Goal: Task Accomplishment & Management: Manage account settings

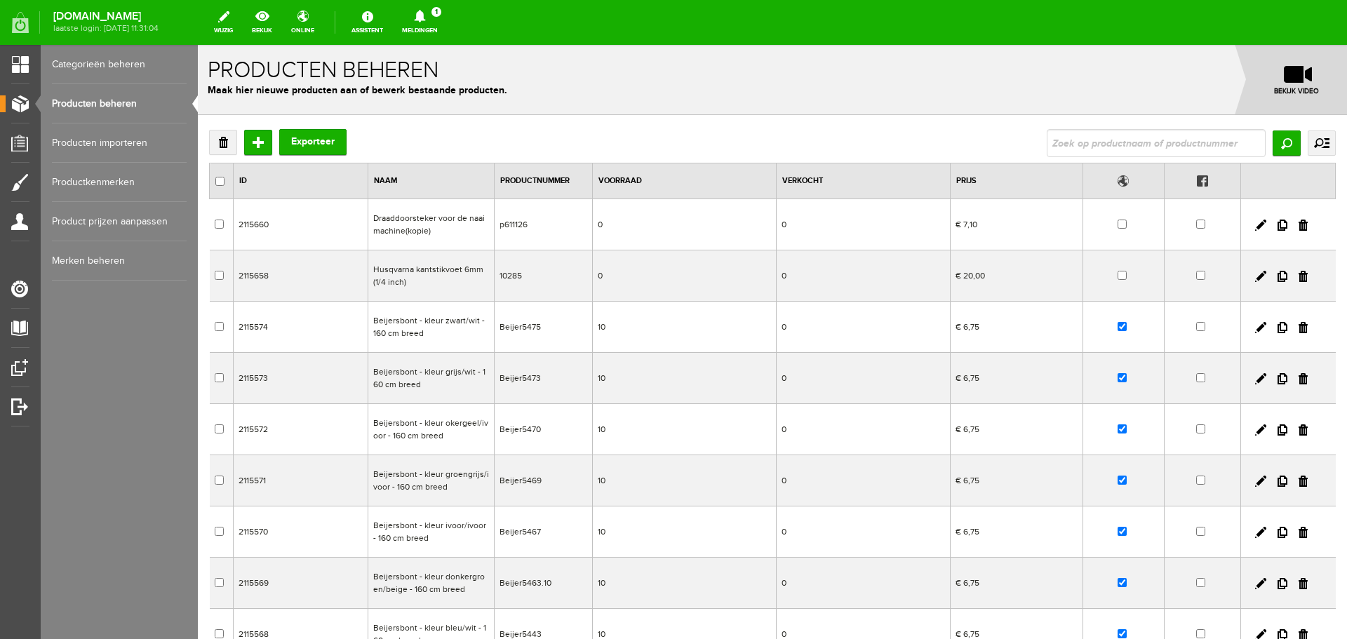
click at [77, 98] on link "Producten beheren" at bounding box center [119, 103] width 135 height 39
click at [102, 100] on link "Producten beheren" at bounding box center [119, 103] width 135 height 39
click at [446, 23] on link "Meldingen 1 Nieuwe orders Er is een nieuwe order( #2774 ) geplaatst door Atie v…" at bounding box center [420, 22] width 53 height 31
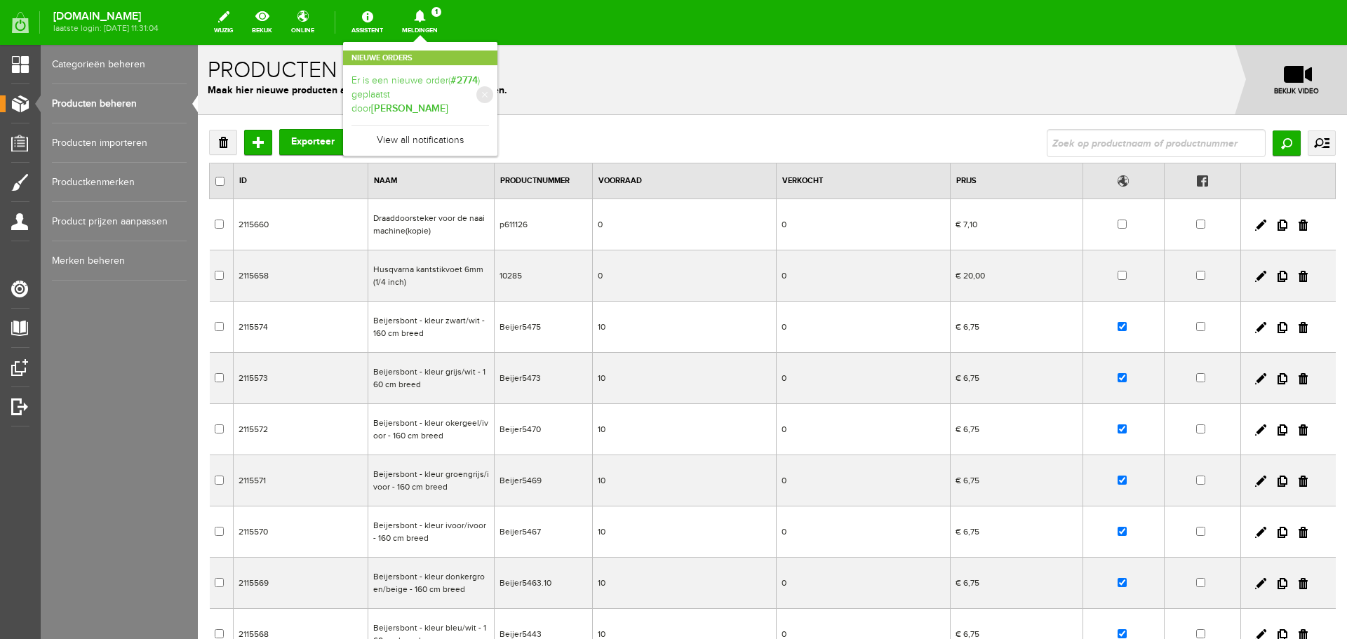
click at [472, 83] on link "Er is een nieuwe order( #2774 ) geplaatst door Atie van Wijk" at bounding box center [421, 95] width 138 height 43
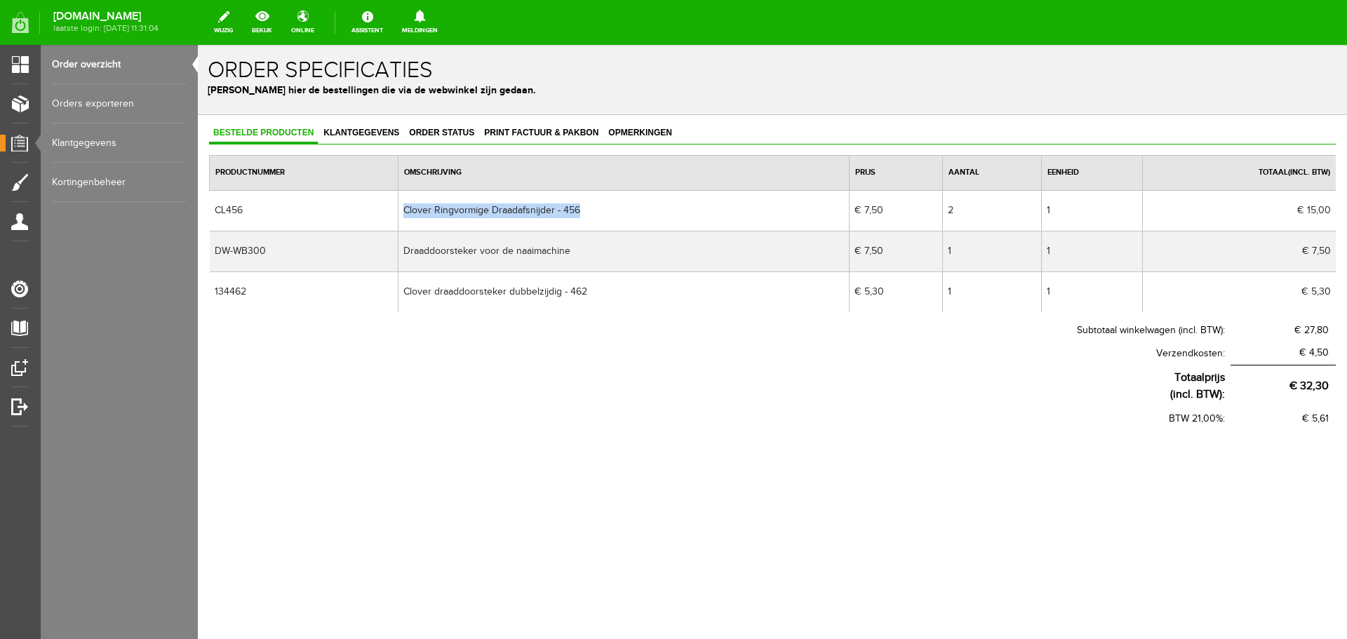
drag, startPoint x: 404, startPoint y: 207, endPoint x: 586, endPoint y: 215, distance: 181.9
click at [586, 215] on td "Clover Ringvormige Draadafsnijder - 456" at bounding box center [624, 210] width 451 height 41
copy td "Clover Ringvormige Draadafsnijder - 456"
click at [100, 60] on link "Order overzicht" at bounding box center [119, 64] width 135 height 39
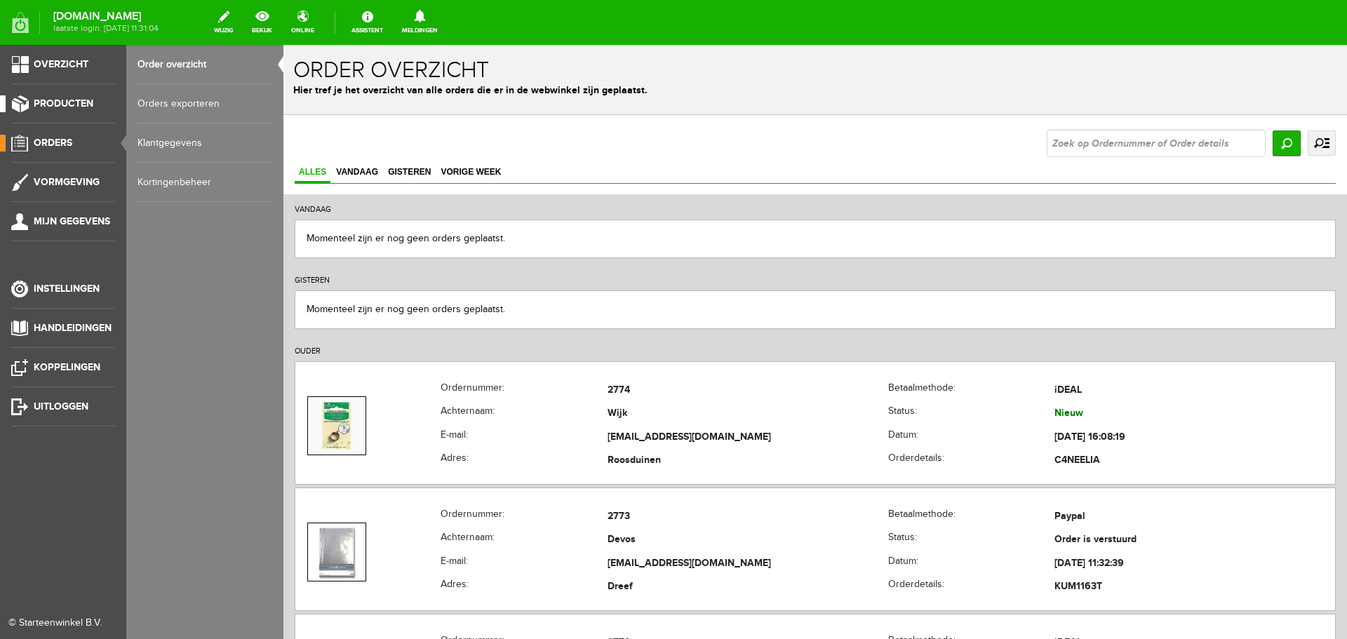
click at [60, 99] on span "Producten" at bounding box center [64, 104] width 60 height 12
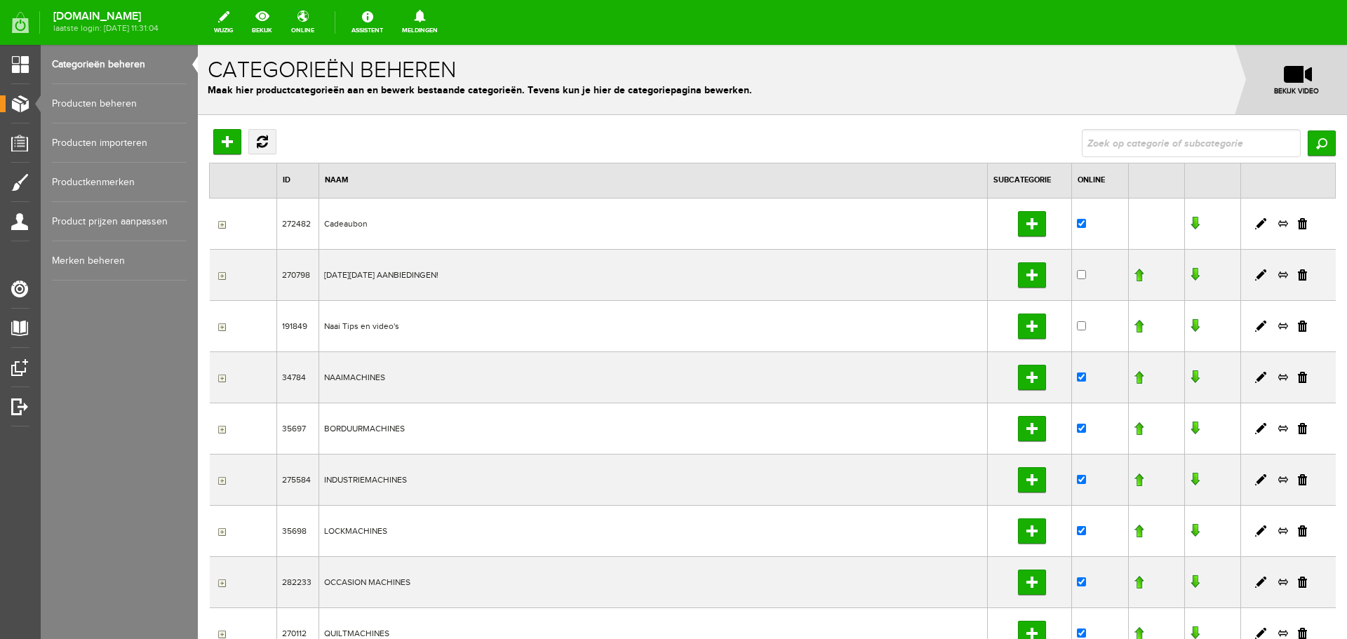
click at [81, 100] on link "Producten beheren" at bounding box center [119, 103] width 135 height 39
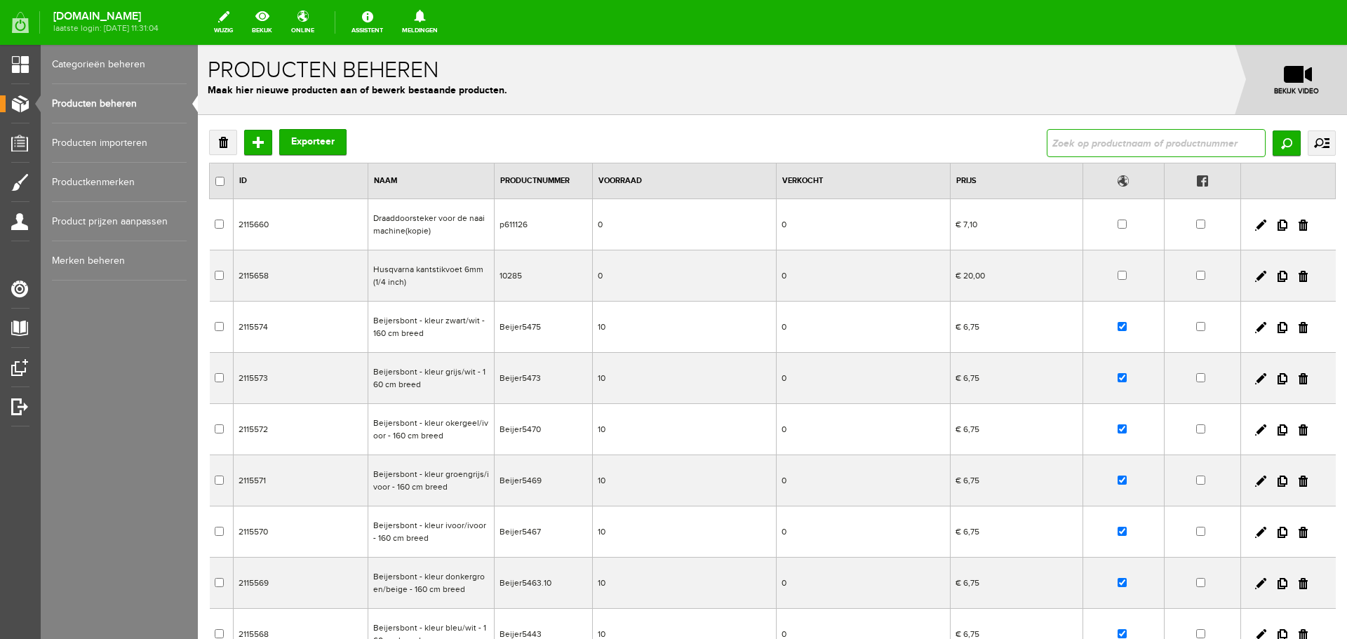
click at [1143, 140] on input "text" at bounding box center [1156, 143] width 219 height 28
type input "Clover Ringvormige Draadafsnijder - 456"
click at [1273, 142] on input "Zoeken" at bounding box center [1287, 143] width 28 height 25
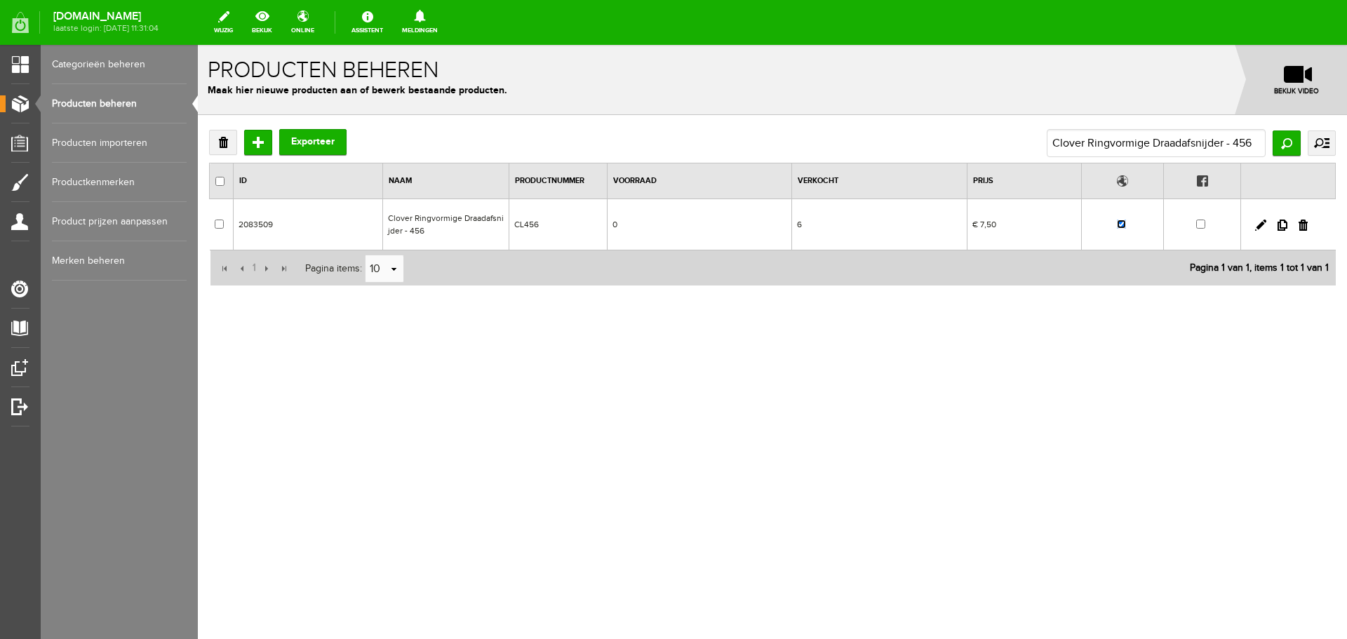
click at [1119, 227] on input "checkbox" at bounding box center [1121, 224] width 9 height 9
checkbox input "false"
click at [107, 102] on link "Producten beheren" at bounding box center [119, 103] width 135 height 39
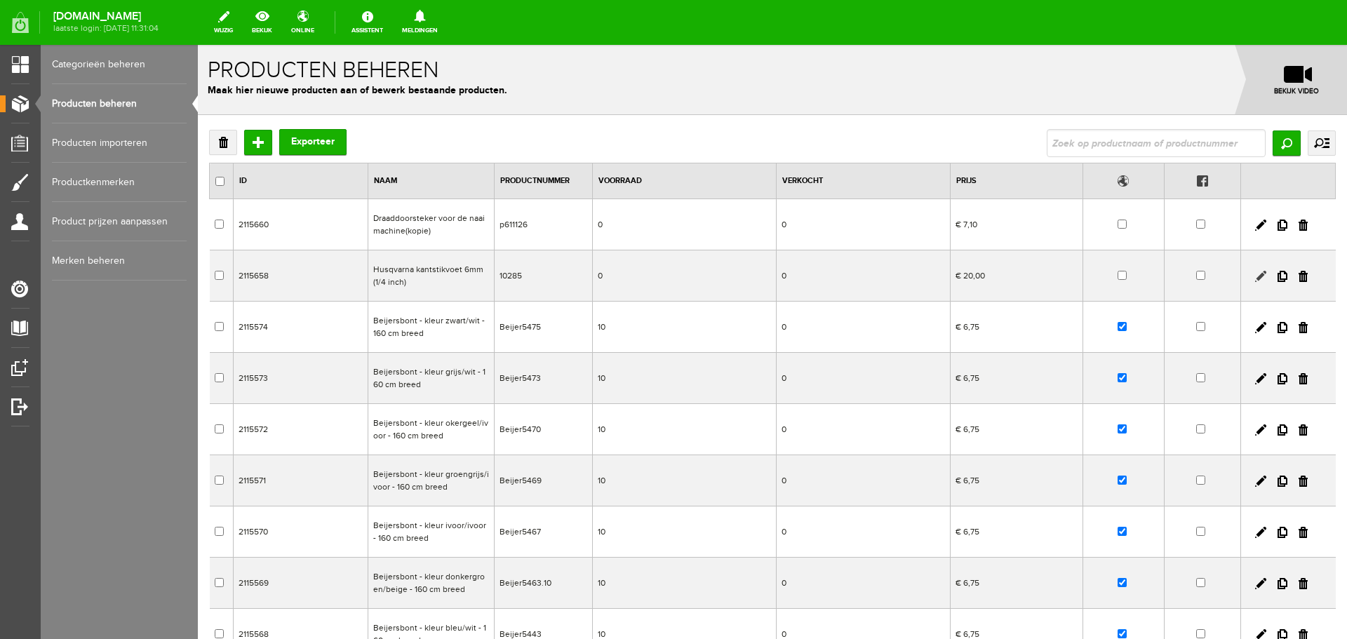
click at [1255, 276] on link at bounding box center [1260, 276] width 11 height 11
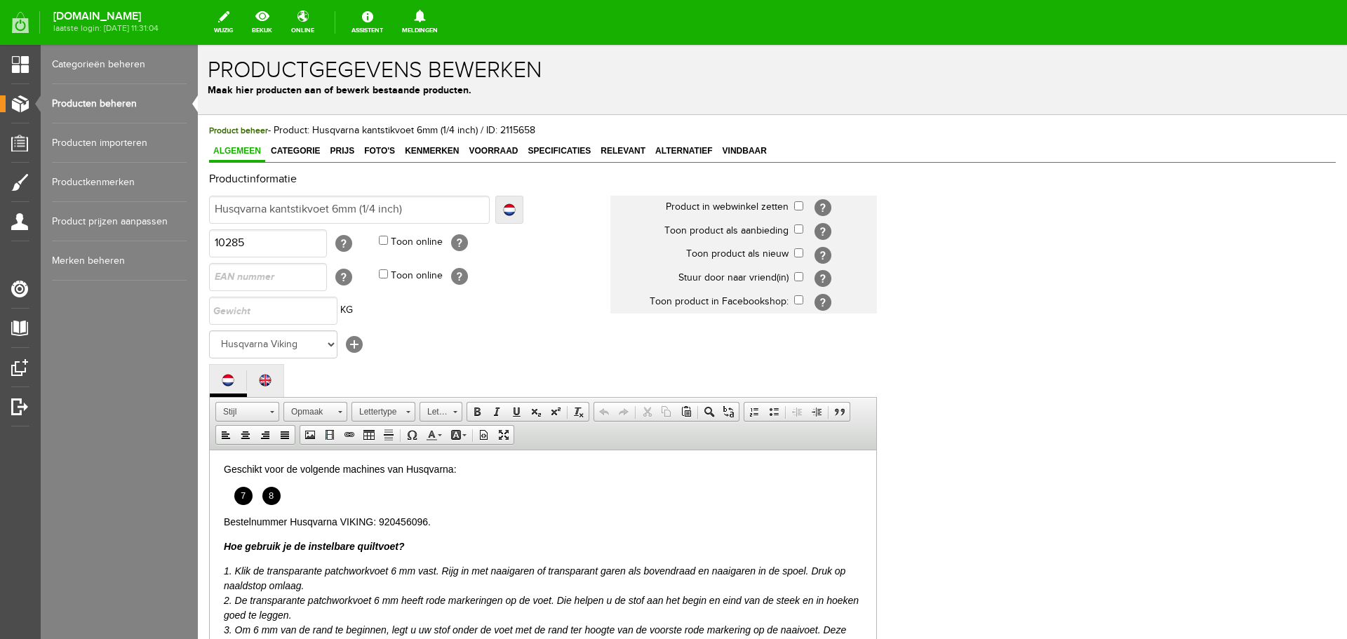
scroll to position [70, 0]
drag, startPoint x: 379, startPoint y: 519, endPoint x: 428, endPoint y: 522, distance: 49.2
click at [428, 522] on p "Bestelnummer Husqvarna VIKING: 920456096." at bounding box center [543, 522] width 638 height 15
copy p "920456096"
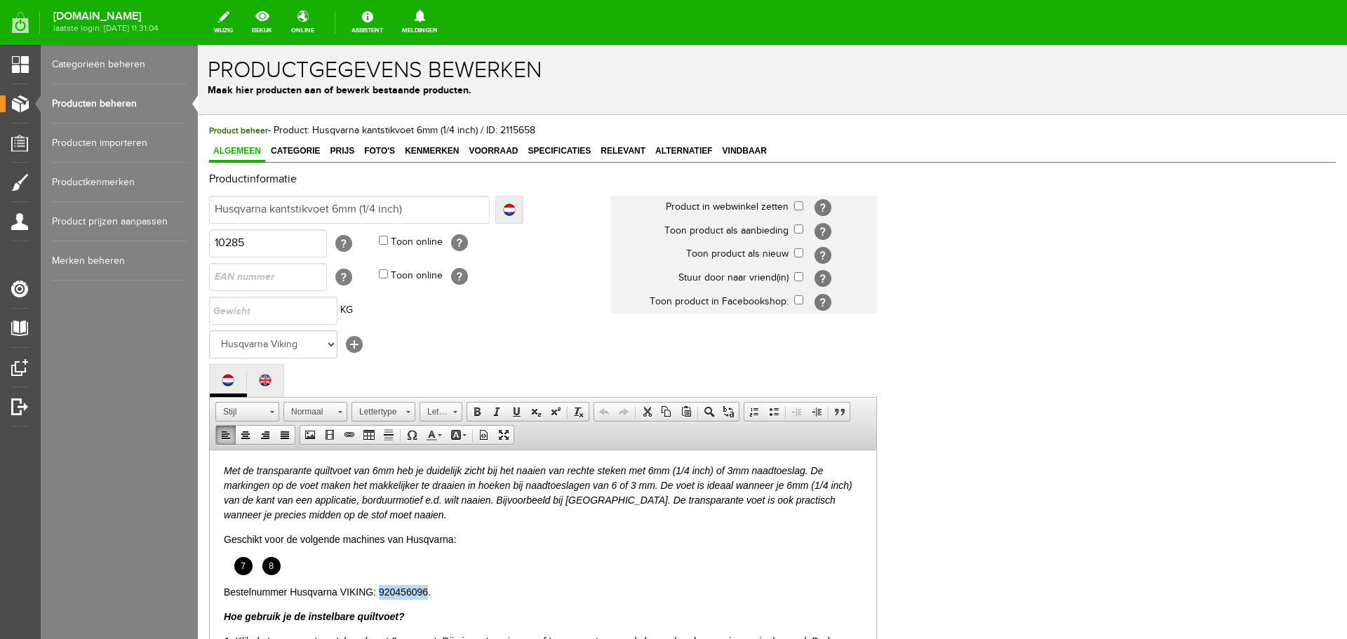
scroll to position [0, 0]
click at [225, 470] on em "Met de transparante quiltvoet van 6mm heb je duidelijk zicht bij het naaien van…" at bounding box center [538, 492] width 629 height 55
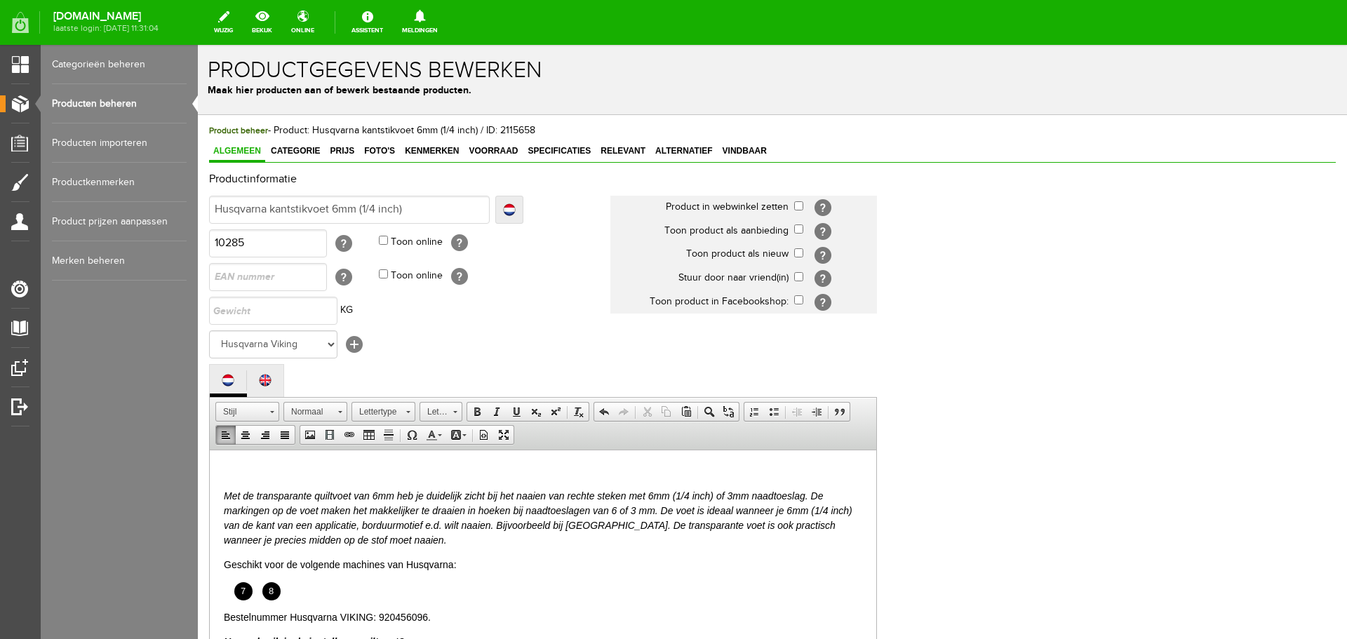
paste body
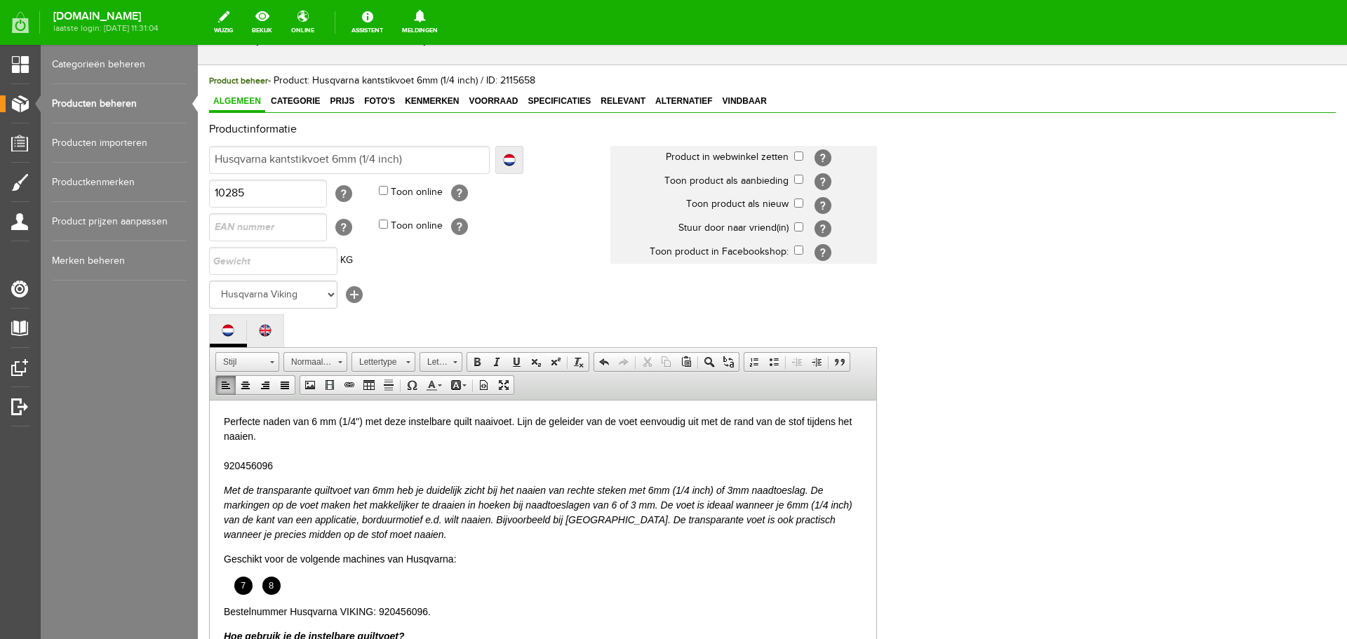
scroll to position [308, 0]
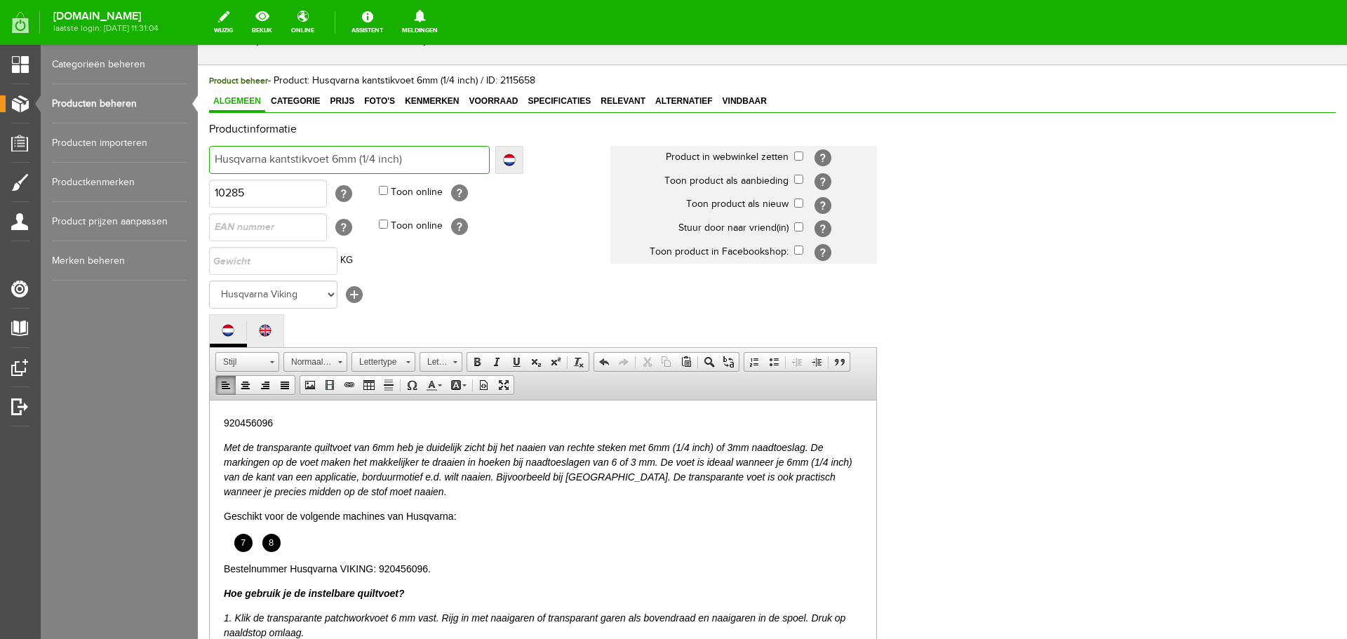
click at [422, 161] on input "Husqvarna kantstikvoet 6mm (1/4 inch)" at bounding box center [349, 160] width 281 height 28
type input "Husqvarna kantstikvoet 6mm (1/4 inch)"
type input "Husqvarna kantstikvoet 6mm (1/4 inch) -"
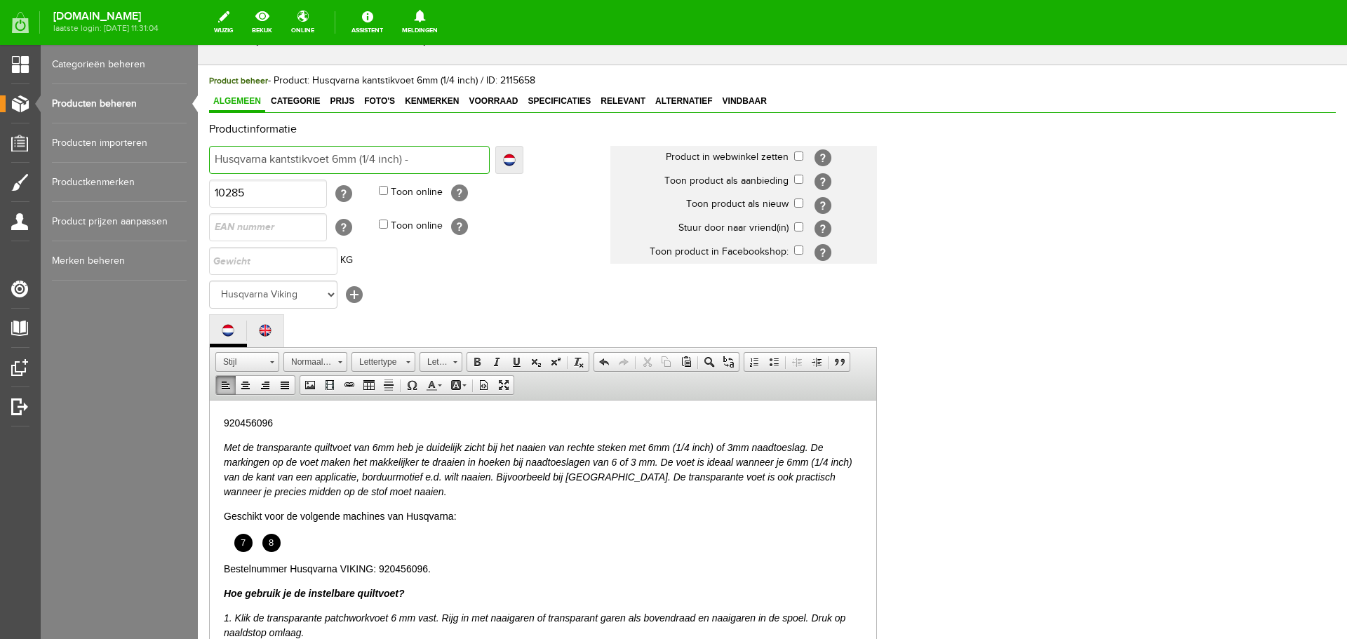
type input "Husqvarna kantstikvoet 6mm (1/4 inch) -"
type input "Husqvarna kantstikvoet 6mm (1/4 inch) - 9"
type input "Husqvarna kantstikvoet 6mm (1/4 inch) - 92"
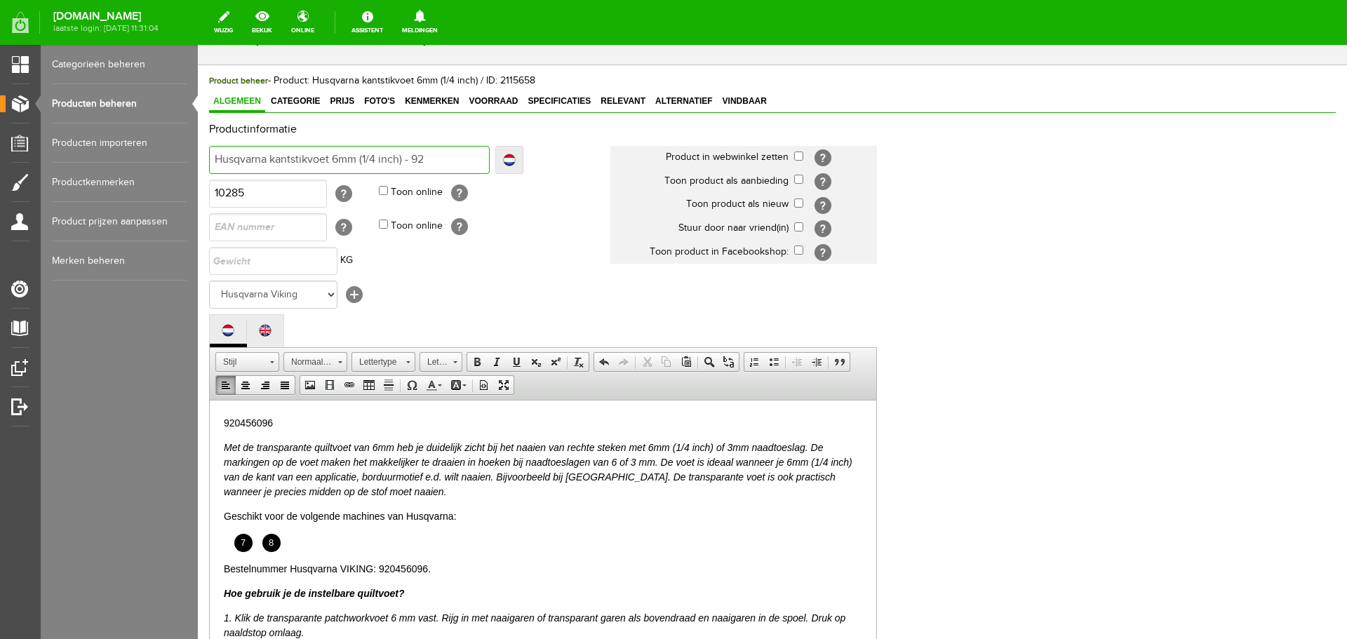
type input "Husqvarna kantstikvoet 6mm (1/4 inch) - 92"
type input "Husqvarna kantstikvoet 6mm (1/4 inch) - 920"
type input "Husqvarna kantstikvoet 6mm (1/4 inch) - 9204"
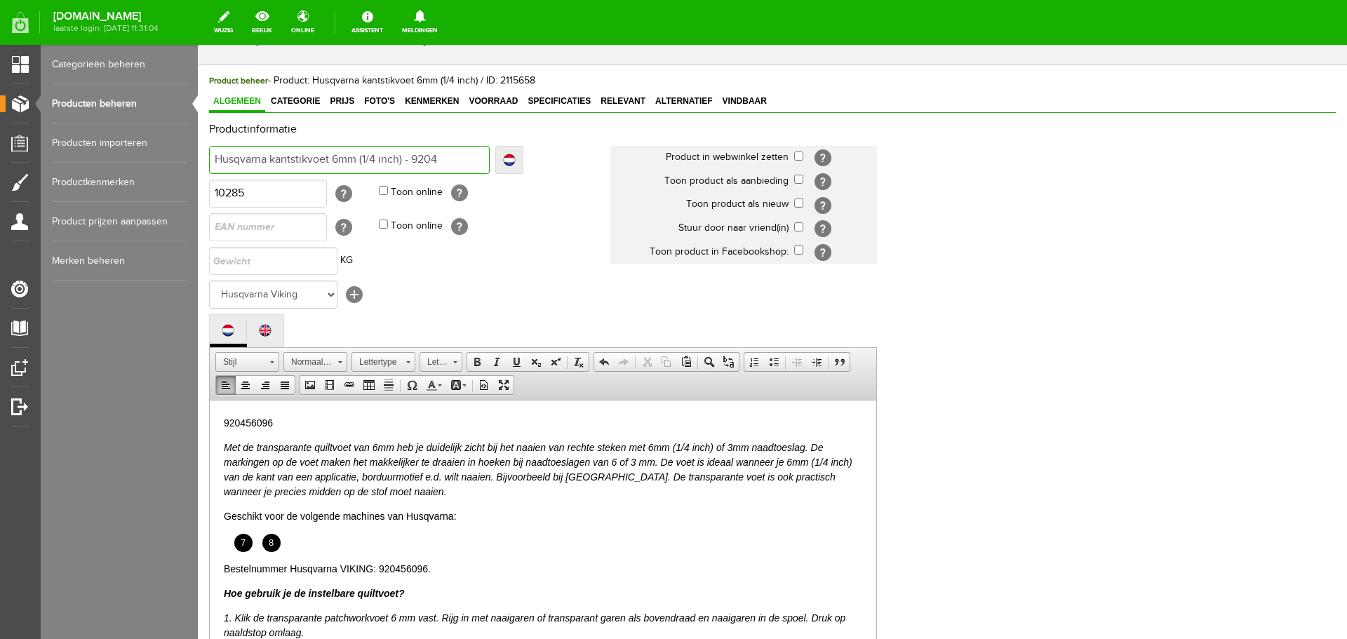
type input "Husqvarna kantstikvoet 6mm (1/4 inch) - 92045"
type input "Husqvarna kantstikvoet 6mm (1/4 inch) - 920456"
type input "Husqvarna kantstikvoet 6mm (1/4 inch) - 9204560"
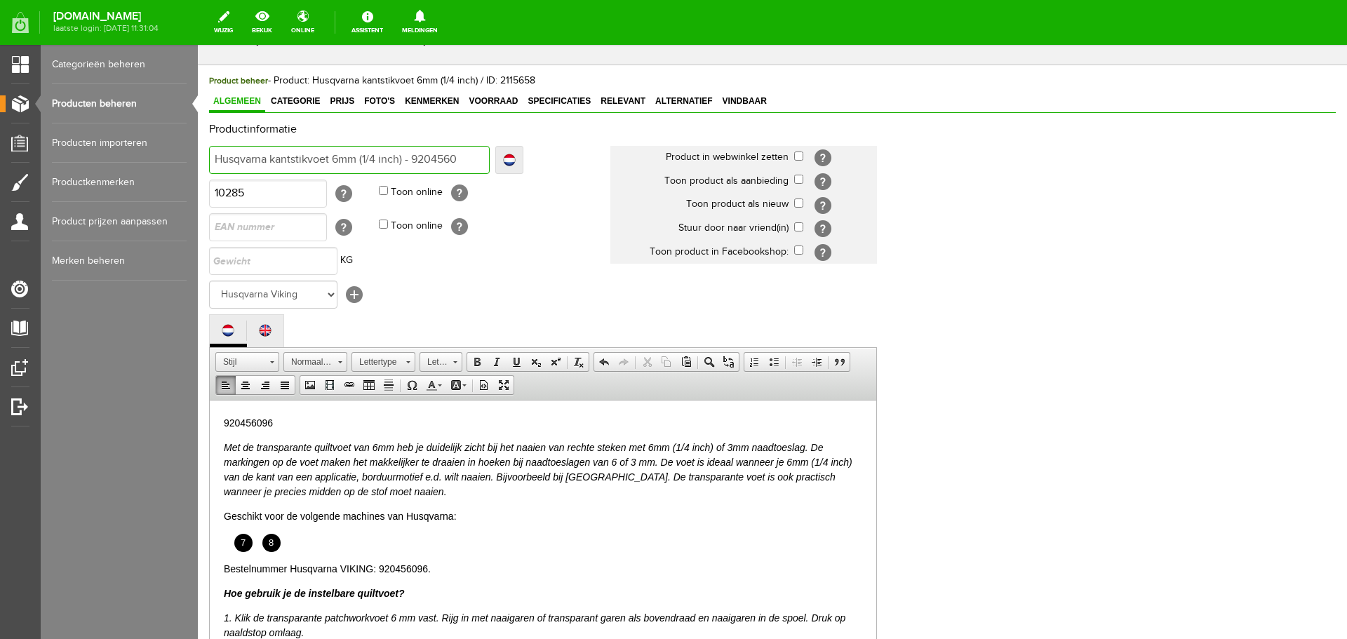
type input "Husqvarna kantstikvoet 6mm (1/4 inch) - 9204560"
type input "Husqvarna kantstikvoet 6mm (1/4 inch) - 92045609"
type input "Husqvarna kantstikvoet 6mm (1/4 inch) - 920456096"
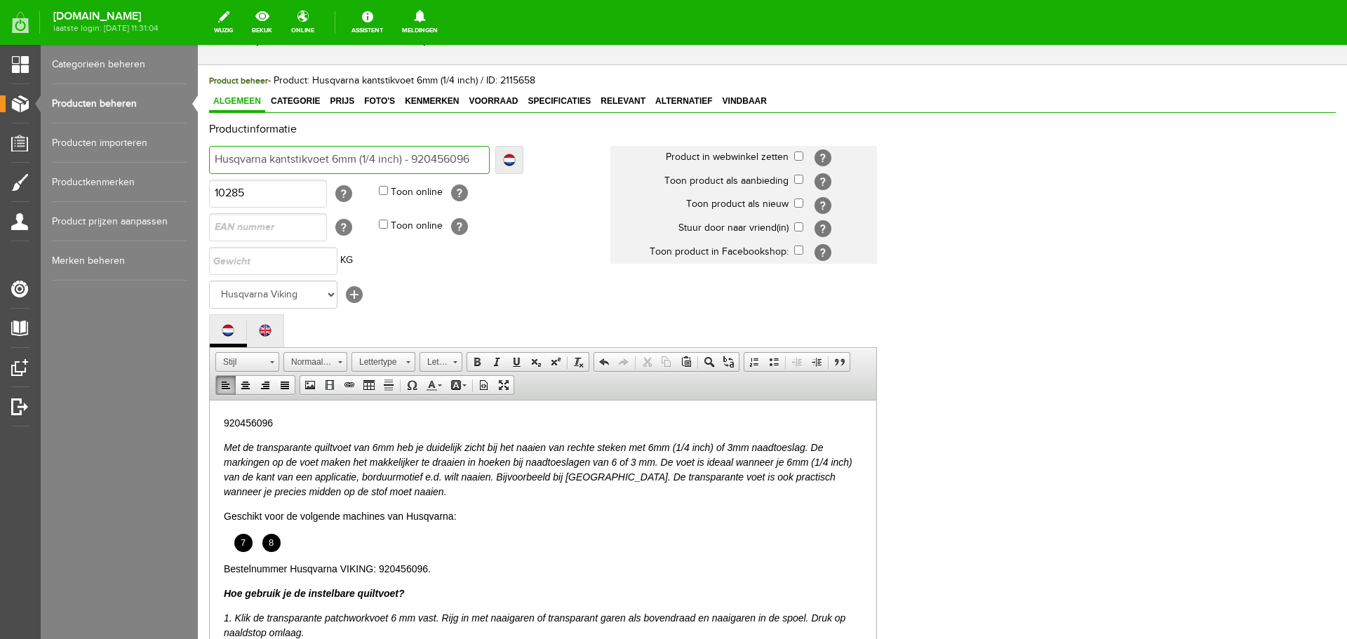
click at [271, 158] on input "Husqvarna kantstikvoet 6mm (1/4 inch) - 920456096" at bounding box center [349, 160] width 281 height 28
type input "Husqvarna ikantstikvoet 6mm (1/4 inch) - 920456096"
type input "Husqvarna inkantstikvoet 6mm (1/4 inch) - 920456096"
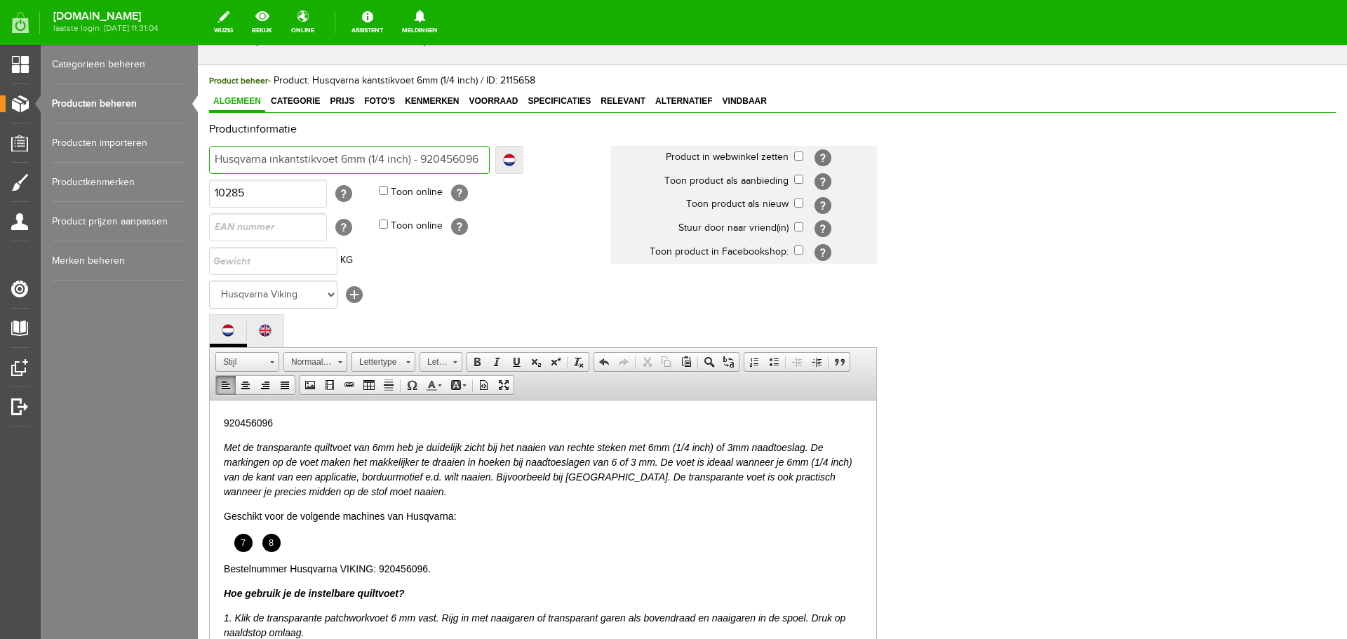
type input "Husqvarna inskantstikvoet 6mm (1/4 inch) - 920456096"
type input "Husqvarna instekantstikvoet 6mm (1/4 inch) - 920456096"
type input "Husqvarna instelkantstikvoet 6mm (1/4 inch) - 920456096"
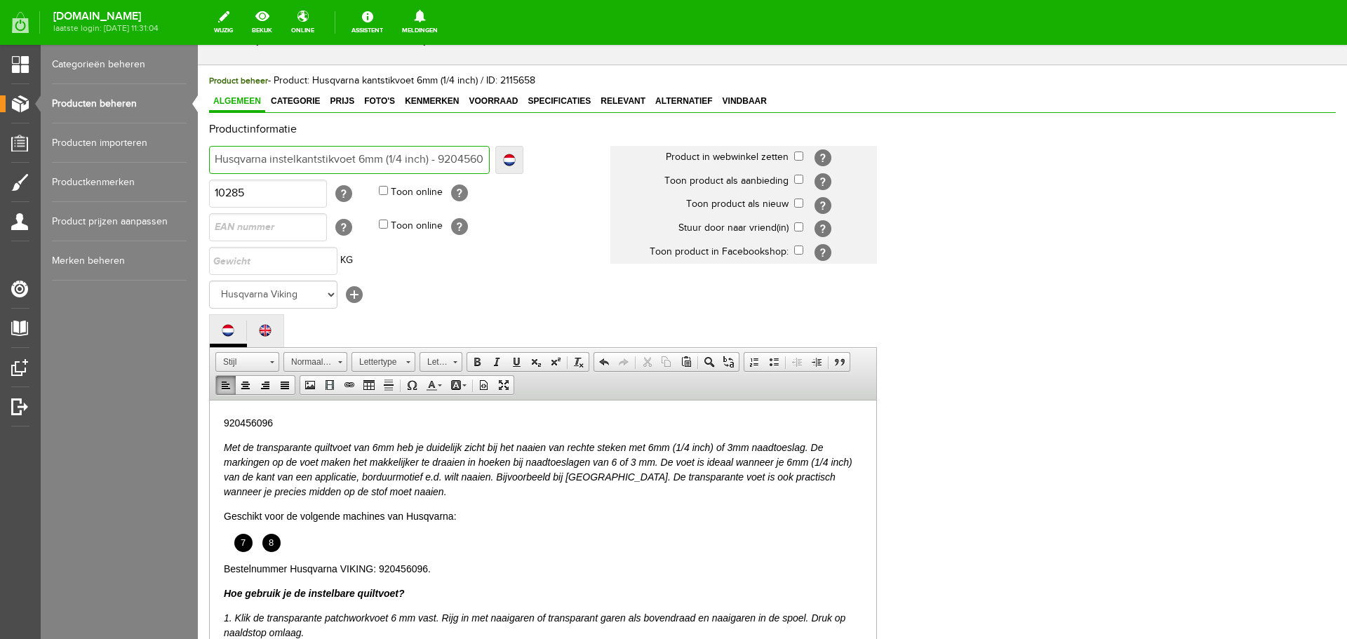
type input "Husqvarna instelkantstikvoet 6mm (1/4 inch) - 920456096"
type input "Husqvarna instelbakantstikvoet 6mm (1/4 inch) - 920456096"
type input "Husqvarna instelbkantstikvoet 6mm (1/4 inch) - 920456096"
type input "Husqvarna instelbarkantstikvoet 6mm (1/4 inch) - 920456096"
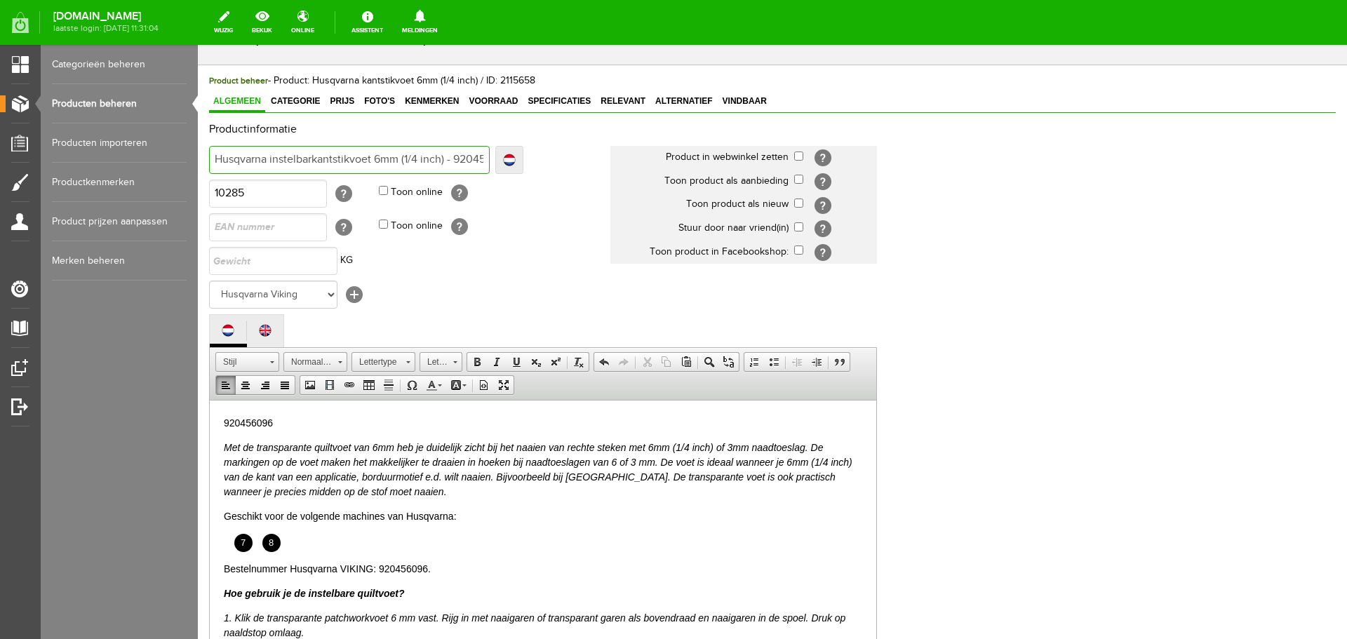
type input "Husqvarna instelbarekantstikvoet 6mm (1/4 inch) - 920456096"
type input "Husqvarna instelbare kantstikvoet 6mm (1/4 inch) - 920456096"
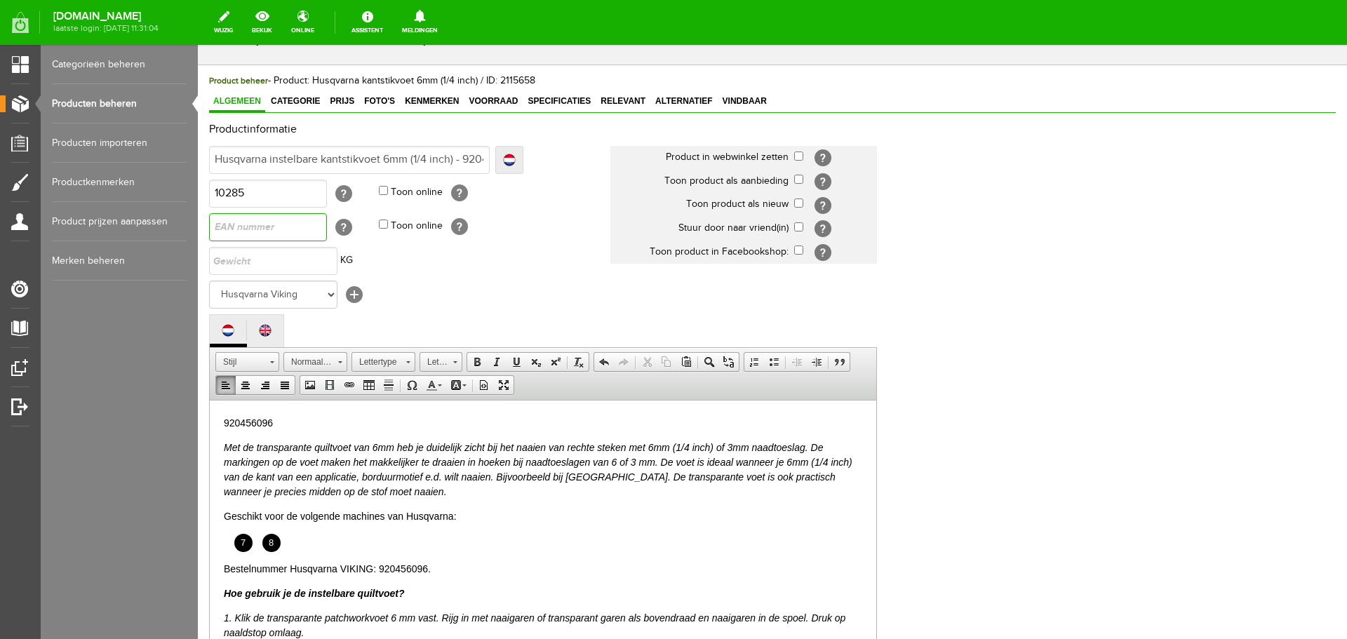
click at [250, 227] on input "text" at bounding box center [268, 227] width 118 height 28
click at [241, 260] on input "text" at bounding box center [273, 261] width 128 height 28
click at [231, 223] on input "text" at bounding box center [268, 227] width 118 height 28
click at [234, 266] on input "text" at bounding box center [273, 261] width 128 height 28
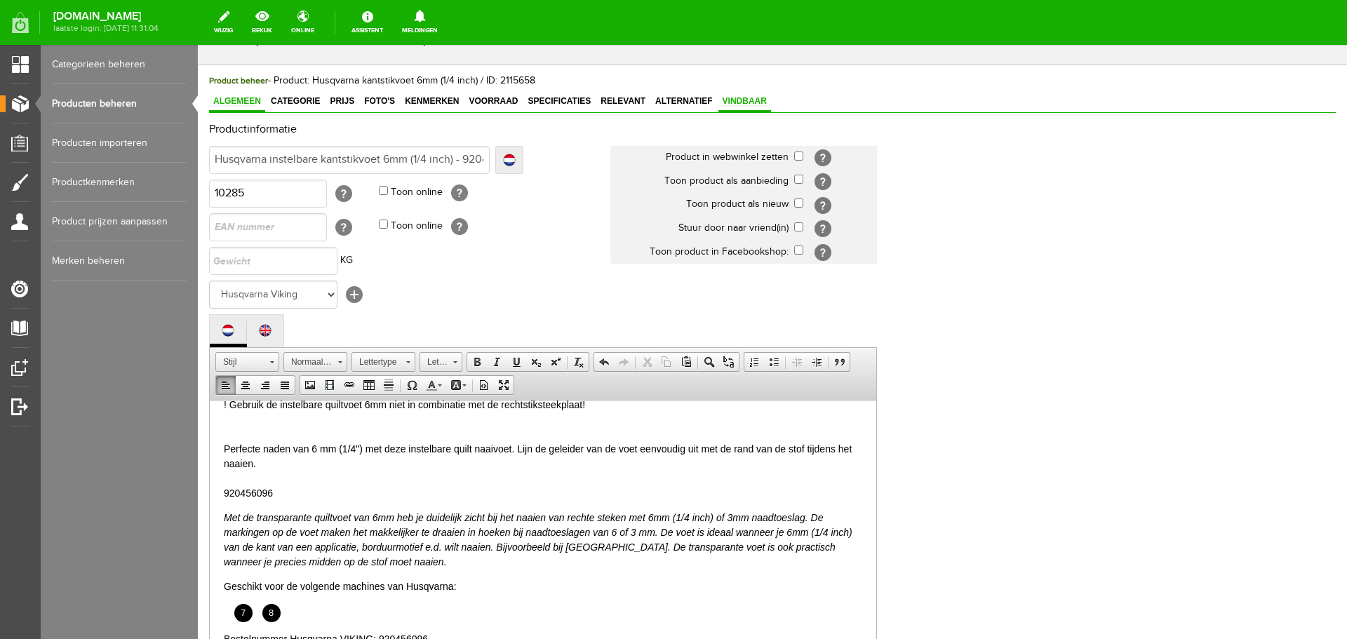
click at [735, 98] on span "Vindbaar" at bounding box center [744, 101] width 53 height 10
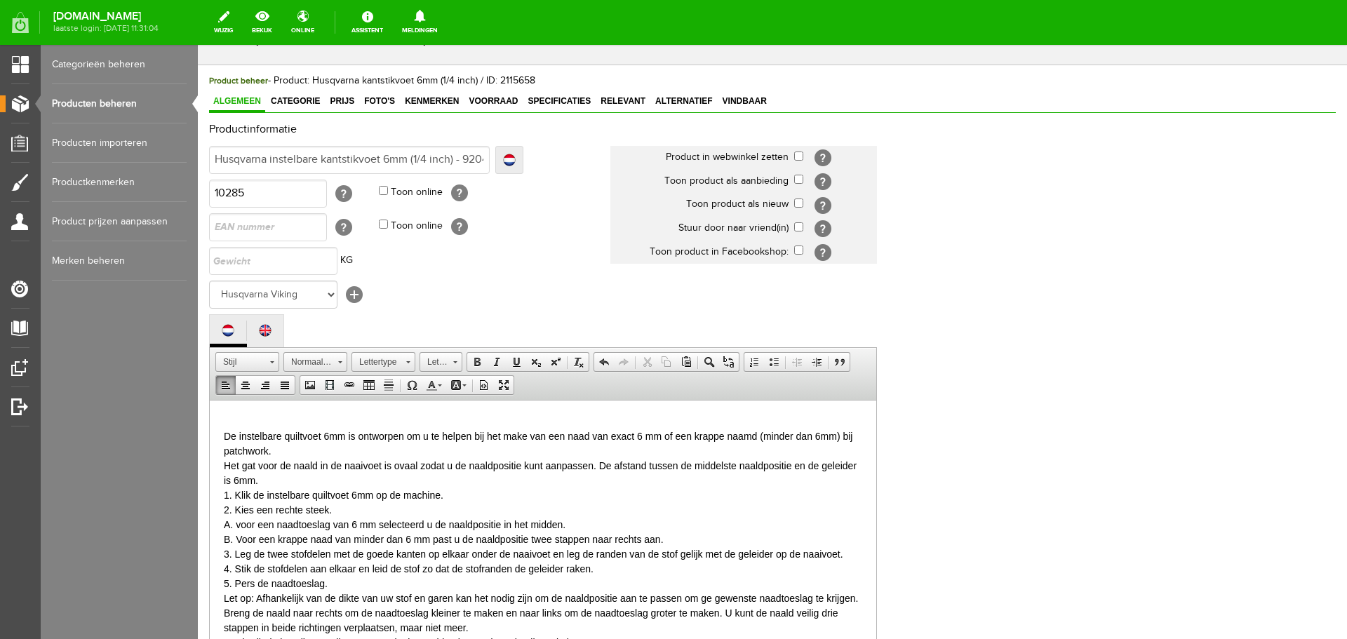
scroll to position [0, 0]
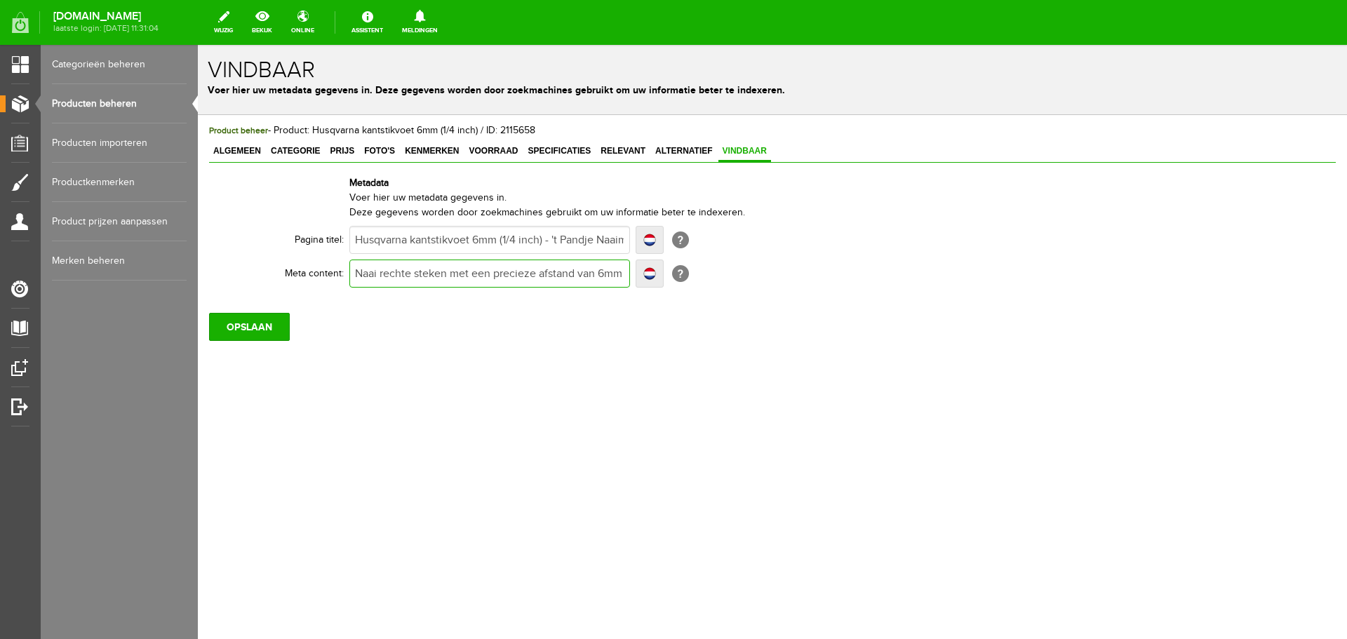
click at [554, 272] on input "Naai rechte steken met een precieze afstand van 6mm of ¼” met de kantstikvoet v…" at bounding box center [489, 274] width 281 height 28
click at [477, 272] on input "Naai rechte steken met een precieze afstand van 6mm of ¼” met de kantstikvoet v…" at bounding box center [489, 274] width 281 height 28
click at [475, 272] on input "Naai rechte steken met een precieze afstand van 6mm of ¼” met de kantstikvoet v…" at bounding box center [489, 274] width 281 height 28
click at [597, 275] on input "Naai rechte steken met een precieze afstand van 6mm of ¼” met de kantstikvoet v…" at bounding box center [489, 274] width 281 height 28
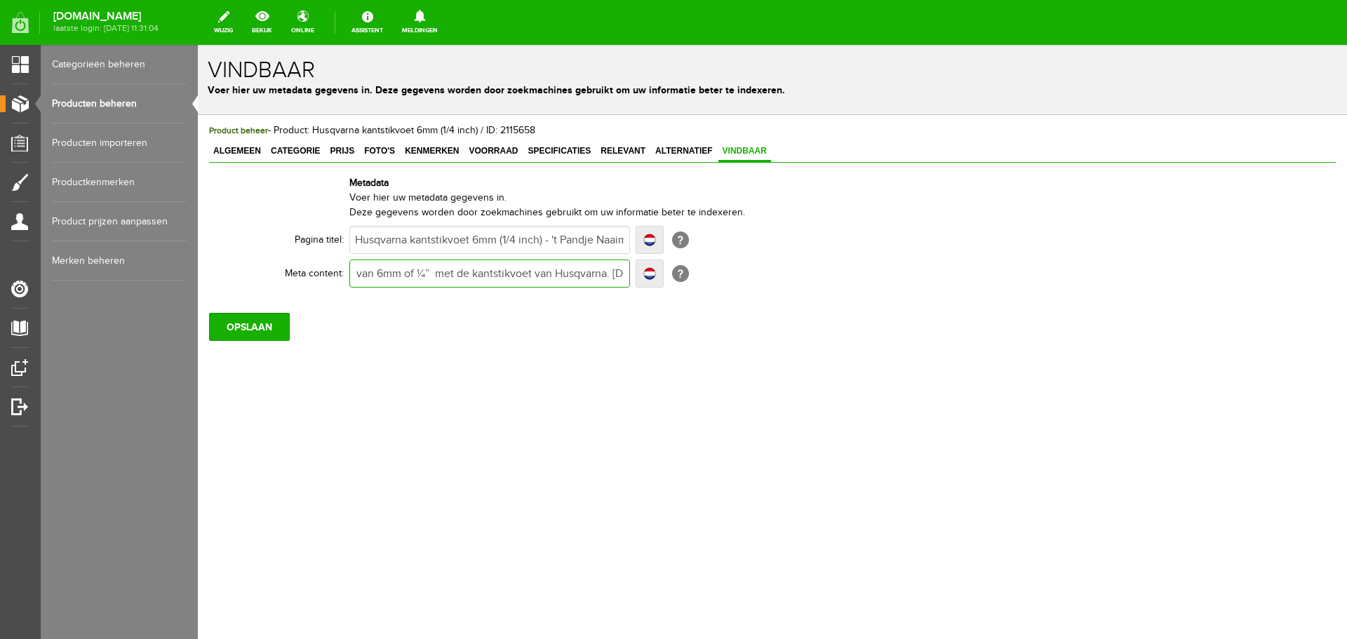
click at [617, 271] on input "Naai rechte steken met een precieze afstand van 6mm of ¼” met de kantstikvoet v…" at bounding box center [489, 274] width 281 height 28
click at [255, 328] on input "OPSLAAN" at bounding box center [249, 327] width 81 height 28
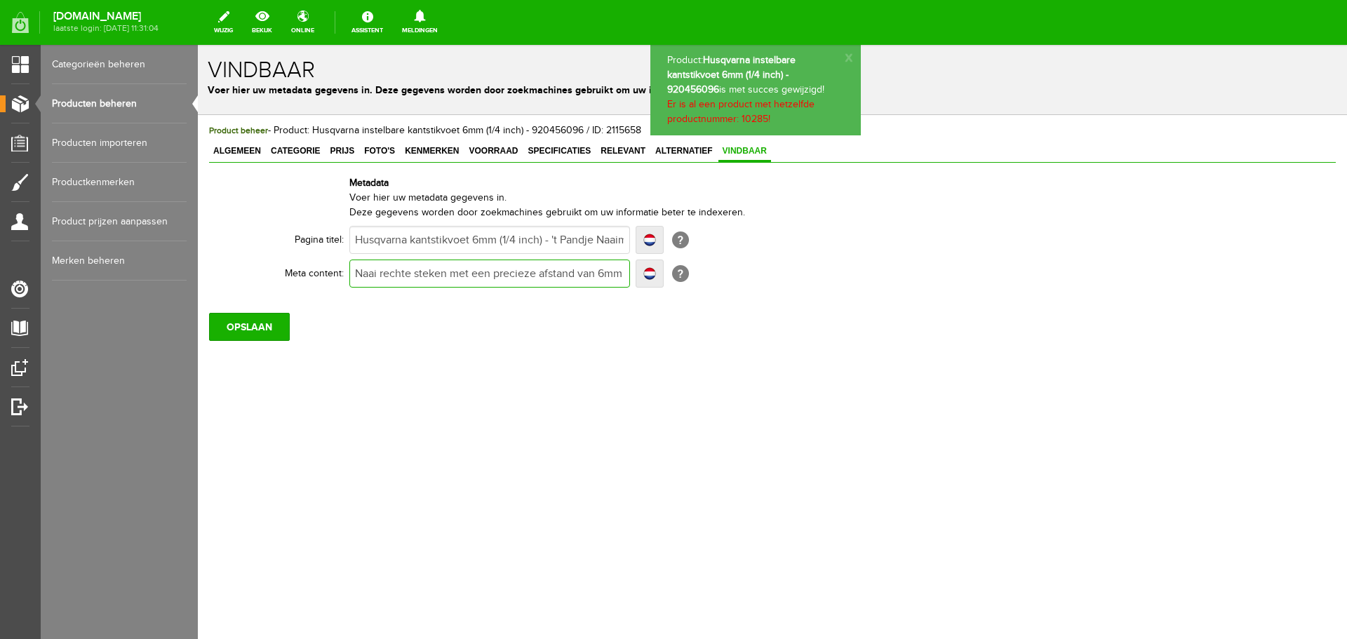
click at [502, 276] on input "Naai rechte steken met een precieze afstand van 6mm of ¼” met de kantstikvoet v…" at bounding box center [489, 274] width 281 height 28
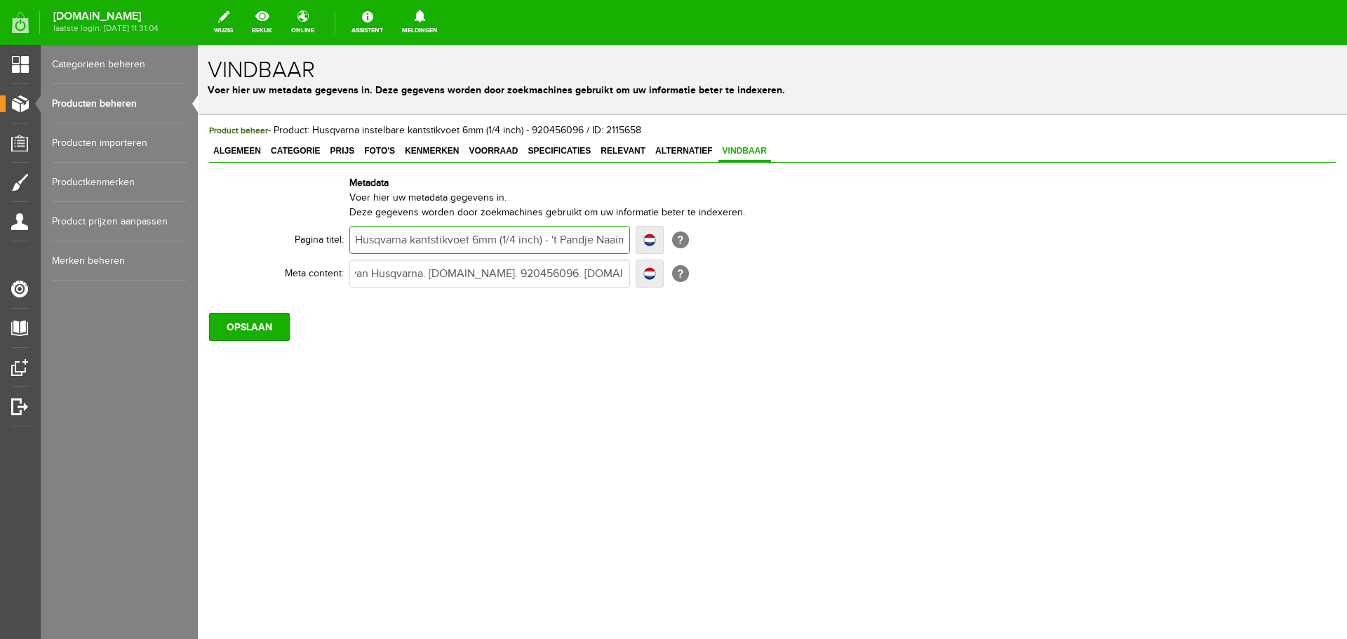
click at [413, 239] on input "Husqvarna kantstikvoet 6mm (1/4 inch) - 't Pandje Naaimachines" at bounding box center [489, 240] width 281 height 28
type input "Husqvarna ikantstikvoet 6mm (1/4 inch) - 't Pandje Naaimachines"
type input "Husqvarna inkantstikvoet 6mm (1/4 inch) - 't Pandje Naaimachines"
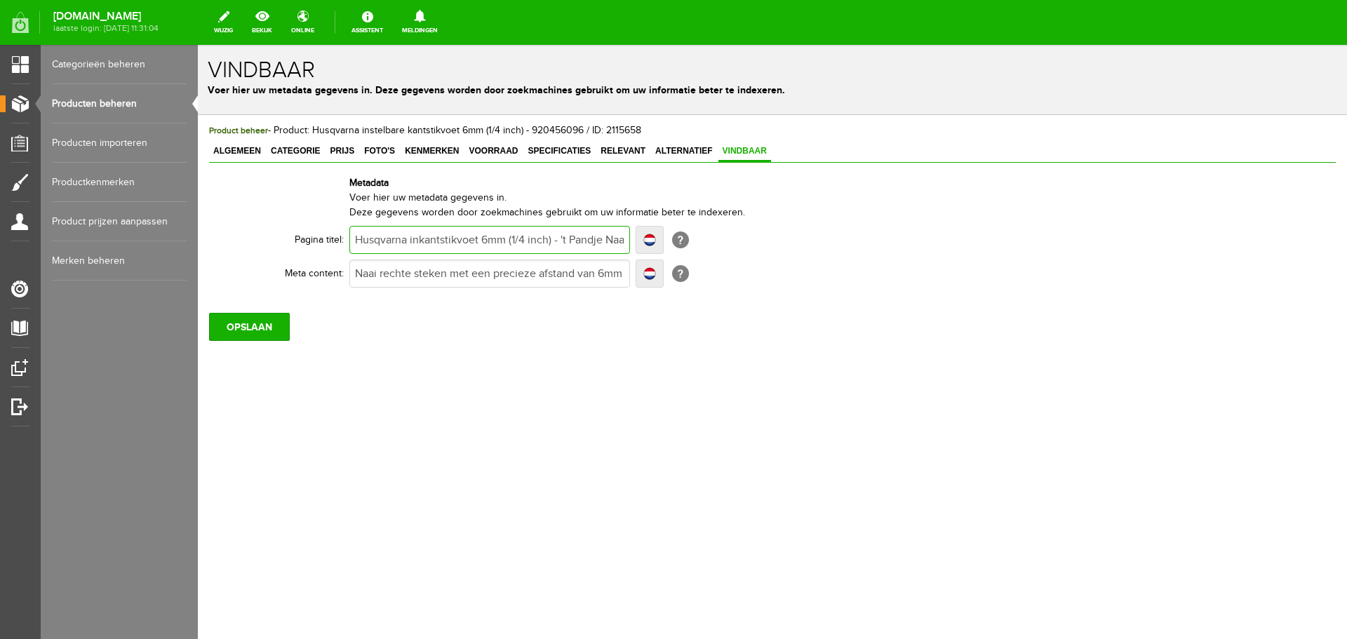
type input "Husqvarna inkantstikvoet 6mm (1/4 inch) - 't Pandje Naaimachines"
type input "Husqvarna inskantstikvoet 6mm (1/4 inch) - 't Pandje Naaimachines"
type input "Husqvarna instekantstikvoet 6mm (1/4 inch) - 't Pandje Naaimachines"
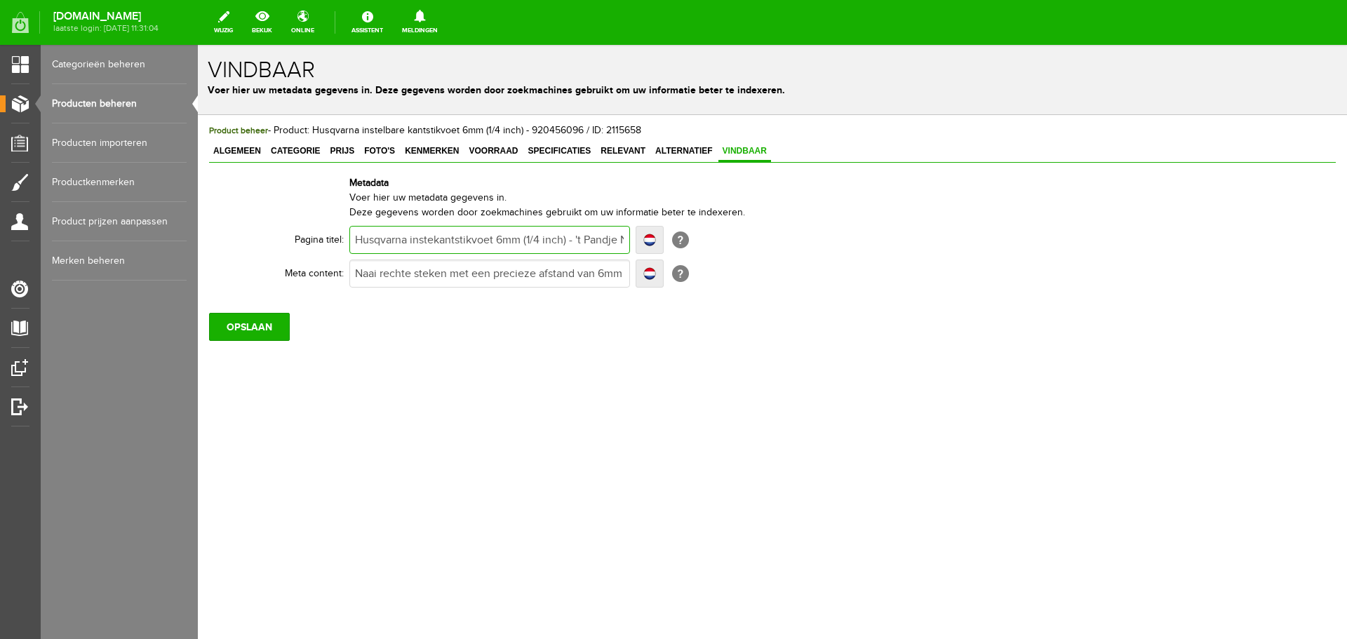
type input "Husqvarna instelkantstikvoet 6mm (1/4 inch) - 't Pandje Naaimachines"
type input "Husqvarna instelbkantstikvoet 6mm (1/4 inch) - 't Pandje Naaimachines"
type input "Husqvarna instelbarkantstikvoet 6mm (1/4 inch) - 't Pandje Naaimachines"
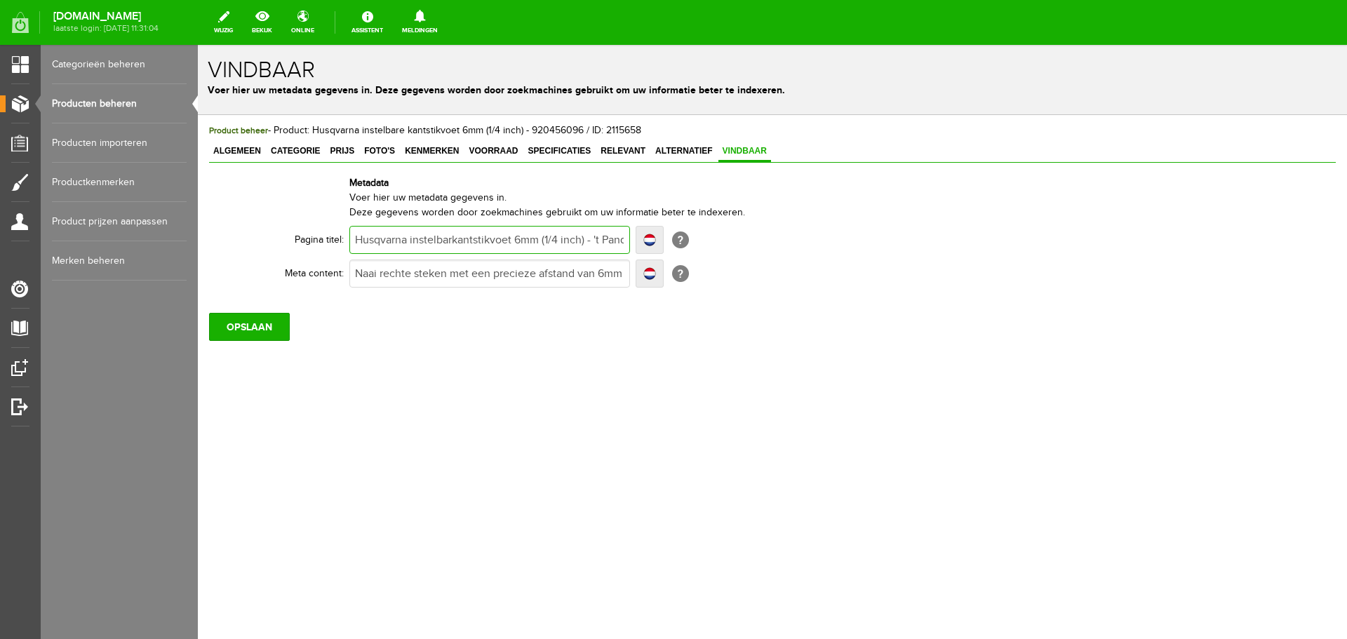
type input "Husqvarna instelbarkantstikvoet 6mm (1/4 inch) - 't Pandje Naaimachines"
type input "Husqvarna instelbarekantstikvoet 6mm (1/4 inch) - 't Pandje Naaimachines"
type input "Husqvarna instelbare kantstikvoet 6mm (1/4 inch) - 't Pandje Naaimachines"
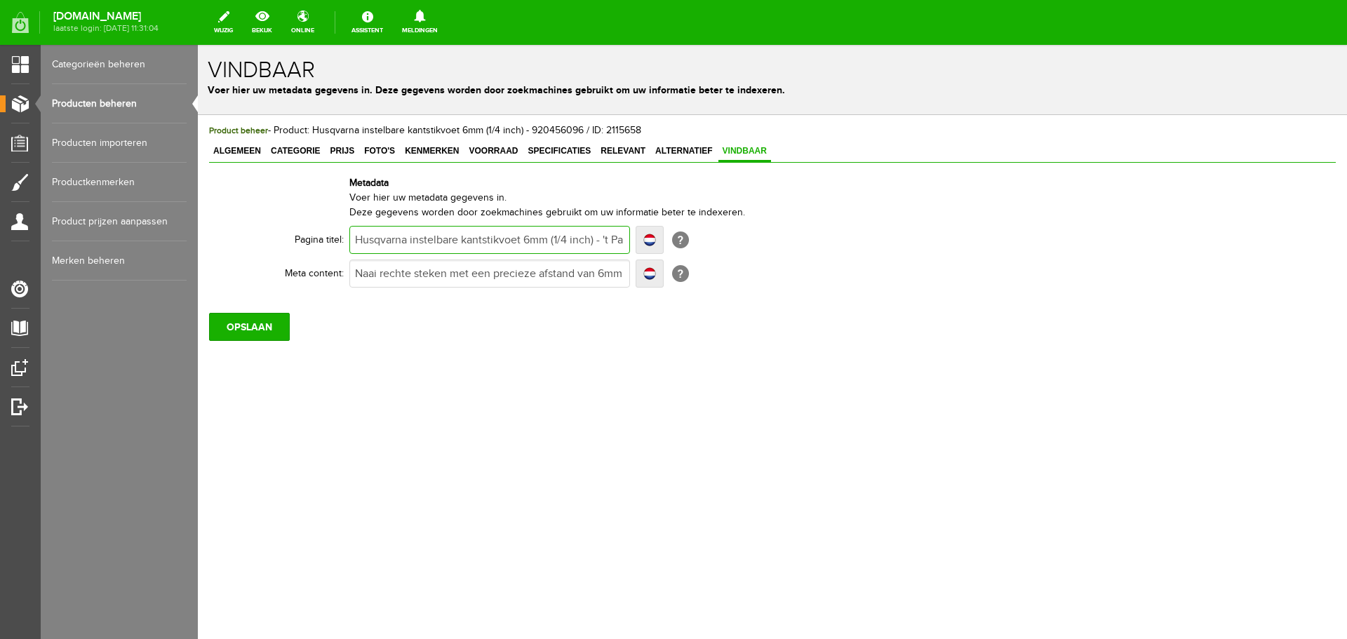
type input "Husqvarna instelbare antstikvoet 6mm (1/4 inch) - 't Pandje Naaimachines"
type input "Husqvarna instelbare kantstikvoet 6mm (1/4 inch) - 't Pandje Naaimachines"
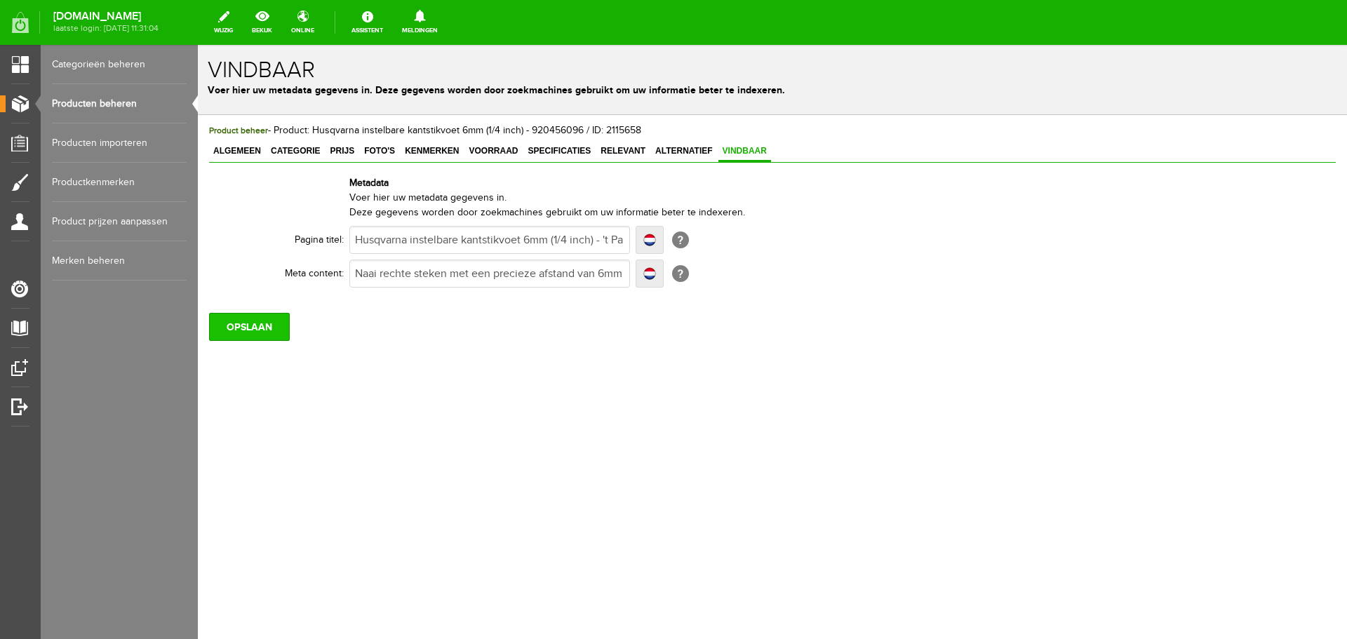
click at [256, 323] on input "OPSLAAN" at bounding box center [249, 327] width 81 height 28
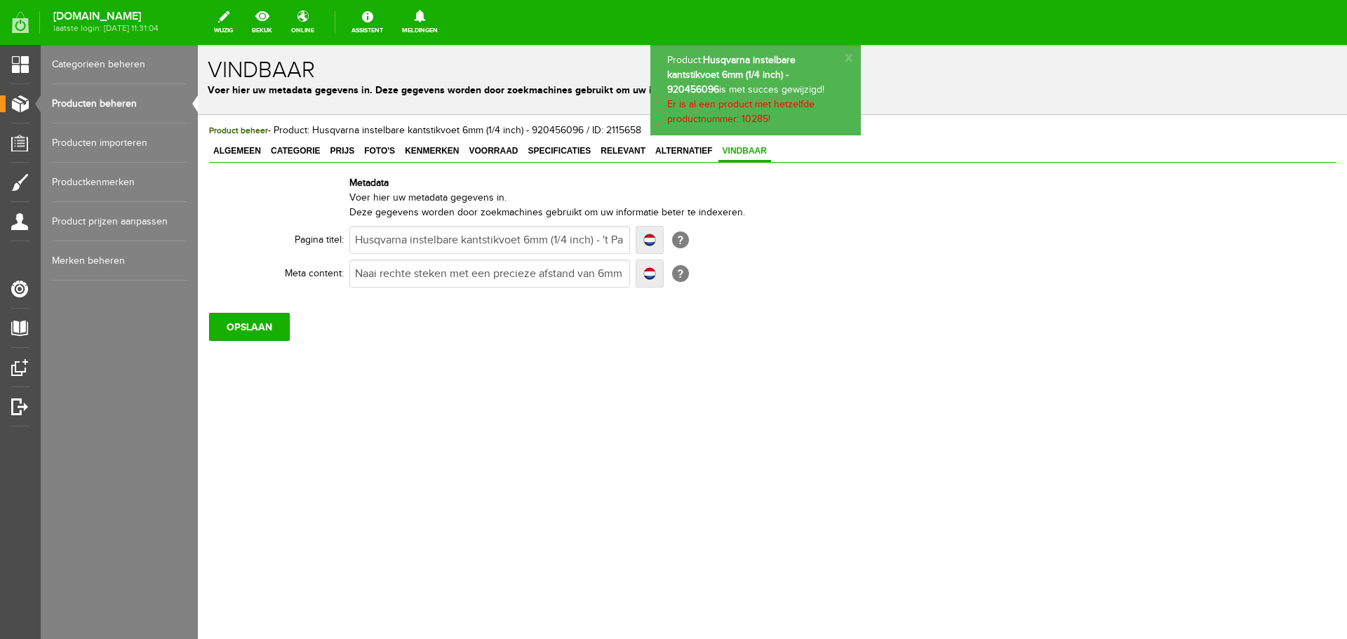
click at [632, 148] on span "Relevant" at bounding box center [622, 151] width 53 height 10
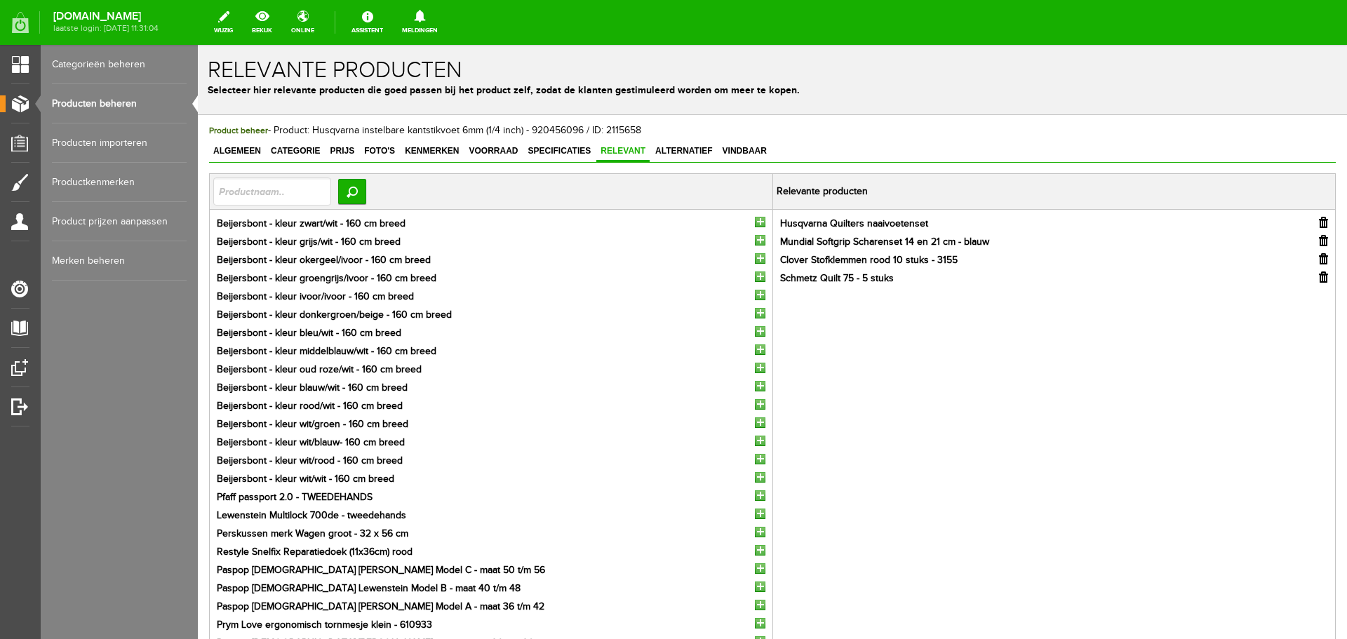
click at [1319, 240] on input "button" at bounding box center [1323, 240] width 9 height 11
click at [248, 187] on input "text" at bounding box center [272, 192] width 118 height 28
type input "quilt"
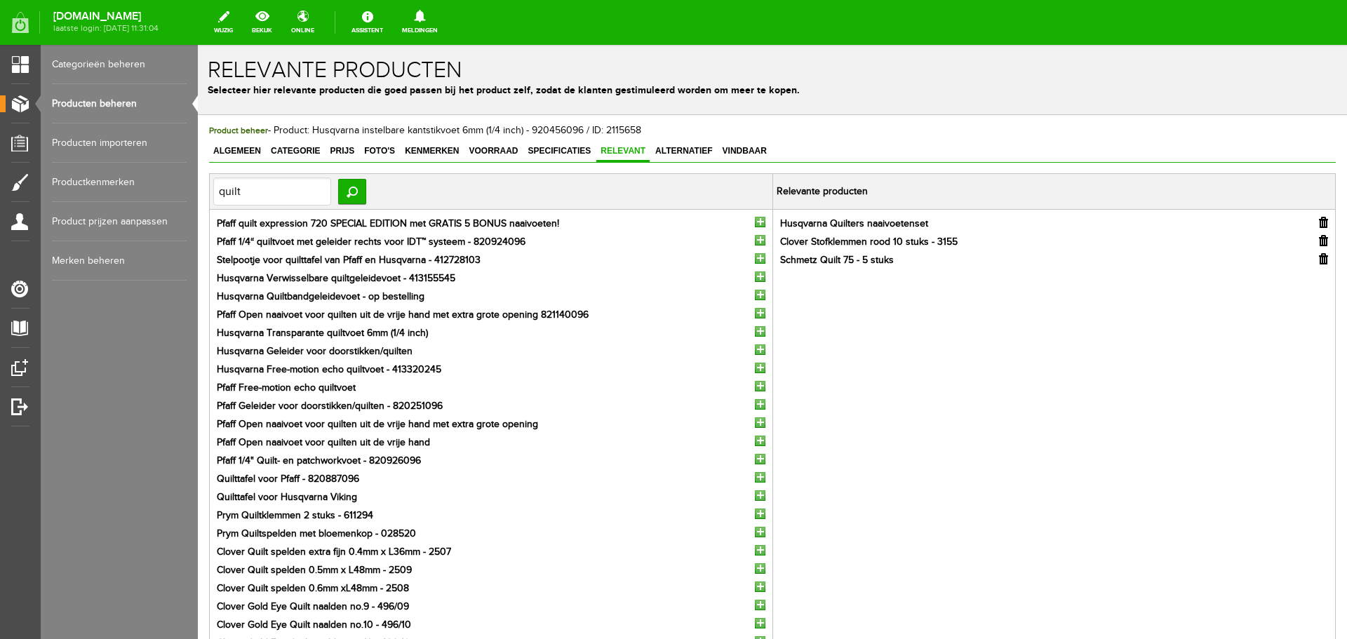
click at [756, 498] on input "button" at bounding box center [760, 495] width 11 height 11
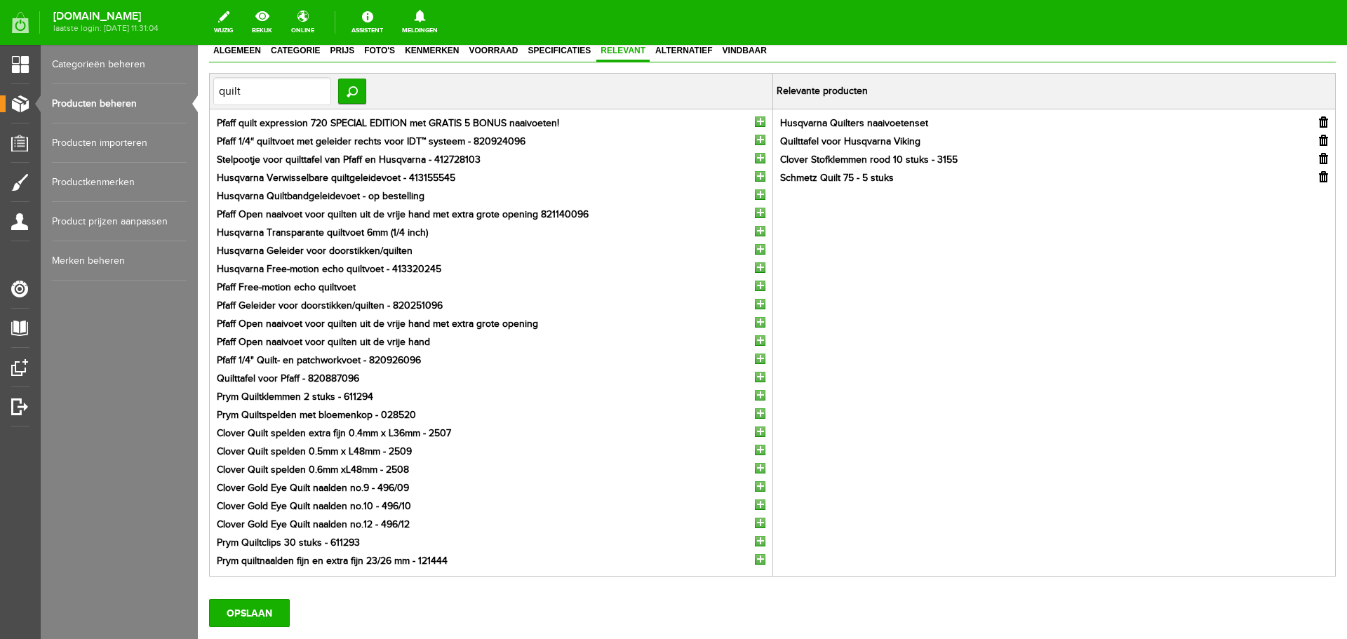
scroll to position [192, 0]
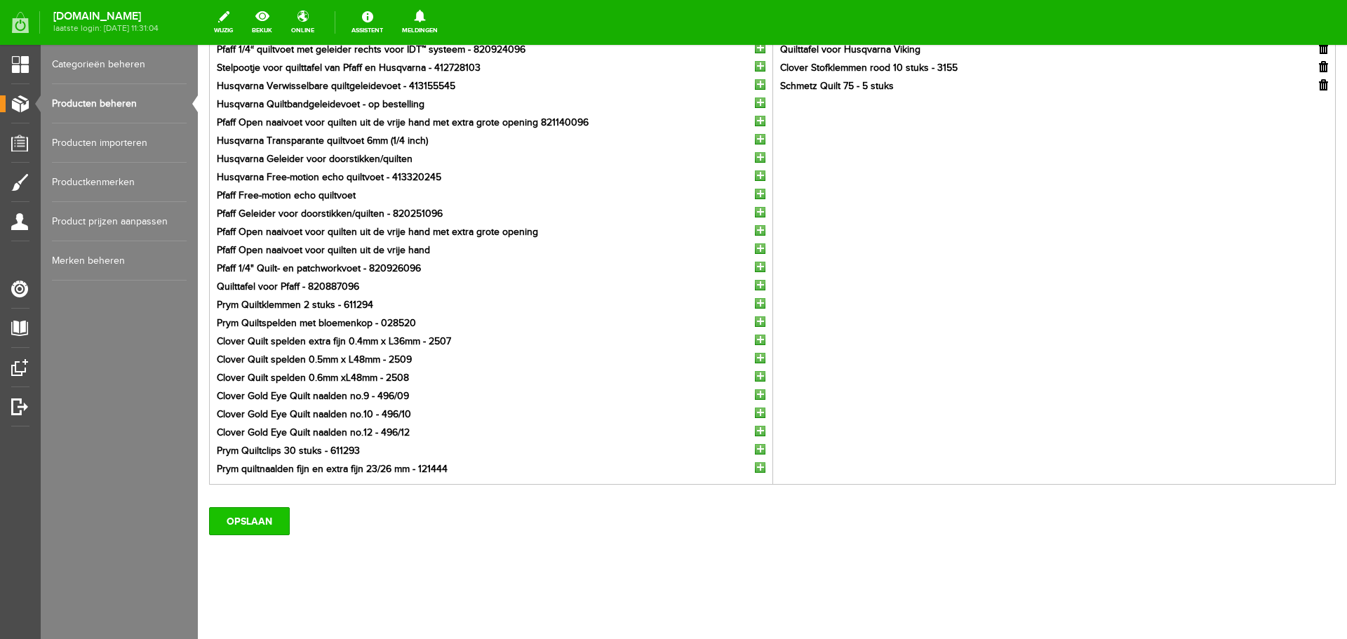
click at [253, 521] on input "OPSLAAN" at bounding box center [249, 521] width 81 height 28
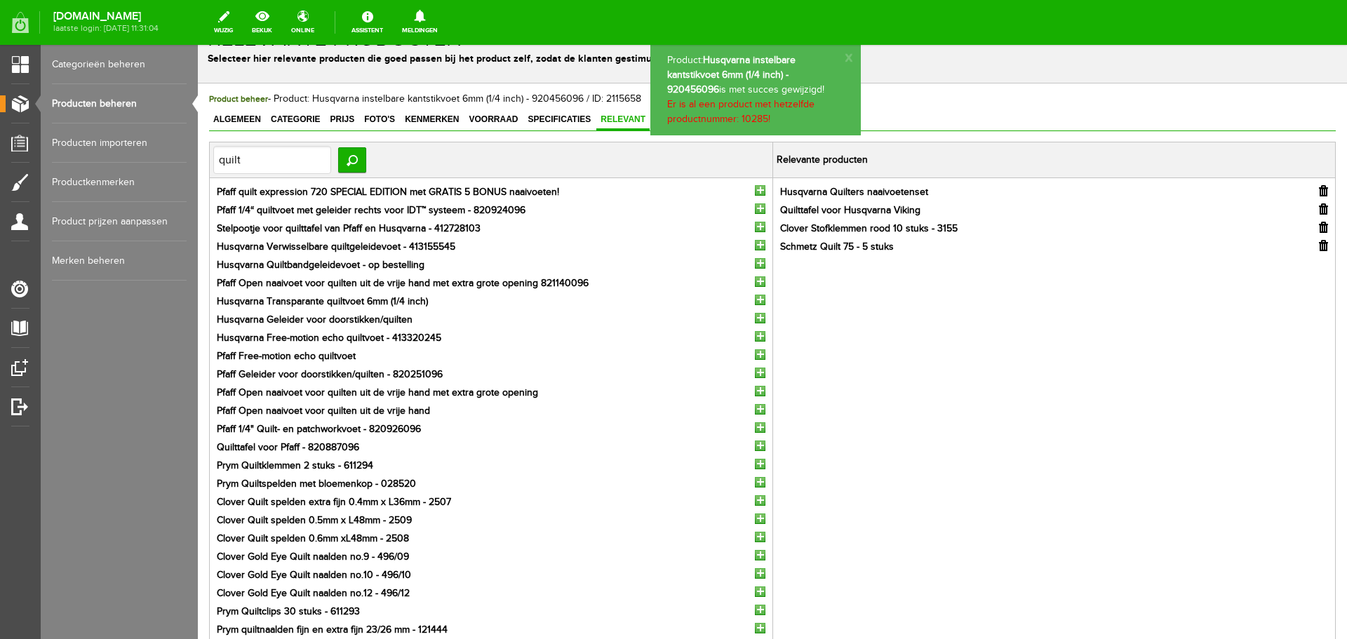
scroll to position [0, 0]
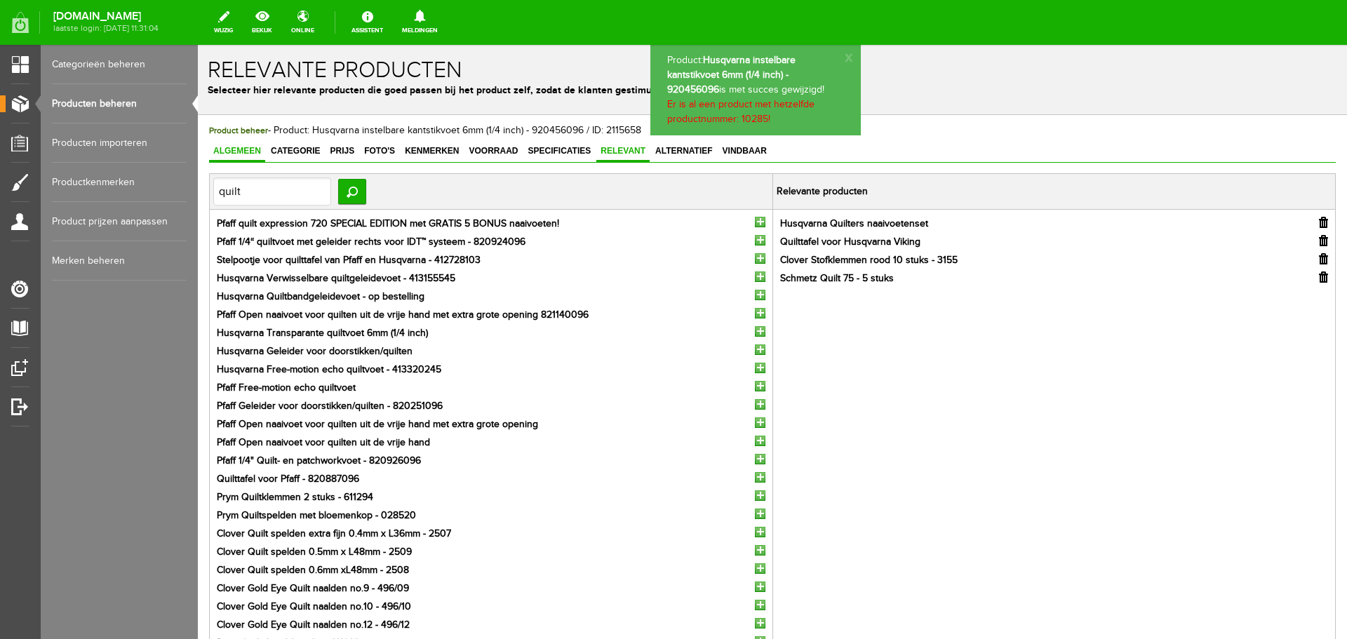
click at [243, 147] on span "Algemeen" at bounding box center [237, 151] width 56 height 10
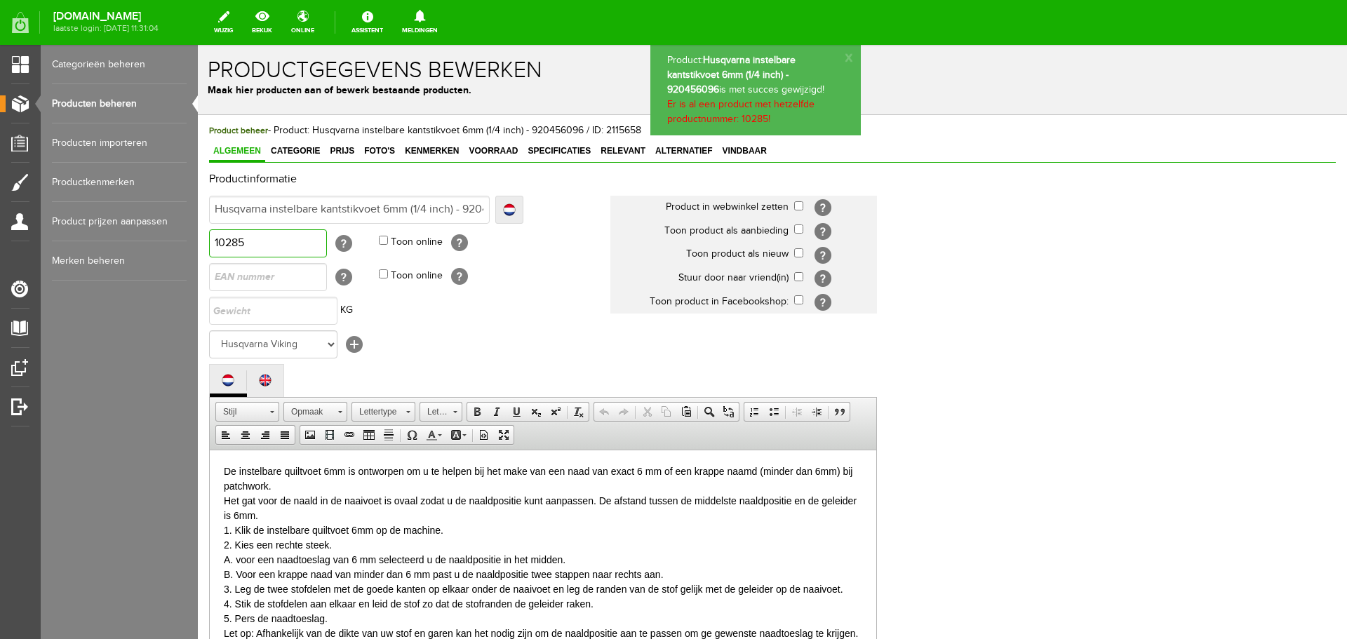
click at [252, 240] on input "10285" at bounding box center [268, 243] width 118 height 28
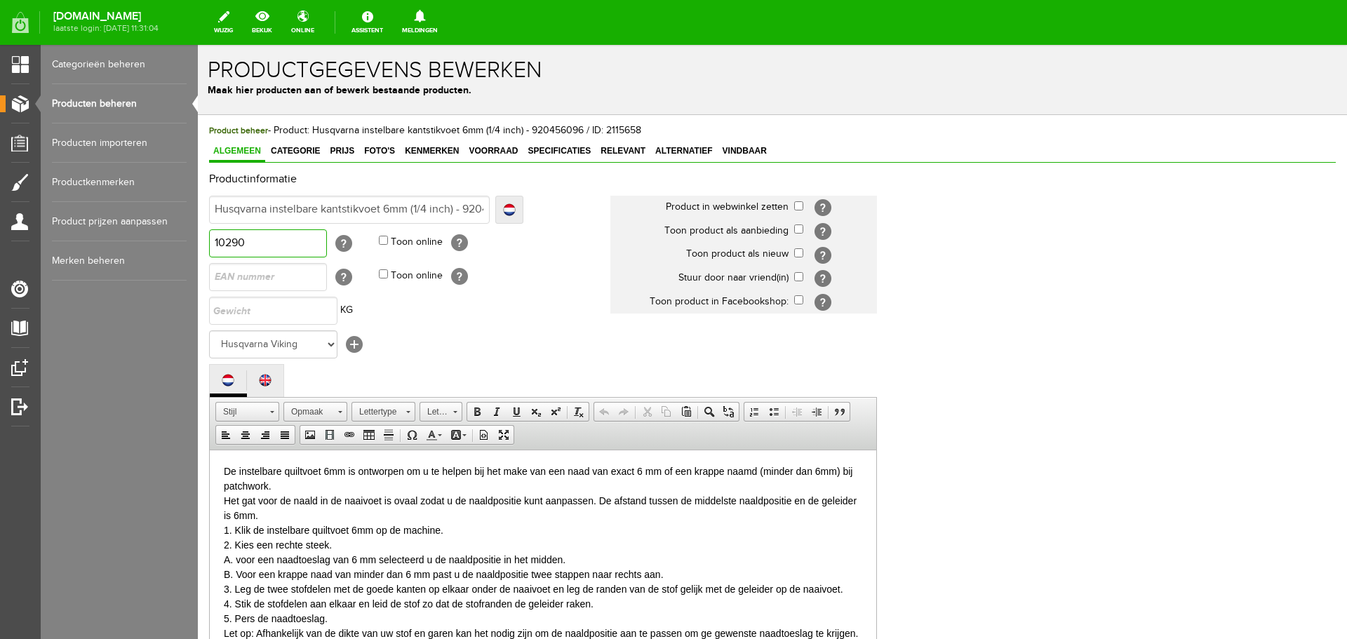
type input "10290"
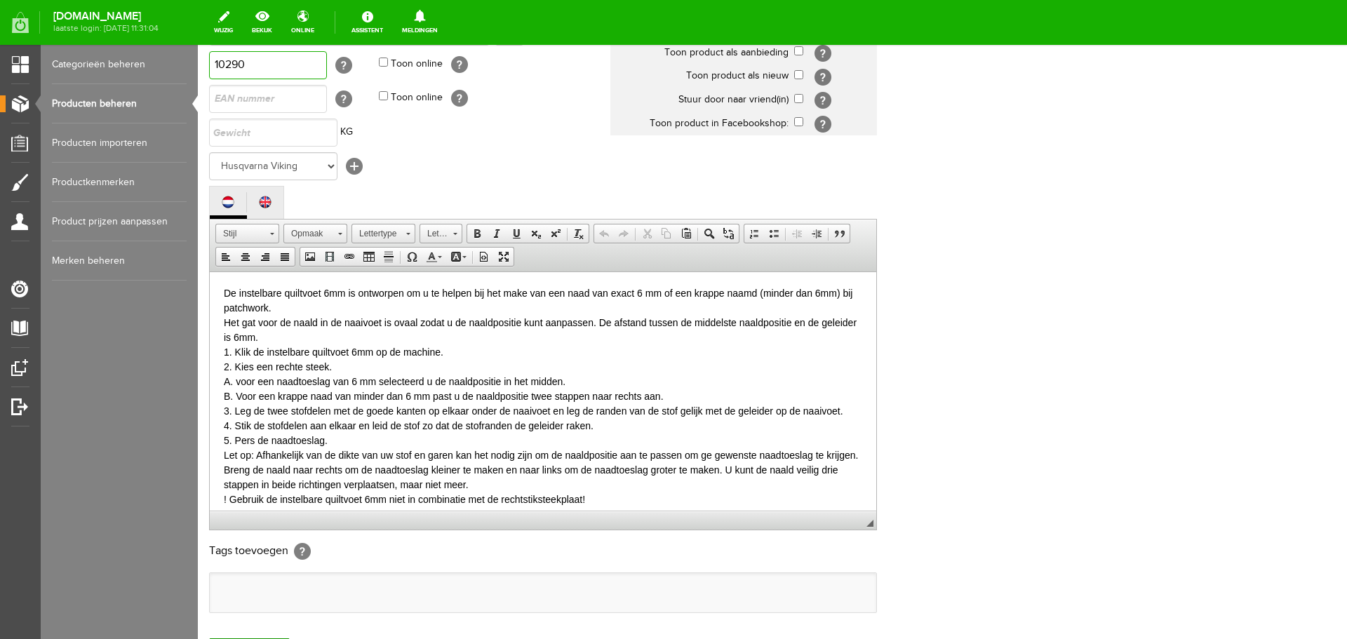
scroll to position [309, 0]
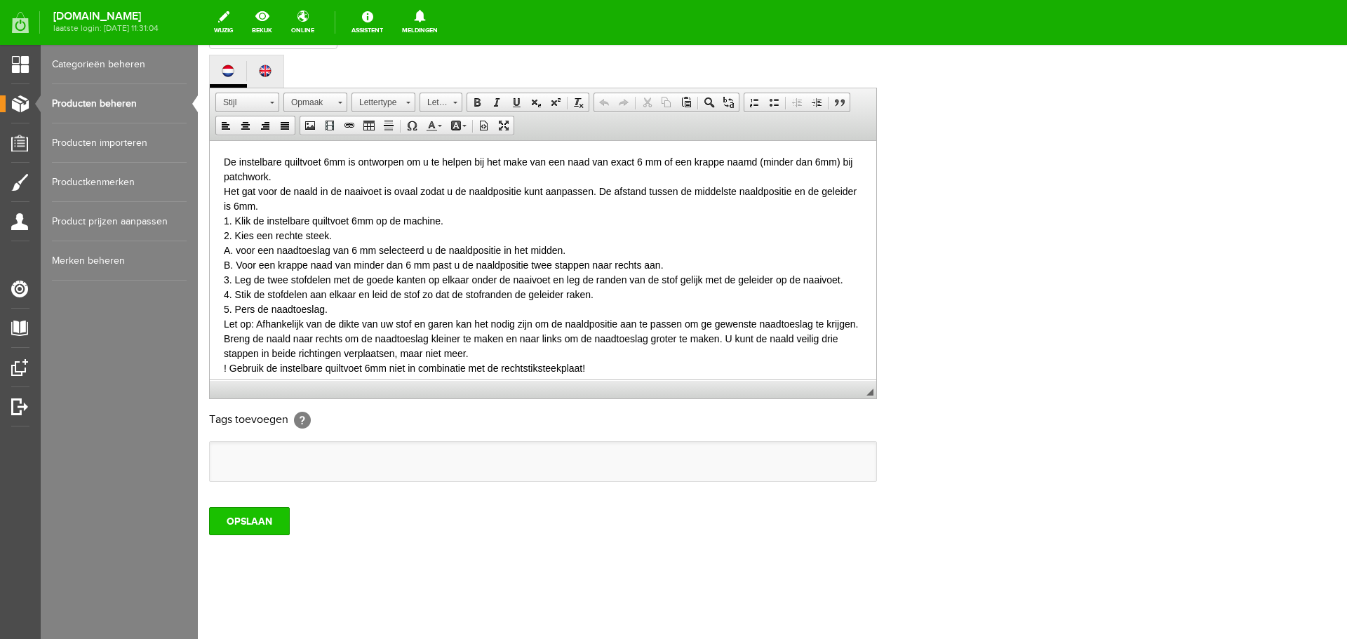
click at [245, 522] on input "OPSLAAN" at bounding box center [249, 521] width 81 height 28
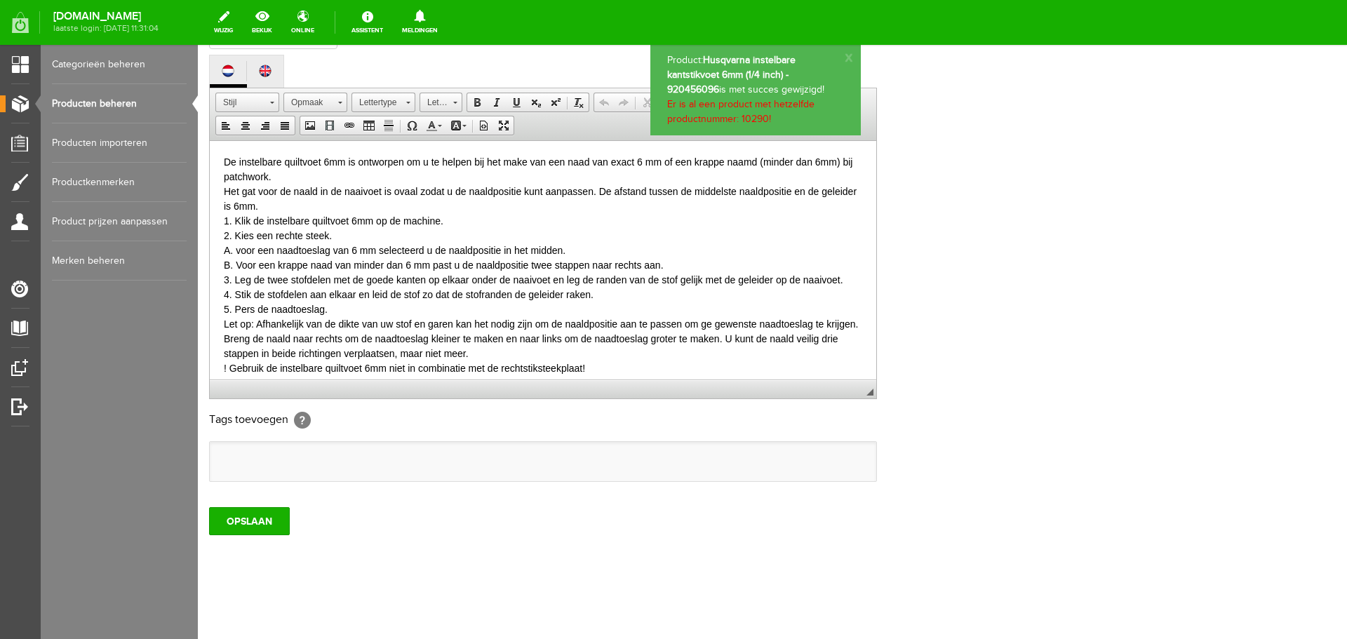
scroll to position [0, 0]
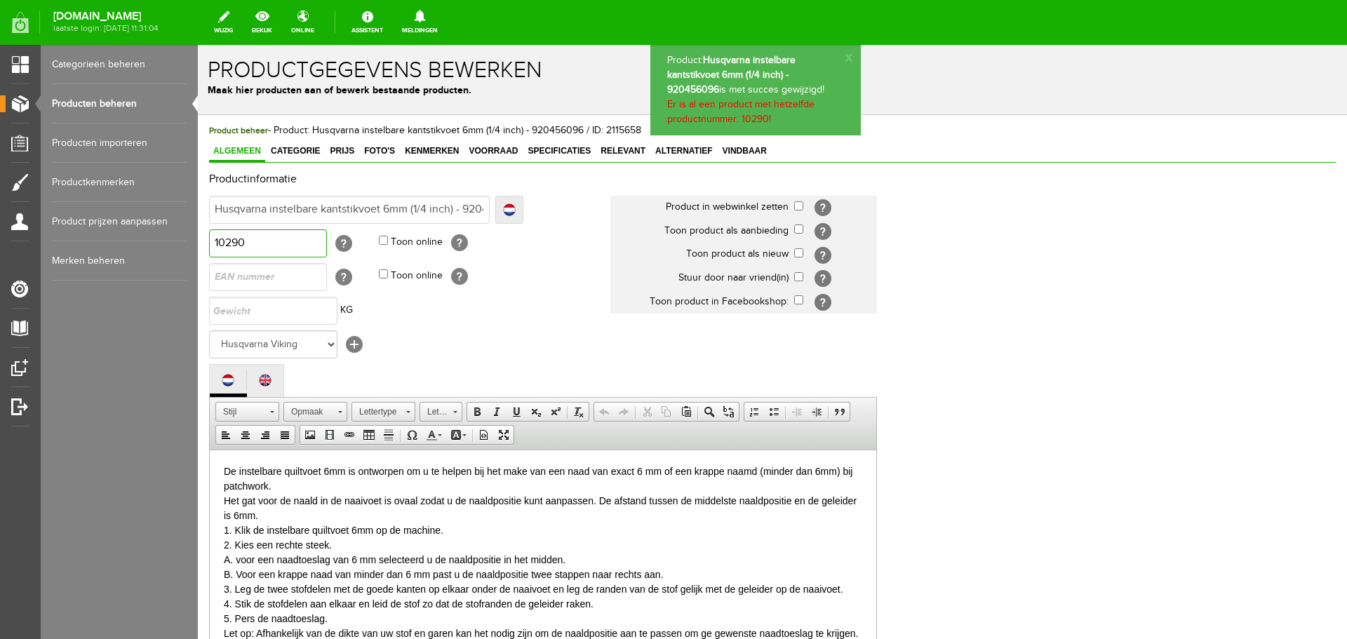
click at [250, 240] on input "10290" at bounding box center [268, 243] width 118 height 28
type input "10295"
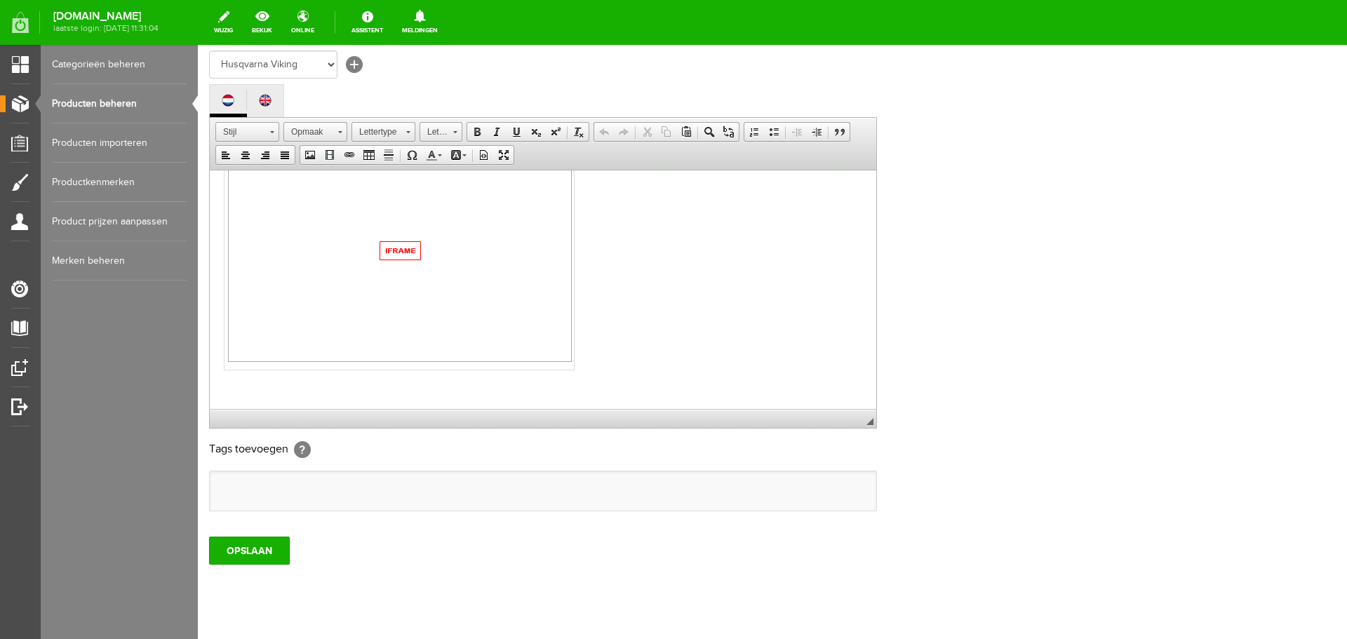
scroll to position [281, 0]
click at [265, 544] on input "OPSLAAN" at bounding box center [249, 550] width 81 height 28
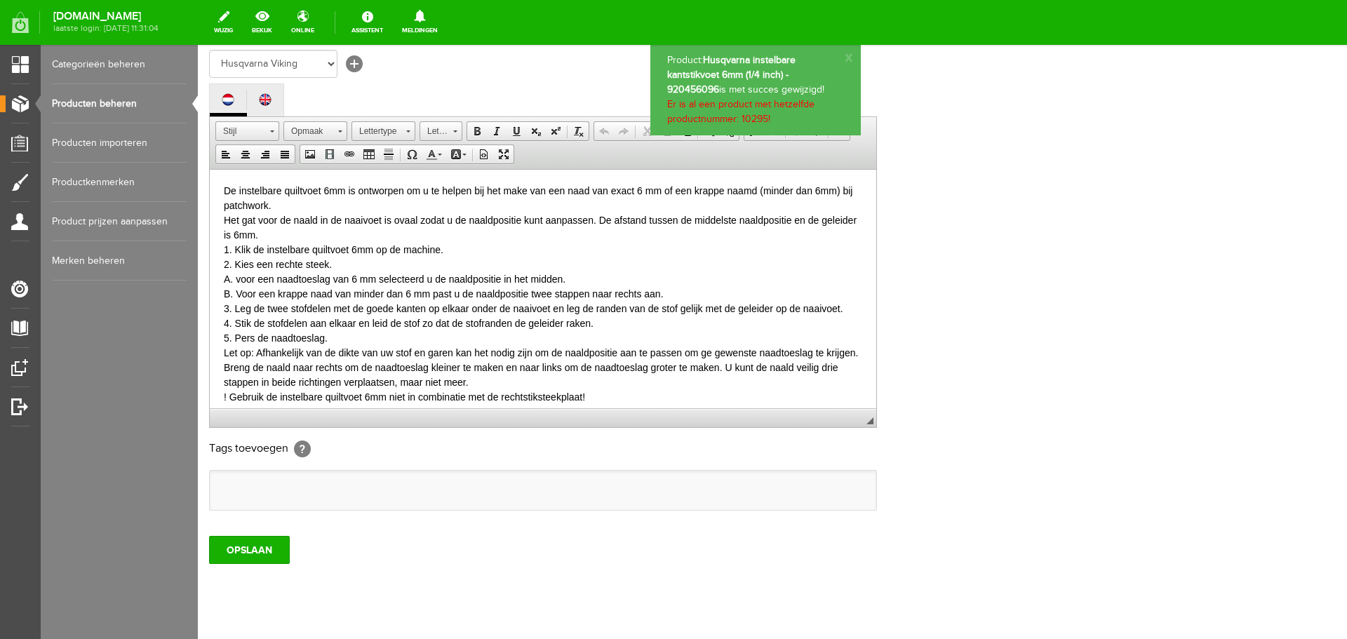
scroll to position [0, 0]
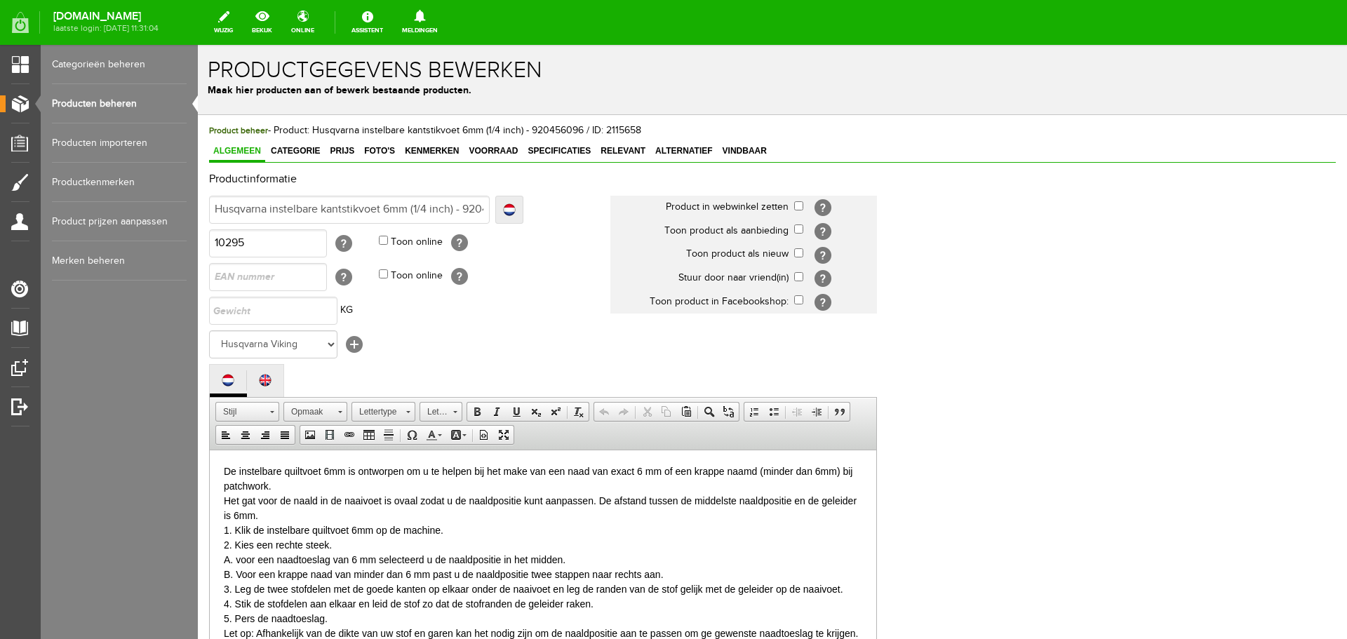
click at [88, 101] on link "Producten beheren" at bounding box center [119, 103] width 135 height 39
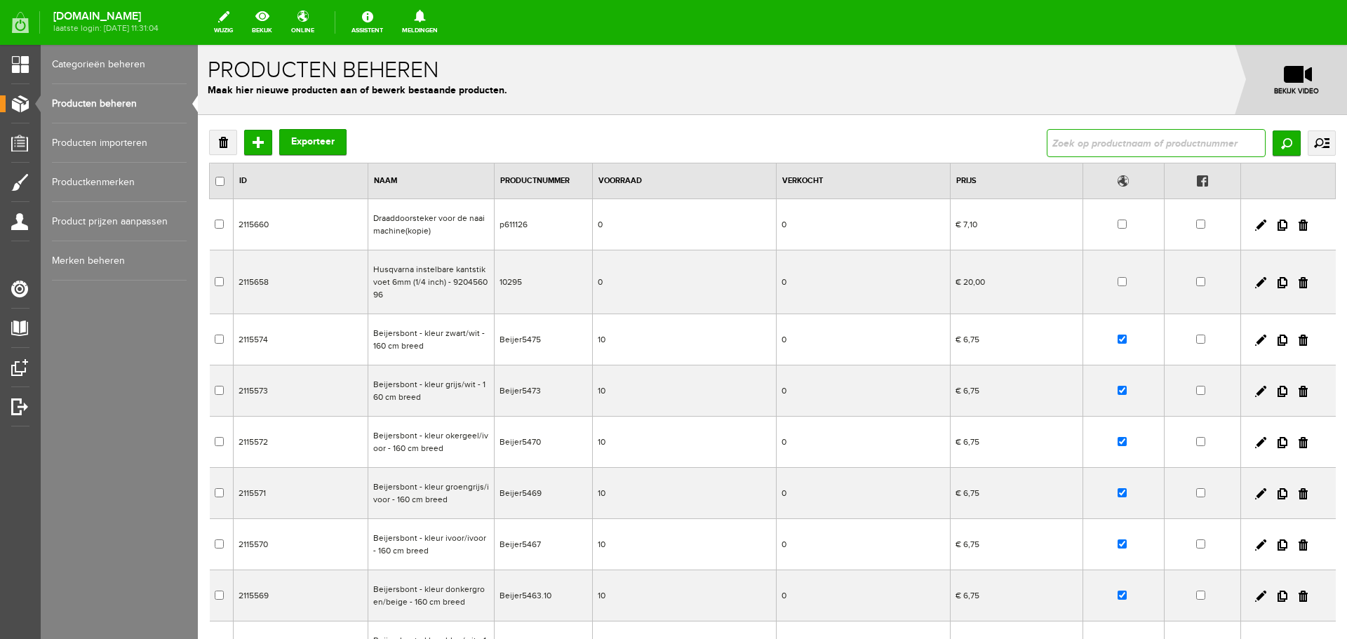
click at [1077, 145] on input "text" at bounding box center [1156, 143] width 219 height 28
type input "10299"
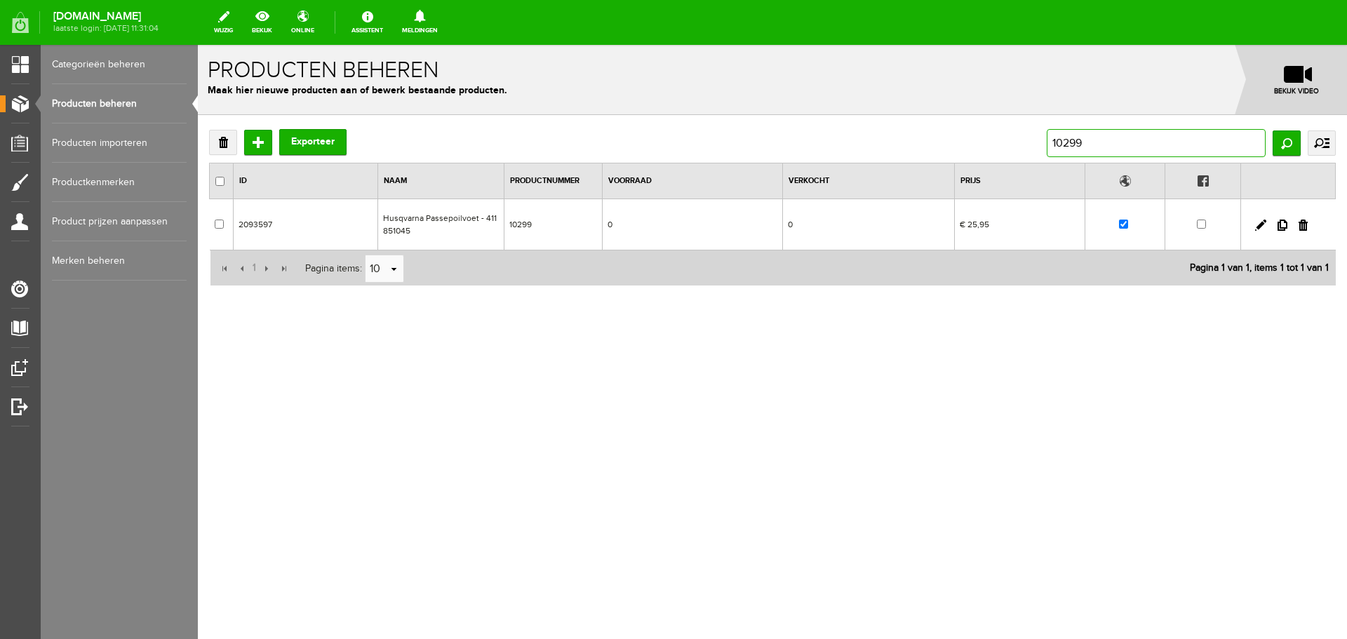
drag, startPoint x: 1066, startPoint y: 143, endPoint x: 1111, endPoint y: 147, distance: 45.0
click at [1111, 147] on input "10299" at bounding box center [1156, 143] width 219 height 28
type input "10305"
click at [1071, 144] on input "10305" at bounding box center [1156, 143] width 219 height 28
type input "10325"
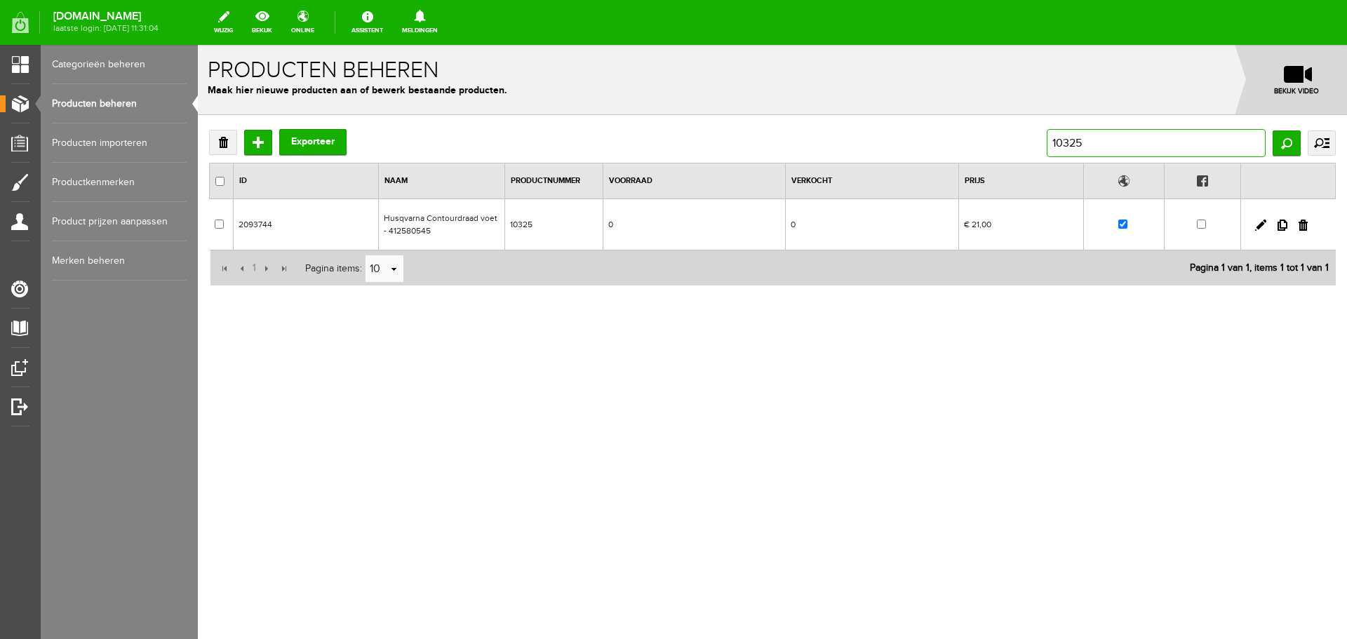
click at [1071, 145] on input "10325" at bounding box center [1156, 143] width 219 height 28
type input "10335"
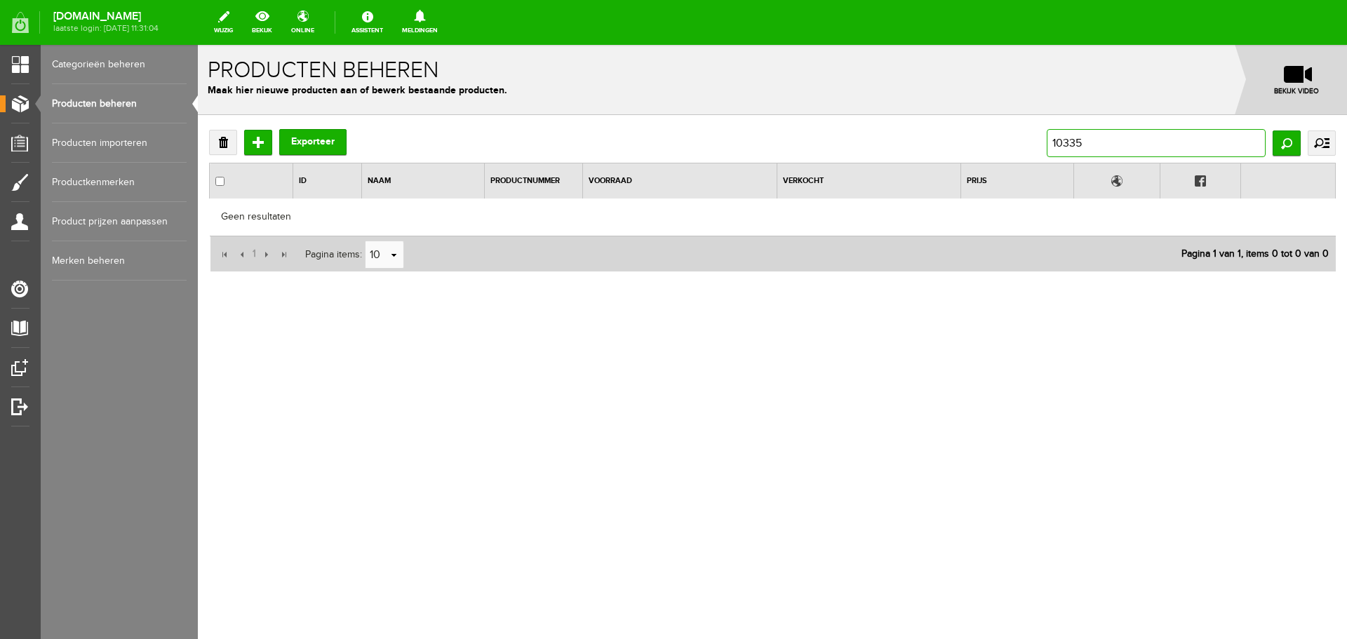
click at [1084, 144] on input "10335" at bounding box center [1156, 143] width 219 height 28
type input "10332"
click at [1085, 143] on input "10332" at bounding box center [1156, 143] width 219 height 28
type input "10330"
click at [1085, 142] on input "10330" at bounding box center [1156, 143] width 219 height 28
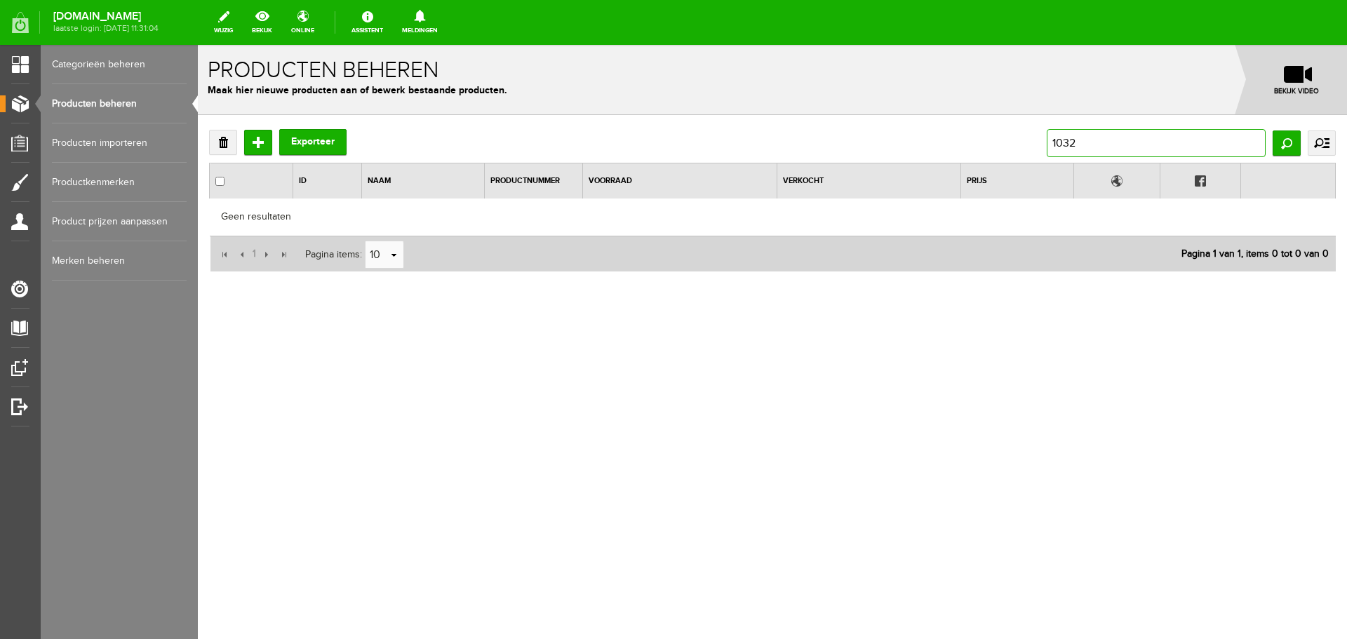
type input "10329"
click at [1085, 142] on input "10329" at bounding box center [1156, 143] width 219 height 28
type input "10327"
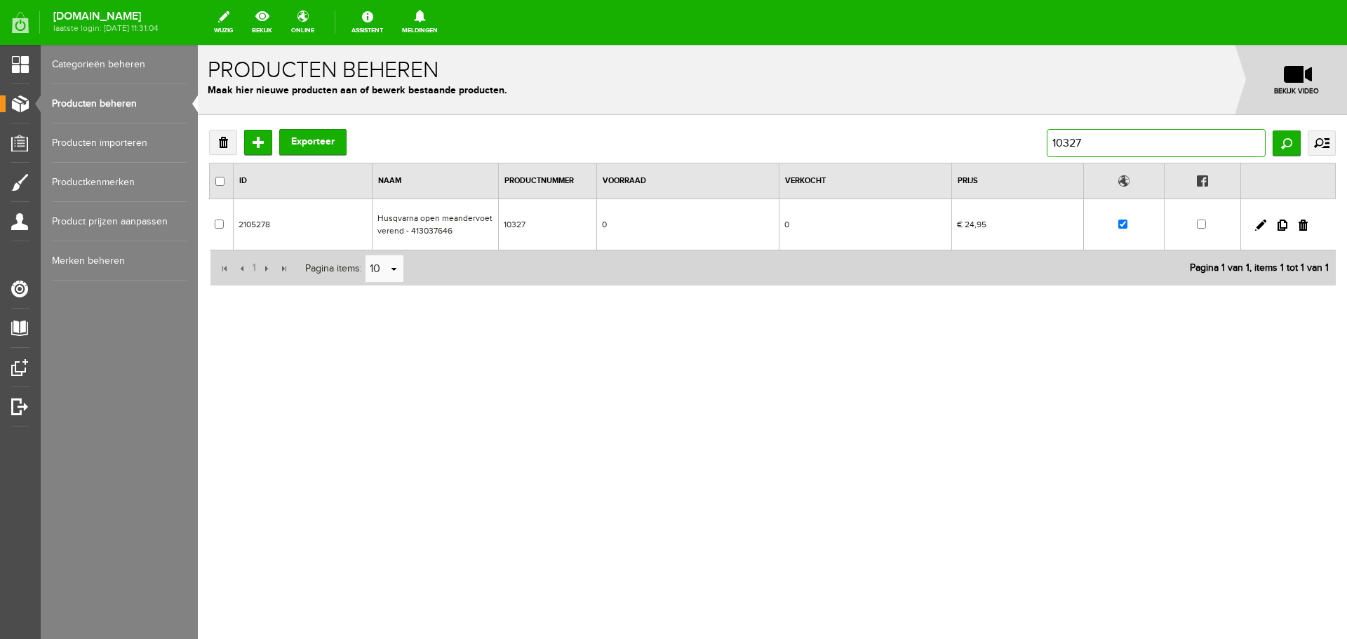
click at [1085, 142] on input "10327" at bounding box center [1156, 143] width 219 height 28
type input "10328"
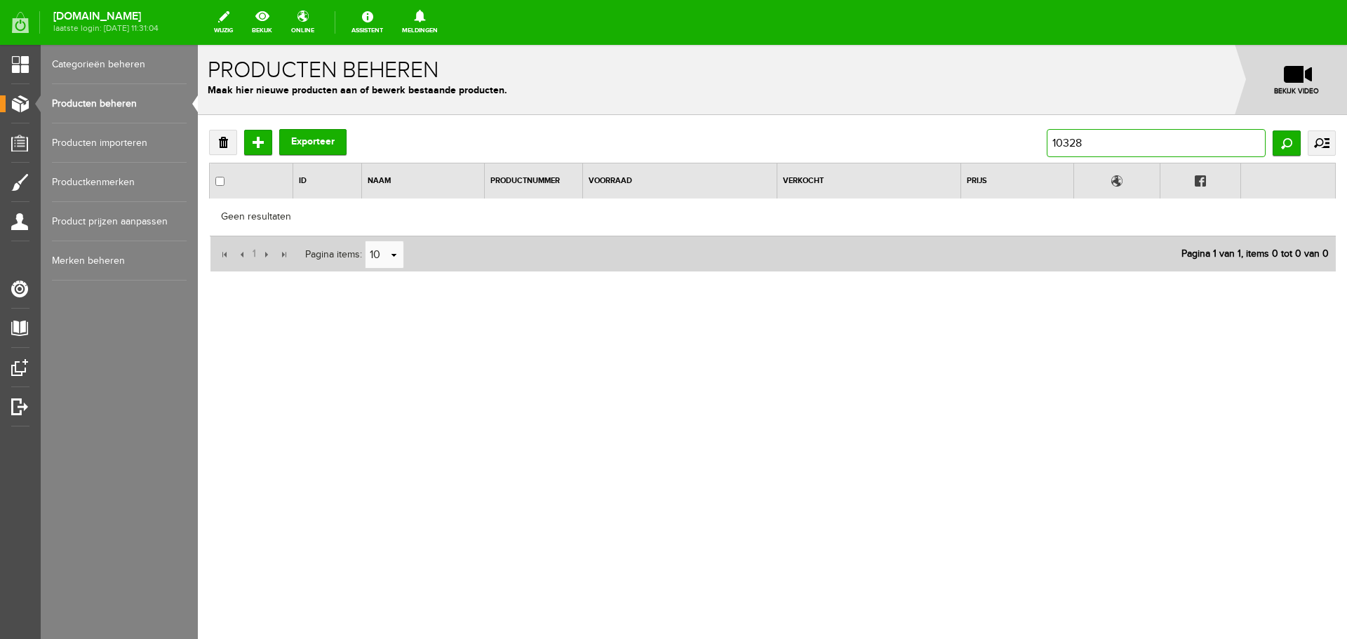
drag, startPoint x: 1090, startPoint y: 142, endPoint x: 1017, endPoint y: 142, distance: 73.7
click at [1017, 142] on div "Verwijderen Toevoegen Exporteer 10328 Zoeken uitgebreid zoeken Categorie Cadeau…" at bounding box center [772, 143] width 1127 height 28
click at [109, 105] on link "Producten beheren" at bounding box center [119, 103] width 135 height 39
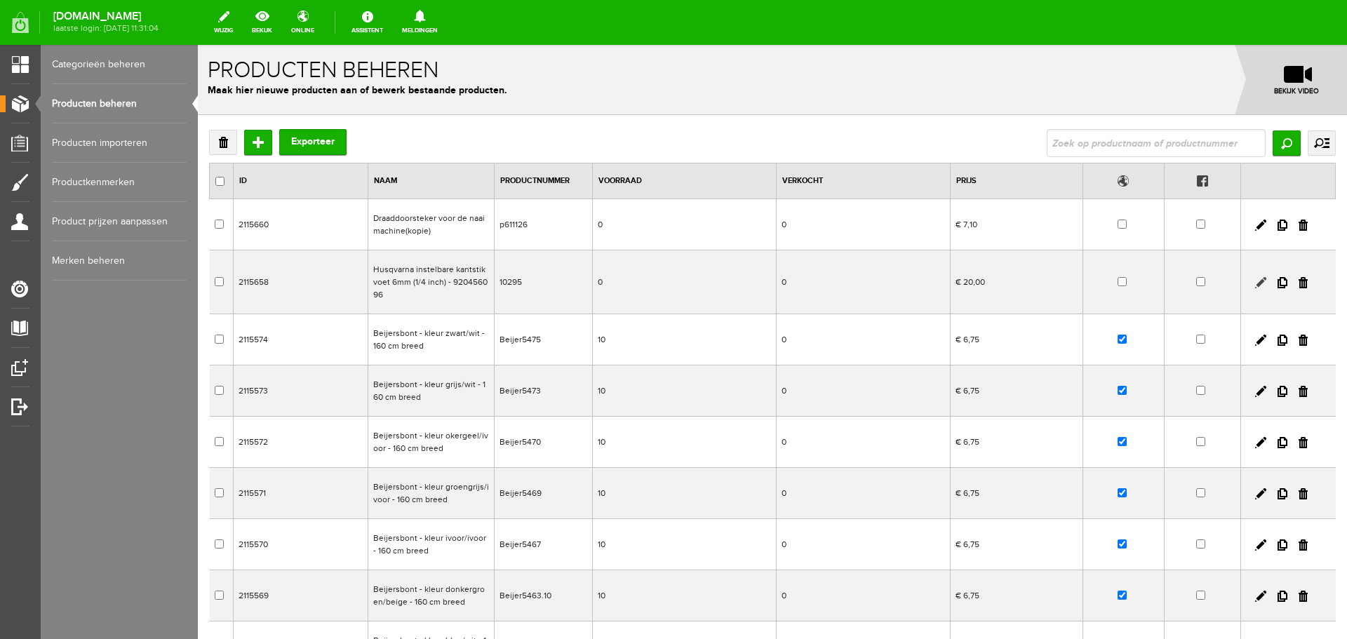
click at [1255, 283] on link at bounding box center [1260, 282] width 11 height 11
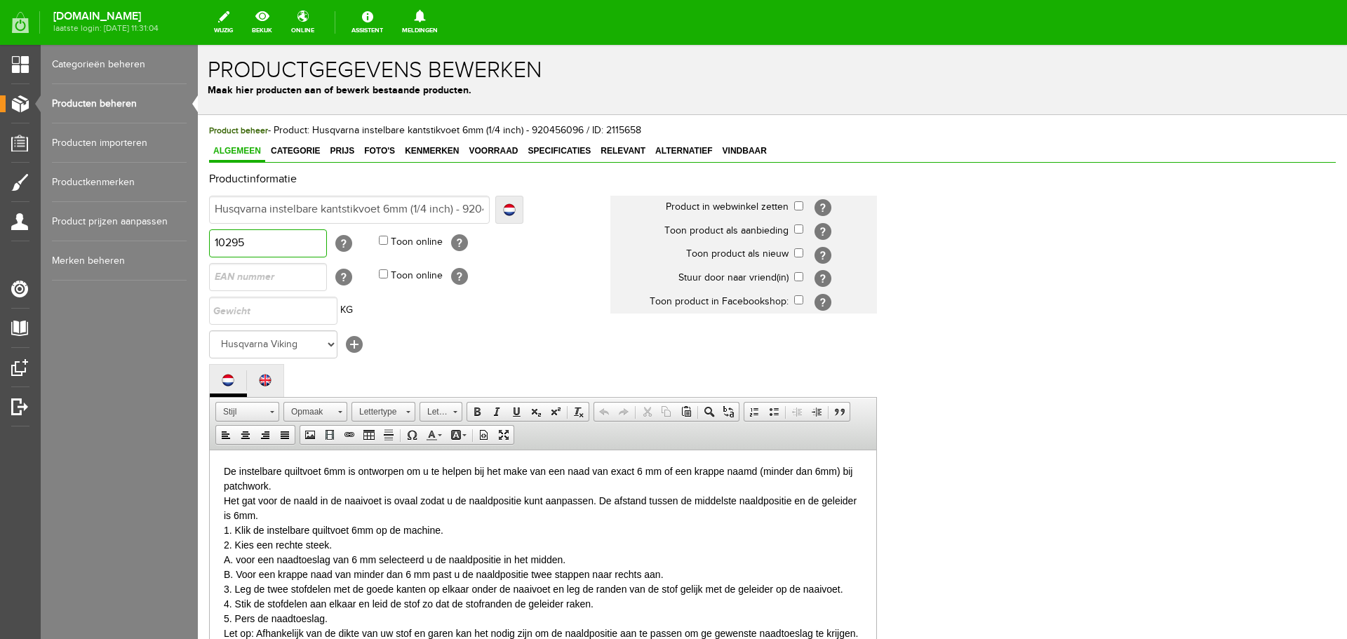
drag, startPoint x: 255, startPoint y: 239, endPoint x: 196, endPoint y: 239, distance: 59.6
click at [198, 239] on html "x Productgegevens bewerken Maak hier producten aan of bewerk bestaande producte…" at bounding box center [772, 342] width 1149 height 594
paste input "328"
type input "10328"
click at [340, 476] on div "De instelbare quiltvoet 6mm is ontworpen om u te helpen bij het make van een na…" at bounding box center [543, 478] width 638 height 29
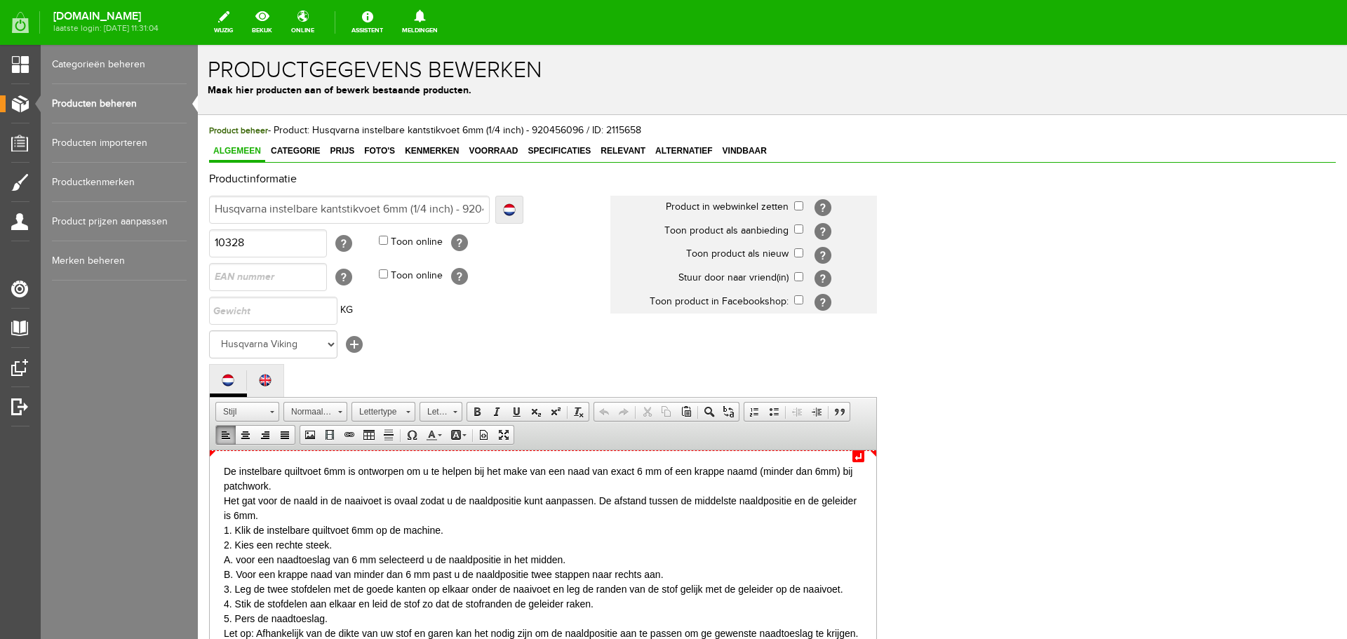
click at [749, 471] on div "De instelbare quiltvoet 6mm is ontworpen om u te helpen bij het make van een na…" at bounding box center [543, 478] width 638 height 29
click at [525, 470] on div "De instelbare quiltvoet 6mm is ontworpen om u te helpen bij het make van een na…" at bounding box center [543, 478] width 638 height 29
click at [530, 469] on div "De instelbare quiltvoet 6mm is ontworpen om u te helpen bij het make van een na…" at bounding box center [543, 478] width 638 height 29
drag, startPoint x: 665, startPoint y: 469, endPoint x: 704, endPoint y: 488, distance: 42.7
click at [665, 470] on div "De instelbare quiltvoet 6mm is ontworpen om u te helpen bij het maken van een n…" at bounding box center [543, 478] width 638 height 29
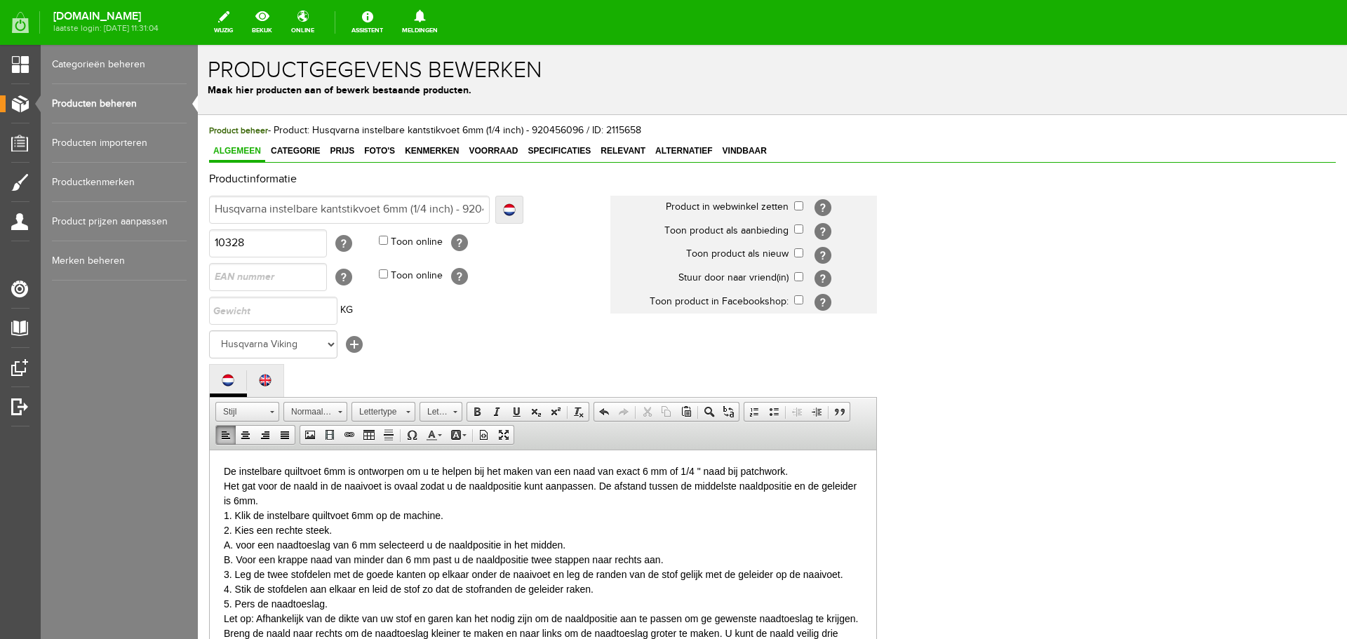
drag, startPoint x: 296, startPoint y: 500, endPoint x: 323, endPoint y: 506, distance: 27.9
click at [297, 500] on div "Het gat voor de naald in de naaivoet is ovaal zodat u de naaldpositie kunt aanp…" at bounding box center [543, 493] width 638 height 29
click at [680, 469] on div "De instelbare quiltvoet 6mm is ontworpen om u te helpen bij het maken van een n…" at bounding box center [543, 471] width 638 height 15
click at [622, 472] on div "De instelbare quiltvoet 6mm is ontworpen om u te helpen bij het maken van een n…" at bounding box center [543, 471] width 638 height 15
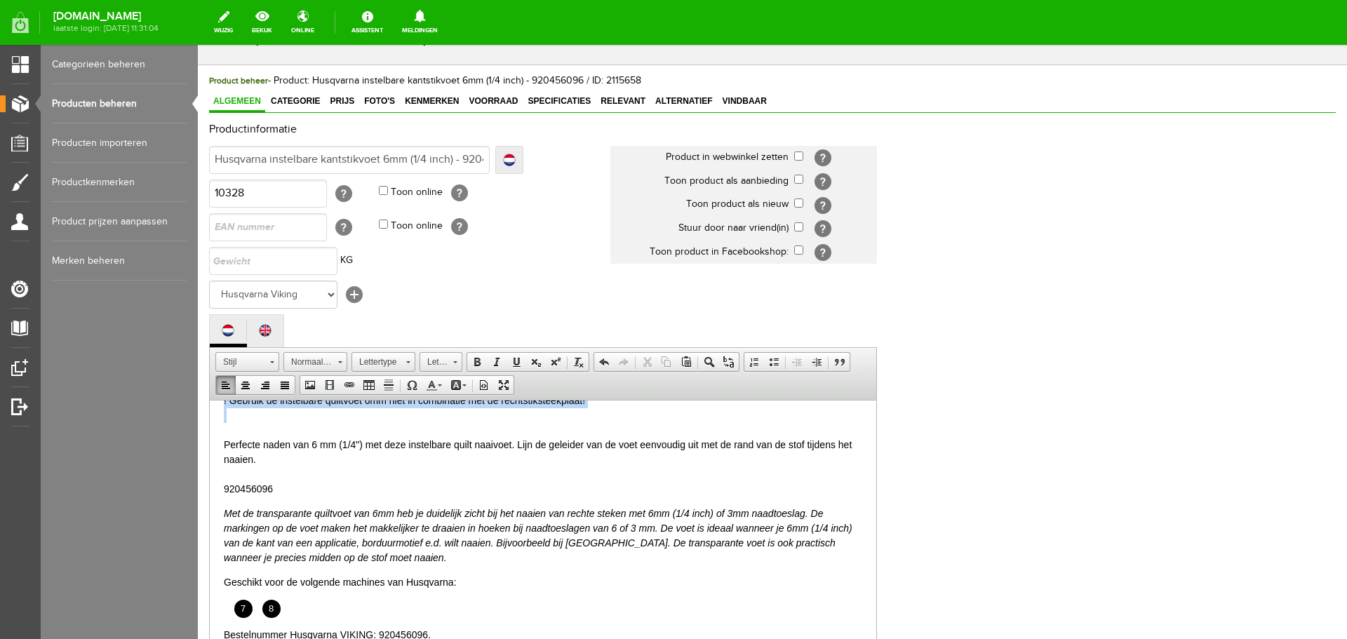
scroll to position [203, 0]
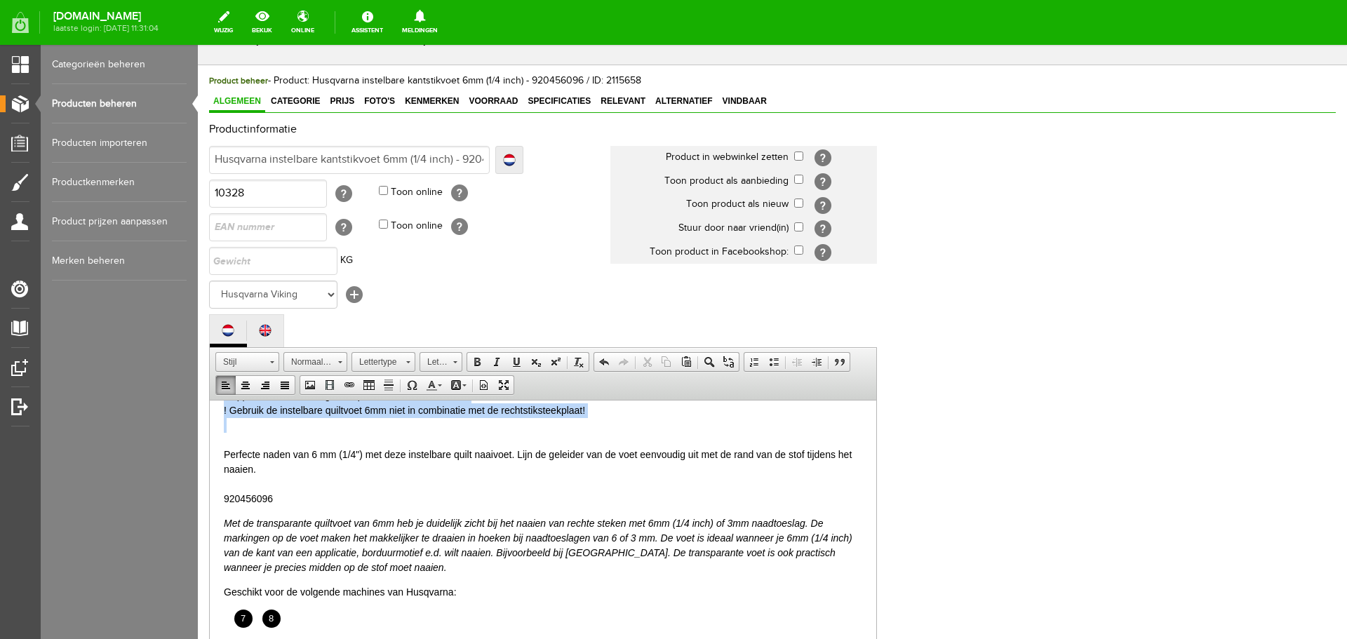
drag, startPoint x: 223, startPoint y: 463, endPoint x: 582, endPoint y: 427, distance: 361.0
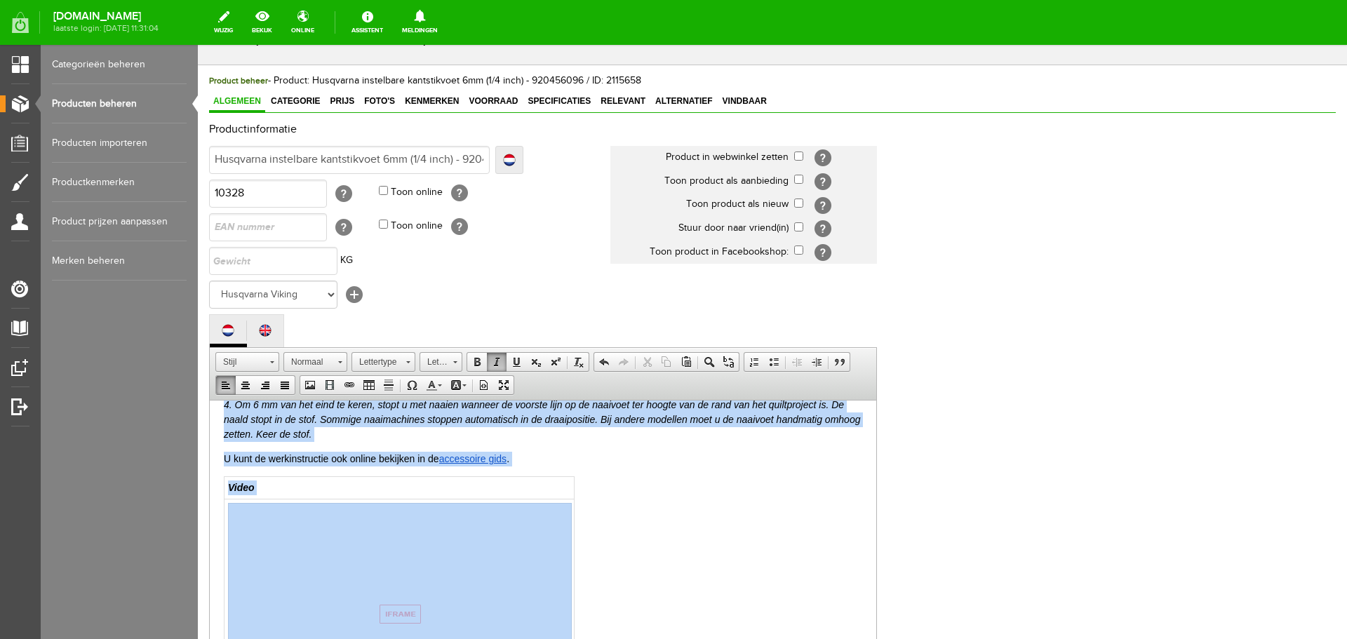
scroll to position [434, 0]
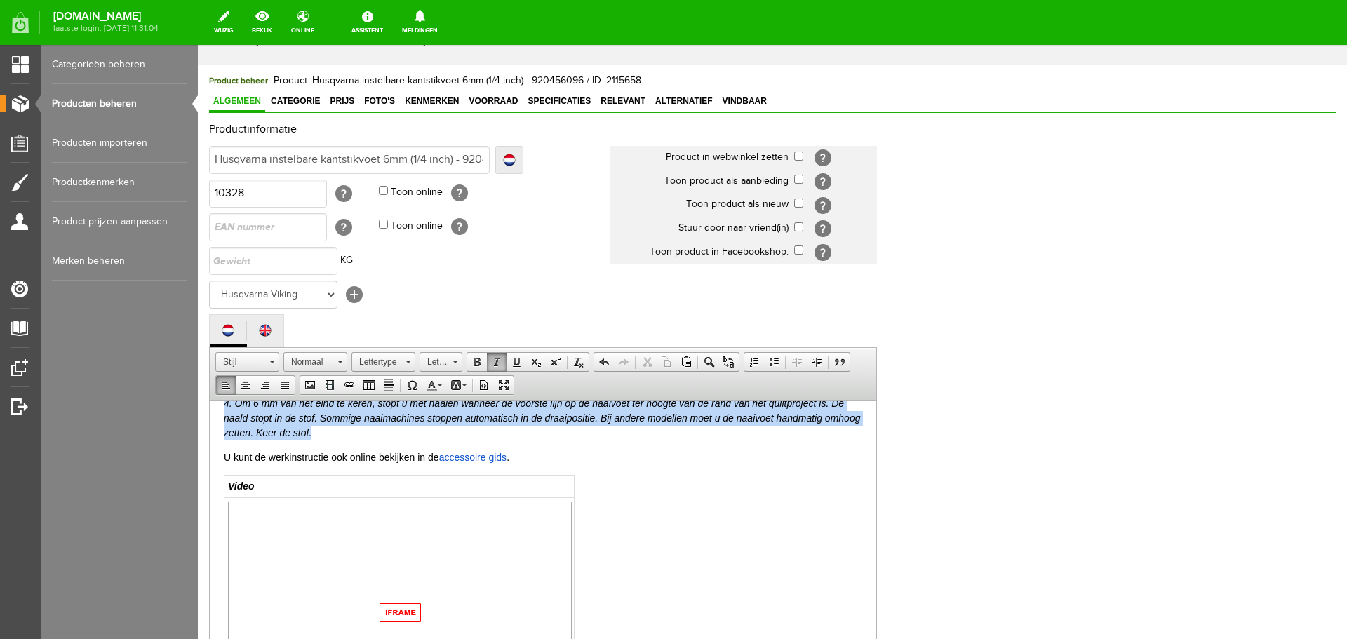
drag, startPoint x: 222, startPoint y: 528, endPoint x: 358, endPoint y: 429, distance: 168.3
click at [358, 429] on html "De instelbare quiltvoet 6mm is ontworpen om u te helpen bij het maken van een n…" at bounding box center [543, 368] width 667 height 805
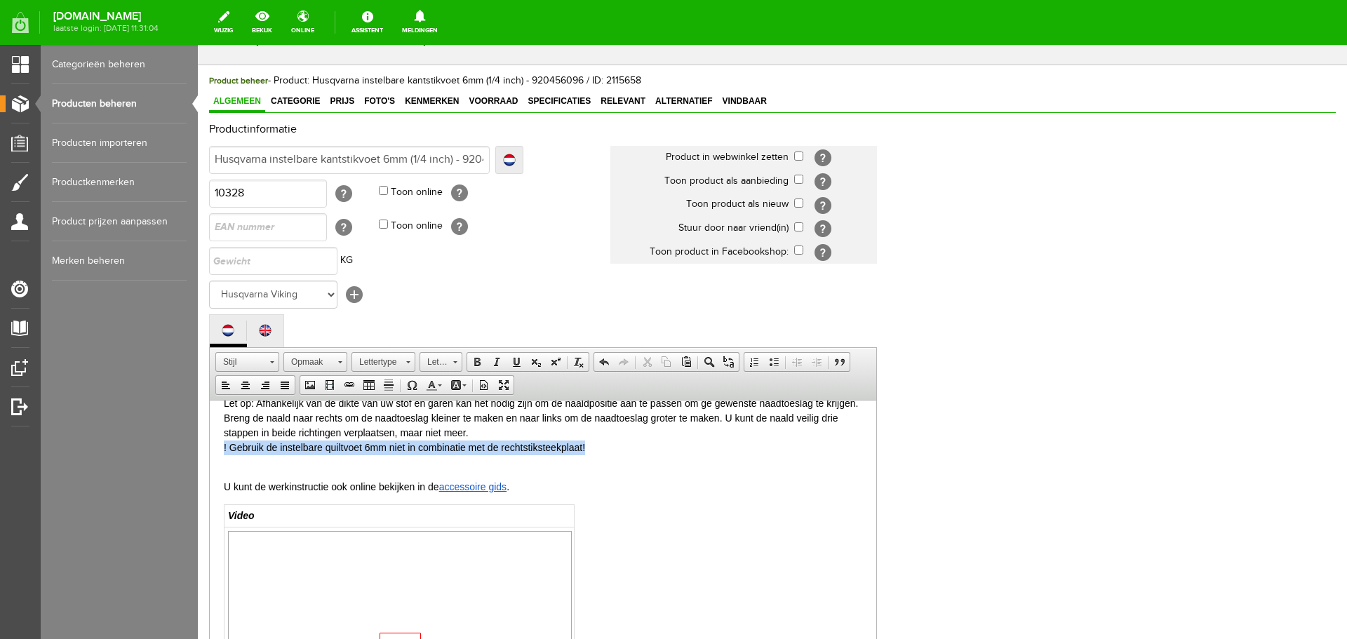
drag, startPoint x: 600, startPoint y: 441, endPoint x: 211, endPoint y: 443, distance: 388.7
click at [211, 443] on html "De instelbare quiltvoet 6mm is ontworpen om u te helpen bij het maken van een n…" at bounding box center [543, 383] width 667 height 834
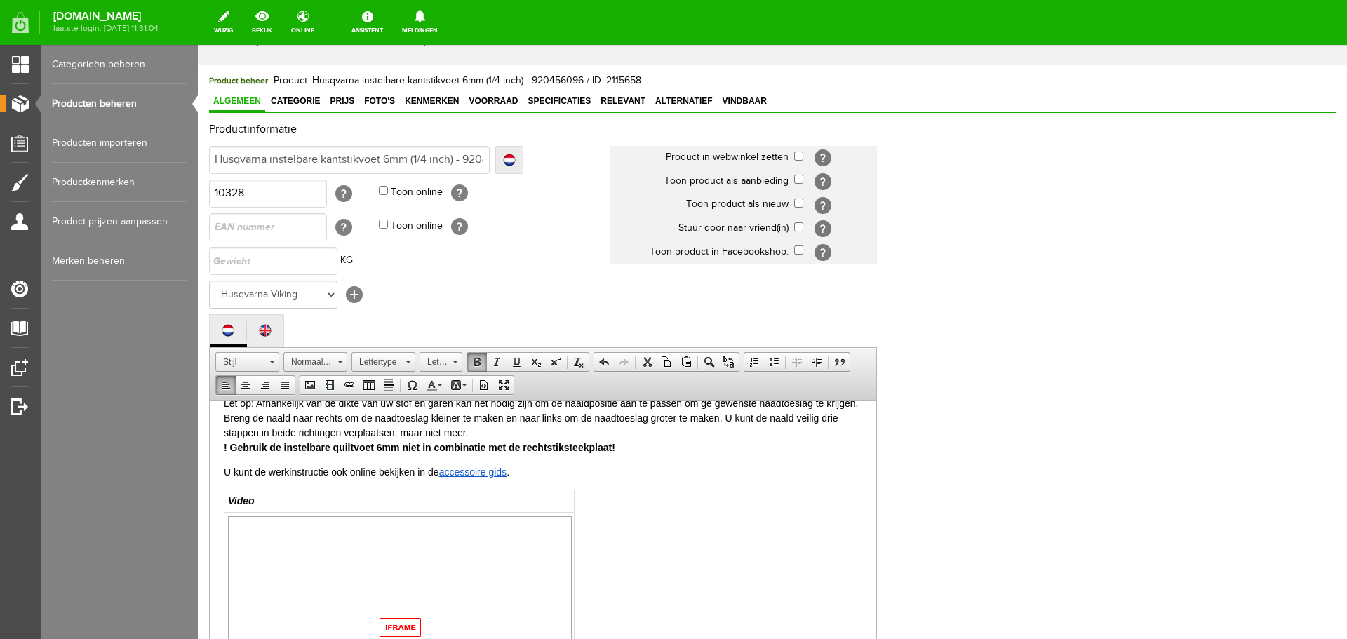
click at [701, 526] on body "De instelbare quiltvoet 6mm is ontworpen om u te helpen bij het maken van een n…" at bounding box center [543, 375] width 638 height 791
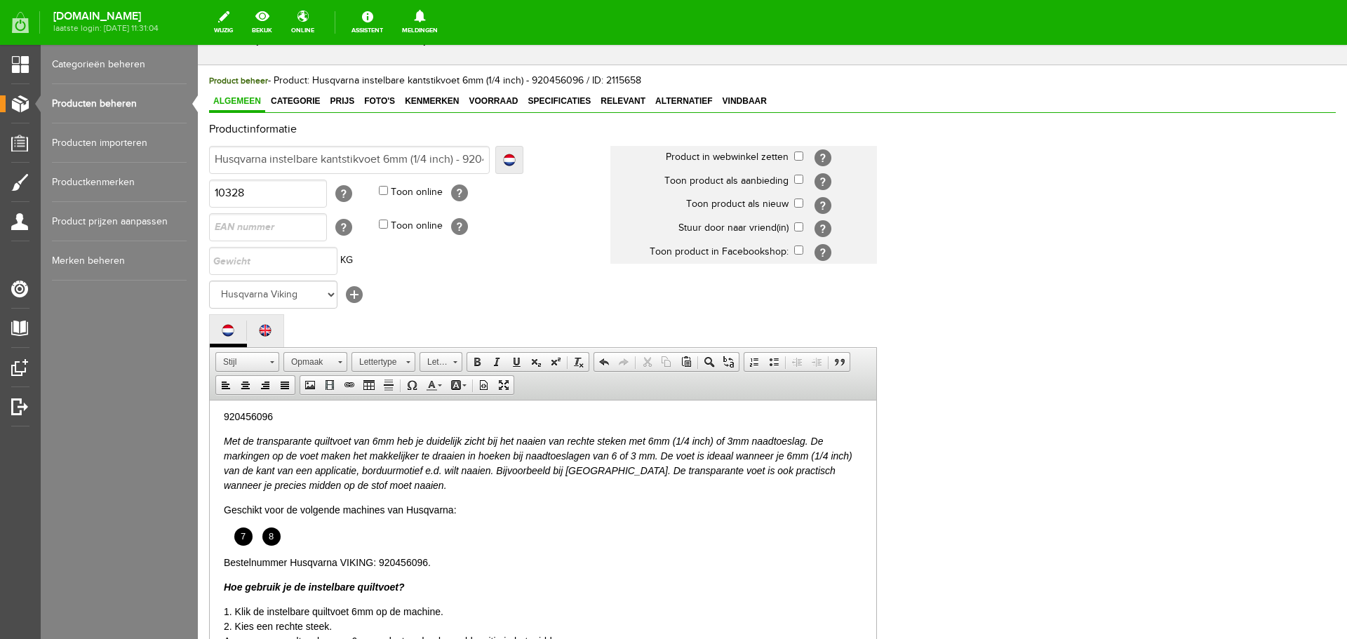
scroll to position [90, 0]
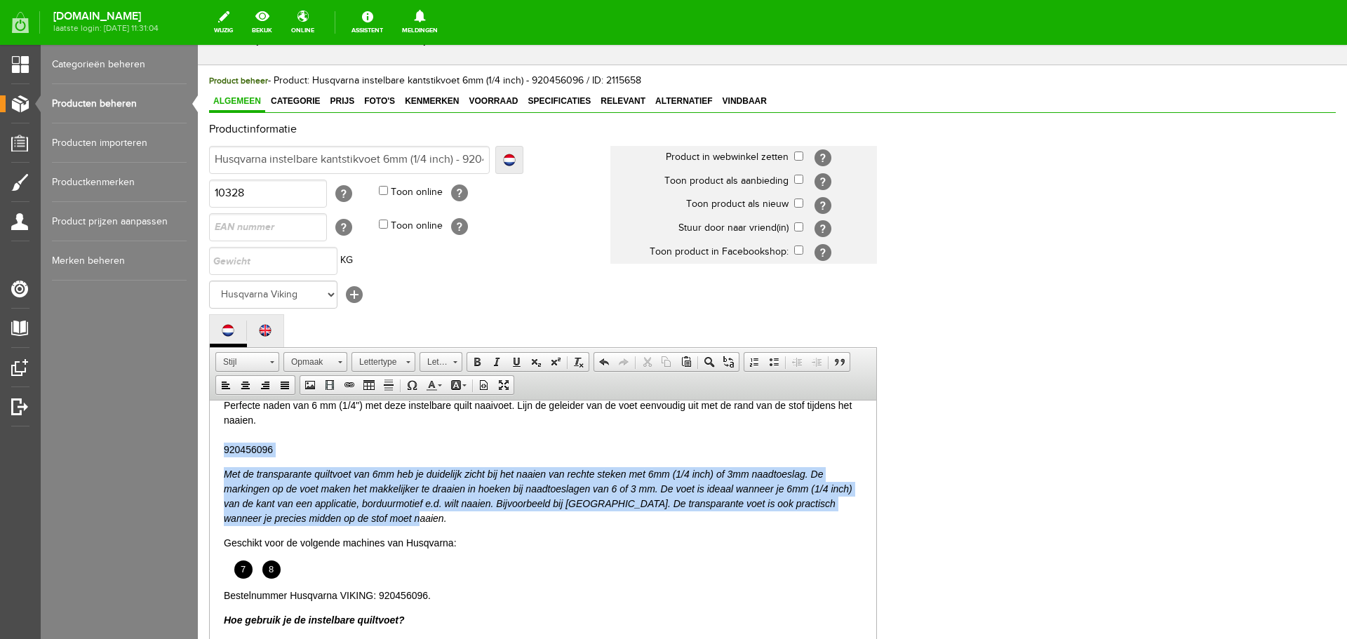
drag, startPoint x: 224, startPoint y: 448, endPoint x: 408, endPoint y: 522, distance: 198.7
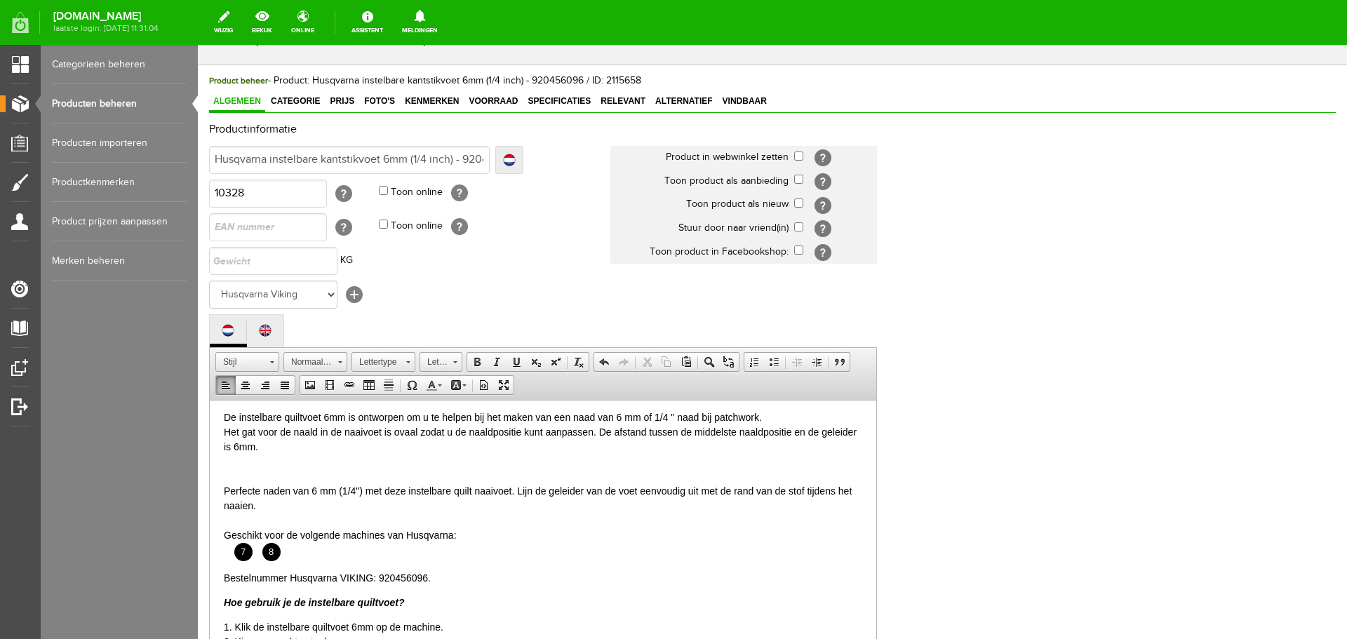
scroll to position [0, 0]
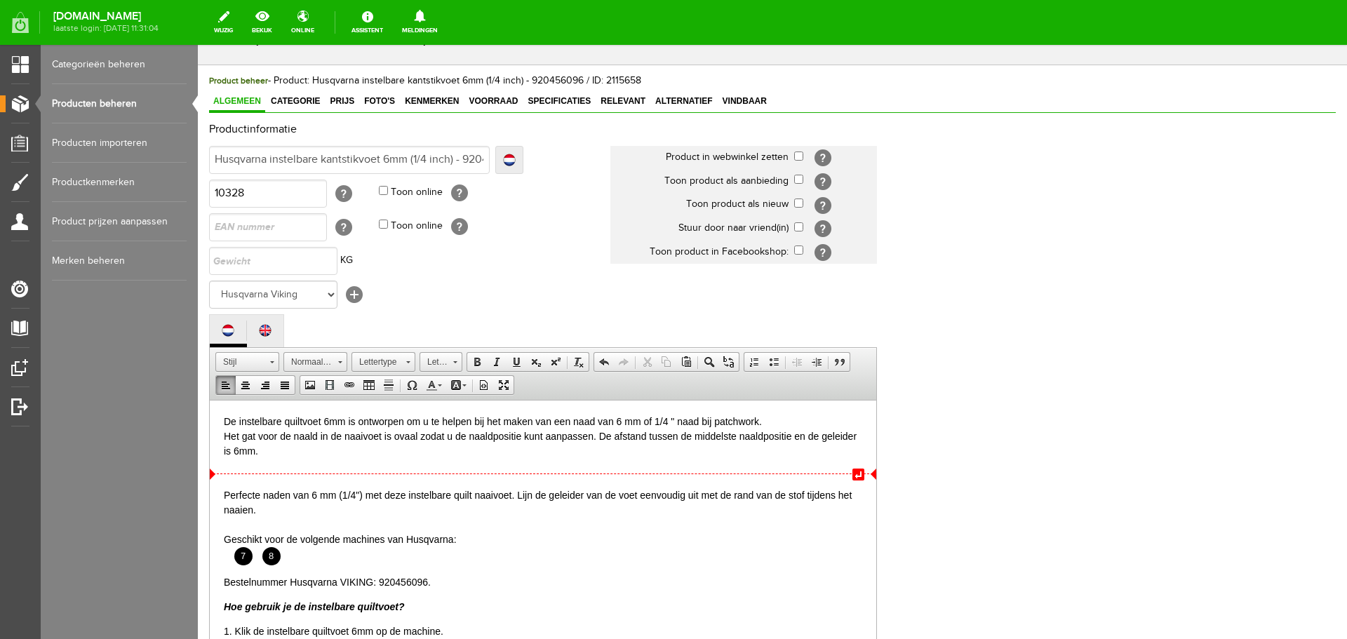
click at [236, 473] on span "↵" at bounding box center [543, 473] width 667 height 1
click at [309, 452] on div "Het gat voor de naald in de naaivoet is ovaal zodat u de naaldpositie kunt aanp…" at bounding box center [543, 443] width 638 height 29
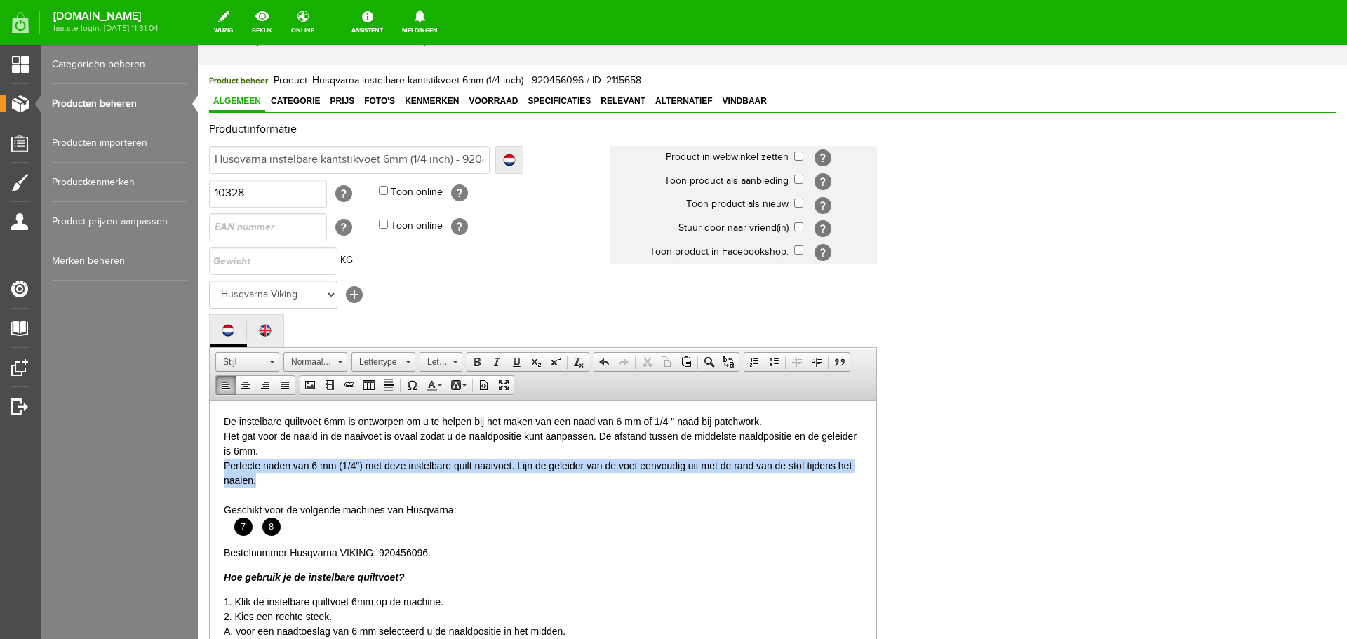
drag, startPoint x: 223, startPoint y: 465, endPoint x: 279, endPoint y: 478, distance: 56.8
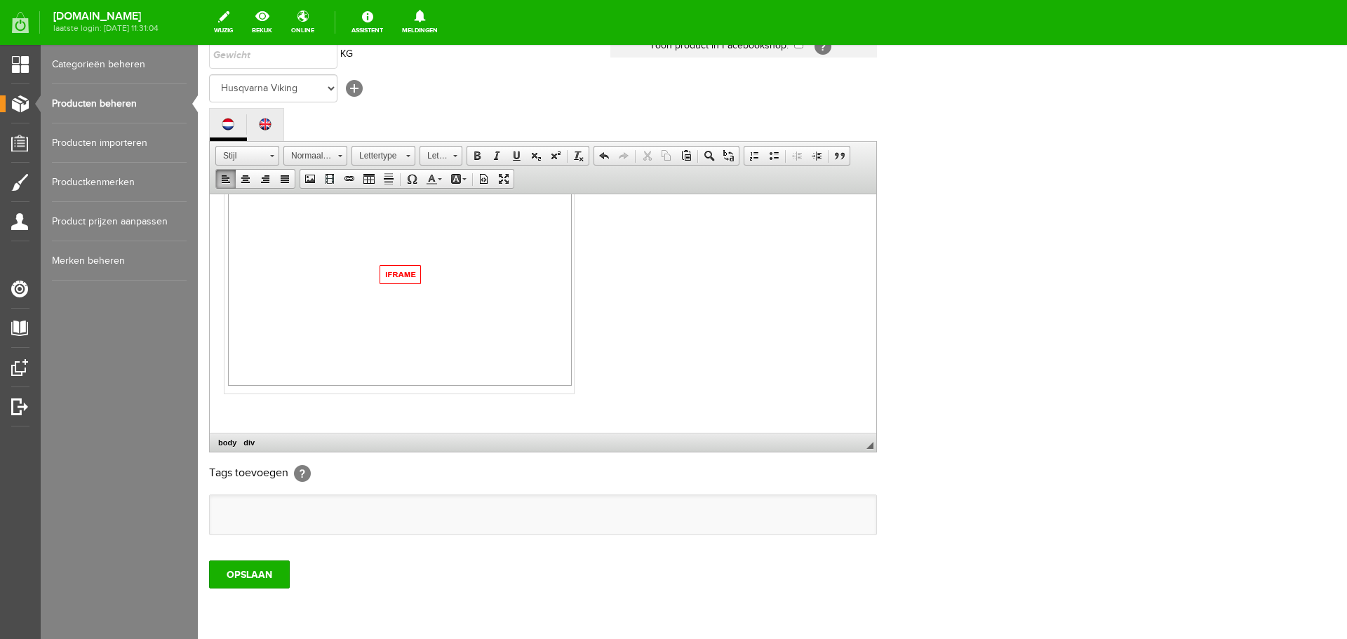
scroll to position [260, 0]
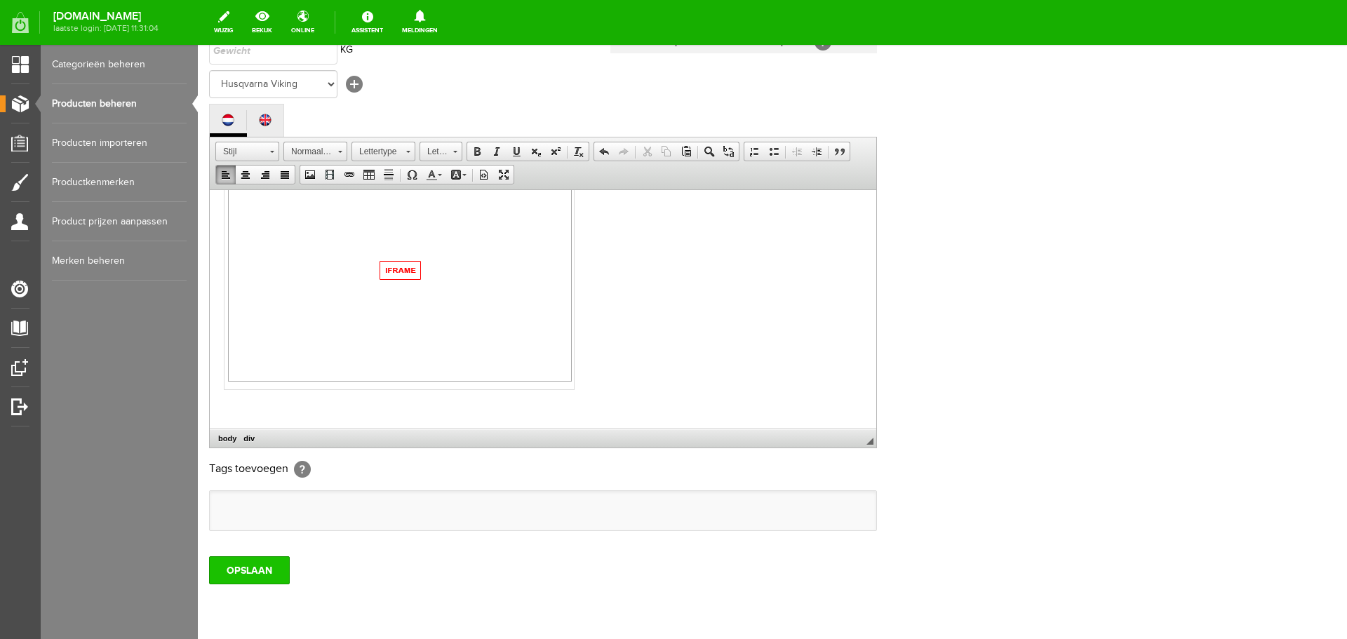
click at [255, 575] on input "OPSLAAN" at bounding box center [249, 570] width 81 height 28
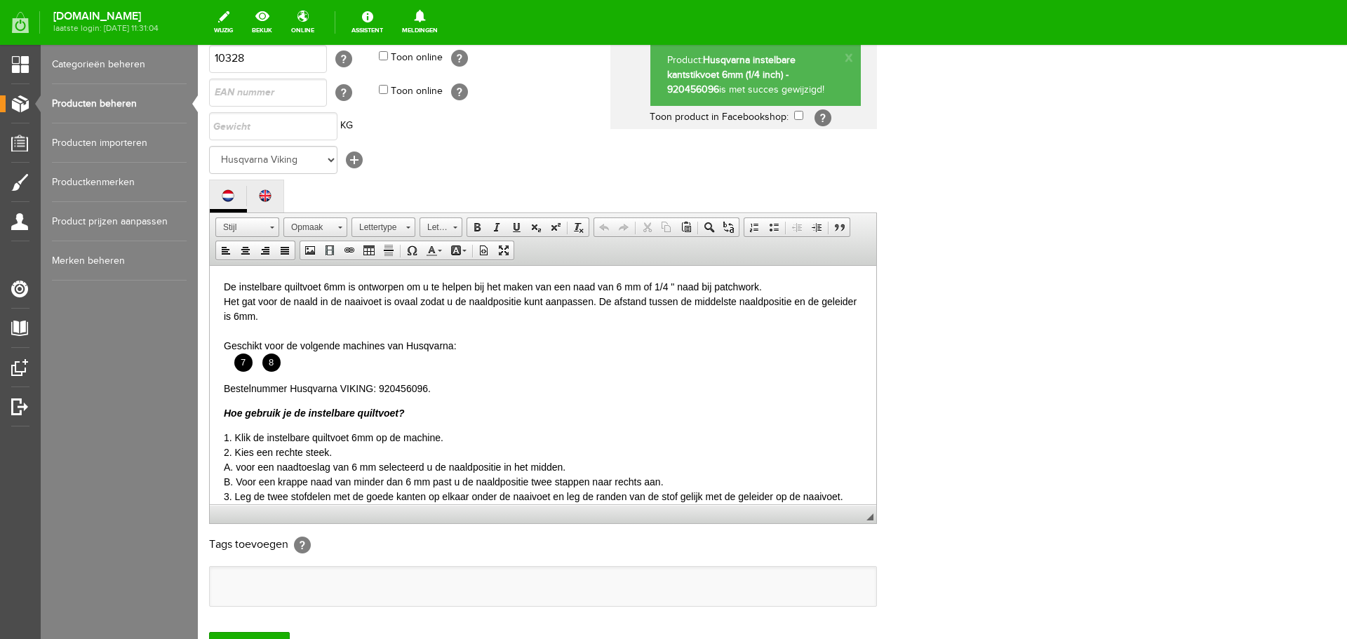
scroll to position [0, 0]
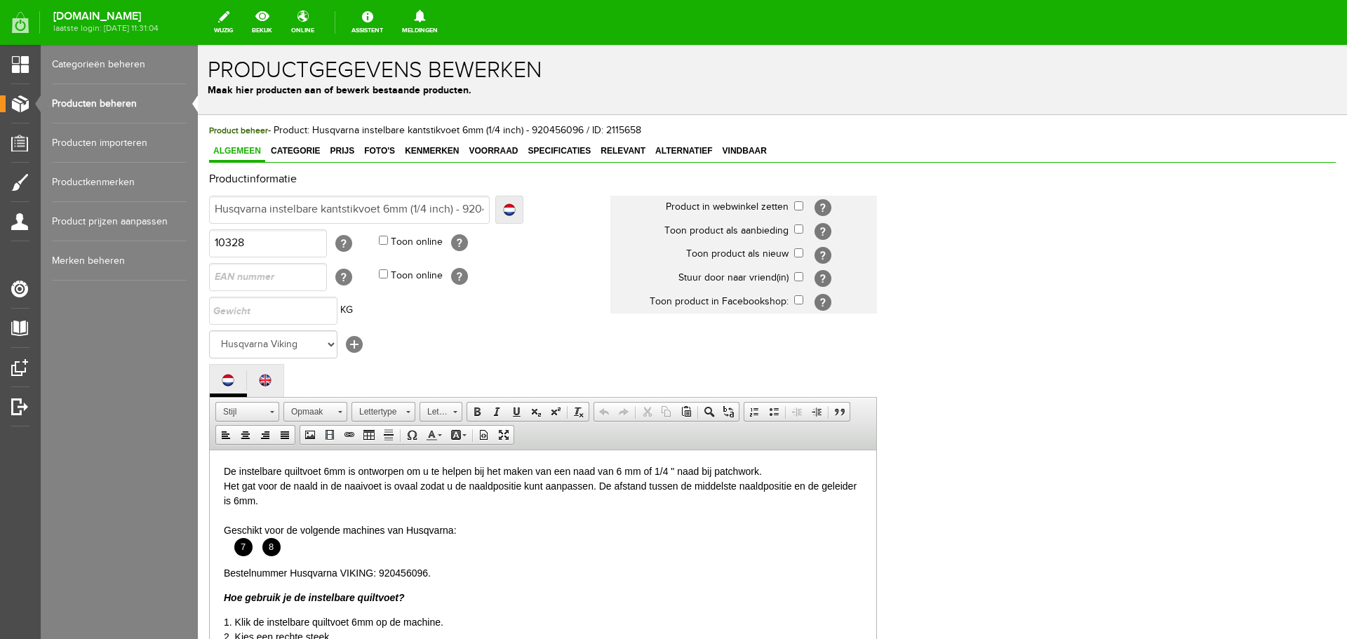
drag, startPoint x: 233, startPoint y: 544, endPoint x: 265, endPoint y: 557, distance: 34.9
click at [234, 544] on ul "7 8" at bounding box center [543, 546] width 638 height 18
click at [280, 549] on li "8" at bounding box center [271, 546] width 18 height 18
drag, startPoint x: 297, startPoint y: 547, endPoint x: 228, endPoint y: 547, distance: 69.5
click at [228, 547] on ul "7 8" at bounding box center [543, 546] width 638 height 18
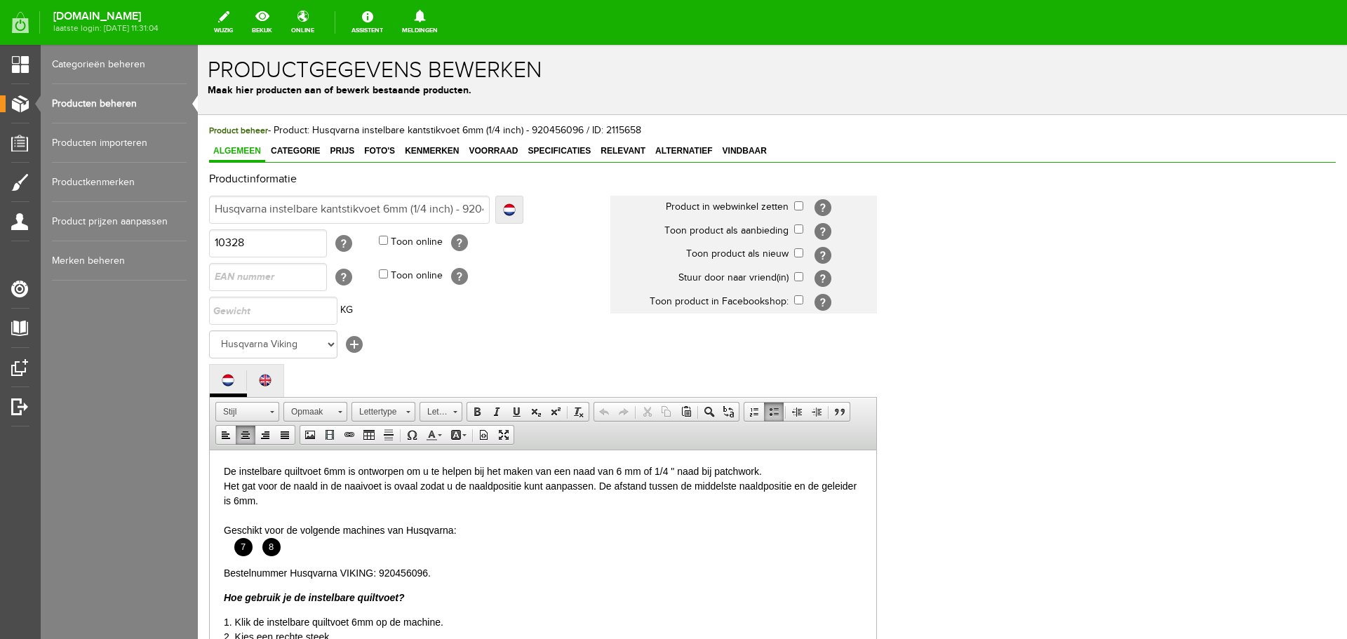
click at [370, 551] on ul "7 8" at bounding box center [543, 546] width 638 height 18
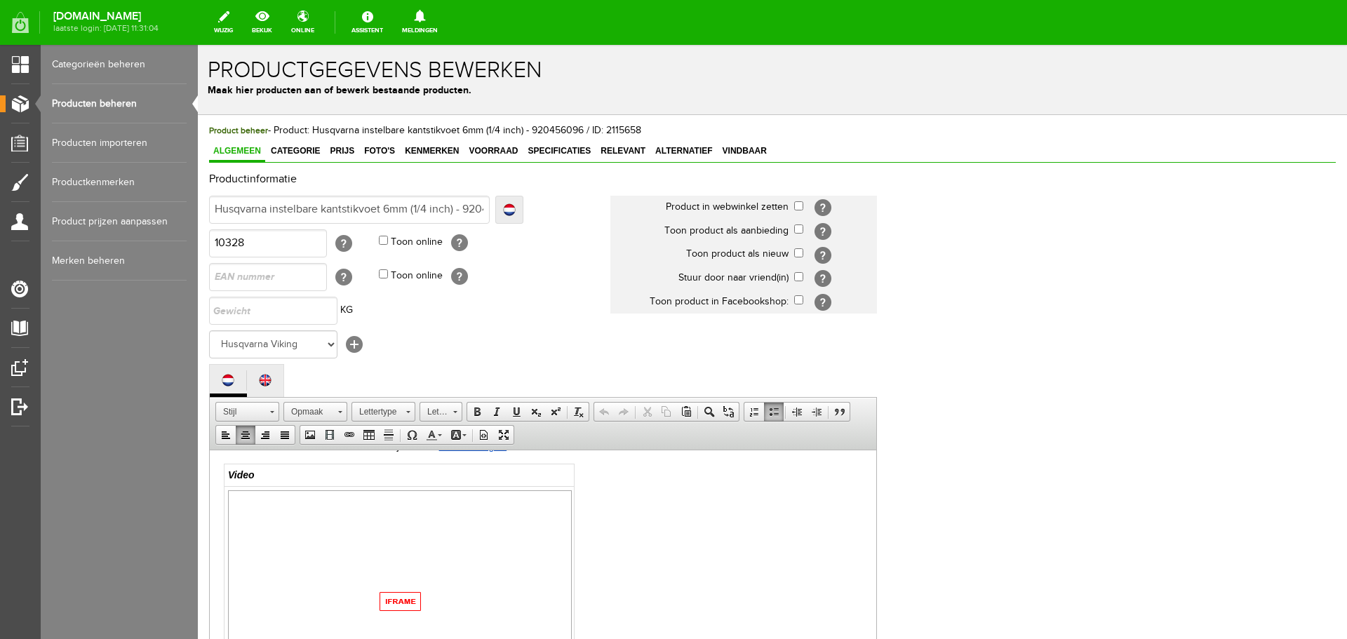
scroll to position [351, 0]
click at [330, 506] on img at bounding box center [400, 598] width 344 height 222
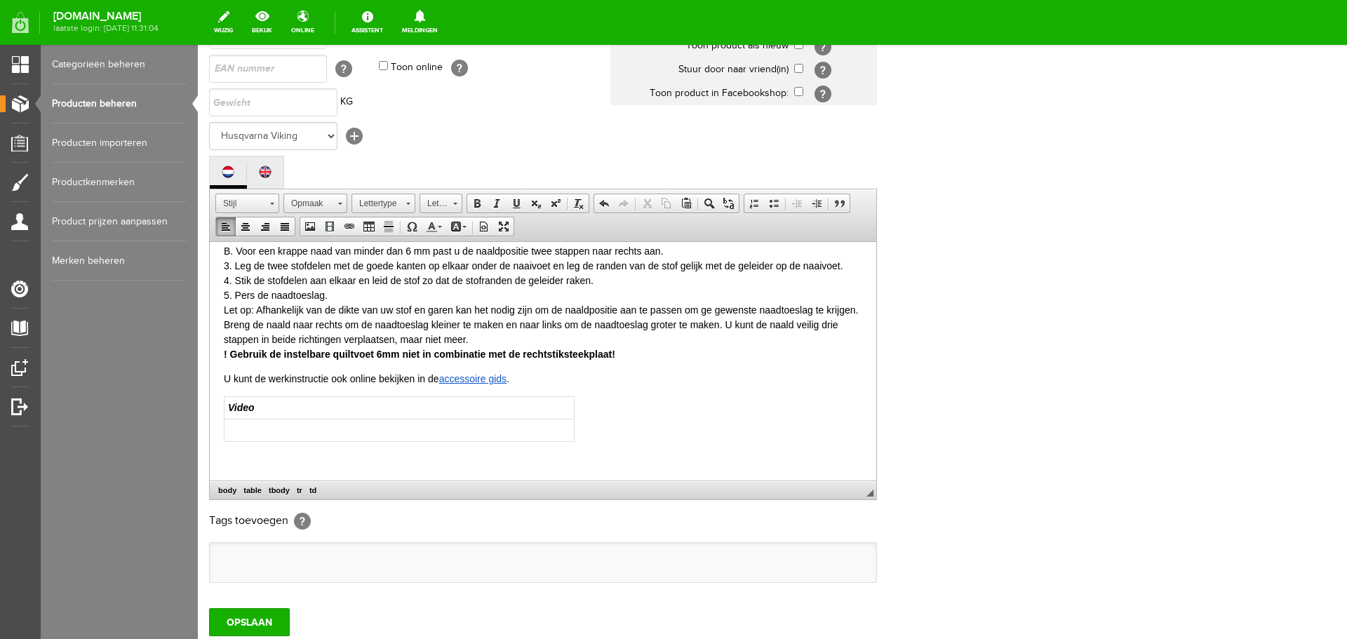
scroll to position [215, 0]
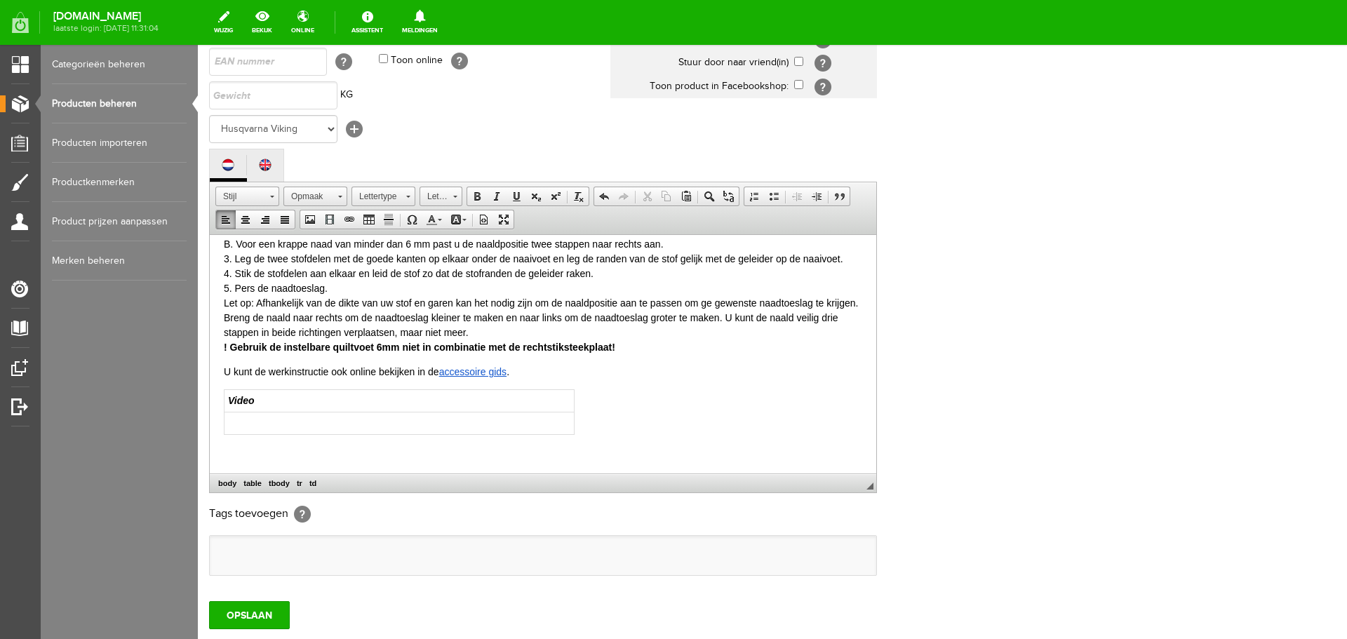
click at [617, 416] on body "De instelbare quiltvoet 6mm is ontworpen om u te helpen bij het maken van een n…" at bounding box center [543, 249] width 638 height 417
drag, startPoint x: 221, startPoint y: 387, endPoint x: 247, endPoint y: 423, distance: 44.8
click at [247, 423] on html "De instelbare quiltvoet 6mm is ontworpen om u te helpen bij het maken van een n…" at bounding box center [543, 250] width 667 height 446
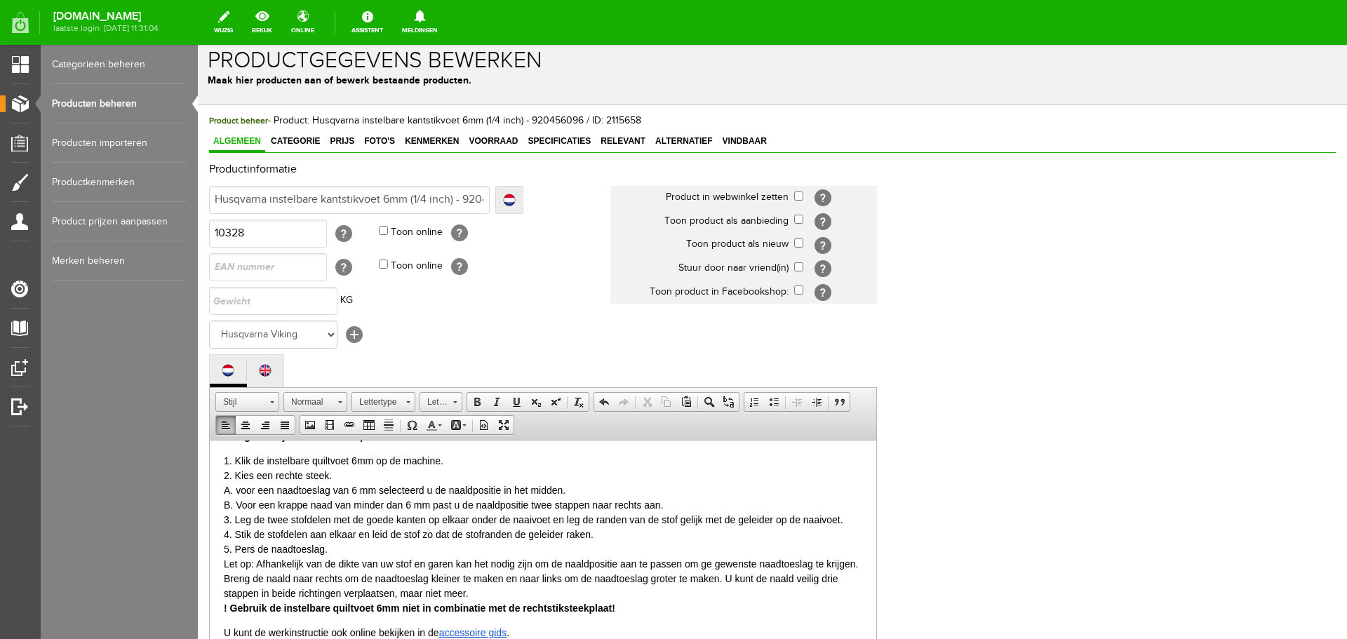
scroll to position [0, 0]
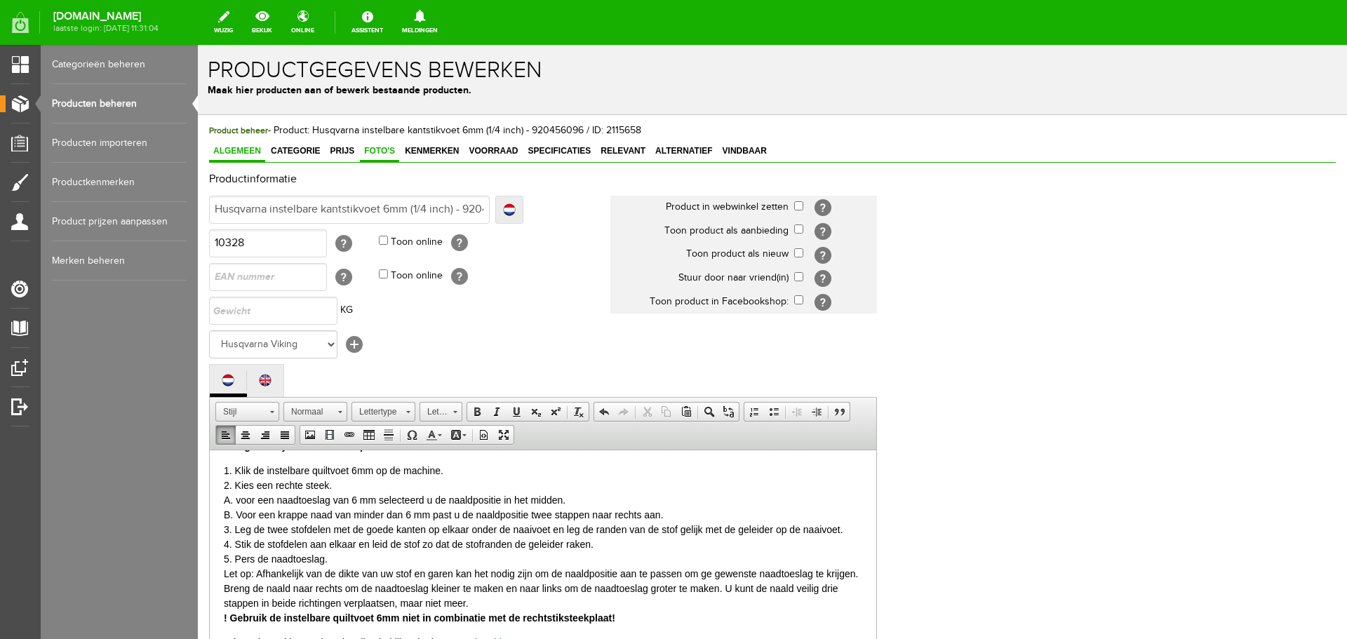
click at [374, 155] on span "Foto's" at bounding box center [379, 151] width 39 height 10
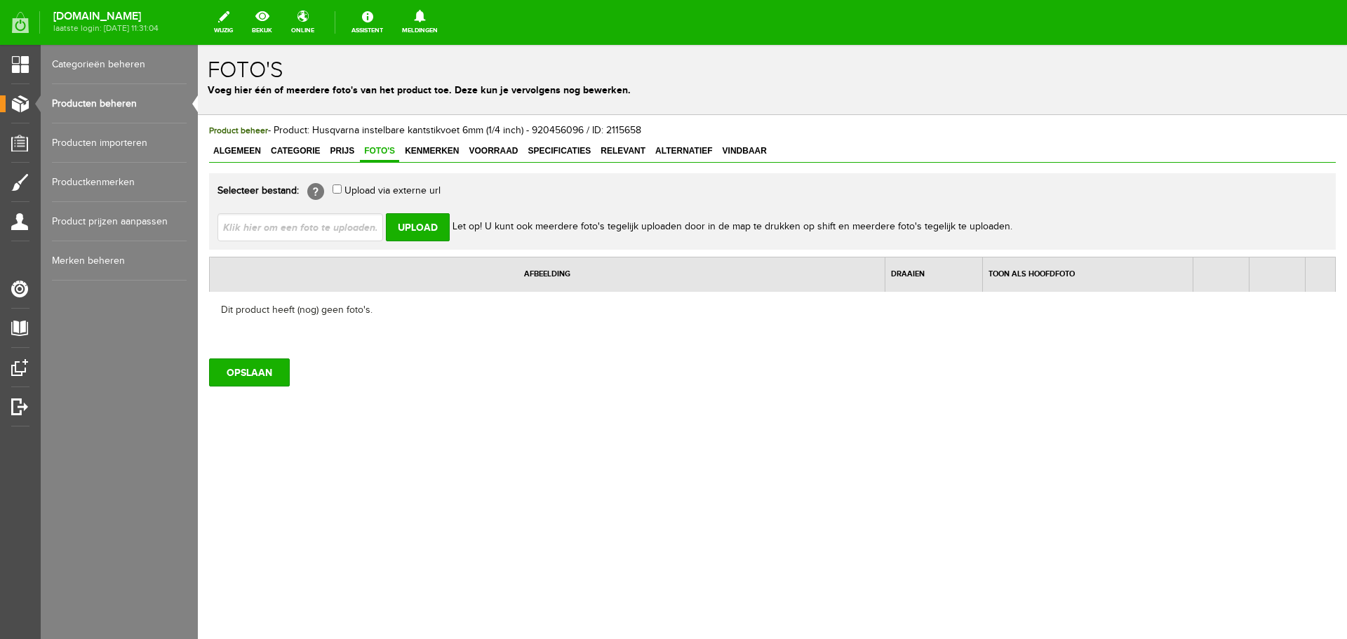
click at [253, 220] on input "file" at bounding box center [306, 226] width 177 height 27
type input "C:\fakepath\Instelbare_6mm_quiltvoet_met geleider_rechts_Husqvarna_VIKING_ 9204…"
type input "Instelbare_6mm_quiltvoet_met geleider_rechts_Husqvarna_VIKING_ 920455096_t_Pand…"
click at [436, 225] on input "Upload" at bounding box center [418, 227] width 64 height 28
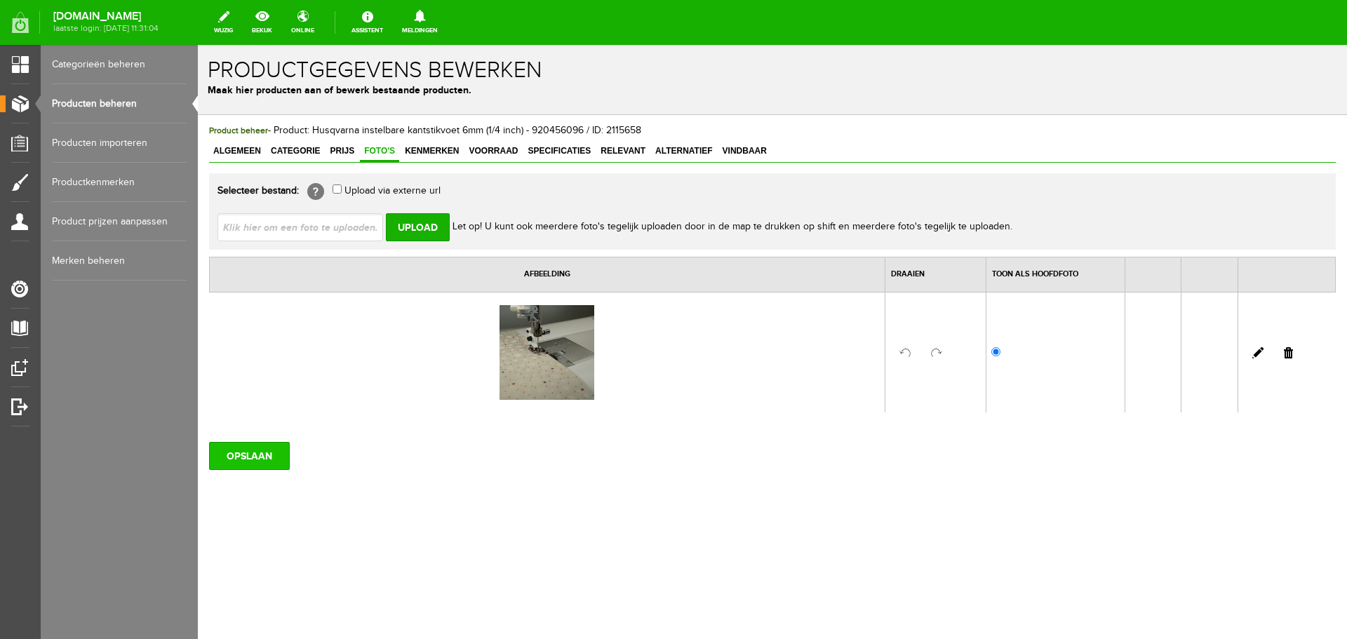
click at [274, 454] on input "OPSLAAN" at bounding box center [249, 456] width 81 height 28
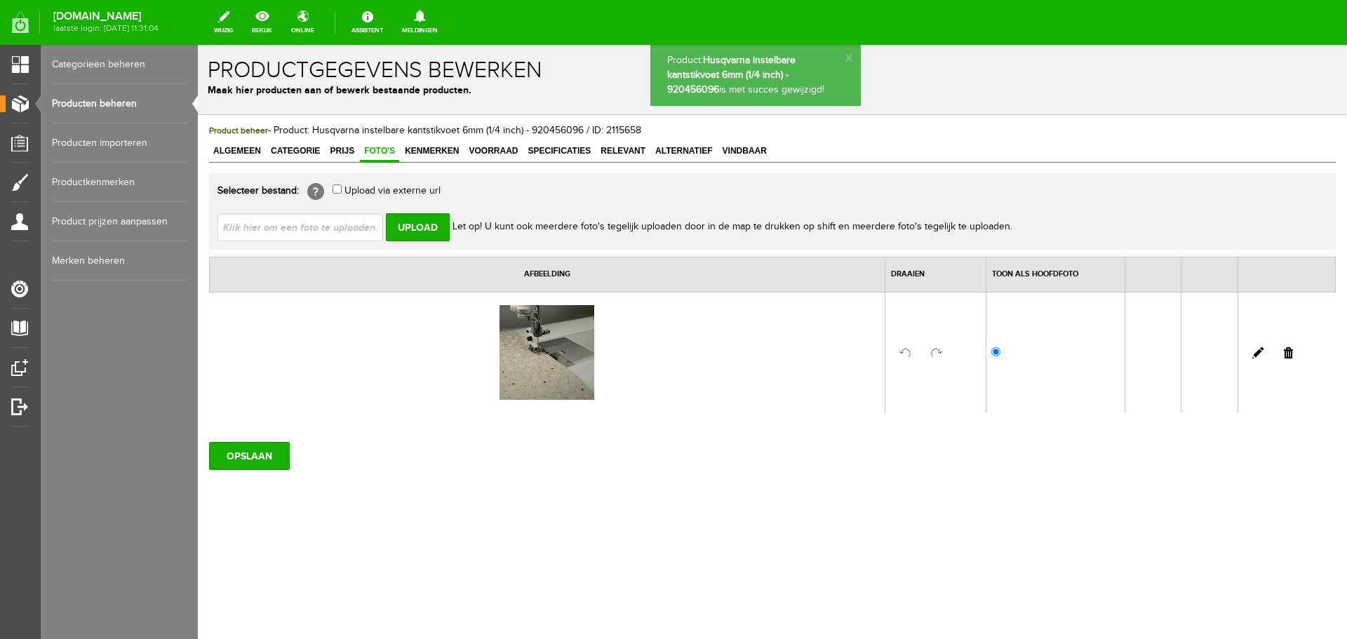
click at [490, 152] on span "Voorraad" at bounding box center [493, 151] width 58 height 10
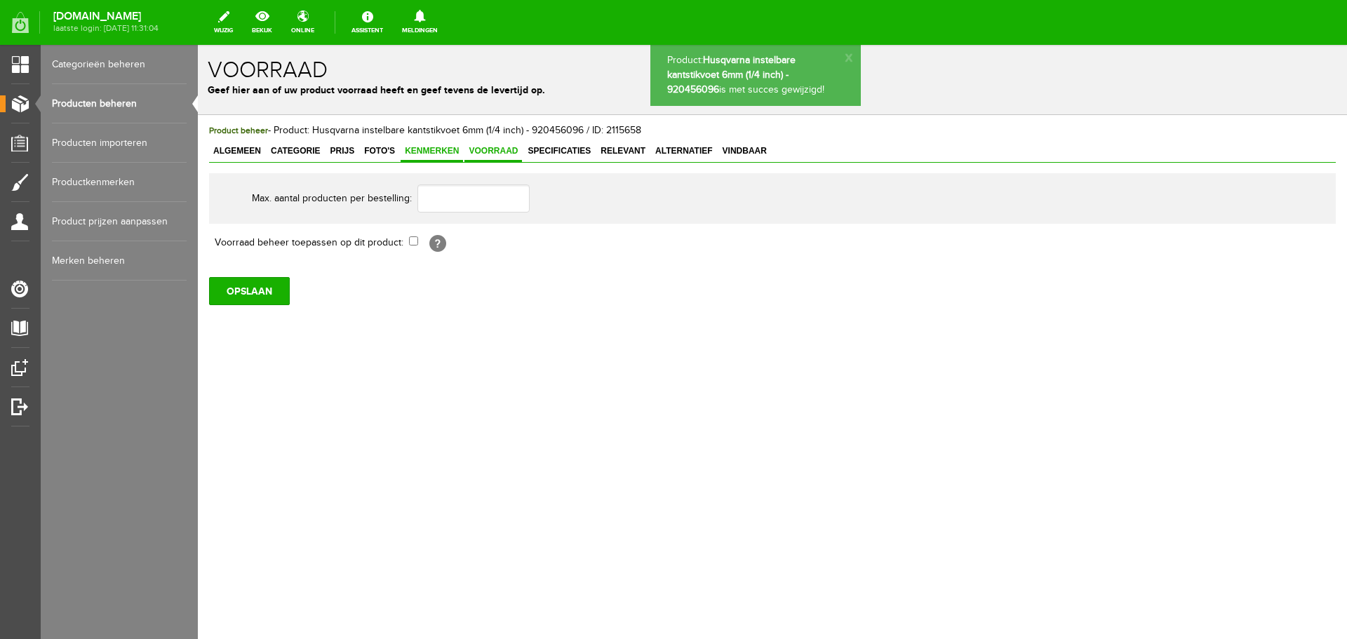
click at [431, 149] on span "Kenmerken" at bounding box center [432, 151] width 62 height 10
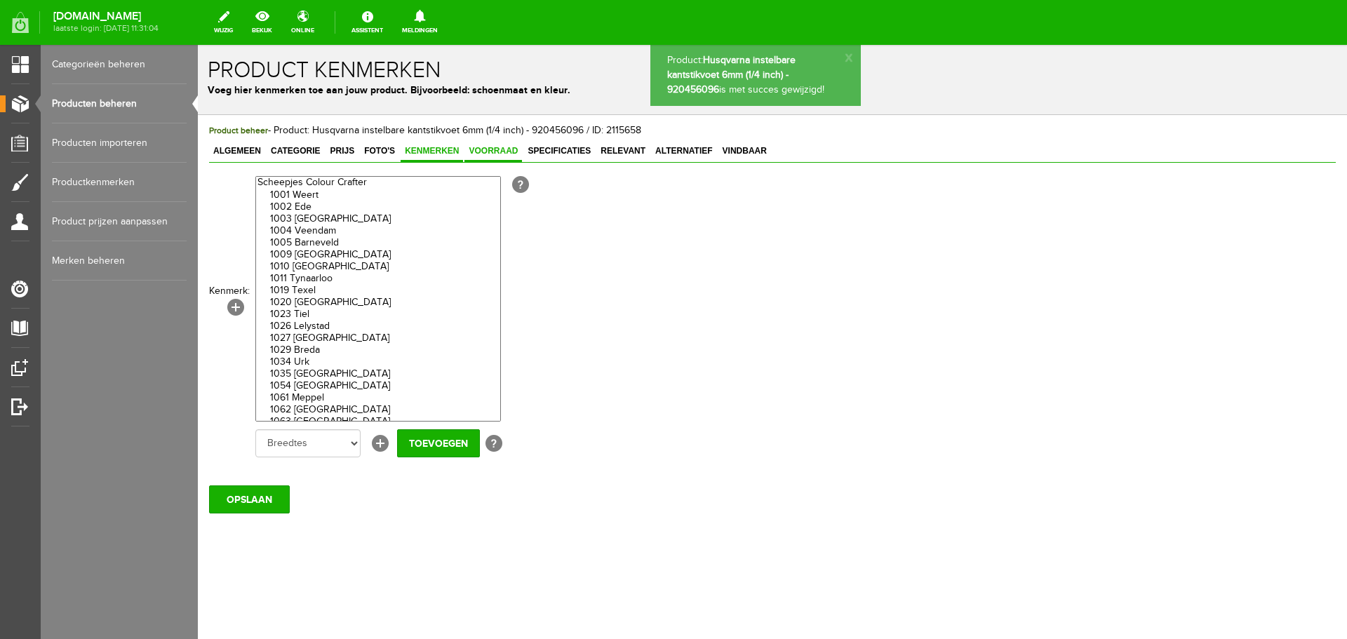
click at [484, 150] on span "Voorraad" at bounding box center [493, 151] width 58 height 10
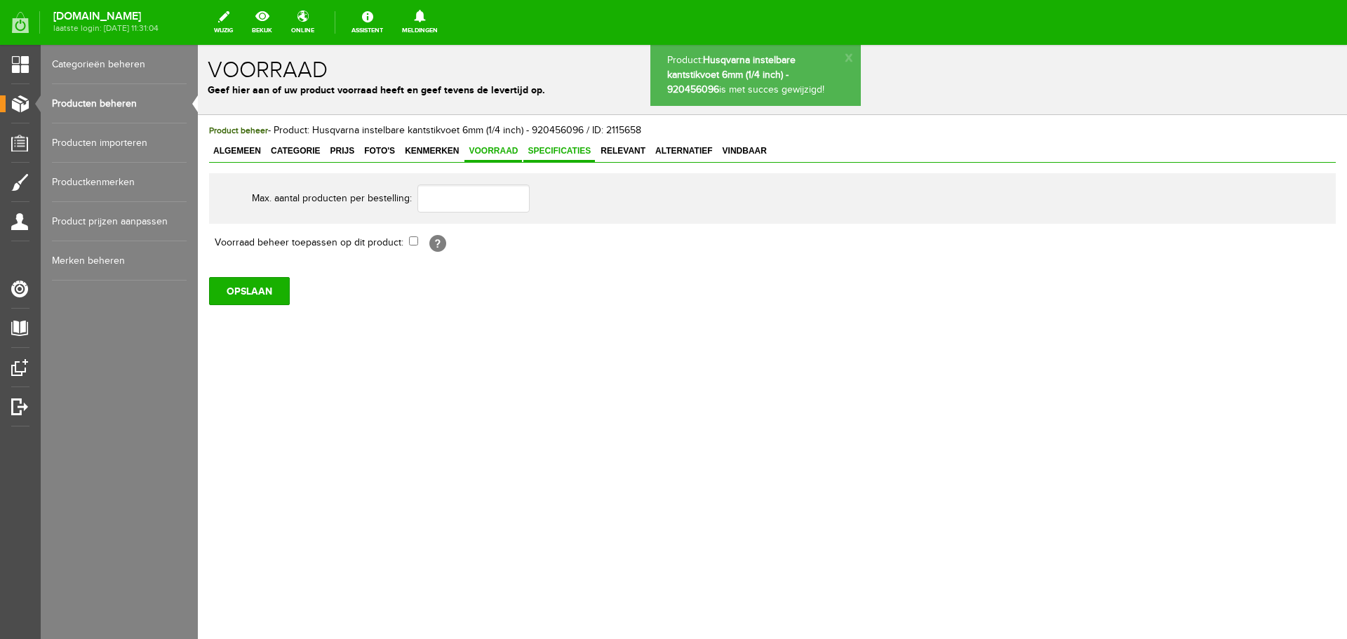
click at [566, 147] on span "Specificaties" at bounding box center [559, 151] width 72 height 10
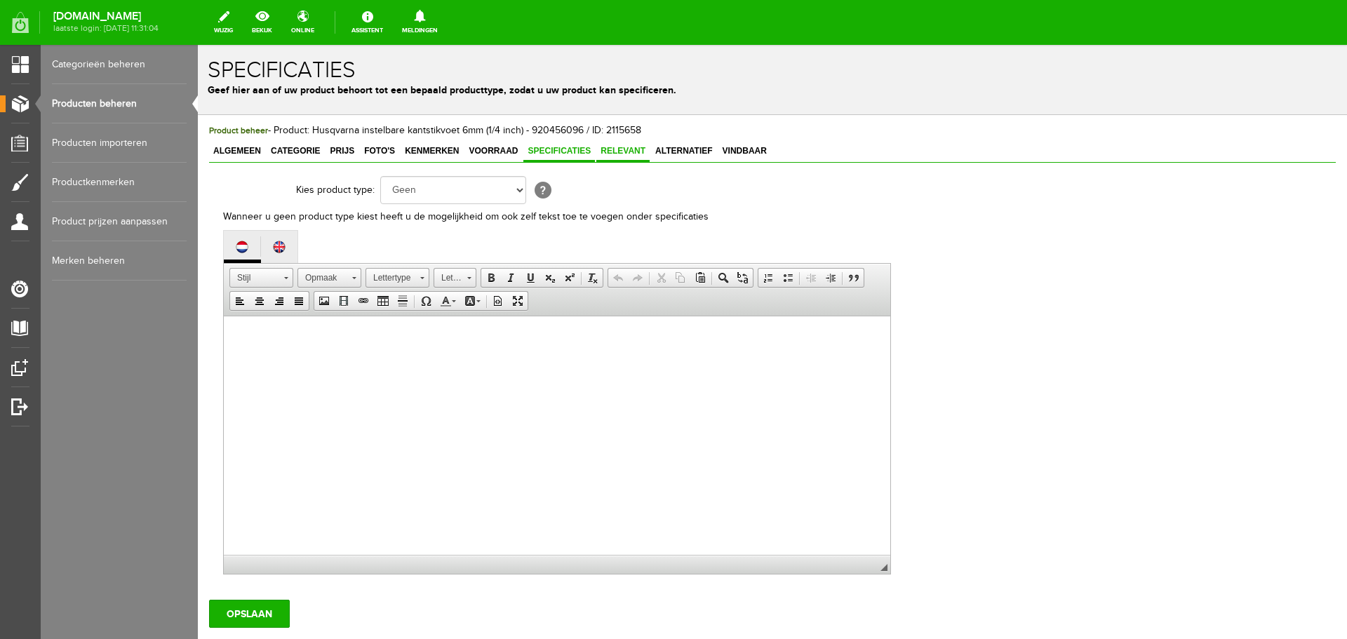
click at [622, 149] on span "Relevant" at bounding box center [622, 151] width 53 height 10
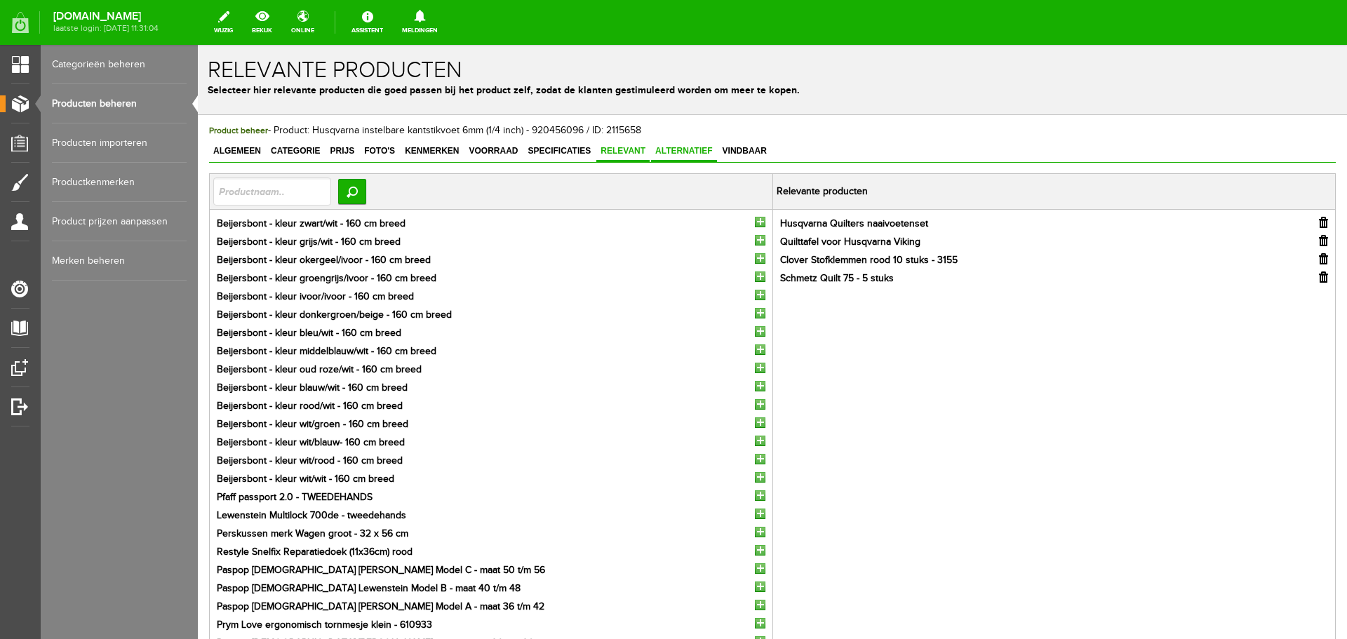
click at [677, 143] on link "Alternatief" at bounding box center [684, 152] width 66 height 20
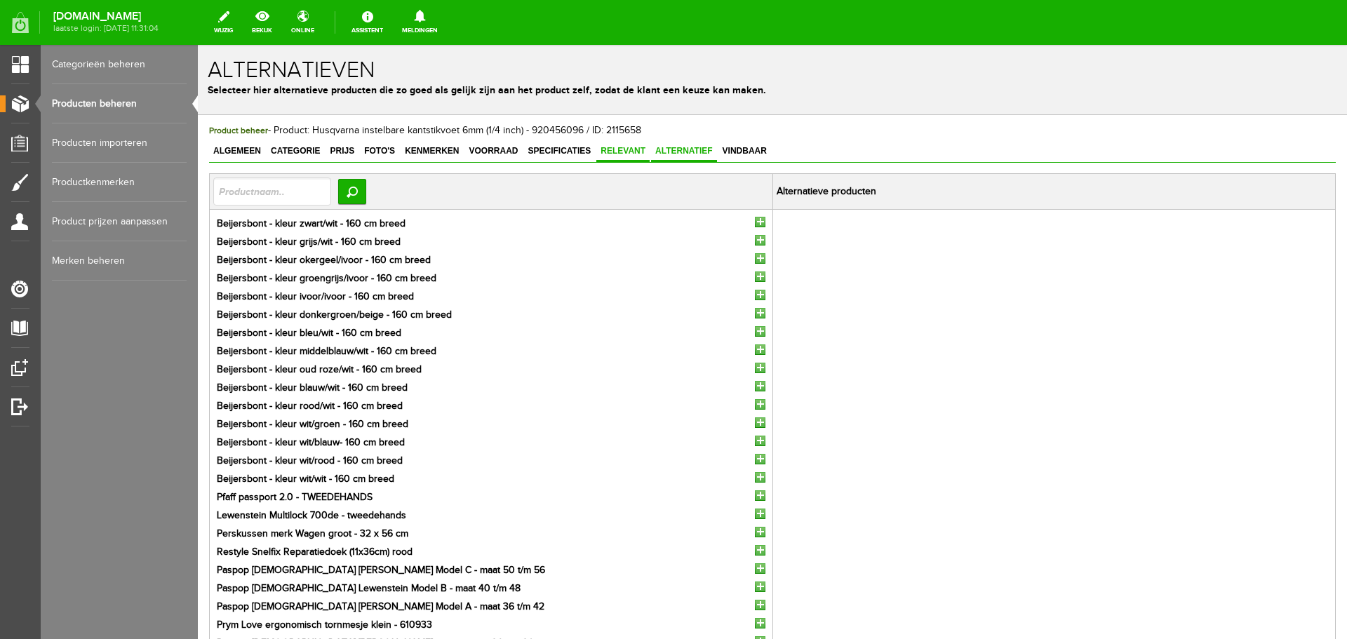
click at [618, 153] on span "Relevant" at bounding box center [622, 151] width 53 height 10
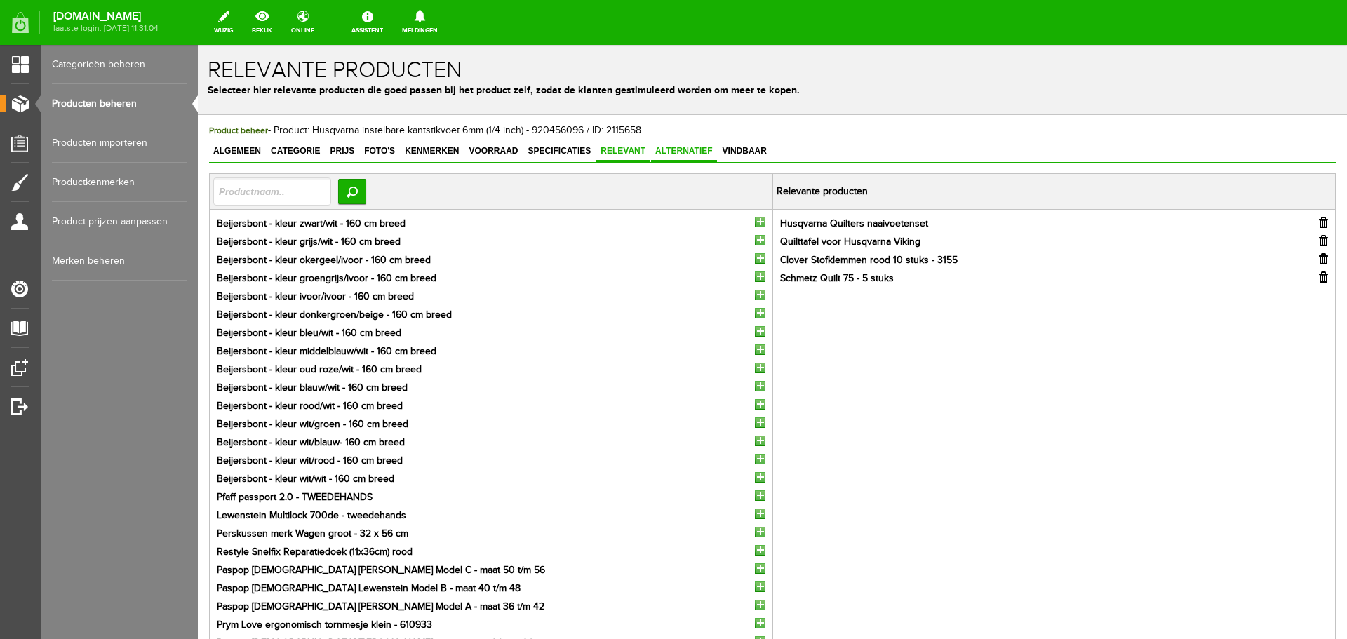
click at [674, 152] on span "Alternatief" at bounding box center [684, 151] width 66 height 10
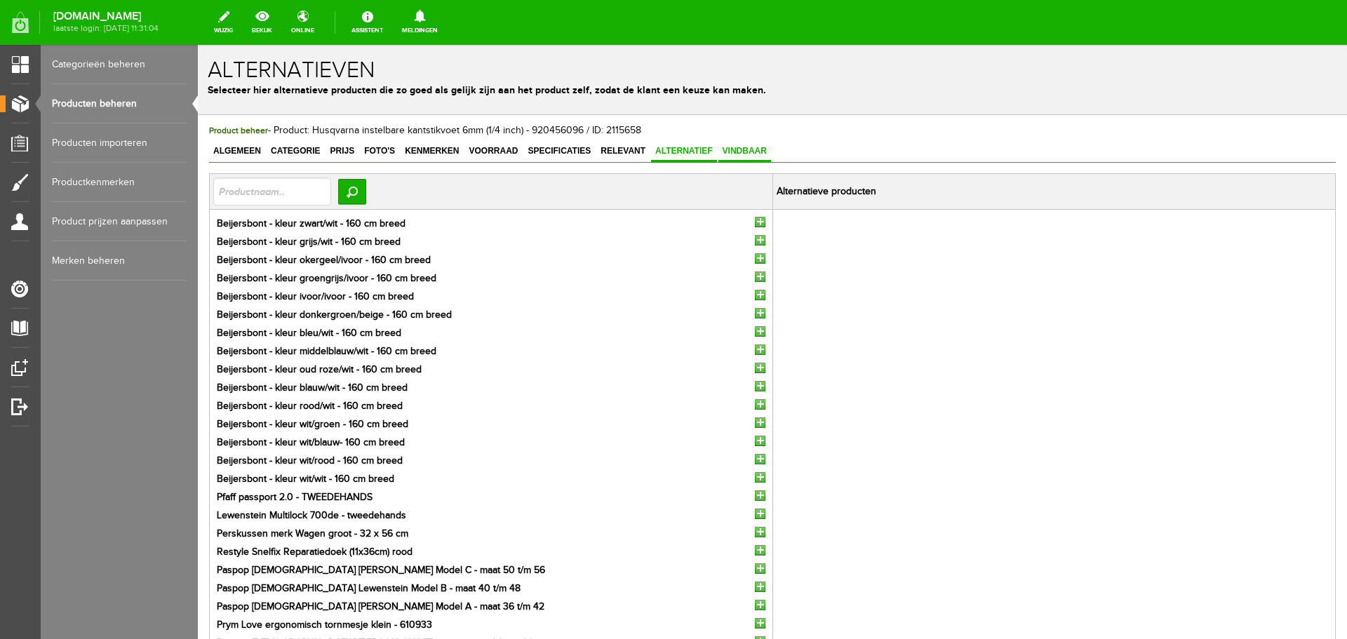
click at [754, 144] on link "Vindbaar" at bounding box center [744, 152] width 53 height 20
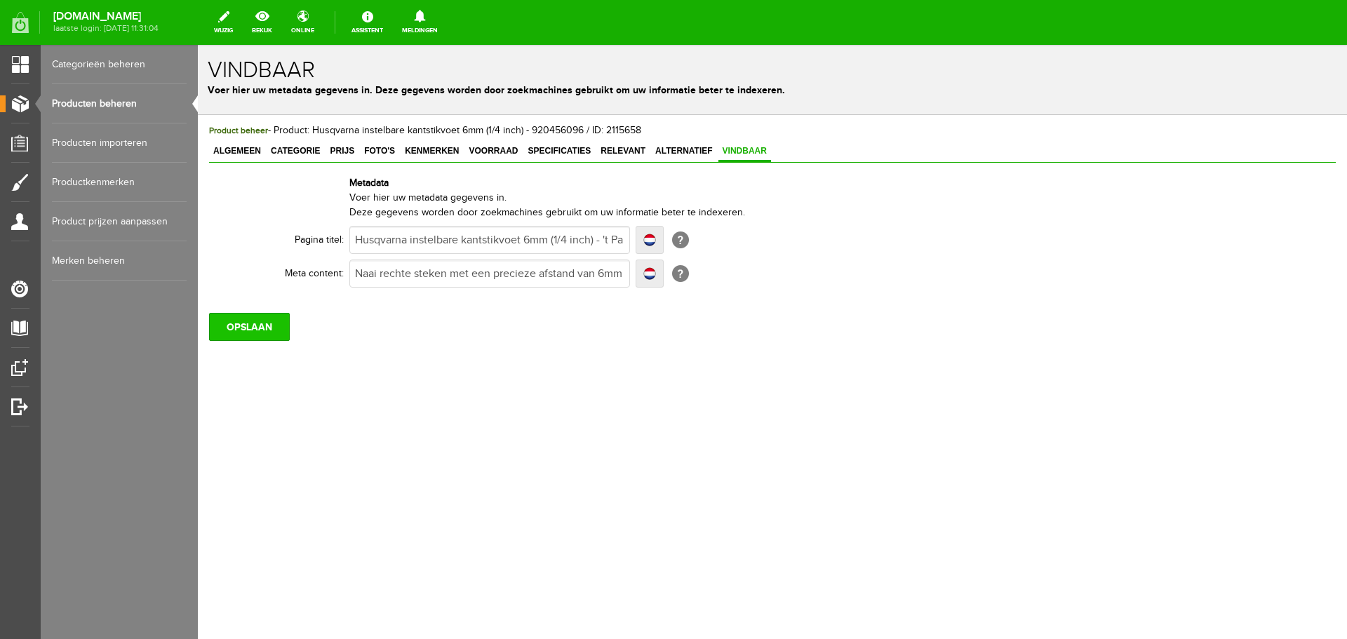
click at [272, 329] on input "OPSLAAN" at bounding box center [249, 327] width 81 height 28
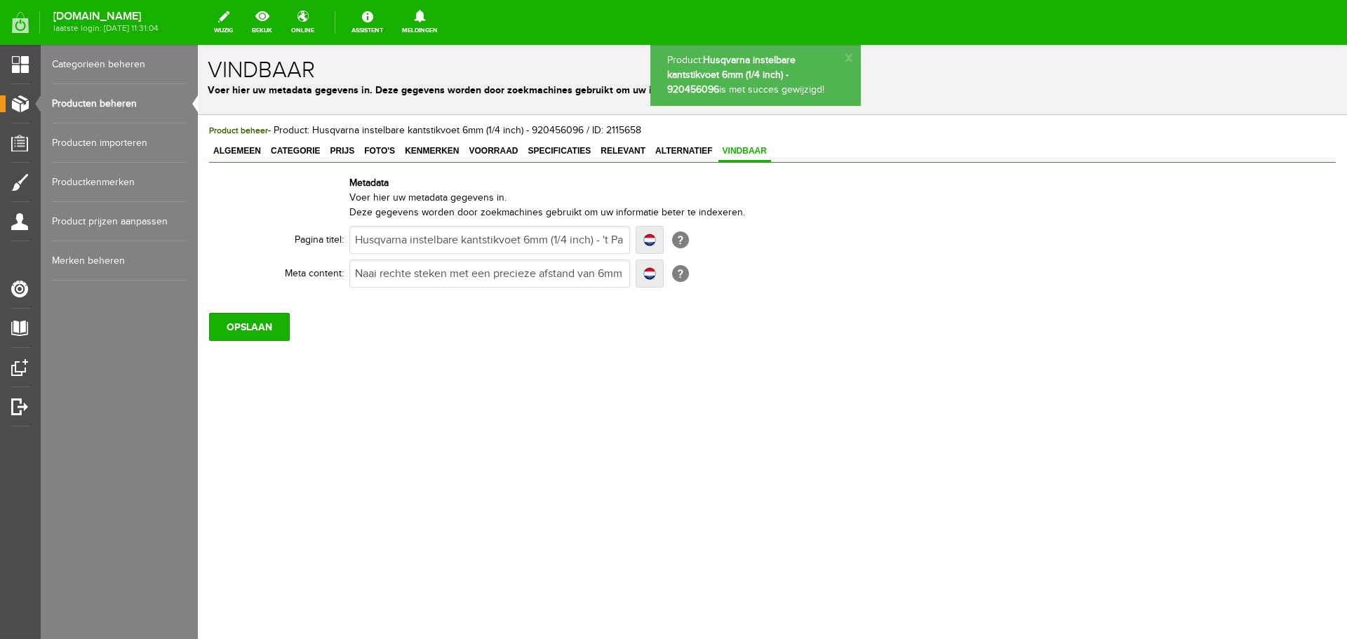
click at [220, 166] on div "Product beheer - Product: Husqvarna instelbare kantstikvoet 6mm (1/4 inch) - 92…" at bounding box center [772, 232] width 1127 height 218
click at [230, 155] on span "Algemeen" at bounding box center [237, 151] width 56 height 10
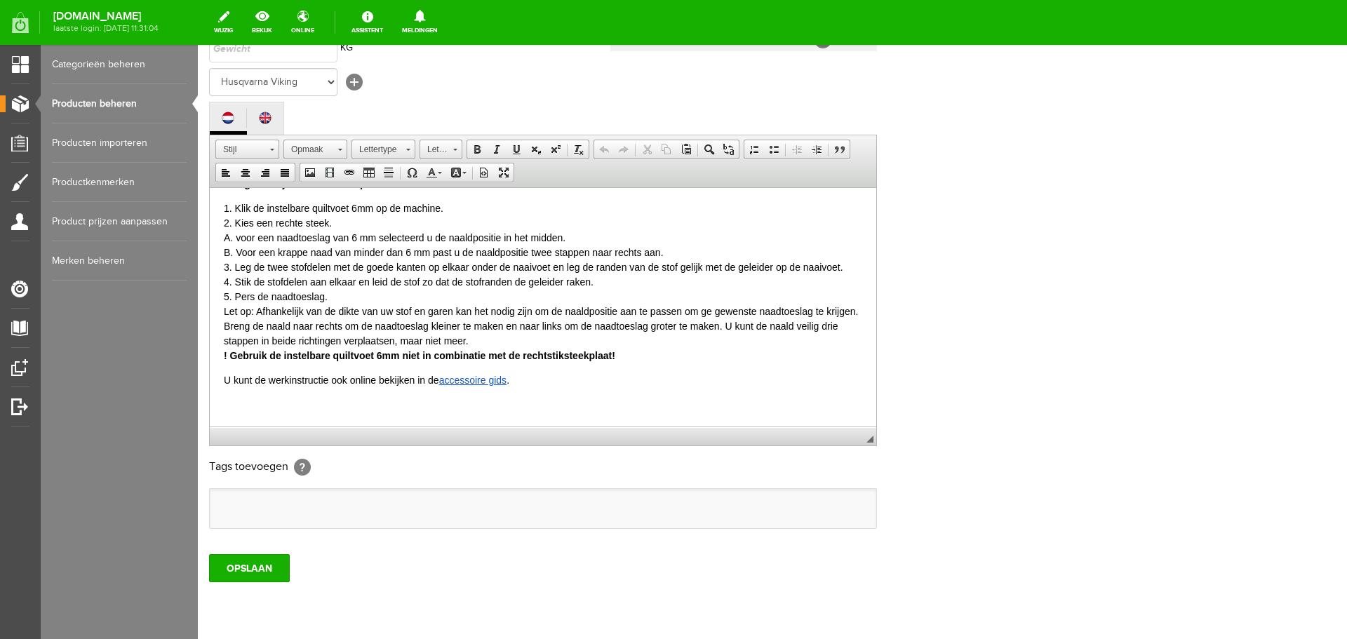
scroll to position [309, 0]
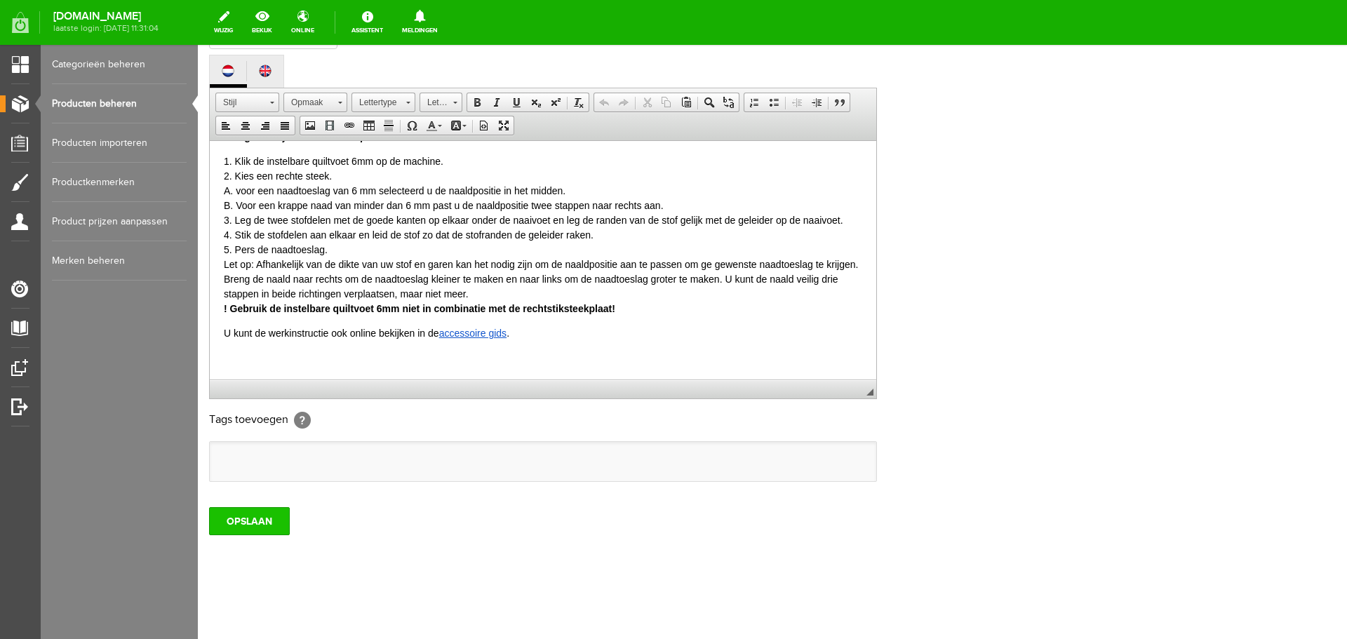
click at [245, 526] on input "OPSLAAN" at bounding box center [249, 521] width 81 height 28
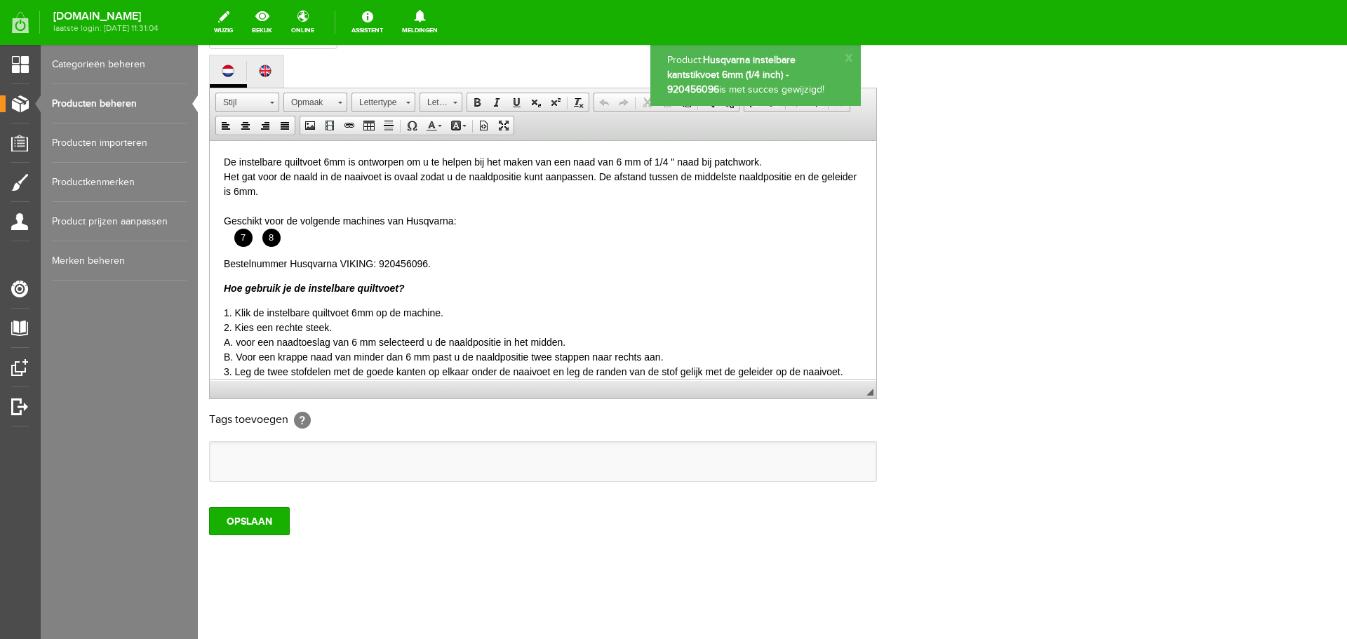
scroll to position [0, 0]
click at [79, 102] on link "Producten beheren" at bounding box center [119, 103] width 135 height 39
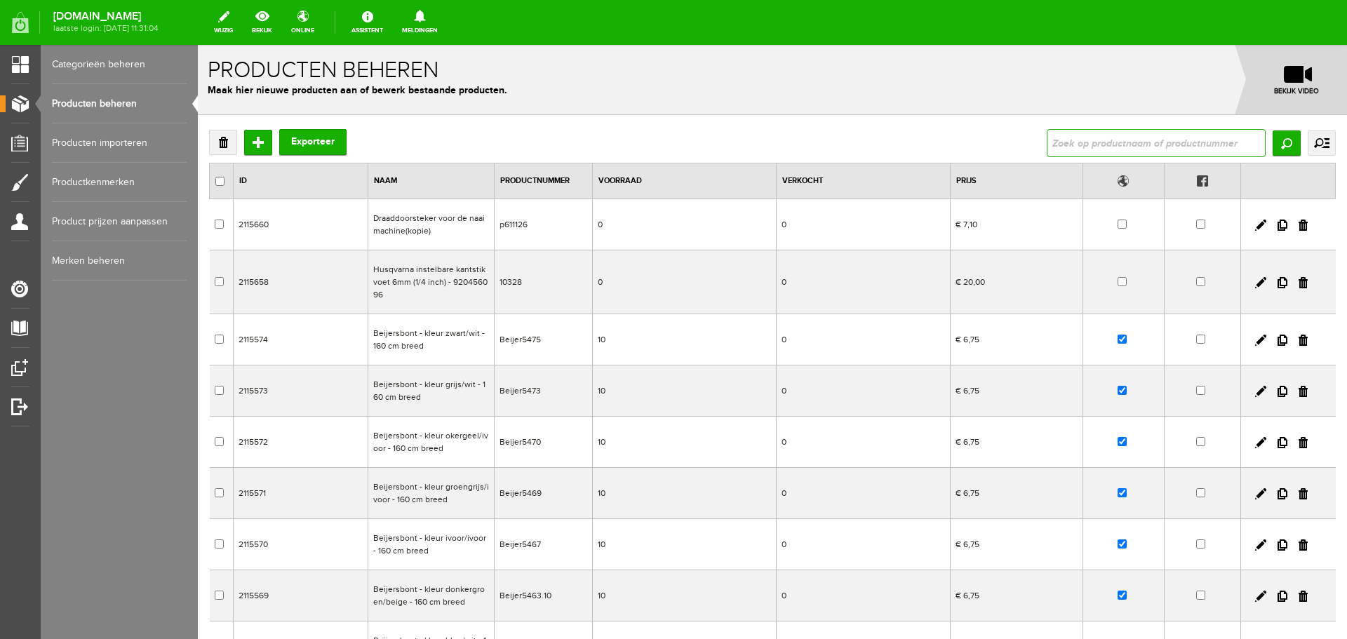
click at [1066, 141] on input "text" at bounding box center [1156, 143] width 219 height 28
type input "husqvarna"
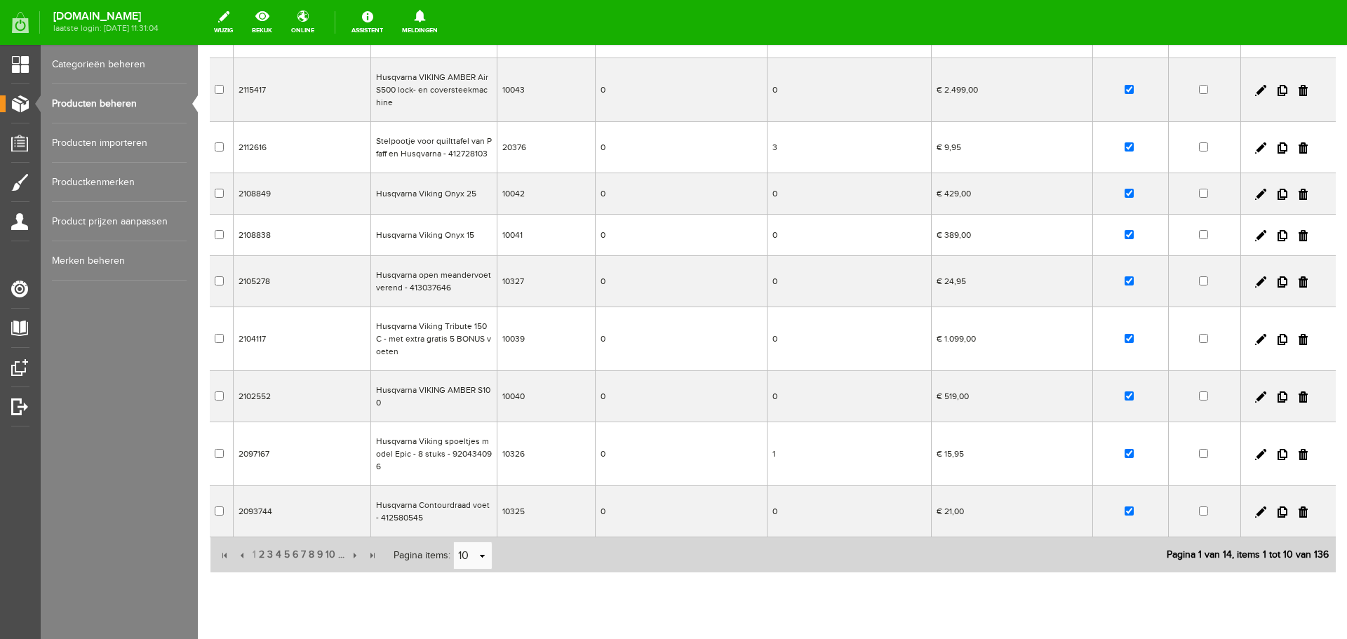
scroll to position [210, 0]
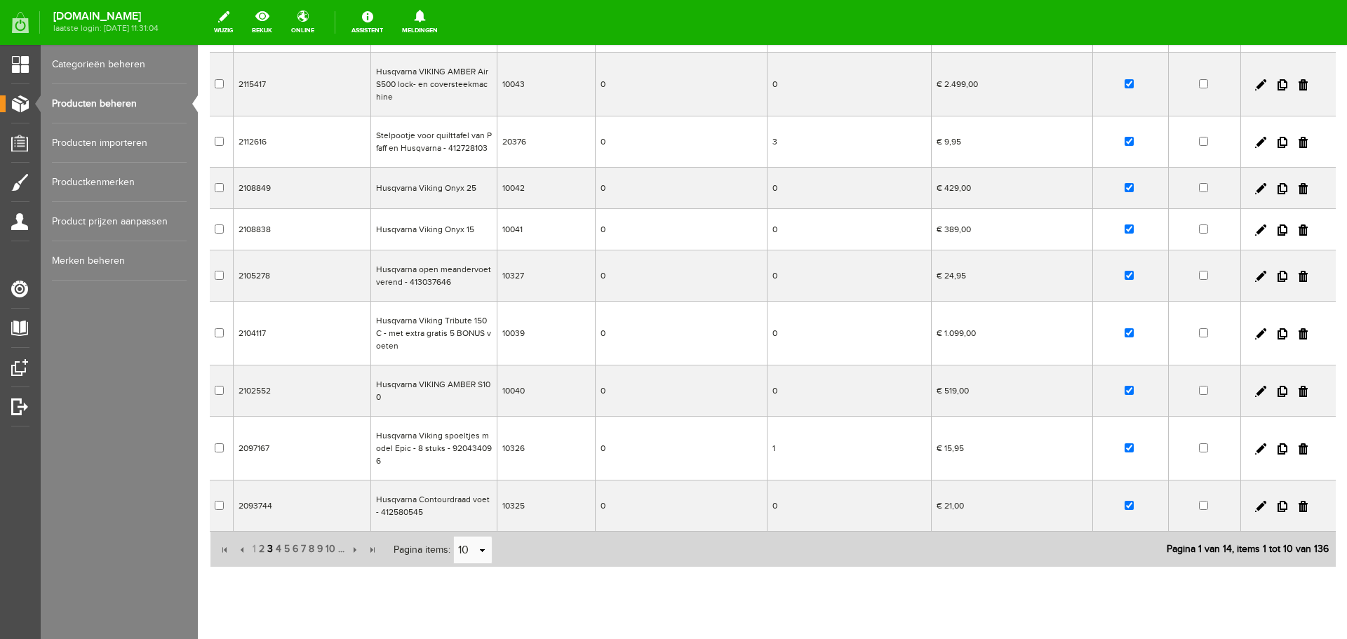
click at [272, 536] on span "3" at bounding box center [270, 549] width 8 height 28
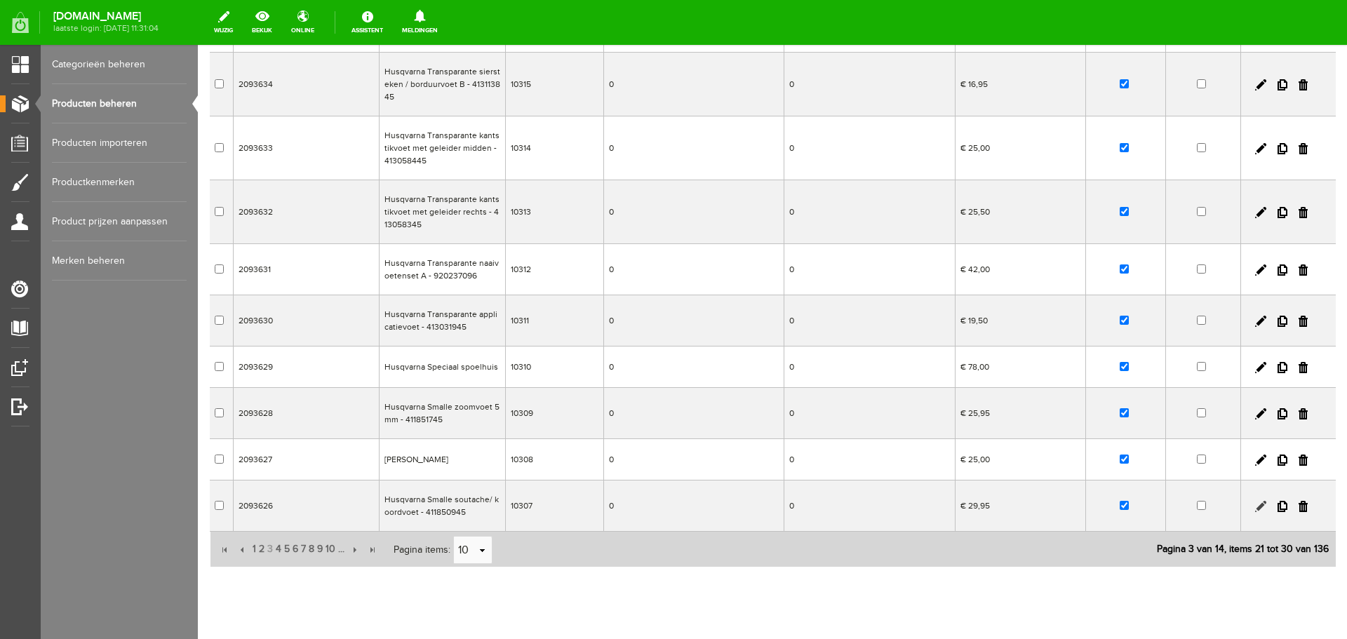
click at [1255, 504] on link at bounding box center [1260, 506] width 11 height 11
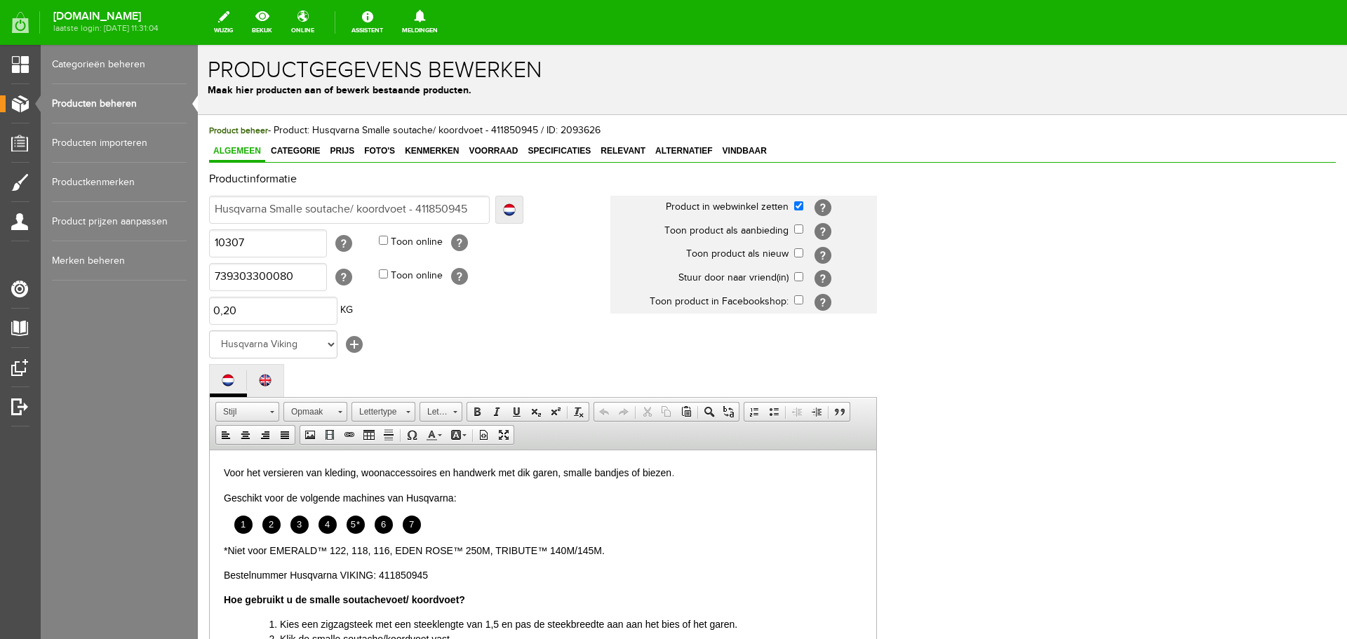
click at [107, 102] on link "Producten beheren" at bounding box center [119, 103] width 135 height 39
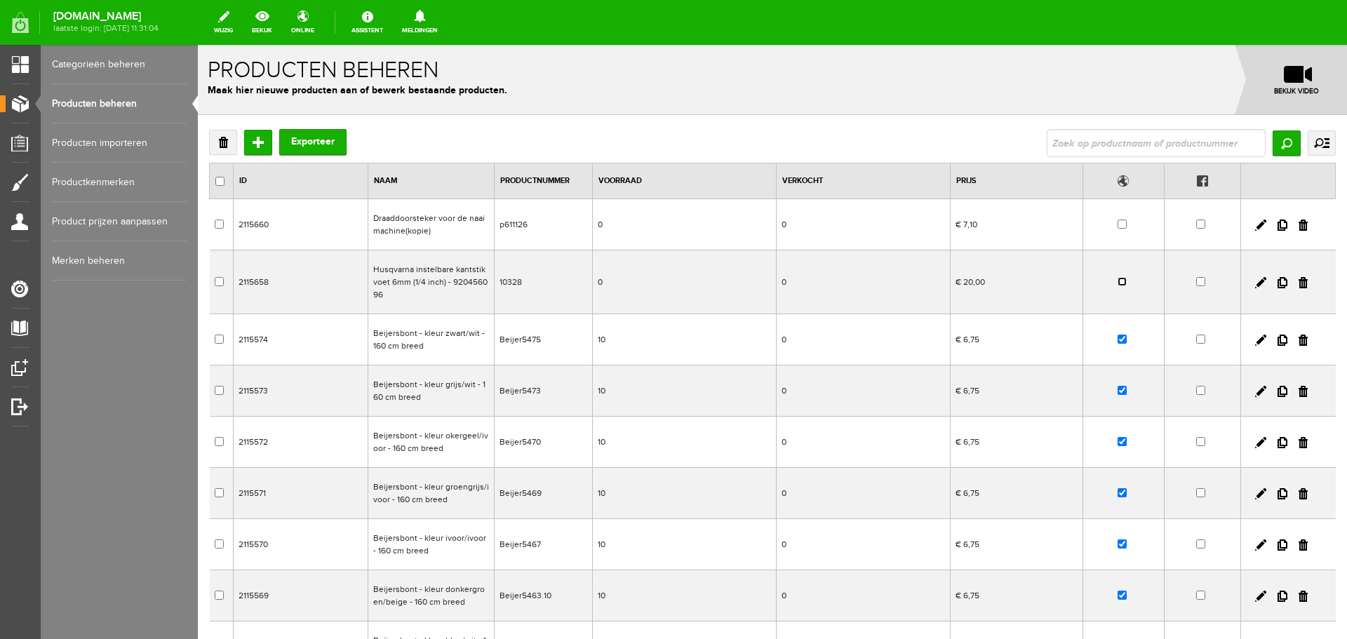
click at [1118, 281] on input "checkbox" at bounding box center [1122, 281] width 9 height 9
checkbox input "true"
click at [1255, 283] on link at bounding box center [1260, 282] width 11 height 11
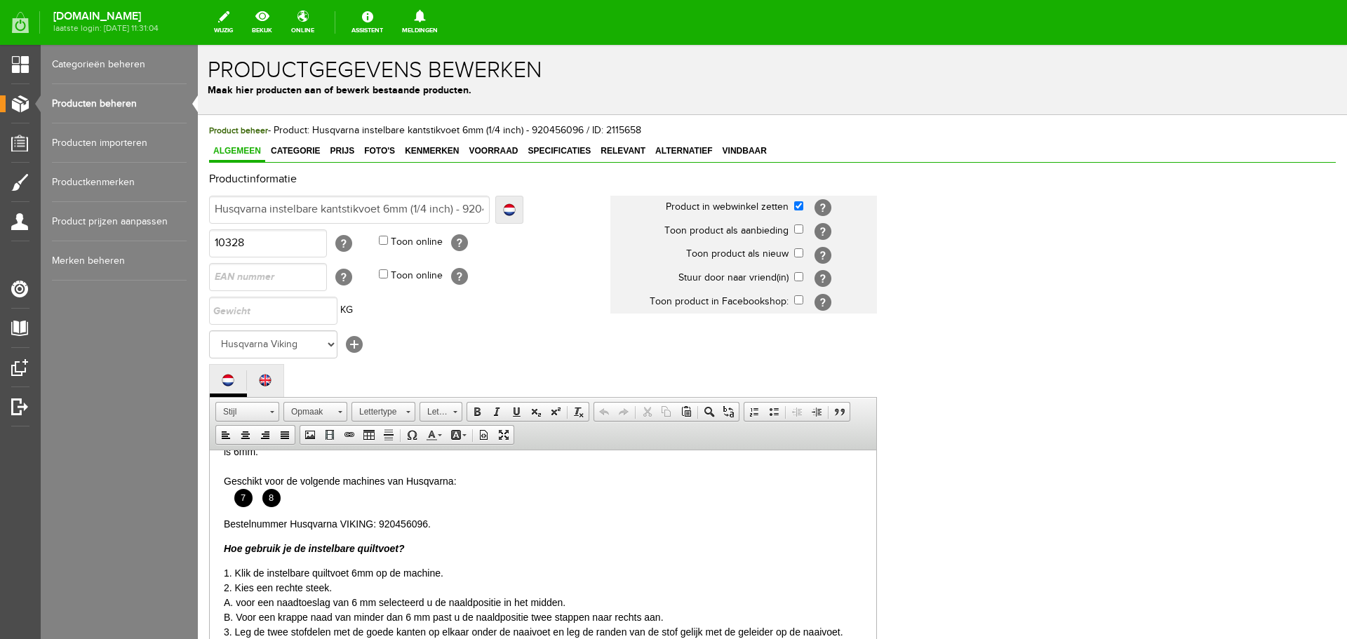
scroll to position [11, 0]
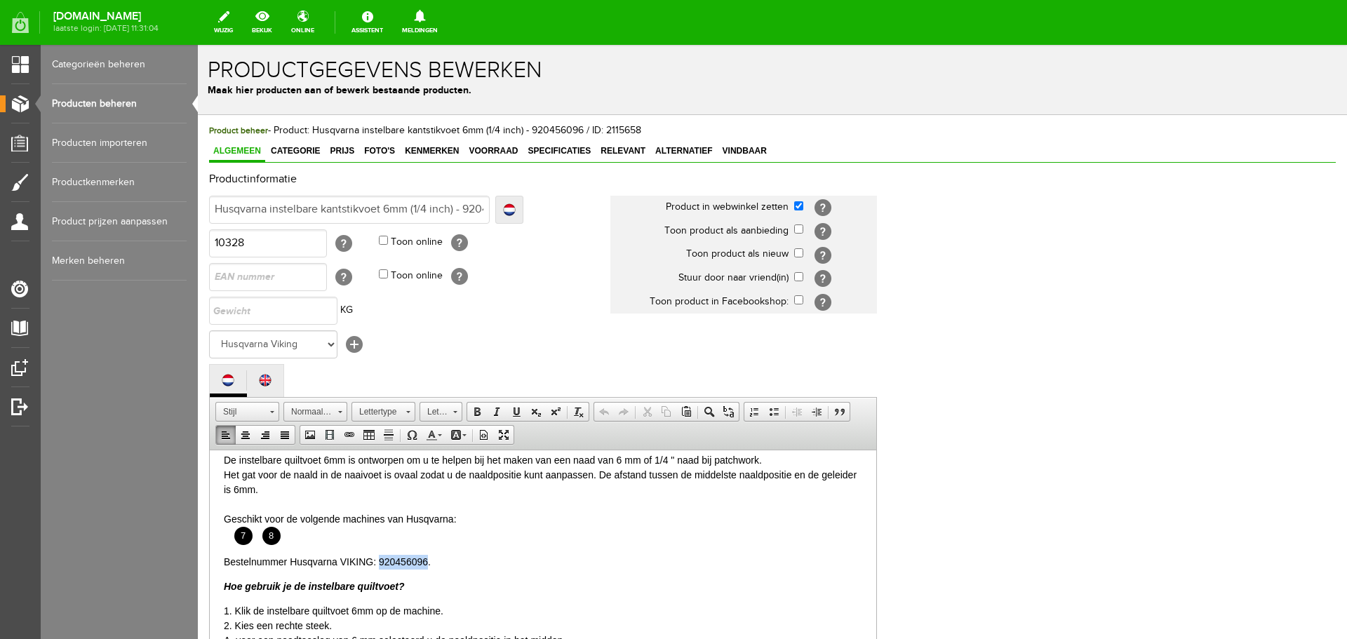
drag, startPoint x: 379, startPoint y: 560, endPoint x: 427, endPoint y: 566, distance: 48.1
click at [427, 566] on p "Bestelnummer Husqvarna VIKING: 920456096." at bounding box center [543, 561] width 638 height 15
copy p "920456096"
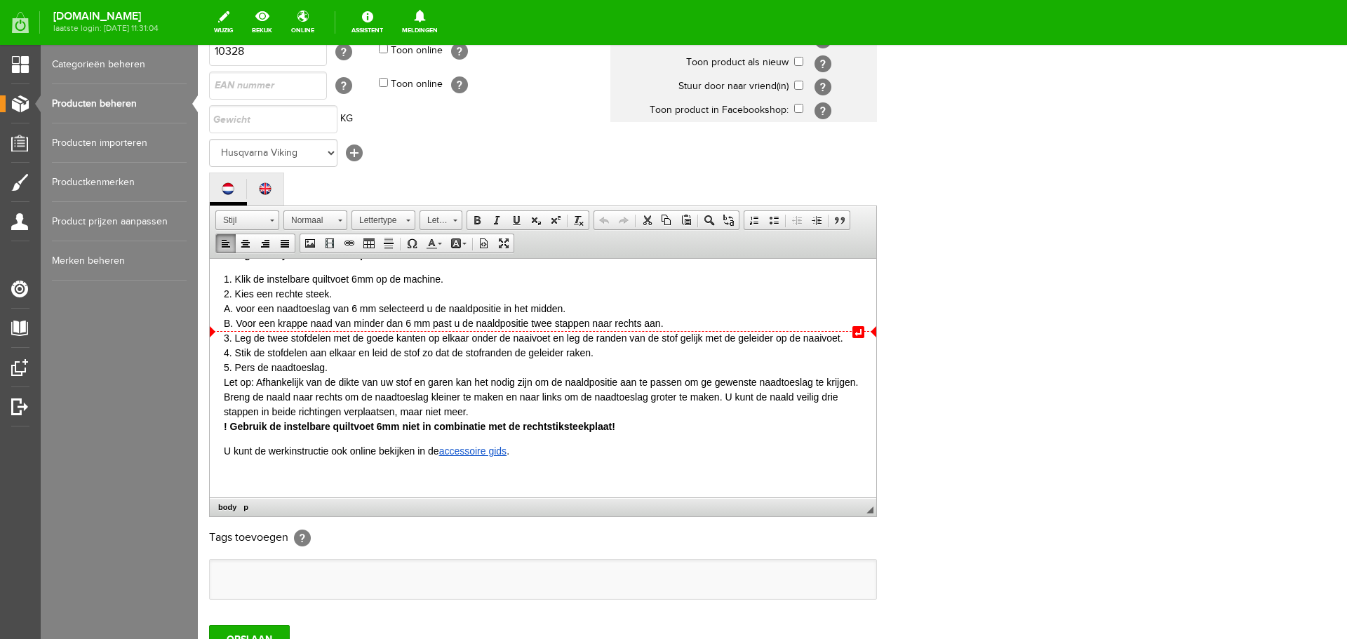
scroll to position [210, 0]
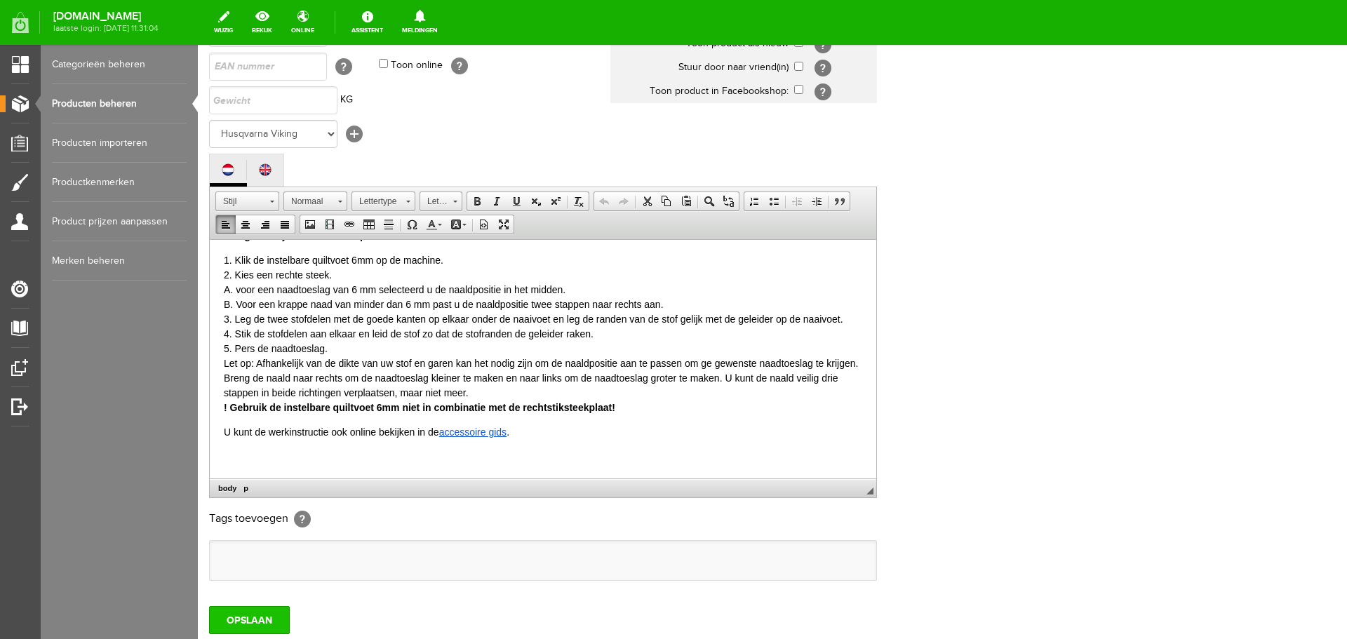
click at [265, 617] on input "OPSLAAN" at bounding box center [249, 620] width 81 height 28
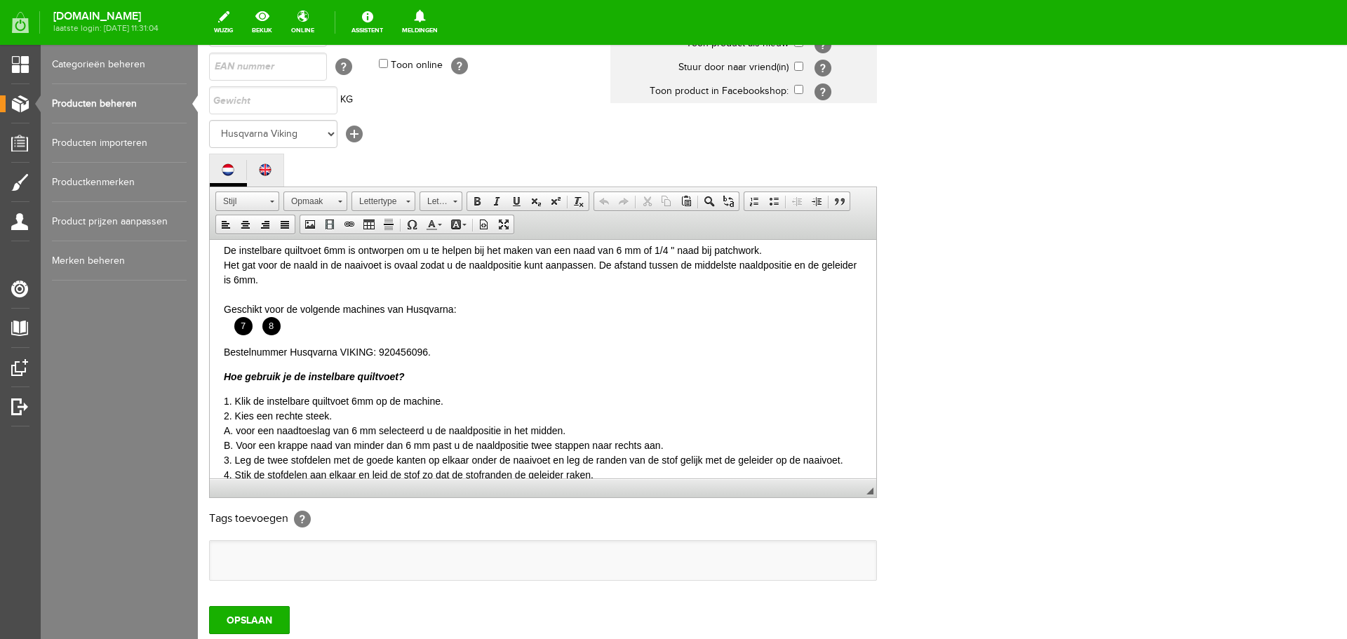
scroll to position [0, 0]
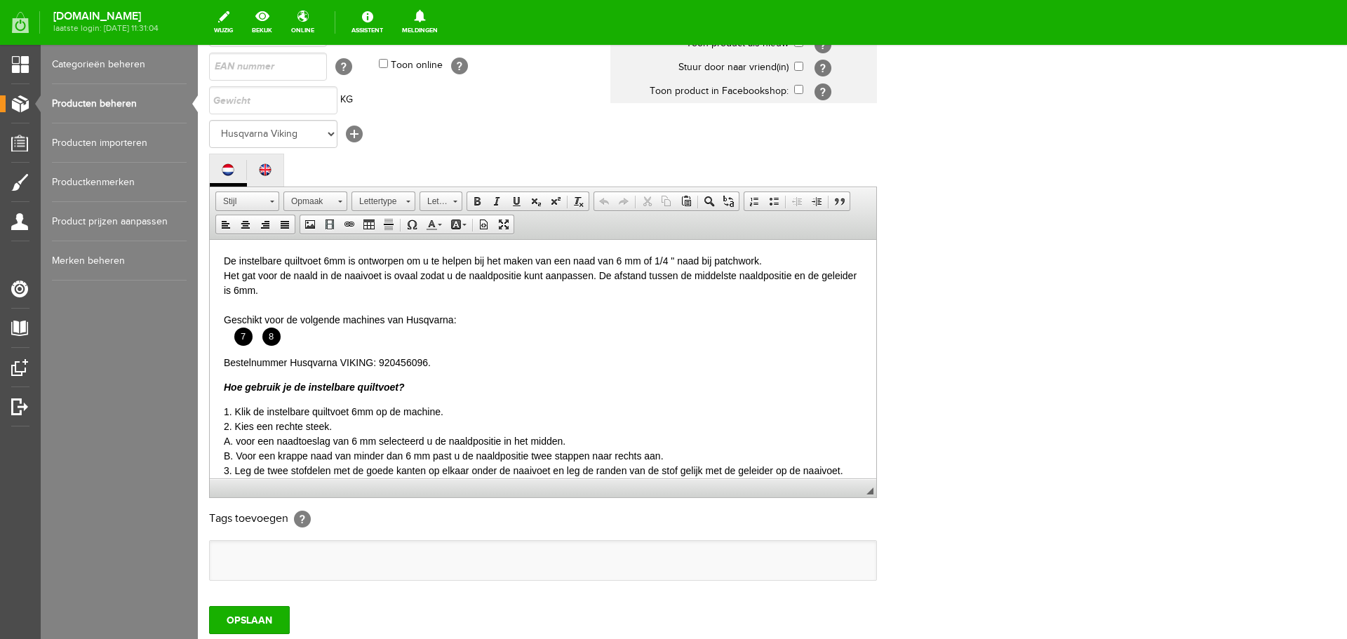
click at [396, 363] on p "Bestelnummer Husqvarna VIKING: 920456096." at bounding box center [543, 362] width 638 height 15
copy p "920456096"
click at [91, 98] on link "Producten beheren" at bounding box center [119, 103] width 135 height 39
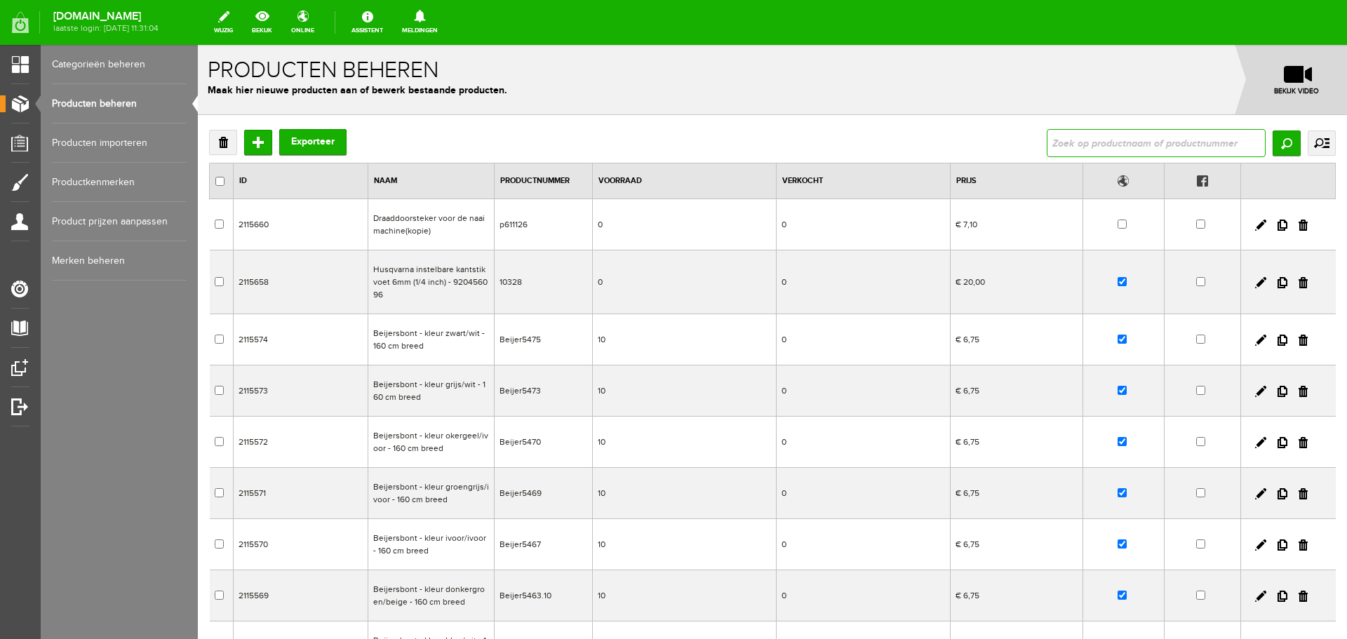
click at [1066, 142] on input "text" at bounding box center [1156, 143] width 219 height 28
type input "husqvarna"
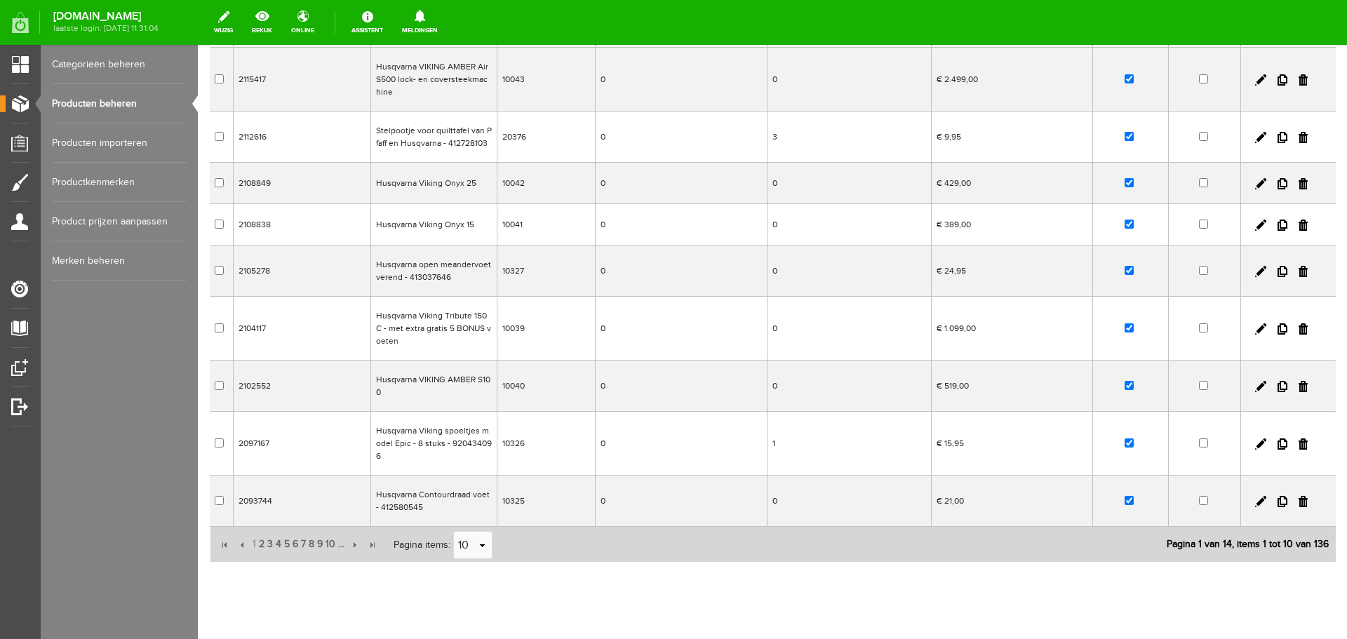
scroll to position [232, 0]
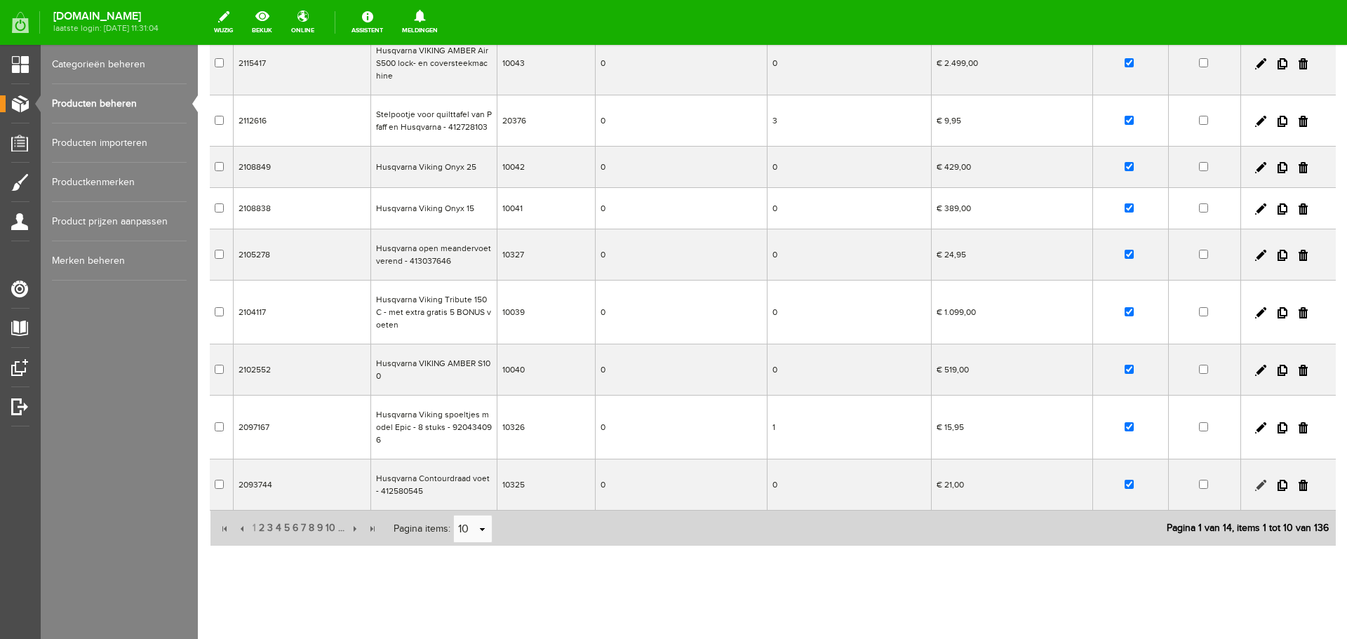
click at [1255, 480] on link at bounding box center [1260, 485] width 11 height 11
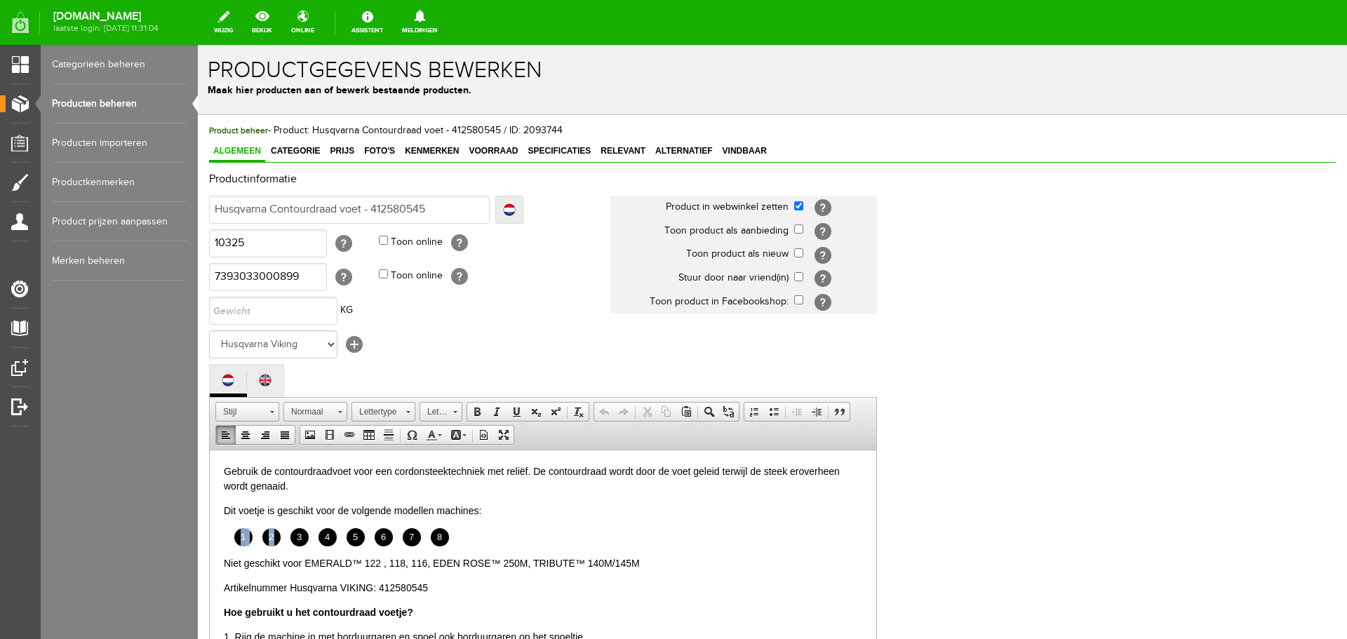
drag, startPoint x: 464, startPoint y: 535, endPoint x: 277, endPoint y: 537, distance: 186.7
click at [277, 537] on ul "1 2 3 4 5 6 7 8" at bounding box center [543, 537] width 638 height 18
click at [550, 525] on body "Gebruik de contourdraadvoet voor een cordonsteektechniek met reliëf. De contour…" at bounding box center [543, 648] width 638 height 369
drag, startPoint x: 499, startPoint y: 516, endPoint x: 484, endPoint y: 541, distance: 29.2
click at [484, 541] on body "Gebruik de contourdraadvoet voor een cordonsteektechniek met reliëf. De contour…" at bounding box center [543, 648] width 638 height 369
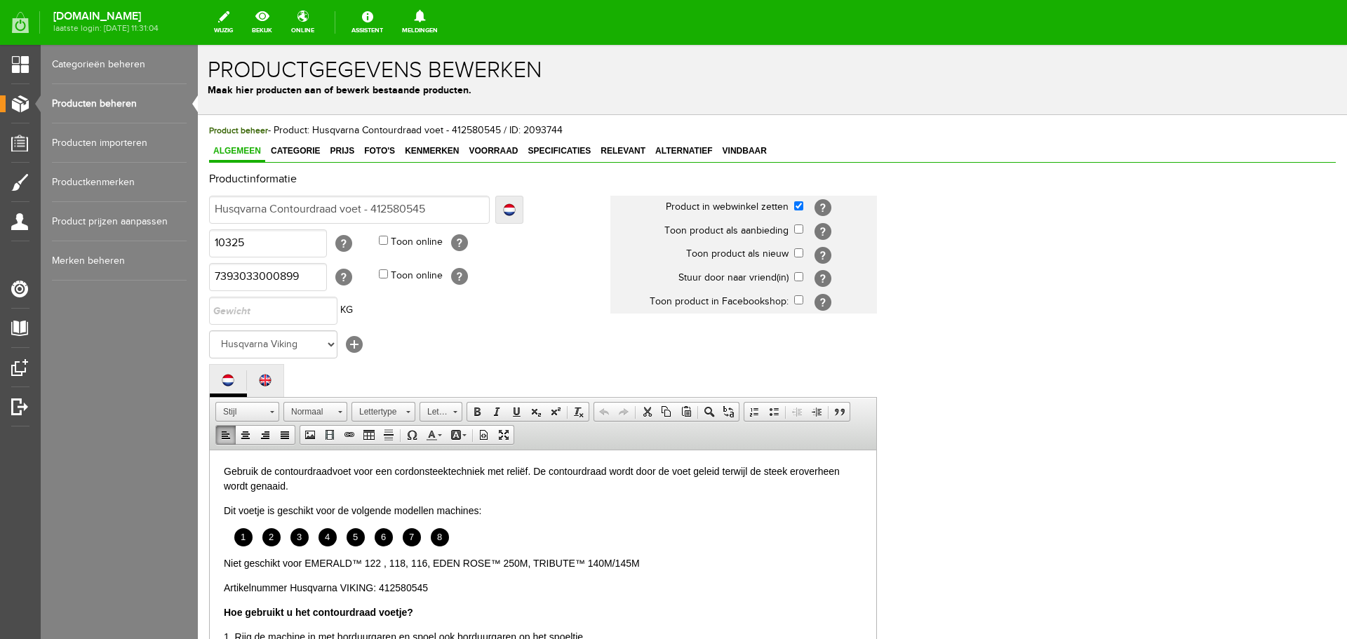
click at [465, 534] on ul "1 2 3 4 5 6 7 8" at bounding box center [543, 537] width 638 height 18
click at [690, 531] on ul "1 2 3 4 5 6 7 8" at bounding box center [543, 537] width 638 height 18
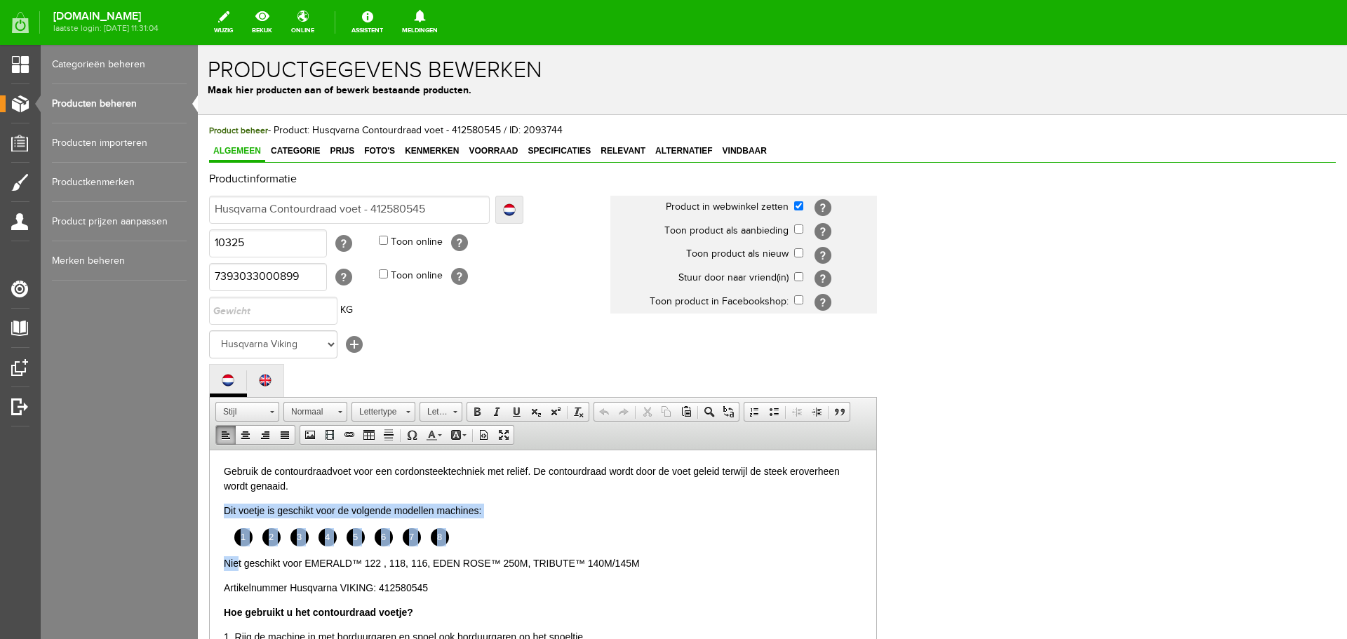
drag, startPoint x: 222, startPoint y: 511, endPoint x: 237, endPoint y: 564, distance: 55.5
click at [237, 564] on html "Gebruik de contourdraadvoet voor een cordonsteektechniek met reliëf. De contour…" at bounding box center [543, 648] width 667 height 397
copy body "Dit voetje is geschikt voor de volgende modellen machines: 1 2 3 4 5 6 7 8 Nie"
click at [102, 100] on link "Producten beheren" at bounding box center [119, 103] width 135 height 39
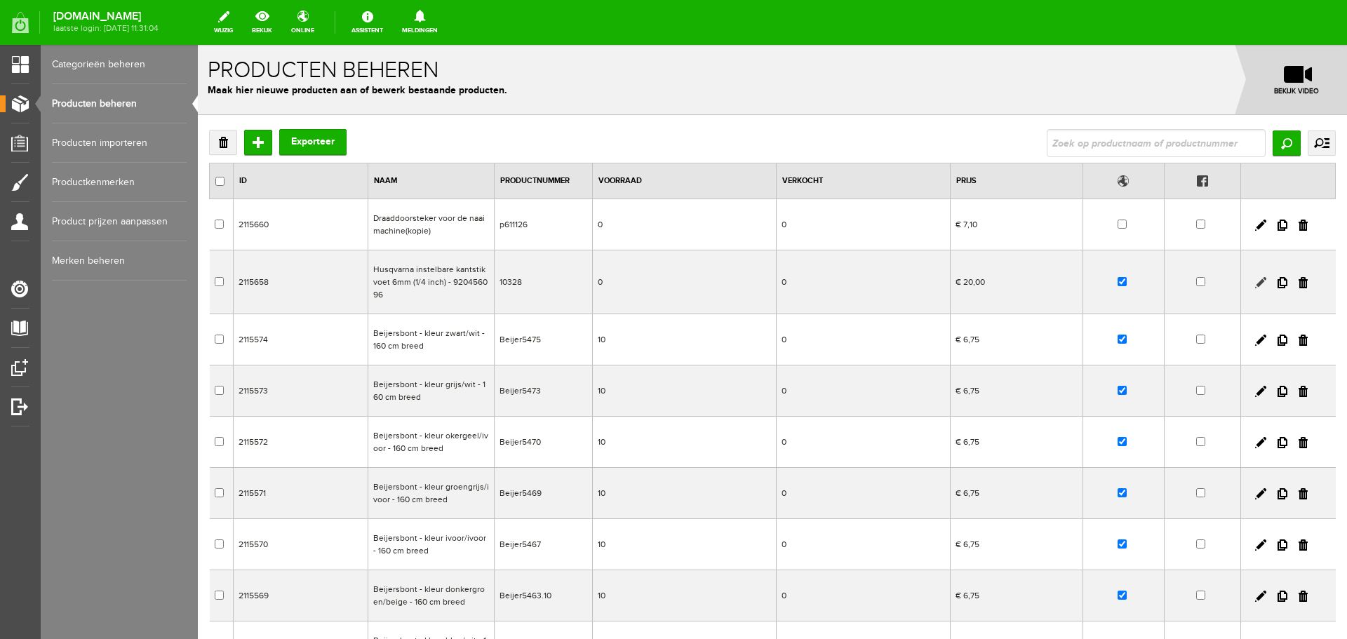
click at [1255, 281] on link at bounding box center [1260, 282] width 11 height 11
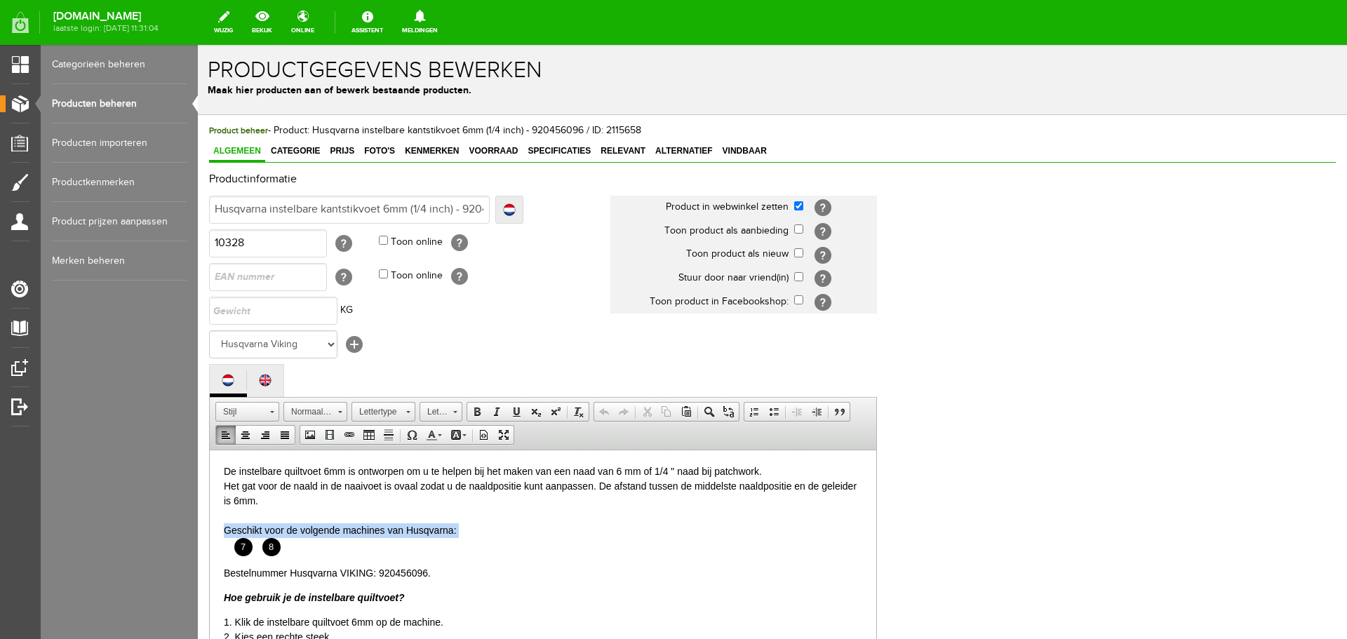
drag, startPoint x: 222, startPoint y: 529, endPoint x: 290, endPoint y: 551, distance: 71.4
click at [283, 553] on html "De instelbare quiltvoet 6mm is ontworpen om u te helpen bij het maken van een n…" at bounding box center [543, 645] width 667 height 390
click at [495, 523] on div "Geschikt voor de volgende machines van Husqvarna:" at bounding box center [543, 530] width 638 height 15
drag, startPoint x: 220, startPoint y: 573, endPoint x: 242, endPoint y: 571, distance: 21.9
click at [221, 573] on html "De instelbare quiltvoet 6mm is ontworpen om u te helpen bij het maken van een n…" at bounding box center [543, 645] width 667 height 390
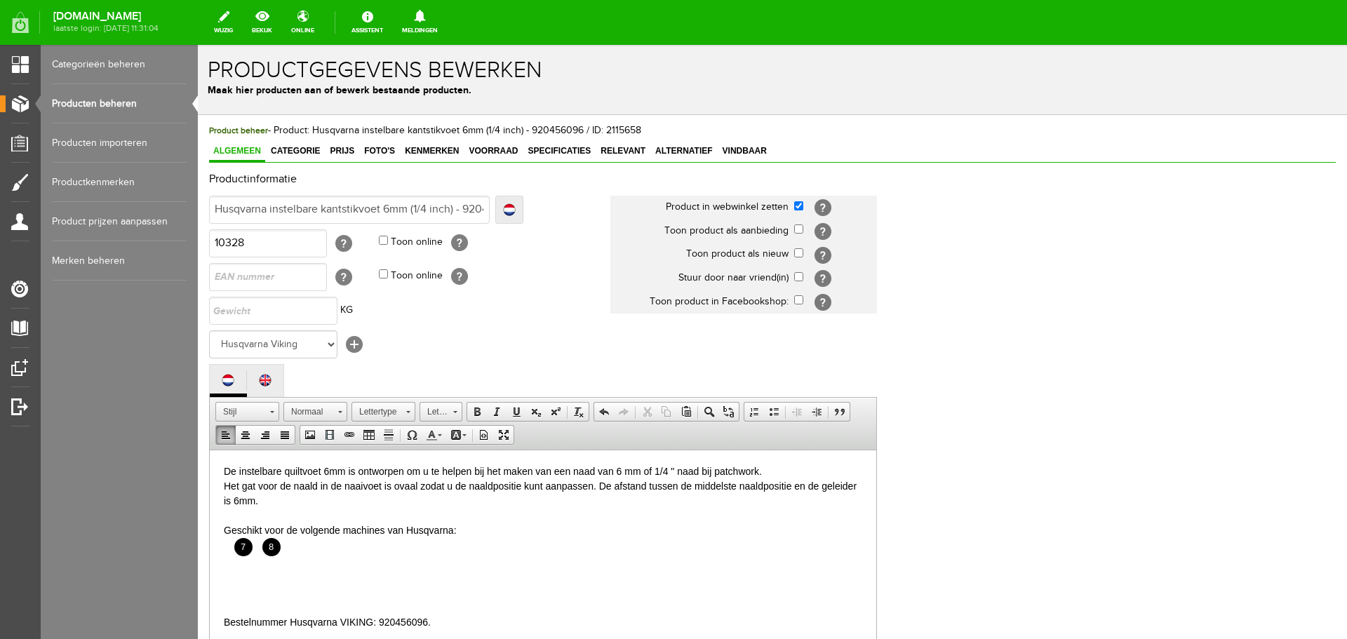
paste body
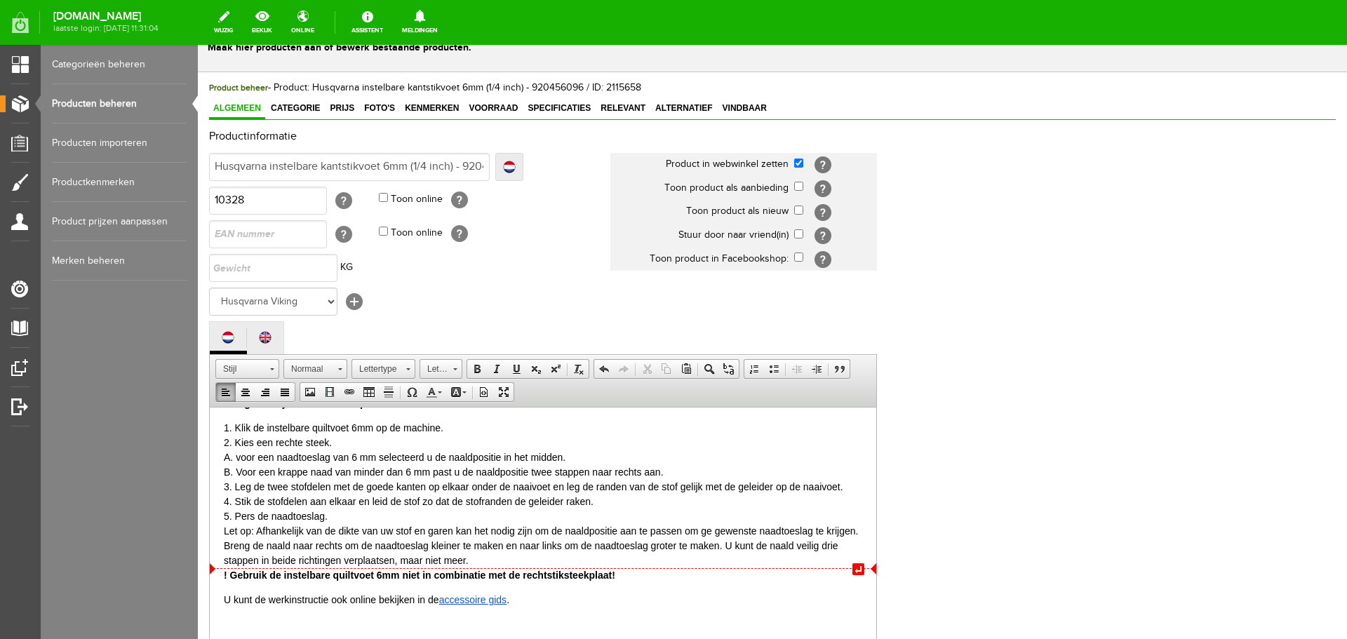
scroll to position [309, 0]
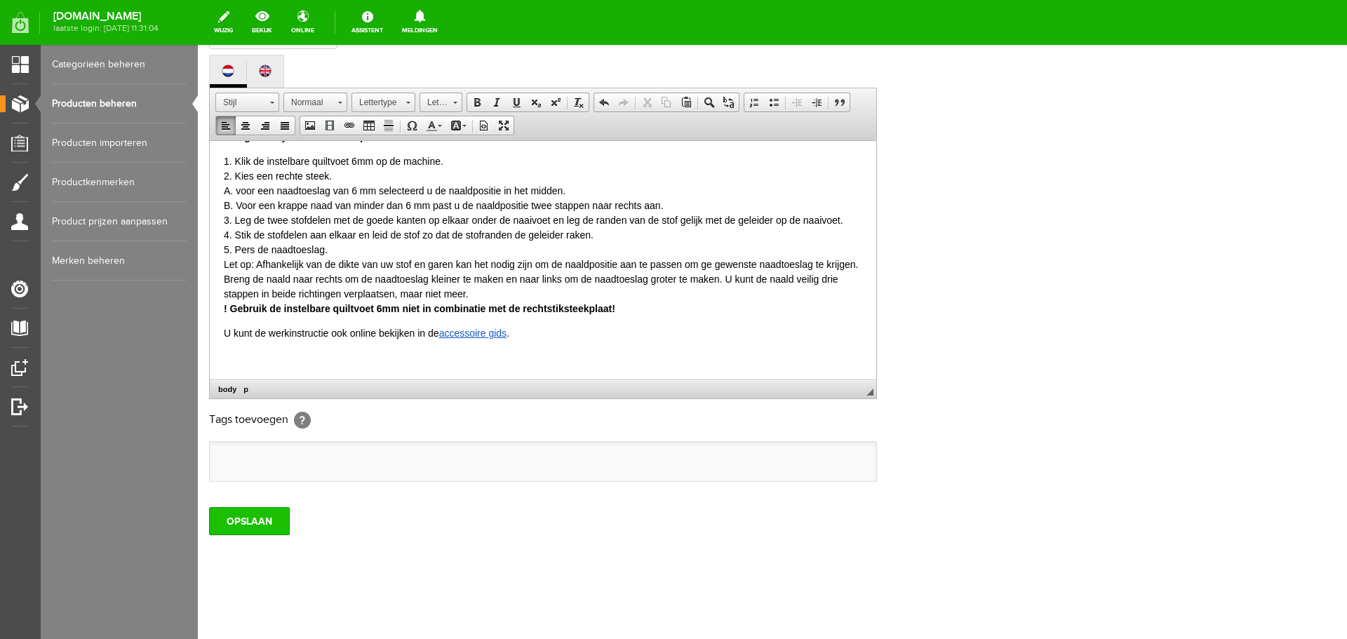
click at [276, 518] on input "OPSLAAN" at bounding box center [249, 521] width 81 height 28
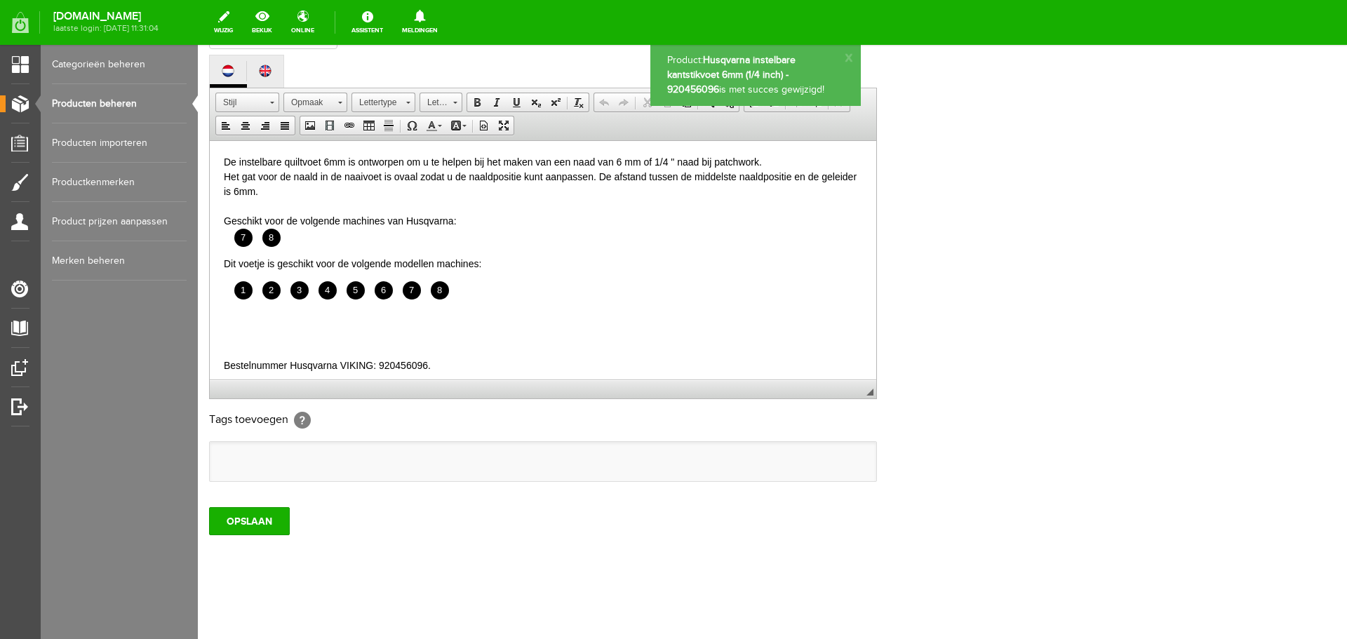
scroll to position [0, 0]
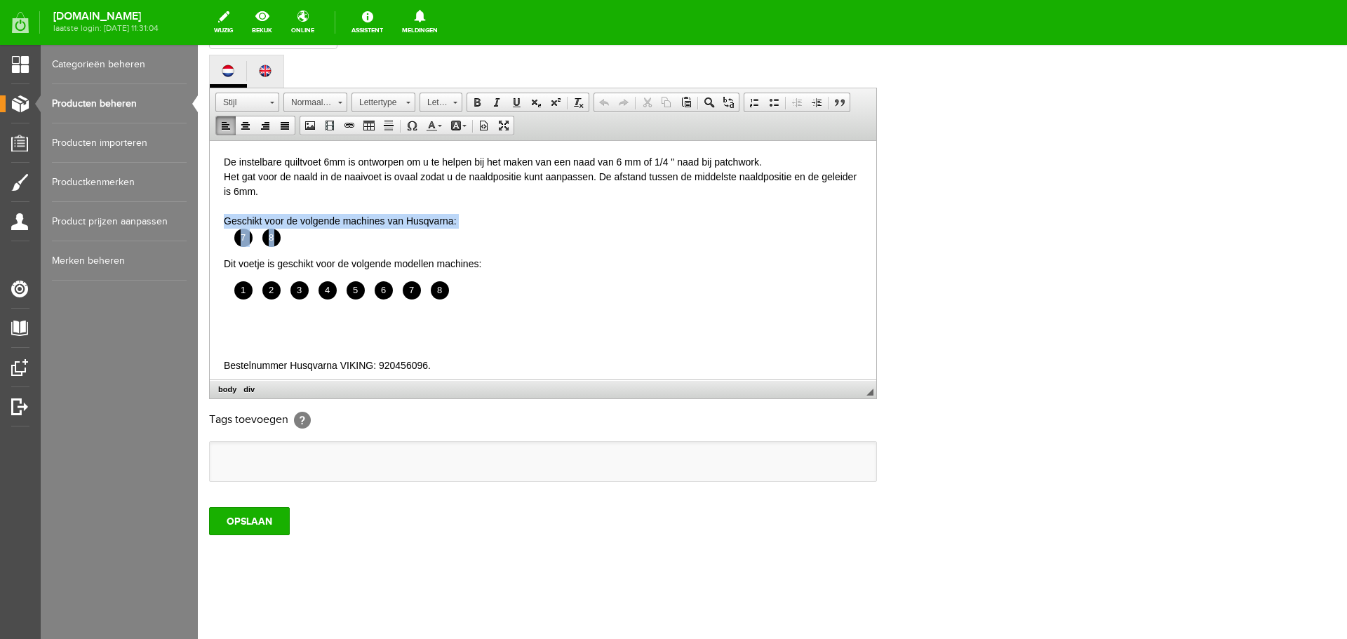
drag, startPoint x: 223, startPoint y: 219, endPoint x: 279, endPoint y: 239, distance: 58.8
click at [279, 239] on html "De instelbare quiltvoet 6mm is ontworpen om u te helpen bij het maken van een n…" at bounding box center [543, 386] width 667 height 492
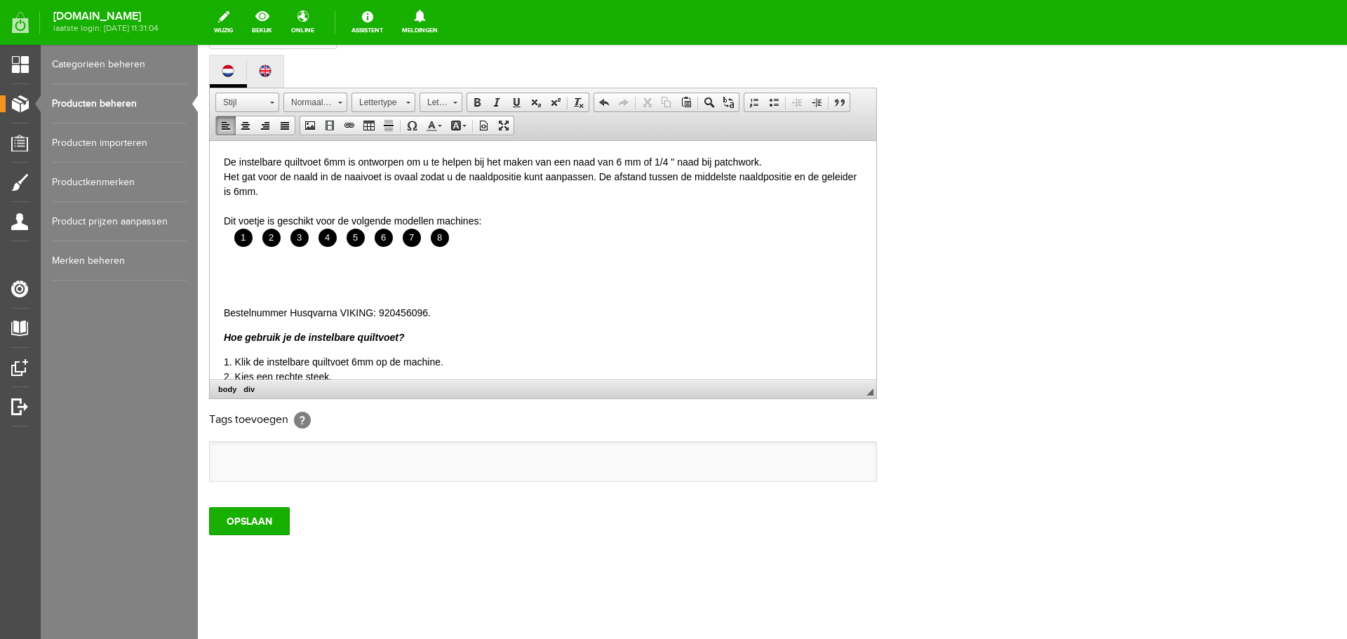
click at [230, 274] on body "De instelbare quiltvoet 6mm is ontworpen om u te helpen bij het maken van een n…" at bounding box center [543, 359] width 638 height 411
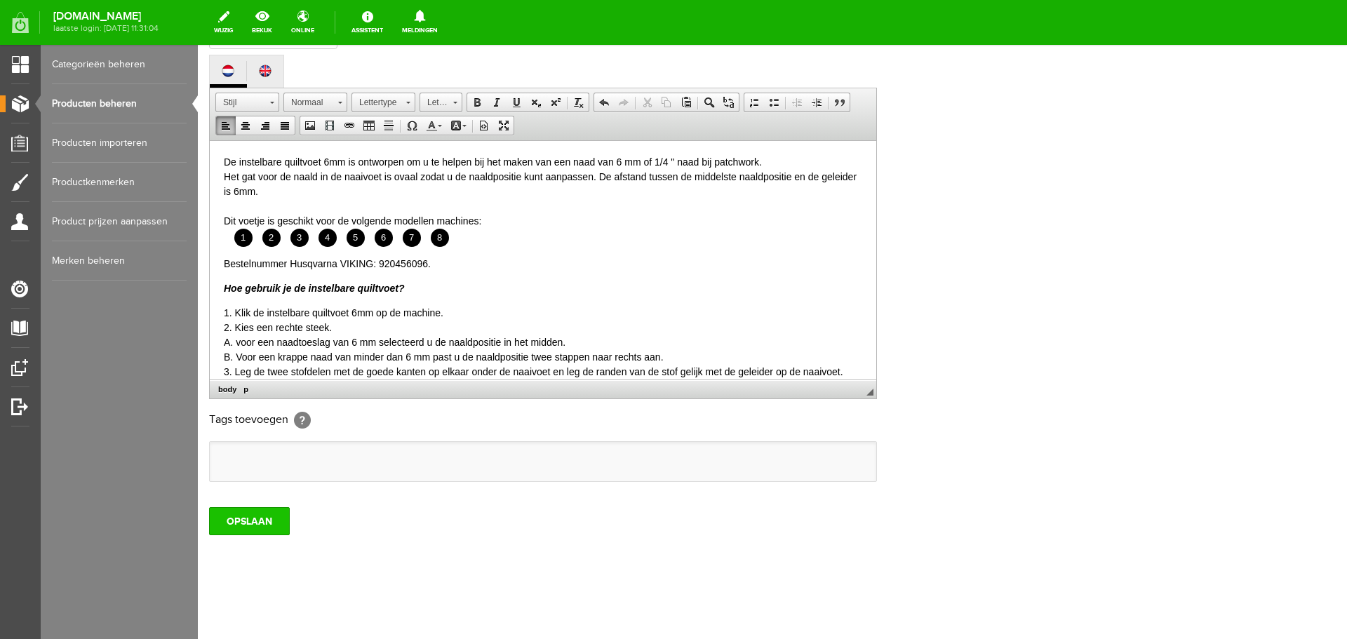
click at [255, 517] on input "OPSLAAN" at bounding box center [249, 521] width 81 height 28
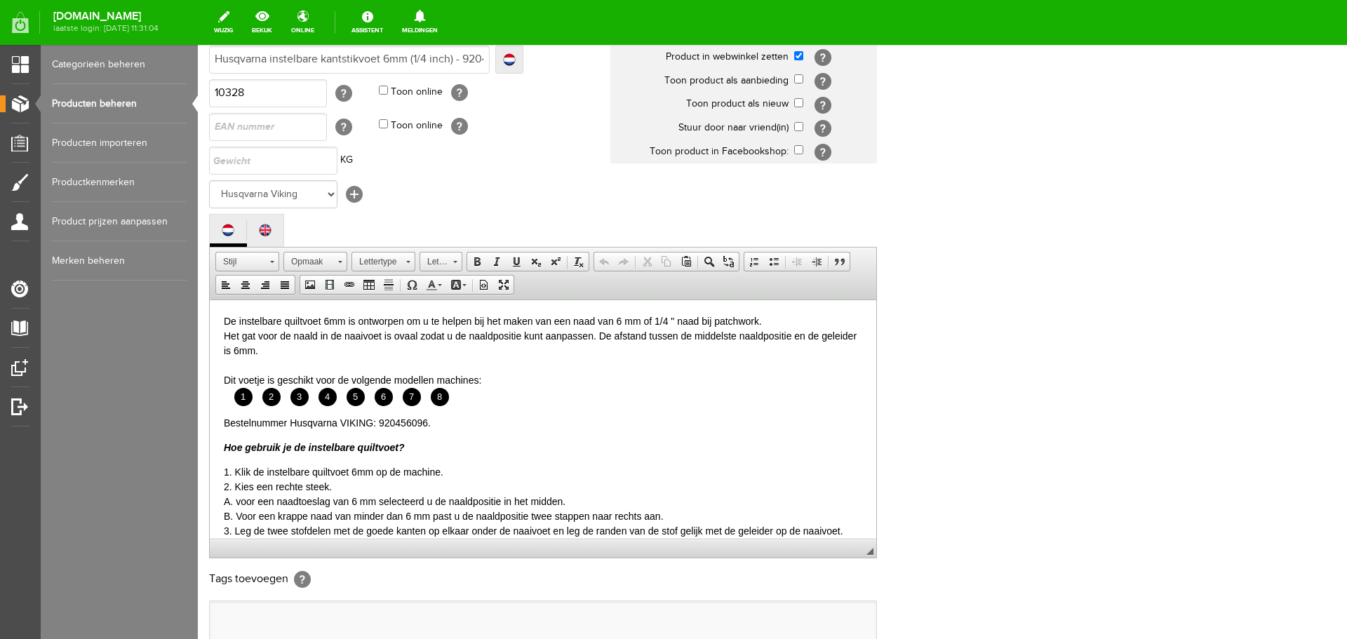
scroll to position [309, 0]
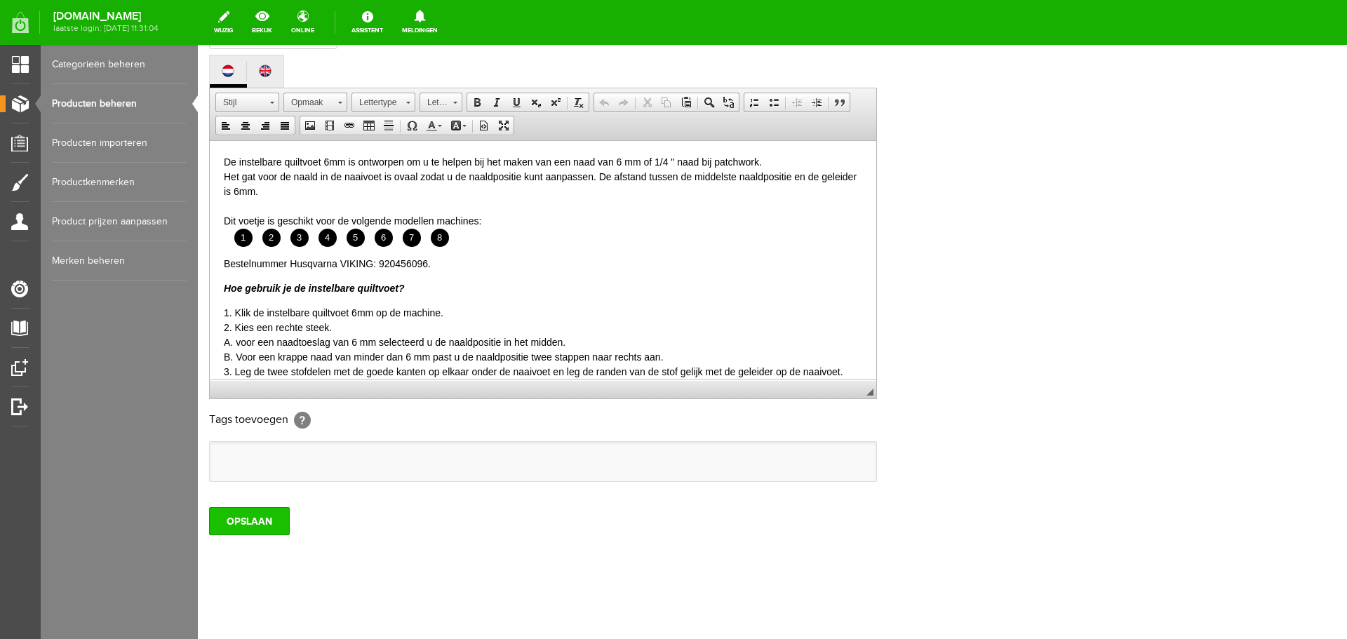
click at [251, 513] on input "OPSLAAN" at bounding box center [249, 521] width 81 height 28
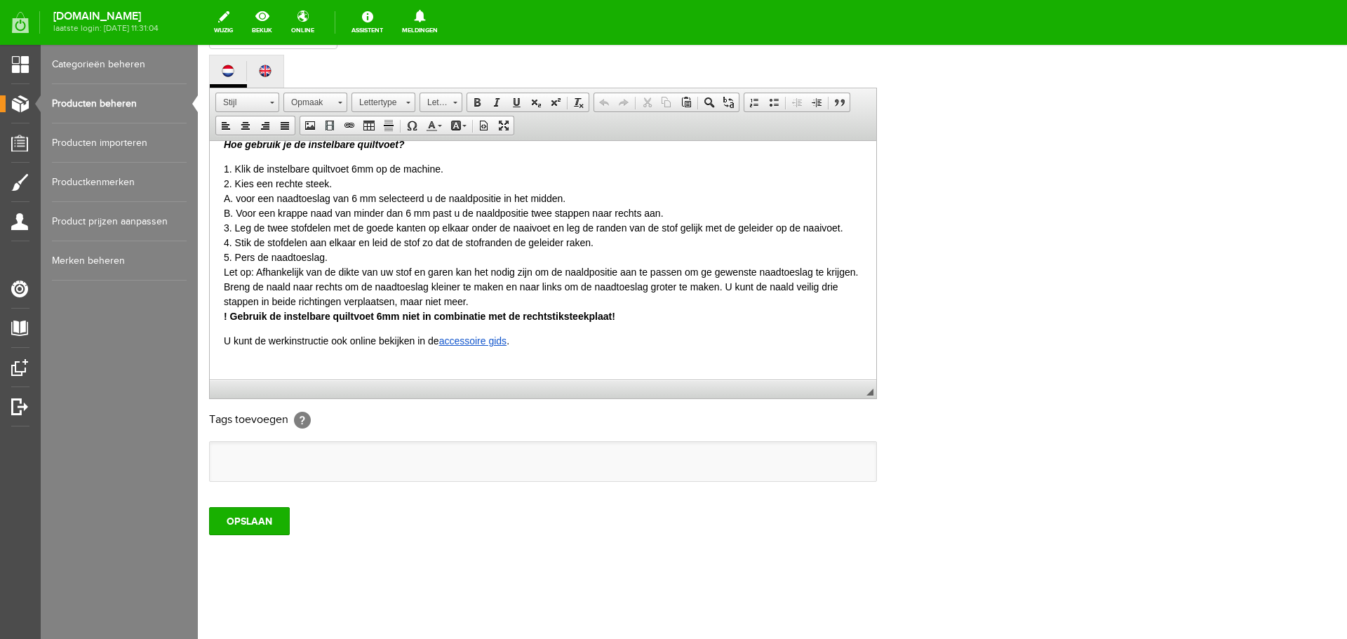
scroll to position [152, 0]
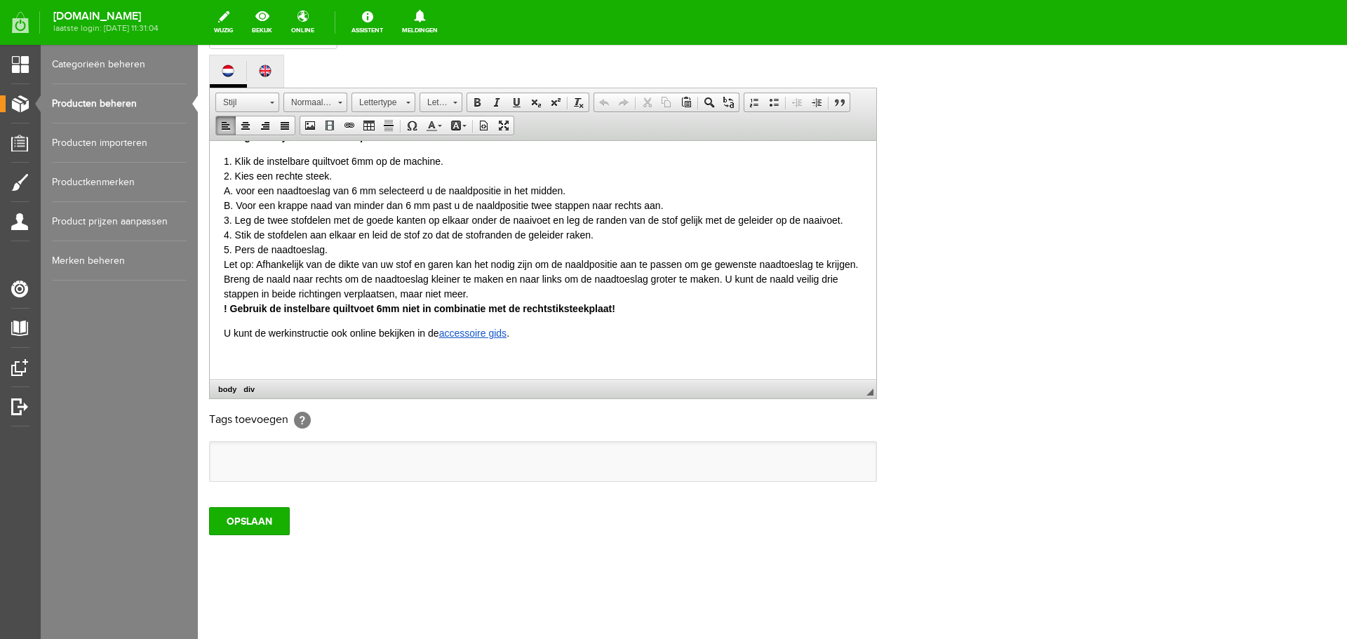
click at [474, 330] on link "accessoire gids" at bounding box center [473, 332] width 68 height 11
click at [471, 333] on link "accessoire gids" at bounding box center [473, 332] width 68 height 11
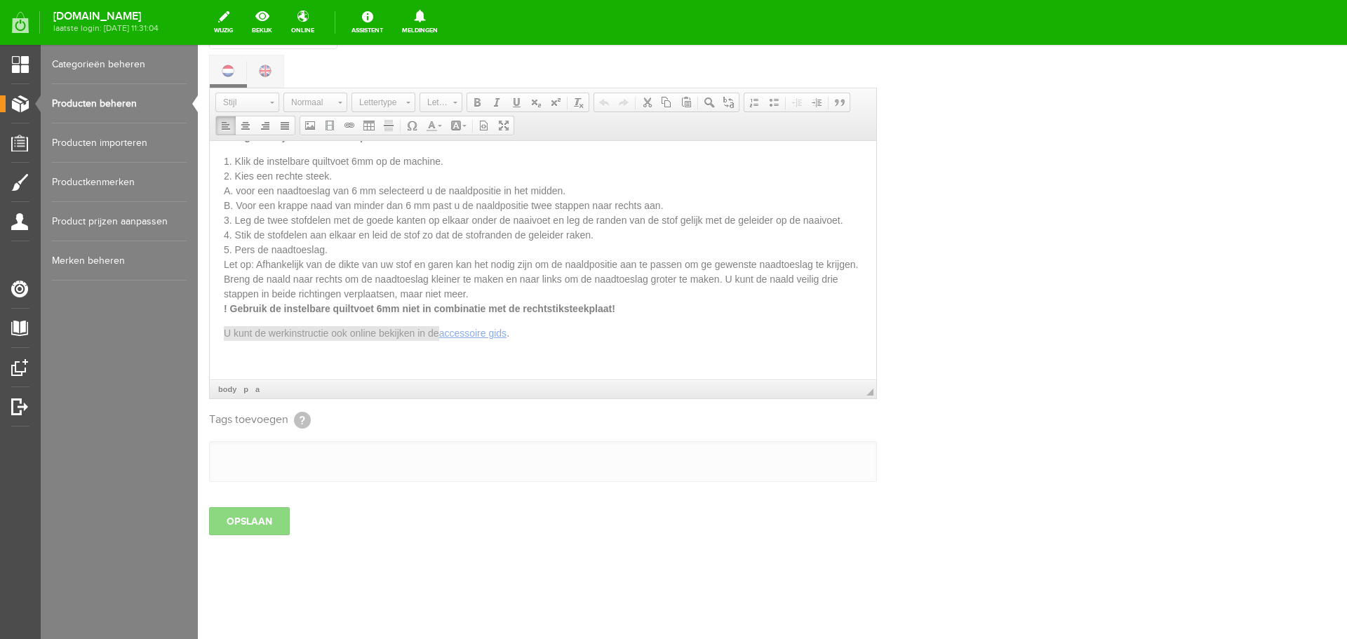
select select "https://"
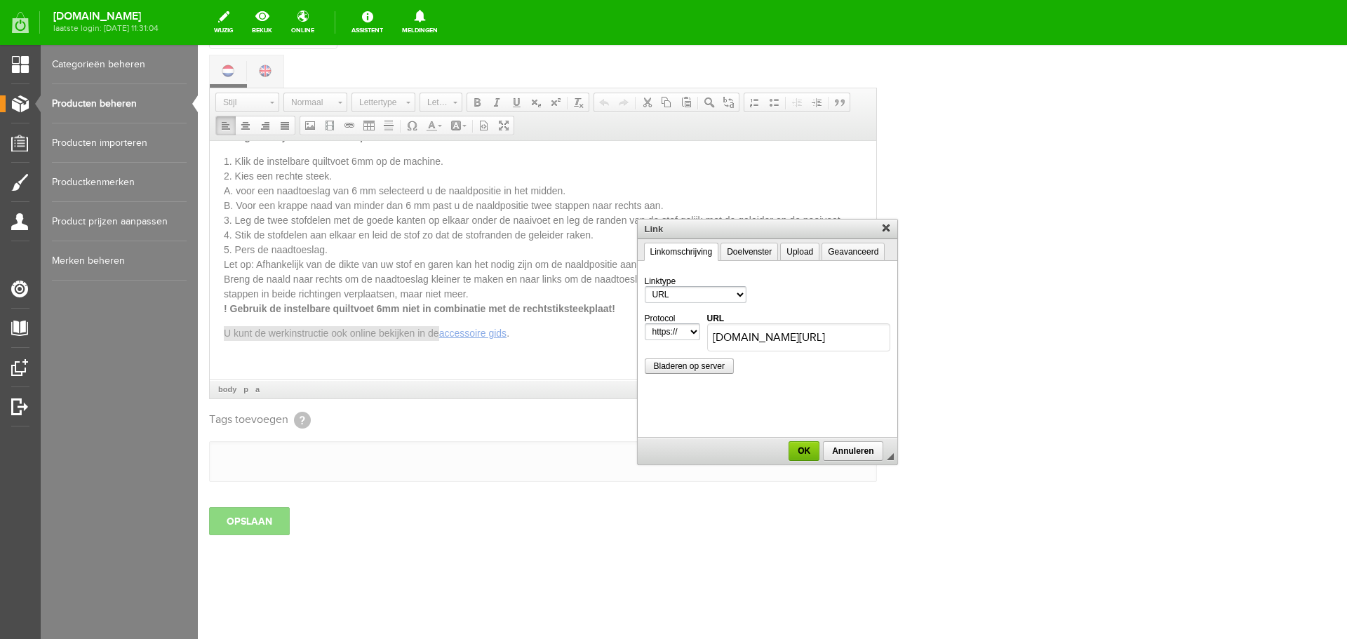
scroll to position [0, 0]
click at [786, 337] on input "husqvarnavikingbenelux.com/nl/3d-flip-book/accessoirecatalogus/" at bounding box center [798, 337] width 183 height 28
type input "/"
type input "husqvarnavikingbenelux.com/nl/3d-flip-book/accessoirecatalogus-2024/"
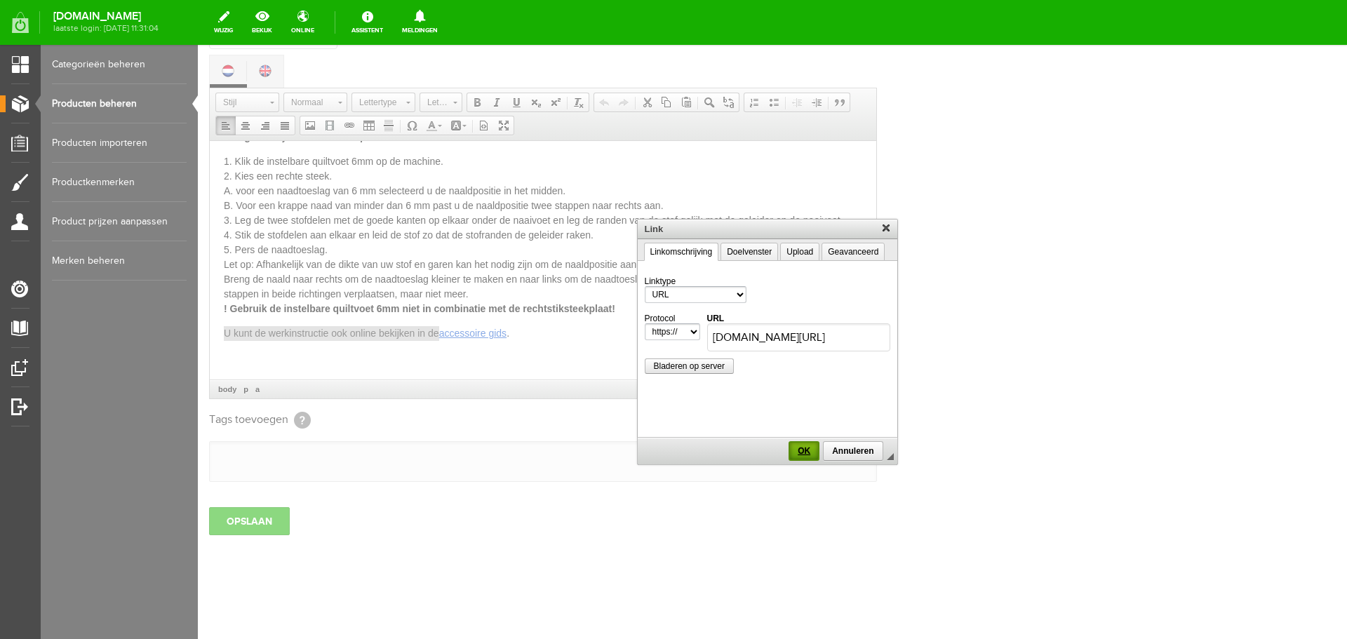
scroll to position [0, 0]
click at [805, 451] on span "OK" at bounding box center [804, 451] width 28 height 10
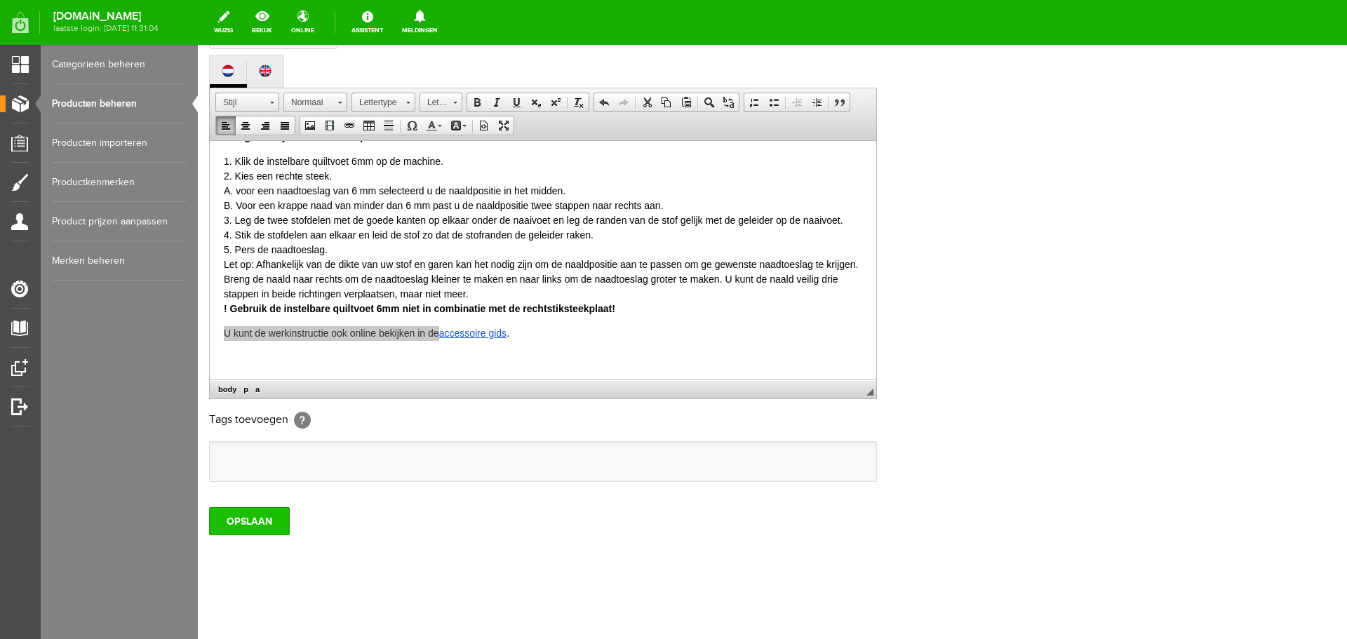
click at [252, 523] on input "OPSLAAN" at bounding box center [249, 521] width 81 height 28
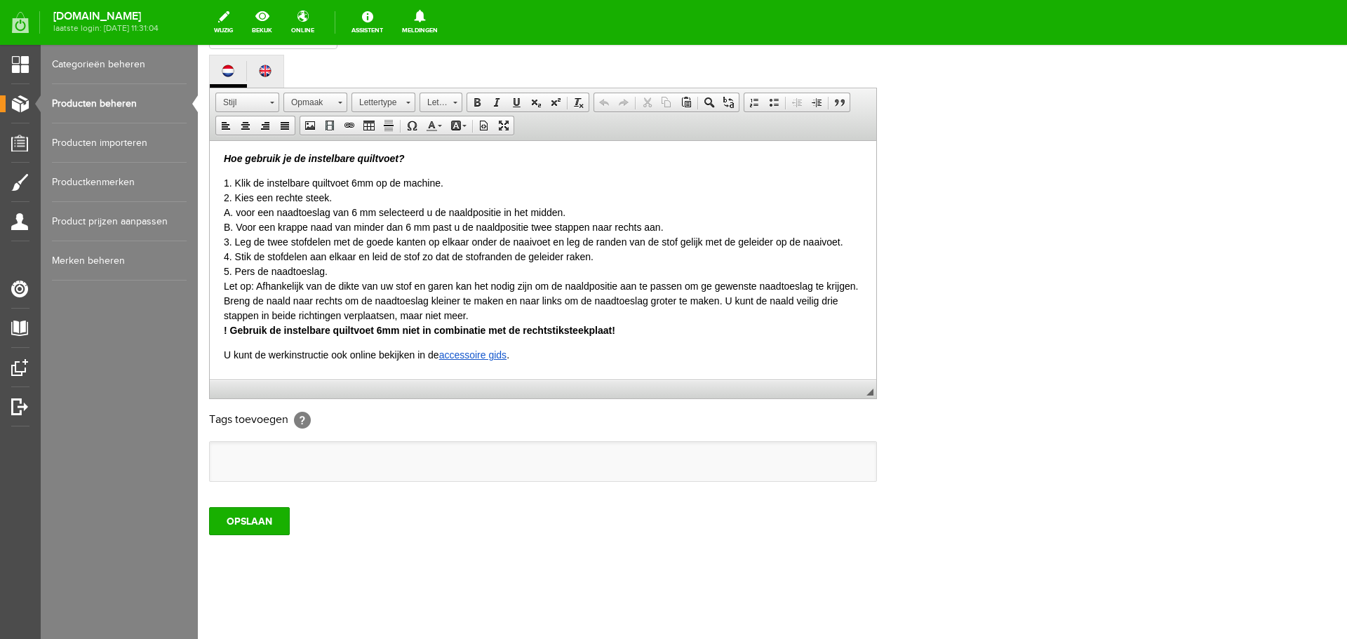
scroll to position [152, 0]
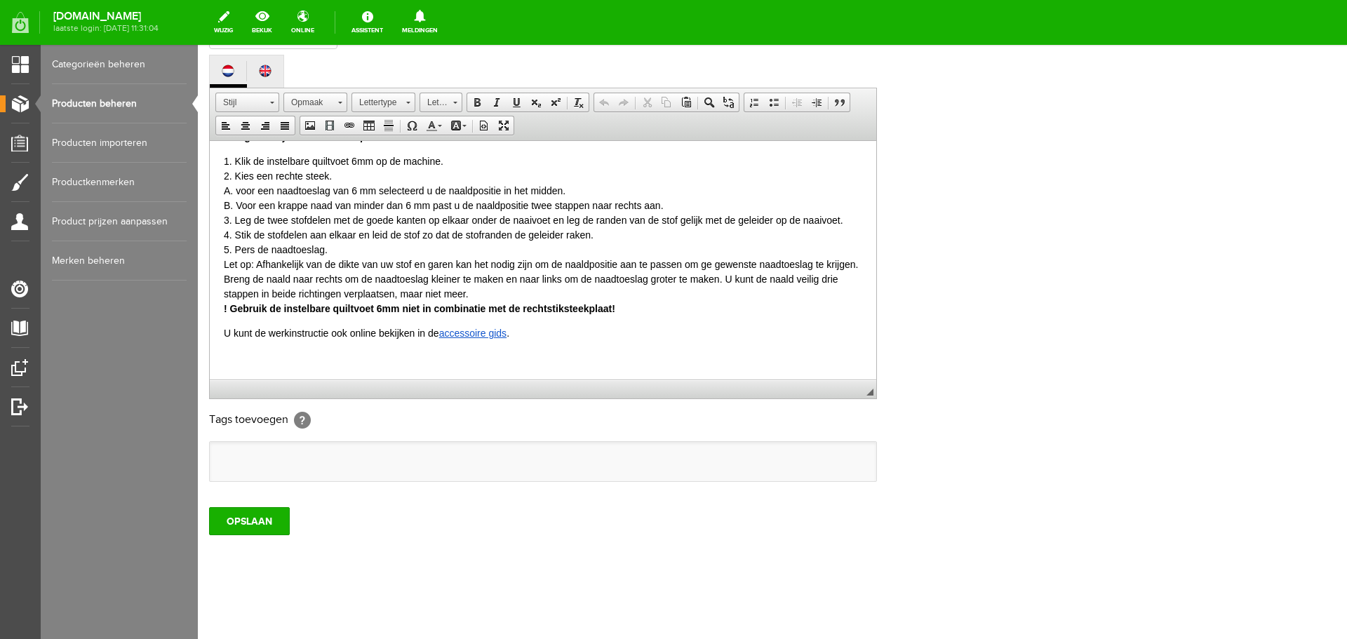
click at [471, 335] on link "accessoire gids" at bounding box center [473, 332] width 68 height 11
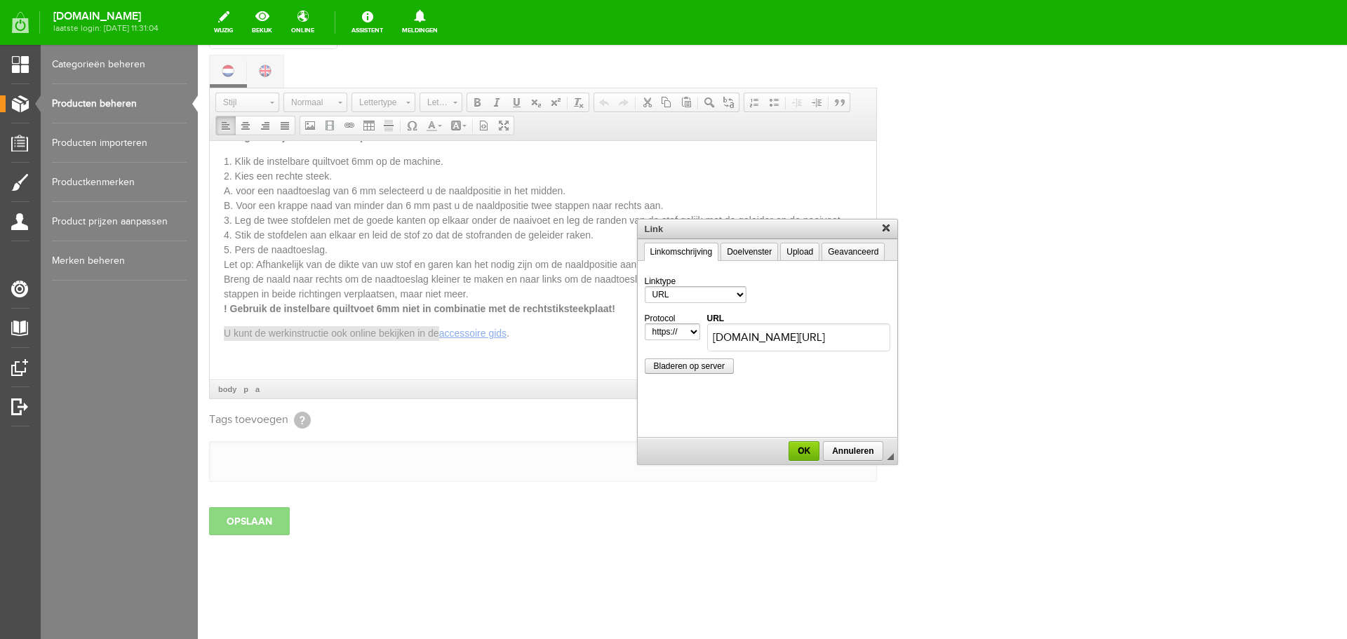
scroll to position [0, 183]
click at [521, 335] on div at bounding box center [767, 342] width 1139 height 594
click at [772, 337] on input "husqvarnavikingbenelux.com/nl/3d-flip-book/accessoirecatalogus-2024/" at bounding box center [798, 337] width 183 height 28
click at [801, 453] on span "OK" at bounding box center [804, 451] width 28 height 10
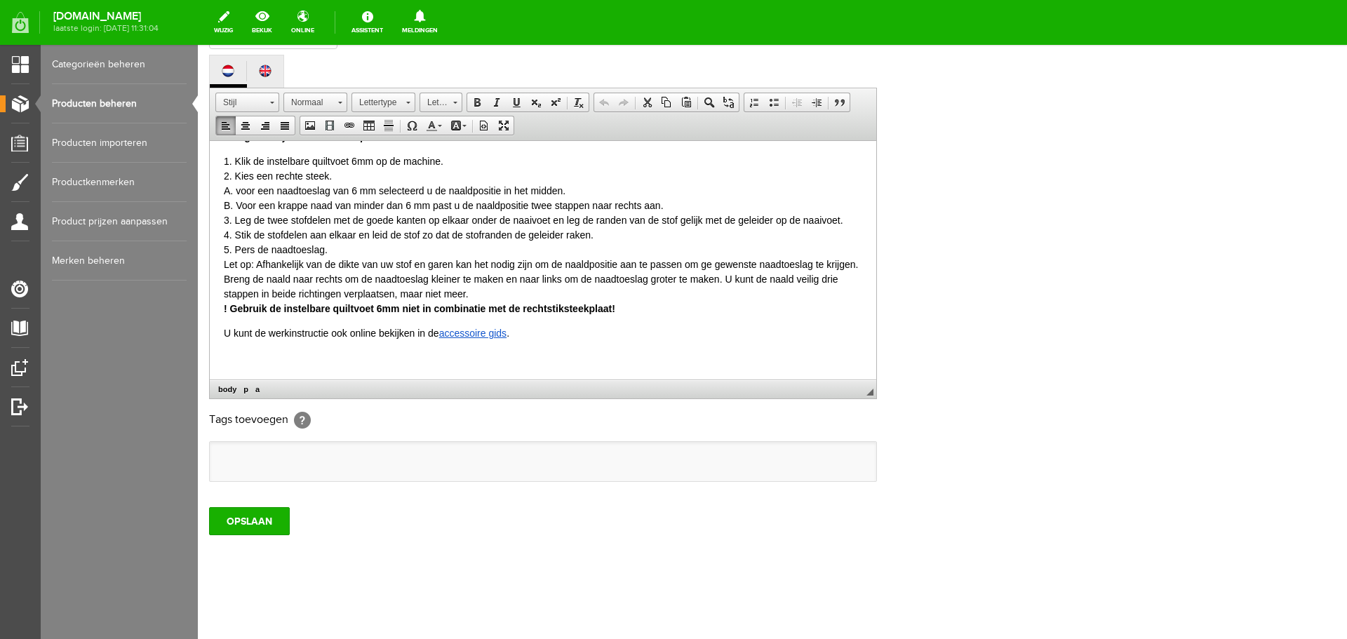
click at [575, 340] on body "De instelbare quiltvoet 6mm is ontworpen om u te helpen bij het maken van een n…" at bounding box center [543, 184] width 638 height 362
click at [455, 330] on link "accessoire gids" at bounding box center [473, 332] width 68 height 11
click at [456, 330] on link "accessoire gids" at bounding box center [473, 332] width 68 height 11
select select "http://"
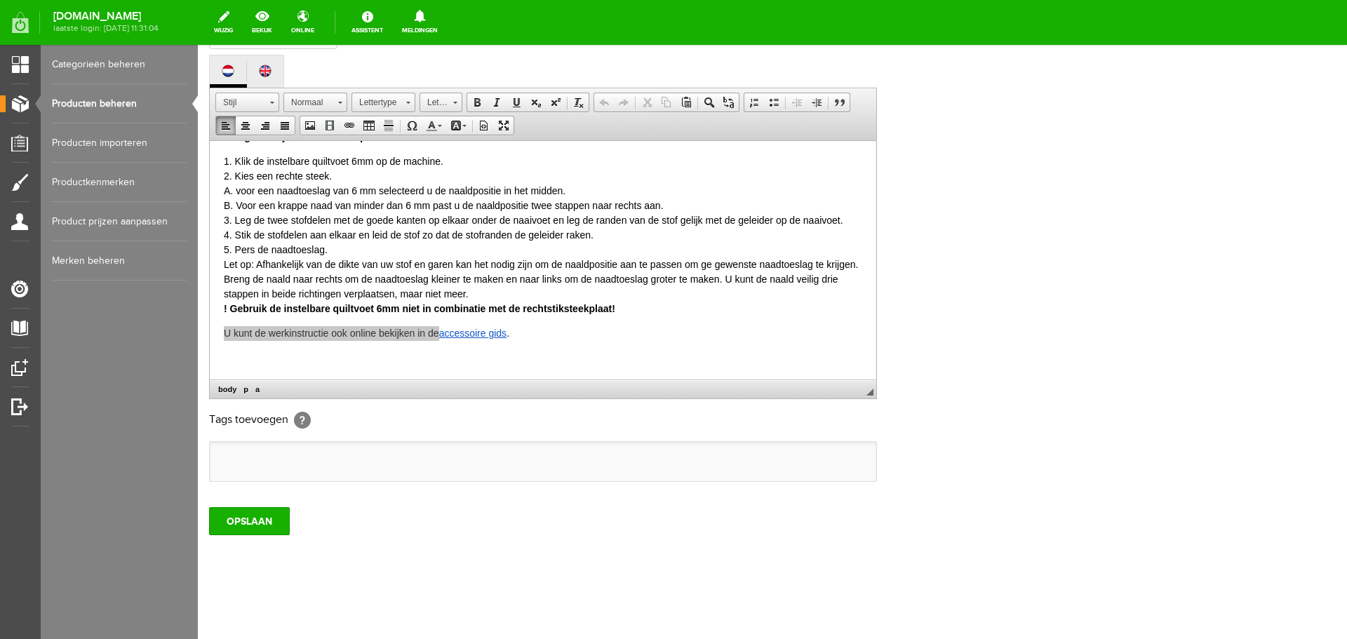
select select "https://"
type input "husqvarnavikingbenelux.com/nl/3d-flip-book/accessoirecatalogus-2024/"
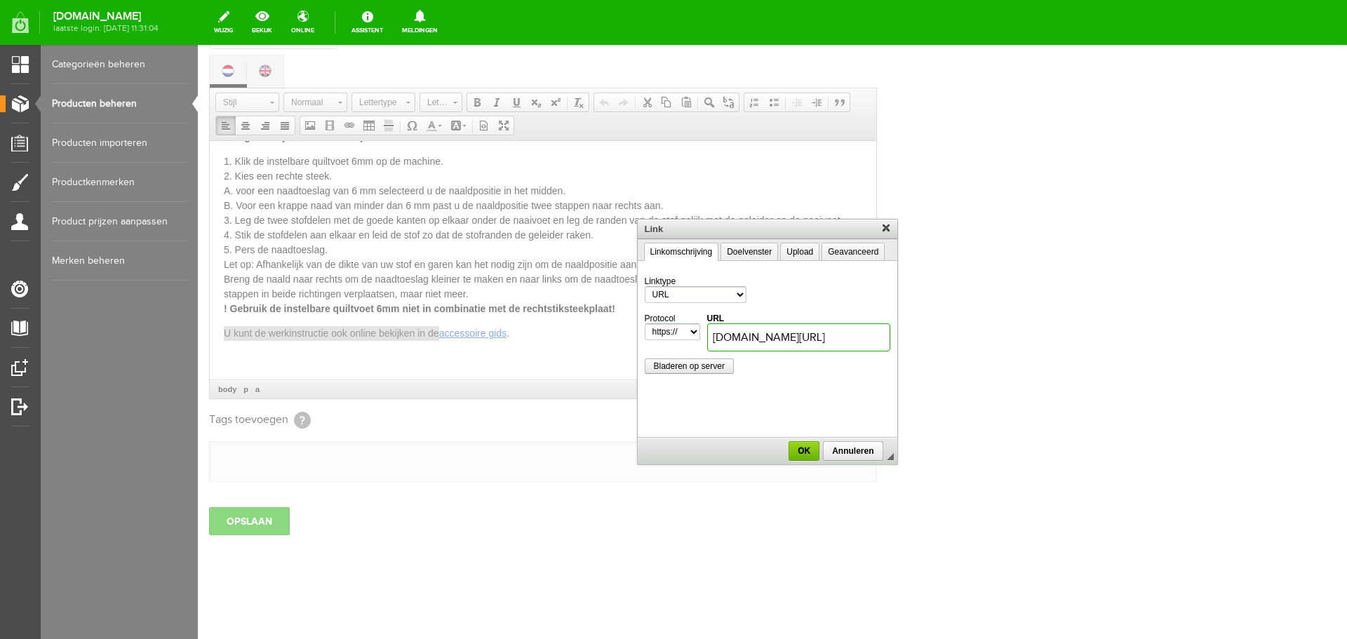
scroll to position [0, 183]
click at [795, 450] on span "OK" at bounding box center [804, 451] width 28 height 10
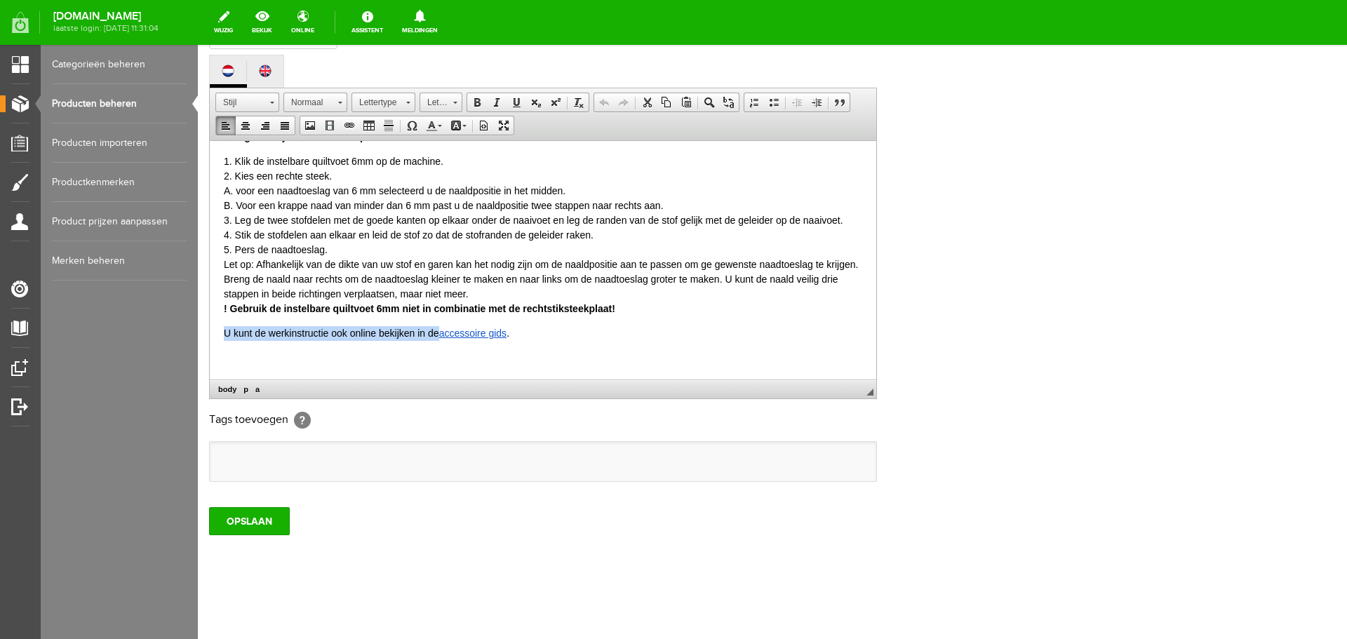
click at [502, 331] on link "accessoire gids" at bounding box center [473, 332] width 68 height 11
select select "http://"
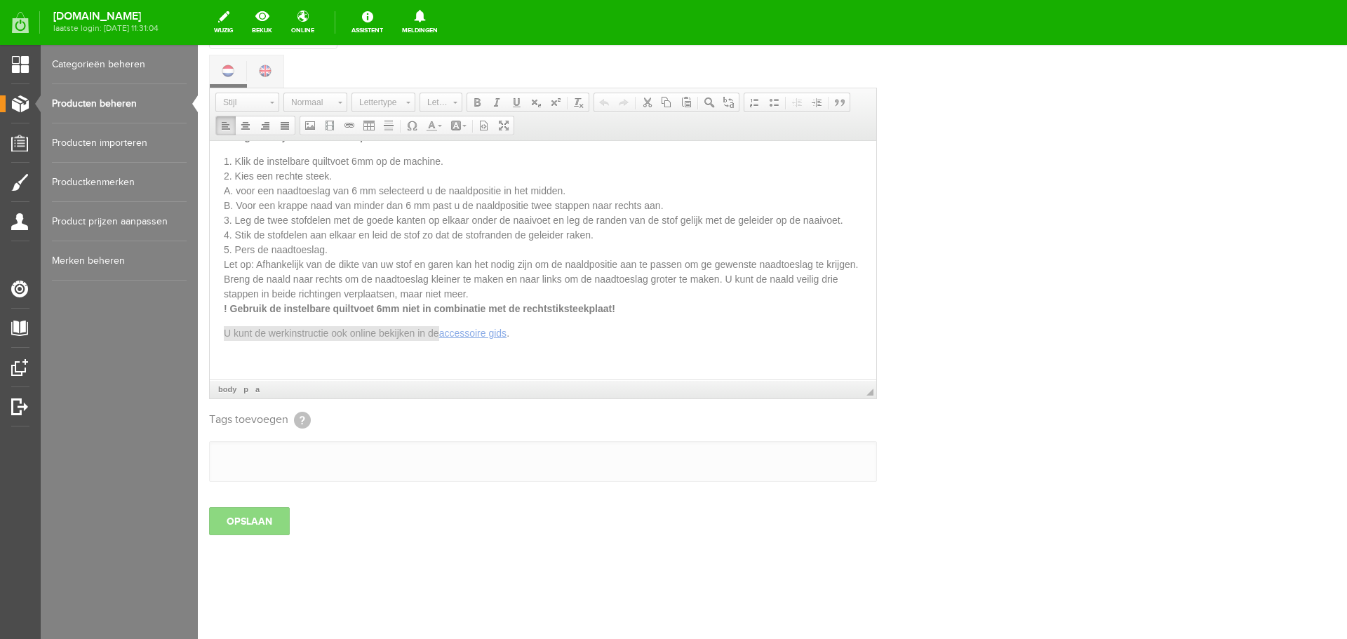
select select "https://"
type input "husqvarnavikingbenelux.com/nl/3d-flip-book/accessoirecatalogus-2024/"
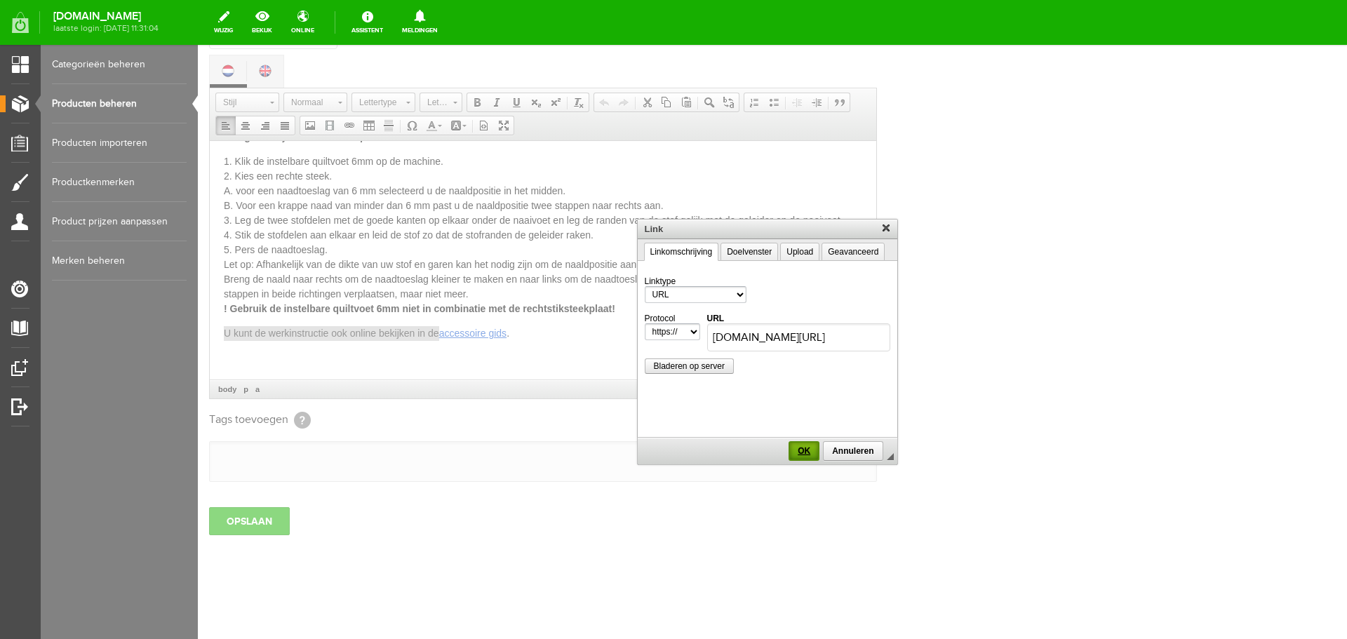
click at [808, 451] on span "OK" at bounding box center [804, 451] width 28 height 10
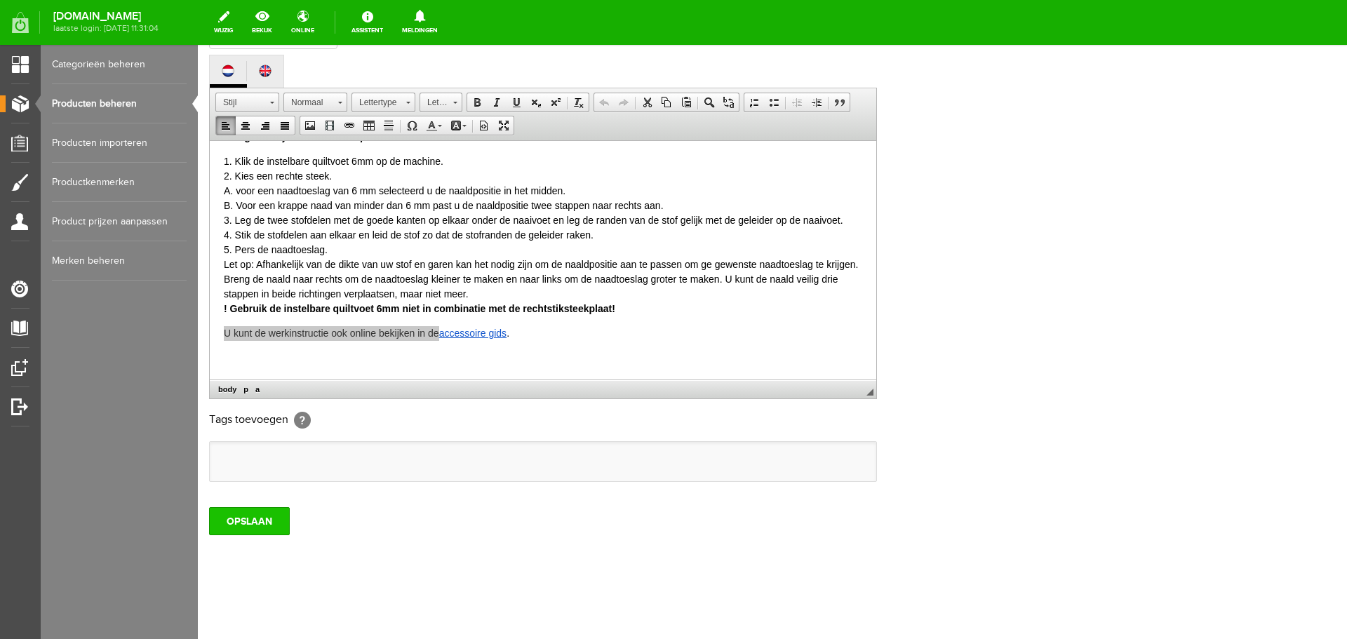
click at [256, 516] on input "OPSLAAN" at bounding box center [249, 521] width 81 height 28
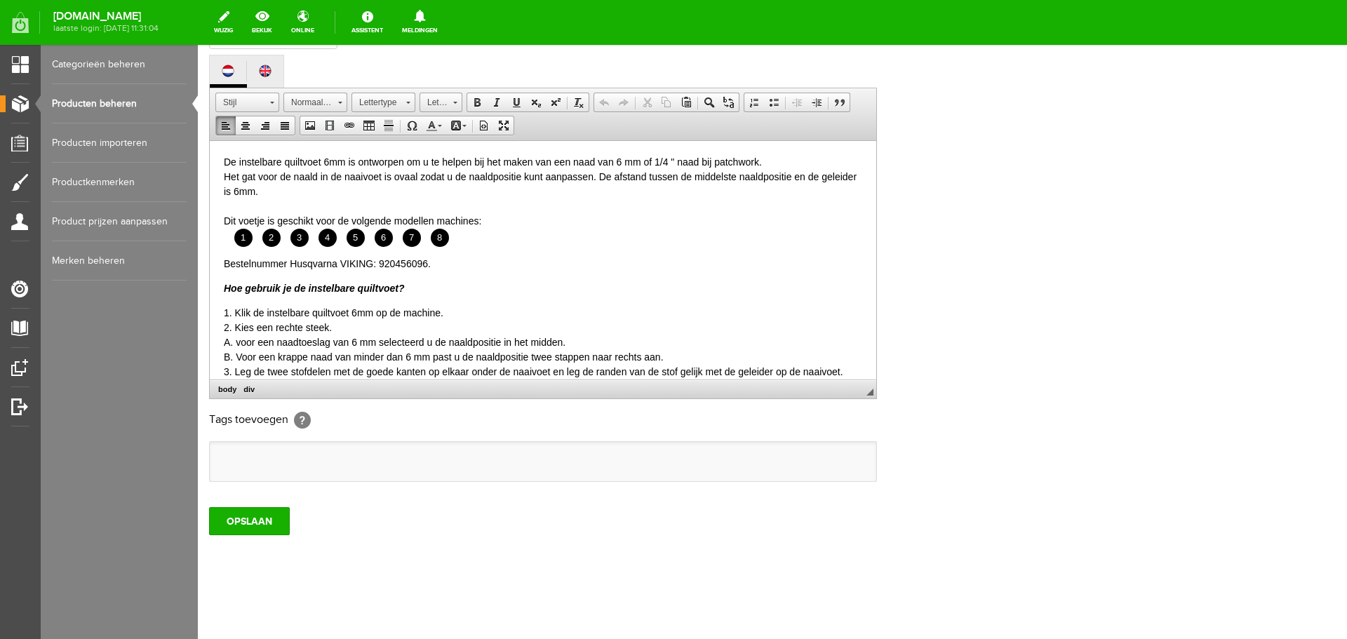
click at [222, 342] on html "De instelbare quiltvoet 6mm is ontworpen om u te helpen bij het maken van een n…" at bounding box center [543, 335] width 667 height 390
drag, startPoint x: 220, startPoint y: 356, endPoint x: 249, endPoint y: 358, distance: 28.8
click at [221, 356] on html "↵ De instelbare quiltvoet 6mm is ontworpen om u te helpen bij het maken van een…" at bounding box center [543, 335] width 667 height 390
click at [234, 342] on div "A. voor een naadtoeslag van 6 mm selecteerd u de naaldpositie in het midden." at bounding box center [543, 342] width 638 height 15
drag, startPoint x: 241, startPoint y: 356, endPoint x: 232, endPoint y: 354, distance: 9.4
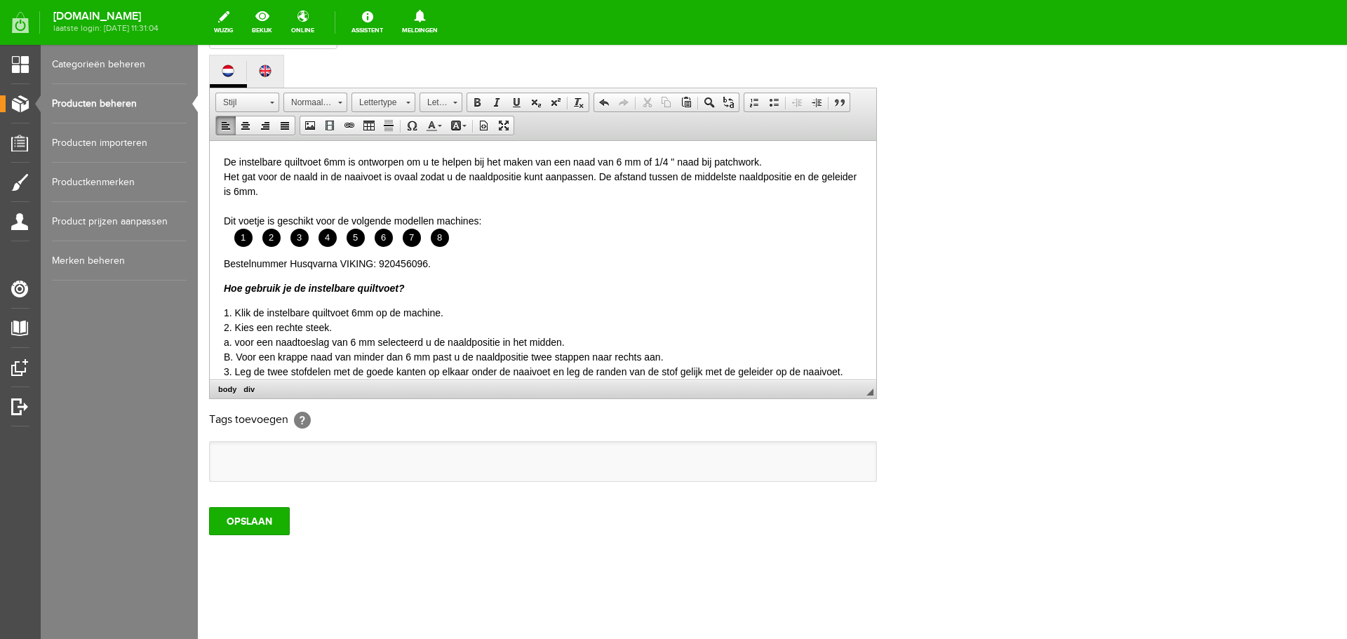
click at [232, 354] on div "B. Voor een krappe naad van minder dan 6 mm past u de naaldpositie twee stappen…" at bounding box center [543, 356] width 638 height 15
click at [229, 356] on div "b. Voor een krappe naad van minder dan 6 mm past u de naaldpositie twee stappen…" at bounding box center [543, 356] width 638 height 15
click at [650, 272] on body "De instelbare quiltvoet 6mm is ontworpen om u te helpen bij het maken van een n…" at bounding box center [543, 335] width 638 height 362
click at [490, 218] on div "Dit voetje is geschikt voor de volgende modellen machines:" at bounding box center [543, 220] width 638 height 15
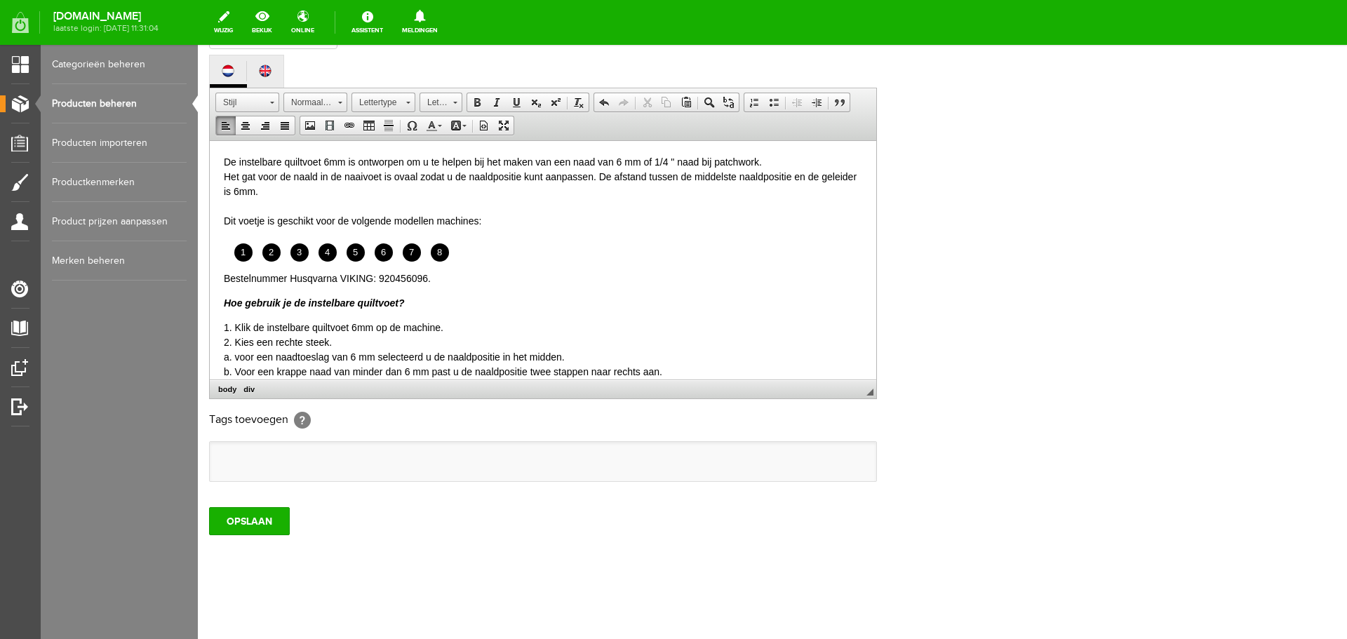
click at [221, 274] on html "De instelbare quiltvoet 6mm is ontworpen om u te helpen bij het maken van een n…" at bounding box center [543, 342] width 667 height 405
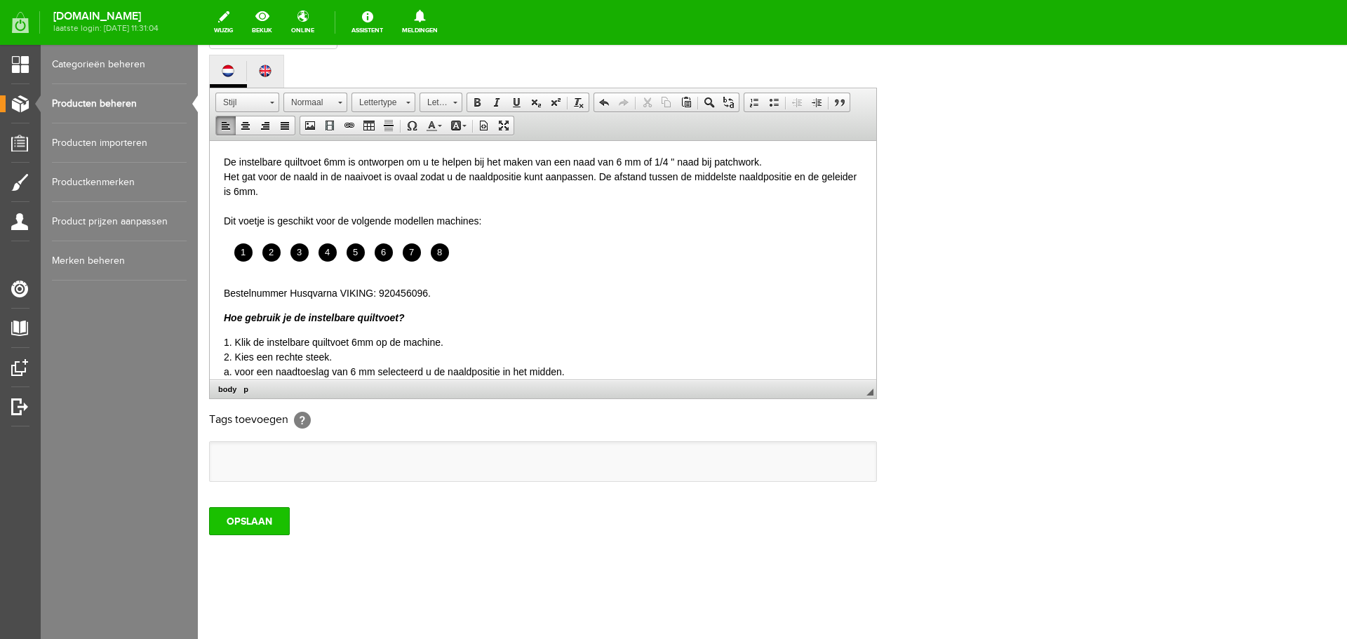
click at [244, 513] on input "OPSLAAN" at bounding box center [249, 521] width 81 height 28
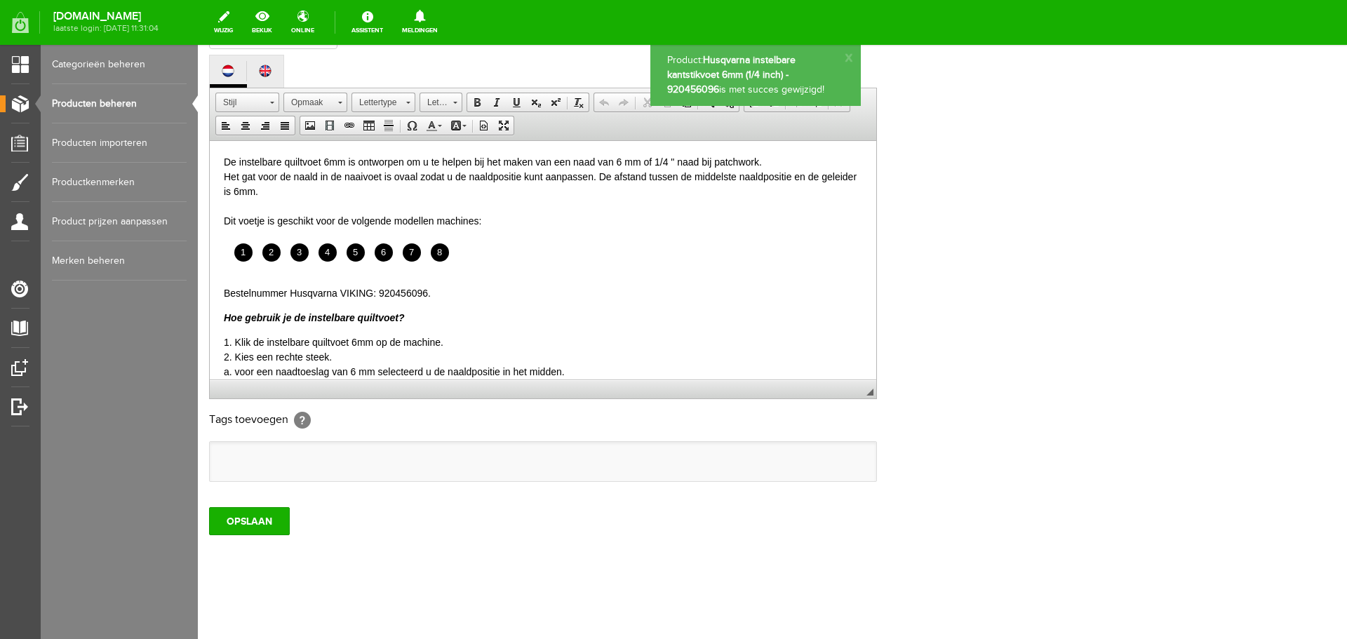
click at [95, 103] on link "Producten beheren" at bounding box center [119, 103] width 135 height 39
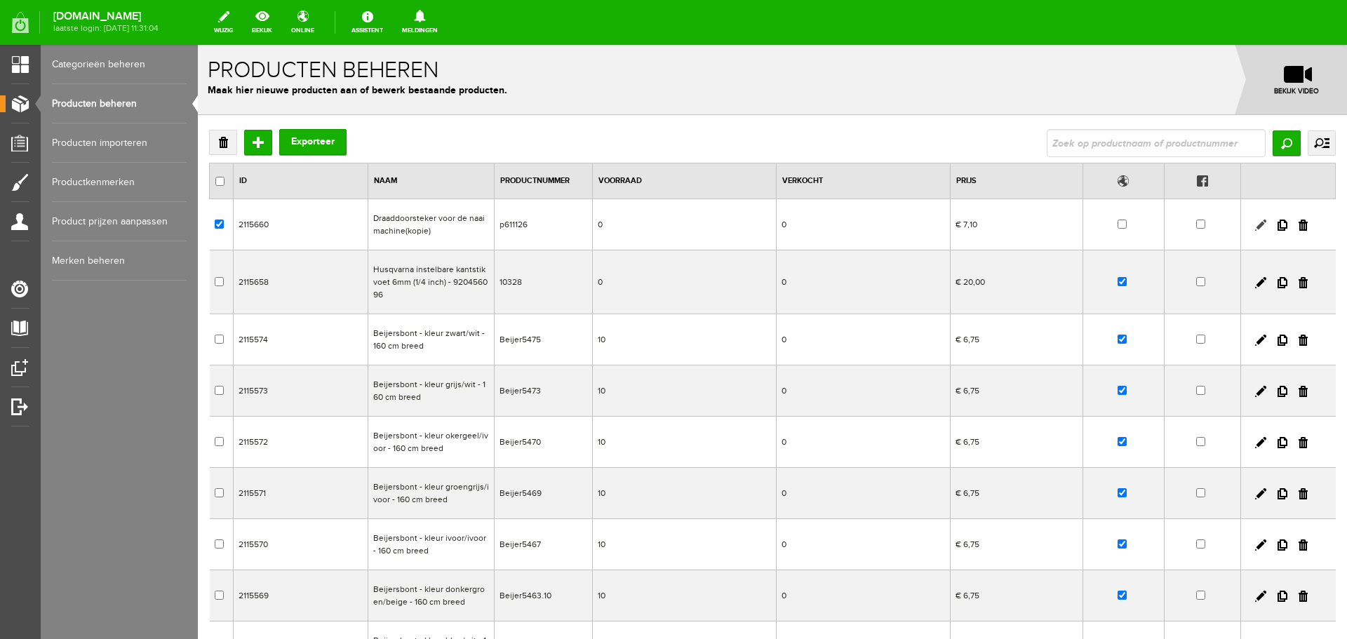
click at [1255, 224] on link at bounding box center [1260, 225] width 11 height 11
checkbox input "true"
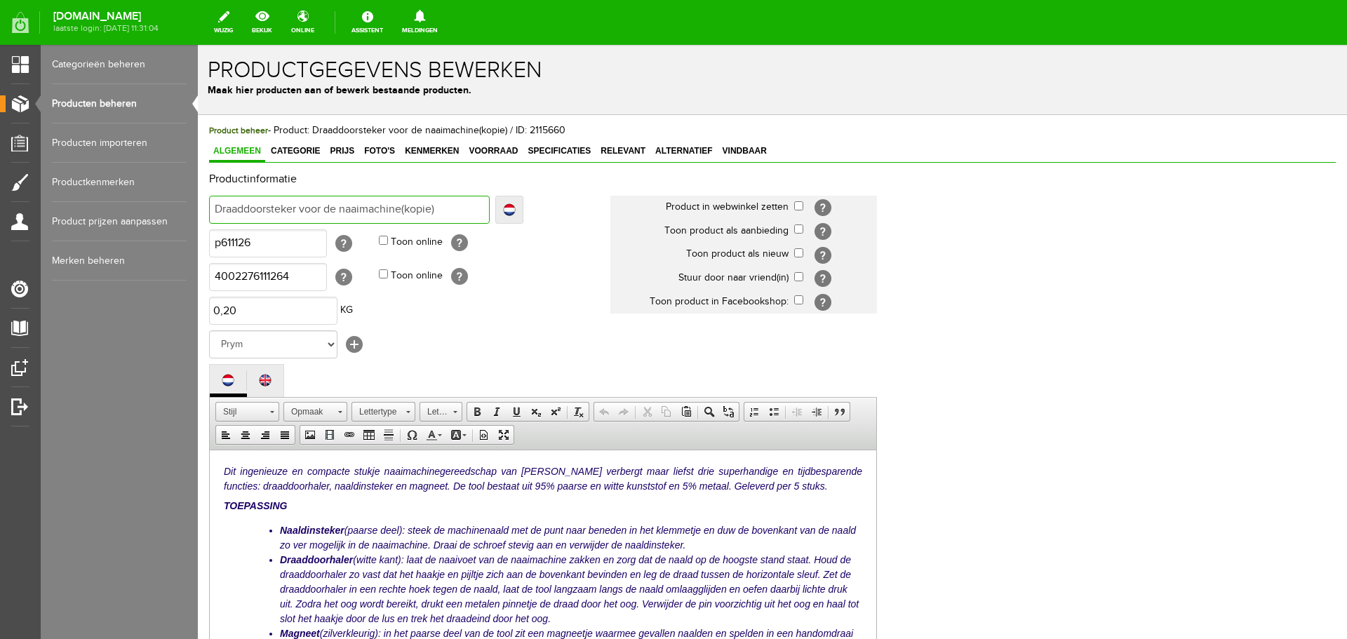
click at [415, 208] on input "Draaddoorsteker voor de naaimachine(kopie)" at bounding box center [349, 210] width 281 height 28
type input "Draaddoorsteker voor de naaimachine()"
type input "Draaddoorsteker voor de naaimachine("
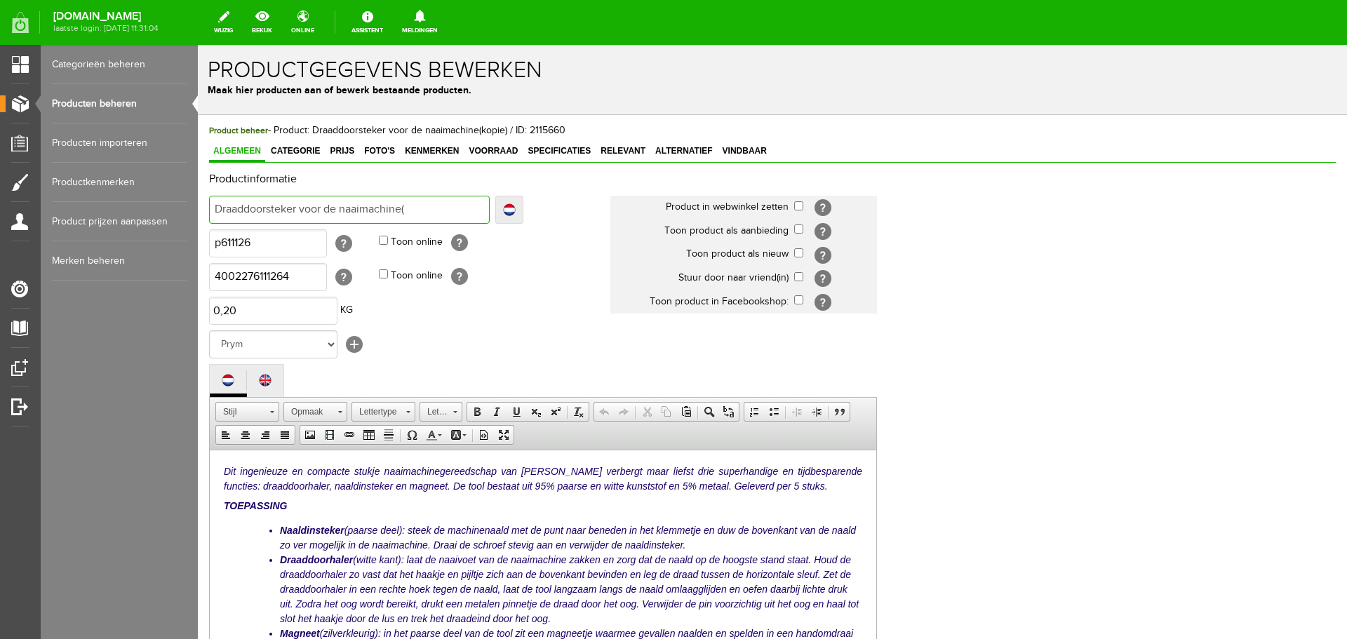
type input "Draaddoorsteker voor de naaimachine("
type input "Draaddoorsteker voor de naaimachine"
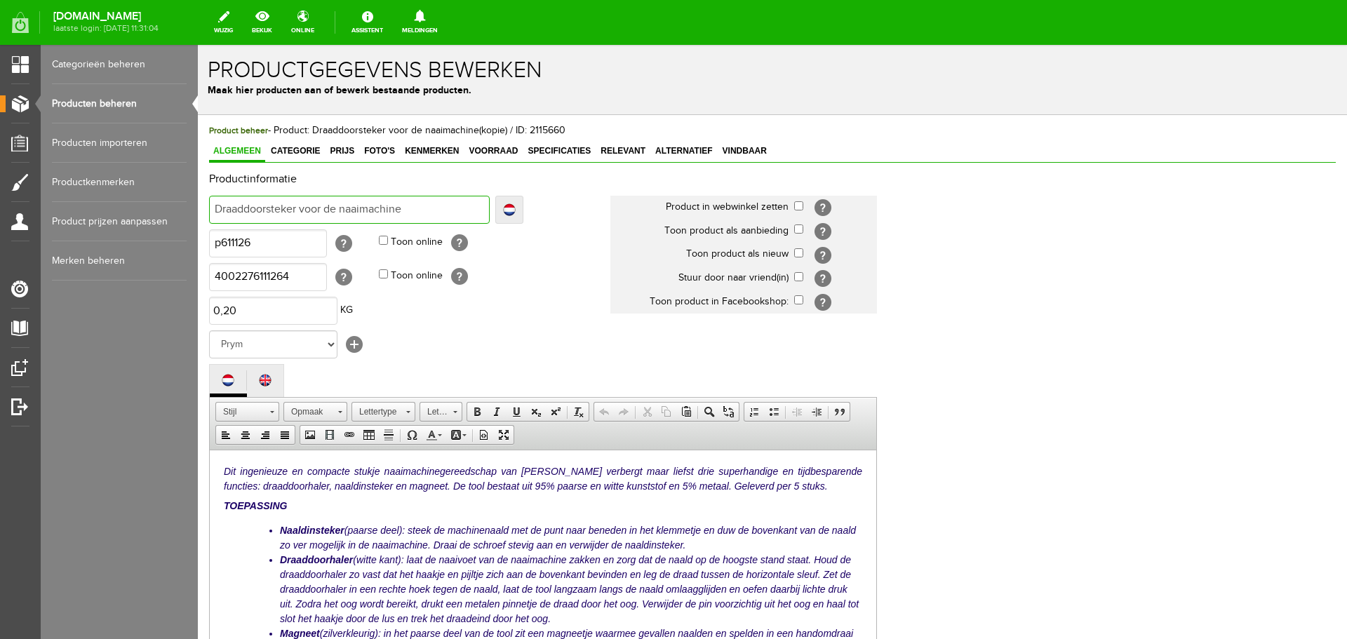
type input "Draaddoorsteker voor de naaimachine -"
type input "Draaddoorsteker voor de naaimachine - p"
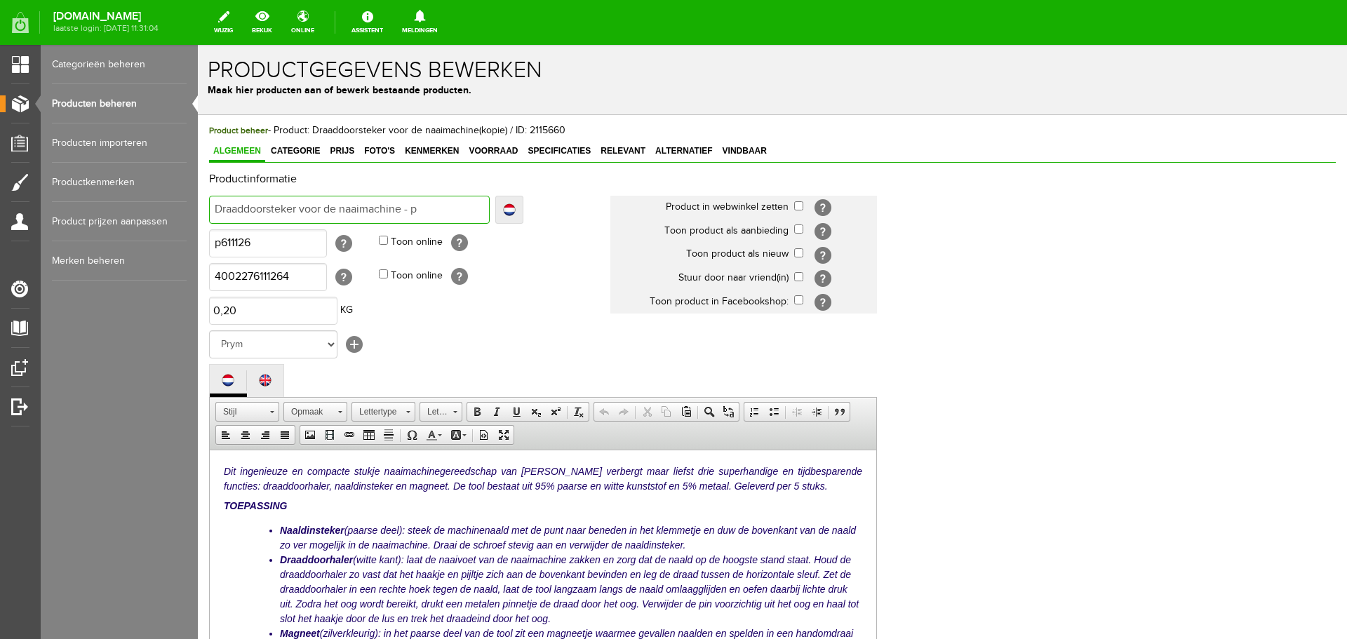
type input "Draaddoorsteker voor de naaimachine - p"
type input "Draaddoorsteker voor de naaimachine - pr"
type input "Draaddoorsteker voor de naaimachine - pry"
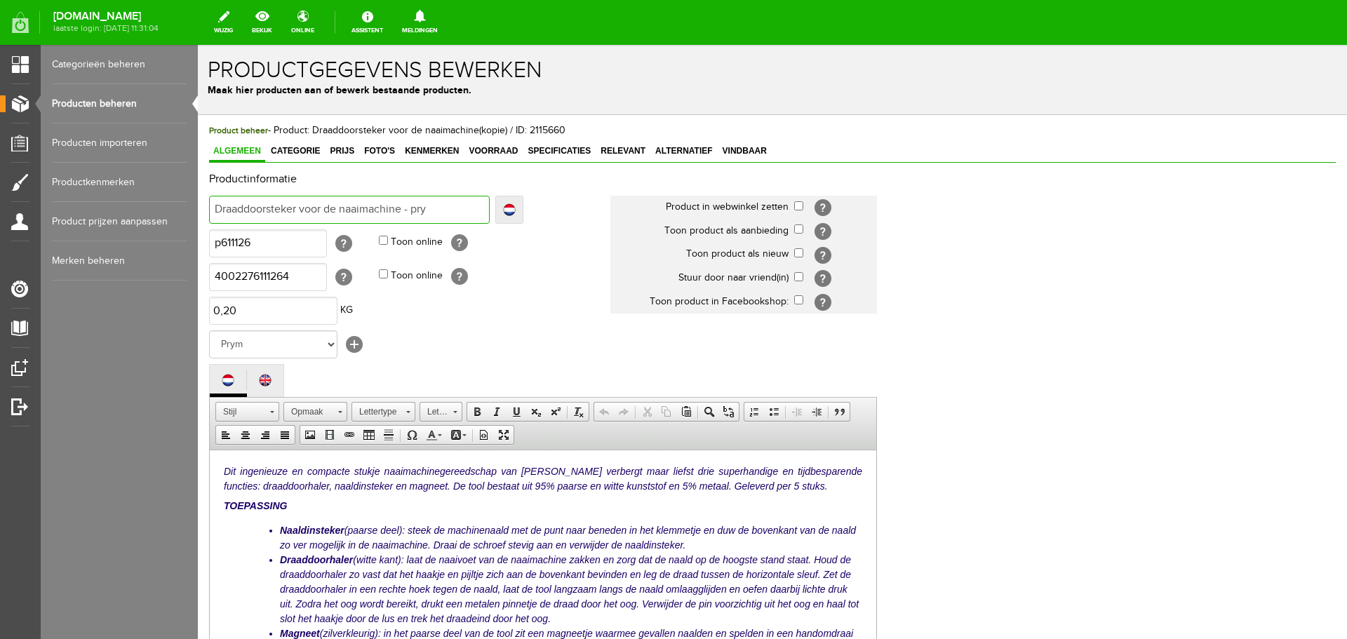
type input "Draaddoorsteker voor de naaimachine - prym"
type input "Draaddoorsteker voor de naaimachine - prym 6"
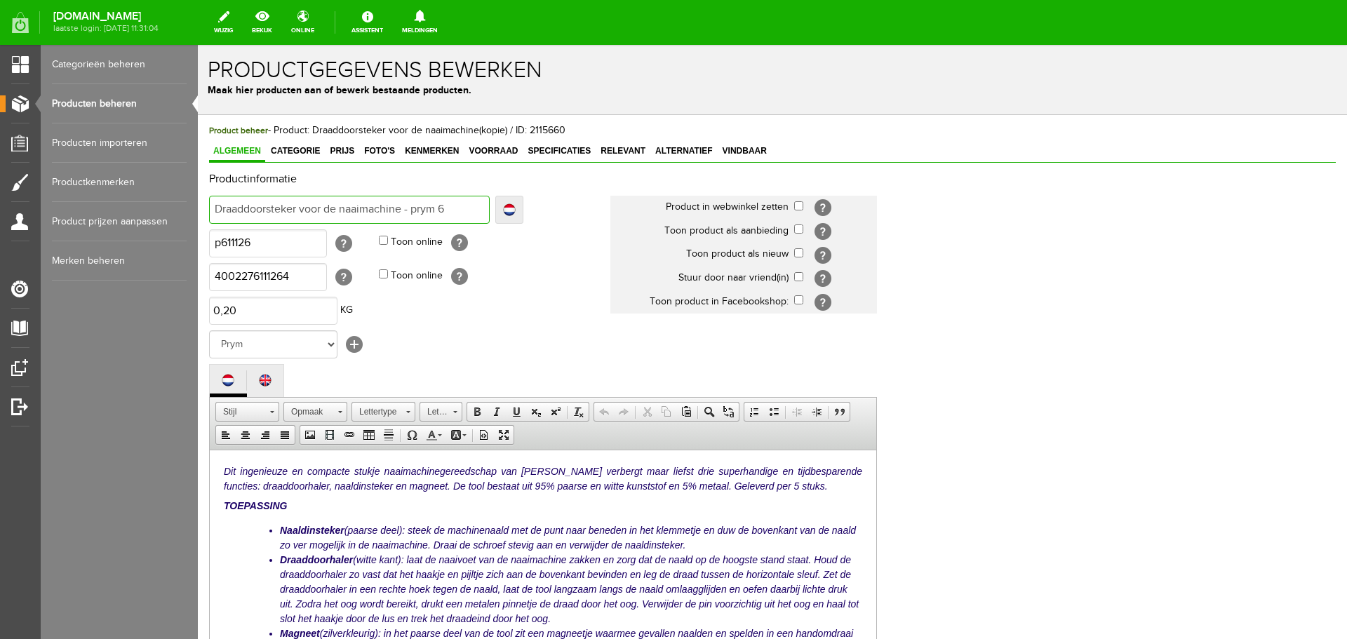
type input "Draaddoorsteker voor de naaimachine - prym 6"
type input "Draaddoorsteker voor de naaimachine - prym 61"
type input "Draaddoorsteker voor de naaimachine - prym 611"
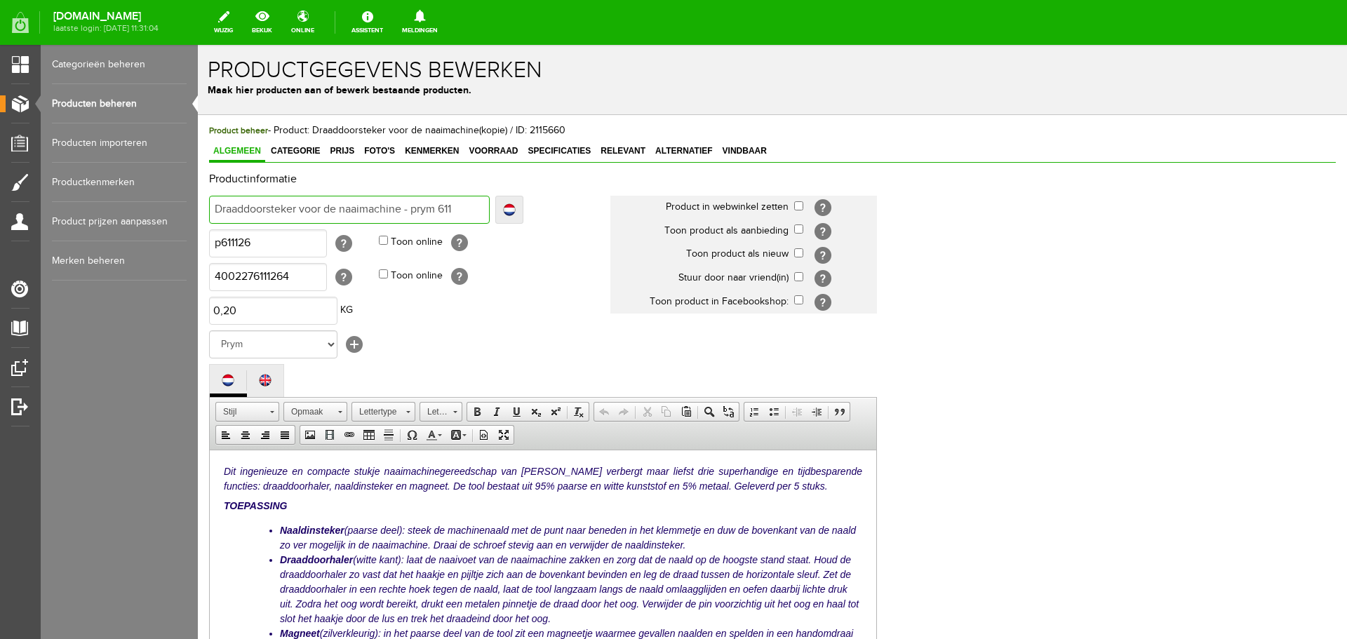
type input "Draaddoorsteker voor de naaimachine - prym 6111"
type input "Draaddoorsteker voor de naaimachine - prym 61112"
type input "Draaddoorsteker voor de naaimachine - prym 611126"
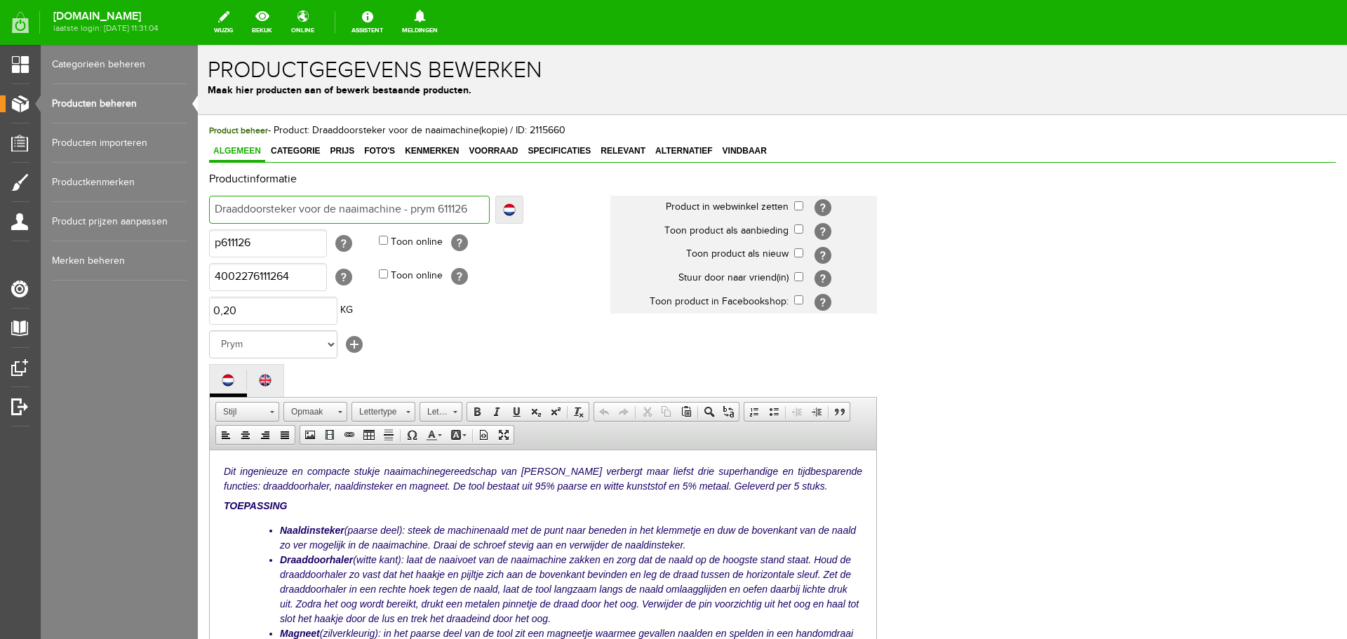
type input "Draaddoorsteker voor de naaimachine - prym 611126"
click at [415, 207] on input "Draaddoorsteker voor de naaimachine - prym 611126" at bounding box center [349, 210] width 281 height 28
type input "Draaddoorsteker voor de naaimachine - Pprym 611126"
type input "Draaddoorsteker voor de naaimachine - Prym 611126"
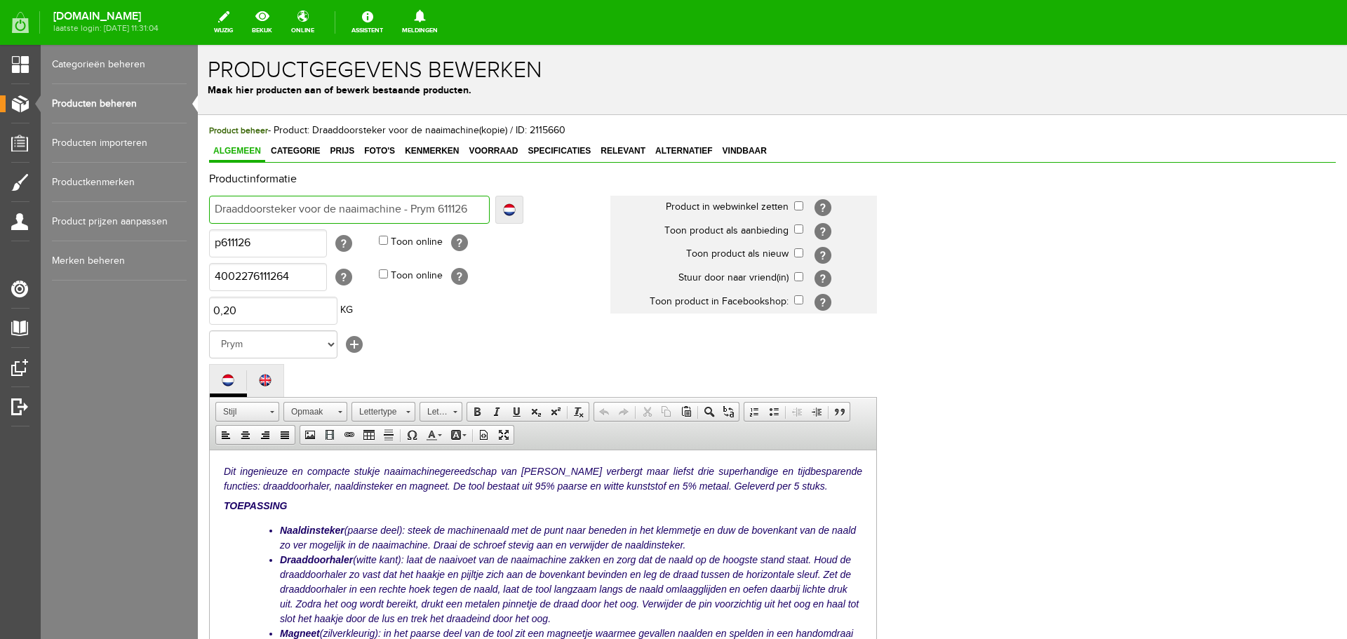
type input "Draaddoorsteker voor de naaimachine - Prym 611126"
click at [459, 493] on body "Dit ingenieuze en compacte stukje naaimachinegereedschap van Prym verbergt maar…" at bounding box center [543, 572] width 638 height 216
drag, startPoint x: 694, startPoint y: 486, endPoint x: 796, endPoint y: 490, distance: 101.8
click at [796, 490] on p "Dit ingenieuze en compacte stukje naaimachinegereedschap van Prym verbergt maar…" at bounding box center [543, 478] width 638 height 29
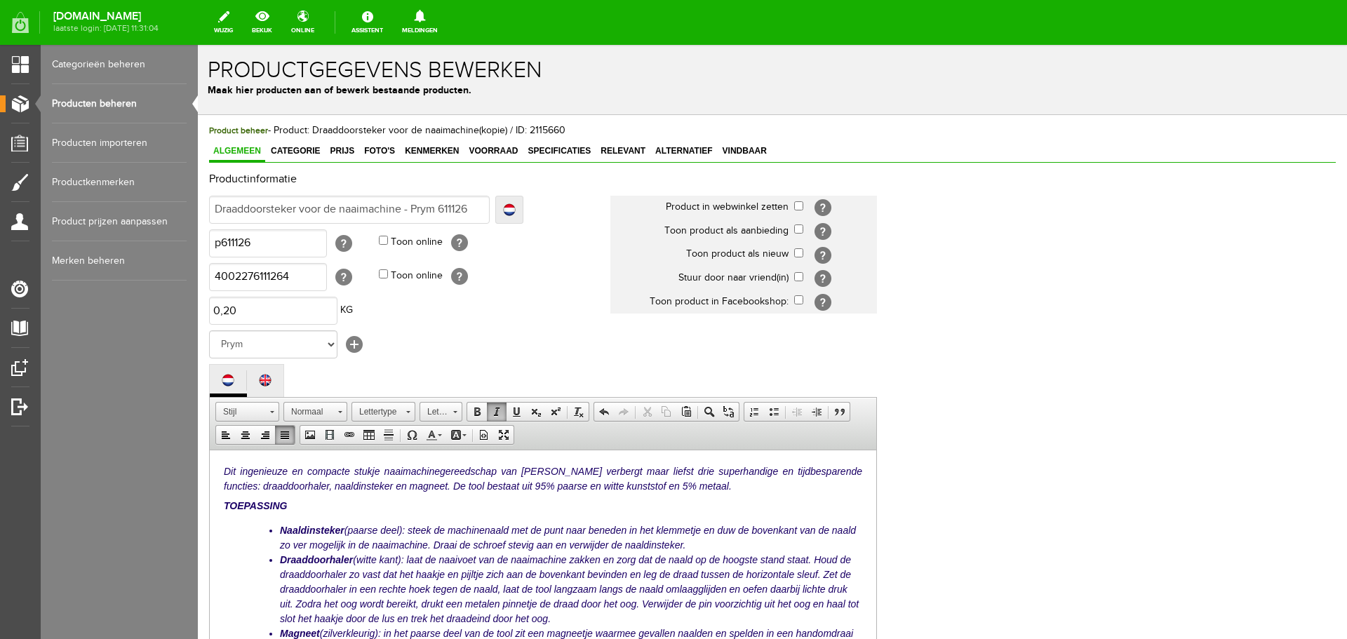
click at [223, 469] on html "Dit ingenieuze en compacte stukje naaimachinegereedschap van Prym verbergt maar…" at bounding box center [543, 572] width 667 height 244
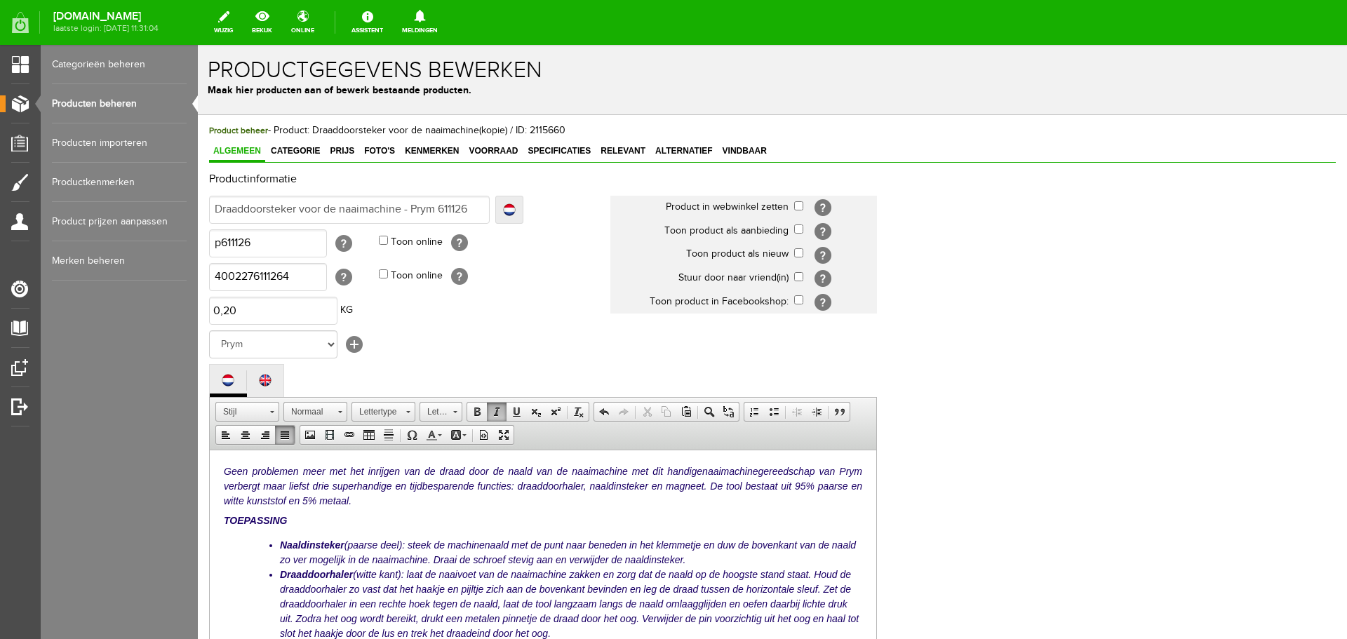
click at [850, 466] on em "Geen problemen meer met het inrijgen van de draad door de naald van de naaimach…" at bounding box center [543, 485] width 638 height 41
click at [224, 484] on em "Geen problemen meer met het inrijgen van de draad door de naald van de naaimach…" at bounding box center [543, 485] width 638 height 41
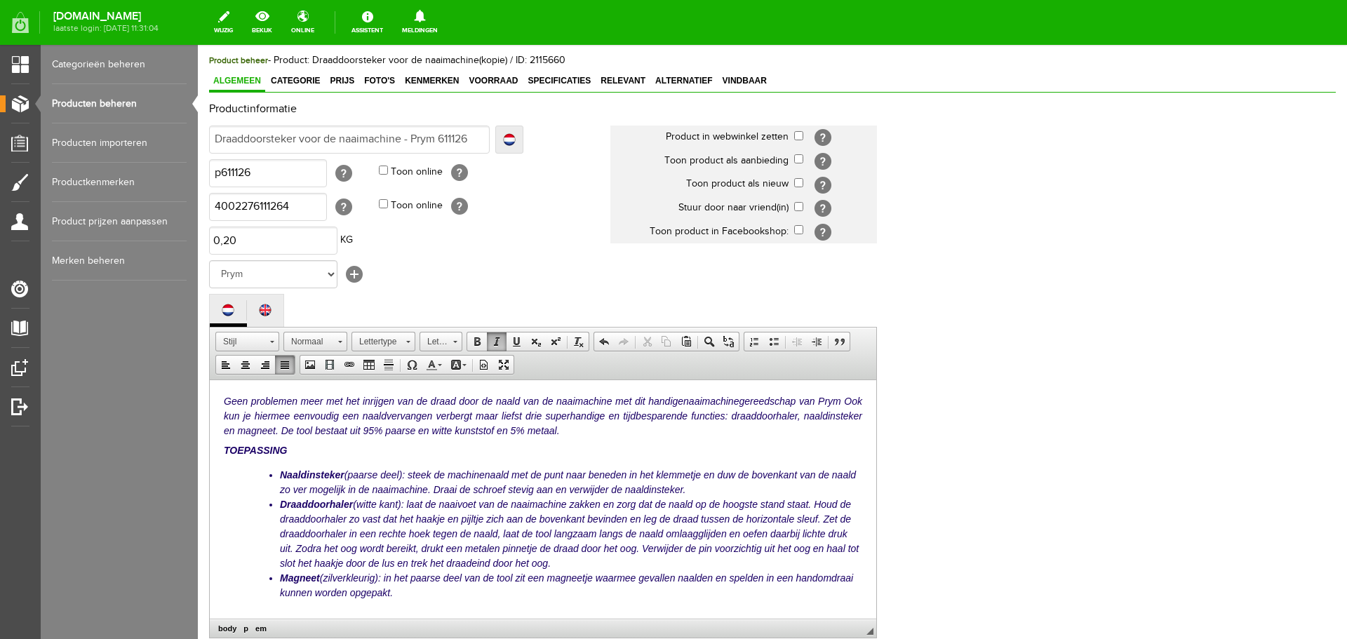
click at [424, 414] on em "Geen problemen meer met het inrijgen van de draad door de naald van de naaimach…" at bounding box center [543, 415] width 638 height 41
click at [474, 415] on em "Geen problemen meer met het inrijgen van de draad door de naald van de naaimach…" at bounding box center [543, 415] width 638 height 41
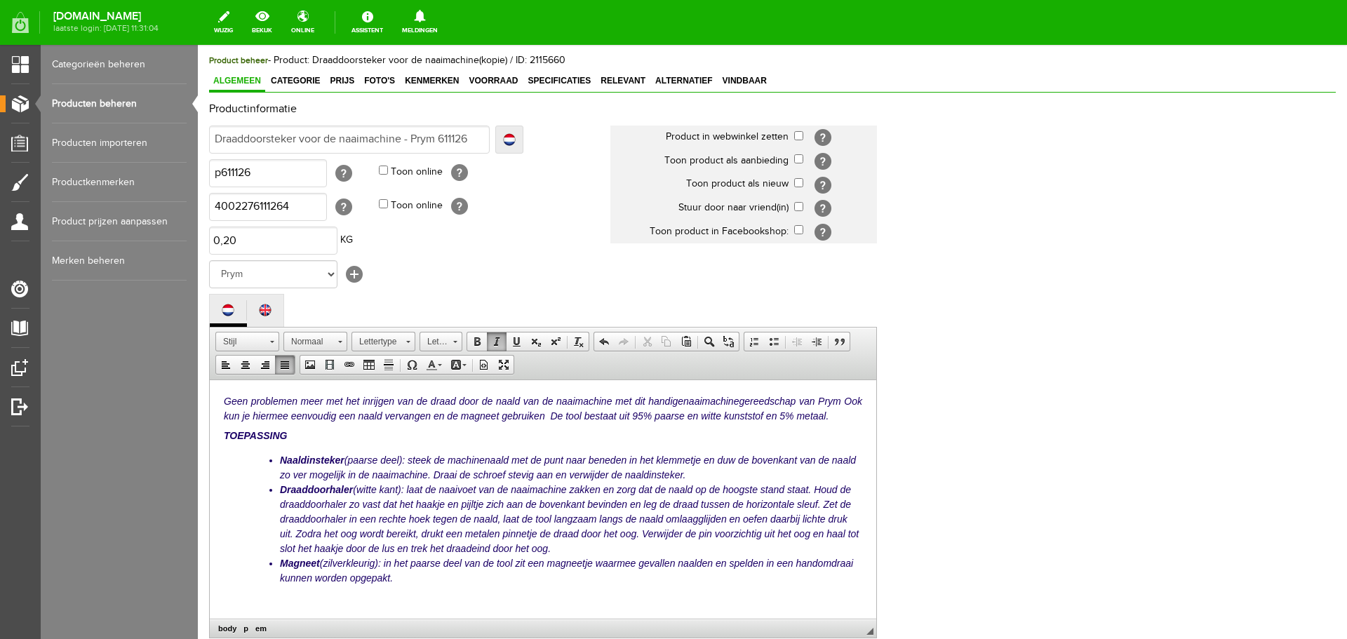
click at [587, 415] on em "Geen problemen meer met het inrijgen van de draad door de naald van de naaimach…" at bounding box center [543, 408] width 638 height 26
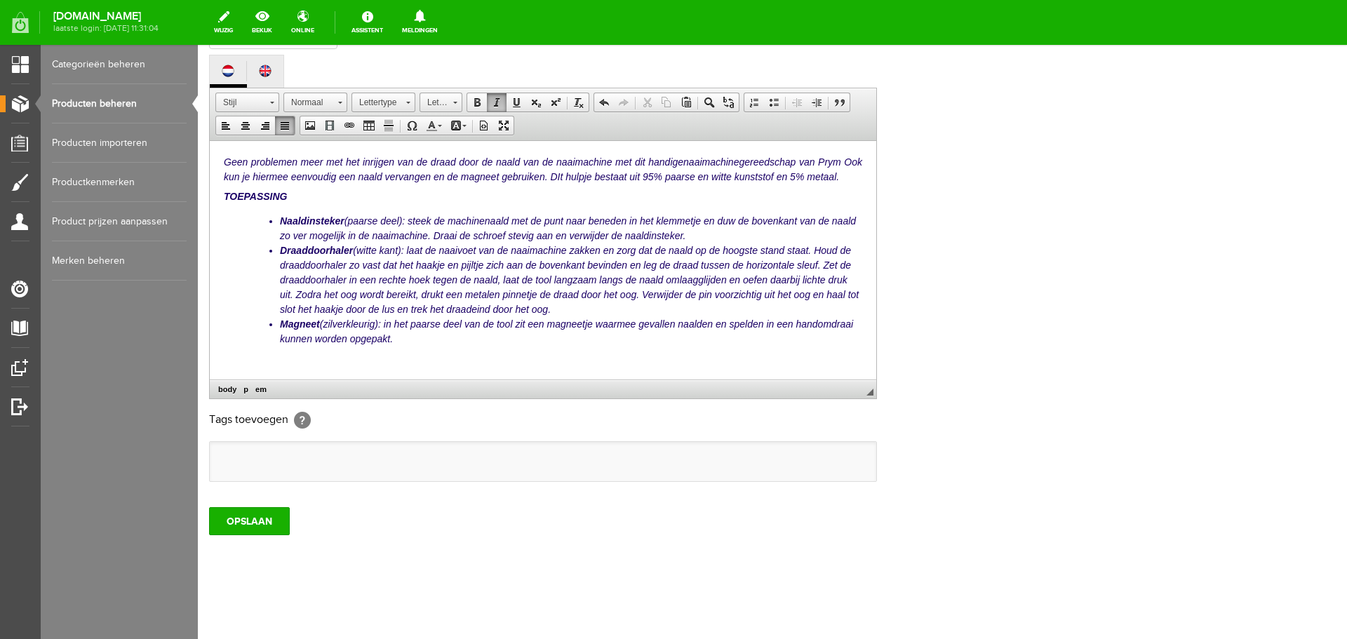
drag, startPoint x: 220, startPoint y: 156, endPoint x: 458, endPoint y: 355, distance: 310.4
click at [458, 355] on html "Geen problemen meer met het inrijgen van de draad door de naald van de naaimach…" at bounding box center [543, 262] width 667 height 244
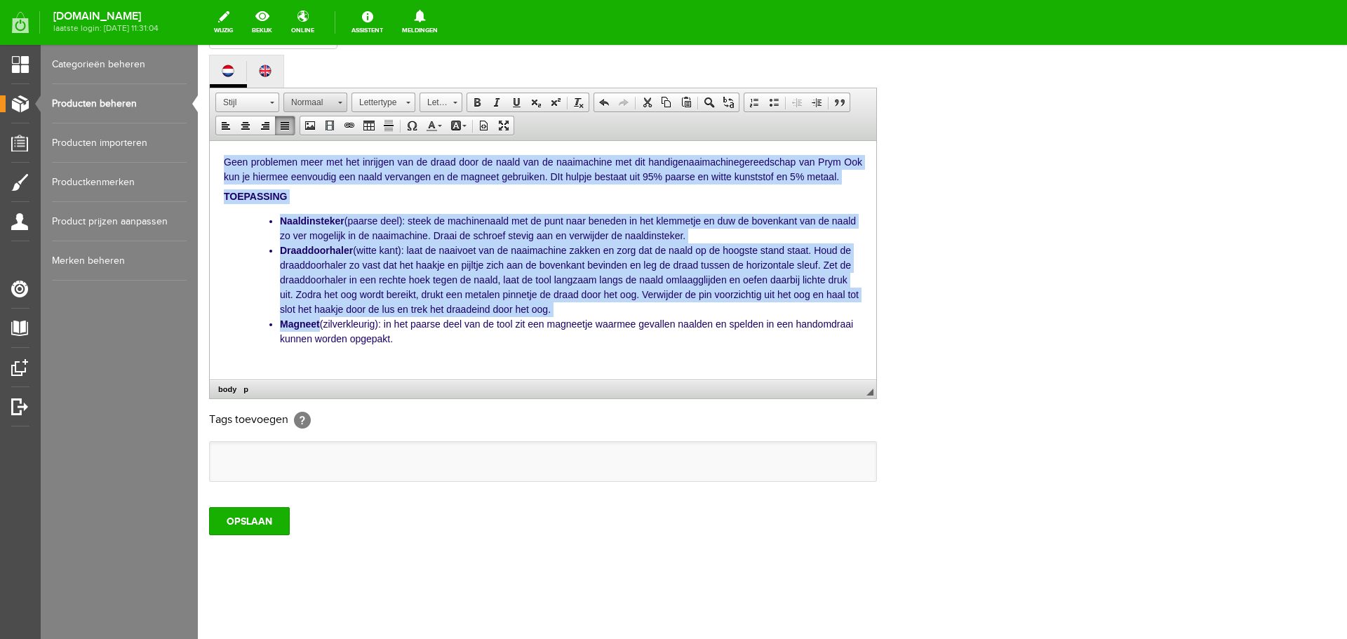
click at [316, 100] on span "Normaal" at bounding box center [308, 102] width 49 height 18
click at [243, 250] on body "Geen problemen meer met het inrijgen van de draad door de naald van de naaimach…" at bounding box center [543, 262] width 638 height 216
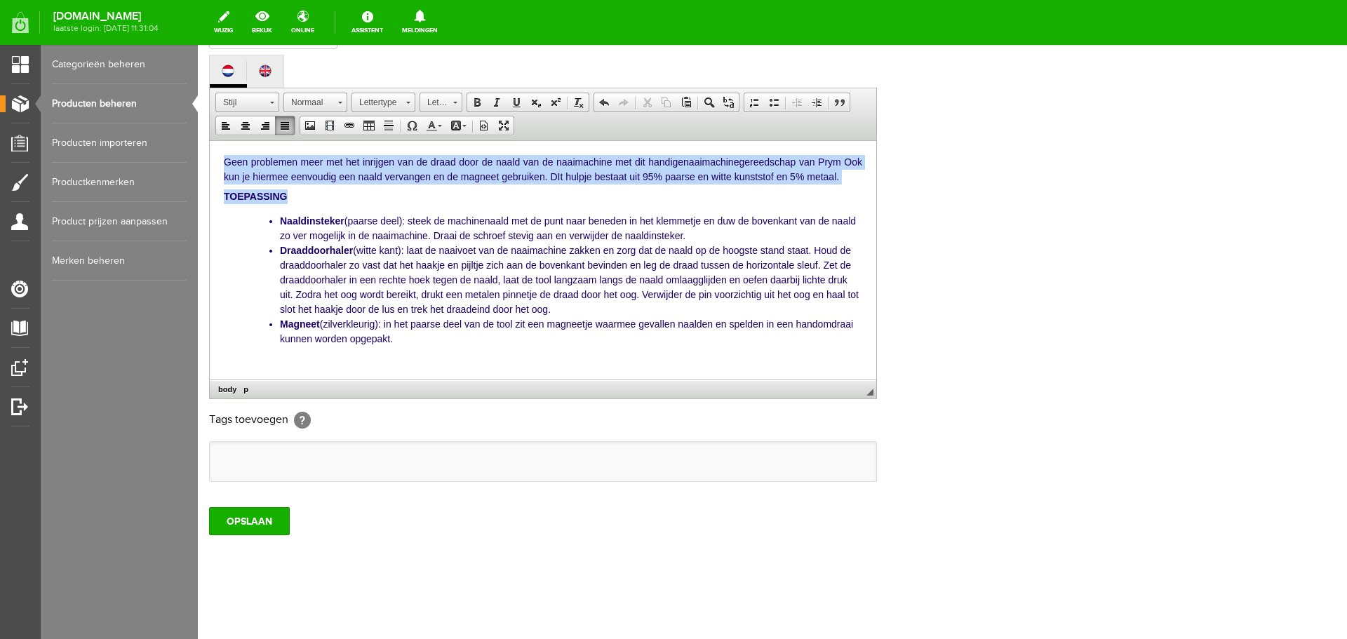
drag, startPoint x: 223, startPoint y: 159, endPoint x: 297, endPoint y: 205, distance: 86.6
click at [297, 205] on html "Geen problemen meer met het inrijgen van de draad door de naald van de naaimach…" at bounding box center [543, 262] width 667 height 244
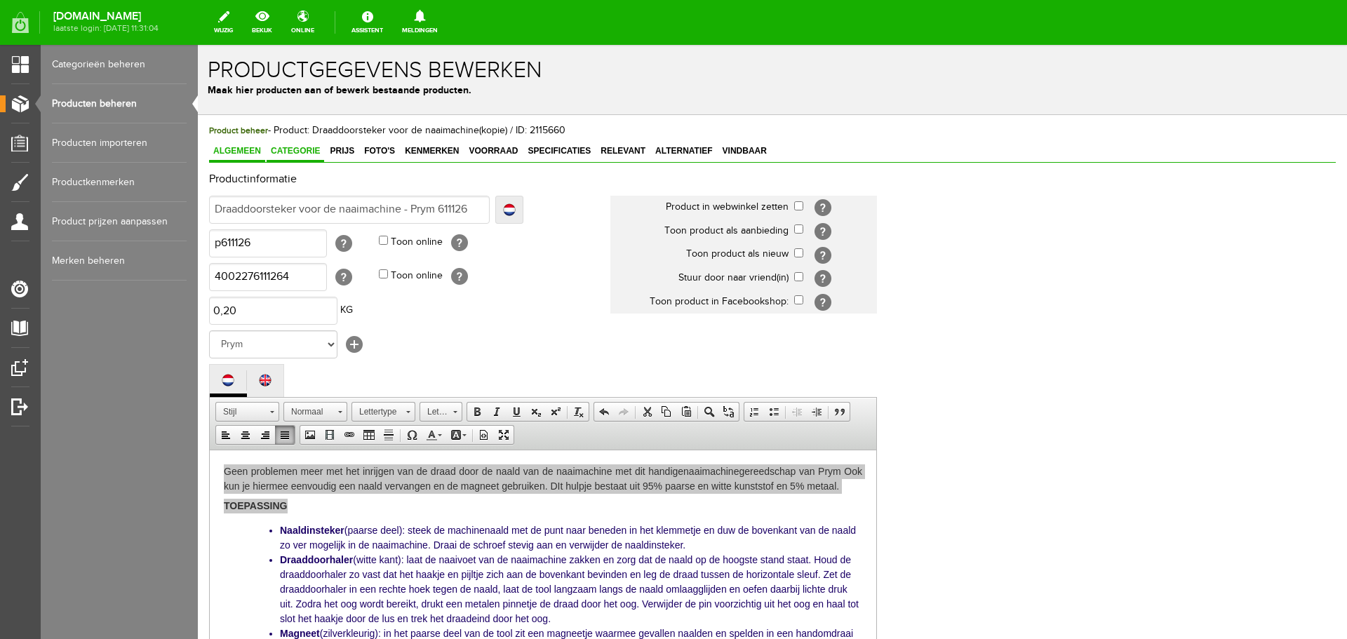
click at [293, 154] on span "Categorie" at bounding box center [296, 151] width 58 height 10
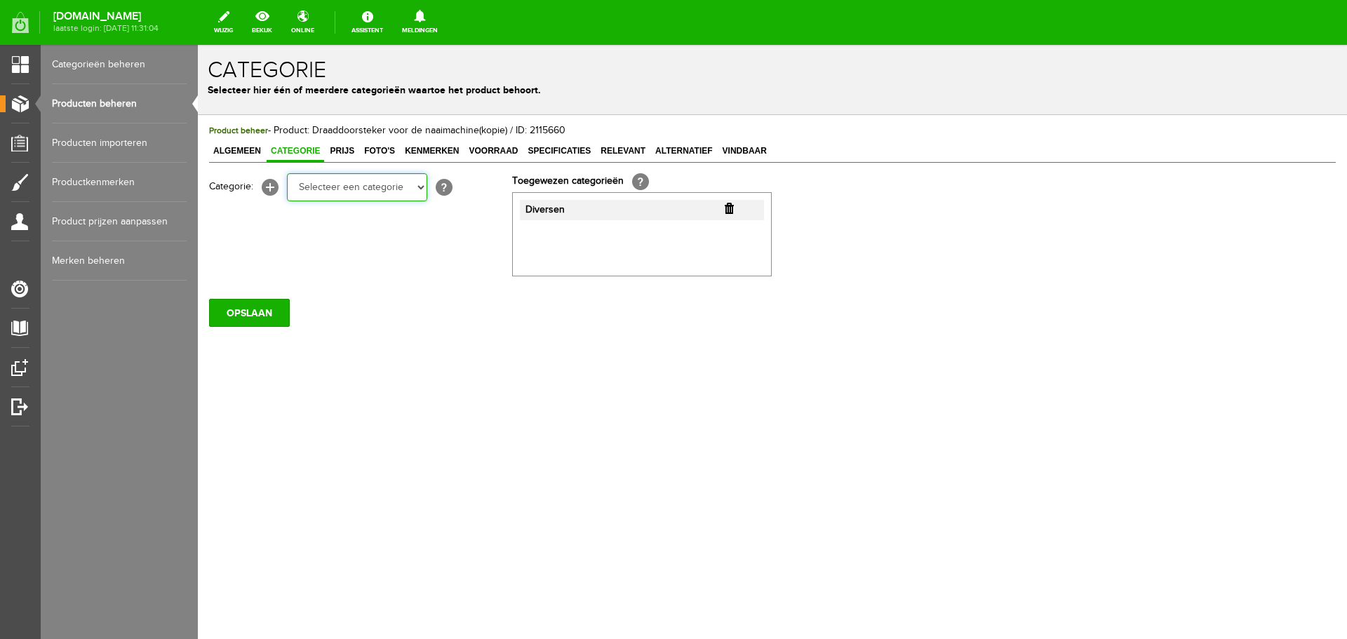
click at [420, 189] on select "Selecteer een categorie Cadeaubon BLACK FRIDAY AANBIEDINGEN! Naai Tips en video…" at bounding box center [357, 187] width 140 height 28
click at [350, 147] on span "Prijs" at bounding box center [342, 151] width 33 height 10
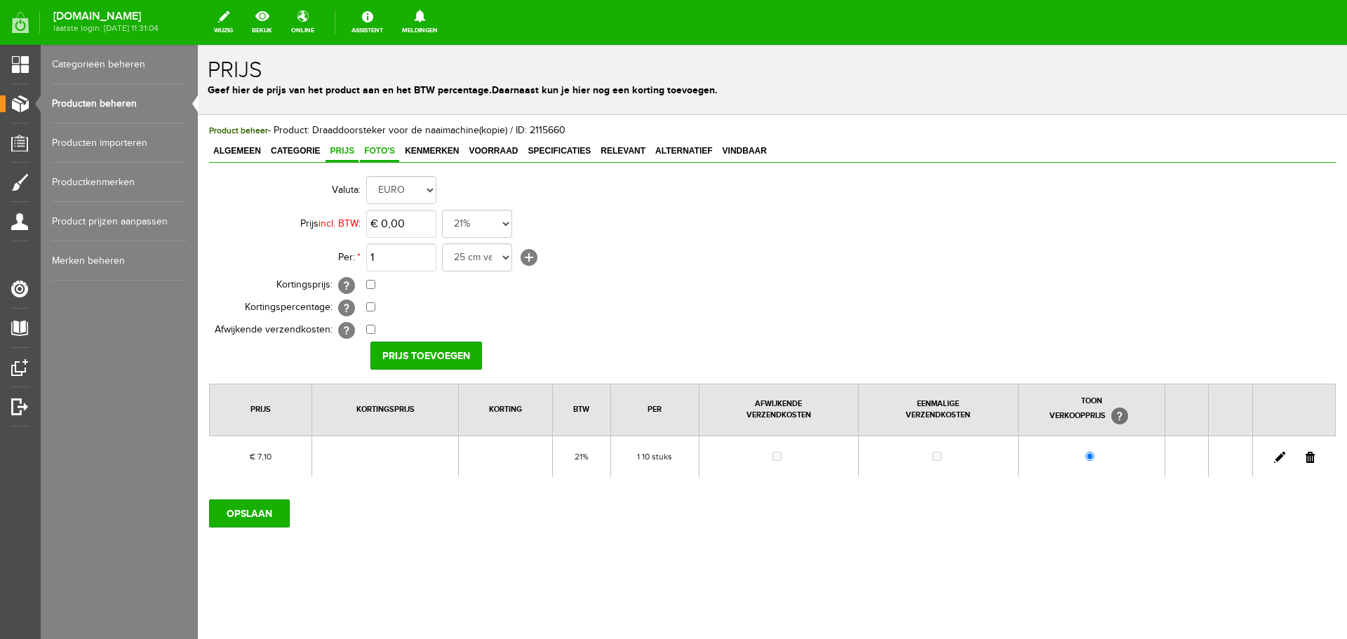
click at [382, 150] on span "Foto's" at bounding box center [379, 151] width 39 height 10
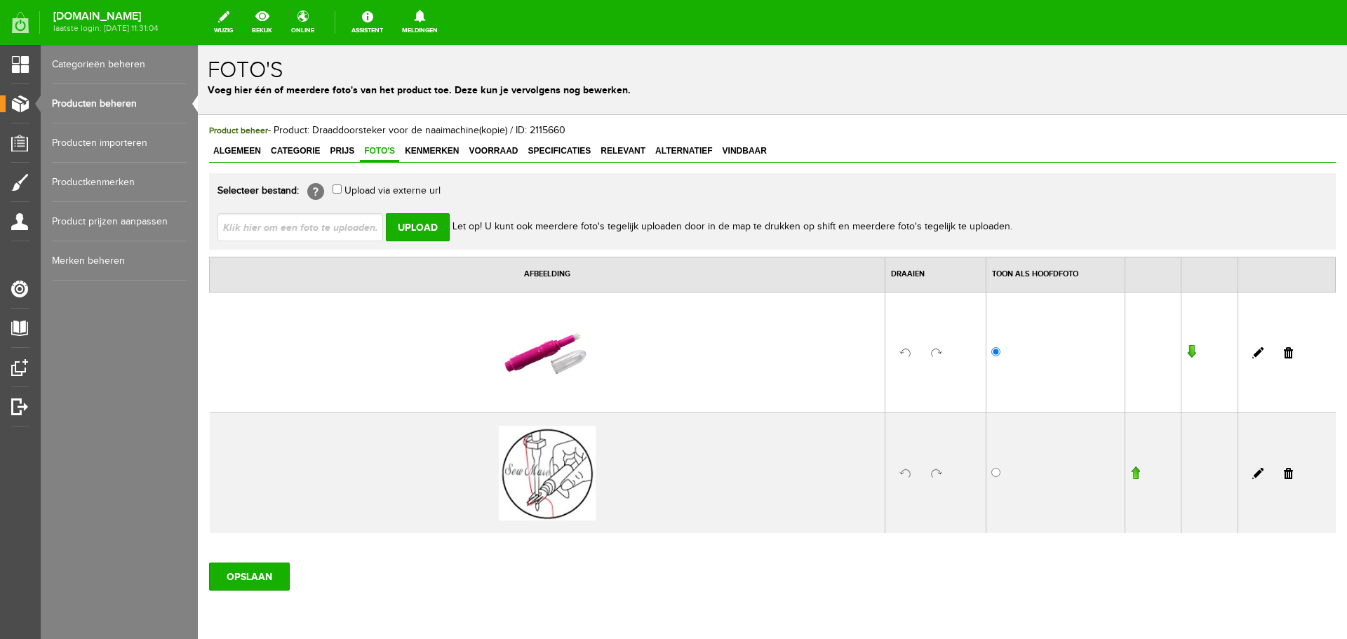
drag, startPoint x: 1281, startPoint y: 348, endPoint x: 1011, endPoint y: 50, distance: 402.3
click at [1284, 348] on link at bounding box center [1288, 352] width 9 height 11
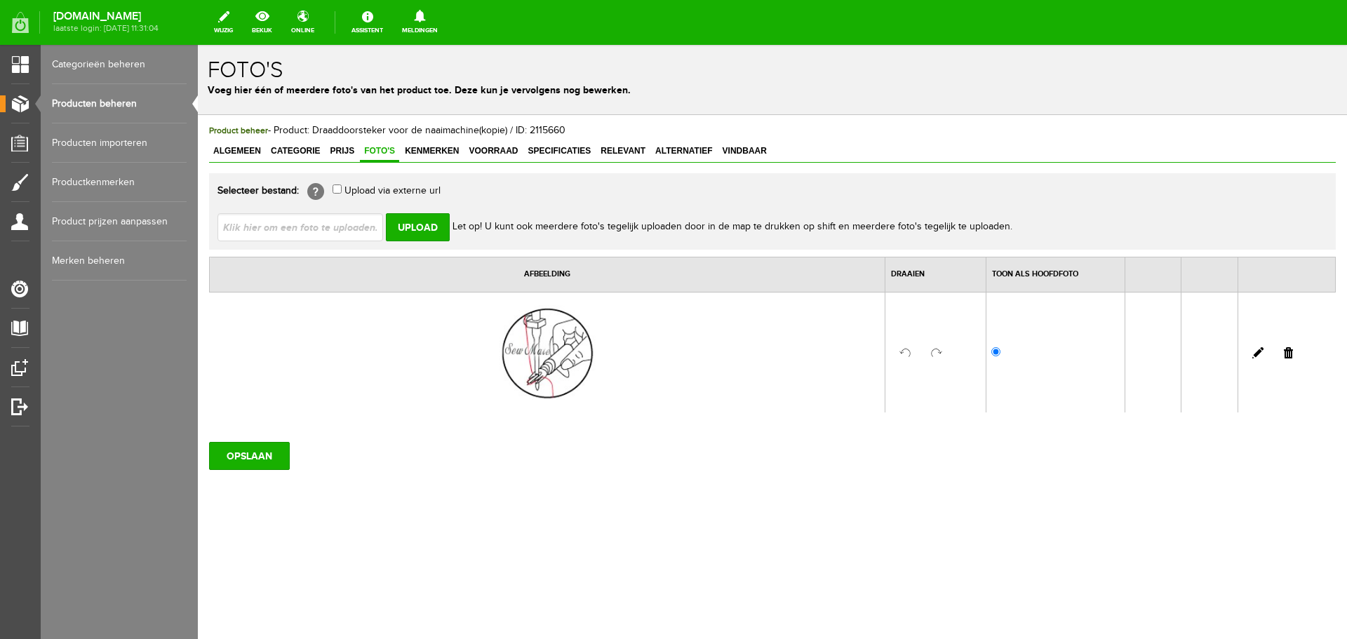
click at [1283, 355] on td at bounding box center [1287, 352] width 98 height 121
click at [1292, 352] on link at bounding box center [1288, 352] width 9 height 11
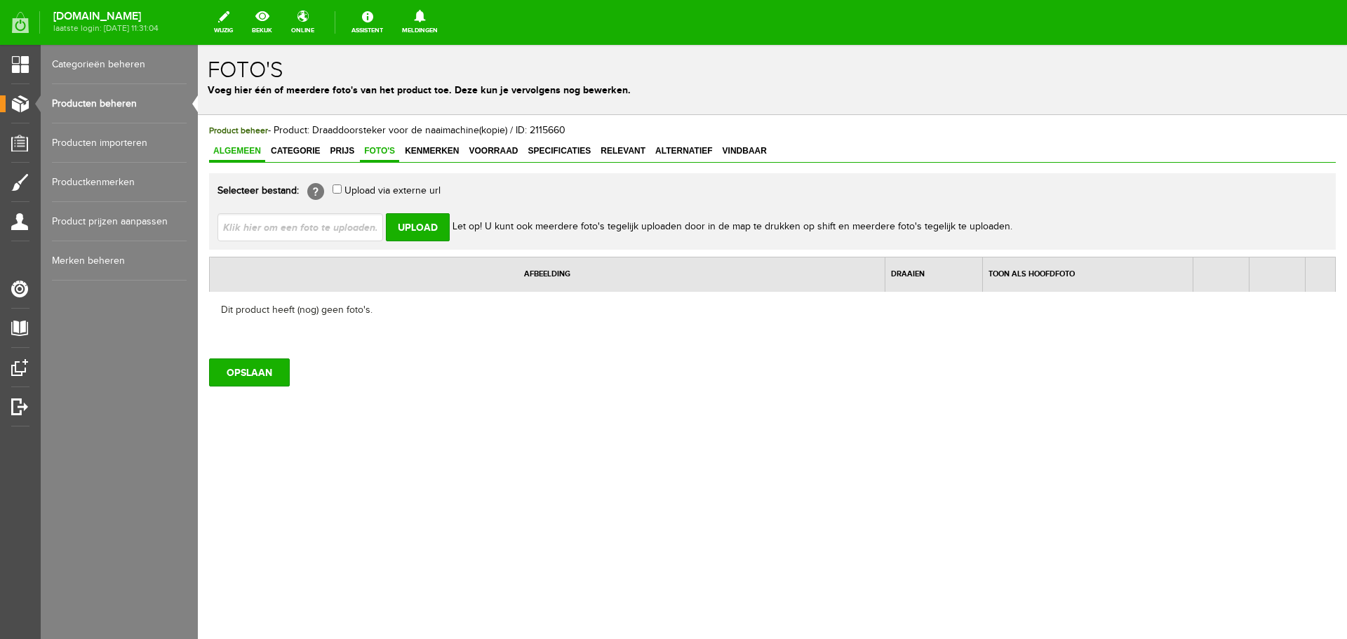
click at [233, 145] on link "Algemeen" at bounding box center [237, 152] width 56 height 20
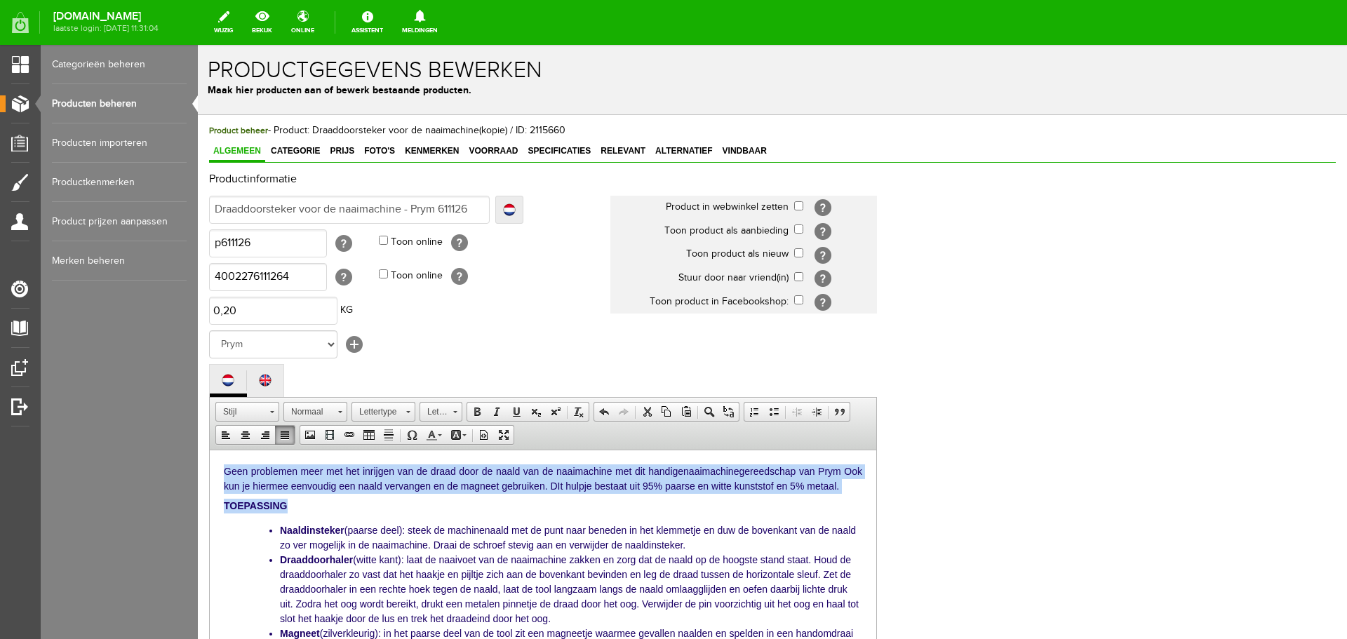
click at [325, 493] on p "Geen problemen meer met het inrijgen van de draad door de naald van de naaimach…" at bounding box center [543, 478] width 638 height 29
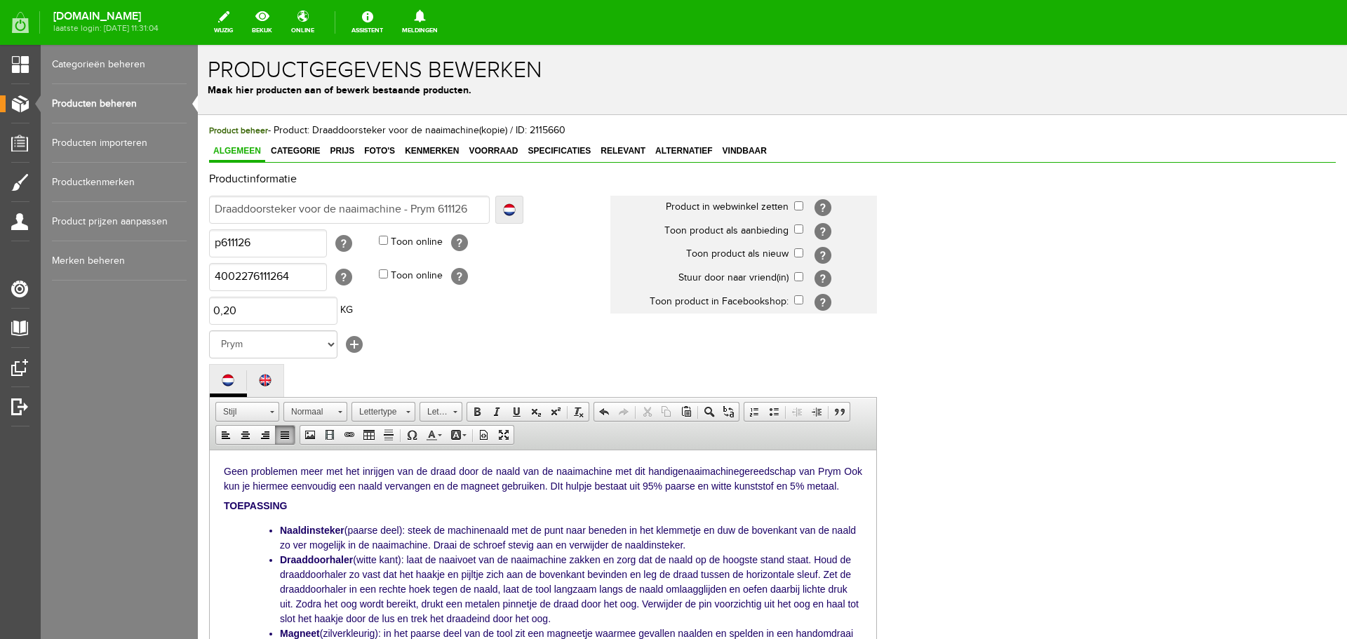
click at [603, 486] on p "Geen problemen meer met het inrijgen van de draad door de naald van de naaimach…" at bounding box center [543, 478] width 638 height 29
click at [344, 152] on span "Prijs" at bounding box center [342, 151] width 33 height 10
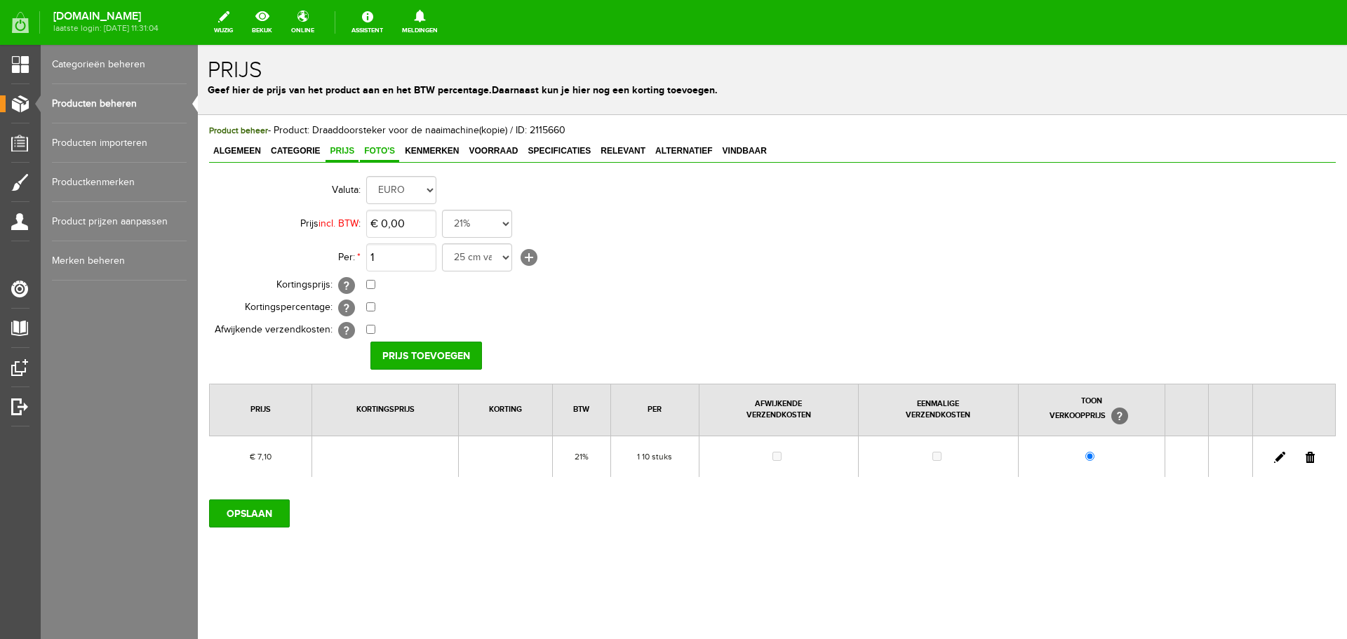
click at [377, 149] on span "Foto's" at bounding box center [379, 151] width 39 height 10
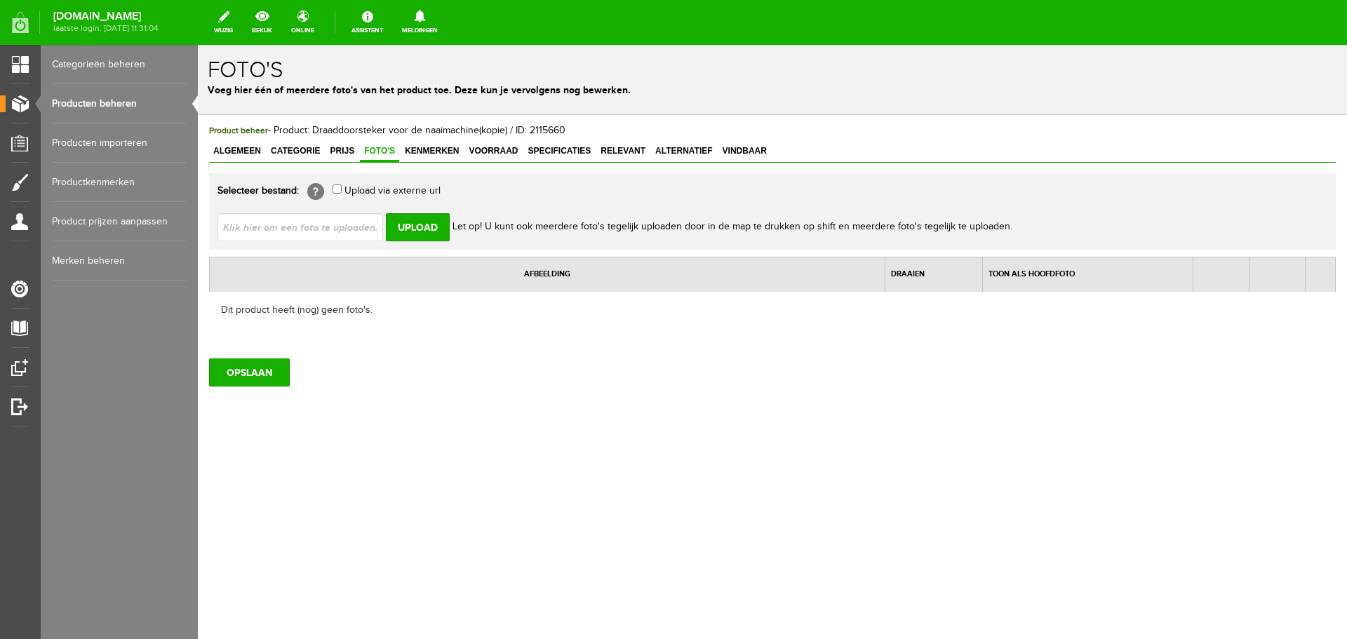
click at [272, 232] on input "file" at bounding box center [306, 226] width 177 height 27
click at [250, 222] on input "file" at bounding box center [306, 226] width 177 height 27
type input "C:\fakepath\Prym_Naaldinrijger-naaimachines_611126_t_Pandje_Naaimachines-3.jpg"
type input "Prym_Naaldinrijger-naaimachines_611126_t_Pandje_Naaimachines-3.jpg; Prym_Naaldi…"
click at [403, 227] on input "Upload" at bounding box center [418, 227] width 64 height 28
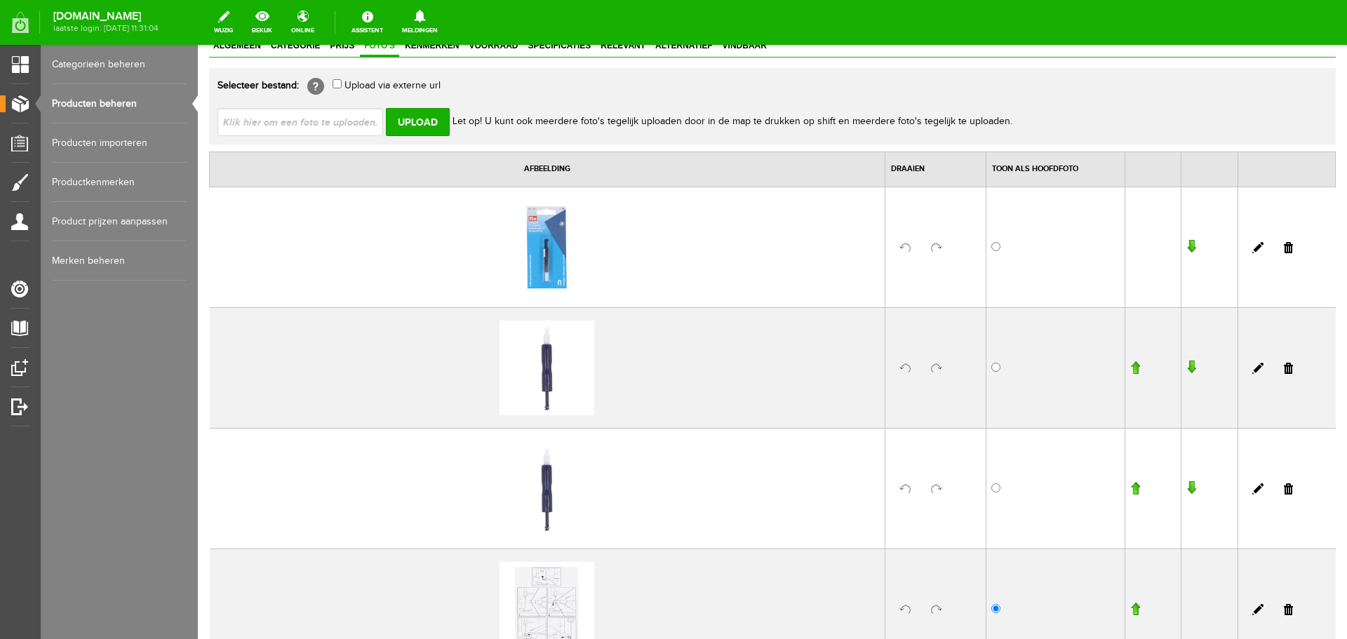
scroll to position [281, 0]
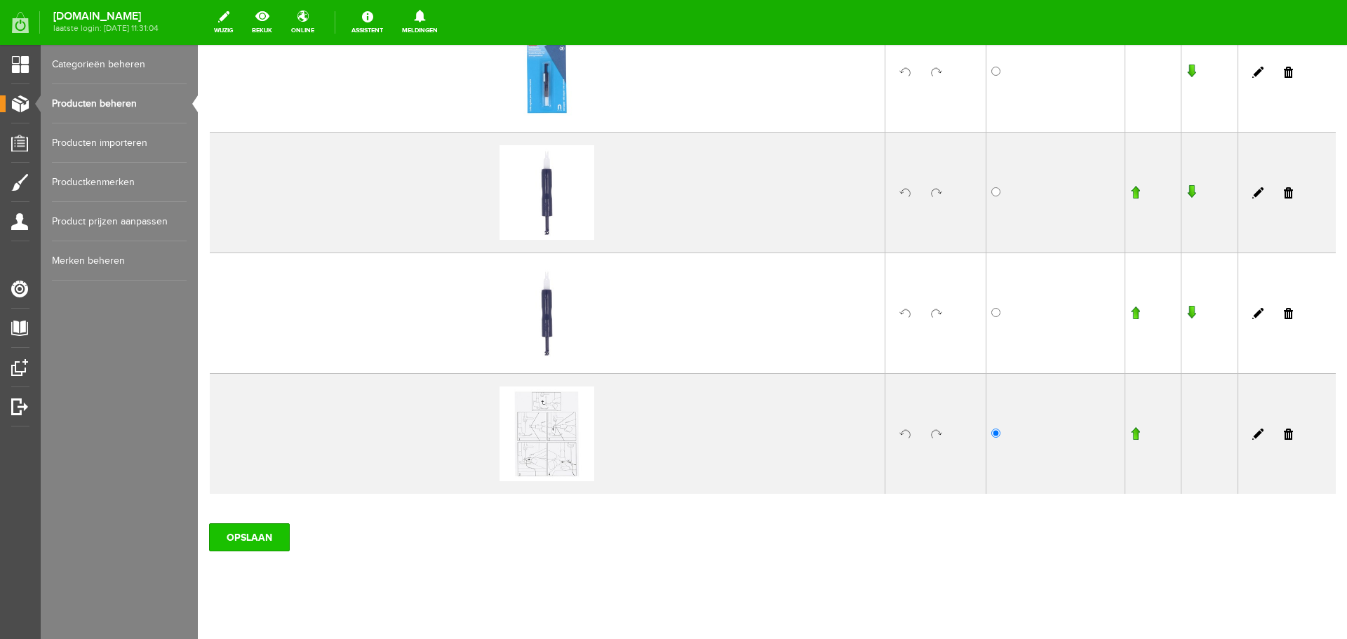
click at [248, 529] on input "OPSLAAN" at bounding box center [249, 537] width 81 height 28
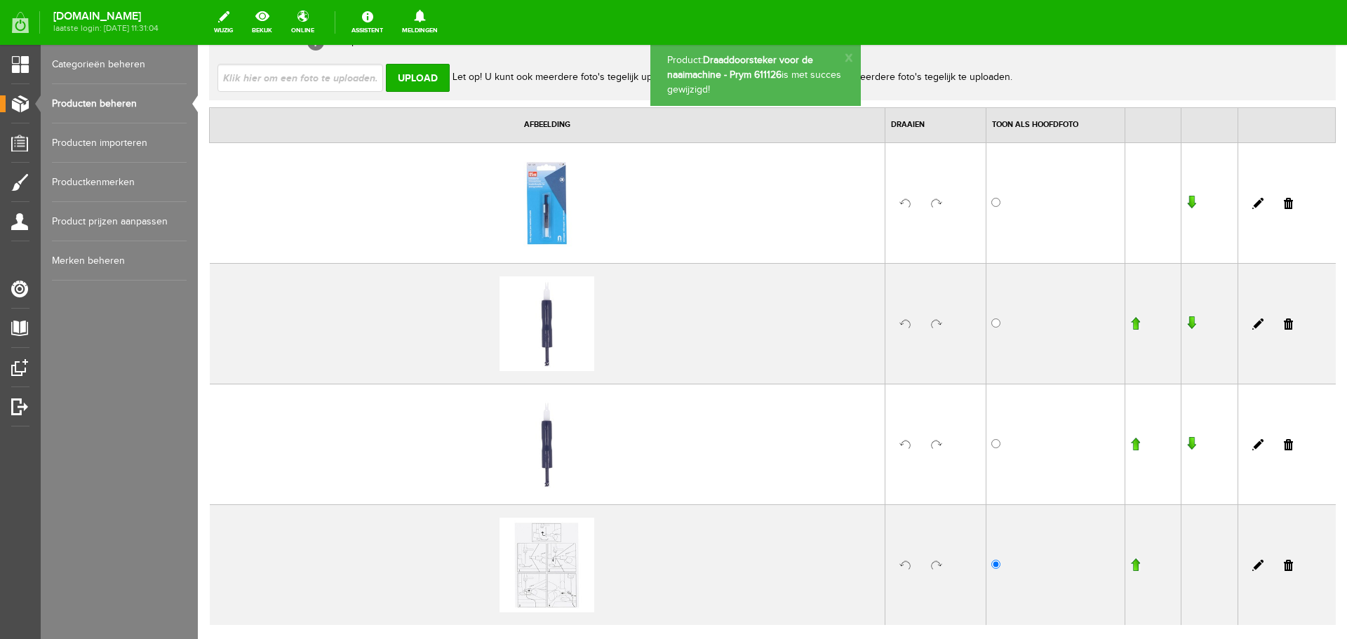
scroll to position [0, 0]
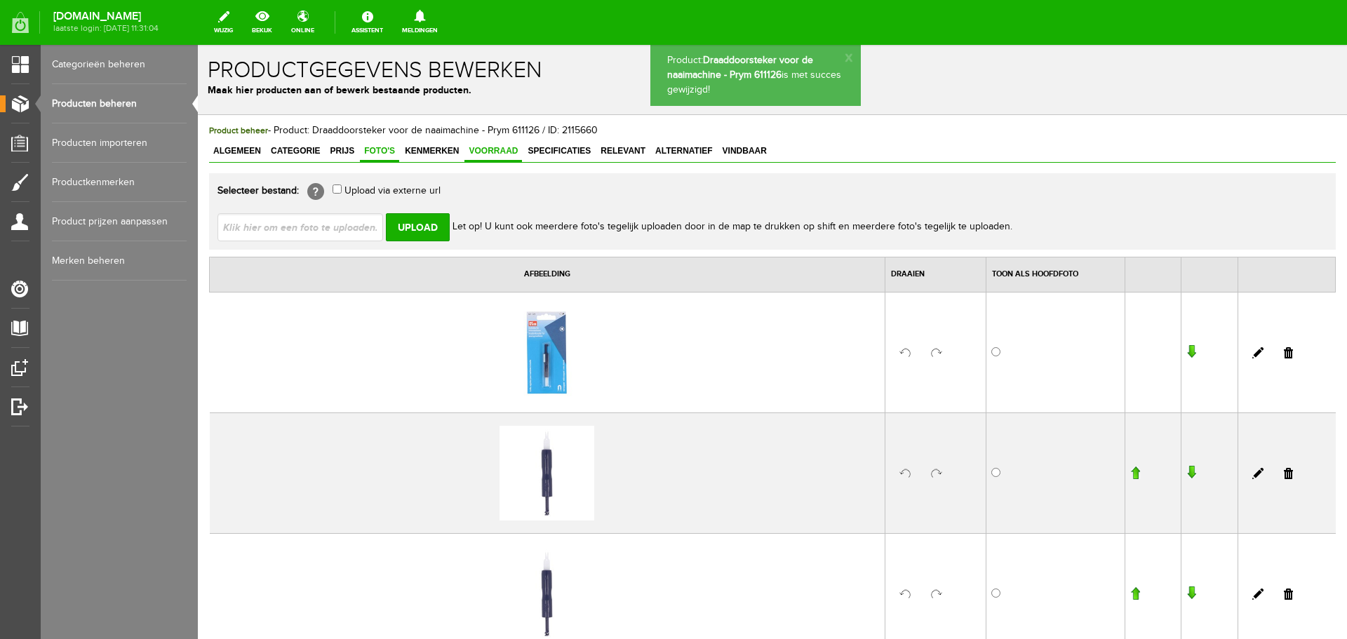
click at [497, 149] on span "Voorraad" at bounding box center [493, 151] width 58 height 10
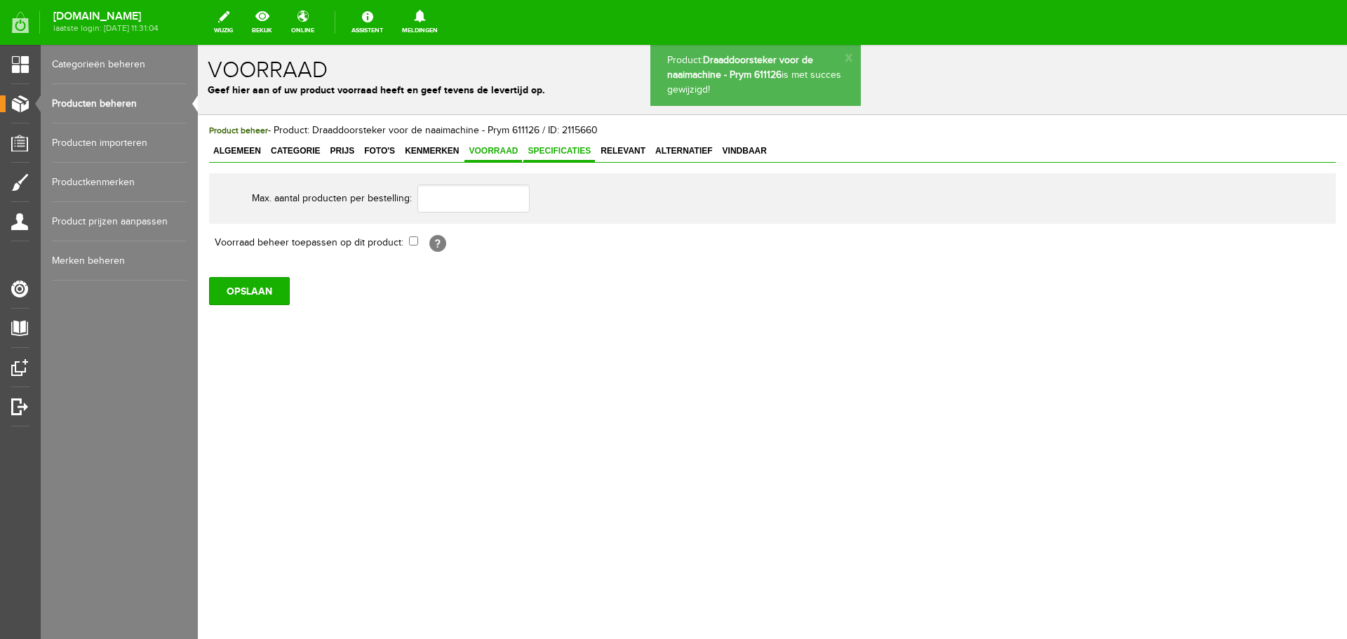
drag, startPoint x: 565, startPoint y: 149, endPoint x: 591, endPoint y: 149, distance: 26.0
click at [566, 149] on span "Specificaties" at bounding box center [559, 151] width 72 height 10
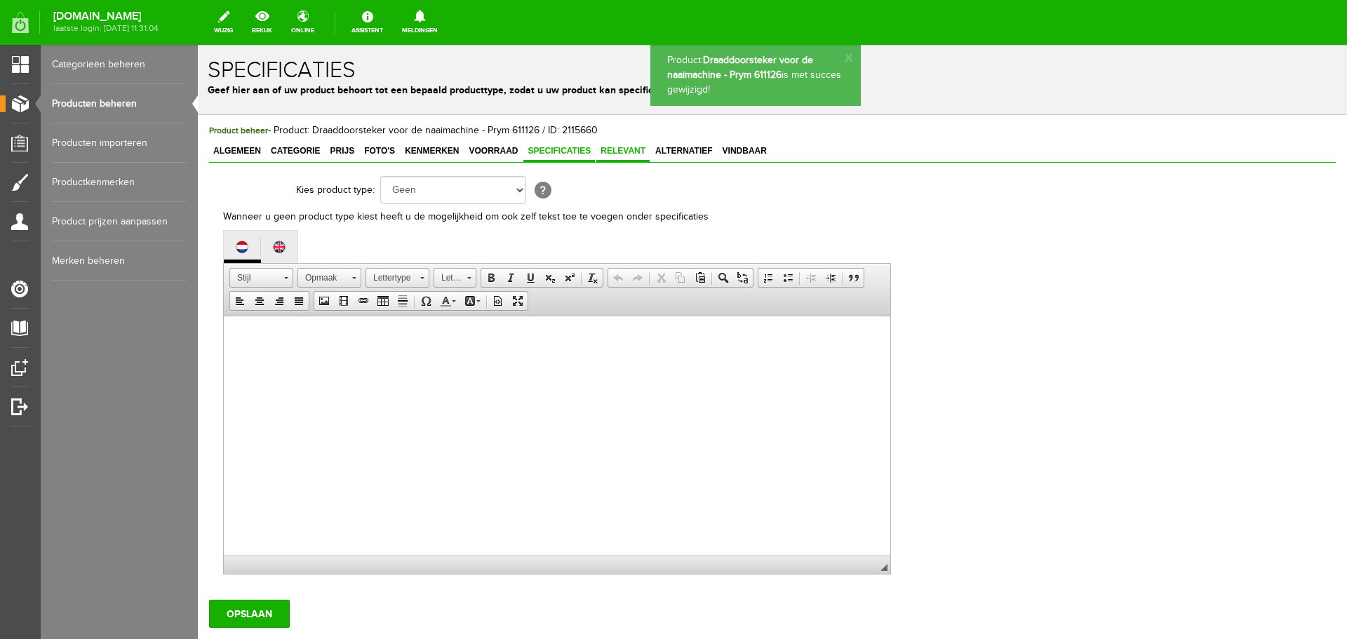
click at [613, 149] on span "Relevant" at bounding box center [622, 151] width 53 height 10
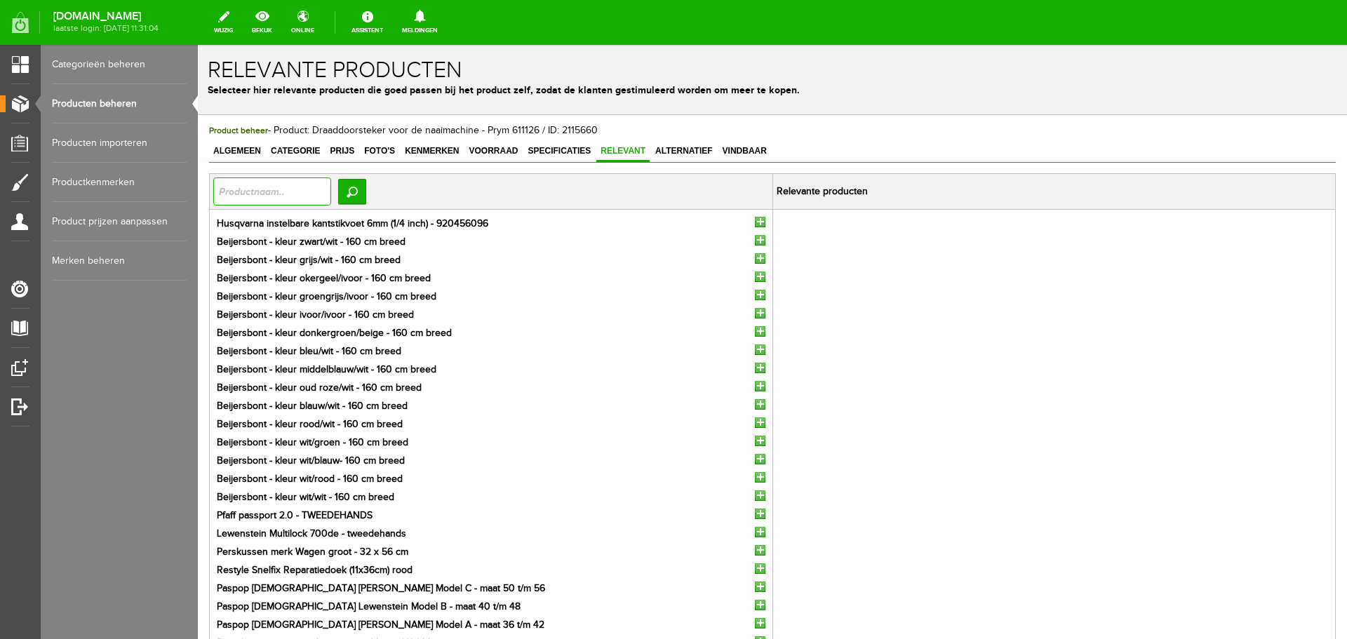
click at [287, 194] on input "text" at bounding box center [272, 192] width 118 height 28
type input "amann"
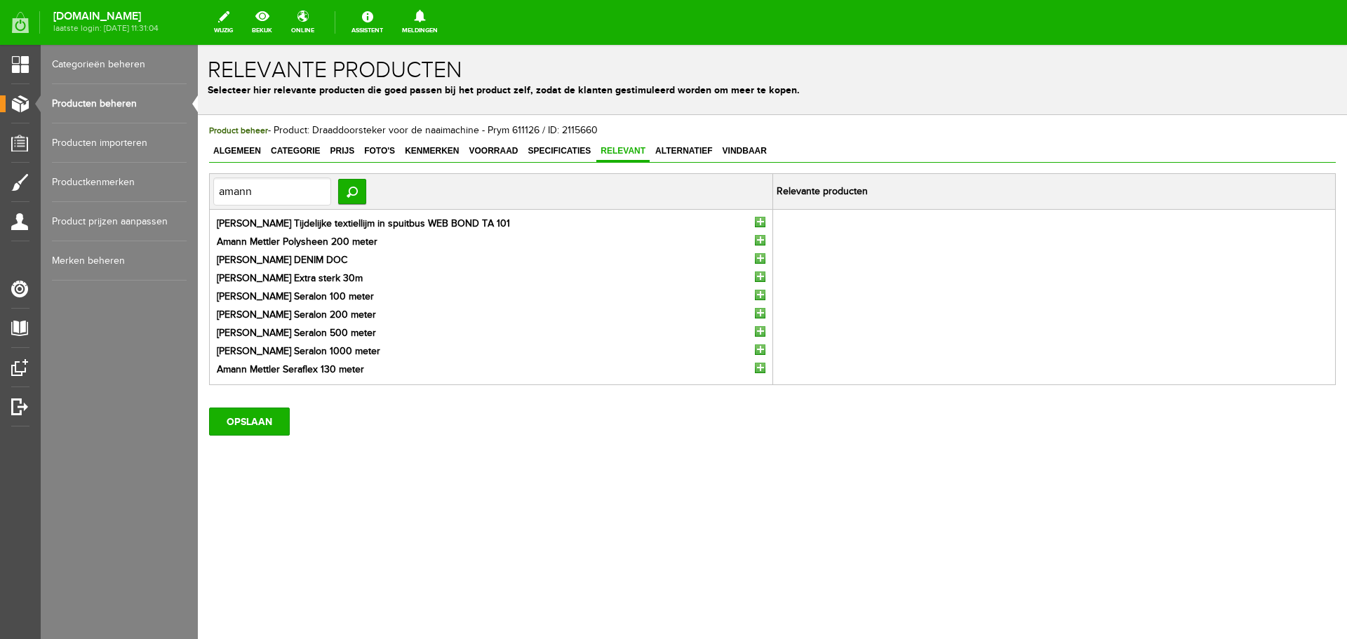
click at [762, 333] on input "button" at bounding box center [760, 331] width 11 height 11
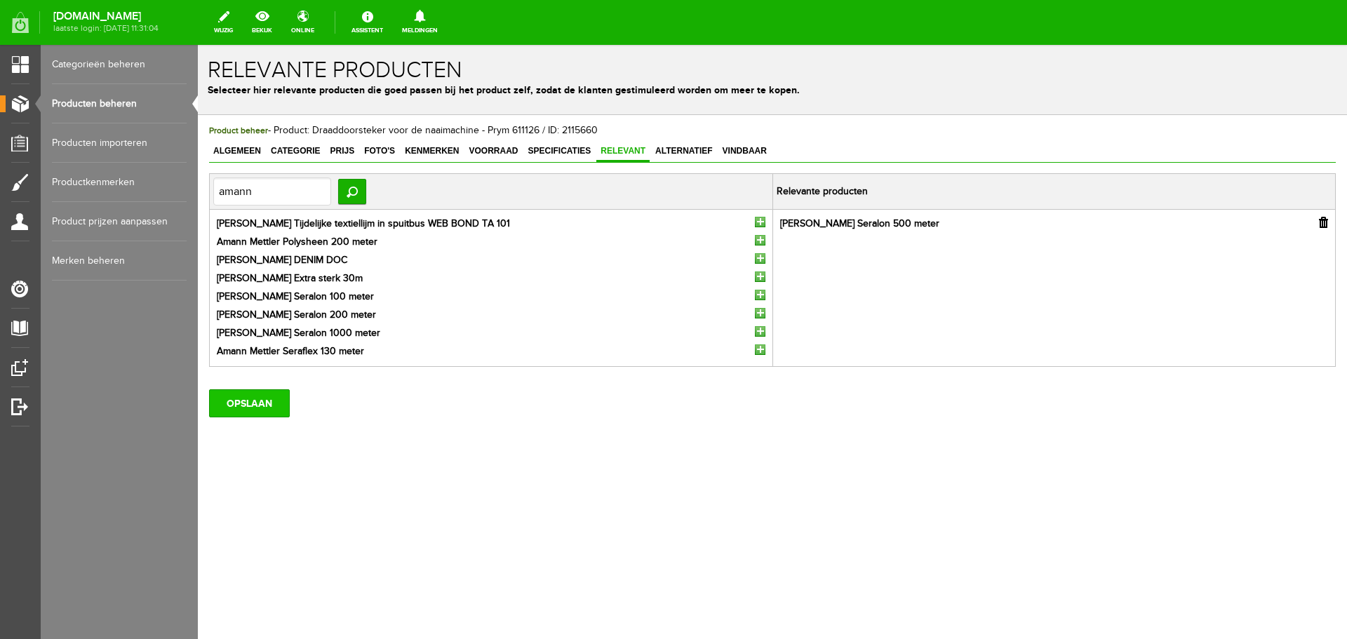
click at [263, 405] on input "OPSLAAN" at bounding box center [249, 403] width 81 height 28
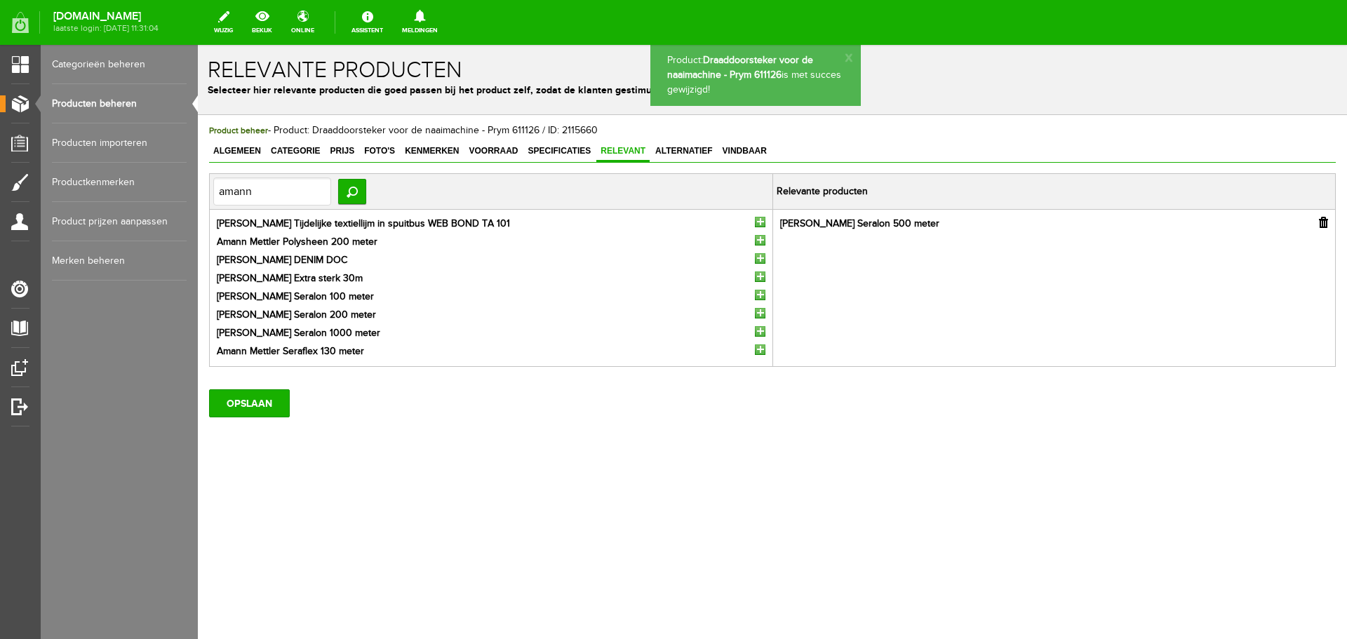
click at [765, 312] on input "button" at bounding box center [760, 313] width 11 height 11
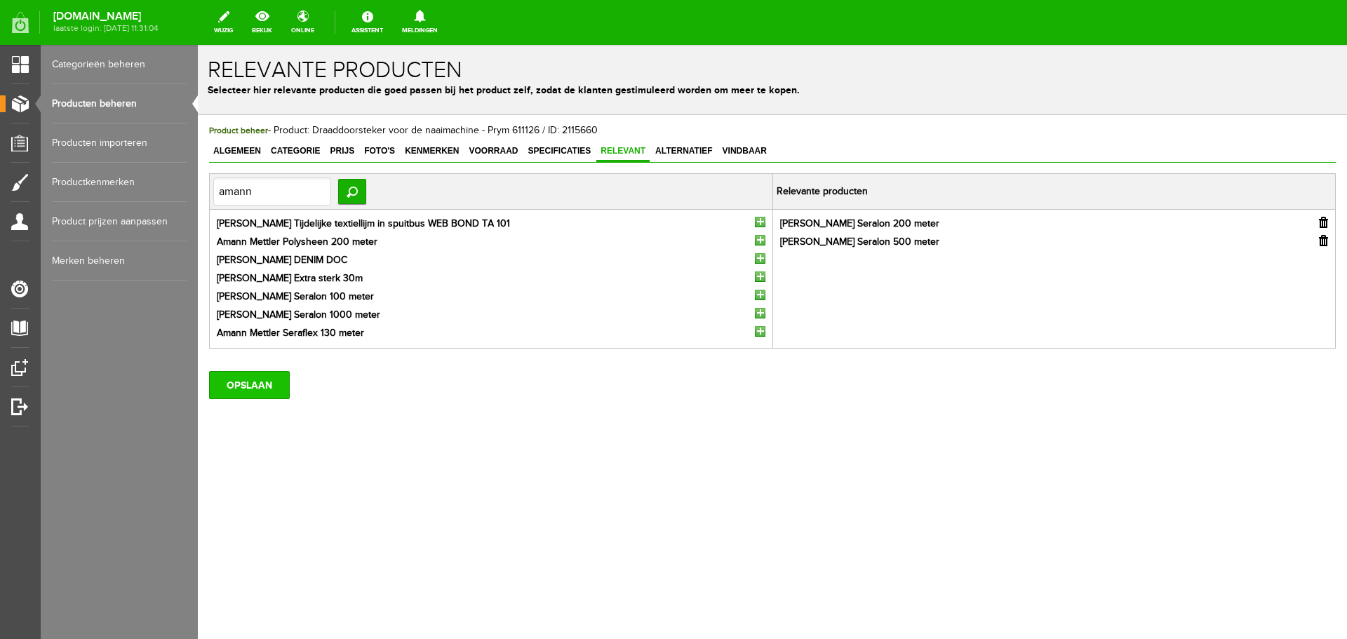
click at [275, 388] on input "OPSLAAN" at bounding box center [249, 385] width 81 height 28
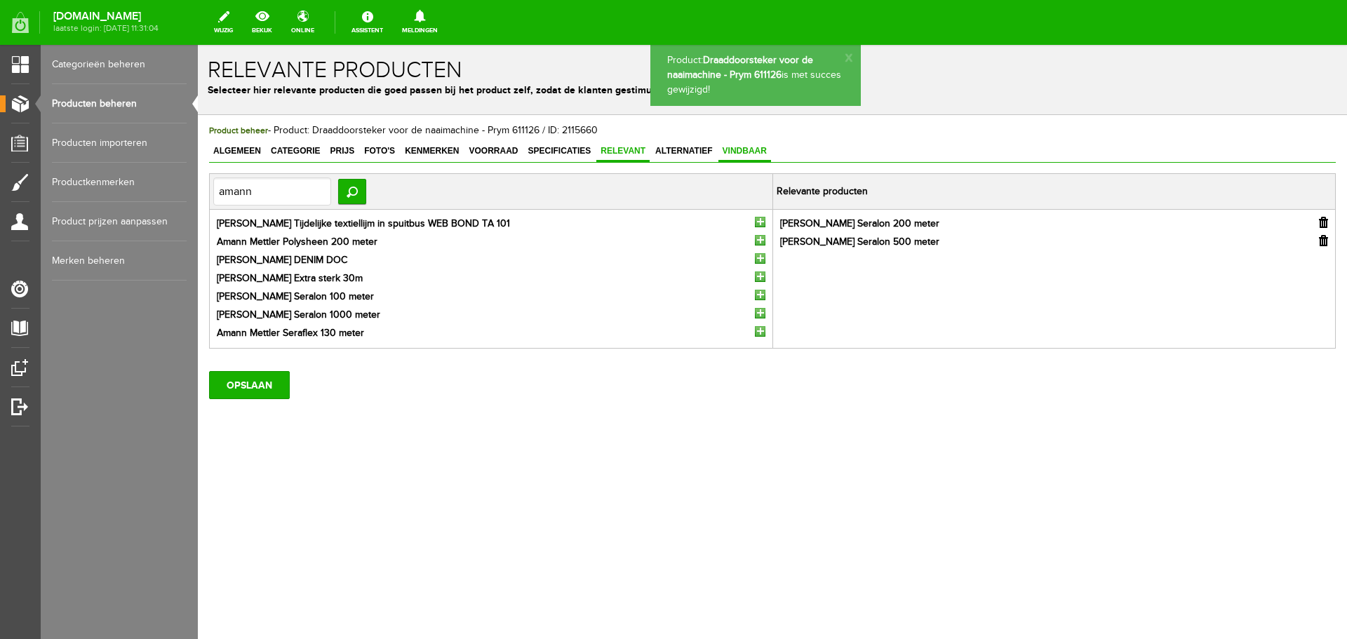
click at [753, 152] on span "Vindbaar" at bounding box center [744, 151] width 53 height 10
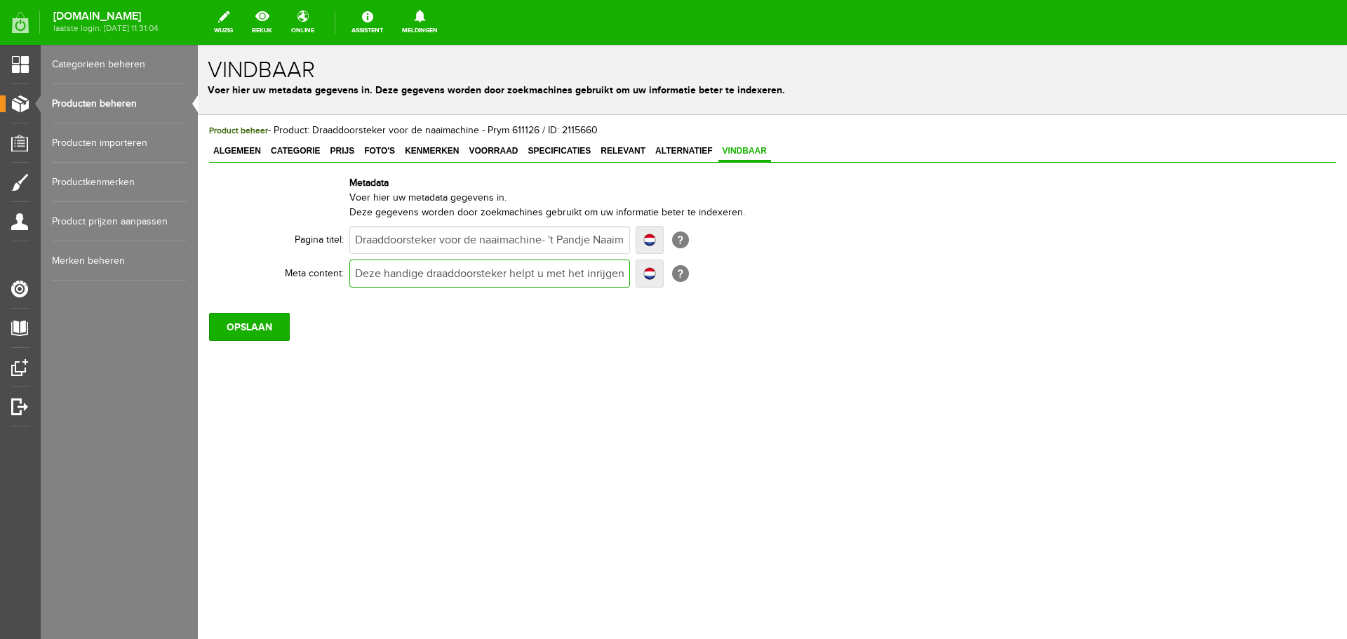
click at [565, 274] on input "Deze handige draaddoorsteker helpt u met het inrijgen van de draad door de naal…" at bounding box center [489, 274] width 281 height 28
type input "Deze handige draaddoorsteker helpt u met het inrijgen van de draad door de naal…"
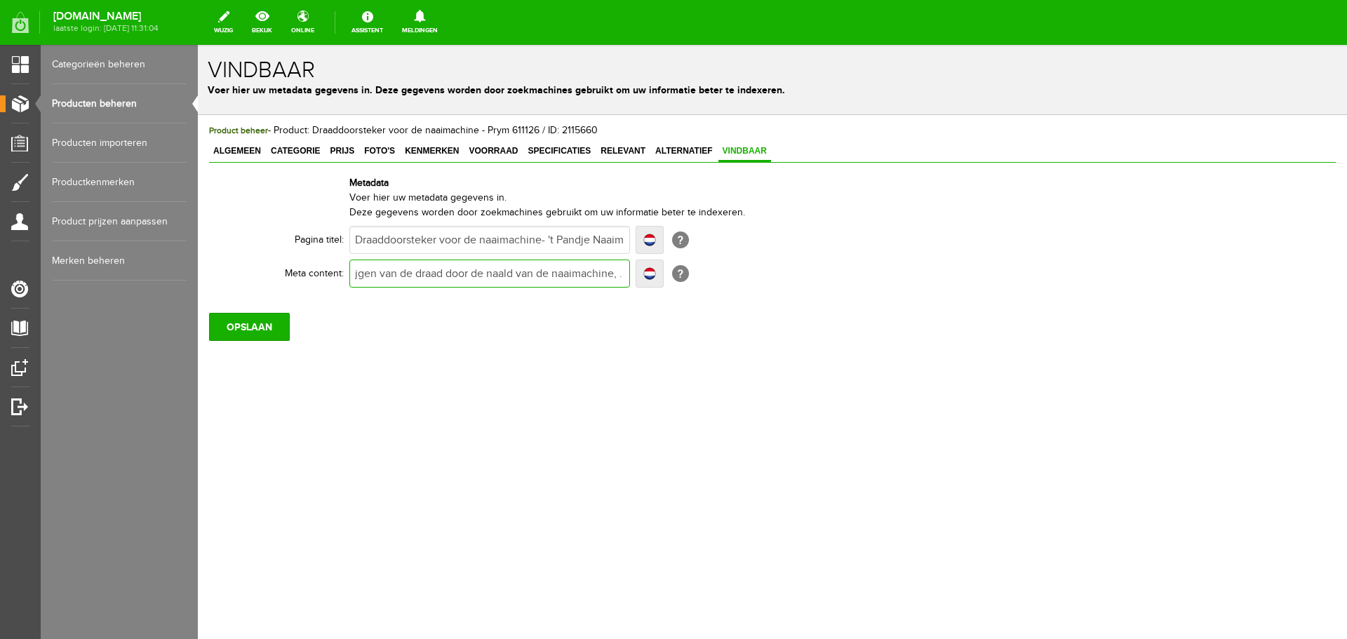
type input "Deze handige draaddoorsteker helpt u met het inrijgen van de draad door de naal…"
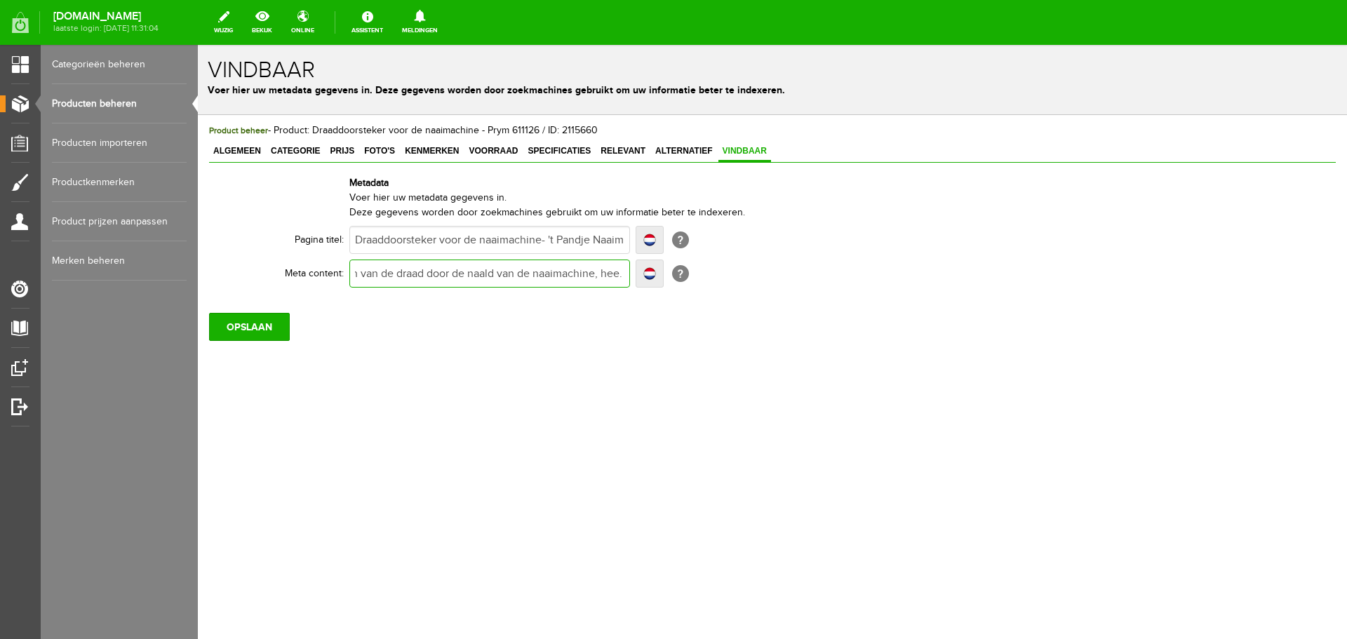
type input "Deze handige draaddoorsteker helpt u met het inrijgen van de draad door de naal…"
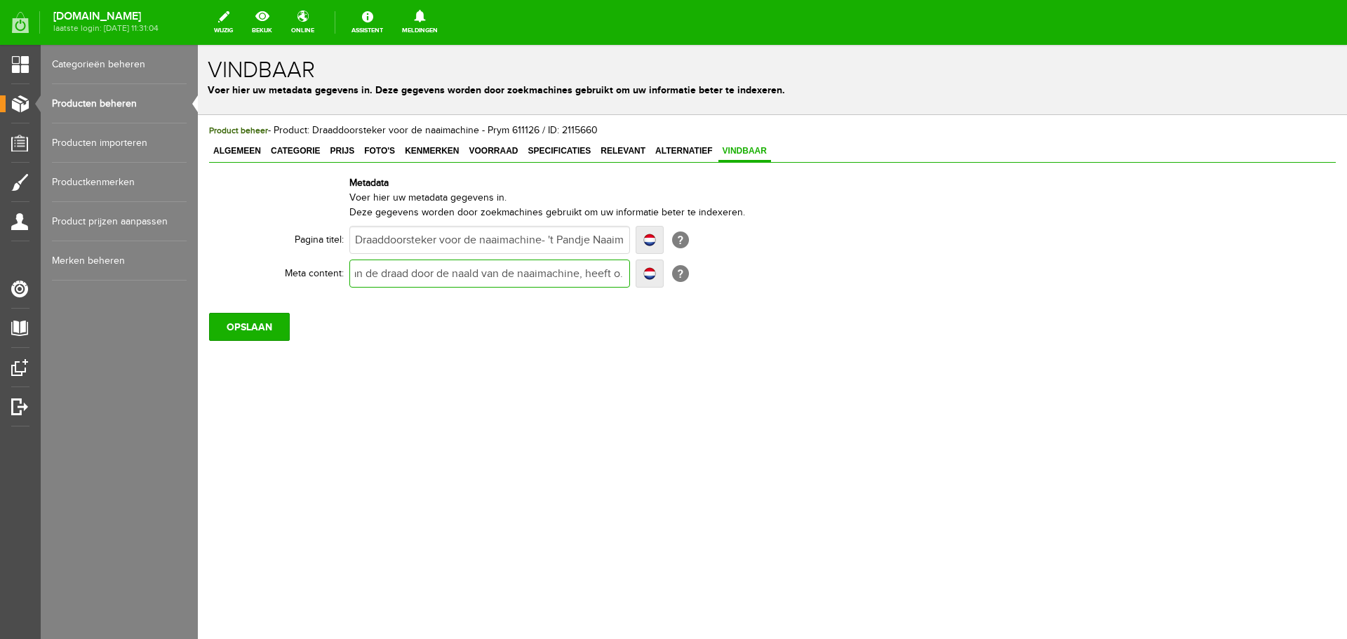
type input "Deze handige draaddoorsteker helpt u met het inrijgen van de draad door de naal…"
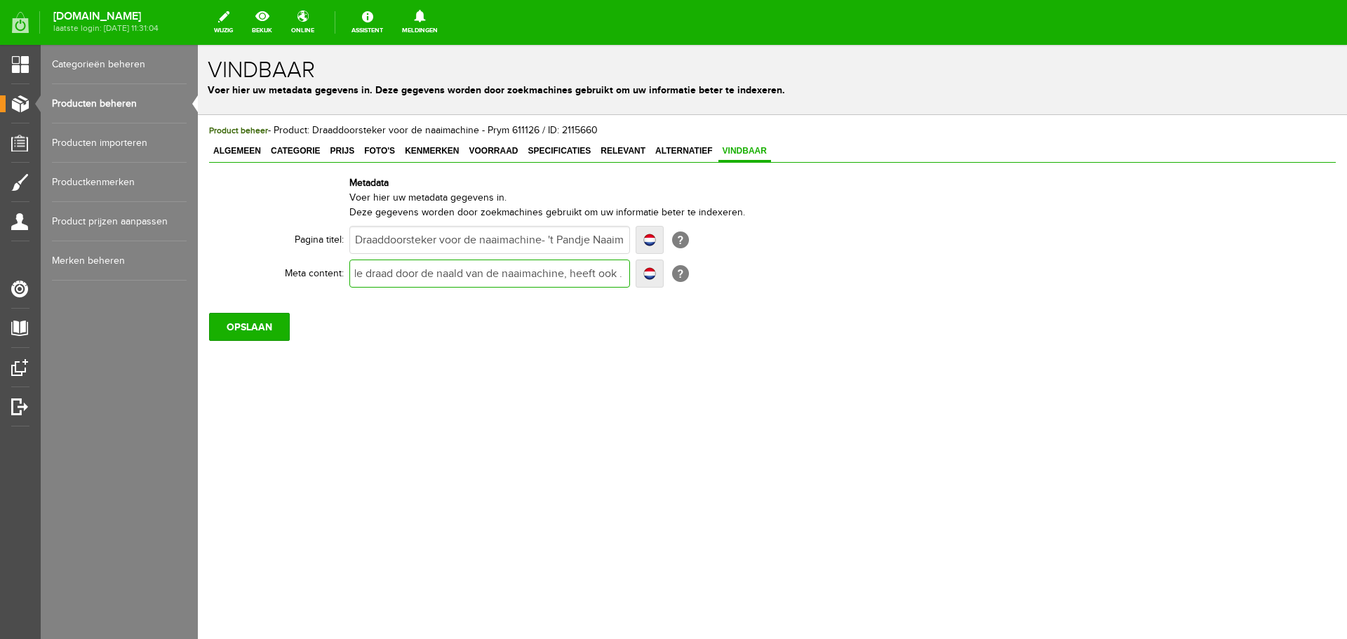
type input "Deze handige draaddoorsteker helpt u met het inrijgen van de draad door de naal…"
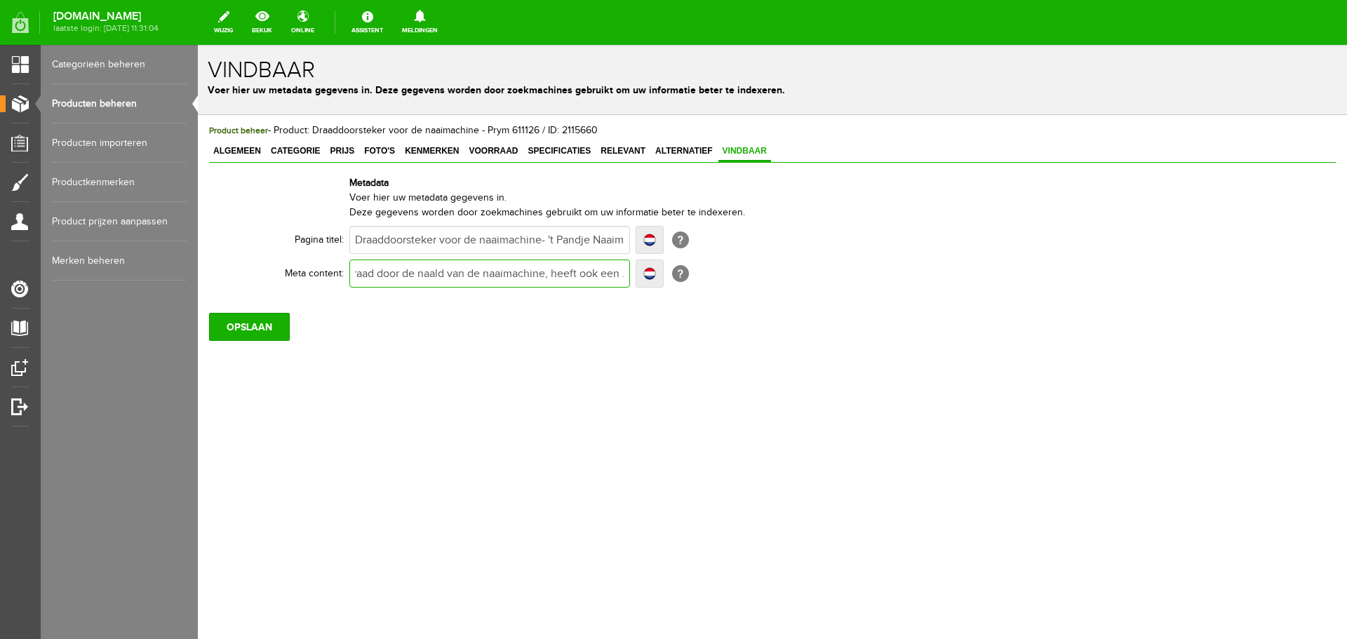
type input "Deze handige draaddoorsteker helpt u met het inrijgen van de draad door de naal…"
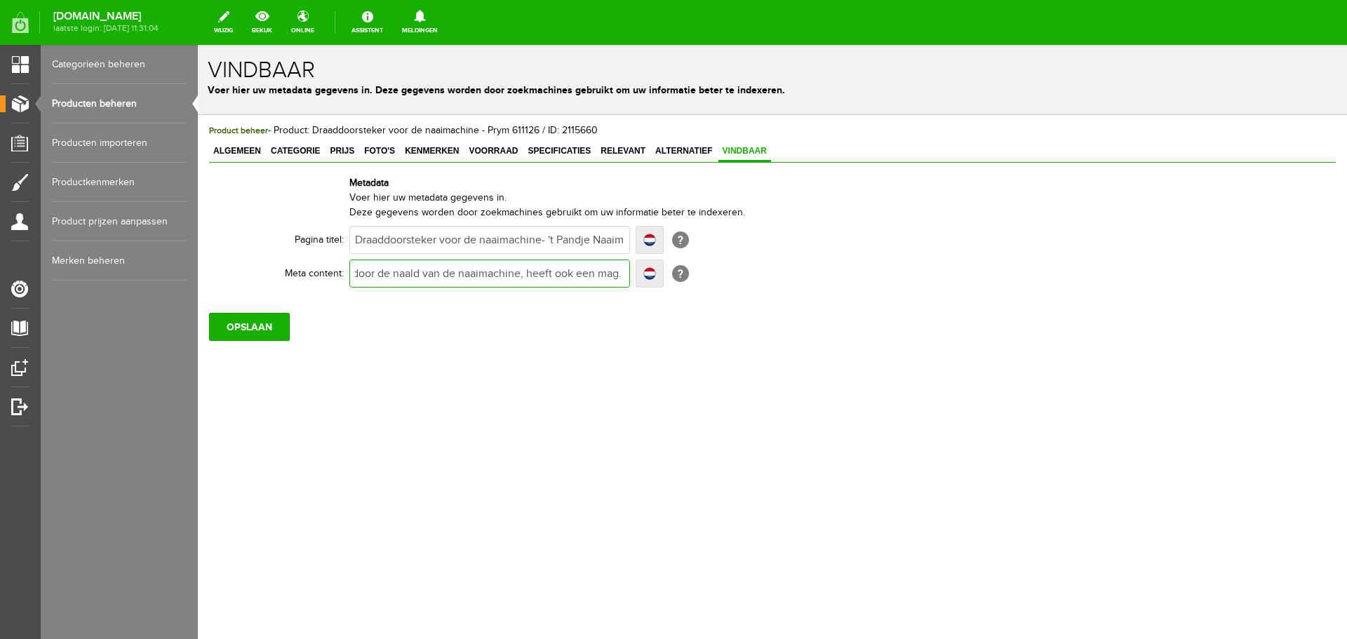
type input "Deze handige draaddoorsteker helpt u met het inrijgen van de draad door de naal…"
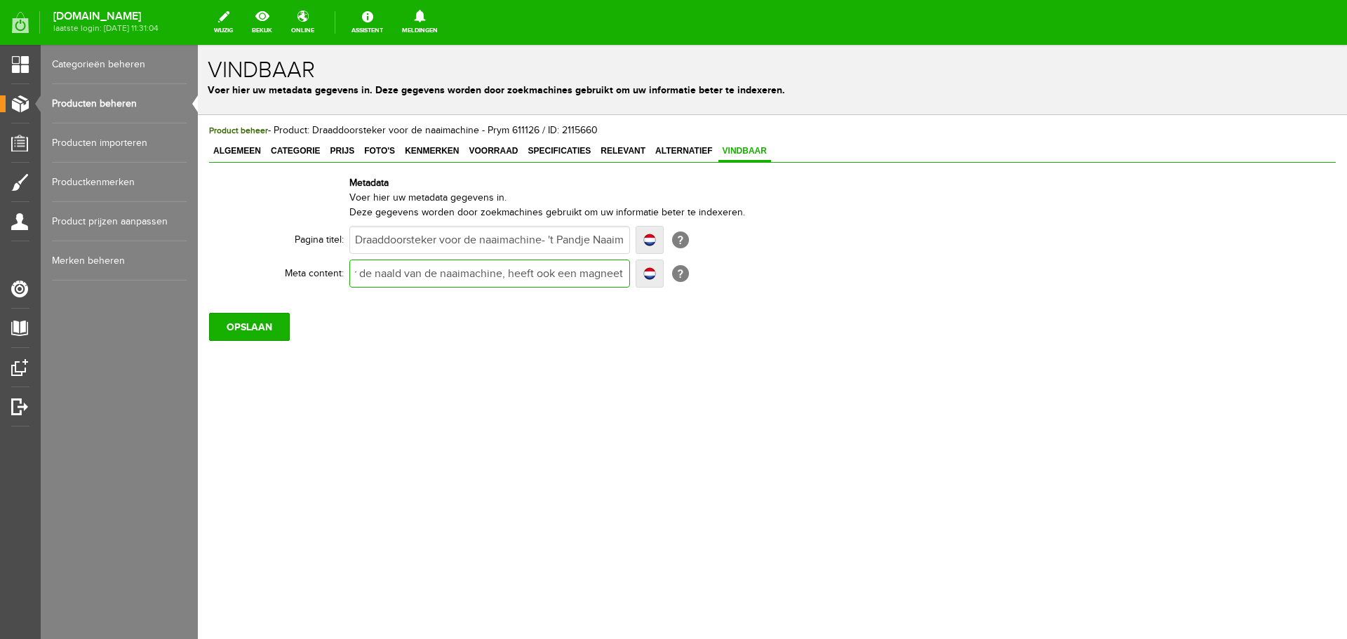
type input "Deze handige draaddoorsteker helpt u met het inrijgen van de draad door de naal…"
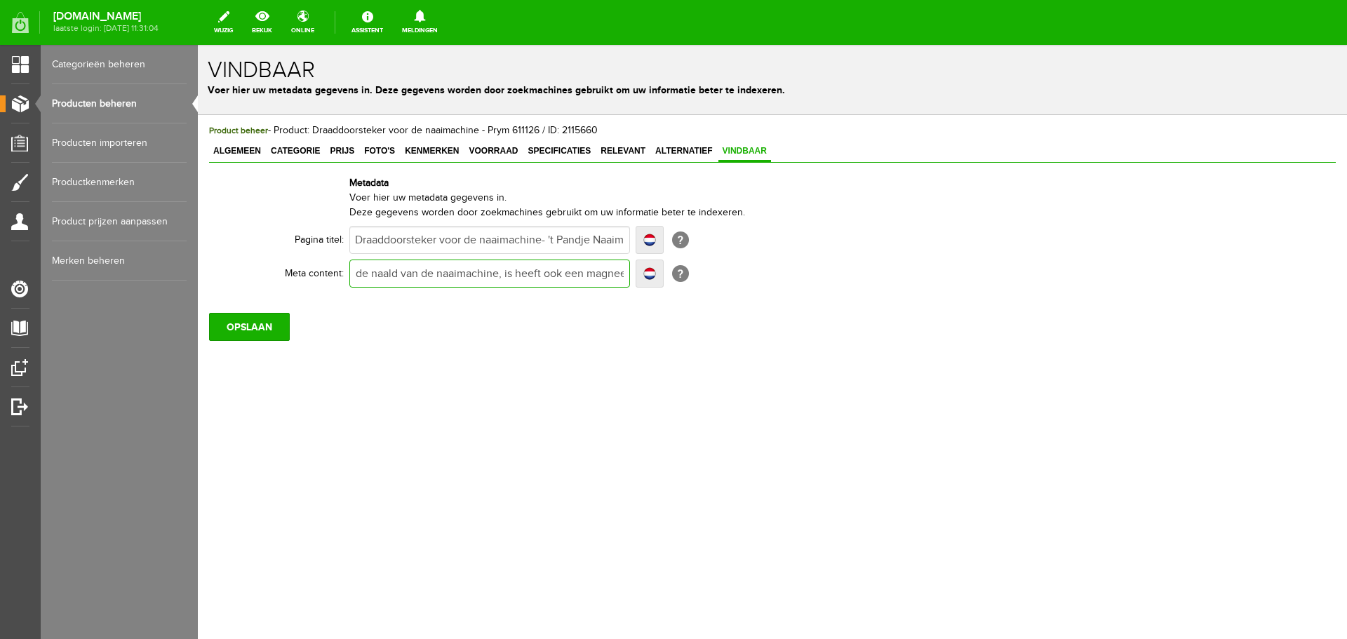
type input "Deze handige draaddoorsteker helpt u met het inrijgen van de draad door de naal…"
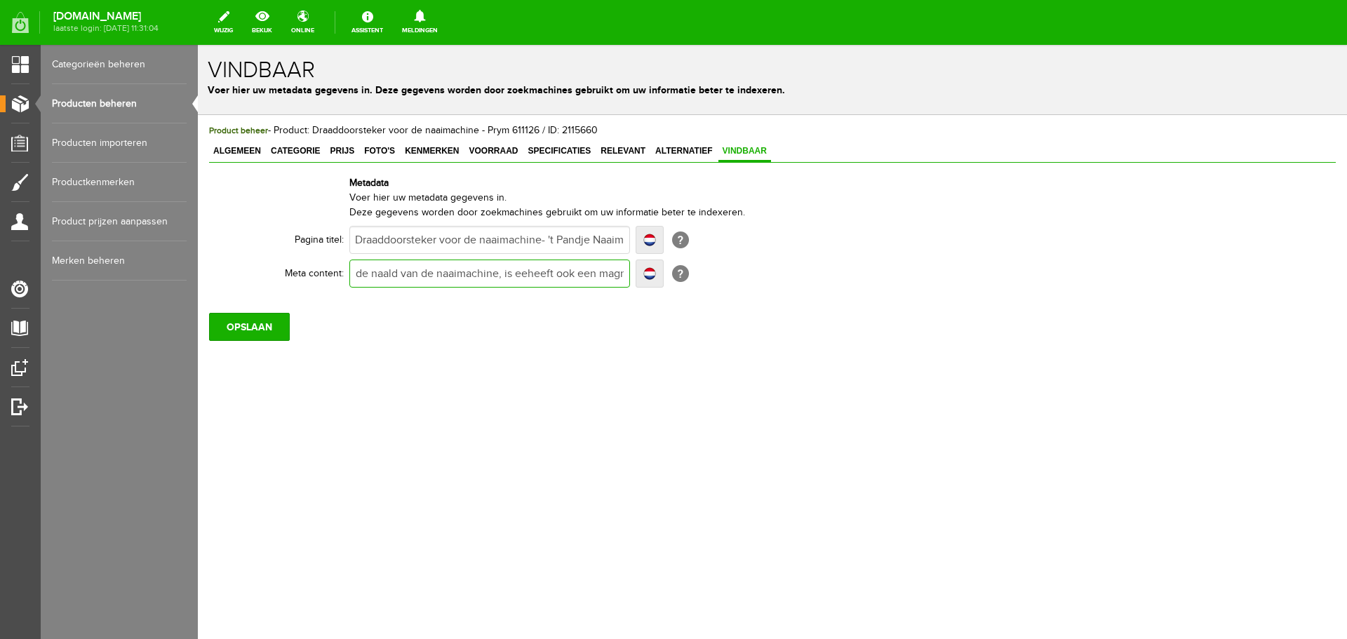
type input "Deze handige draaddoorsteker helpt u met het inrijgen van de draad door de naal…"
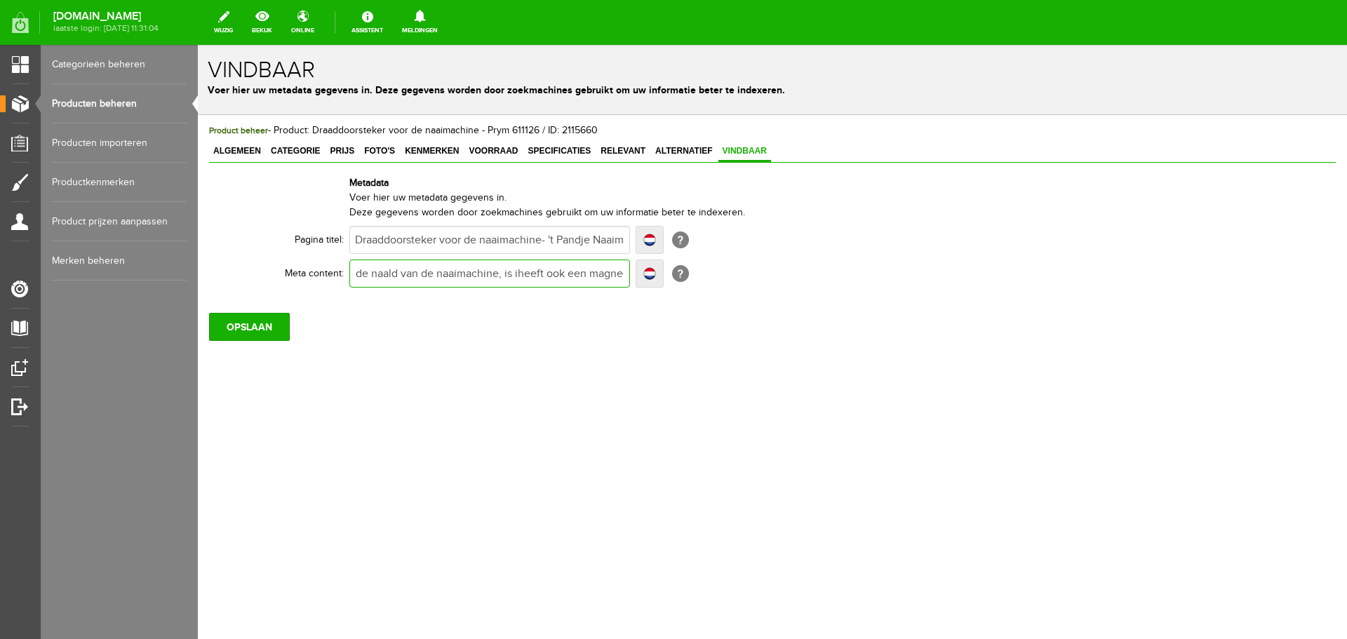
type input "Deze handige draaddoorsteker helpt u met het inrijgen van de draad door de naal…"
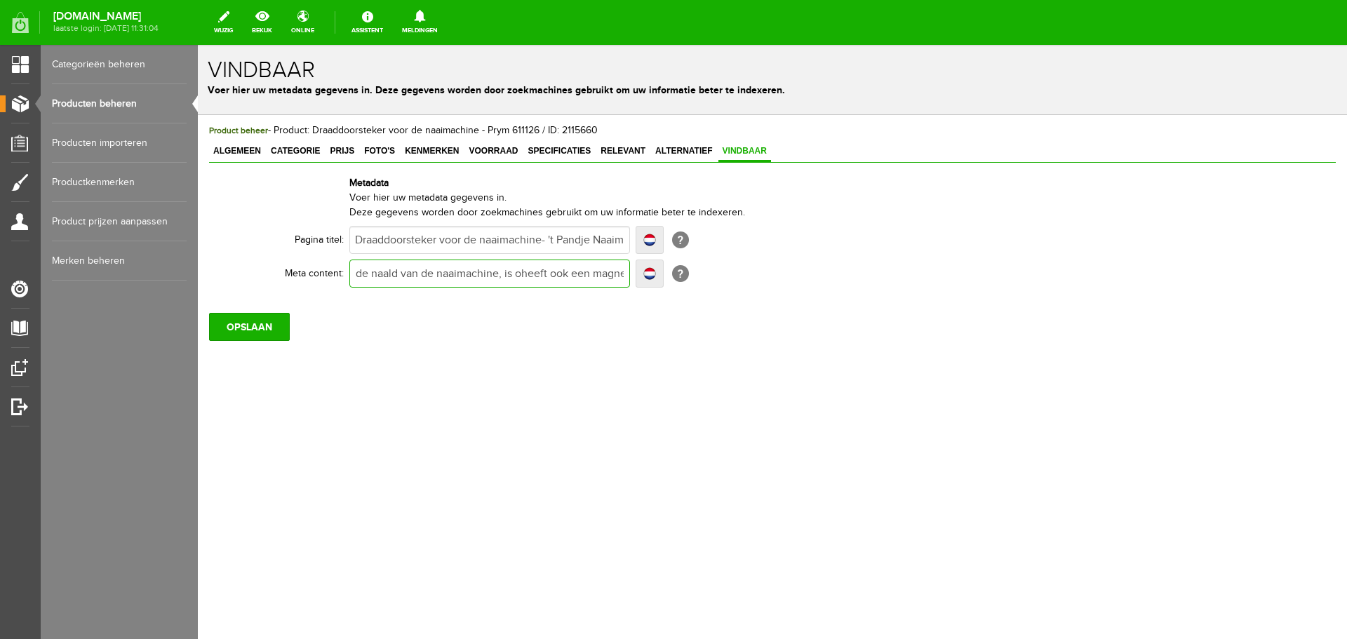
type input "Deze handige draaddoorsteker helpt u met het inrijgen van de draad door de naal…"
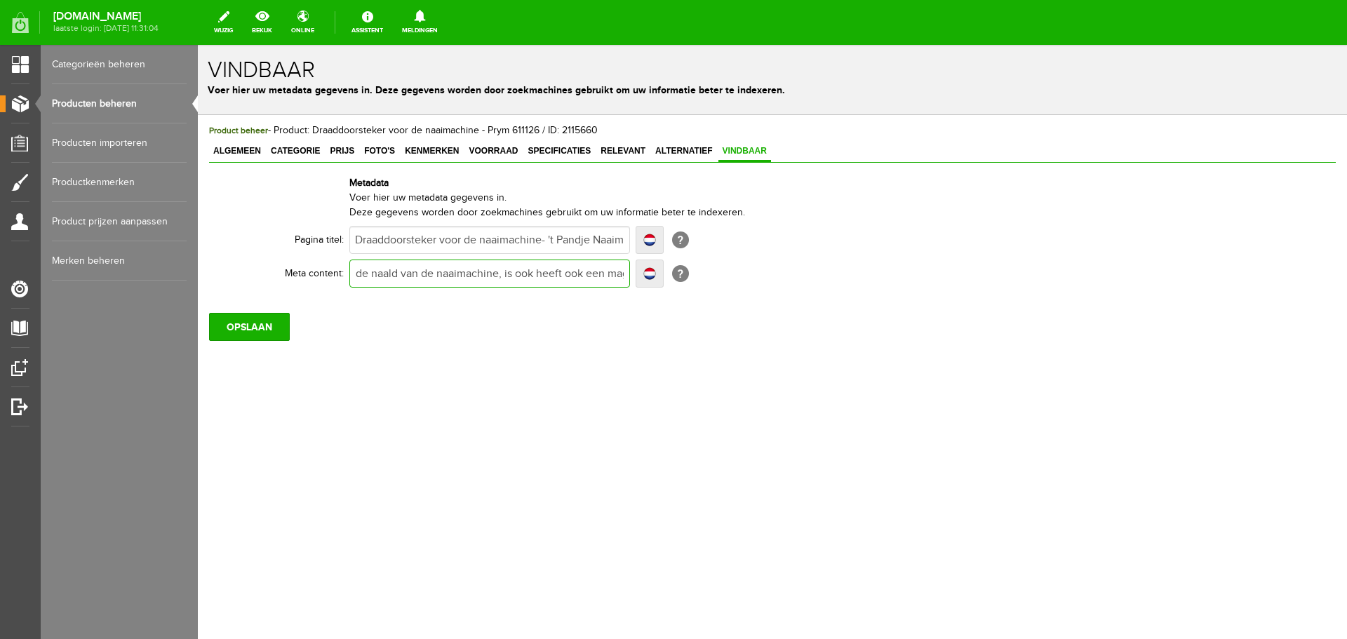
type input "Deze handige draaddoorsteker helpt u met het inrijgen van de draad door de naal…"
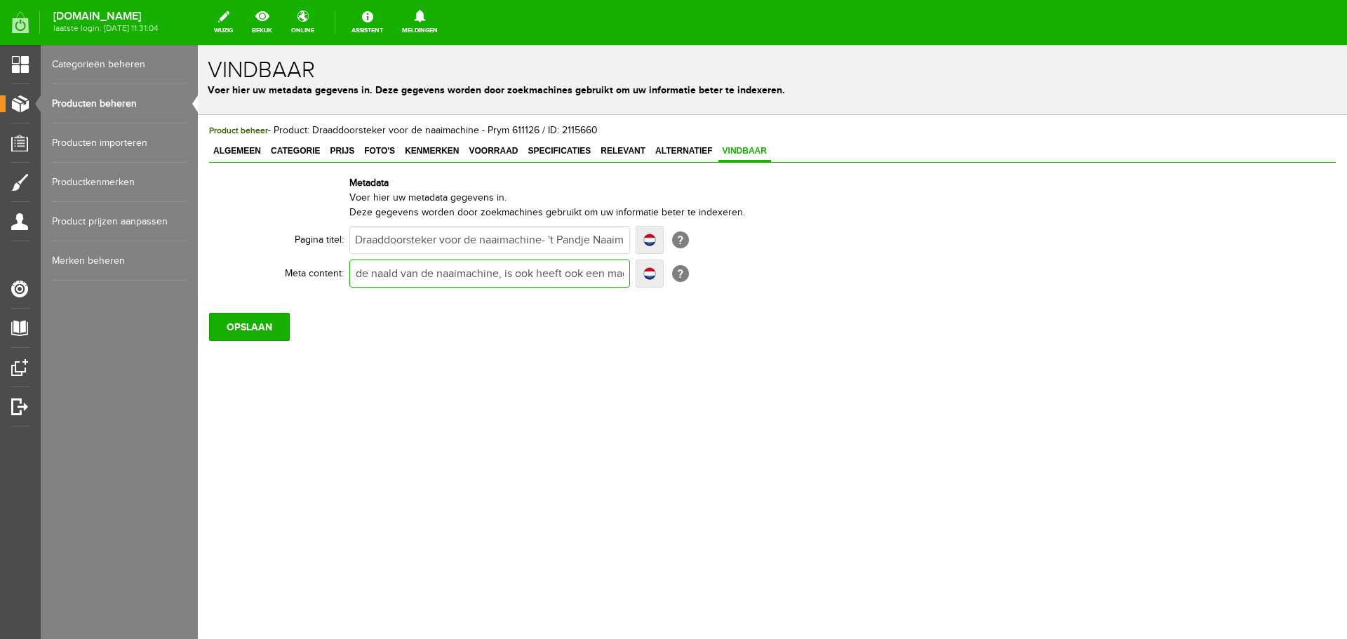
type input "Deze handige draaddoorsteker helpt u met het inrijgen van de draad door de naal…"
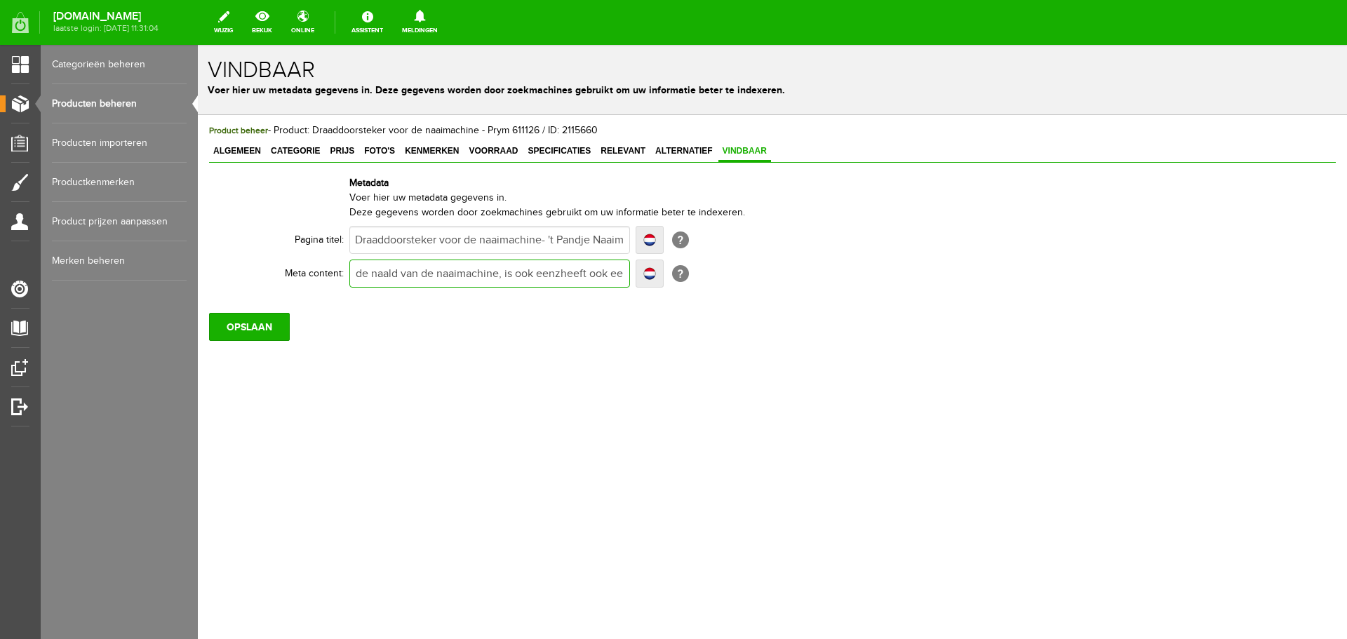
type input "Deze handige draaddoorsteker helpt u met het inrijgen van de draad door de naal…"
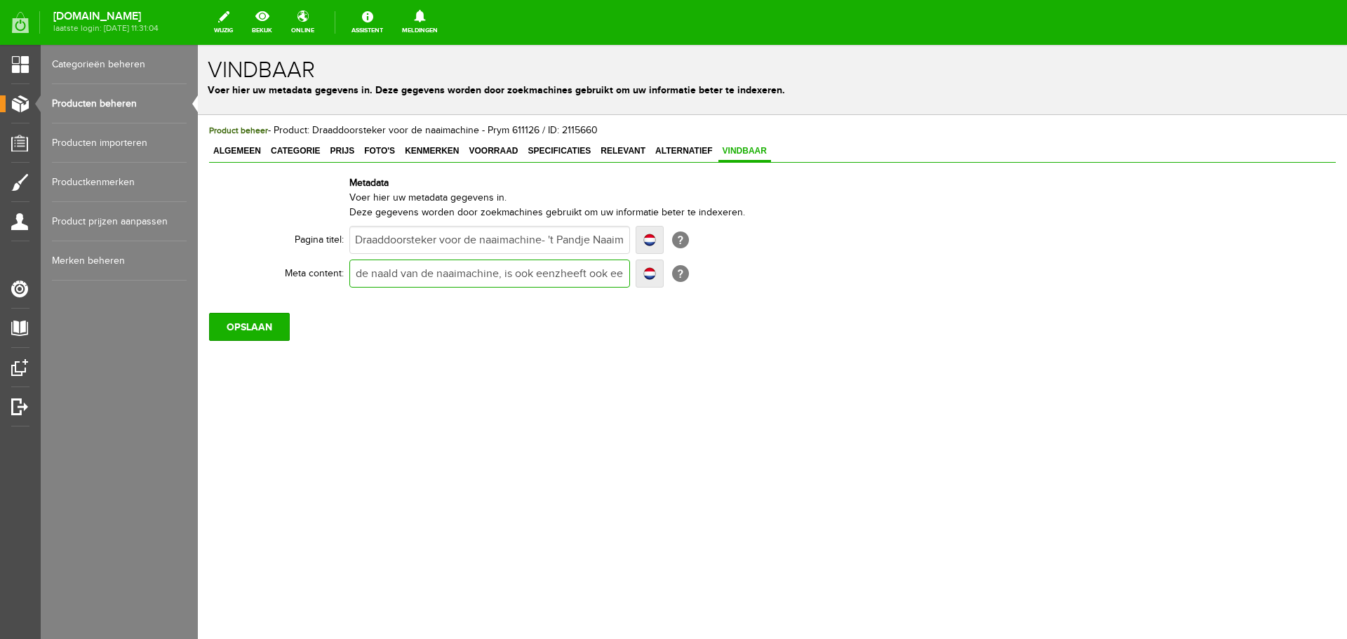
type input "Deze handige draaddoorsteker helpt u met het inrijgen van de draad door de naal…"
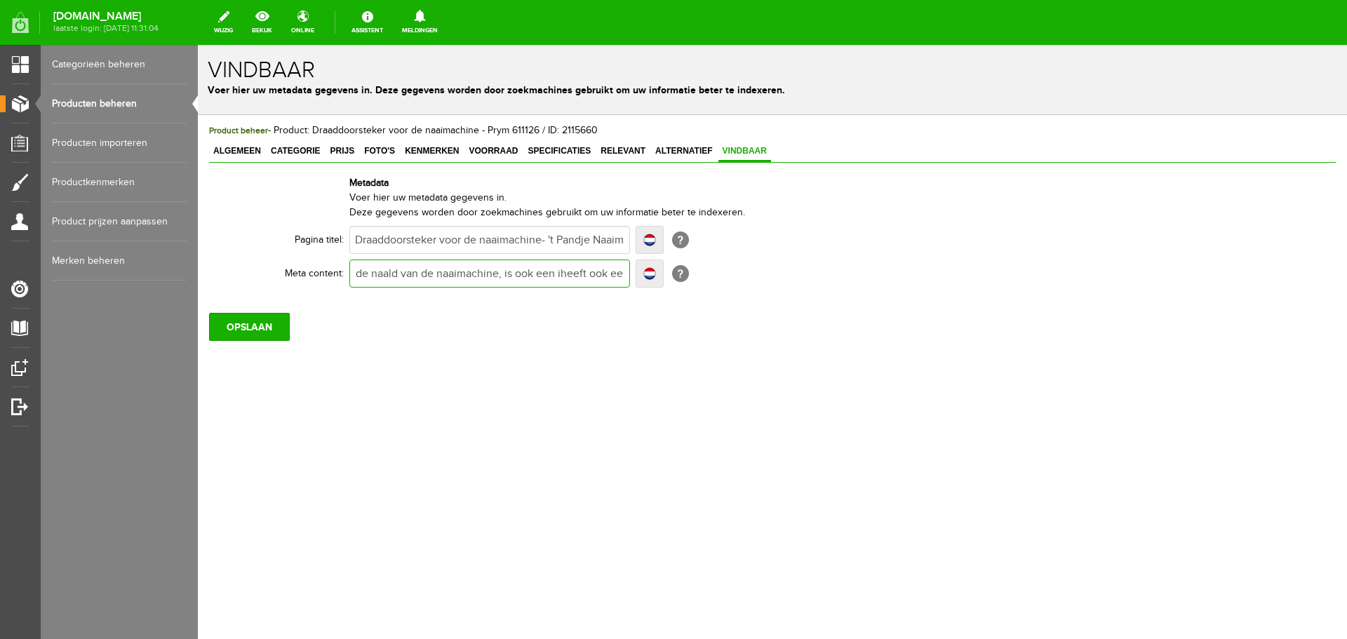
type input "Deze handige draaddoorsteker helpt u met het inrijgen van de draad door de naal…"
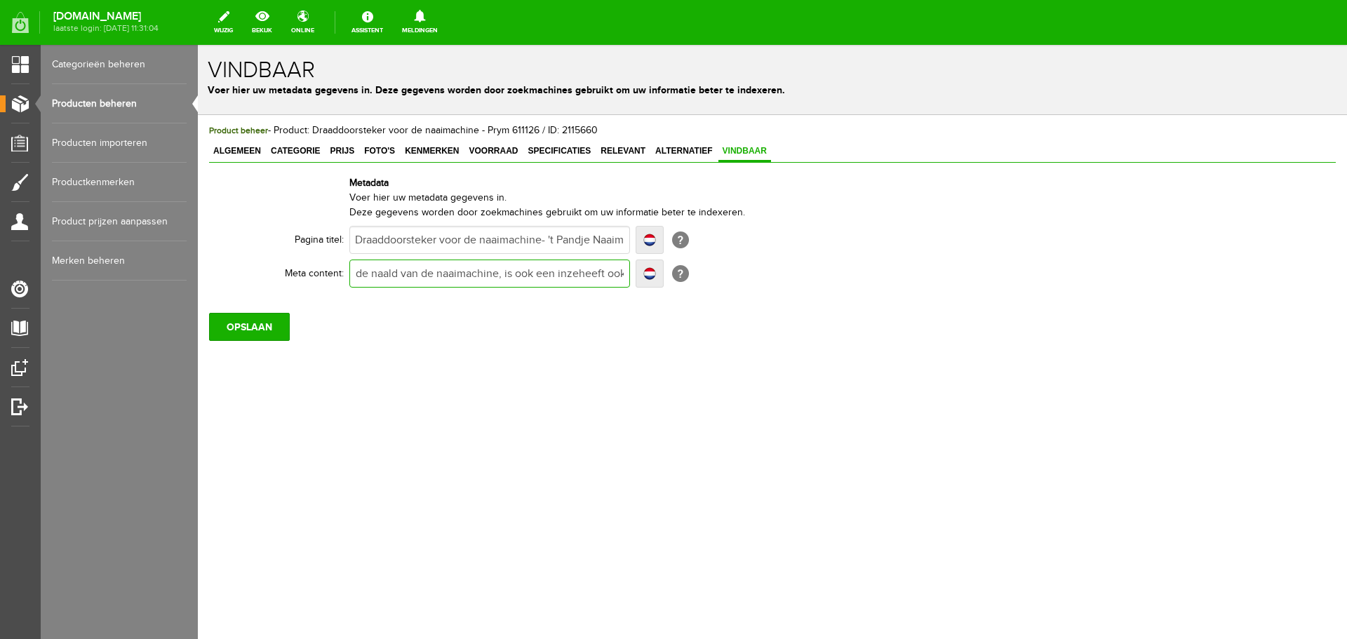
type input "Deze handige draaddoorsteker helpt u met het inrijgen van de draad door de naal…"
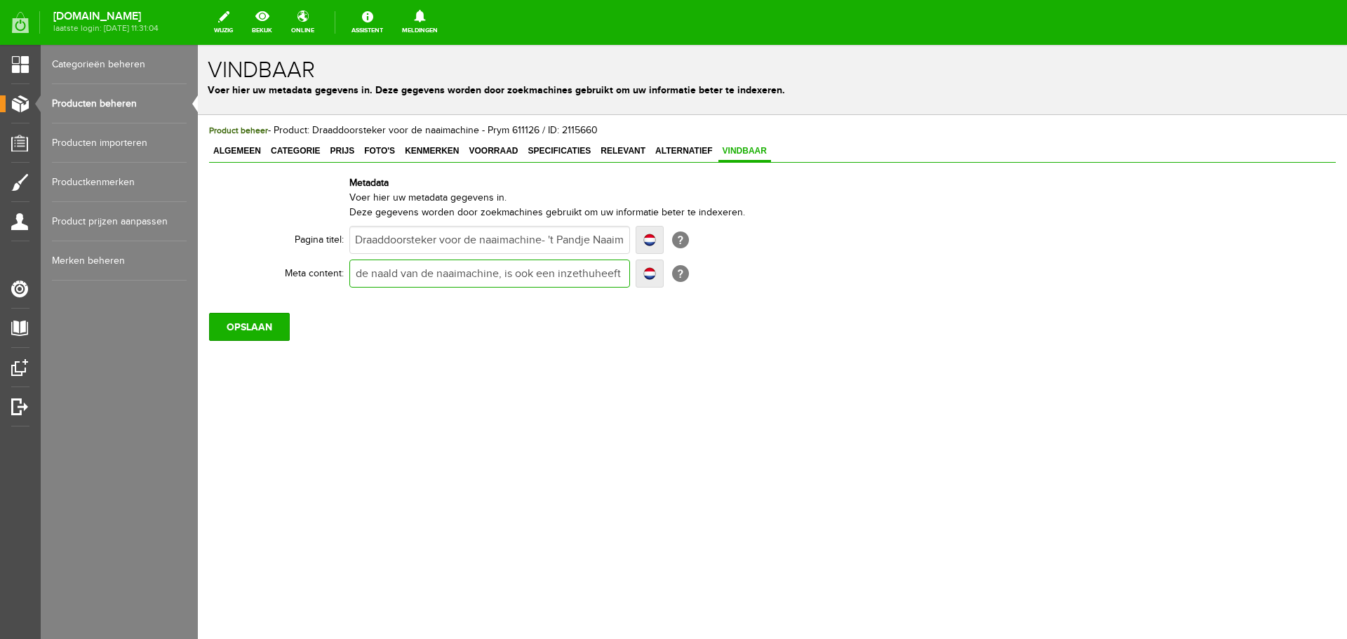
type input "Deze handige draaddoorsteker helpt u met het inrijgen van de draad door de naal…"
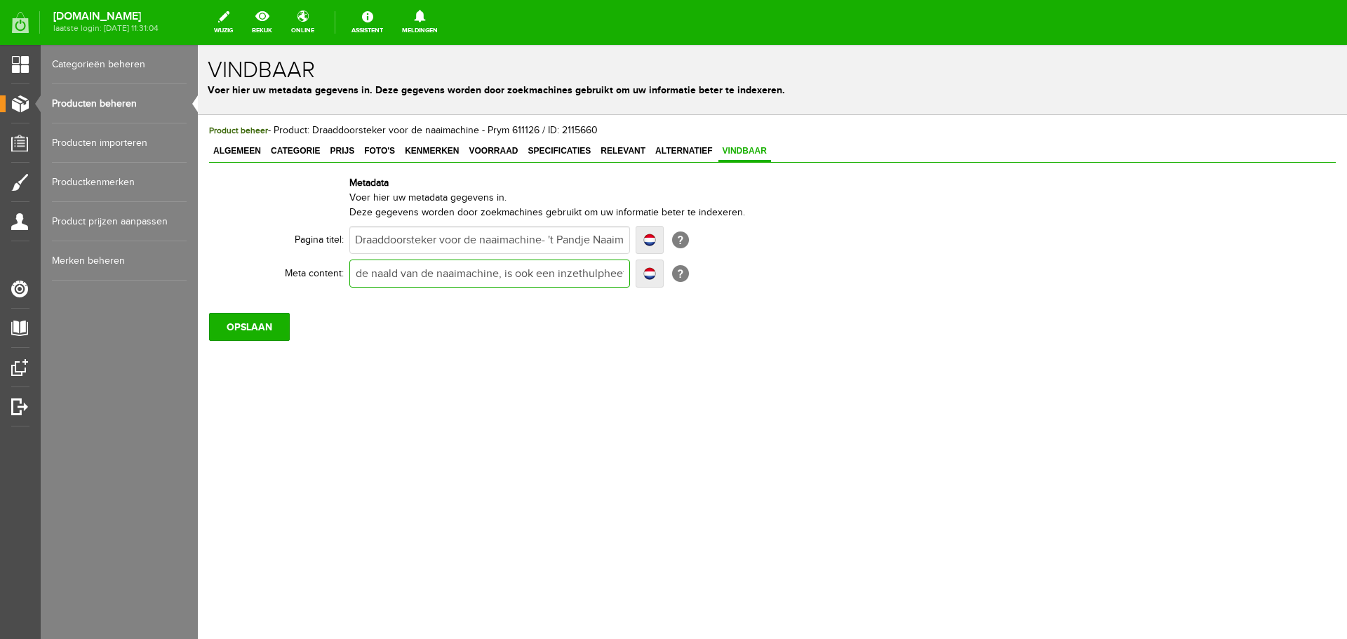
type input "Deze handige draaddoorsteker helpt u met het inrijgen van de draad door de naal…"
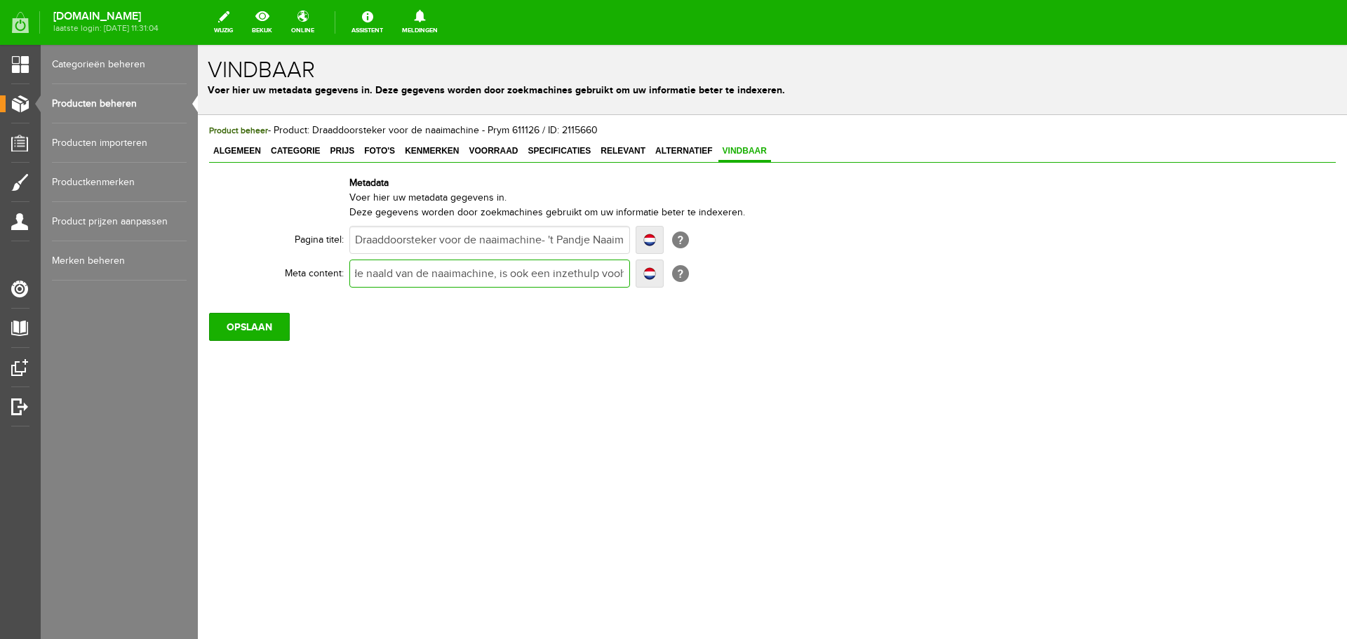
type input "Deze handige draaddoorsteker helpt u met het inrijgen van de draad door de naal…"
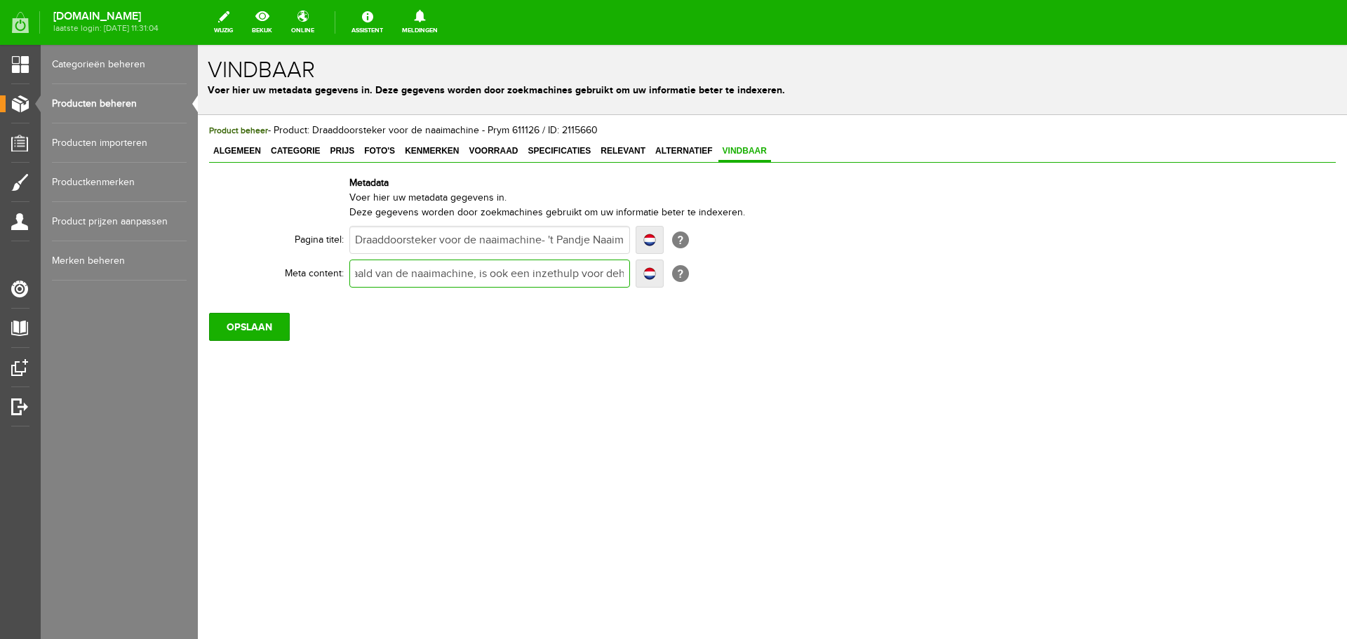
type input "Deze handige draaddoorsteker helpt u met het inrijgen van de draad door de naal…"
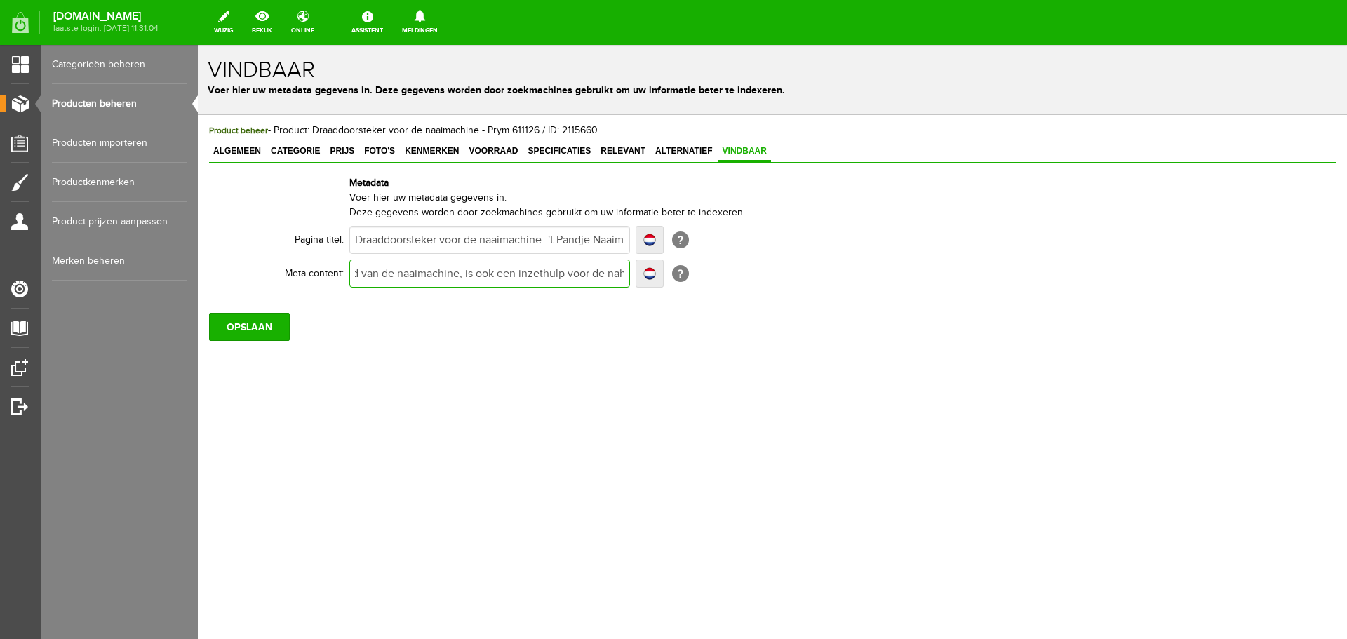
type input "Deze handige draaddoorsteker helpt u met het inrijgen van de draad door de naal…"
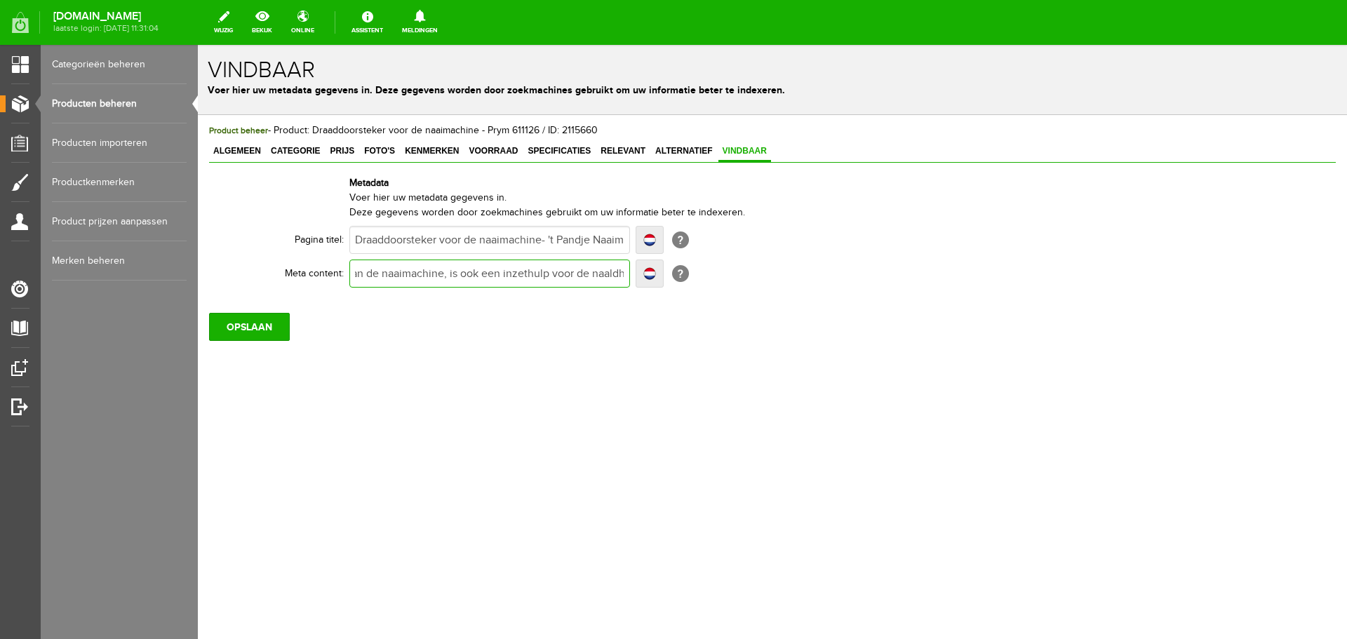
type input "Deze handige draaddoorsteker helpt u met het inrijgen van de draad door de naal…"
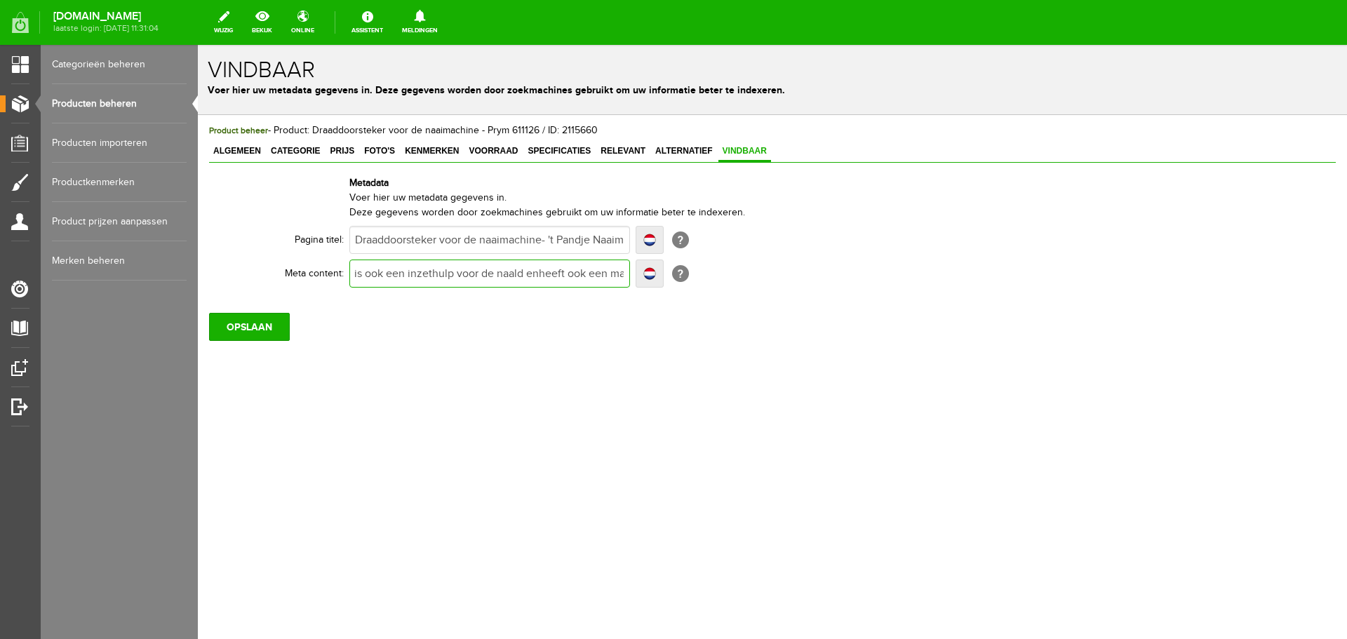
type input "Deze handige draaddoorsteker helpt u met het inrijgen van de draad door de naal…"
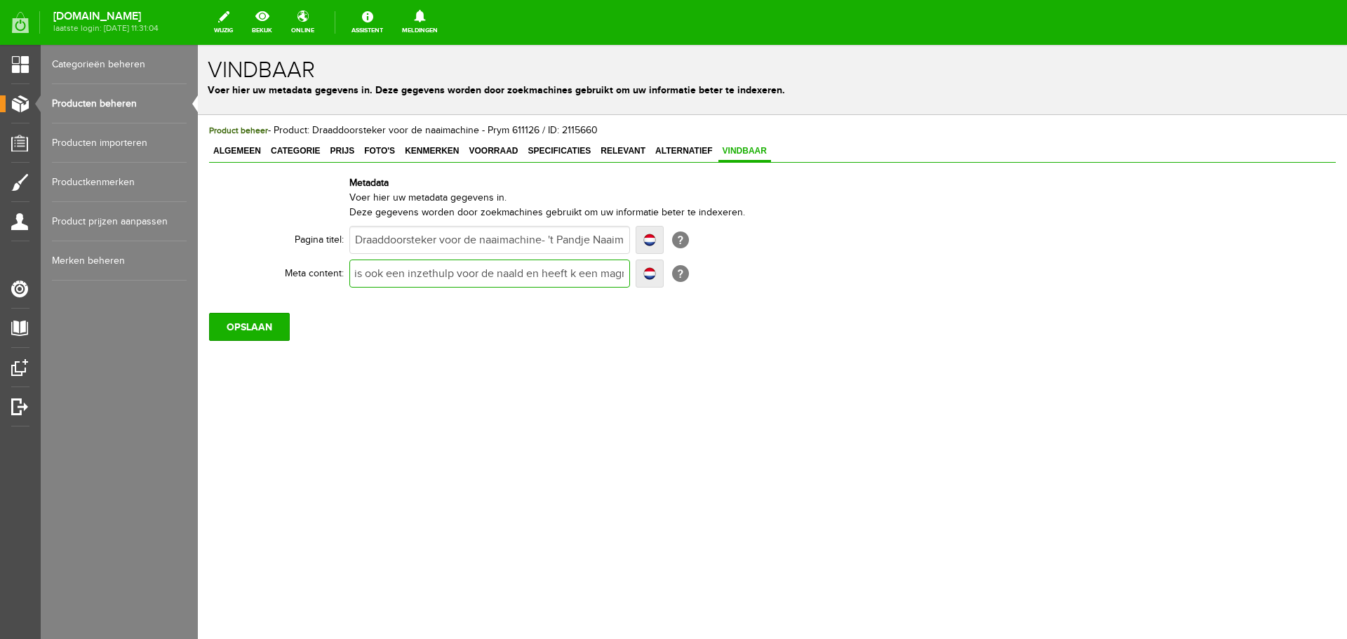
type input "Deze handige draaddoorsteker helpt u met het inrijgen van de draad door de naal…"
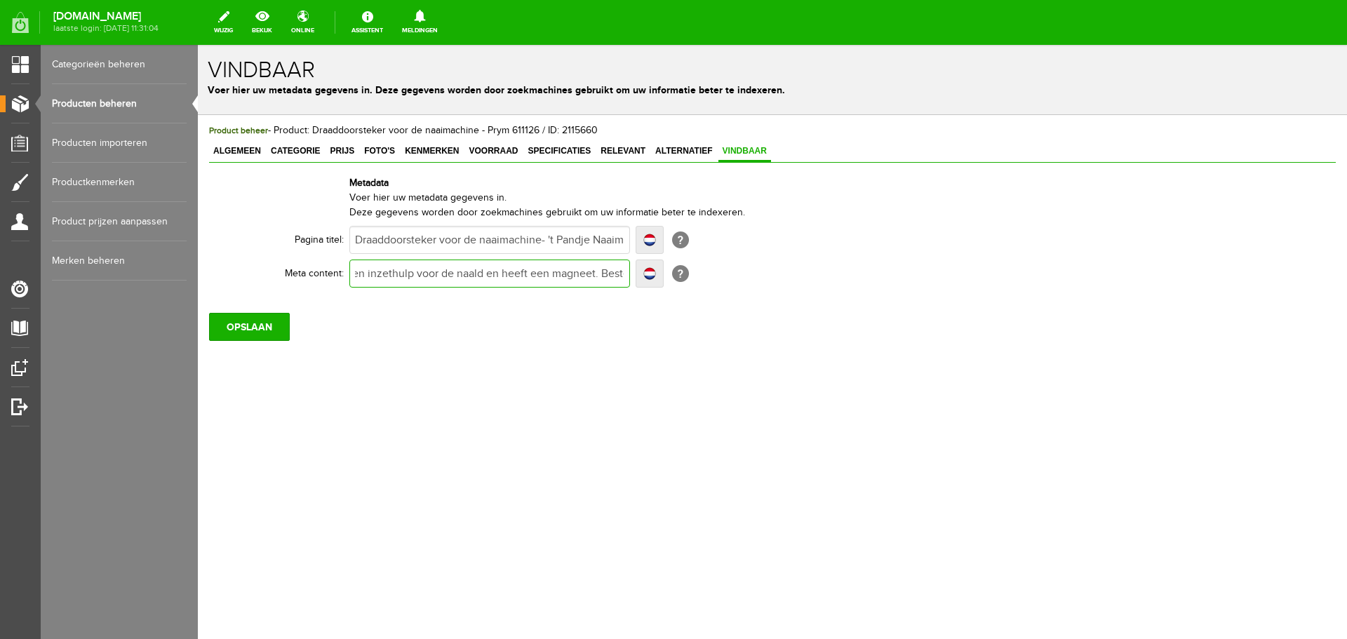
scroll to position [0, 563]
type input "Deze handige draaddoorsteker helpt u met het inrijgen van de draad door de naal…"
click at [278, 328] on input "OPSLAAN" at bounding box center [249, 327] width 81 height 28
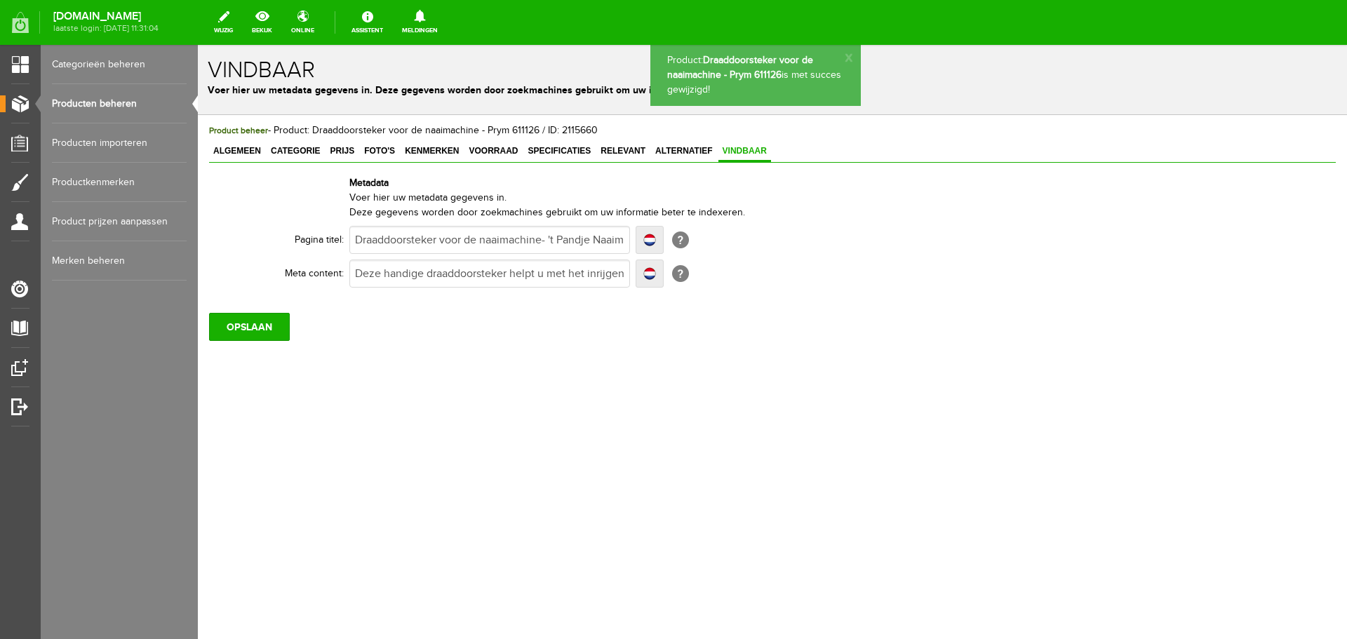
scroll to position [0, 0]
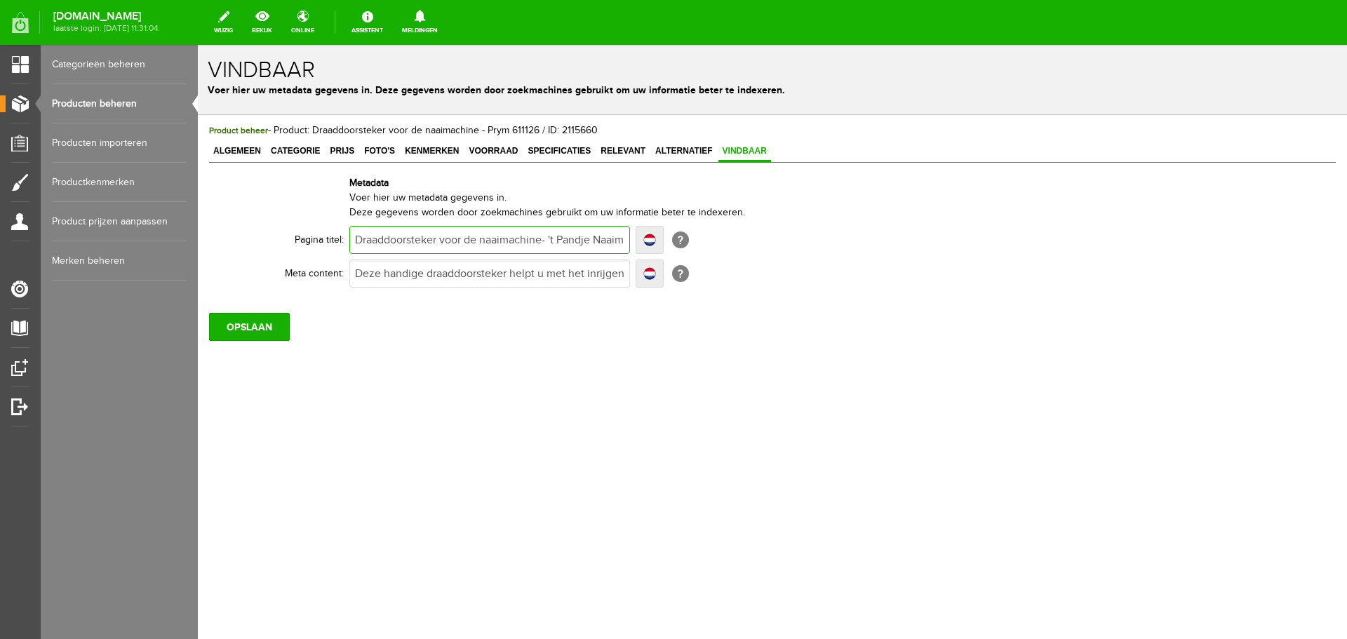
click at [476, 239] on input "Draaddoorsteker voor de naaimachine- 't Pandje Naaimachines" at bounding box center [489, 240] width 281 height 28
drag, startPoint x: 354, startPoint y: 239, endPoint x: 370, endPoint y: 246, distance: 18.2
click at [356, 239] on input "Draaddoorsteker voor de naaimachine- 't Pandje Naaimachines" at bounding box center [489, 240] width 281 height 28
type input "PDraaddoorsteker voor de naaimachine- 't Pandje Naaimachines"
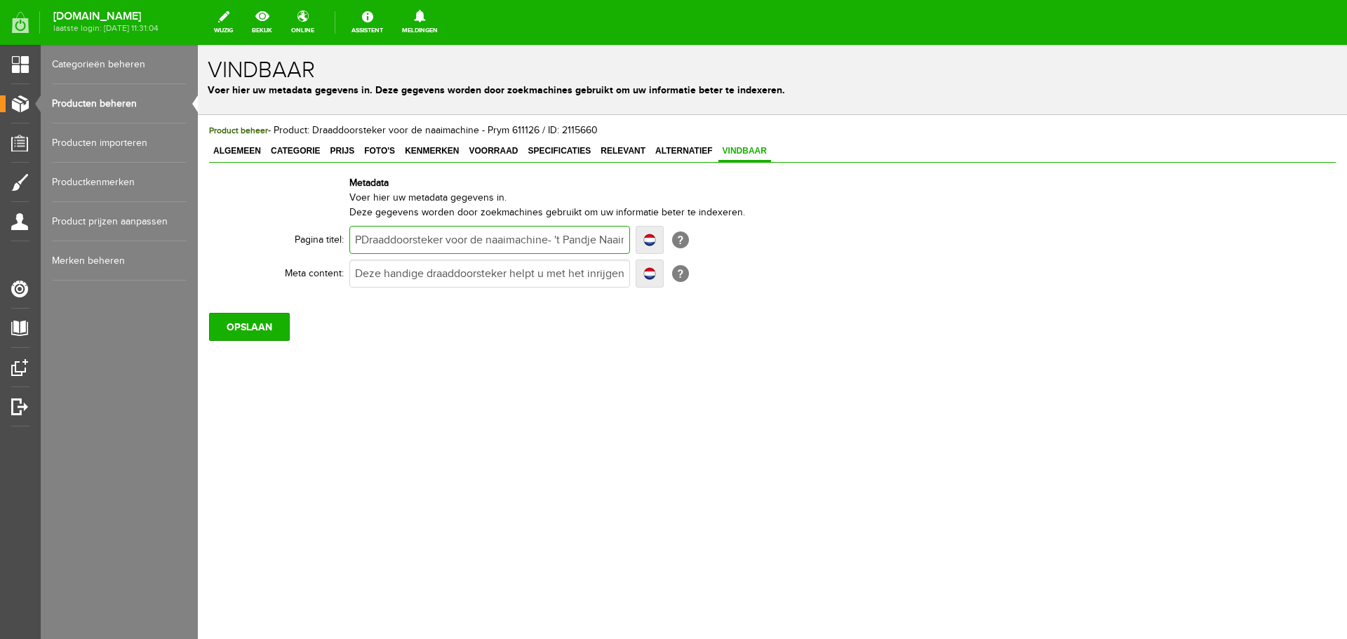
type input "PrDraaddoorsteker voor de naaimachine- 't Pandje Naaimachines"
type input "PryDraaddoorsteker voor de naaimachine- 't Pandje Naaimachines"
type input "PrymDraaddoorsteker voor de naaimachine- 't Pandje Naaimachines"
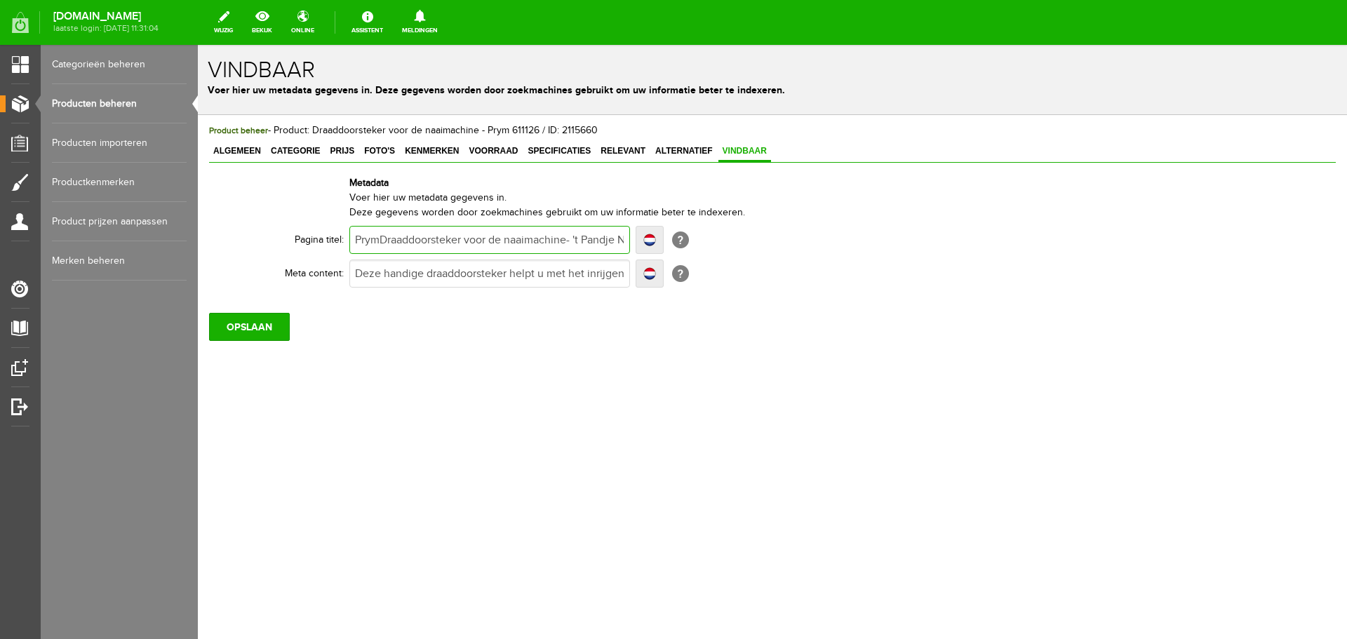
type input "PrymDraaddoorsteker voor de naaimachine- 't Pandje Naaimachines"
type input "Prym Draaddoorsteker voor de naaimachine- 't Pandje Naaimachines"
type input "Prym dDraaddoorsteker voor de naaimachine- 't Pandje Naaimachines"
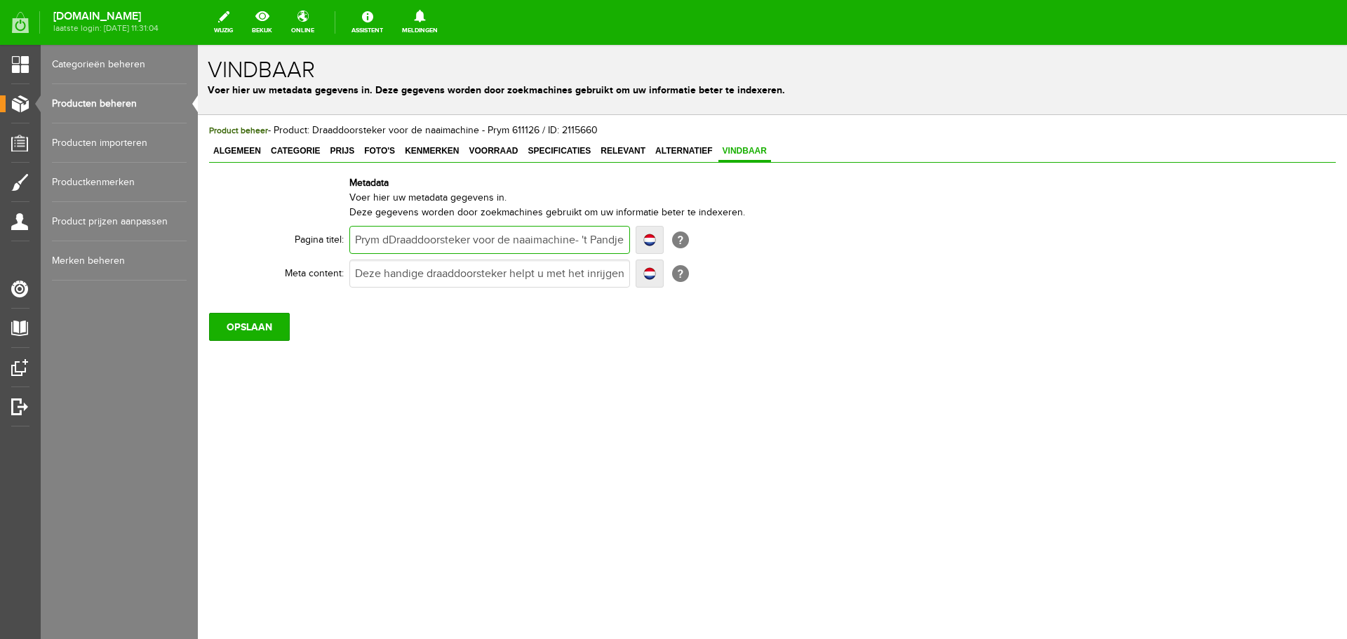
type input "Prym draaddoorsteker voor de naaimachine- 't Pandje Naaimachines"
click at [439, 269] on input "Deze handige draaddoorsteker helpt u met het inrijgen van de draad door de naal…" at bounding box center [489, 274] width 281 height 28
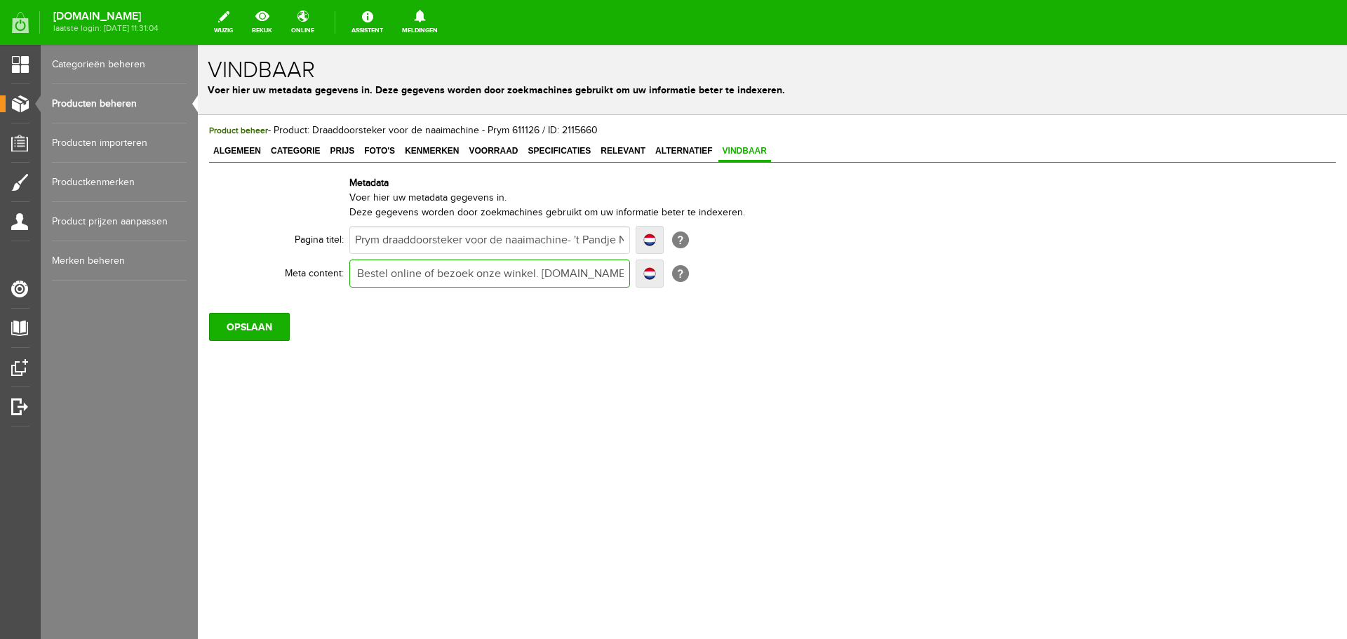
type input "Deze handige draaddoorsteker helpt u met het inrijgen van de draad door de naal…"
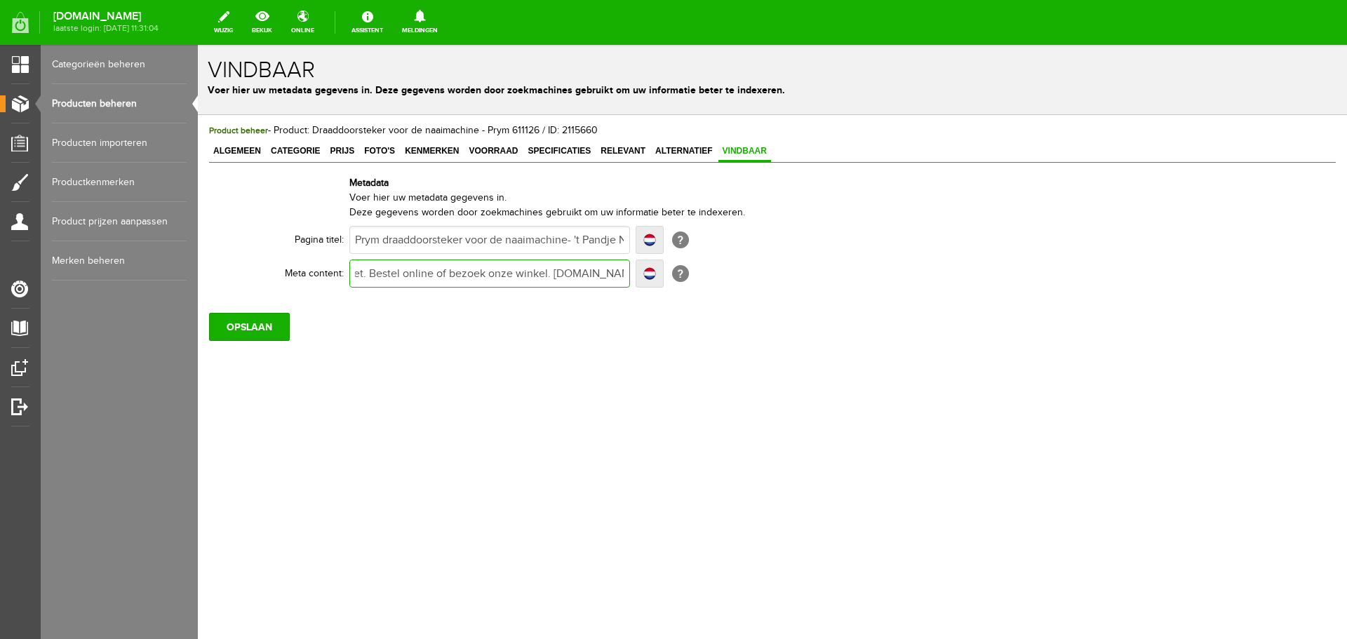
scroll to position [0, 777]
type input "Deze handige draaddoorsteker helpt u met het inrijgen van de draad door de naal…"
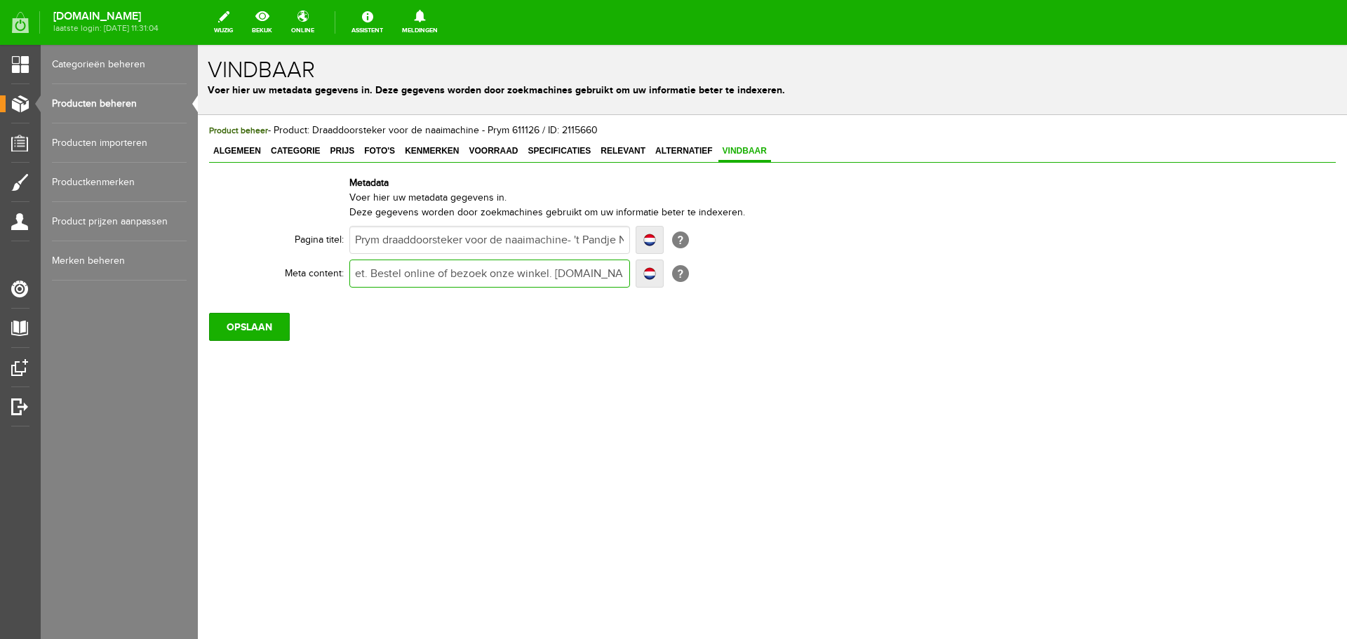
type input "Deze handige draaddoorsteker helpt u met het inrijgen van de draad door de naal…"
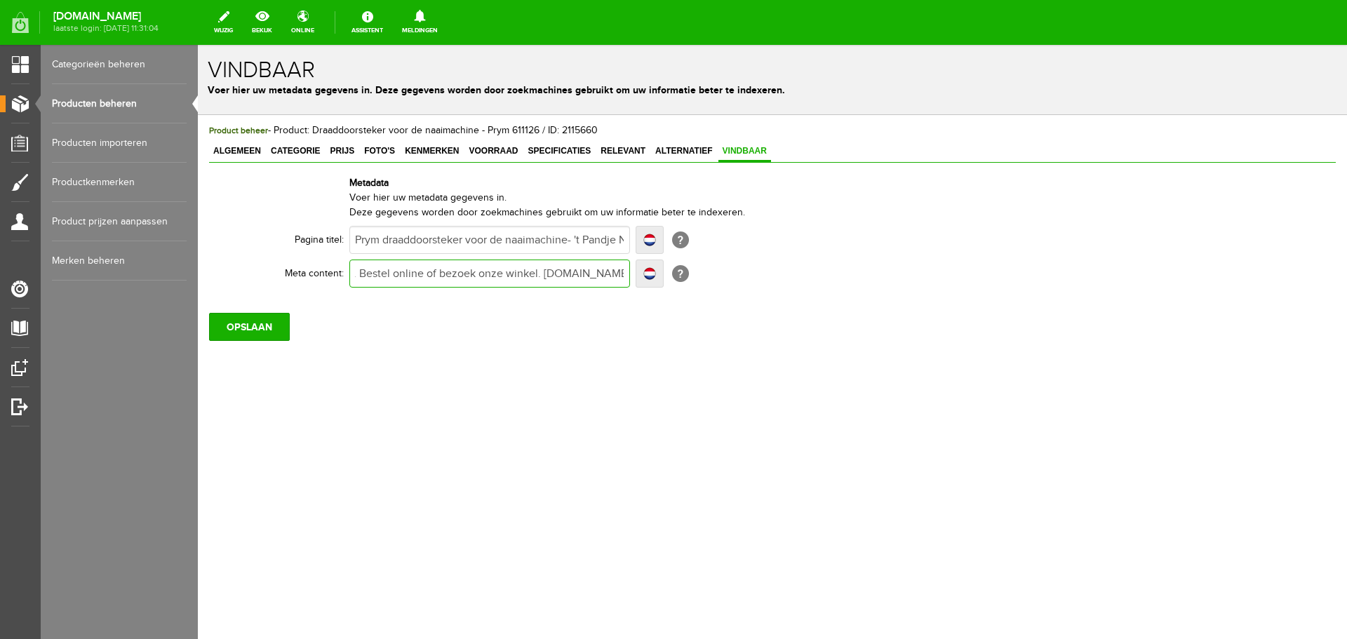
type input "Deze handige draaddoorsteker helpt u met het inrijgen van de draad door de naal…"
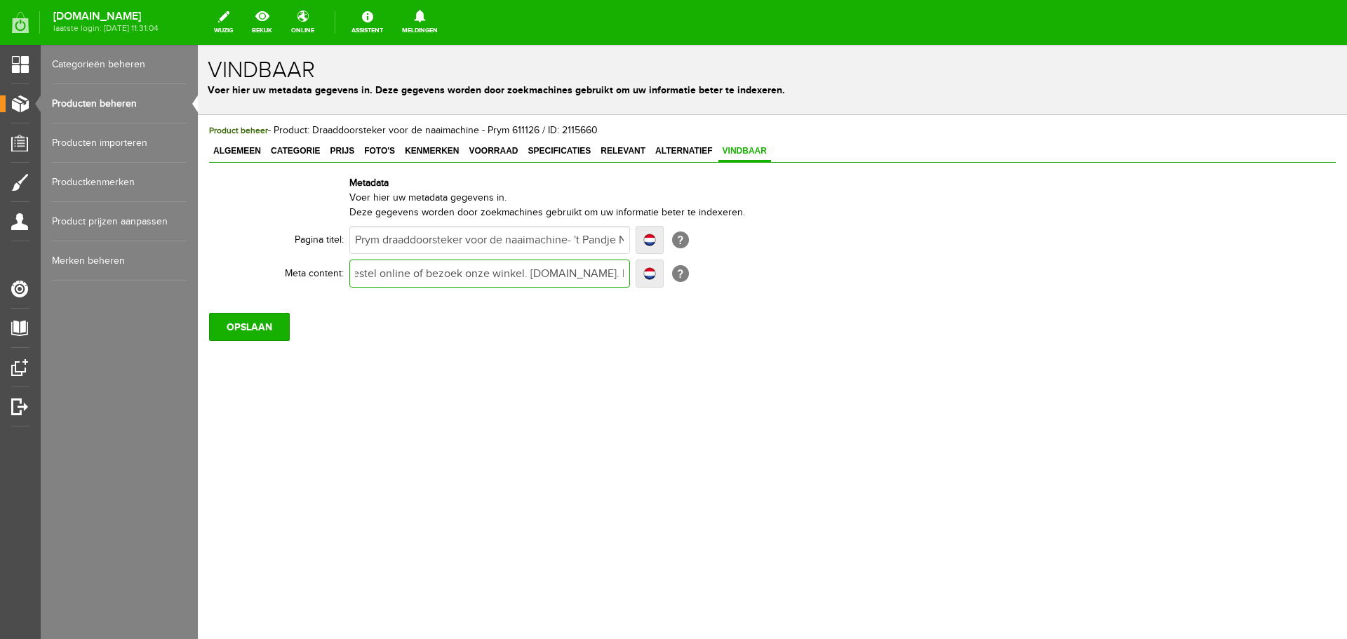
type input "Deze handige draaddoorsteker helpt u met het inrijgen van de draad door de naal…"
click at [243, 328] on input "OPSLAAN" at bounding box center [249, 327] width 81 height 28
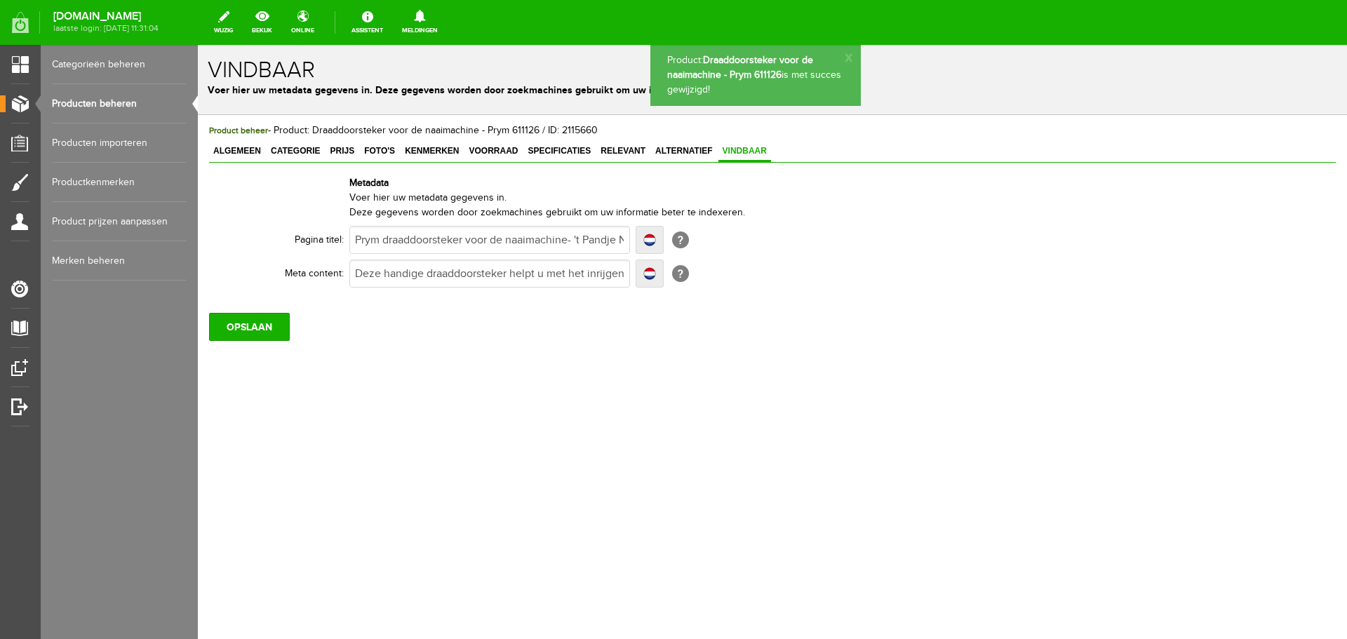
scroll to position [0, 0]
click at [631, 152] on span "Relevant" at bounding box center [622, 151] width 53 height 10
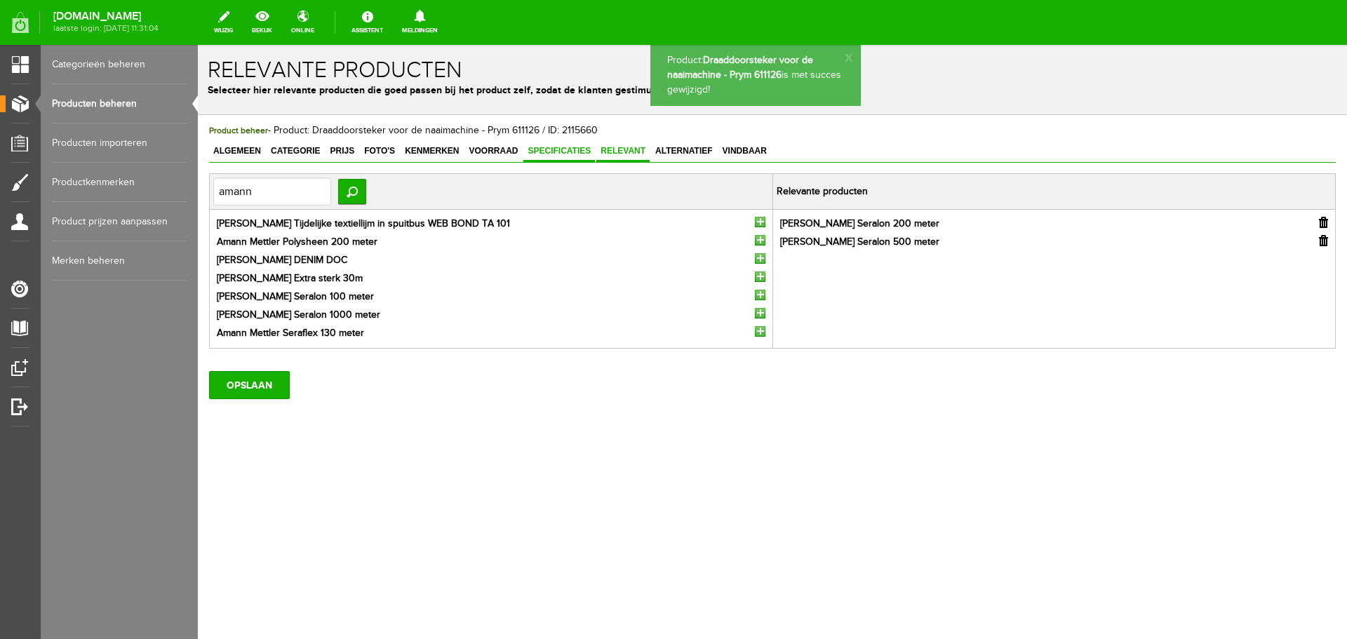
click at [573, 152] on span "Specificaties" at bounding box center [559, 151] width 72 height 10
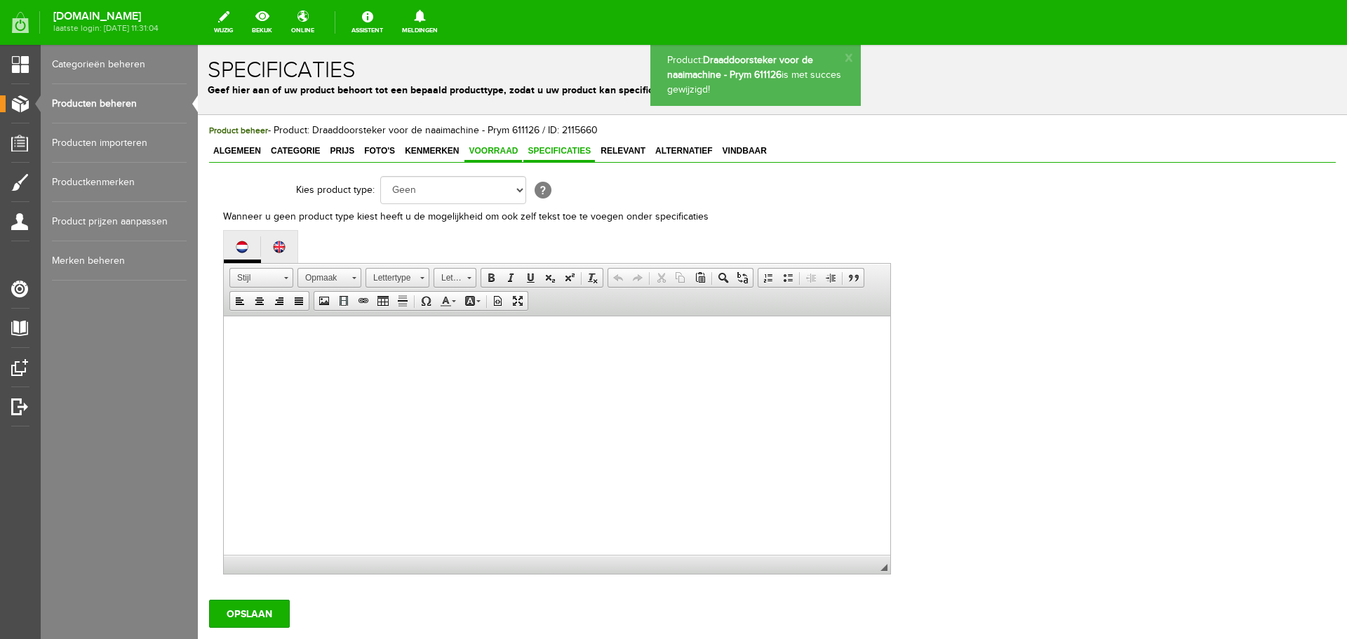
click at [505, 149] on span "Voorraad" at bounding box center [493, 151] width 58 height 10
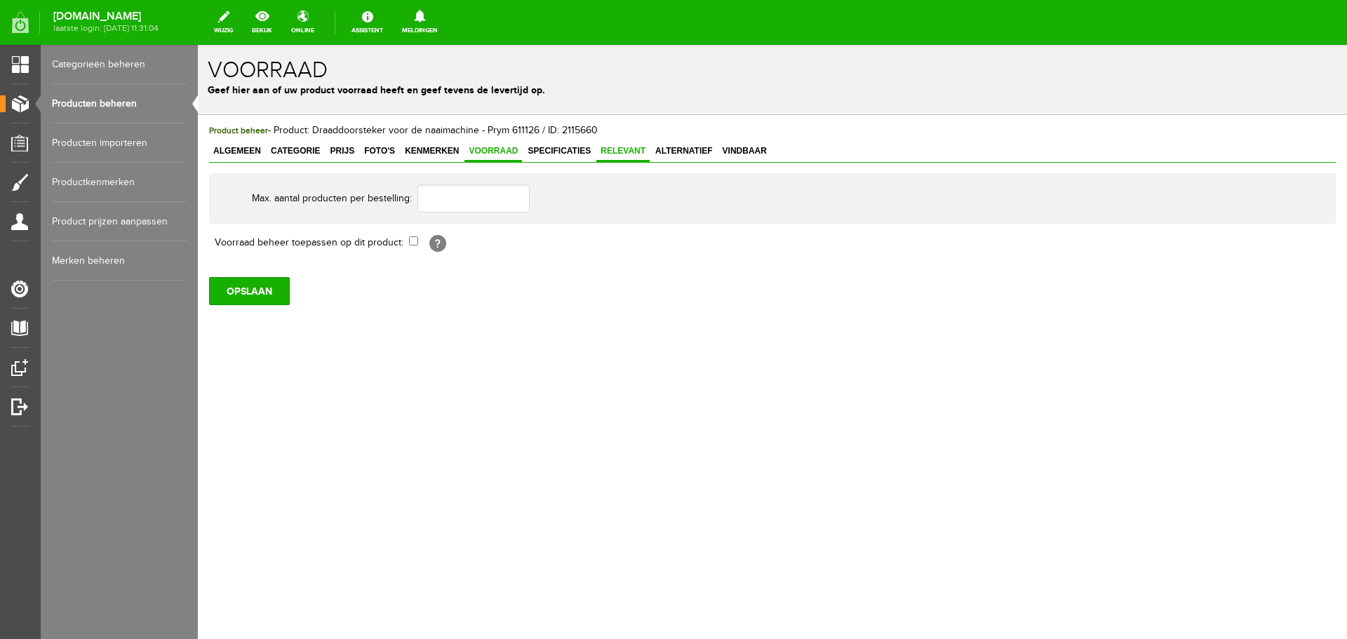
click at [623, 153] on span "Relevant" at bounding box center [622, 151] width 53 height 10
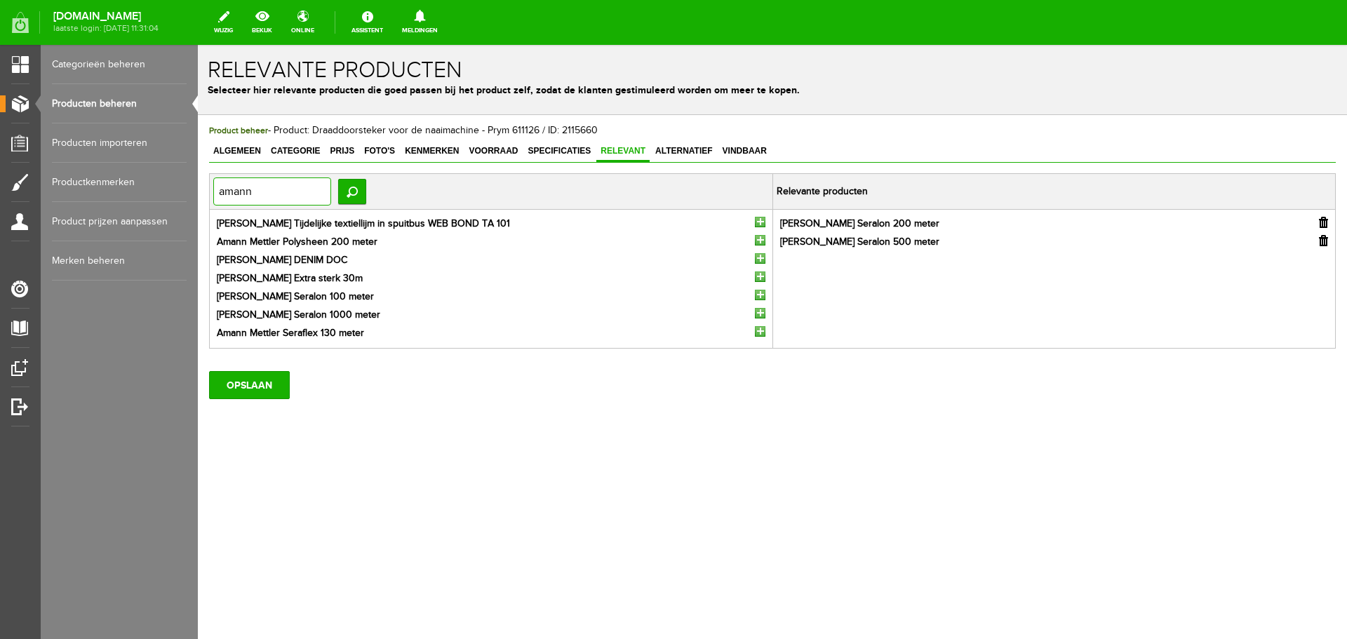
click at [286, 190] on input "amann" at bounding box center [272, 192] width 118 height 28
drag, startPoint x: 268, startPoint y: 192, endPoint x: 185, endPoint y: 193, distance: 83.5
click at [198, 193] on html "Product: Draaddoorsteker voor de naaimachine - Prym 611126 is met succes gewijz…" at bounding box center [772, 342] width 1149 height 594
type input "schmetz"
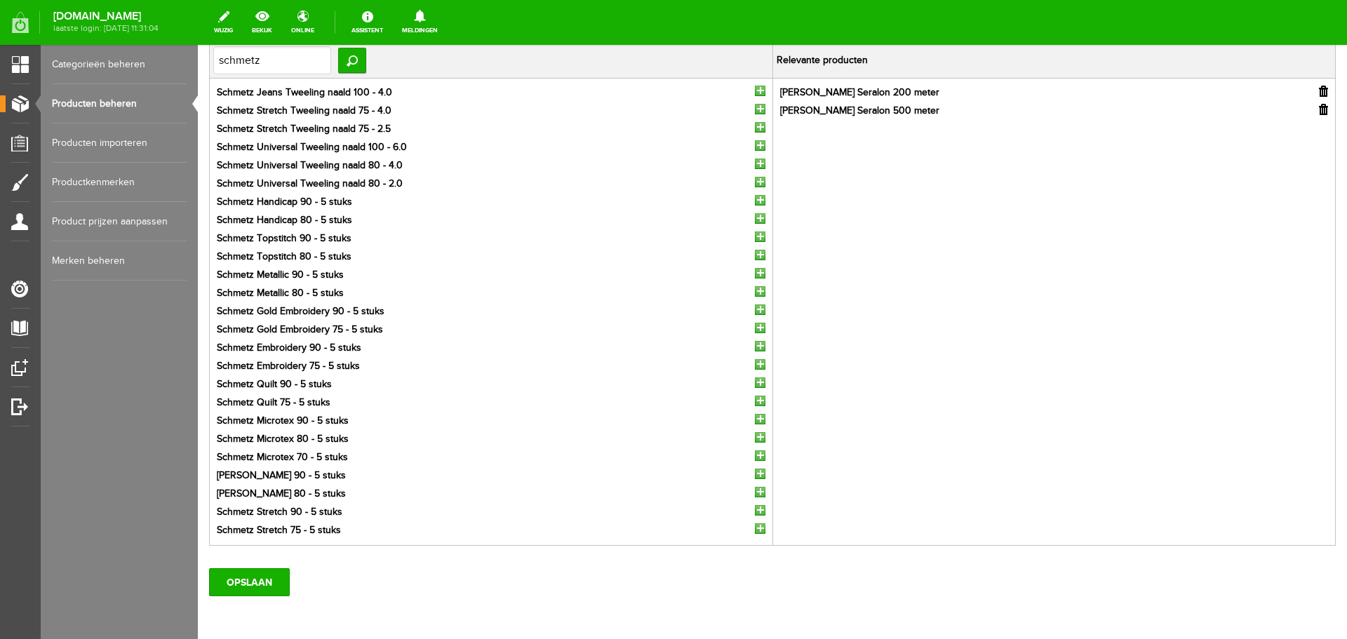
scroll to position [140, 0]
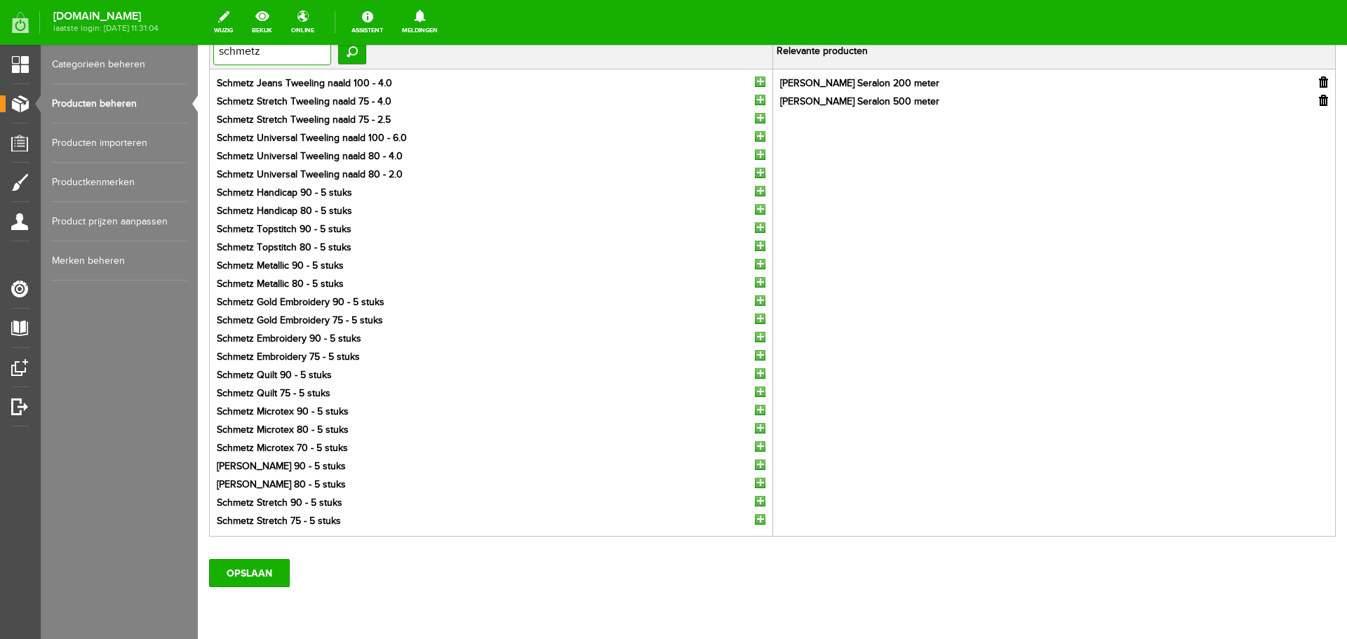
click at [271, 52] on input "schmetz" at bounding box center [272, 51] width 118 height 28
type input "schmetz univer"
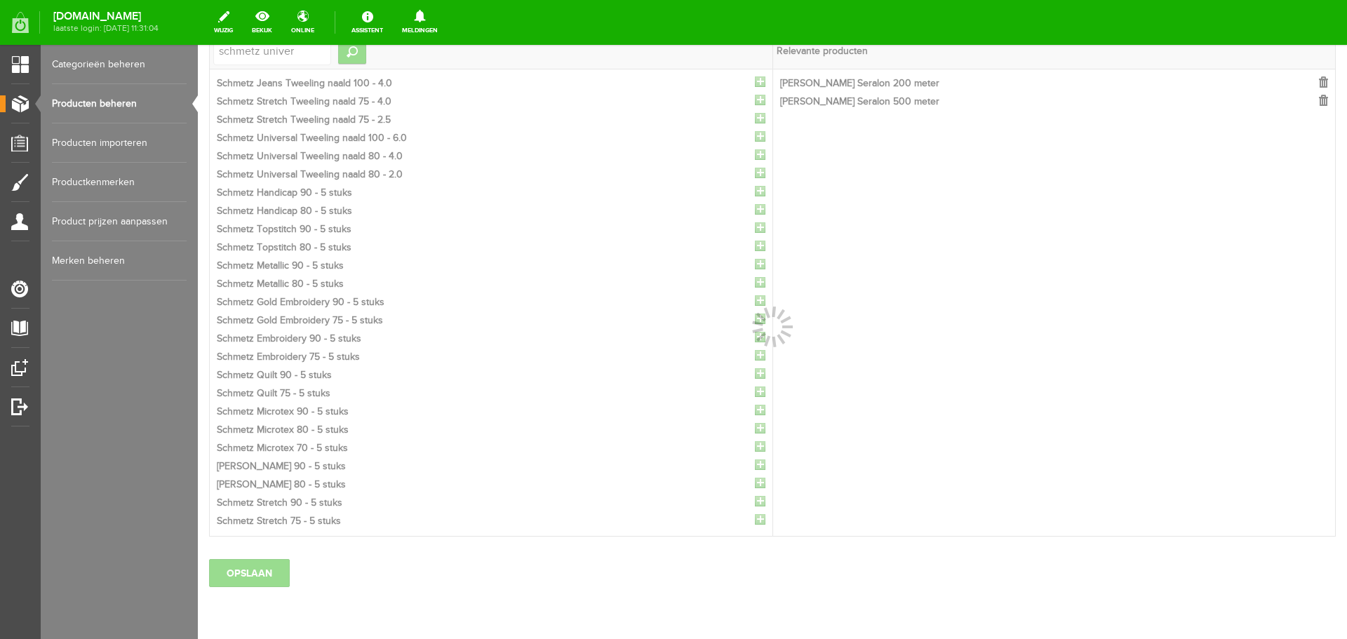
scroll to position [0, 0]
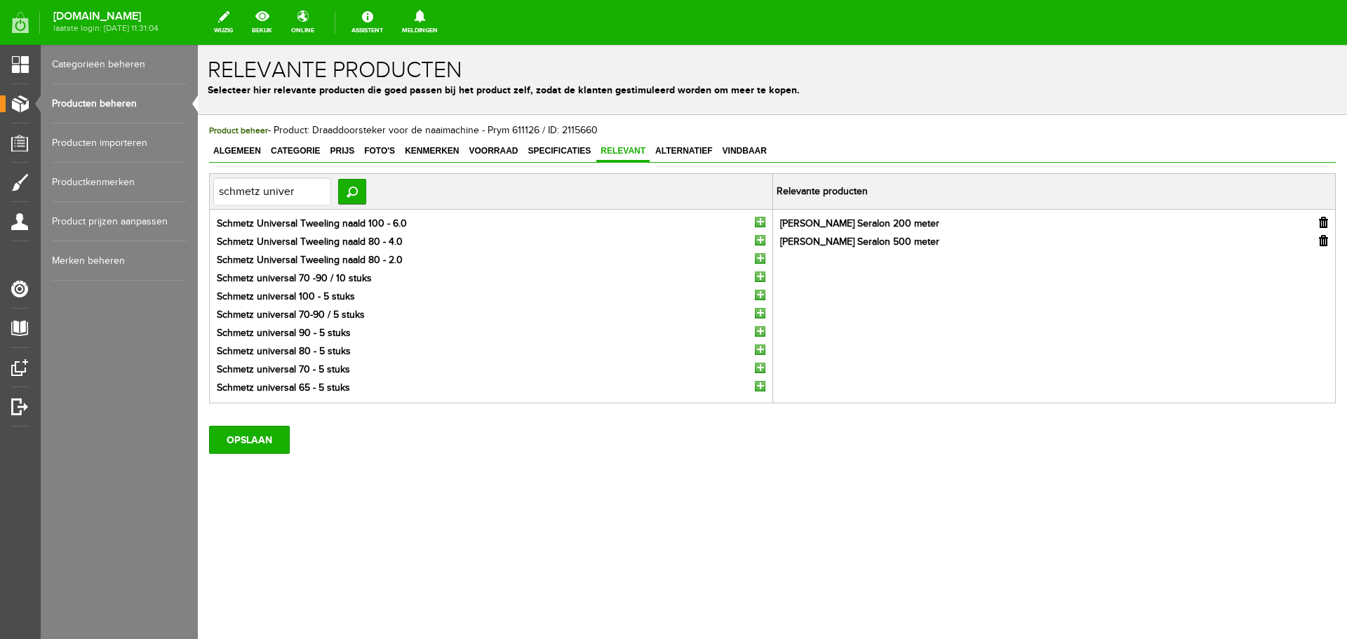
click at [760, 312] on input "button" at bounding box center [760, 313] width 11 height 11
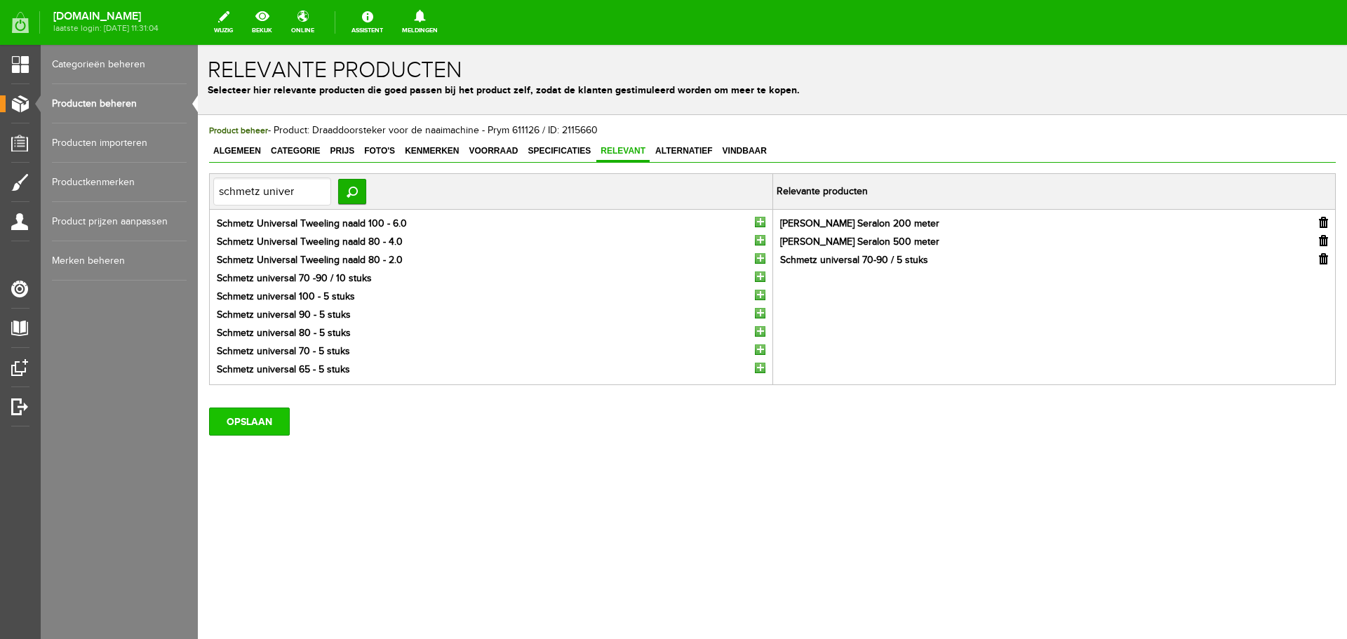
click at [257, 417] on input "OPSLAAN" at bounding box center [249, 422] width 81 height 28
click at [270, 417] on input "OPSLAAN" at bounding box center [249, 422] width 81 height 28
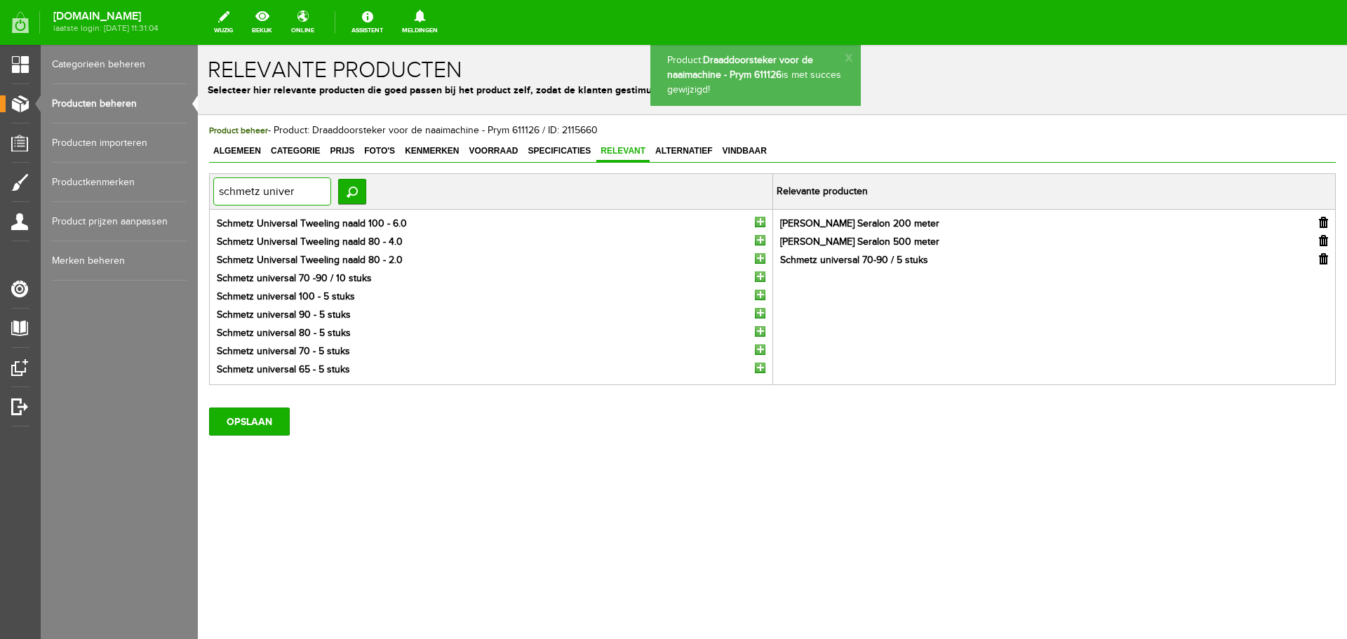
drag, startPoint x: 314, startPoint y: 188, endPoint x: 214, endPoint y: 200, distance: 100.3
click at [214, 200] on input "schmetz univer" at bounding box center [272, 192] width 118 height 28
type input "spelden"
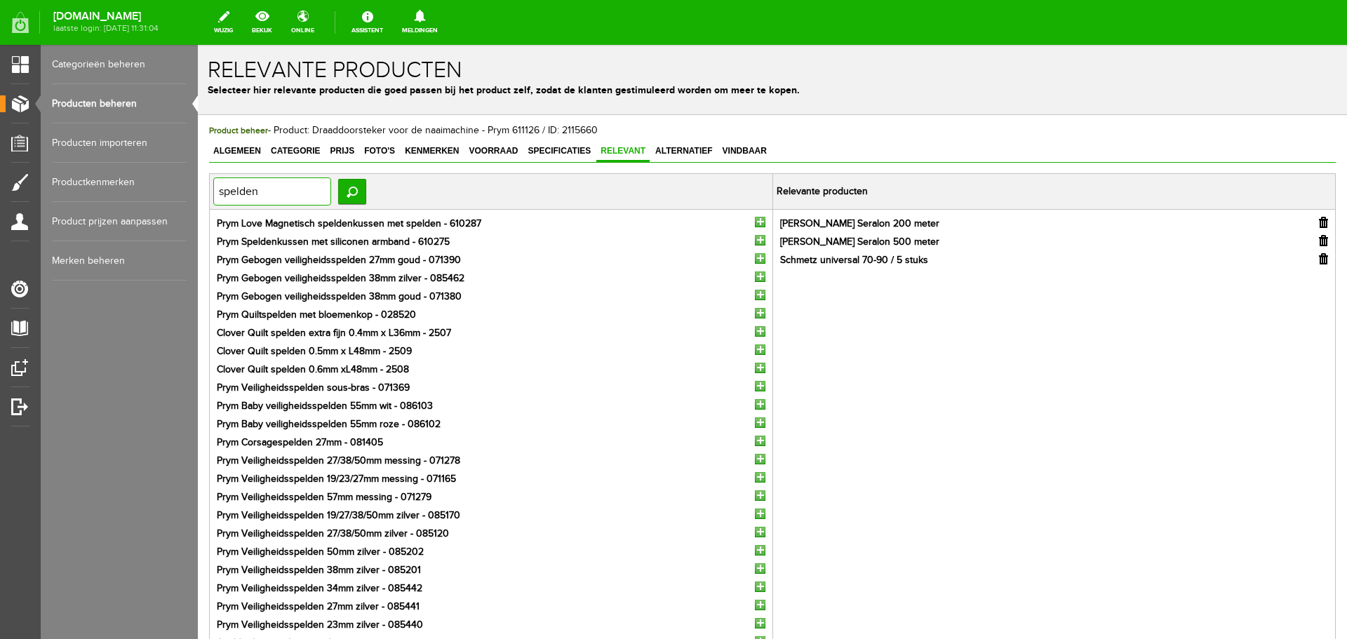
drag, startPoint x: 285, startPoint y: 188, endPoint x: 206, endPoint y: 192, distance: 79.4
click at [206, 192] on div "Product beheer - Product: Draaddoorsteker voor de naaimachine - Prym 611126 / I…" at bounding box center [772, 473] width 1149 height 716
click at [123, 102] on link "Producten beheren" at bounding box center [119, 103] width 135 height 39
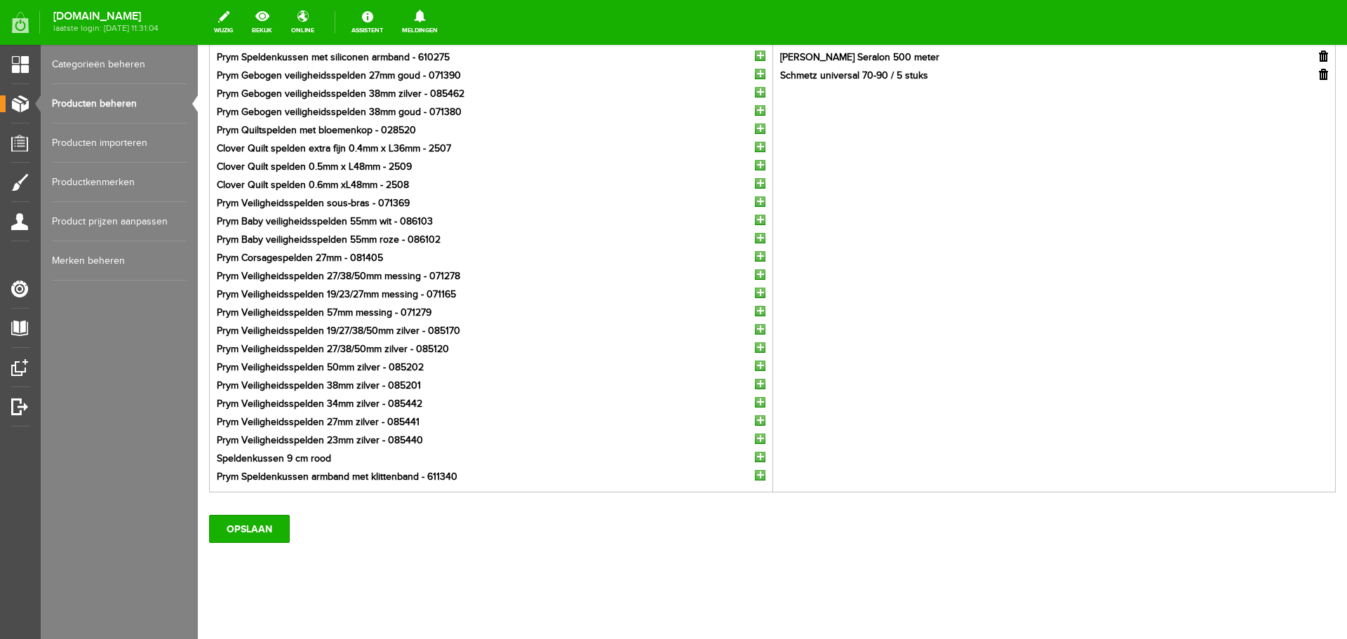
scroll to position [192, 0]
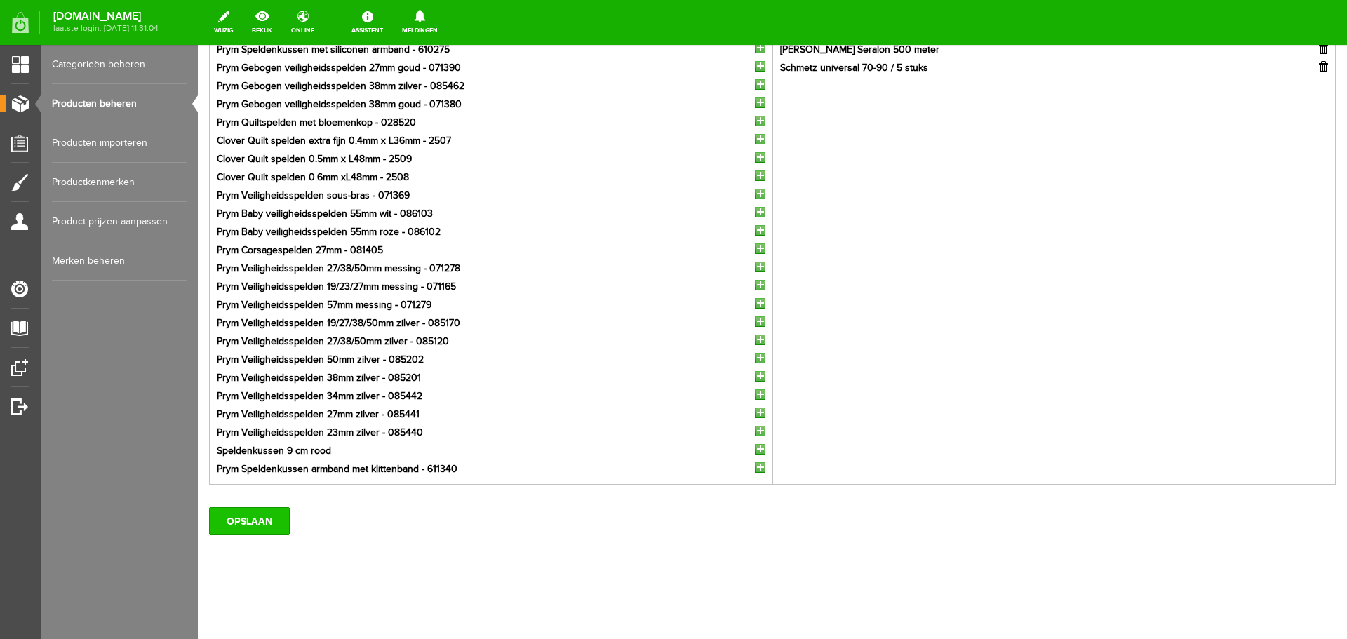
click at [262, 528] on input "OPSLAAN" at bounding box center [249, 521] width 81 height 28
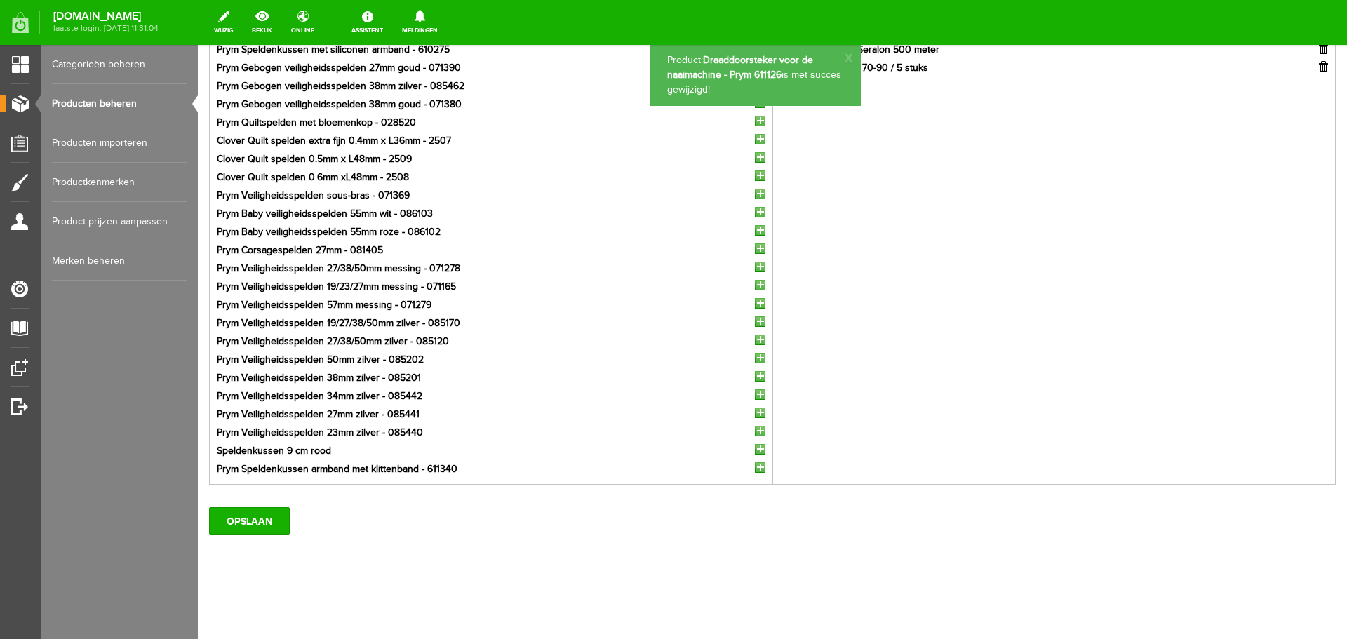
scroll to position [0, 0]
click at [756, 469] on input "button" at bounding box center [760, 467] width 11 height 11
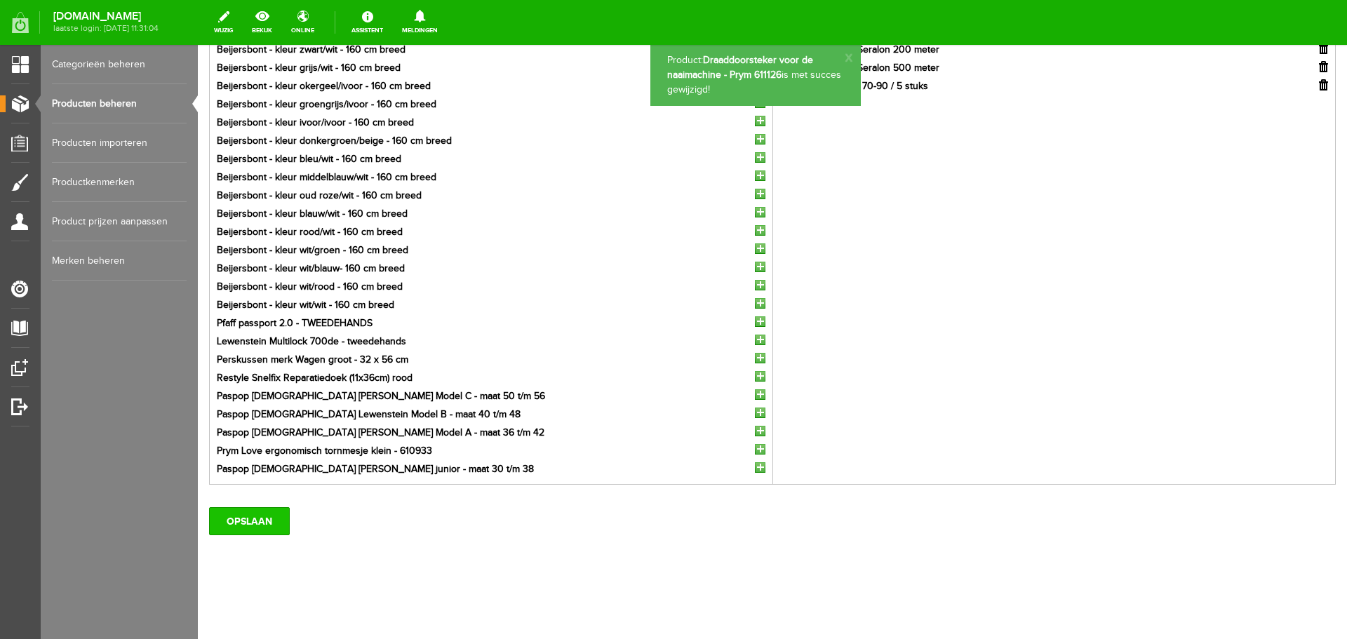
click at [251, 514] on input "OPSLAAN" at bounding box center [249, 521] width 81 height 28
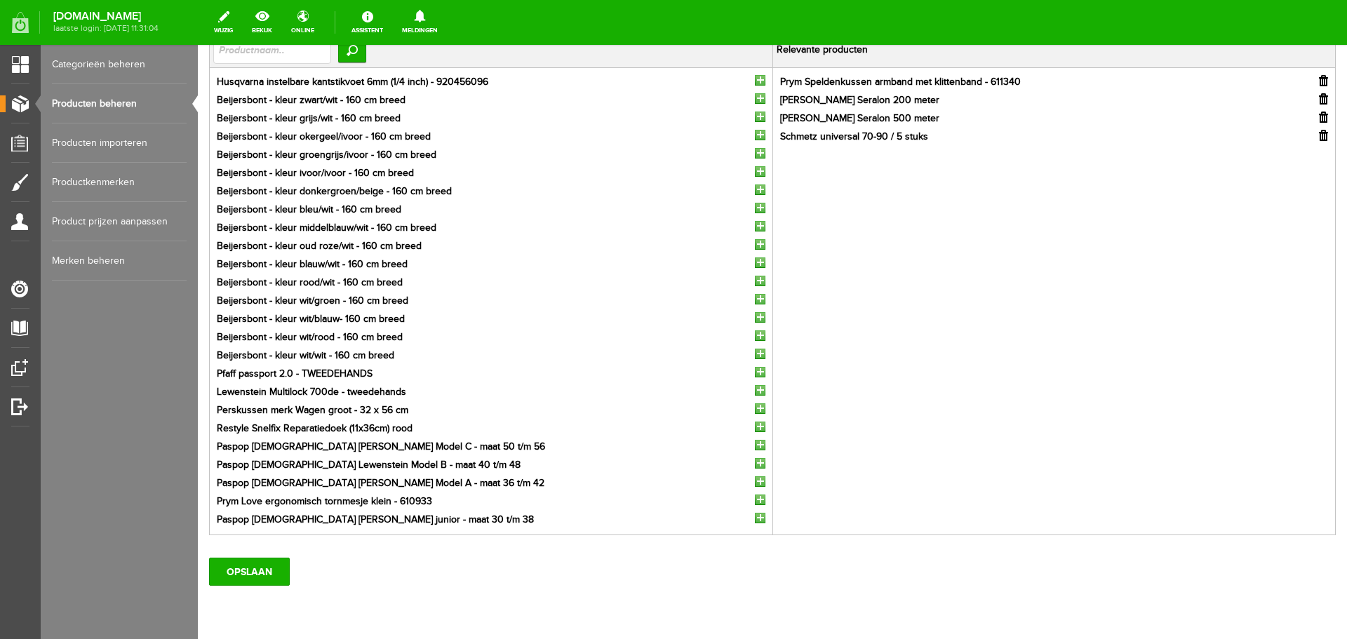
scroll to position [192, 0]
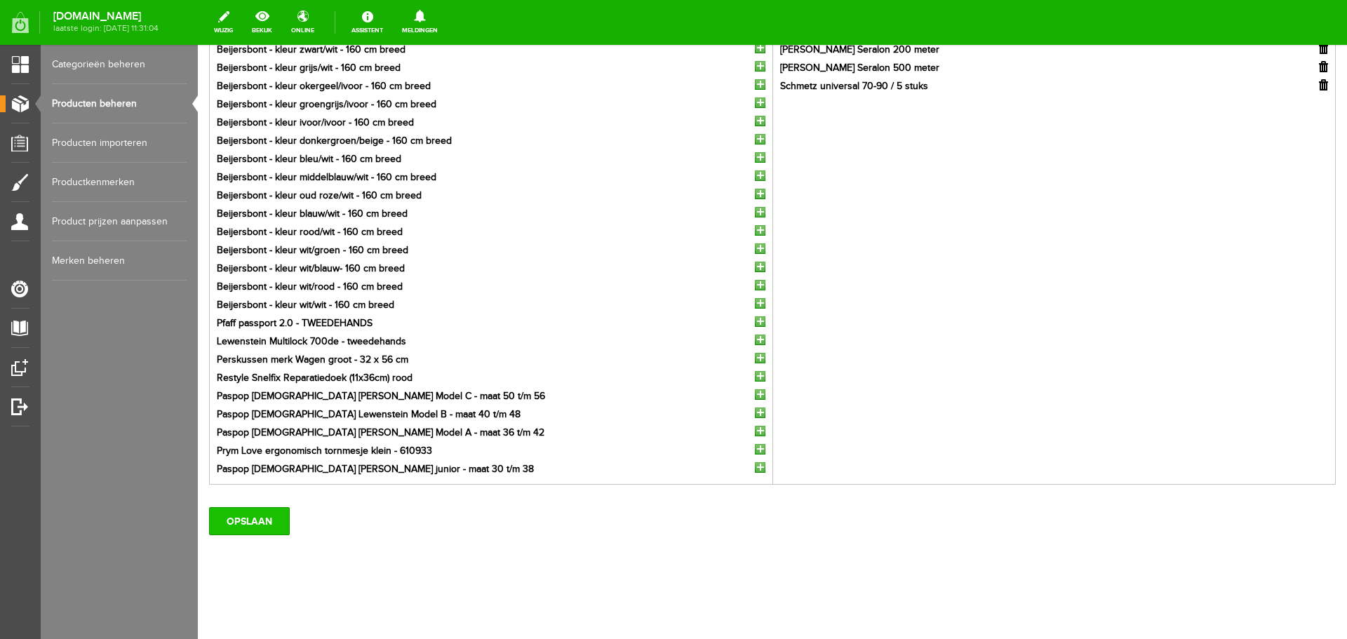
click at [233, 516] on input "OPSLAAN" at bounding box center [249, 521] width 81 height 28
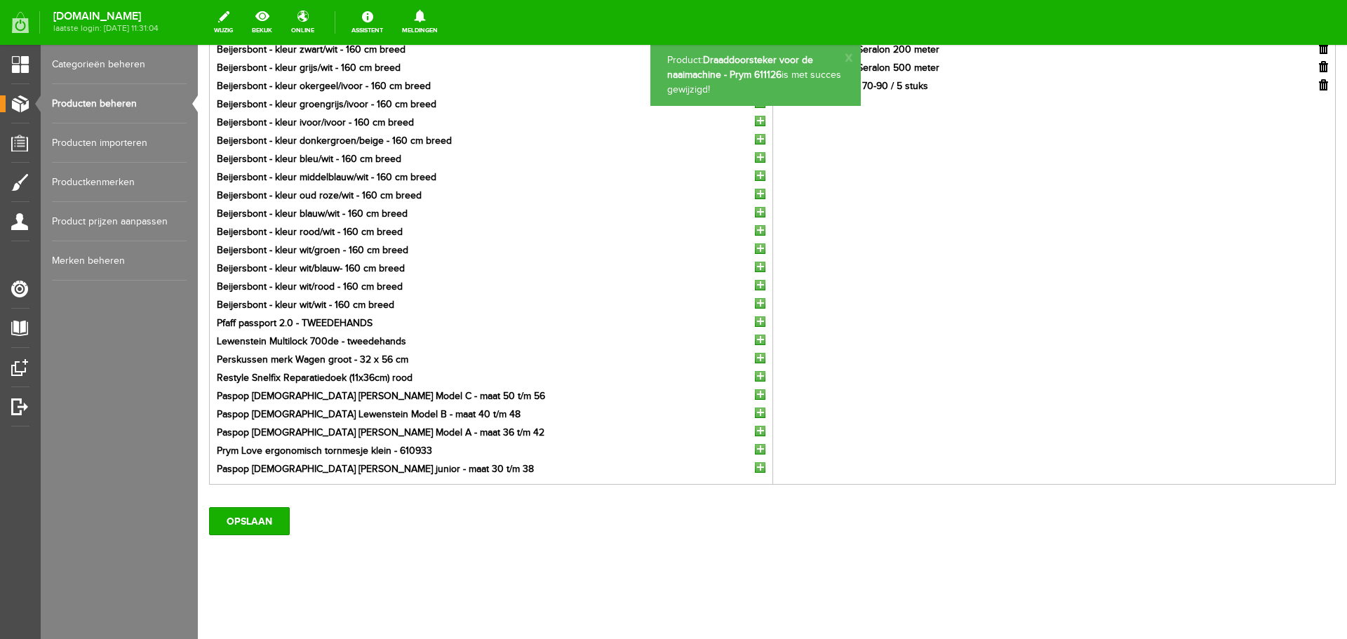
scroll to position [0, 0]
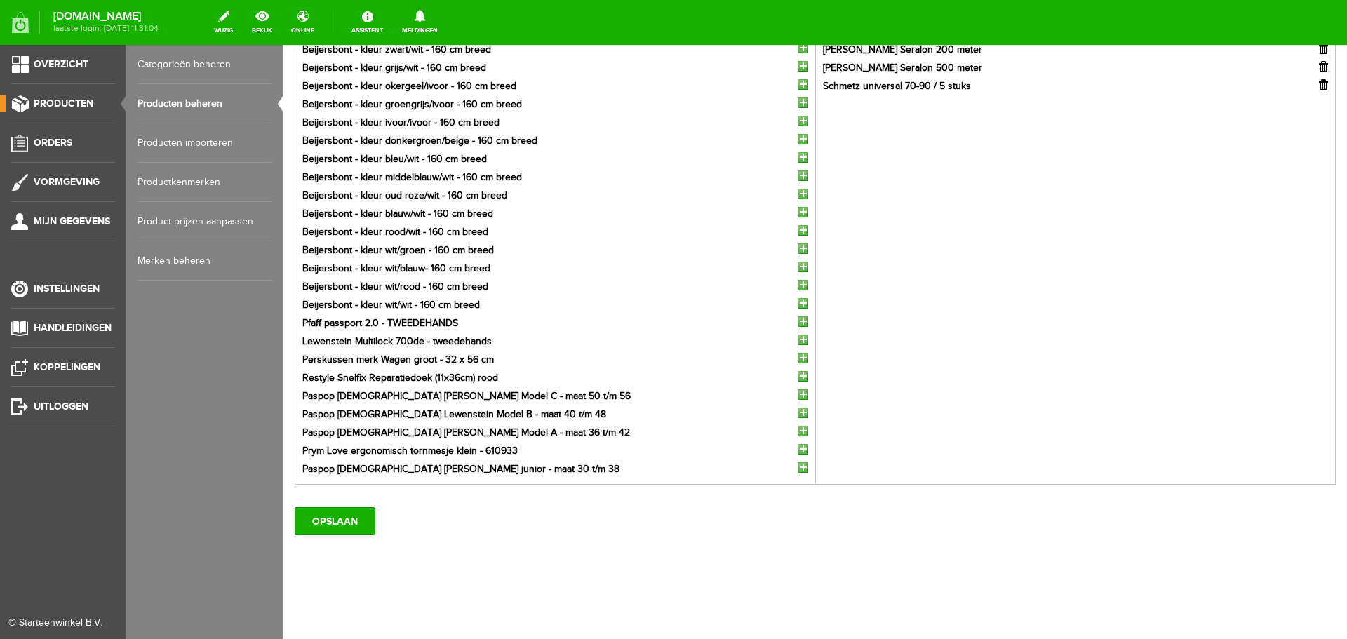
click at [171, 102] on link "Producten beheren" at bounding box center [205, 103] width 135 height 39
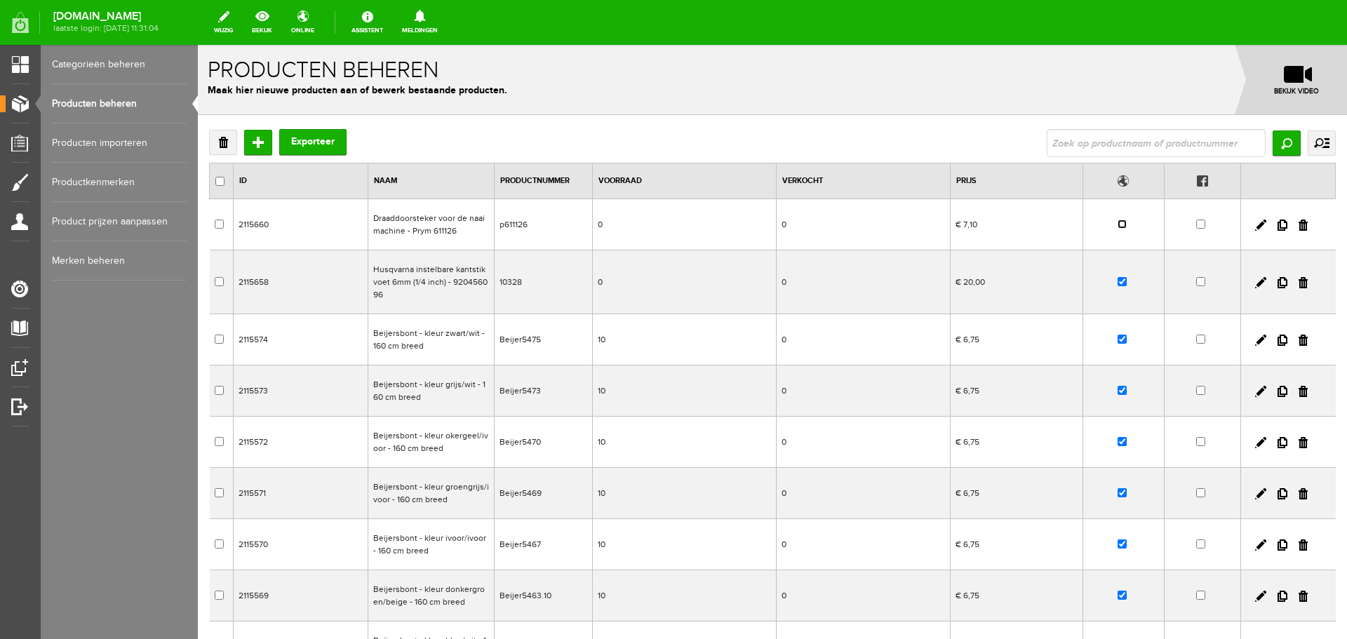
click at [1118, 225] on input "checkbox" at bounding box center [1122, 224] width 9 height 9
checkbox input "true"
click at [1255, 226] on link at bounding box center [1260, 225] width 11 height 11
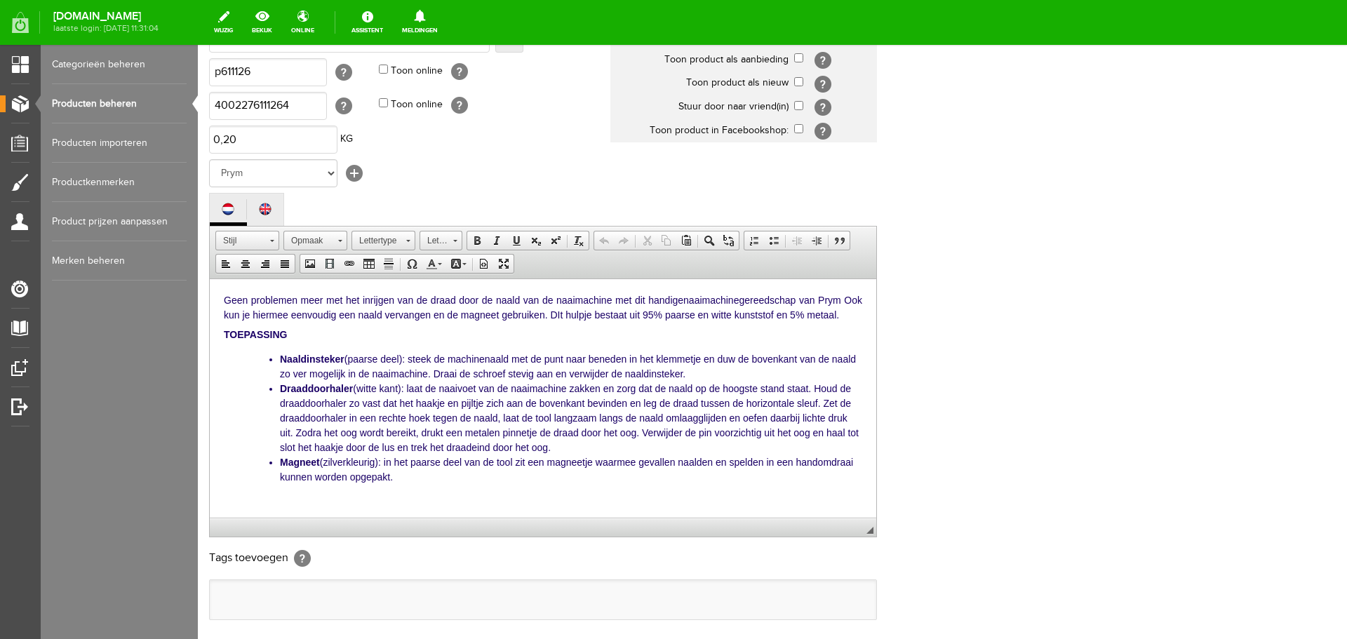
scroll to position [309, 0]
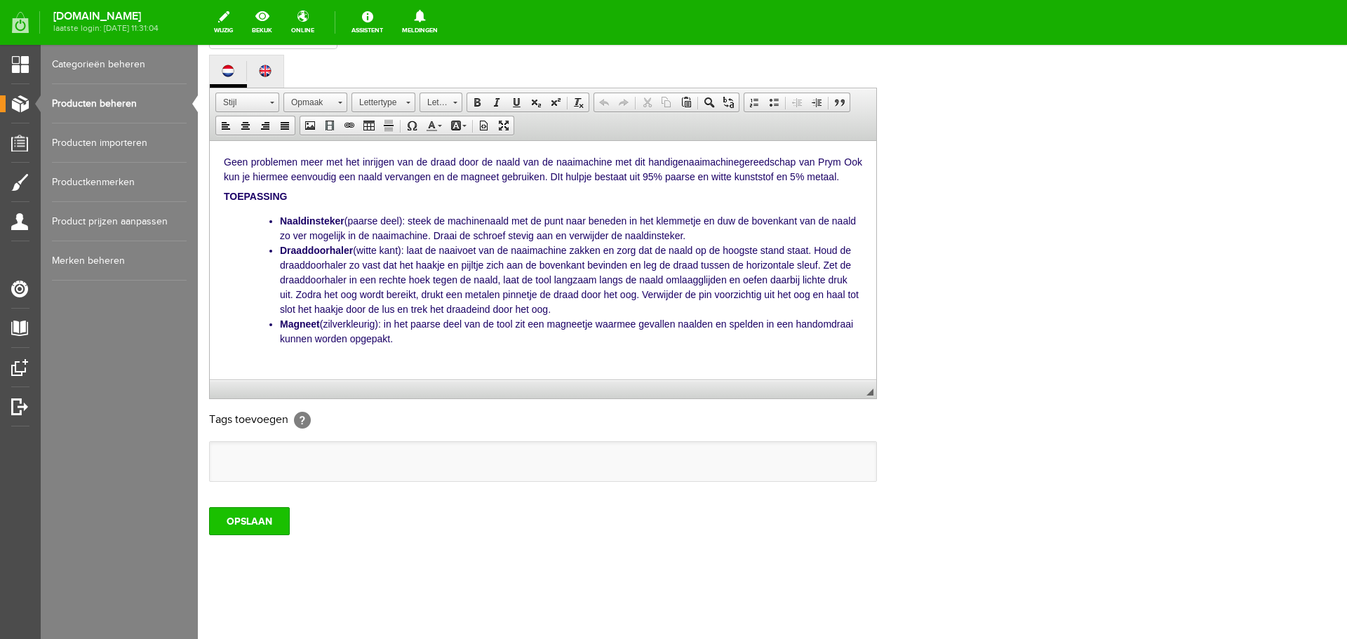
click at [262, 513] on input "OPSLAAN" at bounding box center [249, 521] width 81 height 28
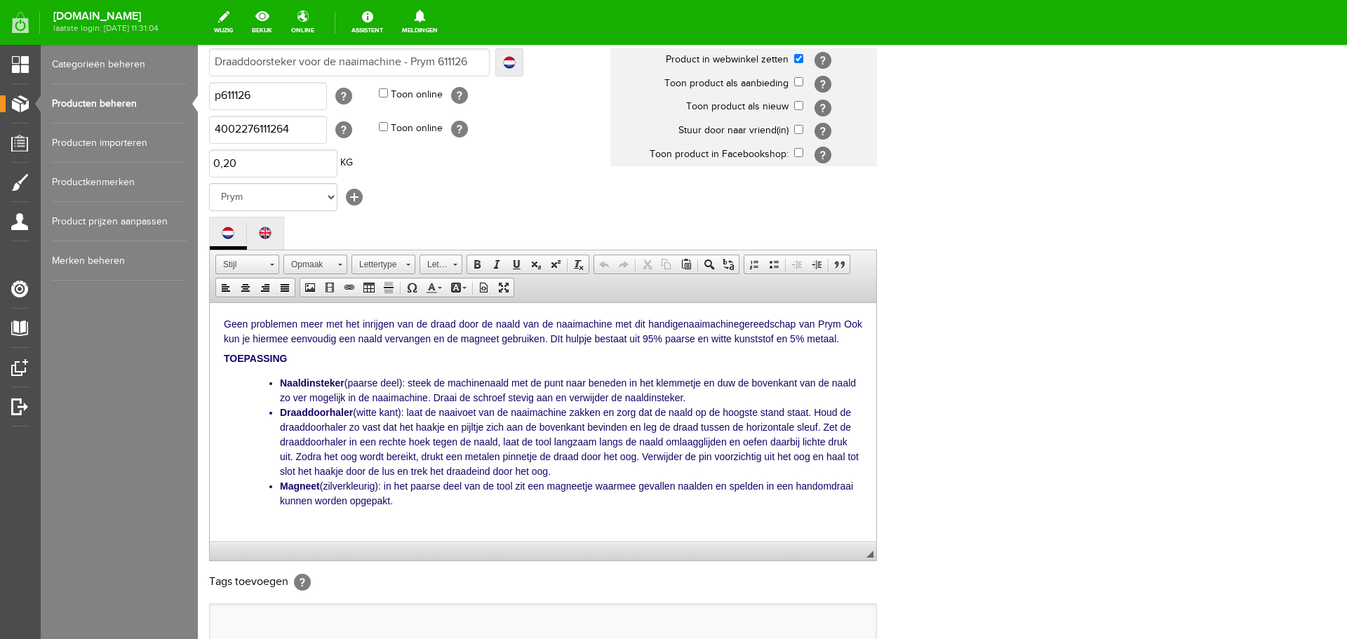
scroll to position [0, 0]
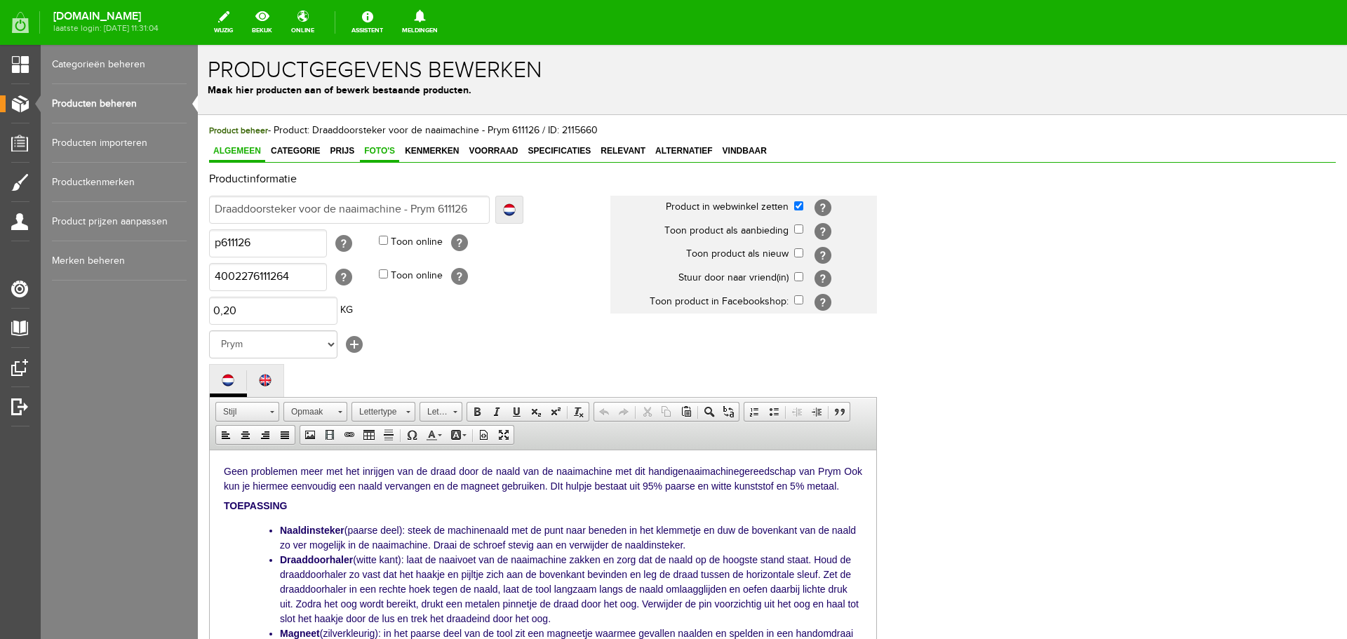
drag, startPoint x: 374, startPoint y: 149, endPoint x: 393, endPoint y: 158, distance: 20.7
click at [375, 150] on span "Foto's" at bounding box center [379, 151] width 39 height 10
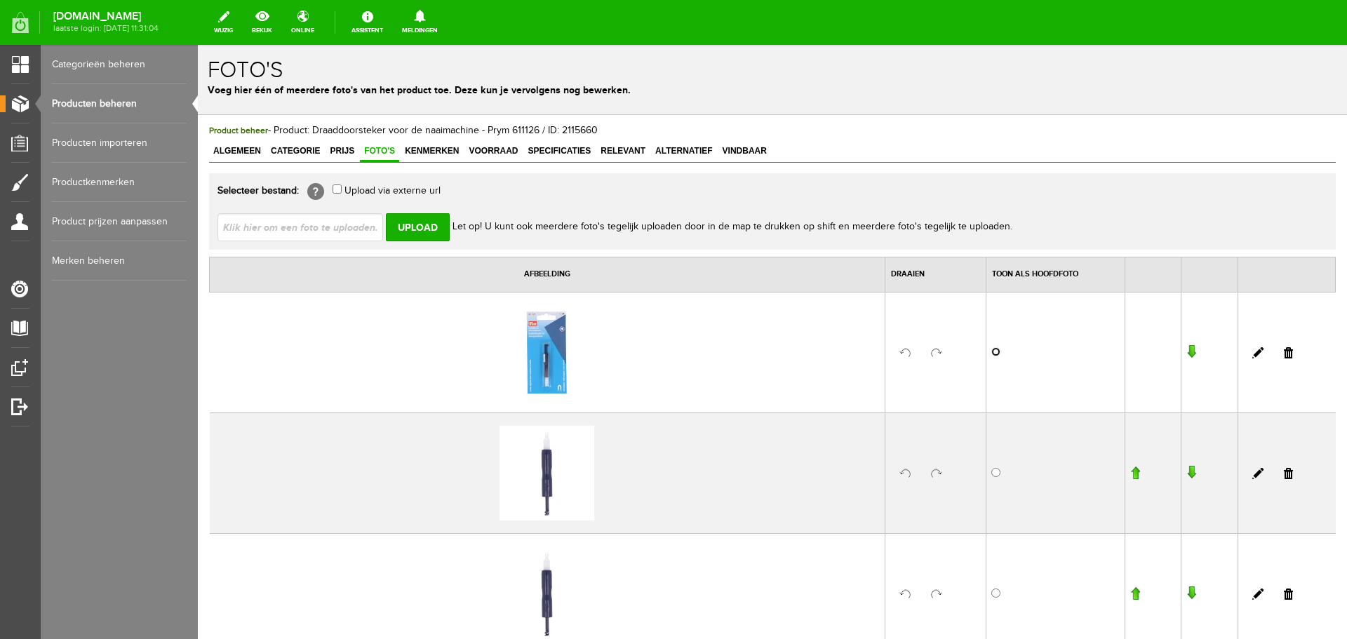
click at [991, 354] on input "radio" at bounding box center [995, 351] width 9 height 9
radio input "true"
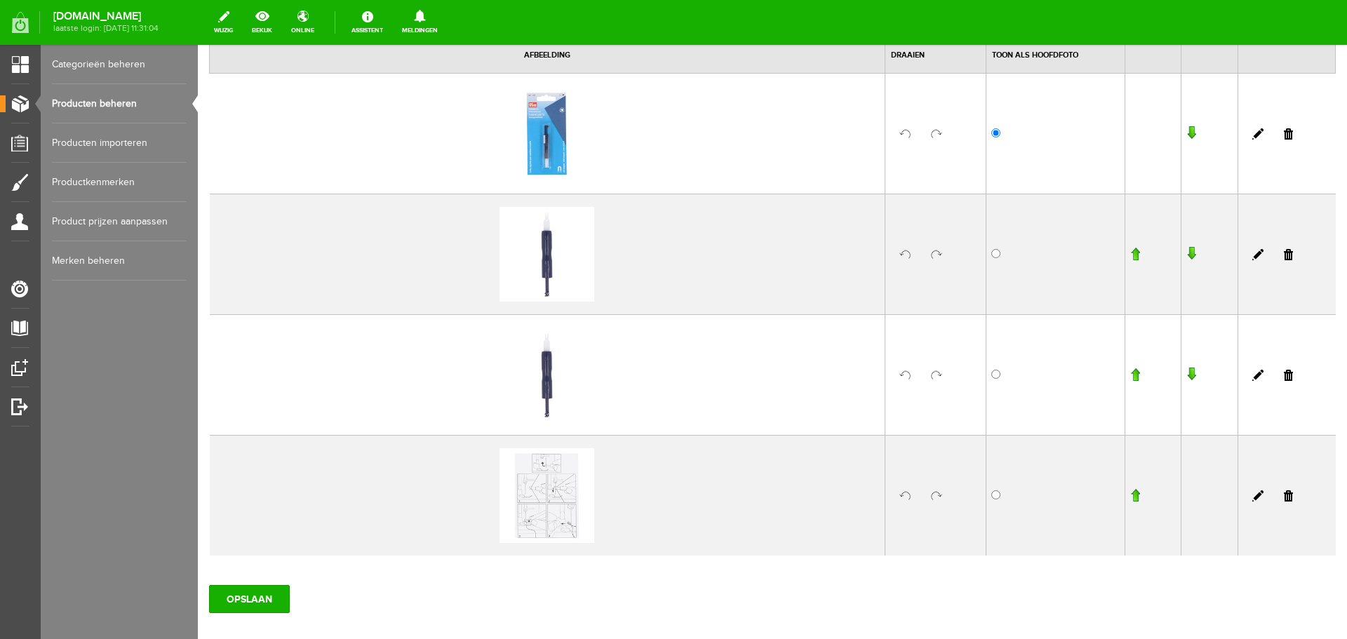
scroll to position [297, 0]
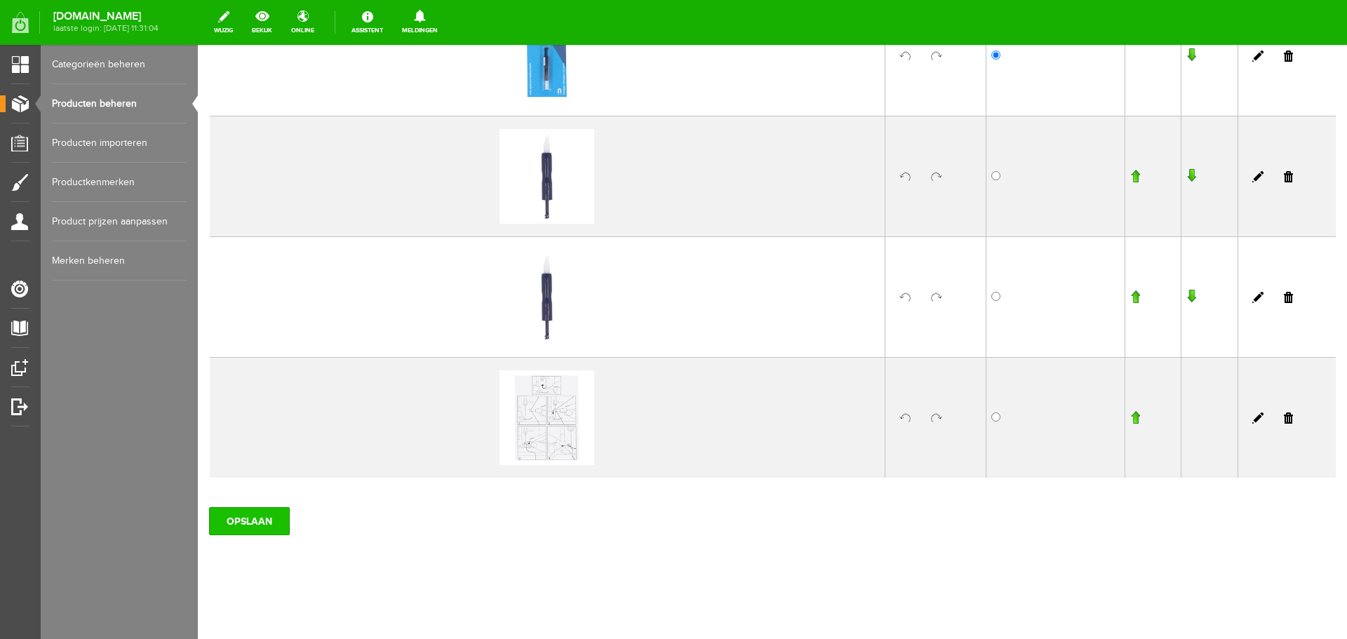
click at [249, 518] on input "OPSLAAN" at bounding box center [249, 521] width 81 height 28
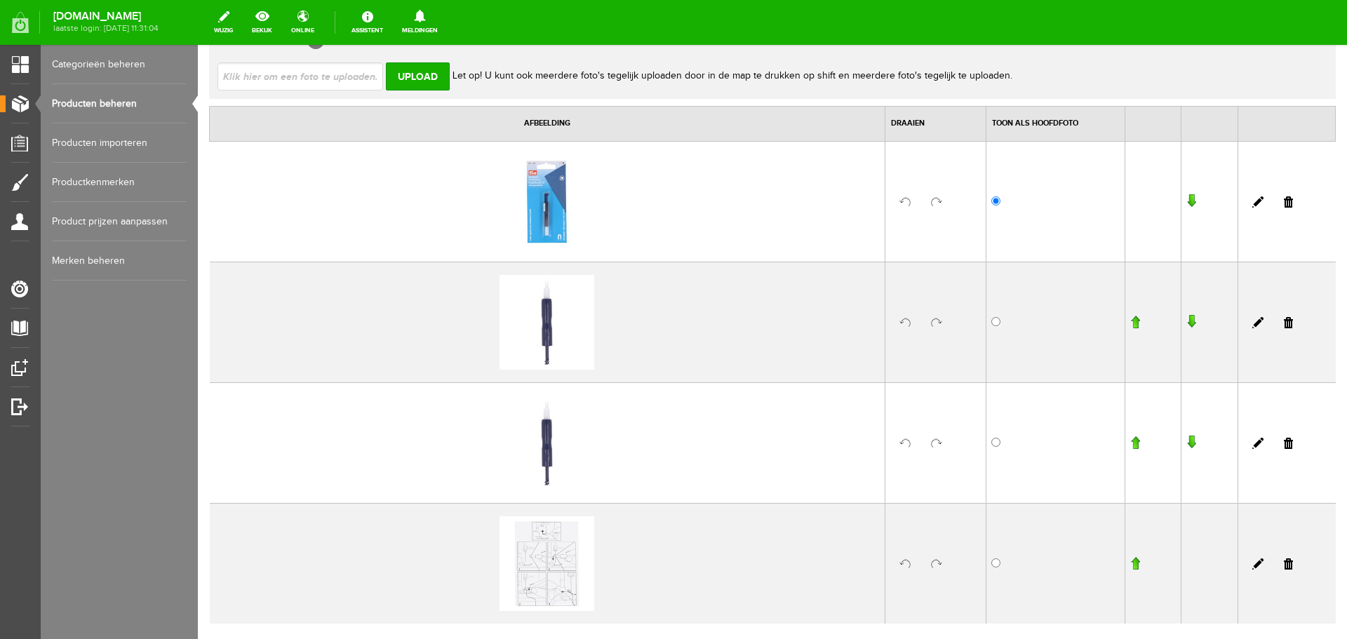
scroll to position [0, 0]
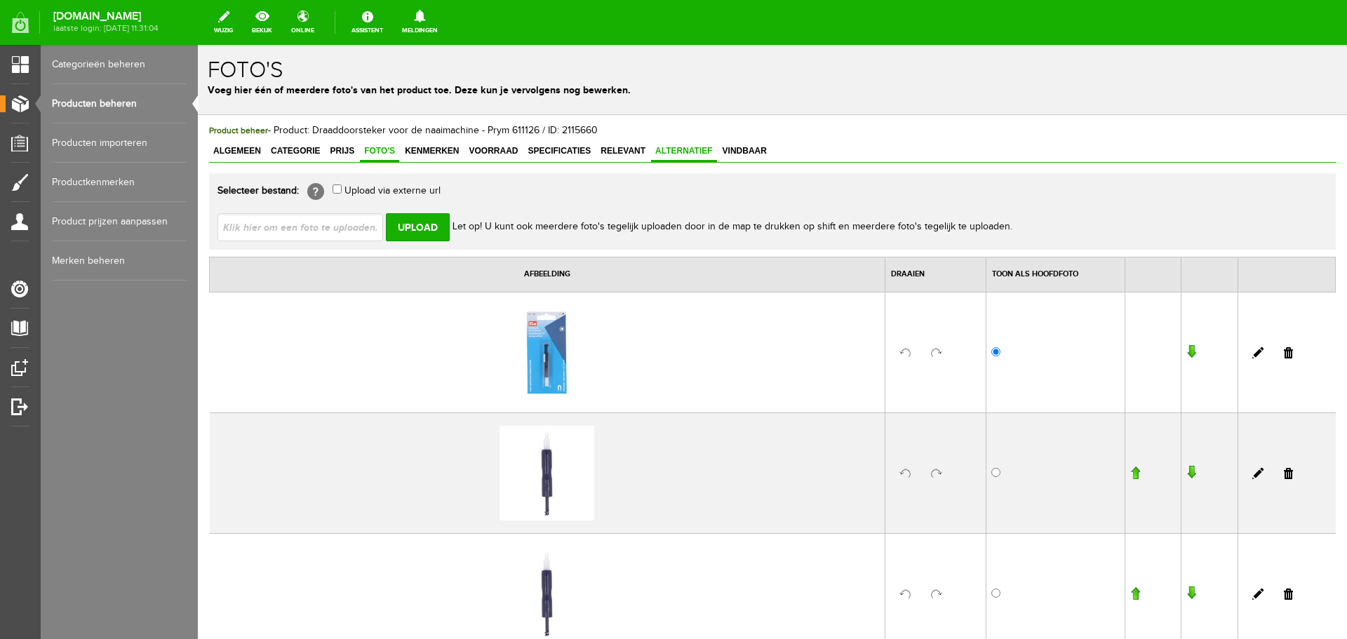
click at [669, 152] on span "Alternatief" at bounding box center [684, 151] width 66 height 10
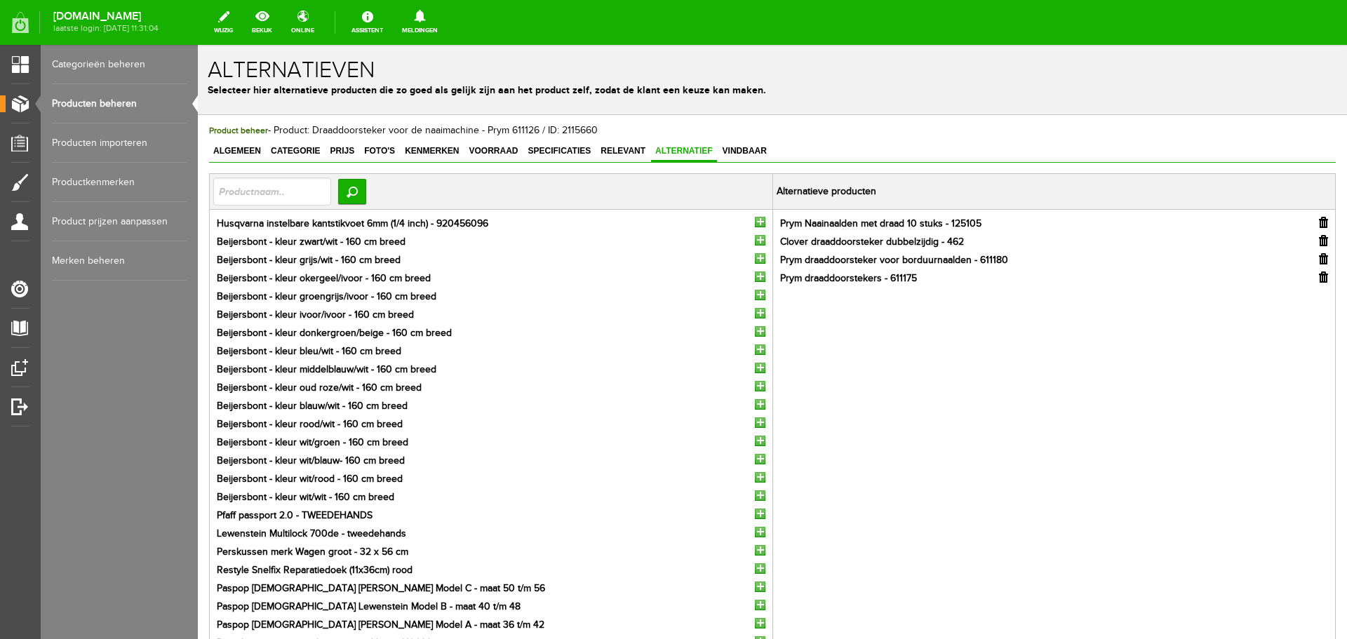
click at [1319, 279] on input "button" at bounding box center [1323, 277] width 9 height 11
click at [1319, 260] on input "button" at bounding box center [1323, 258] width 9 height 11
click at [1319, 241] on input "button" at bounding box center [1323, 240] width 9 height 11
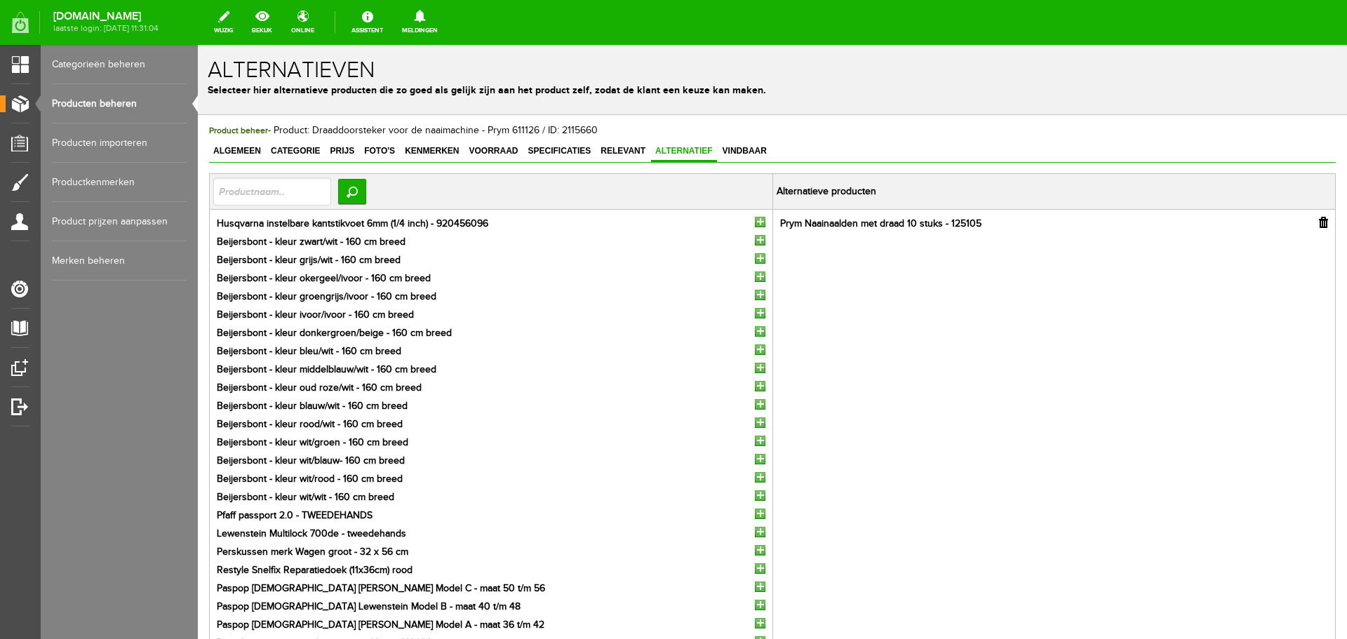
click at [1319, 223] on input "button" at bounding box center [1323, 222] width 9 height 11
click at [627, 150] on span "Relevant" at bounding box center [622, 151] width 53 height 10
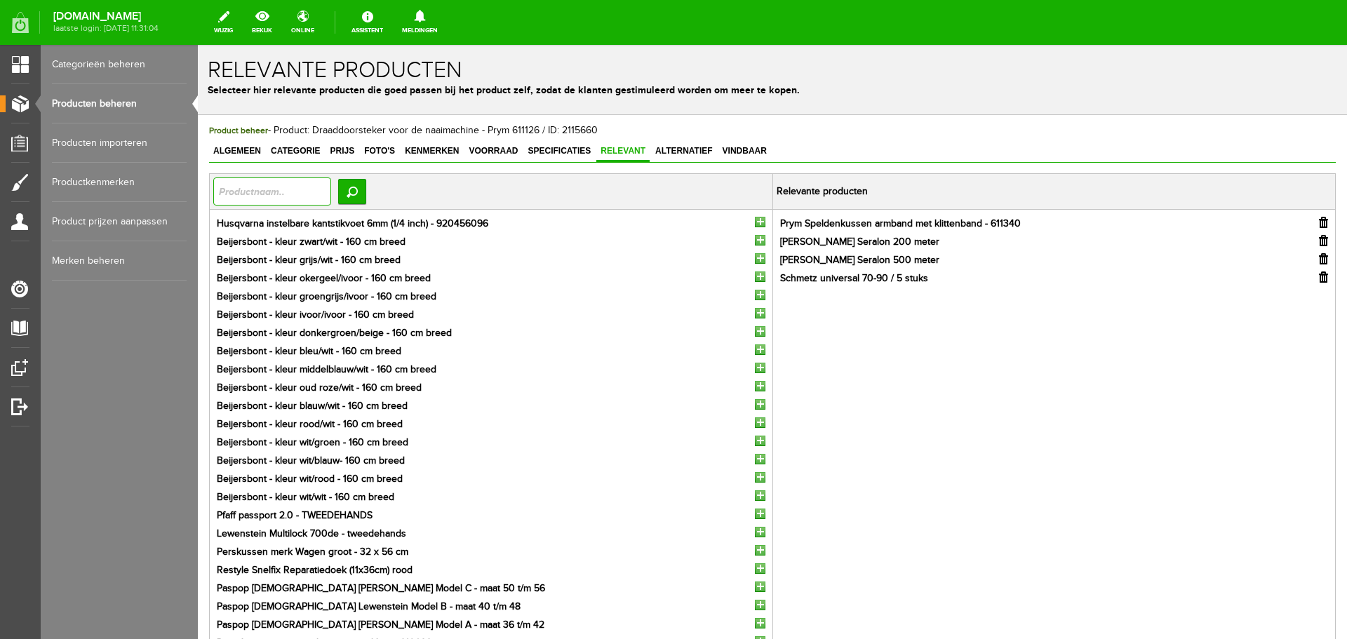
click at [238, 195] on input "text" at bounding box center [272, 192] width 118 height 28
type input "462"
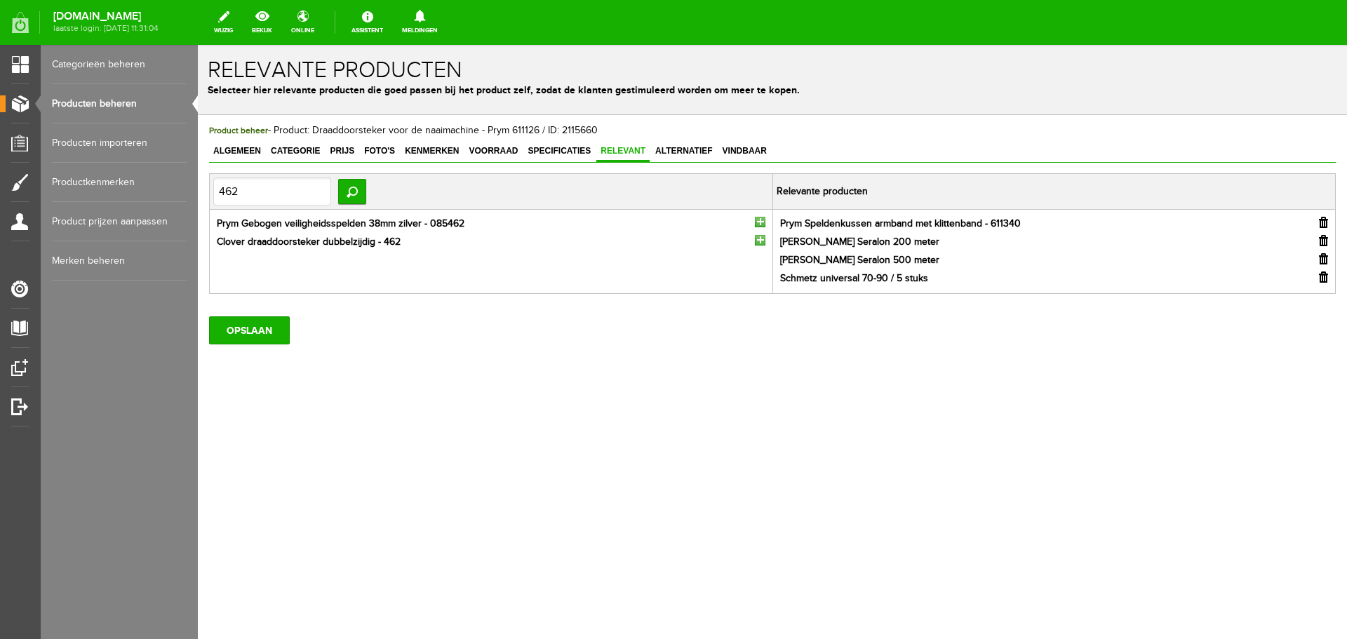
click at [762, 241] on input "button" at bounding box center [760, 240] width 11 height 11
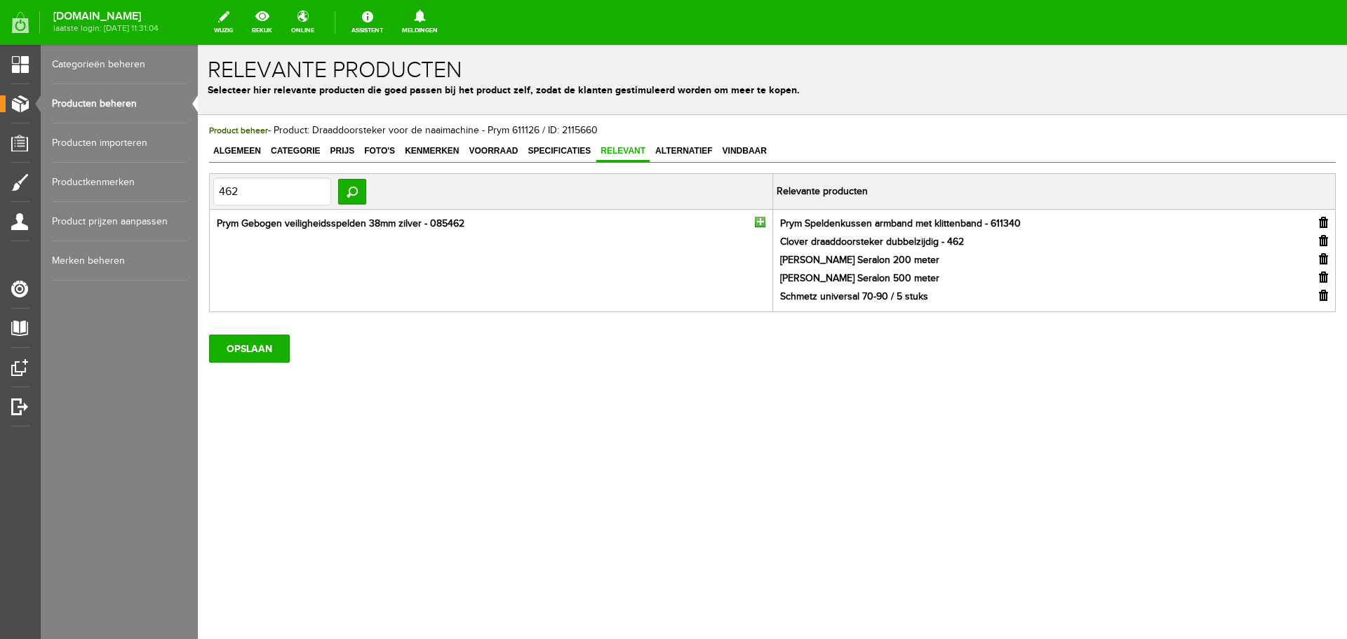
click at [1323, 257] on input "button" at bounding box center [1323, 258] width 9 height 11
click at [265, 330] on input "OPSLAAN" at bounding box center [249, 330] width 81 height 28
click at [244, 333] on input "OPSLAAN" at bounding box center [249, 330] width 81 height 28
click at [249, 335] on input "OPSLAAN" at bounding box center [249, 330] width 81 height 28
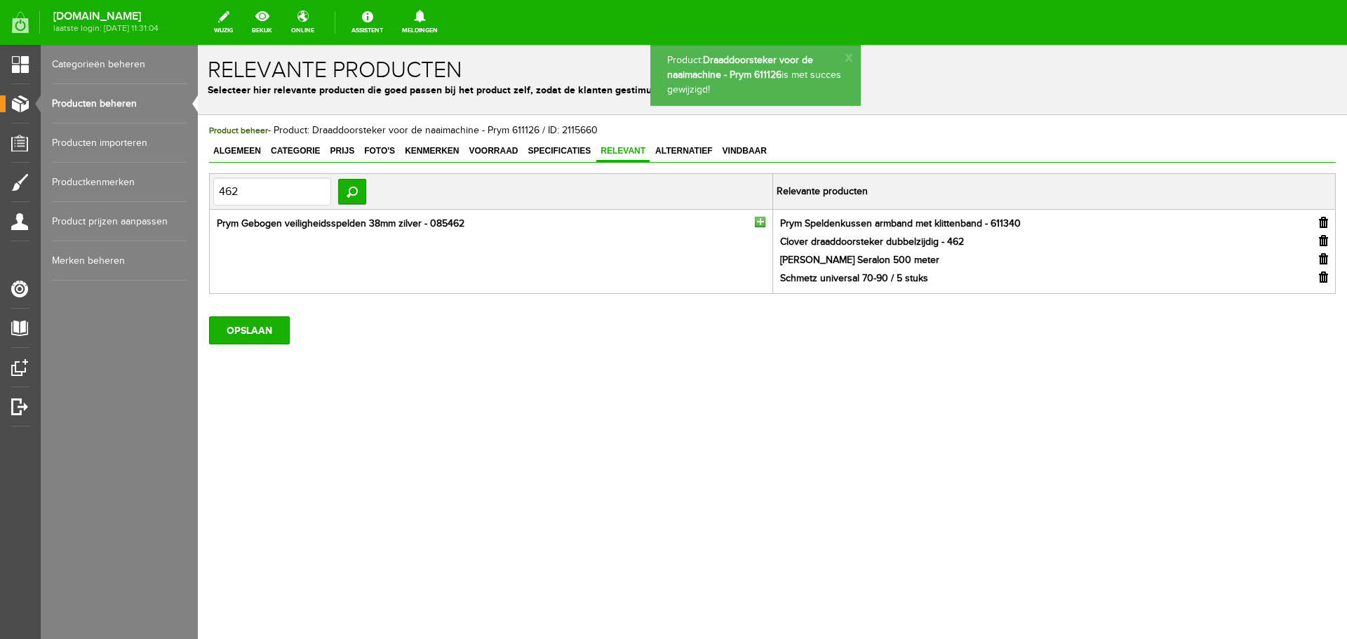
click at [86, 102] on link "Producten beheren" at bounding box center [119, 103] width 135 height 39
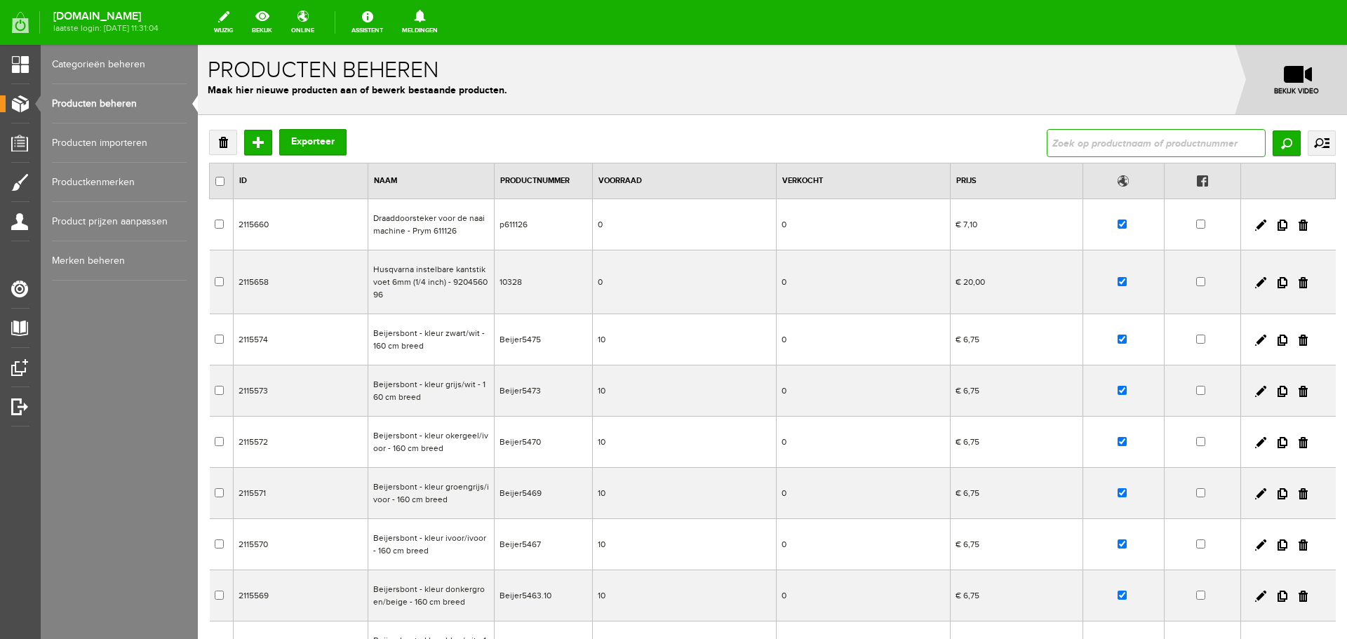
click at [1058, 142] on input "text" at bounding box center [1156, 143] width 219 height 28
type input "fantasy"
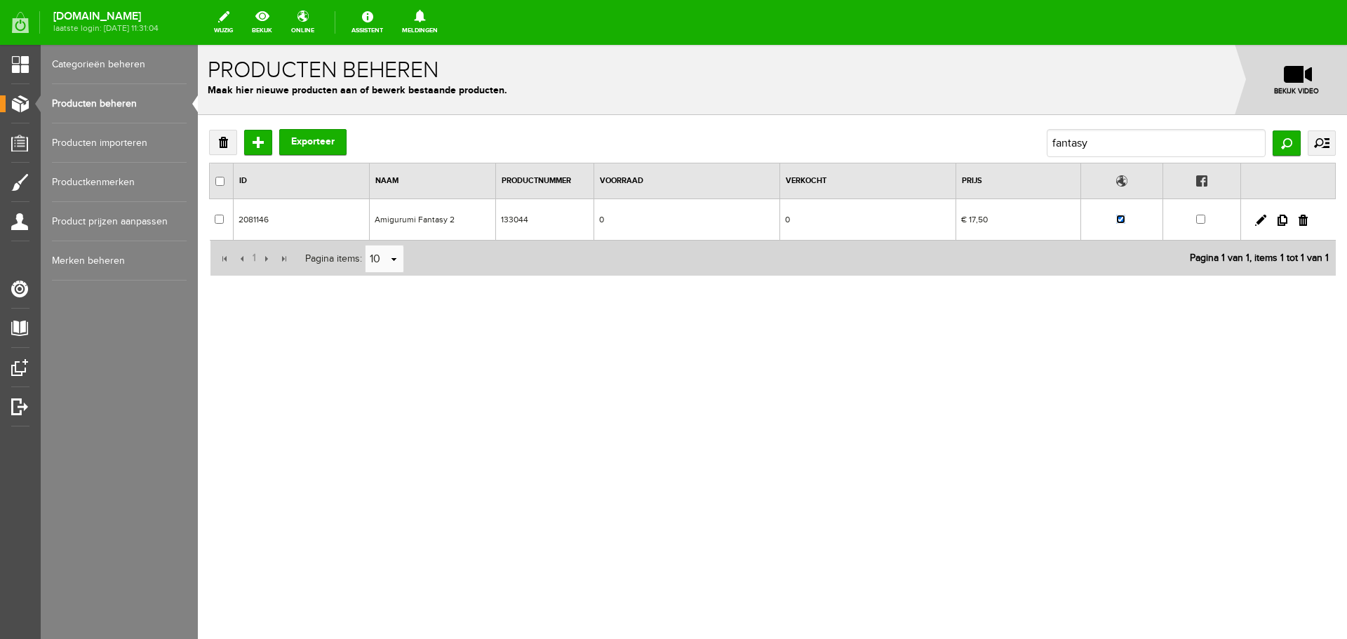
click at [1118, 219] on input "checkbox" at bounding box center [1120, 219] width 9 height 9
checkbox input "false"
click at [74, 100] on link "Producten beheren" at bounding box center [119, 103] width 135 height 39
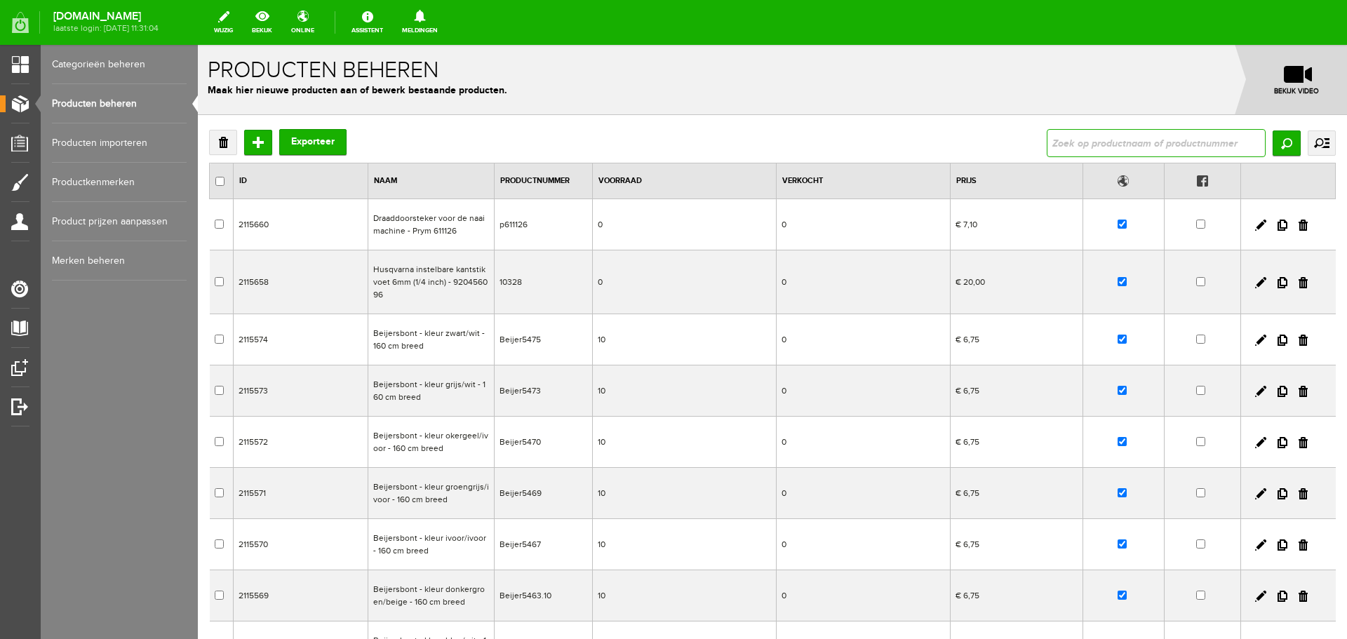
click at [1088, 135] on input "text" at bounding box center [1156, 143] width 219 height 28
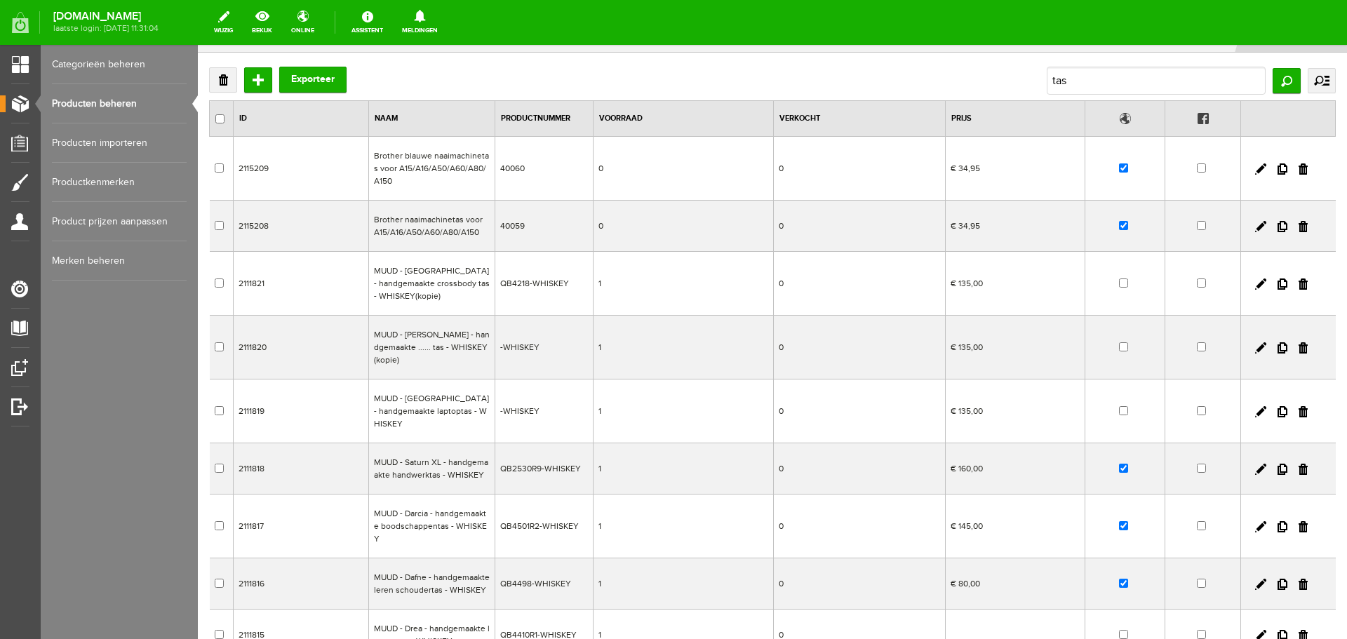
scroll to position [210, 0]
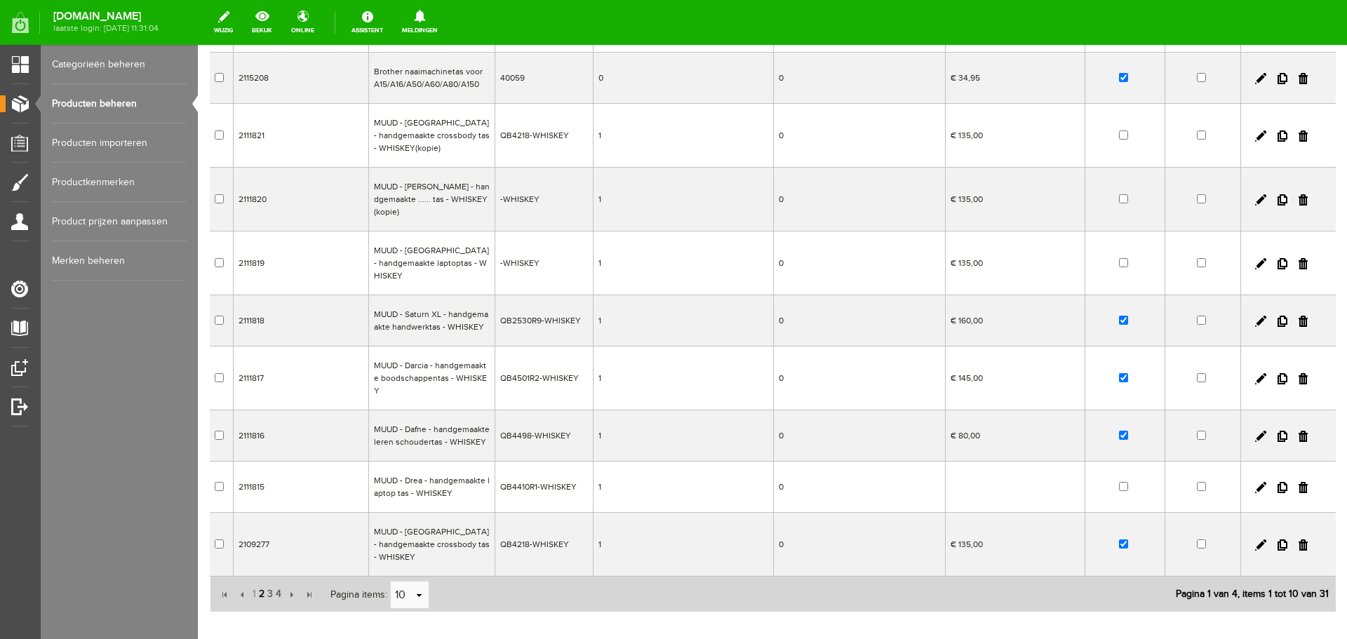
click at [260, 580] on span "2" at bounding box center [261, 594] width 8 height 28
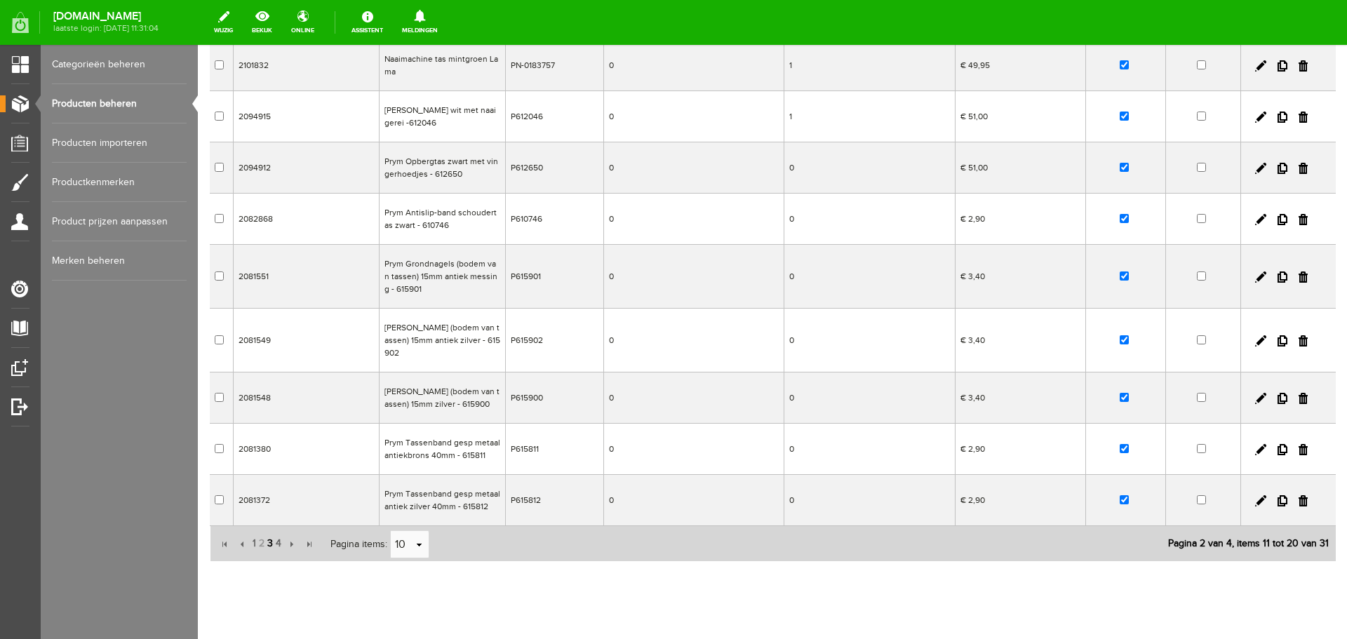
click at [270, 542] on span "3" at bounding box center [270, 544] width 8 height 28
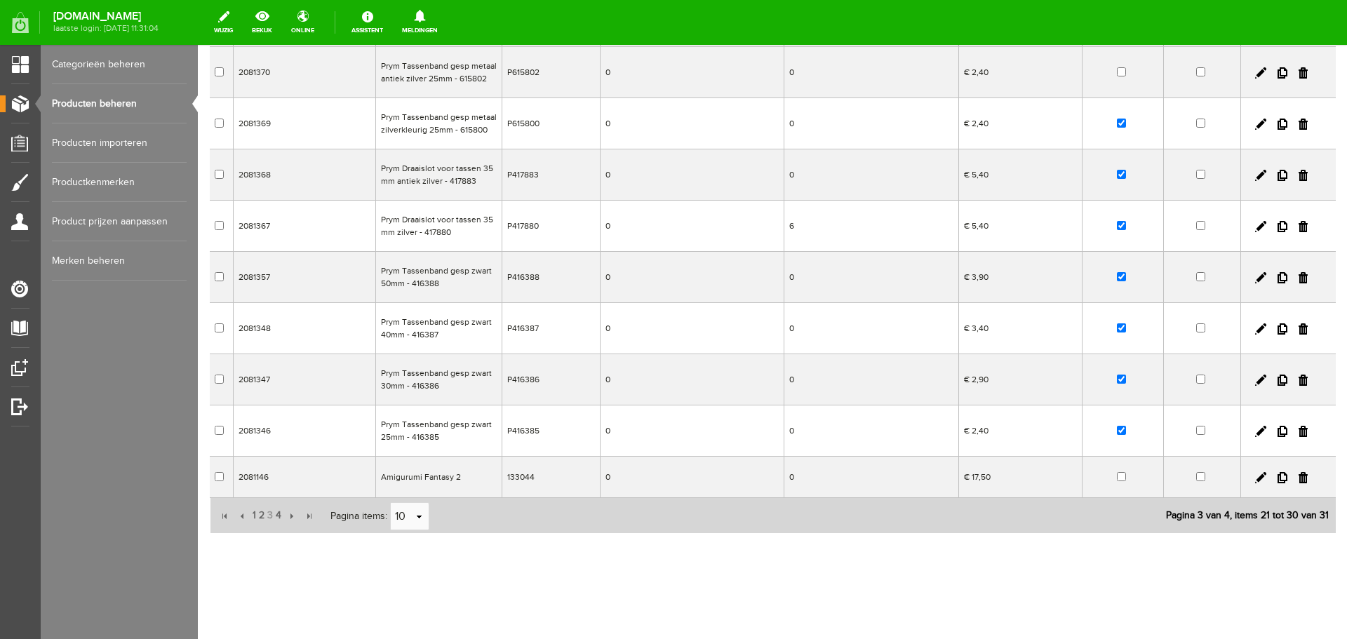
scroll to position [203, 0]
click at [279, 518] on span "4" at bounding box center [278, 516] width 8 height 28
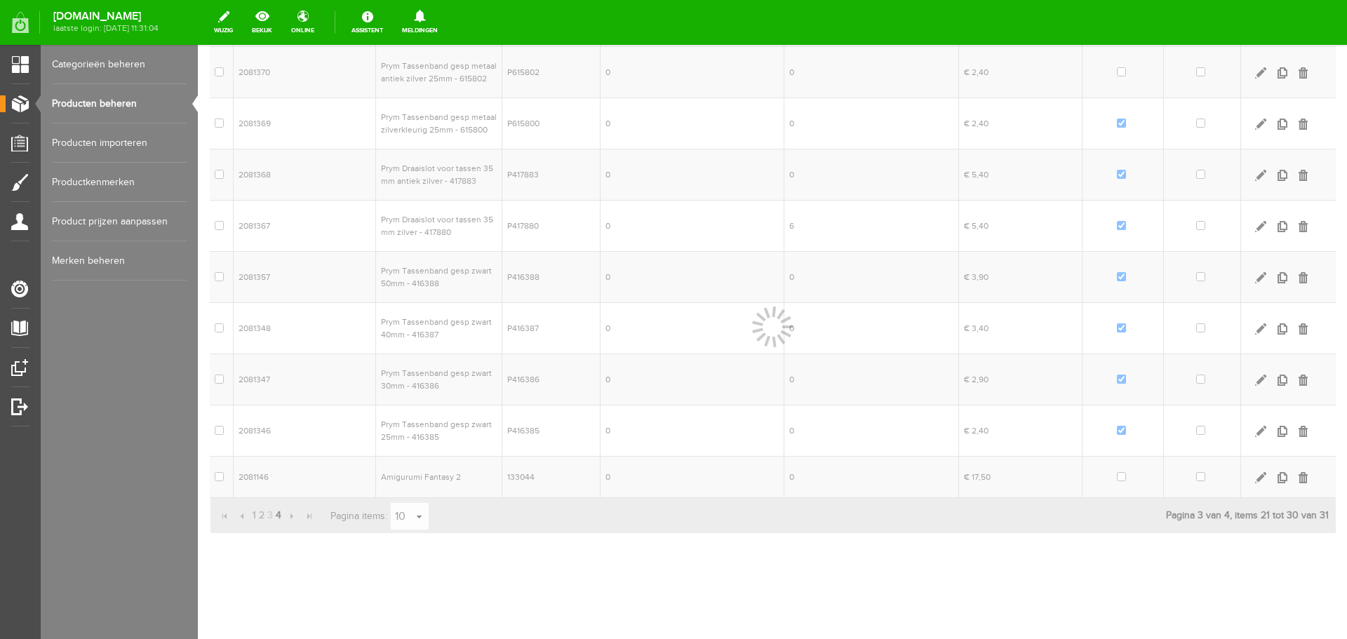
scroll to position [0, 0]
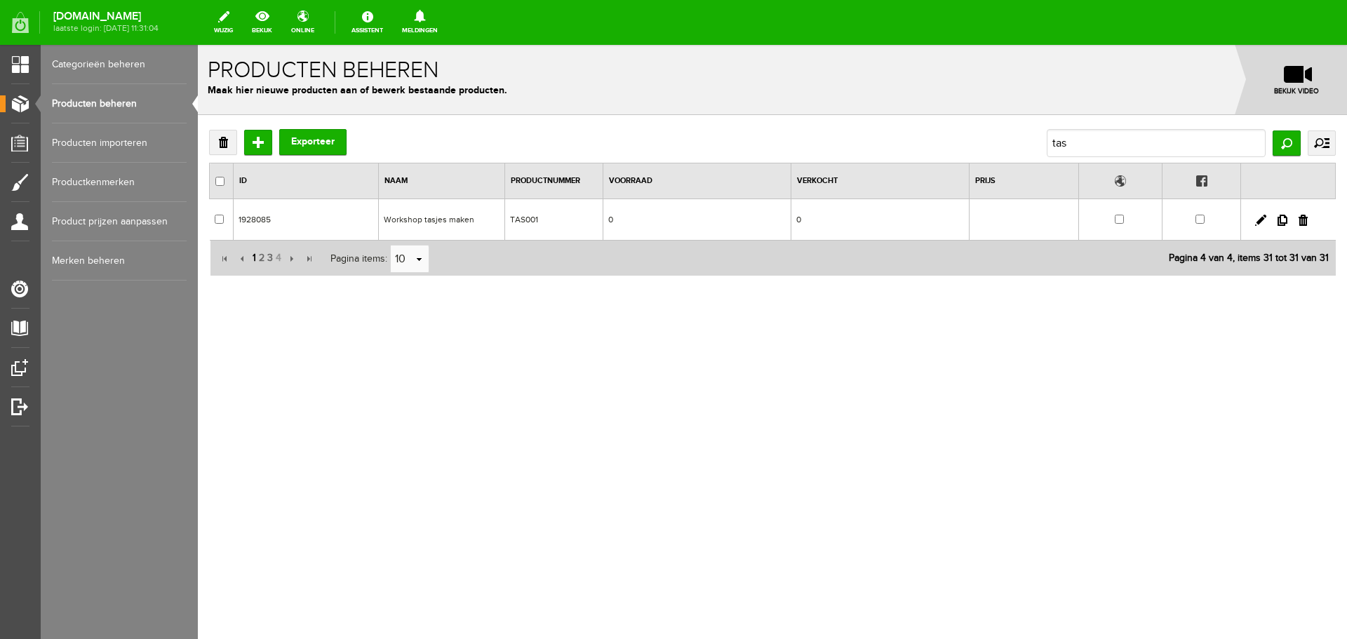
click at [254, 254] on span "1" at bounding box center [254, 258] width 6 height 28
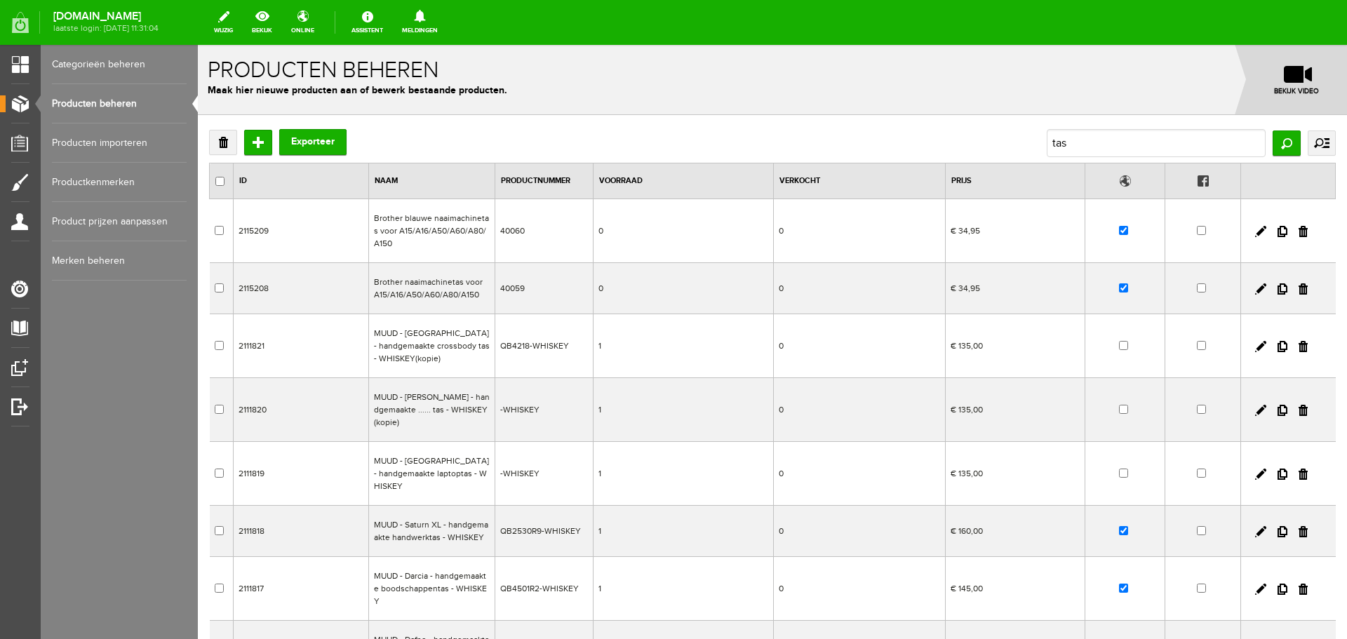
click at [112, 103] on link "Producten beheren" at bounding box center [119, 103] width 135 height 39
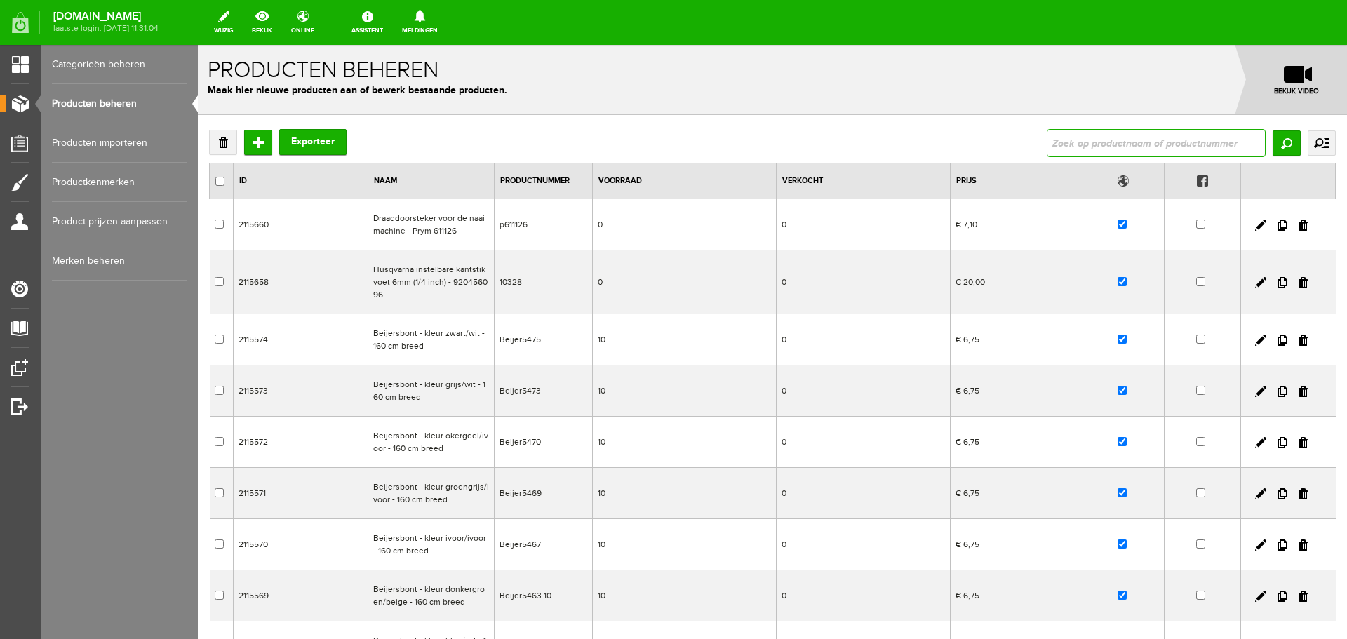
click at [1099, 143] on input "text" at bounding box center [1156, 143] width 219 height 28
type input "tas"
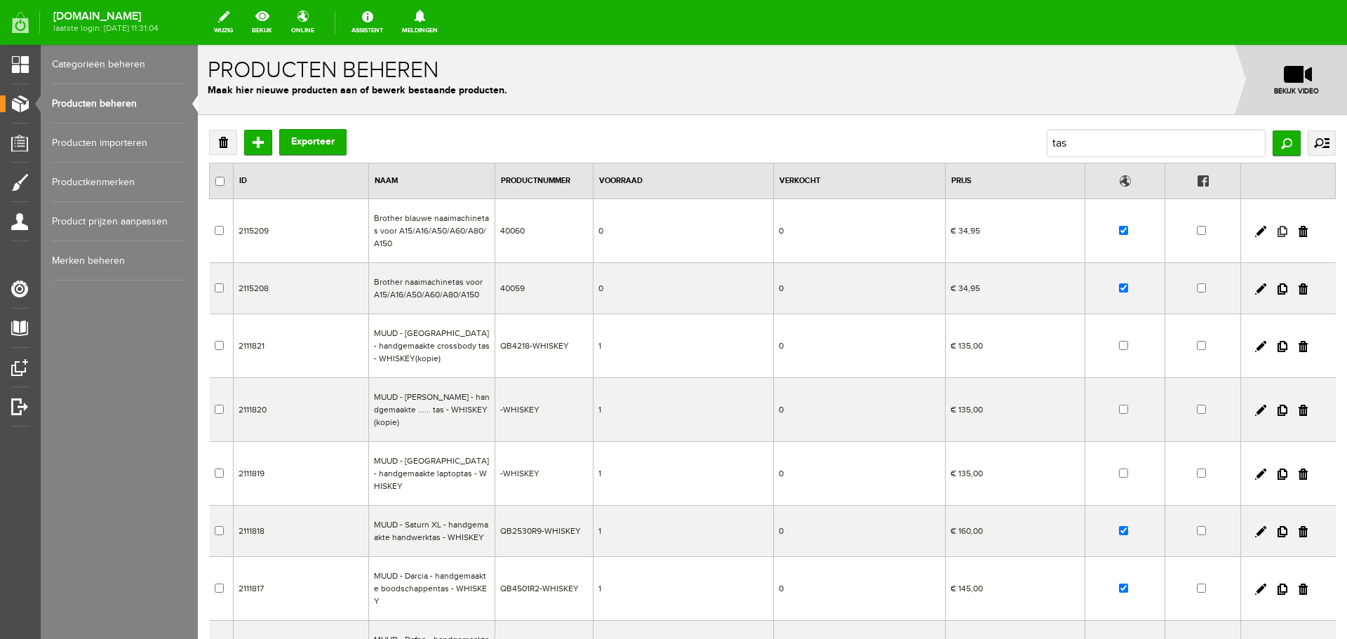
click at [1278, 232] on link at bounding box center [1283, 231] width 10 height 11
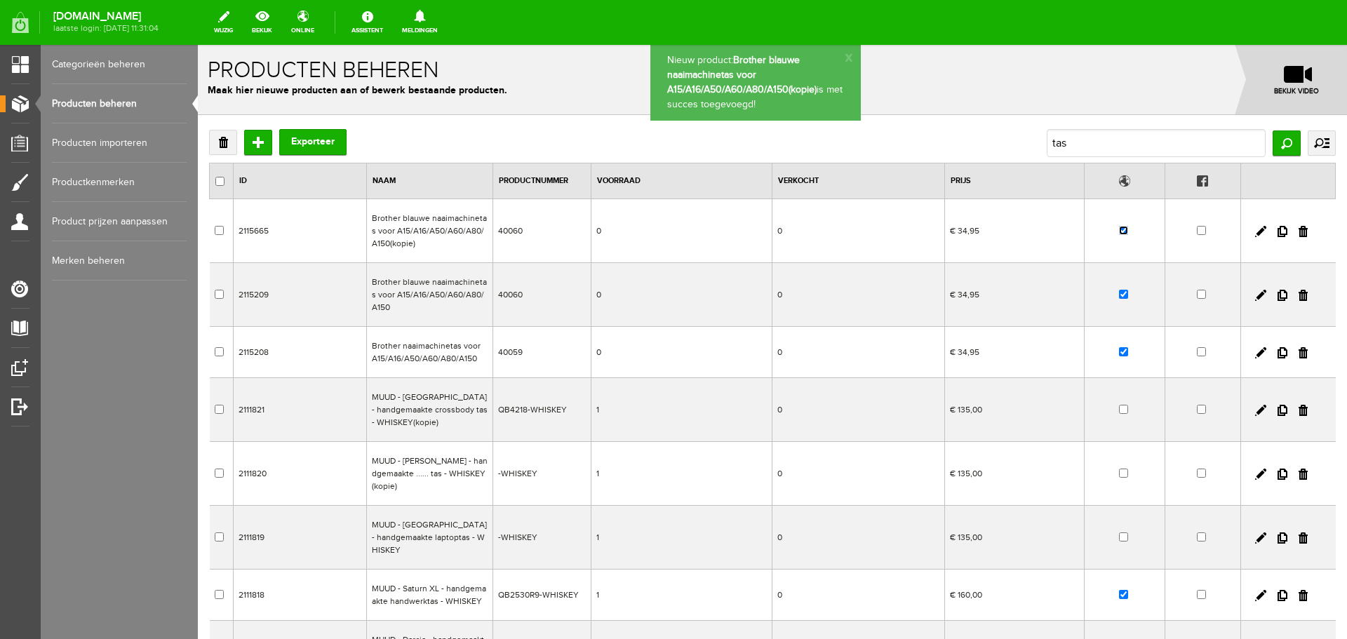
click at [1119, 231] on input "checkbox" at bounding box center [1123, 230] width 9 height 9
checkbox input "false"
click at [1255, 229] on link at bounding box center [1260, 231] width 11 height 11
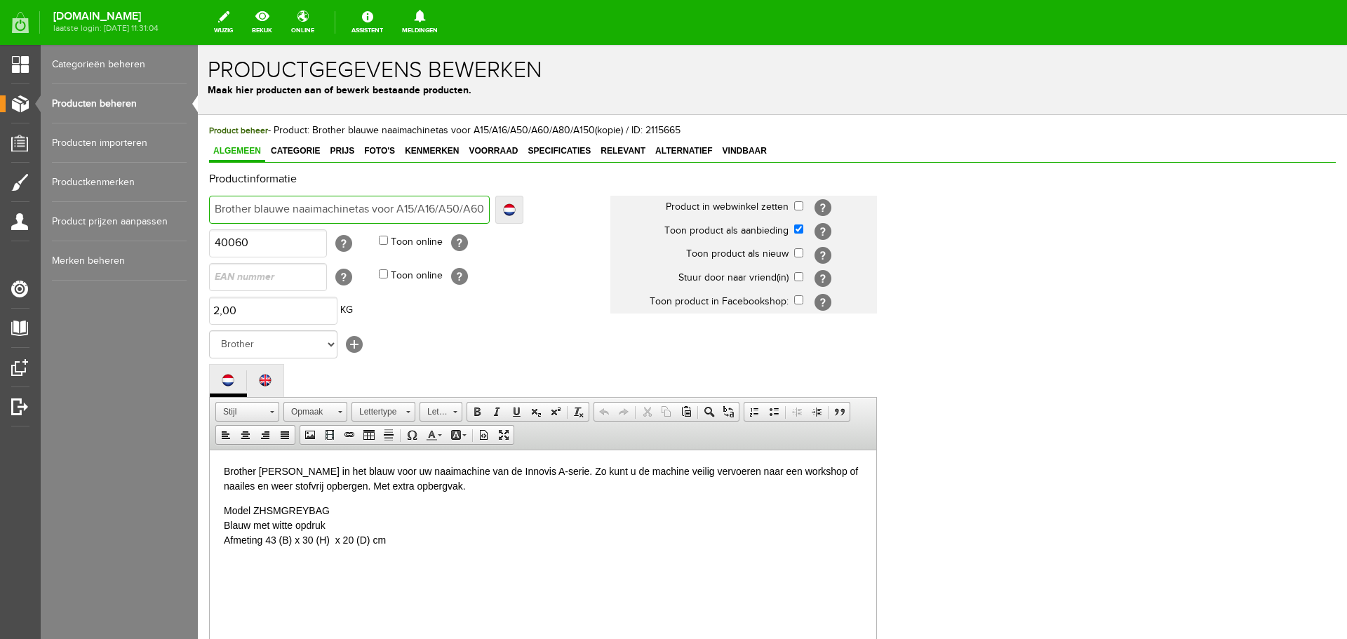
drag, startPoint x: 252, startPoint y: 210, endPoint x: 190, endPoint y: 210, distance: 61.7
click at [198, 210] on html "x Productgegevens bewerken Maak hier producten aan of bewerk bestaande producte…" at bounding box center [772, 342] width 1149 height 594
type input "J blauwe naaimachinetas voor A15/A16/A50/A60/A80/A150(kopie)"
type input "Jan blauwe naaimachinetas voor A15/A16/A50/A60/A80/A150(kopie)"
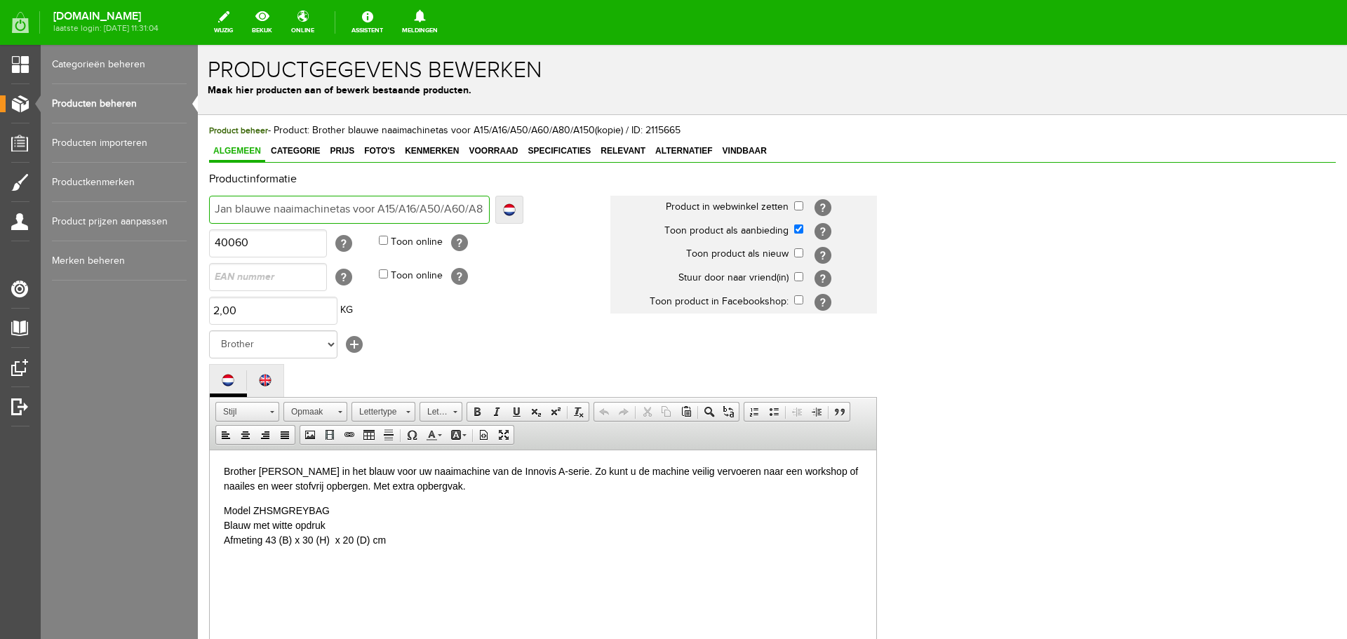
type input "Jan blauwe naaimachinetas voor A15/A16/A50/A60/A80/A150(kopie)"
type input "Jano blauwe naaimachinetas voor A15/A16/A50/A60/A80/A150(kopie)"
type input "Janome blauwe naaimachinetas voor A15/A16/A50/A60/A80/A150(kopie)"
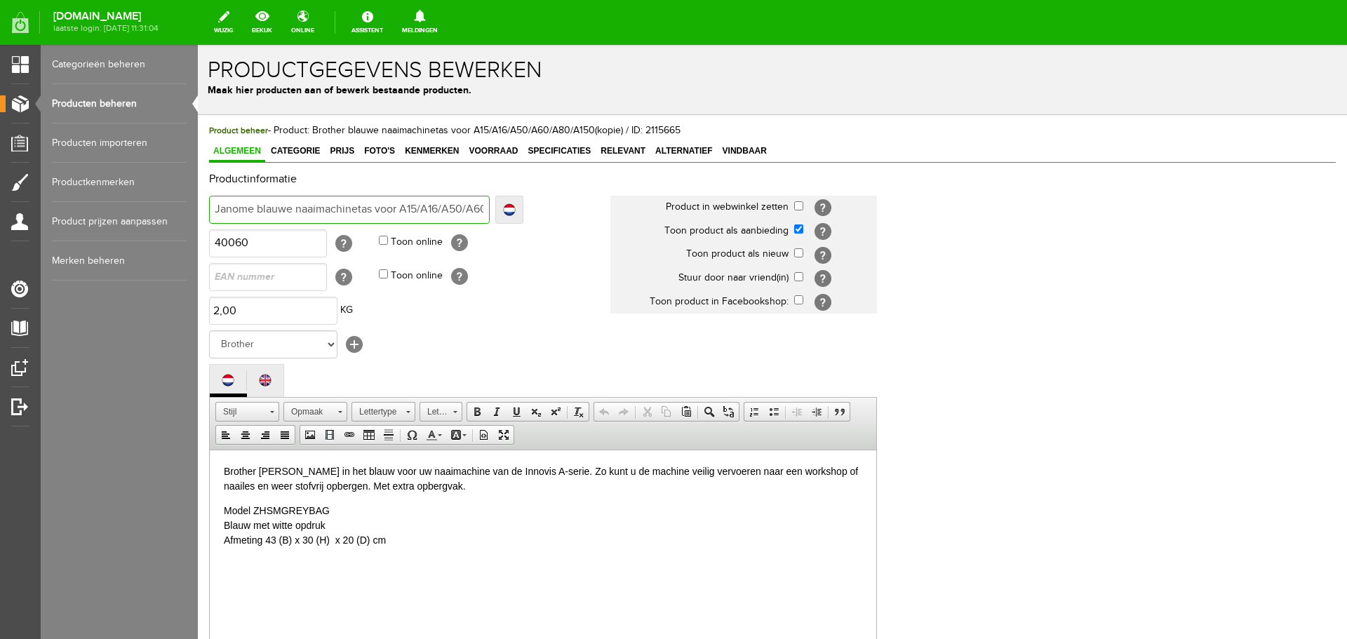
type input "Janome blauwe naaimachinetas voor A15/A16/A50/A60/A80/A150(kopie)"
type input "Janome lauwe naaimachinetas voor A15/A16/A50/A60/A80/A150(kopie)"
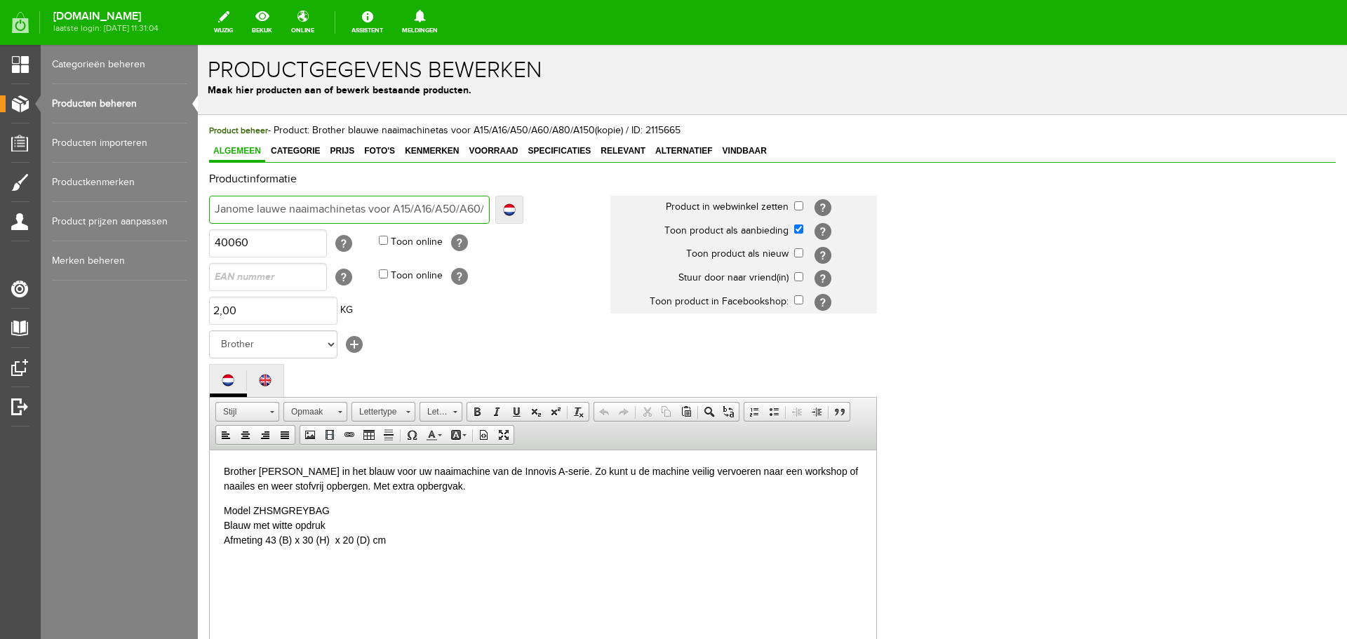
type input "Janome lauwe naaimachinetas voor A15/A16/A50/A60/A80/A150(kopie)"
type input "Janome auwe naaimachinetas voor A15/A16/A50/A60/A80/A150(kopie)"
type input "[PERSON_NAME] voor A15/A16/A50/A60/A80/A150(kopie)"
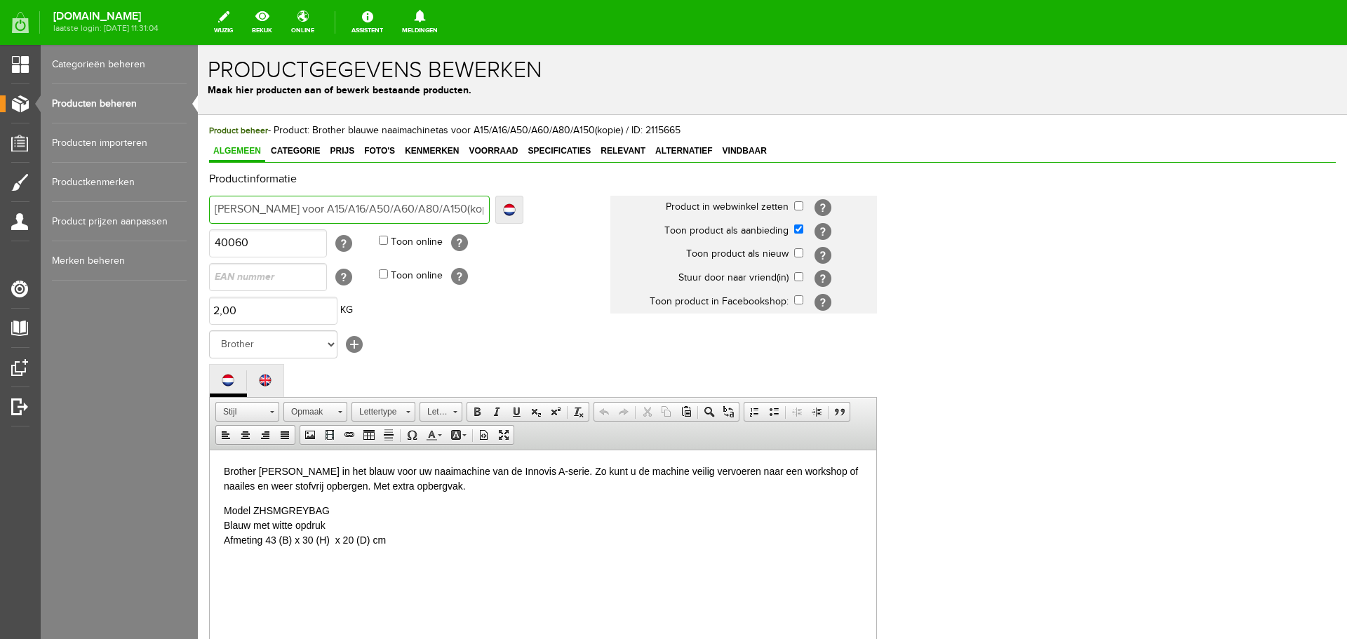
type input "Janome we naaimachinetas voor A15/A16/A50/A60/A80/A150(kopie)"
type input "Janome e naaimachinetas voor A15/A16/A50/A60/A80/A150(kopie)"
type input "Janome naaimachinetas voor A15/A16/A50/A60/A80/A150(kopie)"
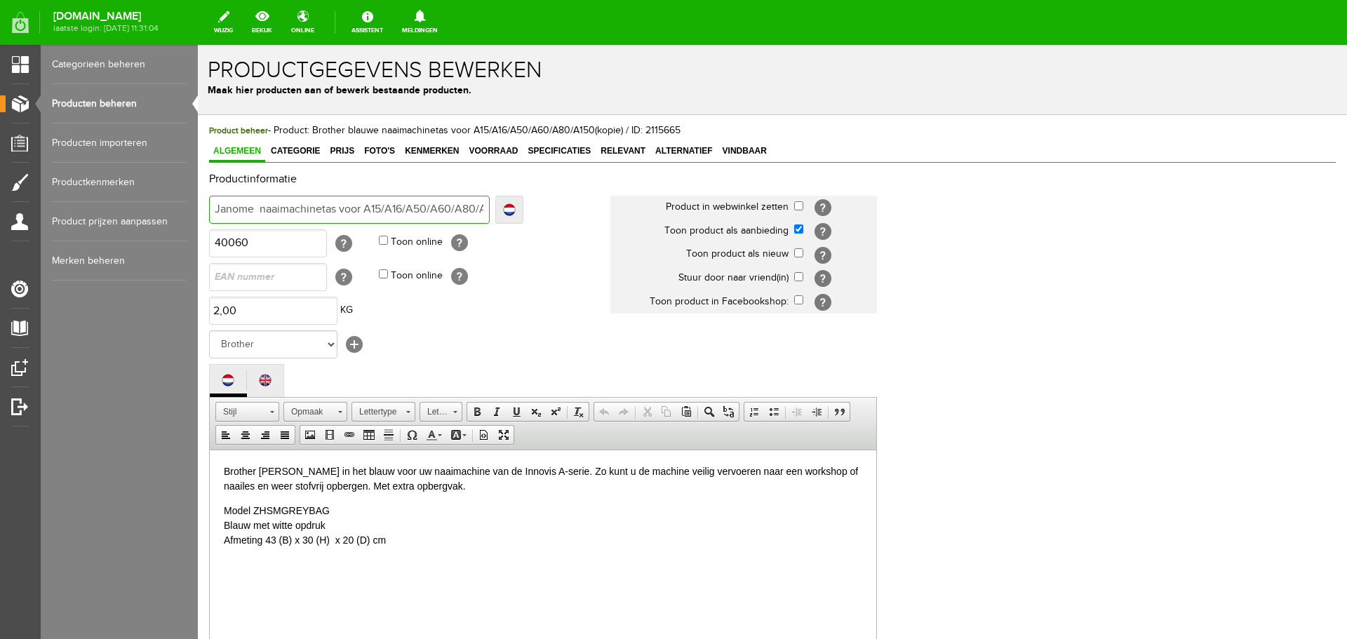
type input "Janome naaimachinetas voor A15/A16/A50/A60/A80/A150(kopie)"
drag, startPoint x: 339, startPoint y: 207, endPoint x: 493, endPoint y: 210, distance: 153.7
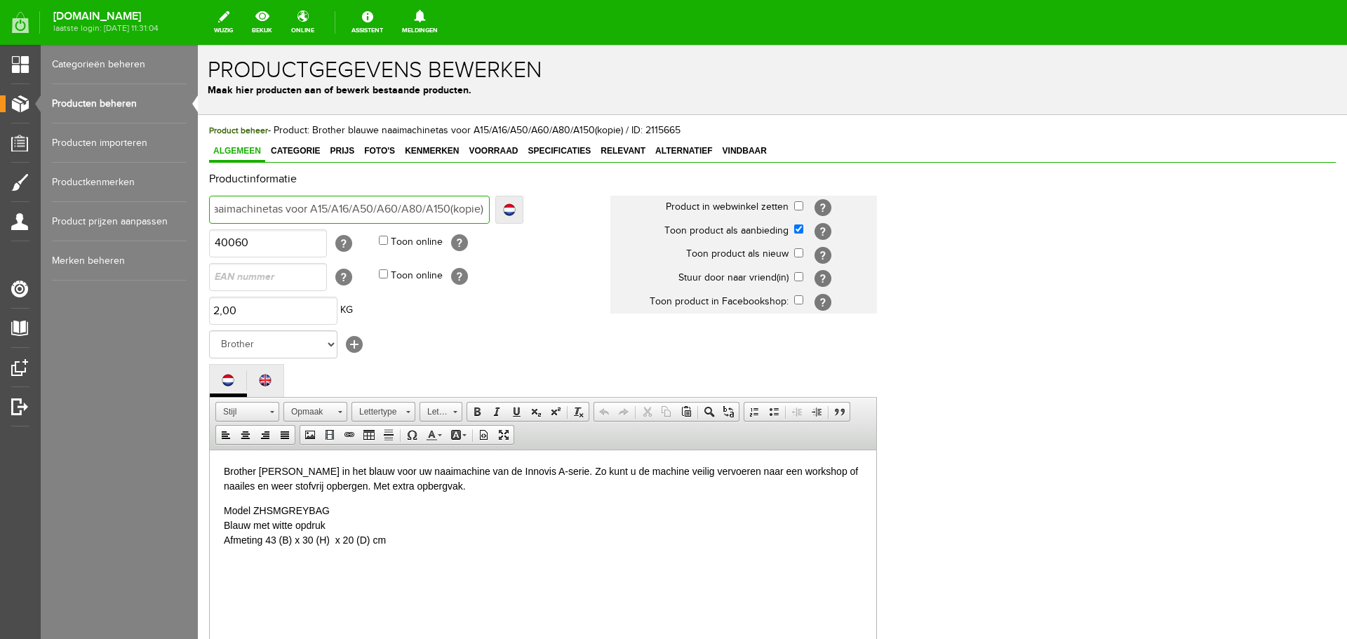
click at [493, 210] on div "Janome naaimachinetas voor A15/A16/A50/A60/A80/A150(kopie) Localize Janome naai…" at bounding box center [366, 210] width 314 height 28
drag, startPoint x: 264, startPoint y: 243, endPoint x: 192, endPoint y: 248, distance: 71.8
click at [198, 248] on html "x Productgegevens bewerken Maak hier producten aan of bewerk bestaande producte…" at bounding box center [772, 342] width 1149 height 594
click at [328, 343] on select "Geen merk Organ [PERSON_NAME] Own Fixit Odif MUUD Bohin Beijer Hoechstmass Sew …" at bounding box center [273, 344] width 128 height 28
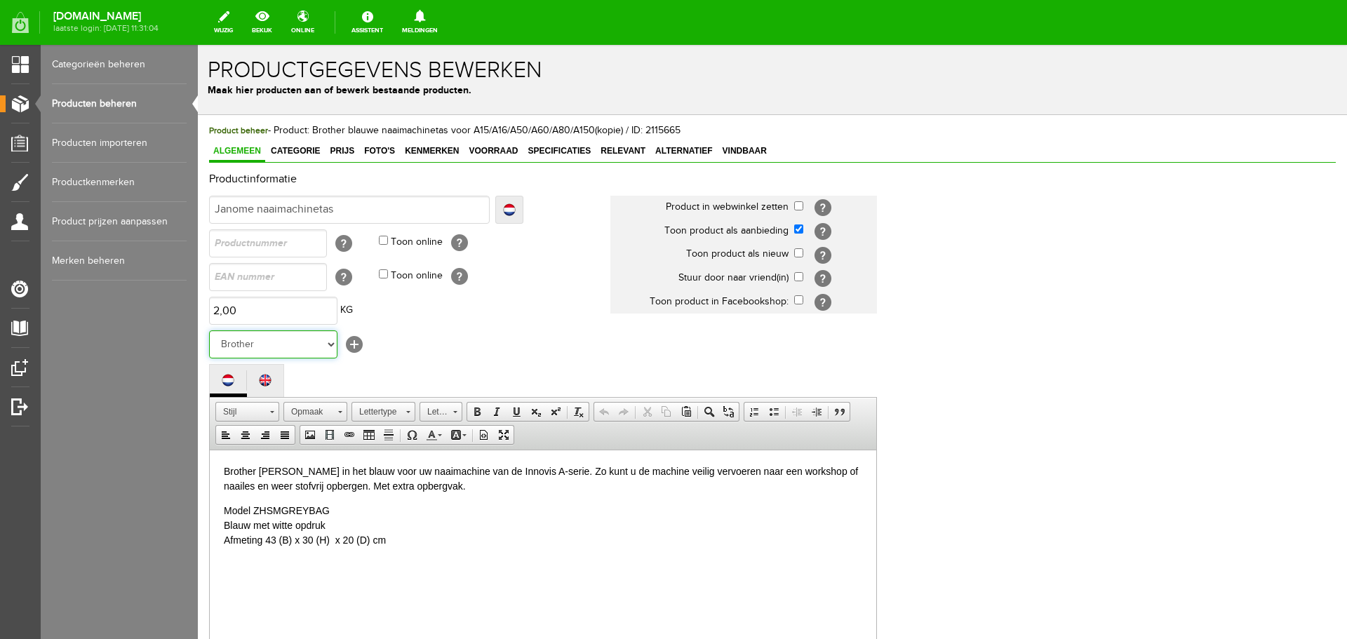
click at [209, 330] on select "Geen merk Organ [PERSON_NAME] Own Fixit Odif MUUD Bohin Beijer Hoechstmass Sew …" at bounding box center [273, 344] width 128 height 28
click at [301, 149] on span "Categorie" at bounding box center [296, 151] width 58 height 10
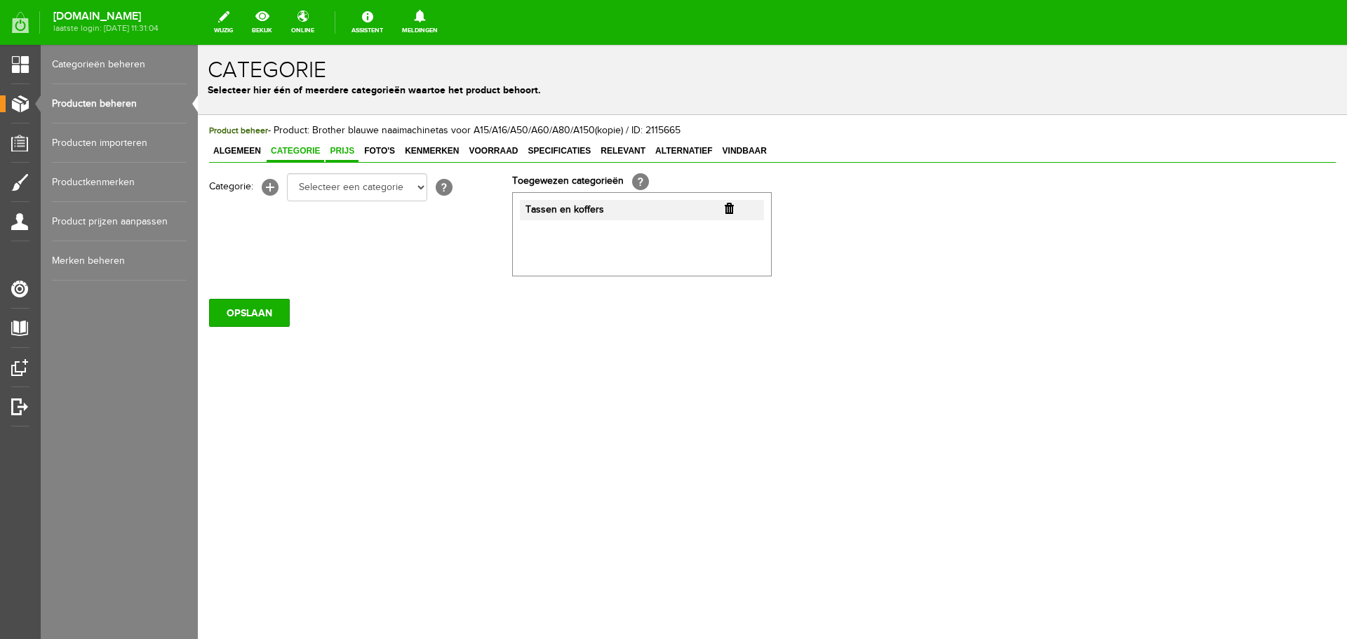
click at [338, 148] on span "Prijs" at bounding box center [342, 151] width 33 height 10
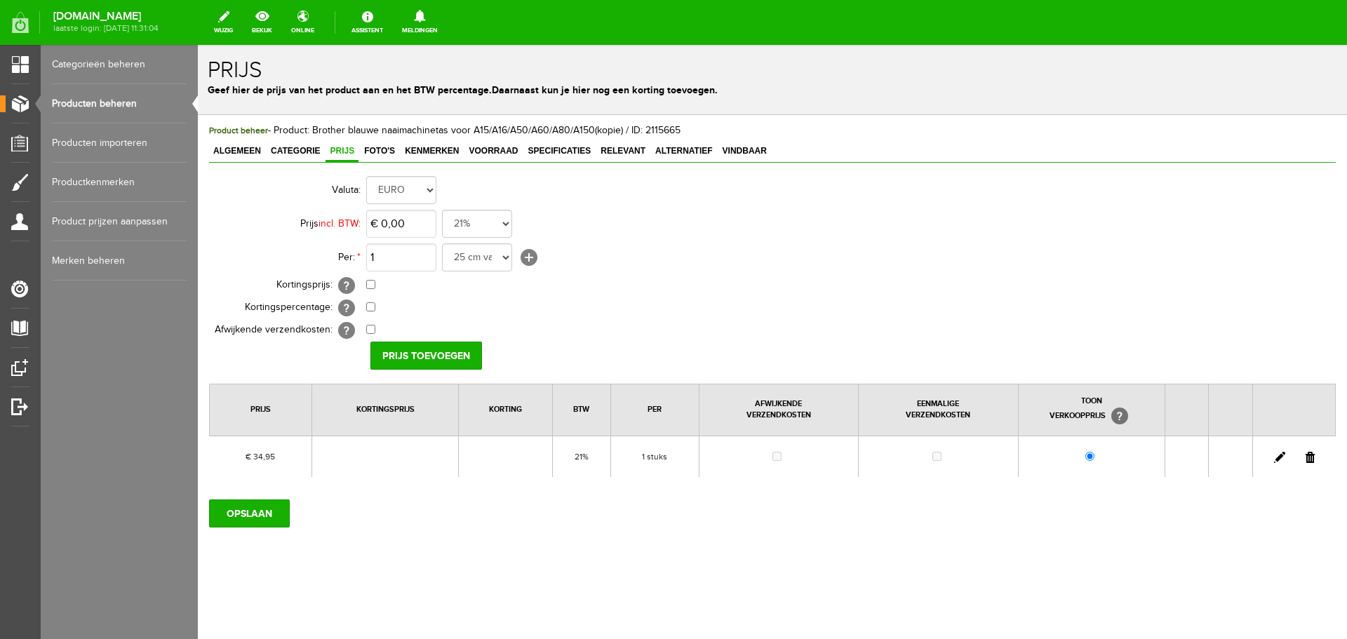
click at [1276, 456] on link at bounding box center [1279, 457] width 11 height 11
click at [419, 226] on input "34,95" at bounding box center [401, 224] width 70 height 28
click at [367, 287] on input "checkbox" at bounding box center [370, 284] width 9 height 9
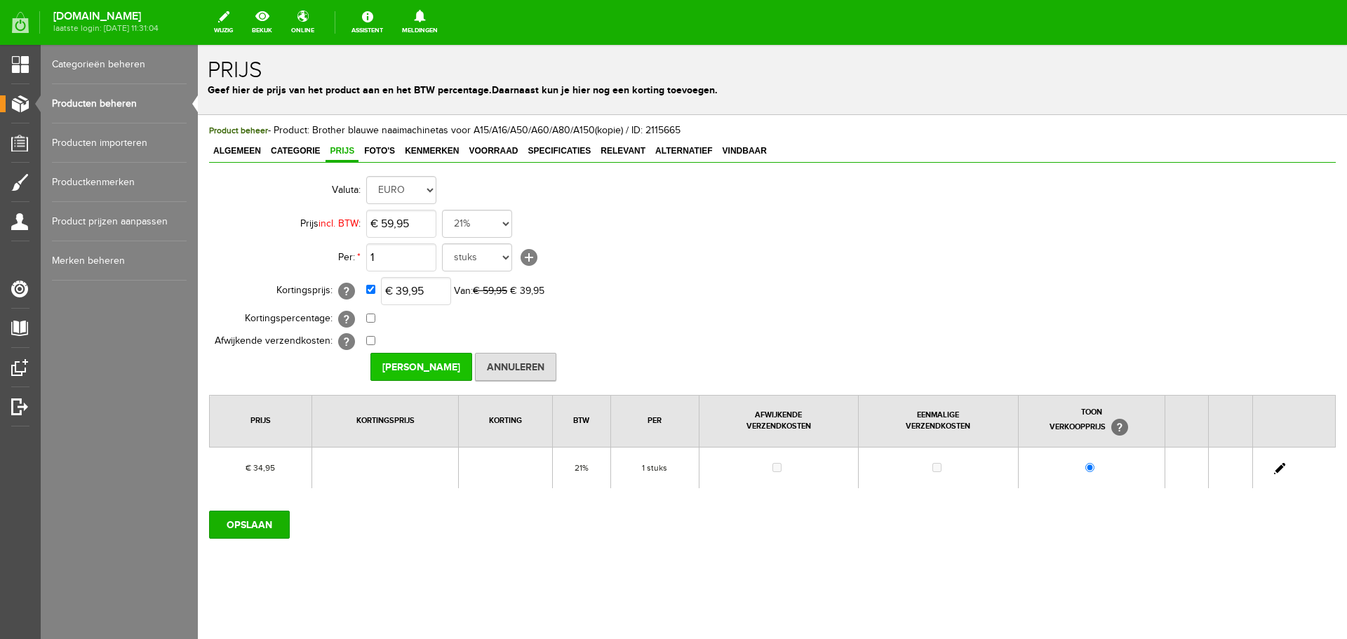
click at [405, 362] on input "[PERSON_NAME]" at bounding box center [421, 367] width 102 height 28
click at [258, 530] on input "OPSLAAN" at bounding box center [249, 525] width 81 height 28
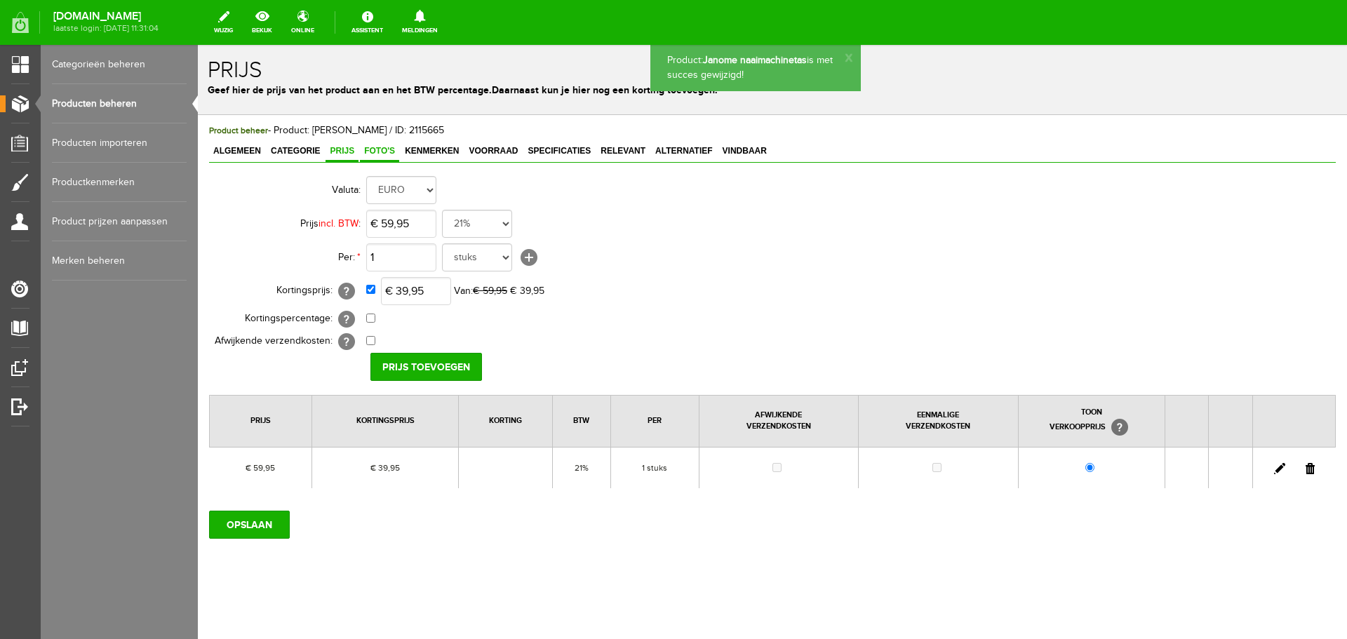
click at [382, 151] on span "Foto's" at bounding box center [379, 151] width 39 height 10
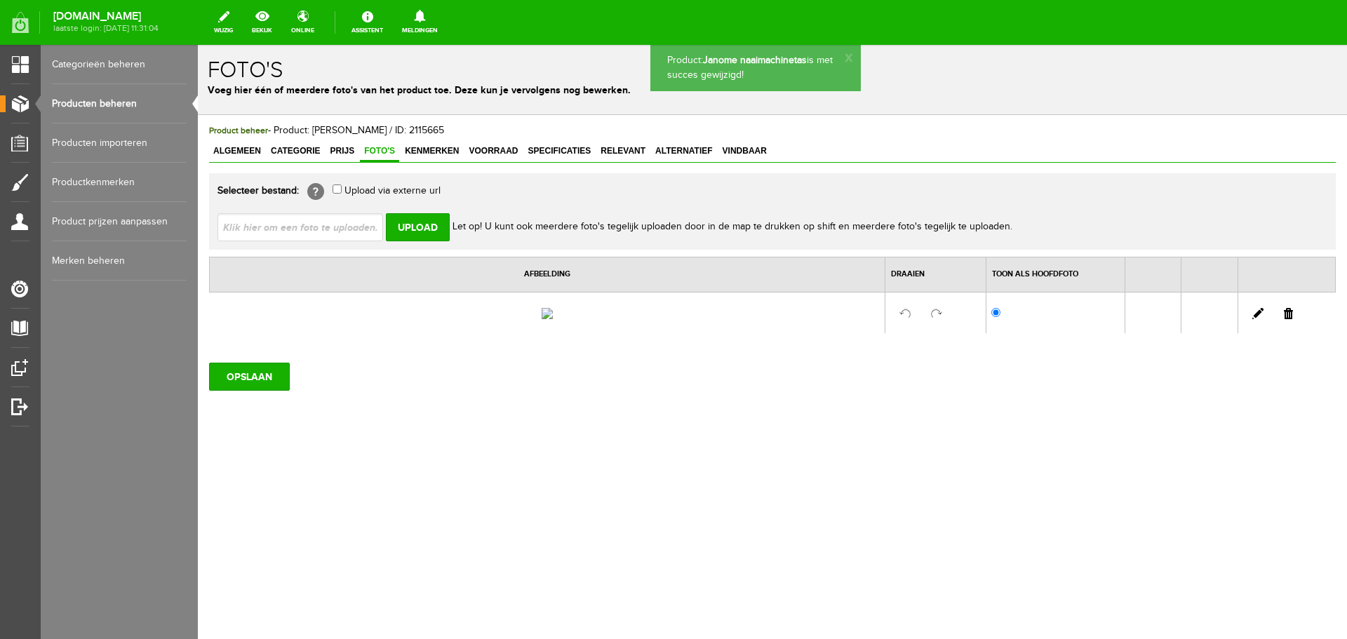
click at [1290, 319] on link at bounding box center [1288, 313] width 9 height 11
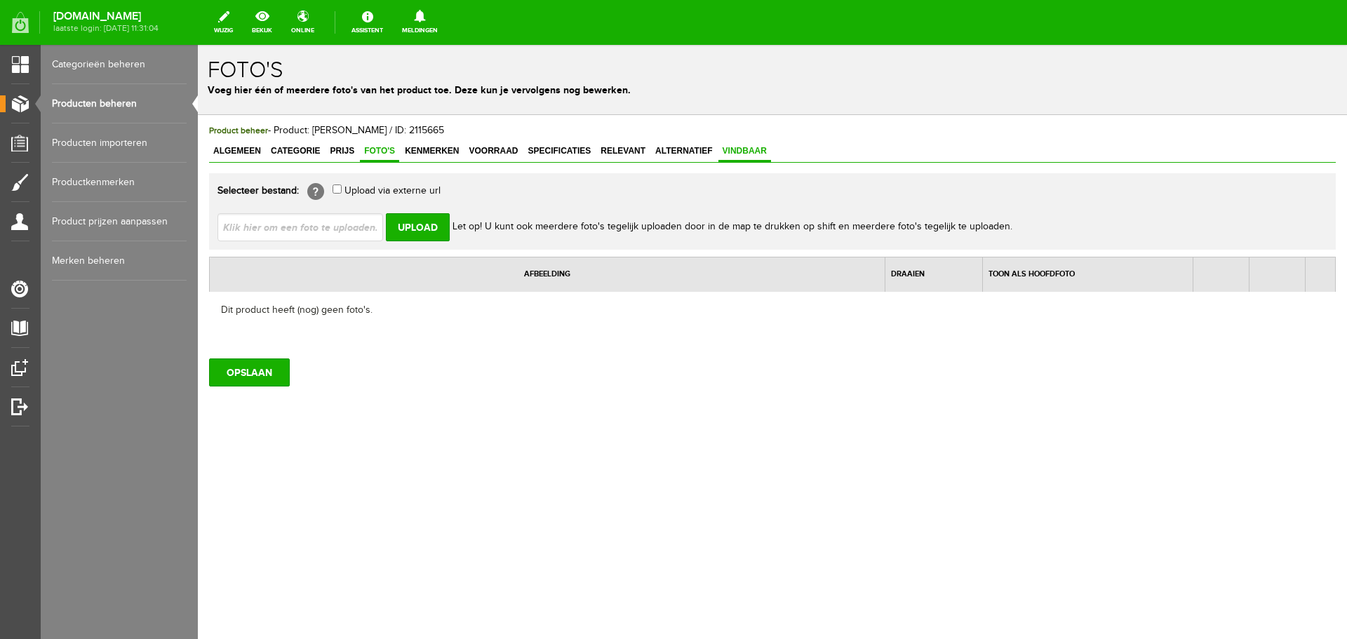
click at [749, 149] on span "Vindbaar" at bounding box center [744, 151] width 53 height 10
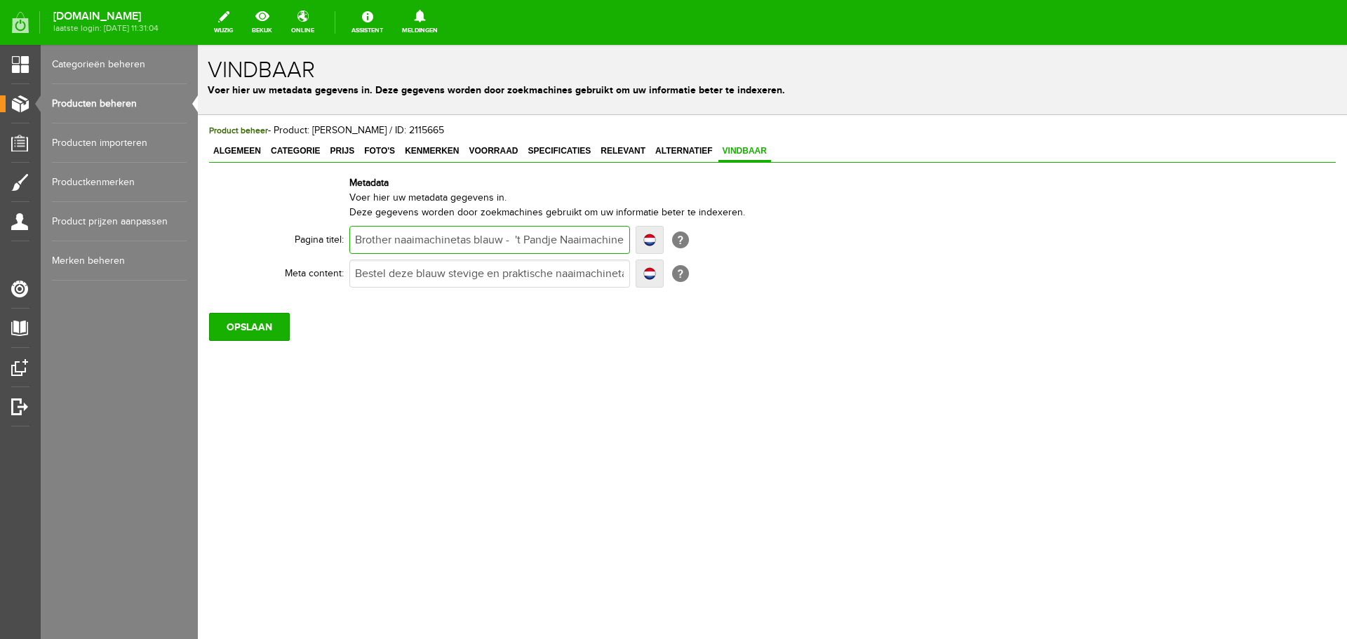
drag, startPoint x: 389, startPoint y: 239, endPoint x: 340, endPoint y: 241, distance: 48.5
click at [340, 241] on tr "Pagina titel: Brother naaimachinetas blauw - 't Pandje Naaimachines Localize Br…" at bounding box center [546, 240] width 674 height 34
click at [423, 273] on input "Bestel deze blauw stevige en praktische naaimachinetas voor diverse Brother Inn…" at bounding box center [489, 274] width 281 height 28
click at [273, 327] on input "OPSLAAN" at bounding box center [249, 327] width 81 height 28
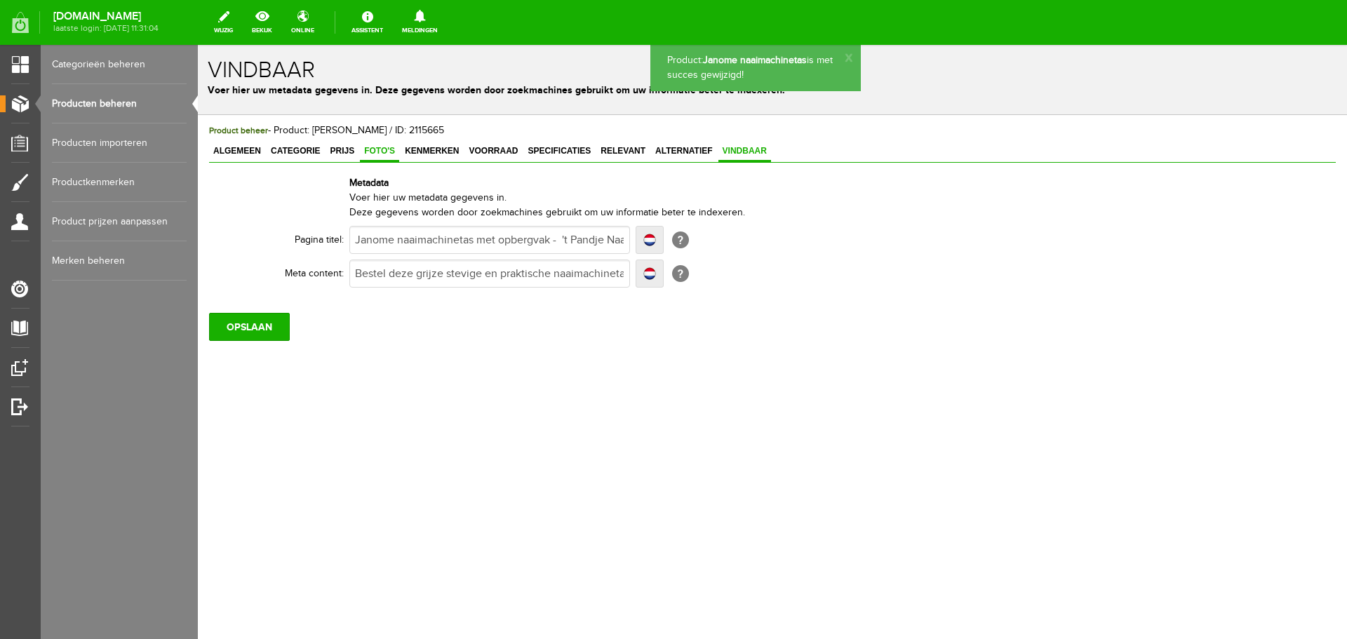
click at [374, 150] on span "Foto's" at bounding box center [379, 151] width 39 height 10
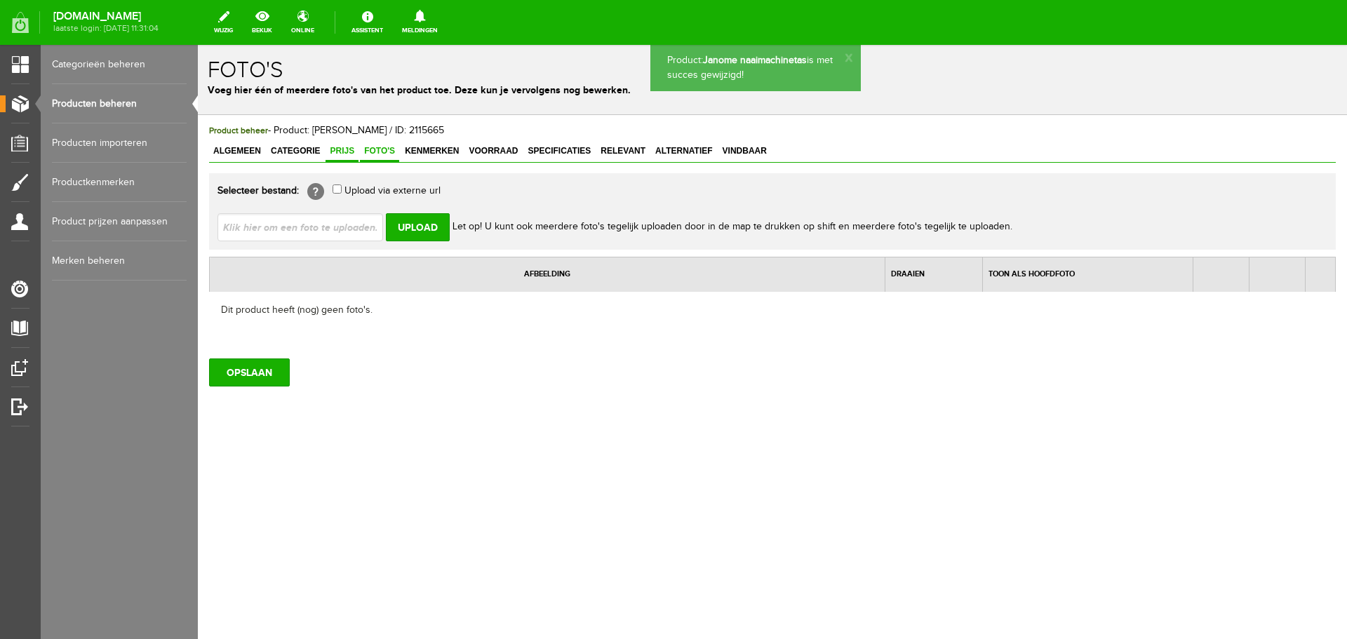
click at [338, 149] on span "Prijs" at bounding box center [342, 151] width 33 height 10
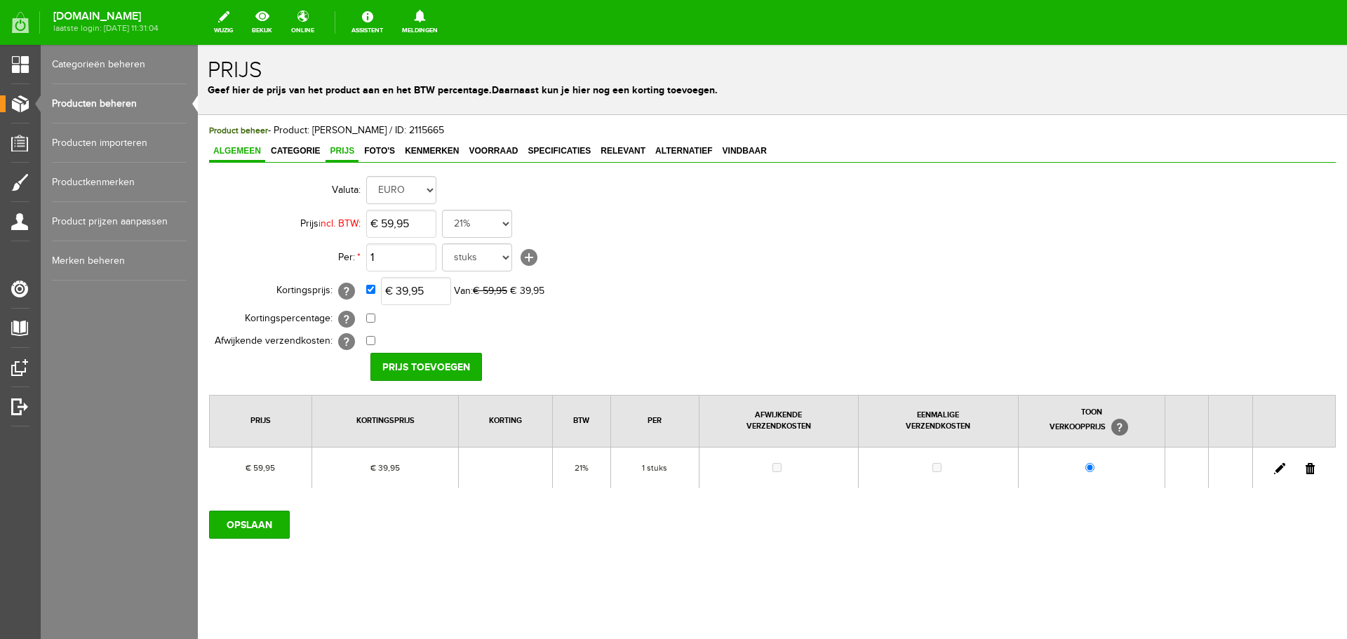
click at [228, 155] on span "Algemeen" at bounding box center [237, 151] width 56 height 10
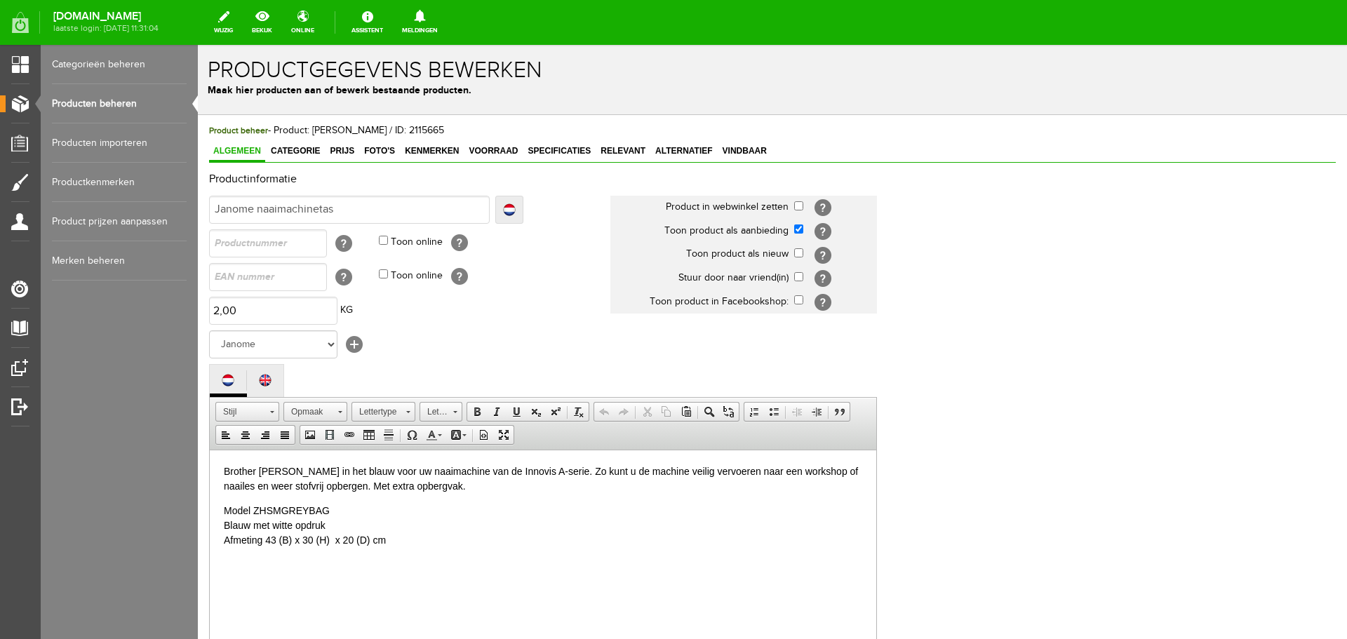
click at [236, 472] on p "Brother [PERSON_NAME] in het blauw voor uw naaimachine van de Innovis A-serie. …" at bounding box center [543, 478] width 638 height 29
click at [390, 471] on p "Robuuste [PERSON_NAME] in het blauw voor uw naaimachine van de Innovis A-serie.…" at bounding box center [543, 478] width 638 height 29
drag, startPoint x: 493, startPoint y: 470, endPoint x: 595, endPoint y: 475, distance: 101.9
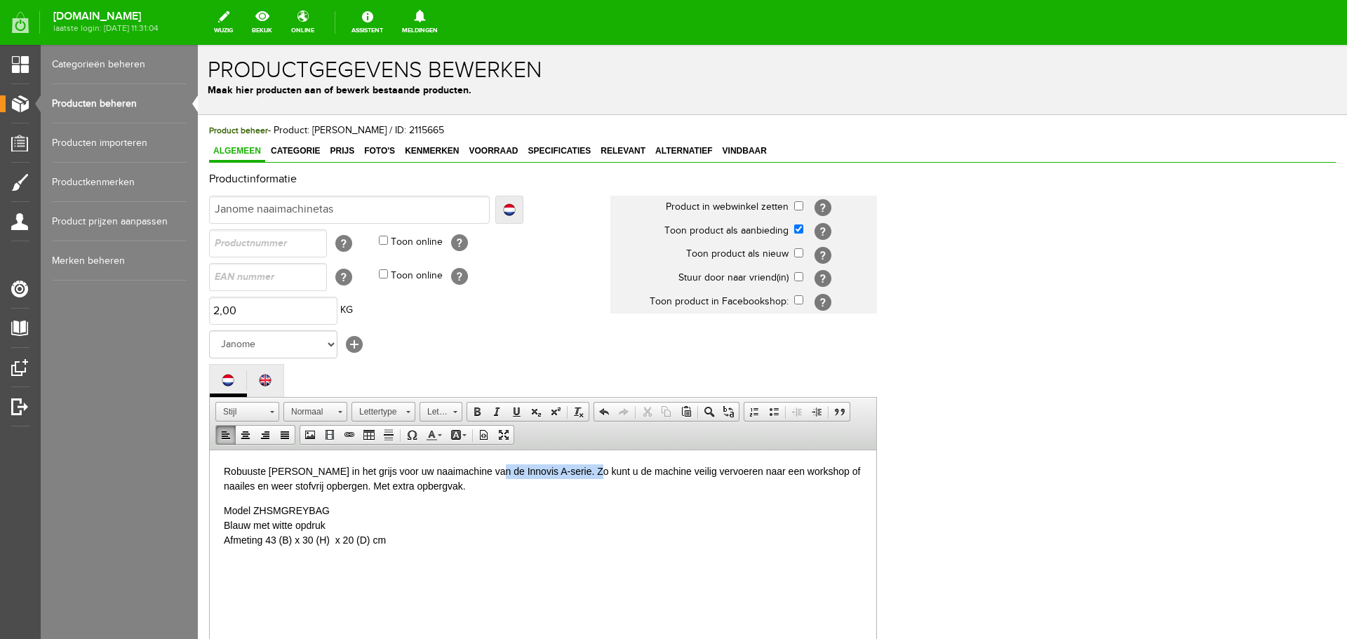
click at [593, 474] on p "Robuuste [PERSON_NAME] in het grijs voor uw naaimachine van de Innovis A-serie.…" at bounding box center [543, 478] width 638 height 29
click at [398, 486] on p "Robuuste [PERSON_NAME] in het grijs voor uw naaimachine. Zo kunt u de machine v…" at bounding box center [543, 478] width 638 height 29
click at [321, 486] on p "Robuuste [PERSON_NAME] in het grijs voor uw naaimachine. Zo kunt u de machine v…" at bounding box center [543, 478] width 638 height 29
click at [348, 486] on p "Robuuste [PERSON_NAME] in het grijs voor uw naaimachine. Zo kunt u de machine v…" at bounding box center [543, 478] width 638 height 29
drag, startPoint x: 338, startPoint y: 507, endPoint x: 210, endPoint y: 513, distance: 127.9
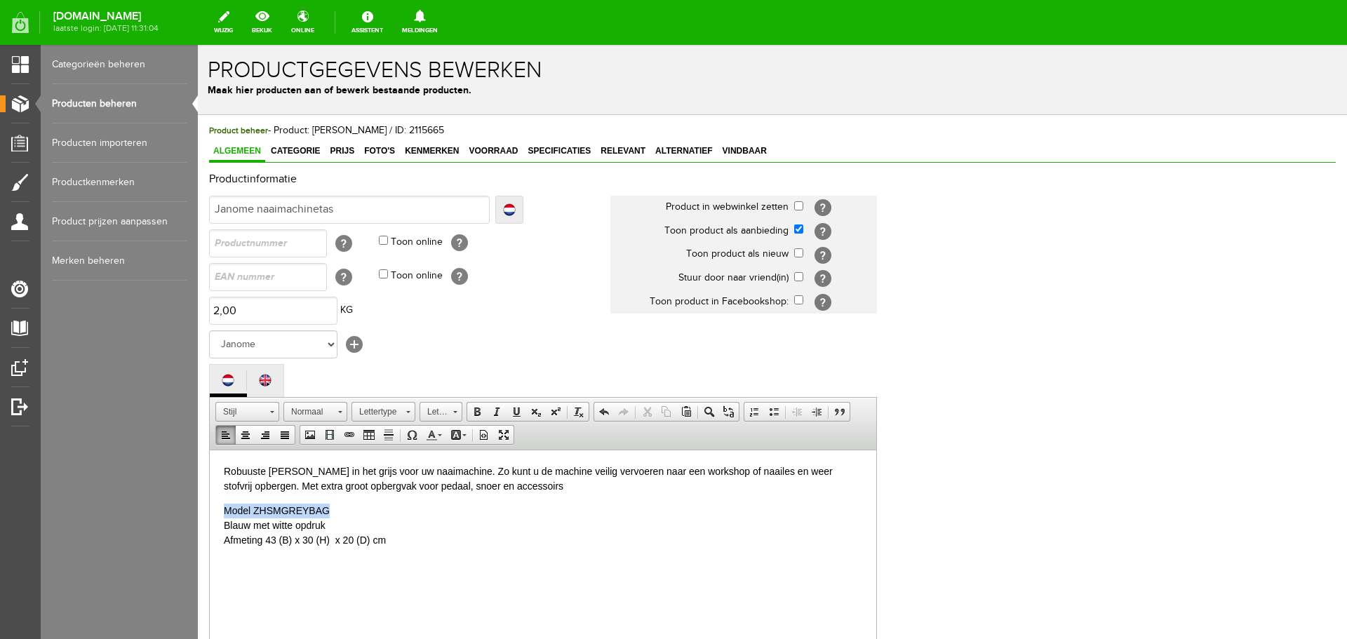
click at [210, 513] on html "Robuuste [PERSON_NAME] in het grijs voor uw naaimachine. Zo kunt u de machine v…" at bounding box center [543, 542] width 667 height 184
click at [234, 526] on p "Blauw met witte opdruk Afmeting 43 (B) x 30 (H) x 20 (D) cm" at bounding box center [543, 525] width 638 height 44
click at [368, 474] on p "Robuuste [PERSON_NAME] in het grijs voor uw naaimachine. Zo kunt u de machine v…" at bounding box center [543, 478] width 638 height 29
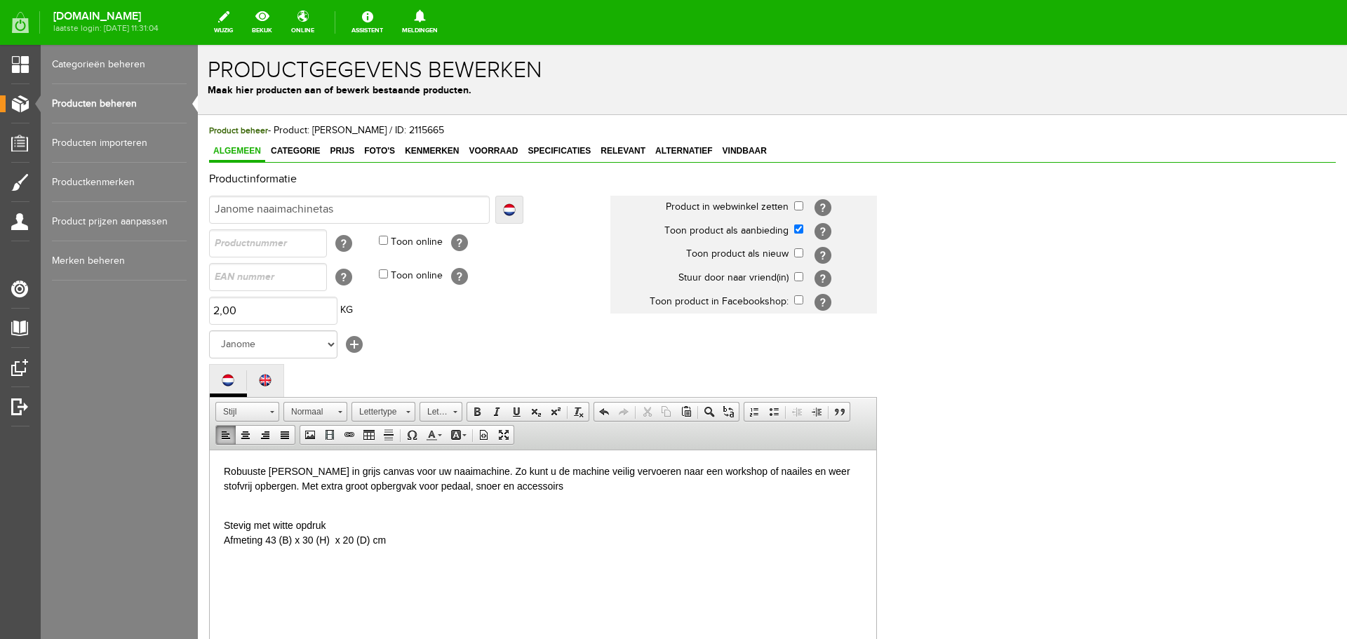
click at [255, 525] on p "Stevig met witte opdruk Afmeting 43 (B) x 30 (H) x 20 (D) cm" at bounding box center [543, 525] width 638 height 44
click at [274, 539] on p "Stevig waterafstotend canvas met rode Janome logo Afmeting 43 (B) x 30 (H) x 20…" at bounding box center [543, 525] width 638 height 44
click at [304, 539] on p "Stevig waterafstotend canvas met rode Janome logo Afmeting 42 (B) x 30 (H) x 20…" at bounding box center [543, 525] width 638 height 44
click at [309, 542] on p "Stevig waterafstotend canvas met rode Janome logo Afmeting 42 (B) x 30 (H) x 20…" at bounding box center [543, 525] width 638 height 44
click at [344, 539] on p "Stevig waterafstotend canvas met rode Janome logo Afmeting 42 (B) x 31 (H) x 20…" at bounding box center [543, 525] width 638 height 44
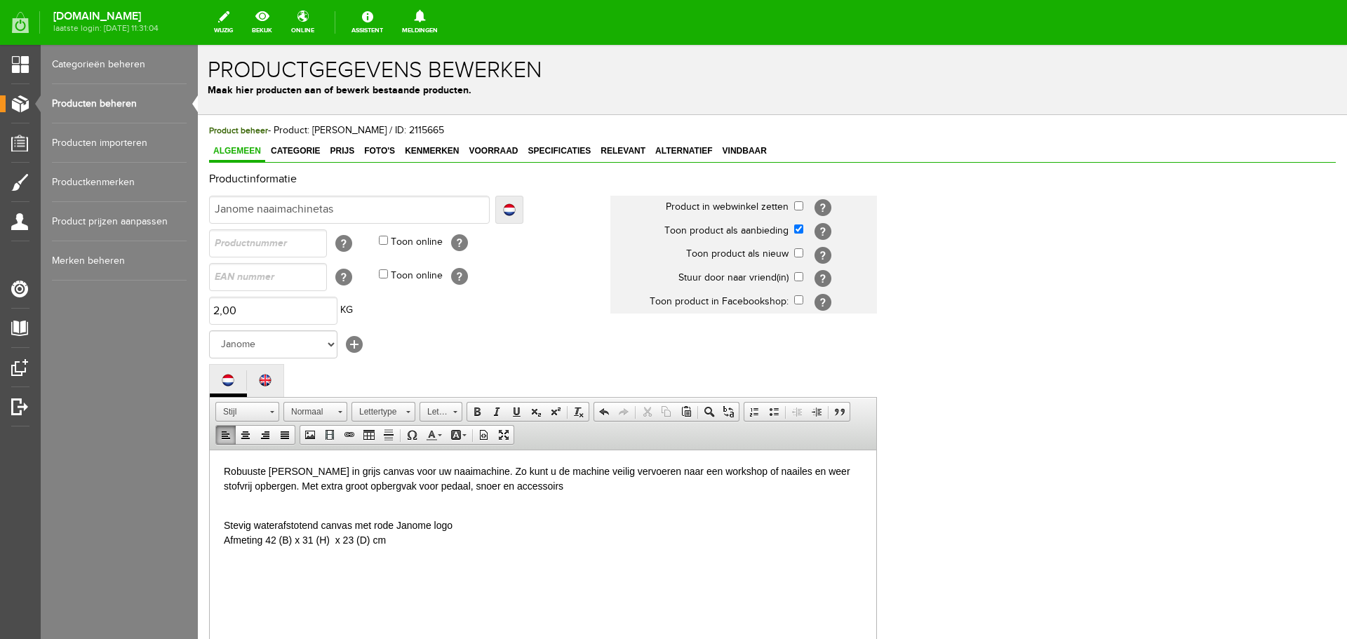
click at [417, 544] on p "Stevig waterafstotend canvas met rode Janome logo Afmeting 42 (B) x 31 (H) x 23…" at bounding box center [543, 525] width 638 height 44
click at [357, 471] on p "Robuuste [PERSON_NAME] in grijs canvas voor uw naaimachine. Zo kunt u de machin…" at bounding box center [543, 478] width 638 height 29
click at [352, 473] on p "Robuuste [PERSON_NAME] van grijs canvas voor uw naaimachine. Zo kunt u de machi…" at bounding box center [543, 478] width 638 height 29
click at [519, 469] on p "Robuuste [PERSON_NAME] voor uw naaimachine van grijs canvas voor uw naaimachine…" at bounding box center [543, 478] width 638 height 29
click at [573, 486] on p "Robuuste [PERSON_NAME] voor uw naaimachine van grijs canvas. Zo kunt u de machi…" at bounding box center [543, 478] width 638 height 29
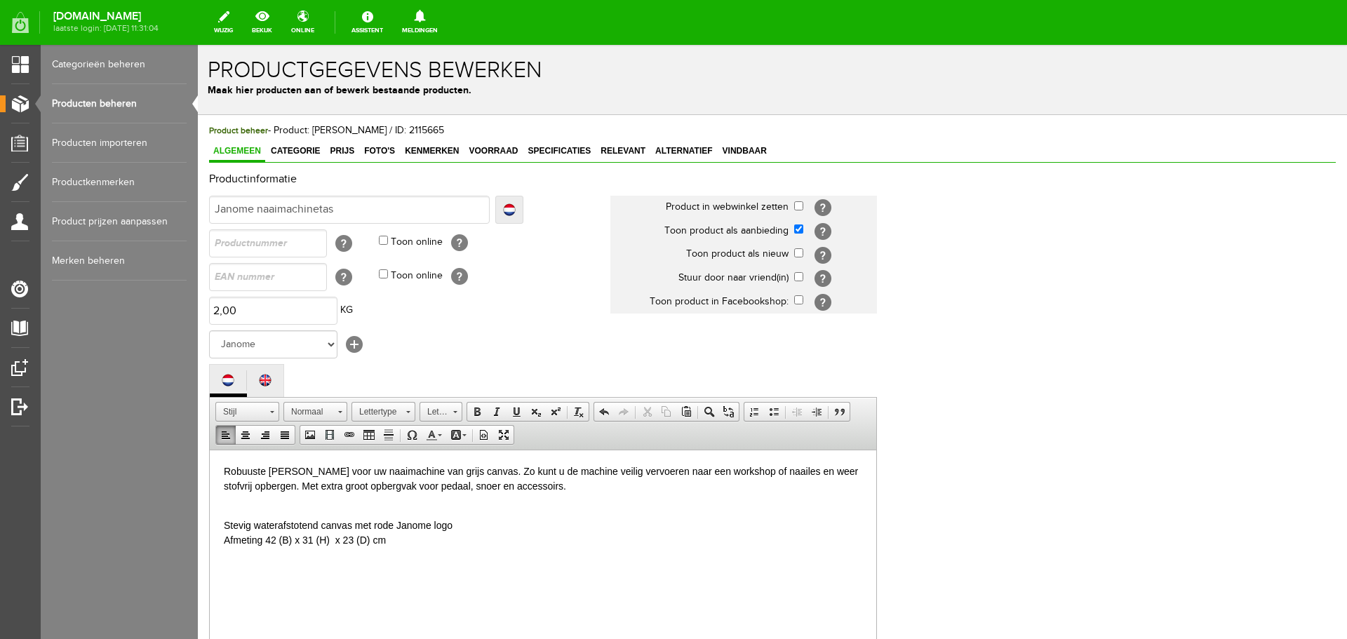
click at [226, 511] on p "Stevig waterafstotend canvas met rode Janome logo Afmeting 42 (B) x 31 (H) x 23…" at bounding box center [543, 525] width 638 height 44
drag, startPoint x: 298, startPoint y: 149, endPoint x: 330, endPoint y: 145, distance: 32.5
click at [299, 149] on span "Categorie" at bounding box center [296, 151] width 58 height 10
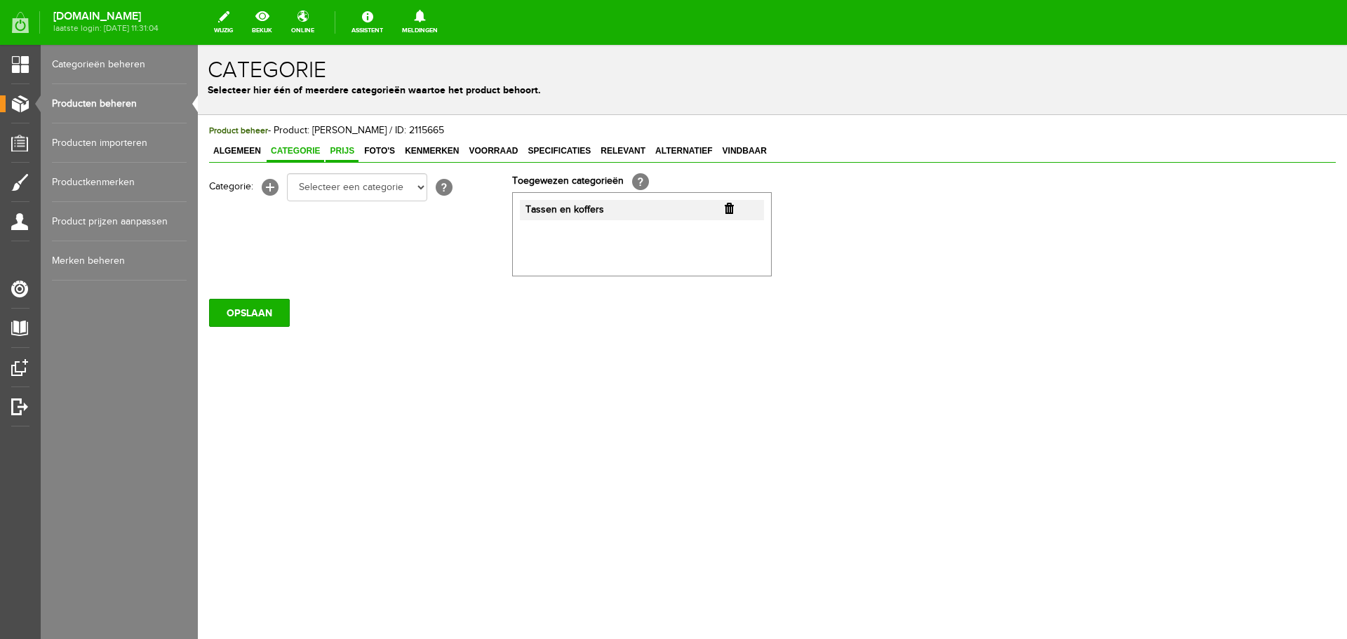
click at [345, 146] on span "Prijs" at bounding box center [342, 151] width 33 height 10
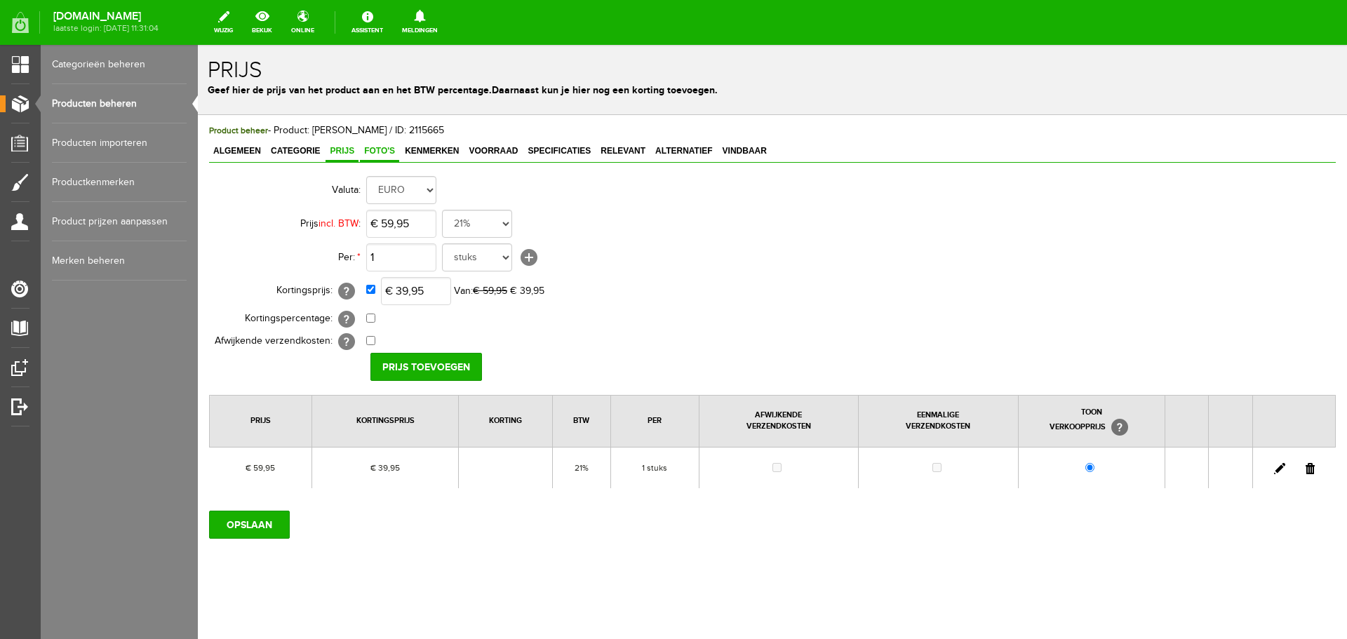
click at [379, 149] on span "Foto's" at bounding box center [379, 151] width 39 height 10
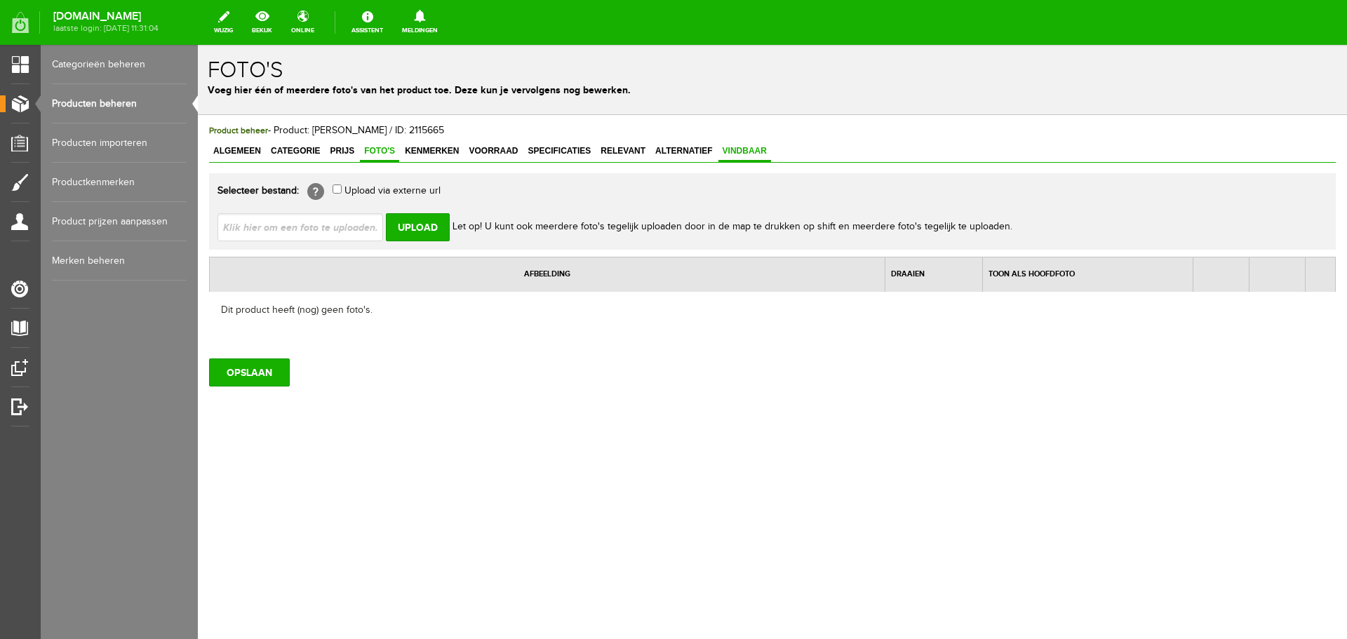
click at [751, 149] on span "Vindbaar" at bounding box center [744, 151] width 53 height 10
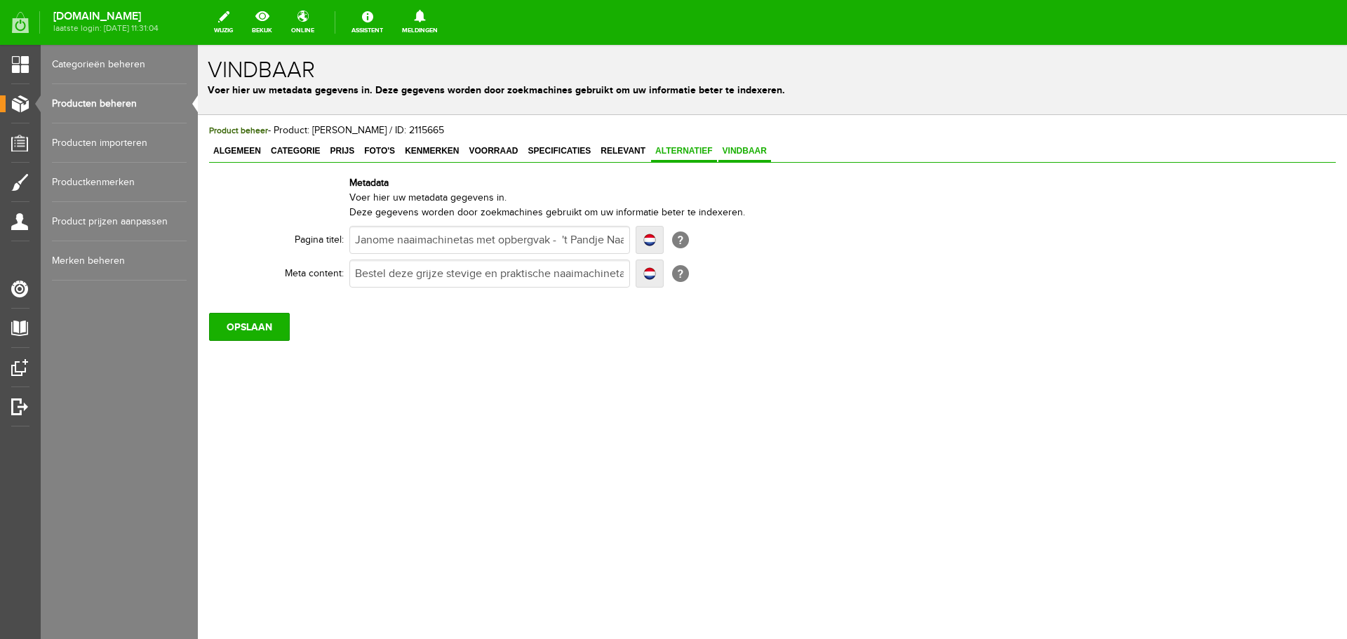
click at [684, 149] on span "Alternatief" at bounding box center [684, 151] width 66 height 10
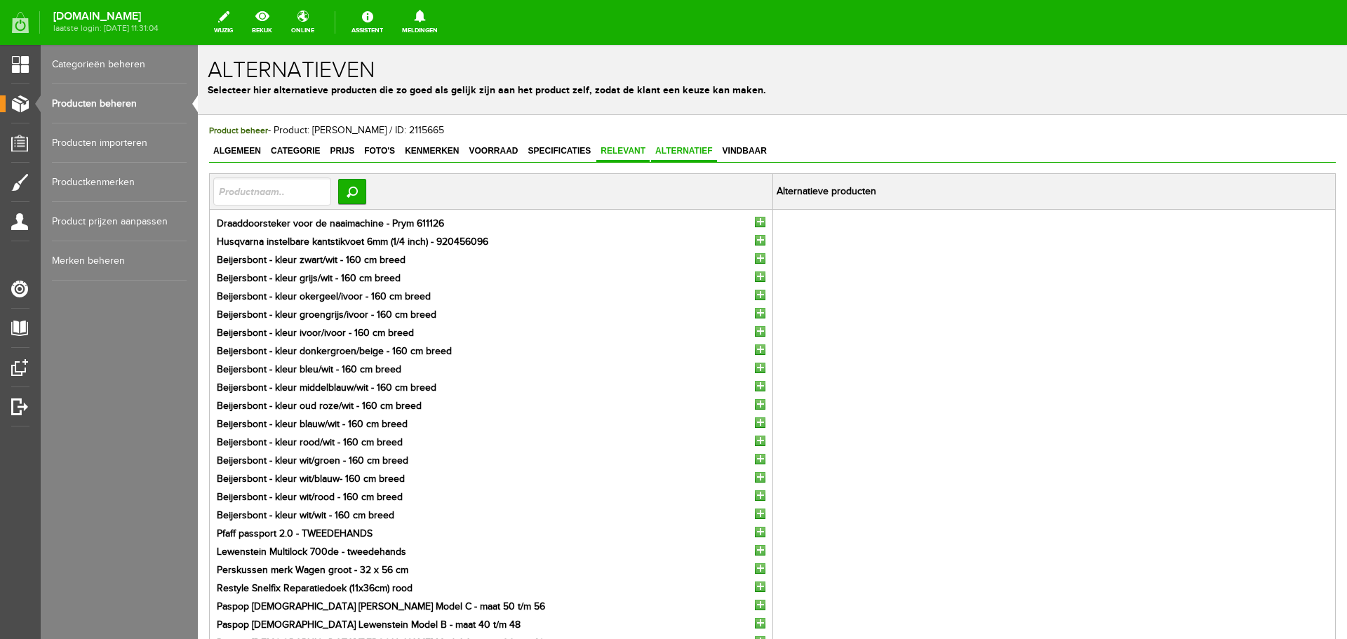
click at [630, 152] on span "Relevant" at bounding box center [622, 151] width 53 height 10
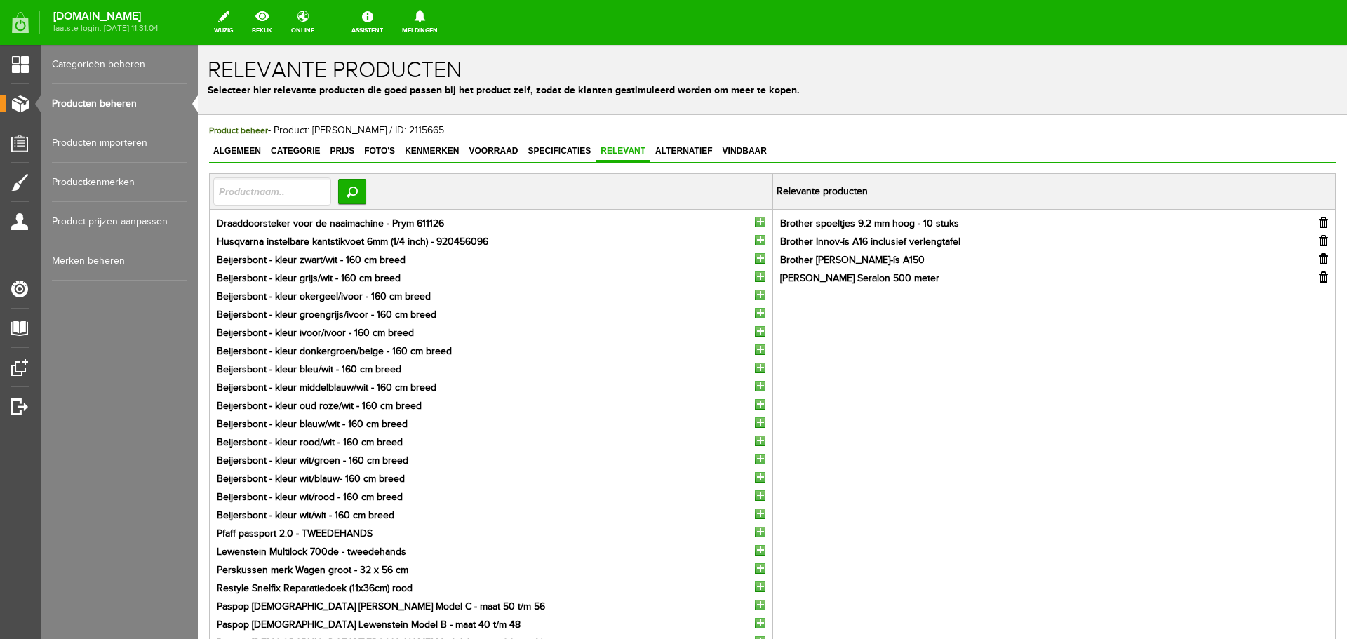
click at [1319, 221] on input "button" at bounding box center [1323, 222] width 9 height 11
click at [1319, 222] on input "button" at bounding box center [1323, 222] width 9 height 11
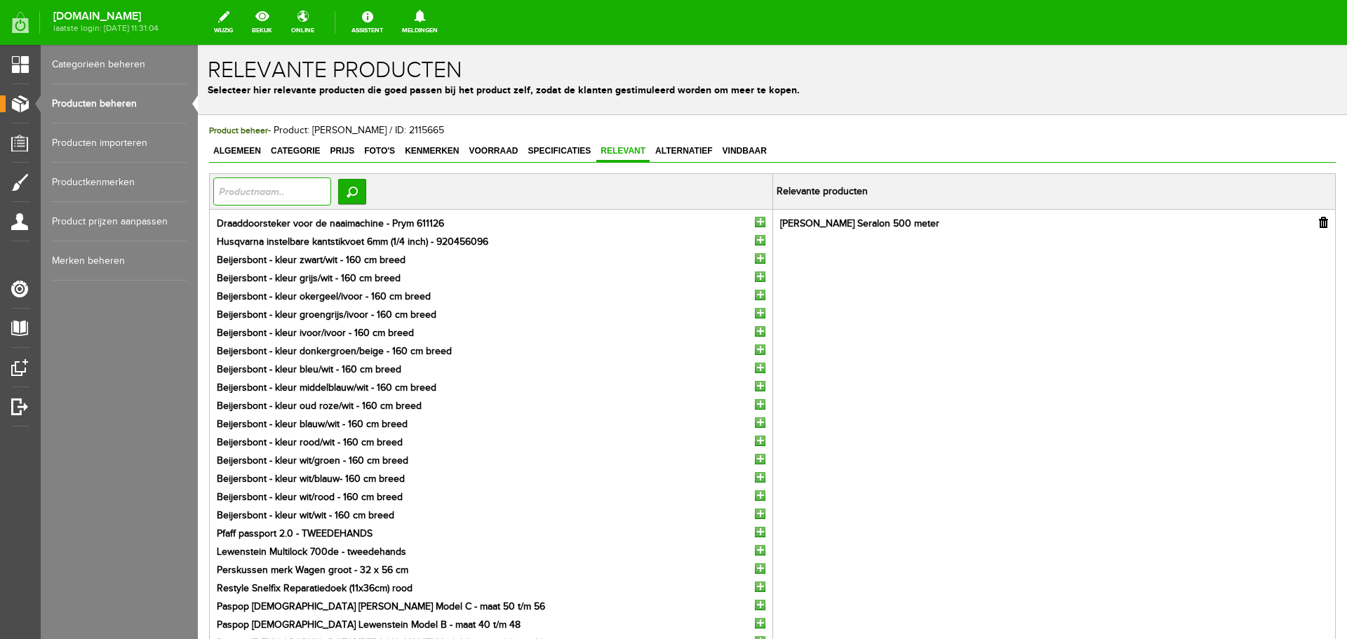
click at [303, 195] on input "text" at bounding box center [272, 192] width 118 height 28
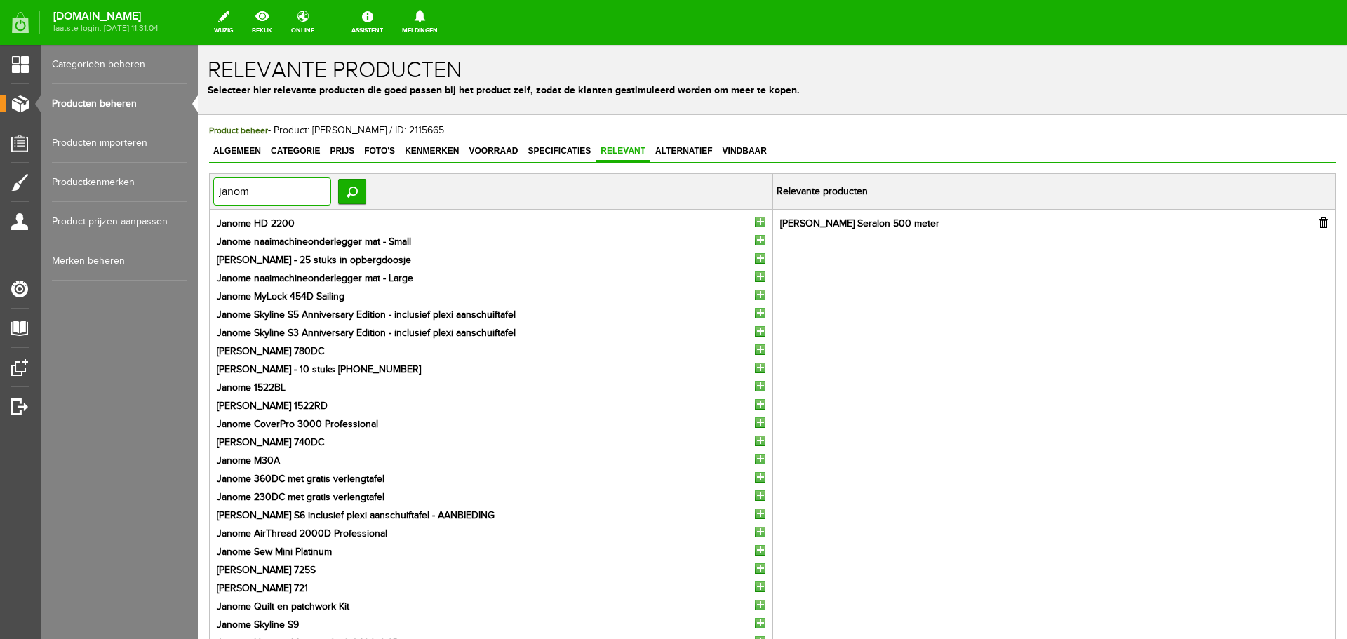
drag, startPoint x: 257, startPoint y: 191, endPoint x: 387, endPoint y: 233, distance: 135.8
click at [198, 188] on html "Product: Janome naaimachinetas is met succes gewijzigd! x Relevante producten S…" at bounding box center [772, 342] width 1149 height 594
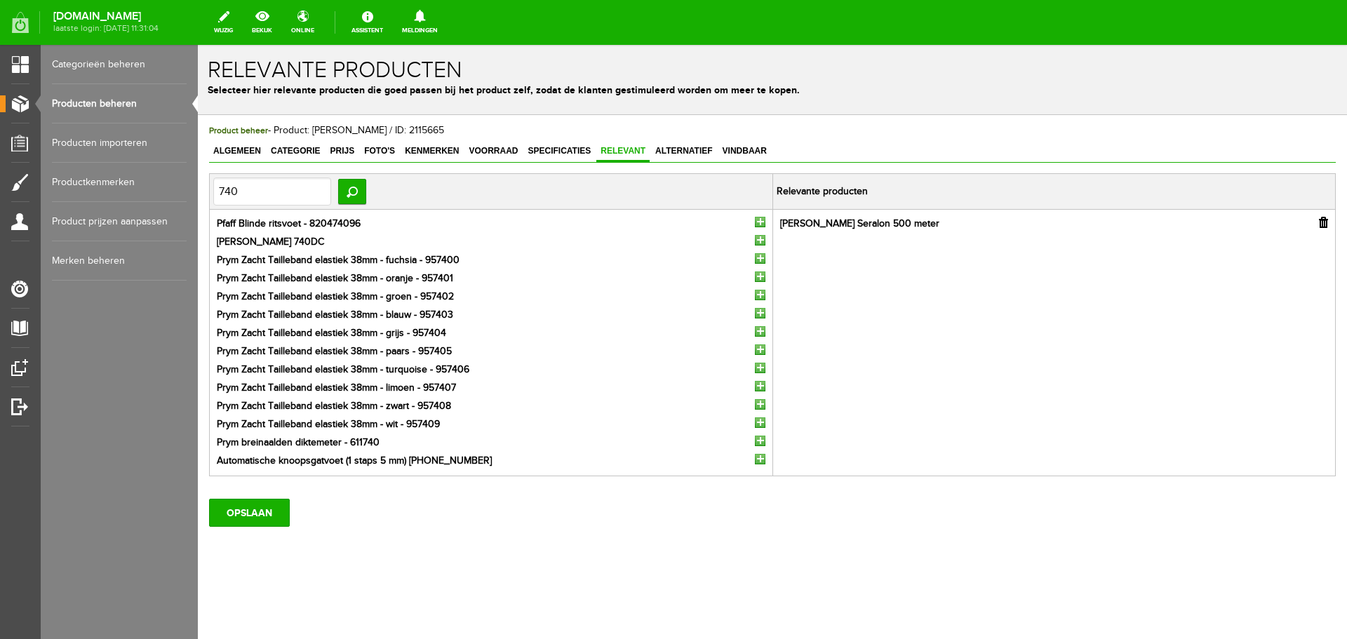
click at [758, 239] on input "button" at bounding box center [760, 240] width 11 height 11
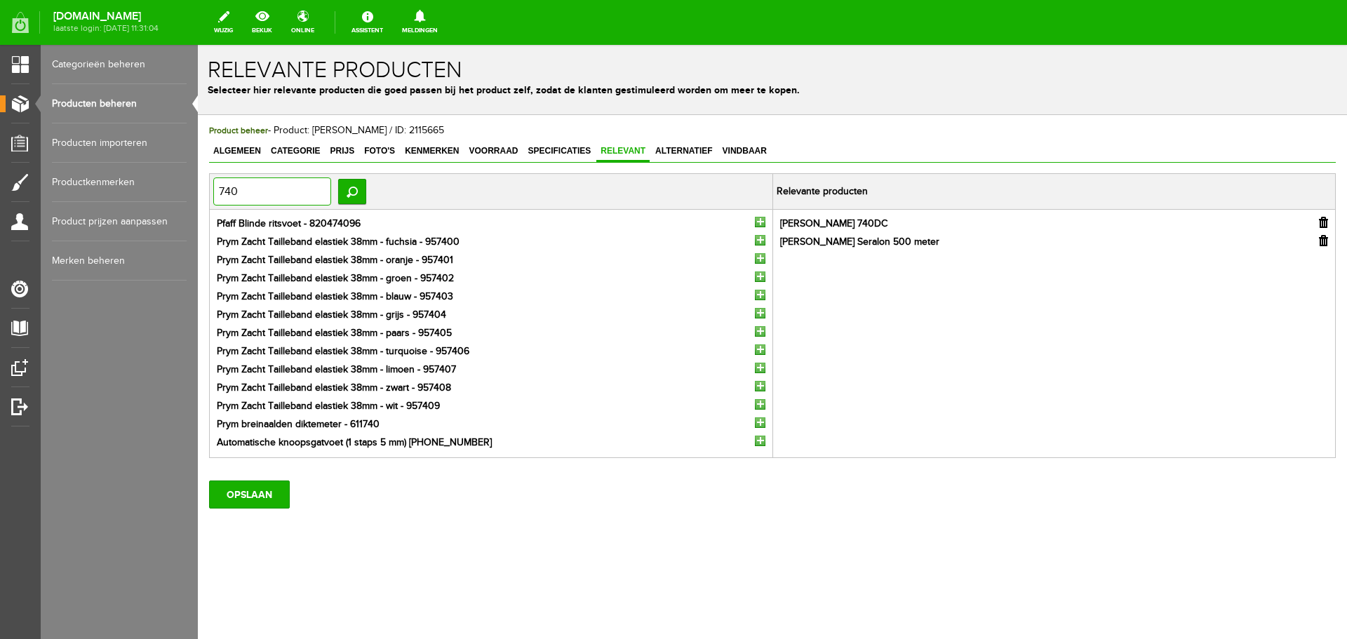
drag, startPoint x: 245, startPoint y: 192, endPoint x: 218, endPoint y: 192, distance: 27.4
click at [218, 192] on input "740" at bounding box center [272, 192] width 118 height 28
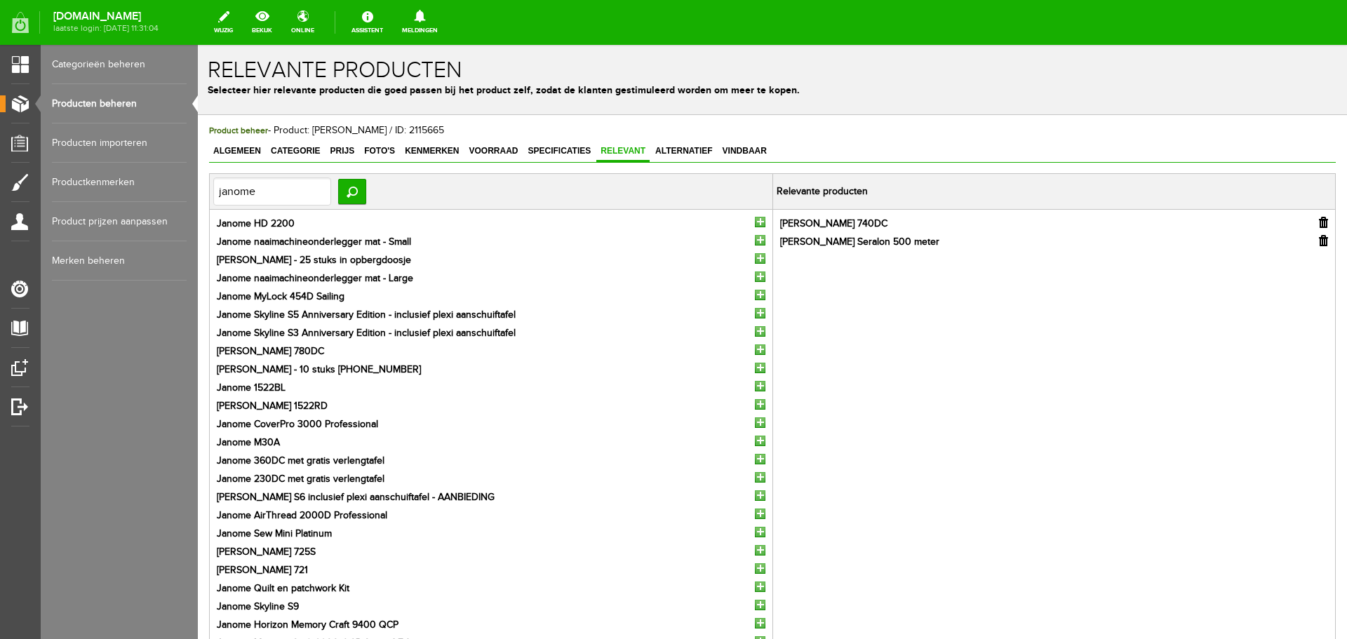
click at [755, 369] on input "button" at bounding box center [760, 368] width 11 height 11
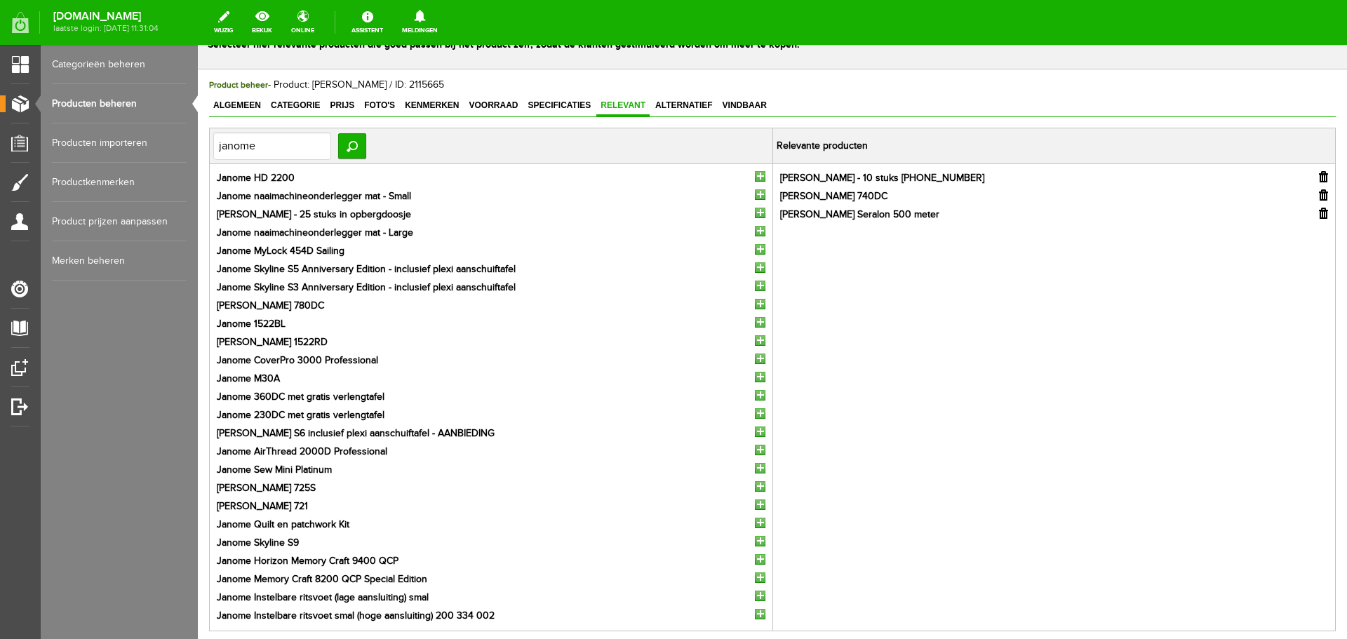
scroll to position [140, 0]
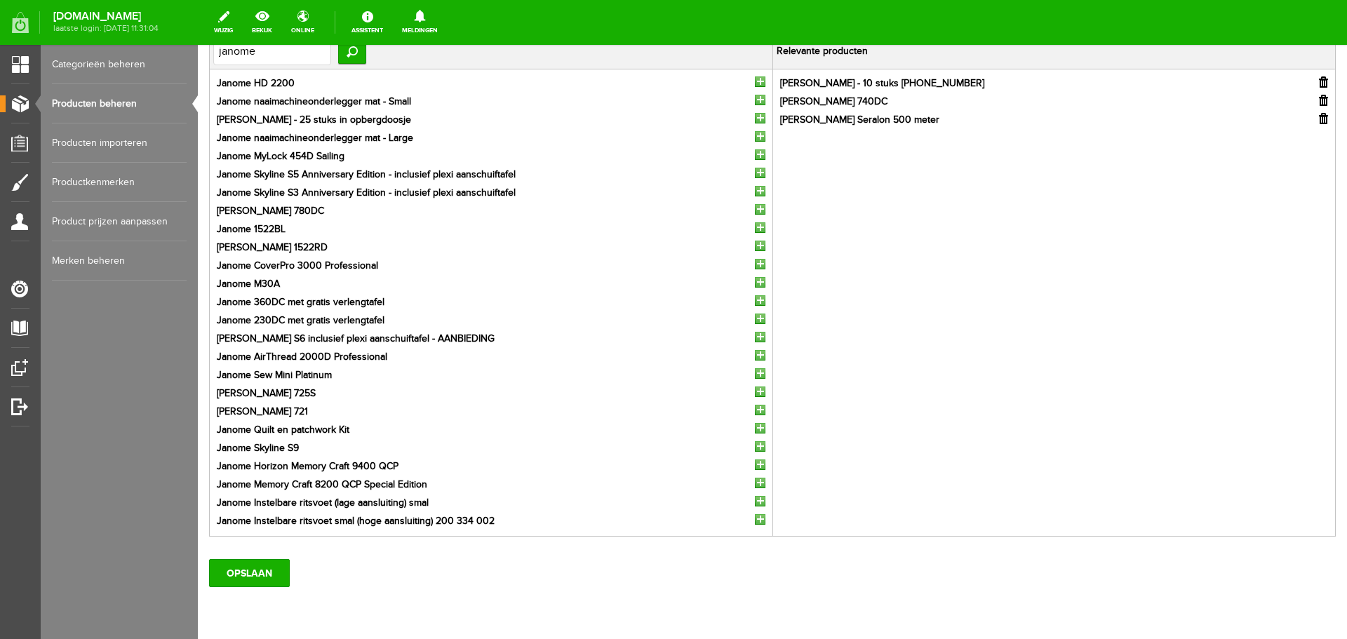
click at [758, 412] on input "button" at bounding box center [760, 410] width 11 height 11
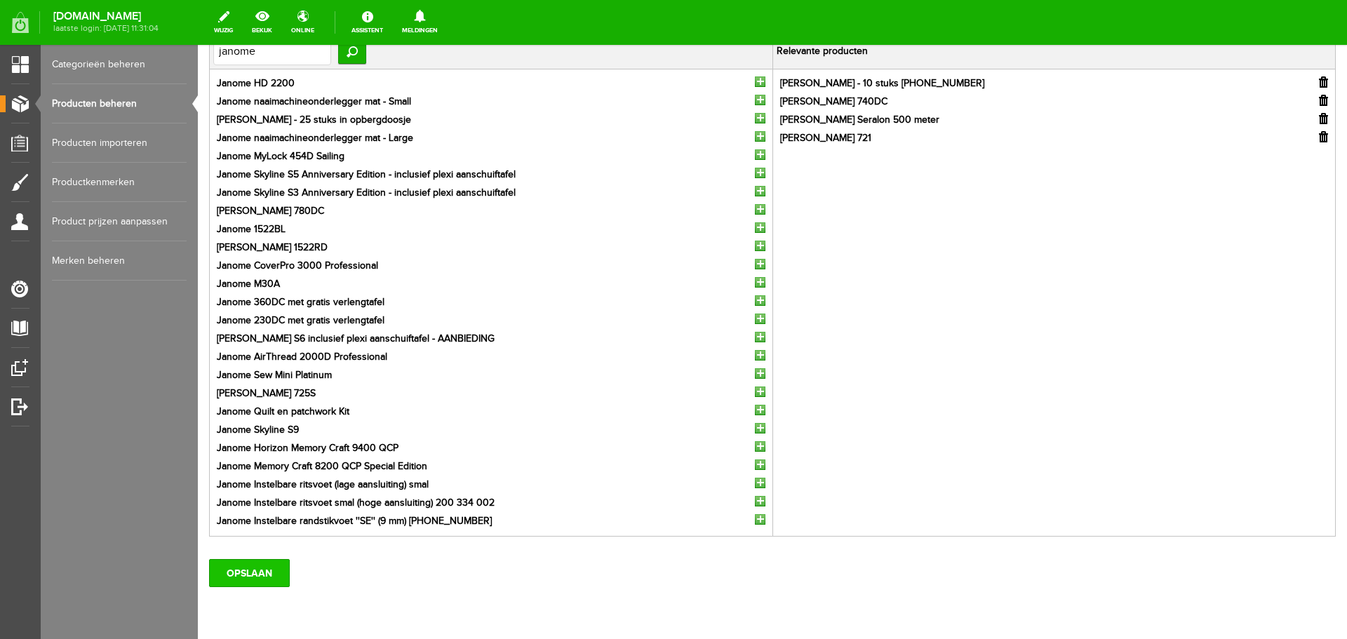
click at [263, 577] on input "OPSLAAN" at bounding box center [249, 573] width 81 height 28
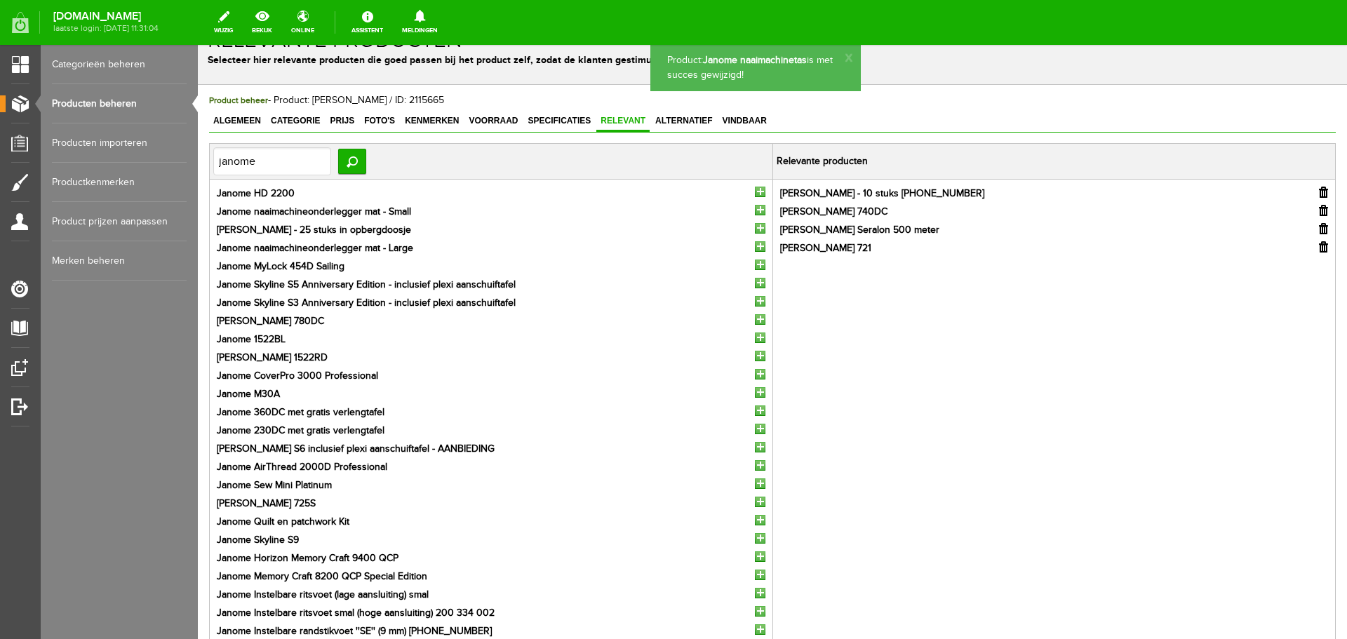
scroll to position [0, 0]
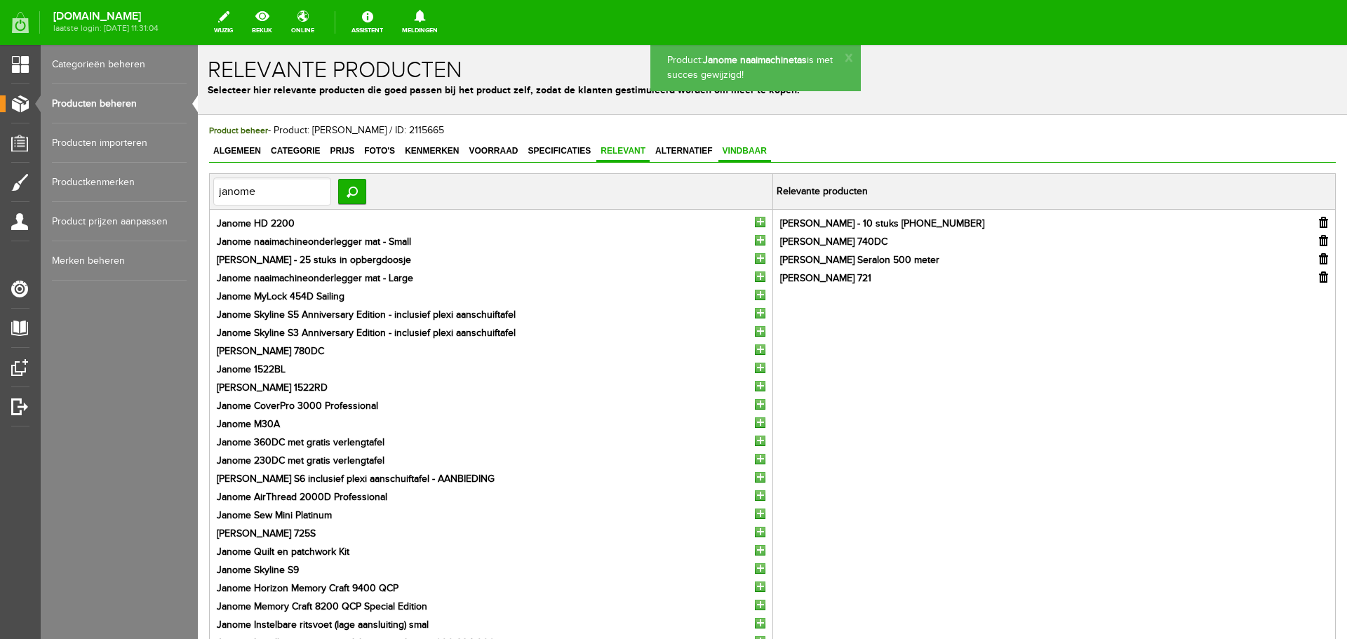
click at [746, 144] on link "Vindbaar" at bounding box center [744, 152] width 53 height 20
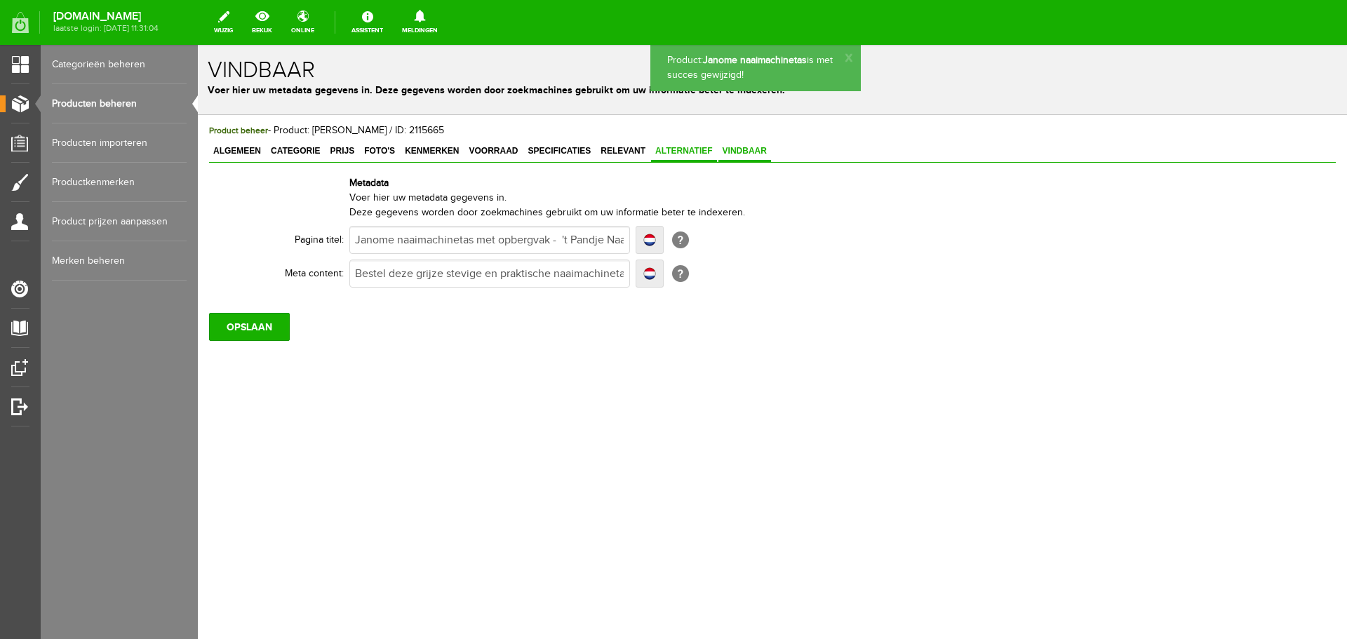
click at [681, 150] on span "Alternatief" at bounding box center [684, 151] width 66 height 10
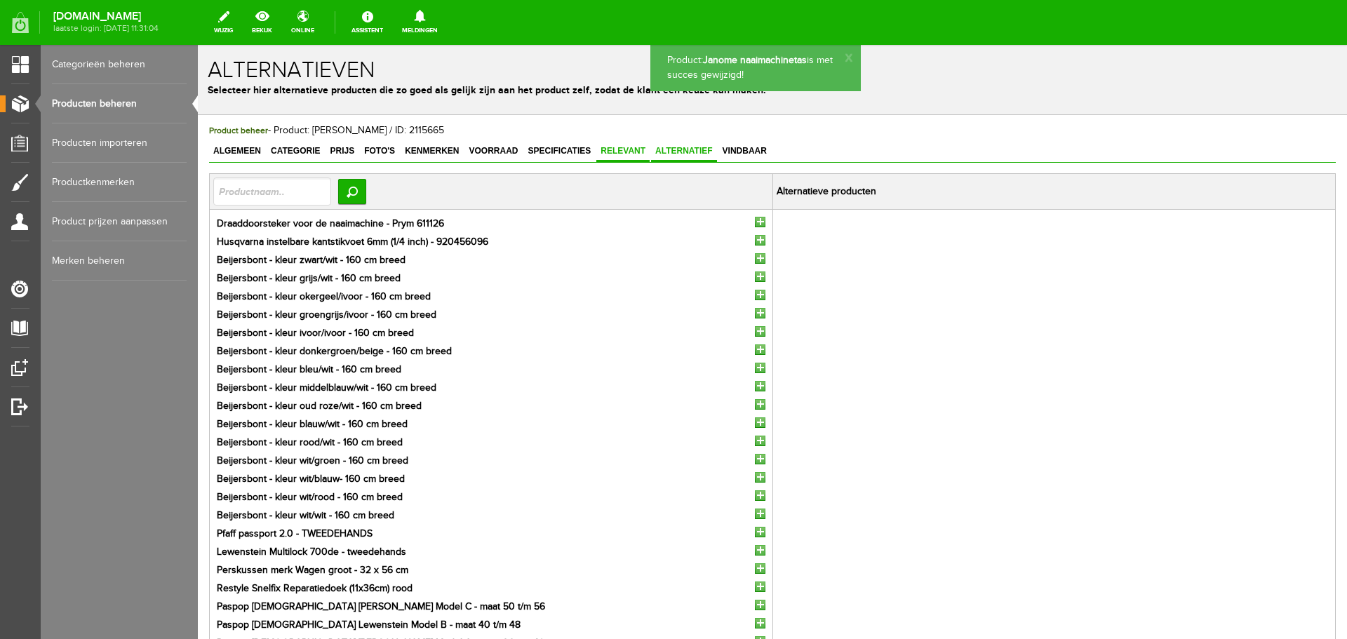
click at [631, 149] on span "Relevant" at bounding box center [622, 151] width 53 height 10
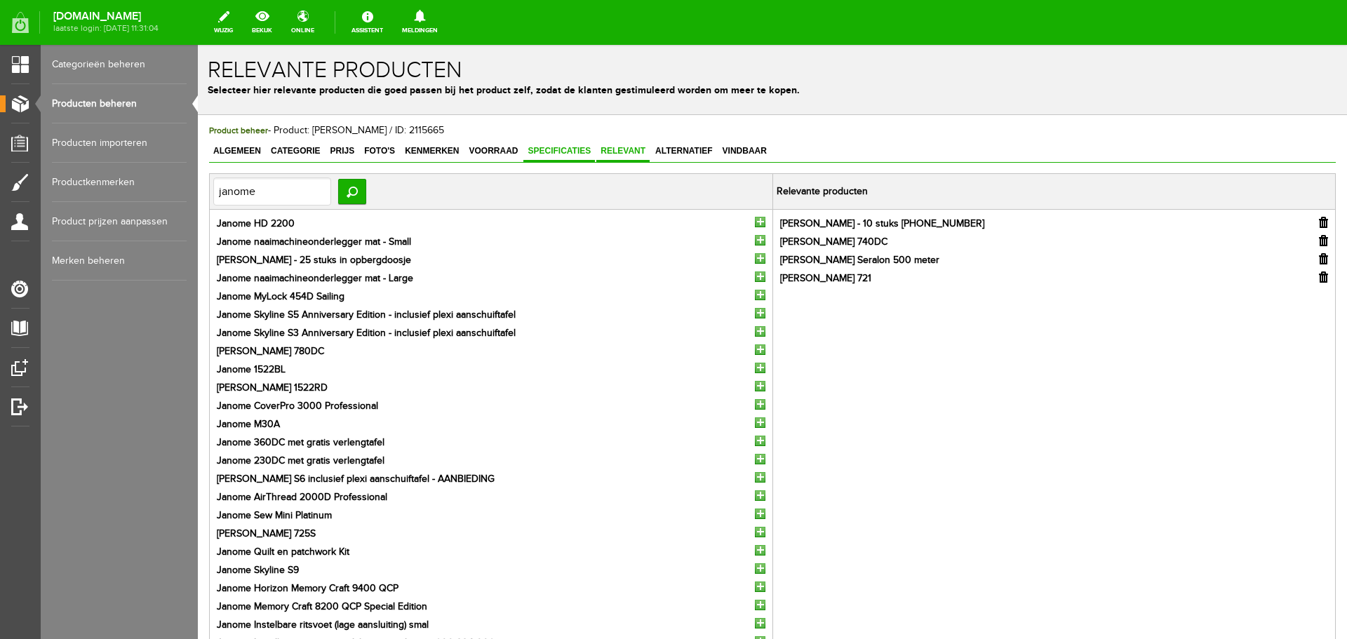
click at [566, 147] on span "Specificaties" at bounding box center [559, 151] width 72 height 10
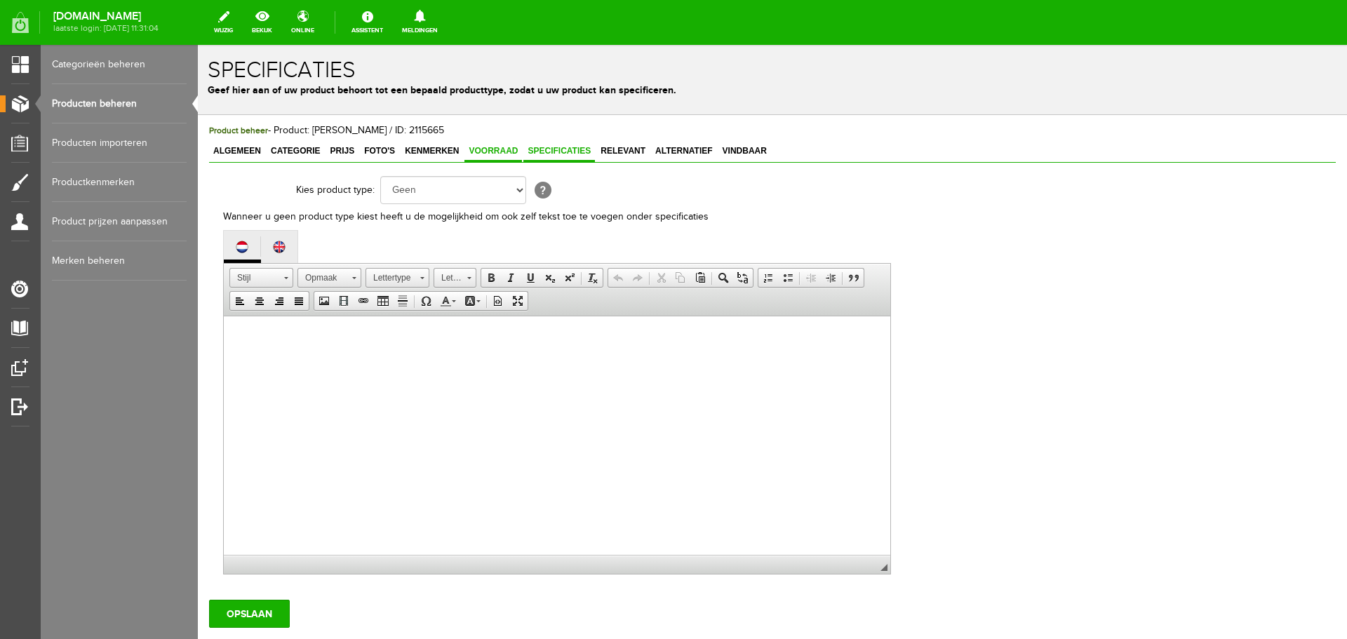
click at [506, 148] on span "Voorraad" at bounding box center [493, 151] width 58 height 10
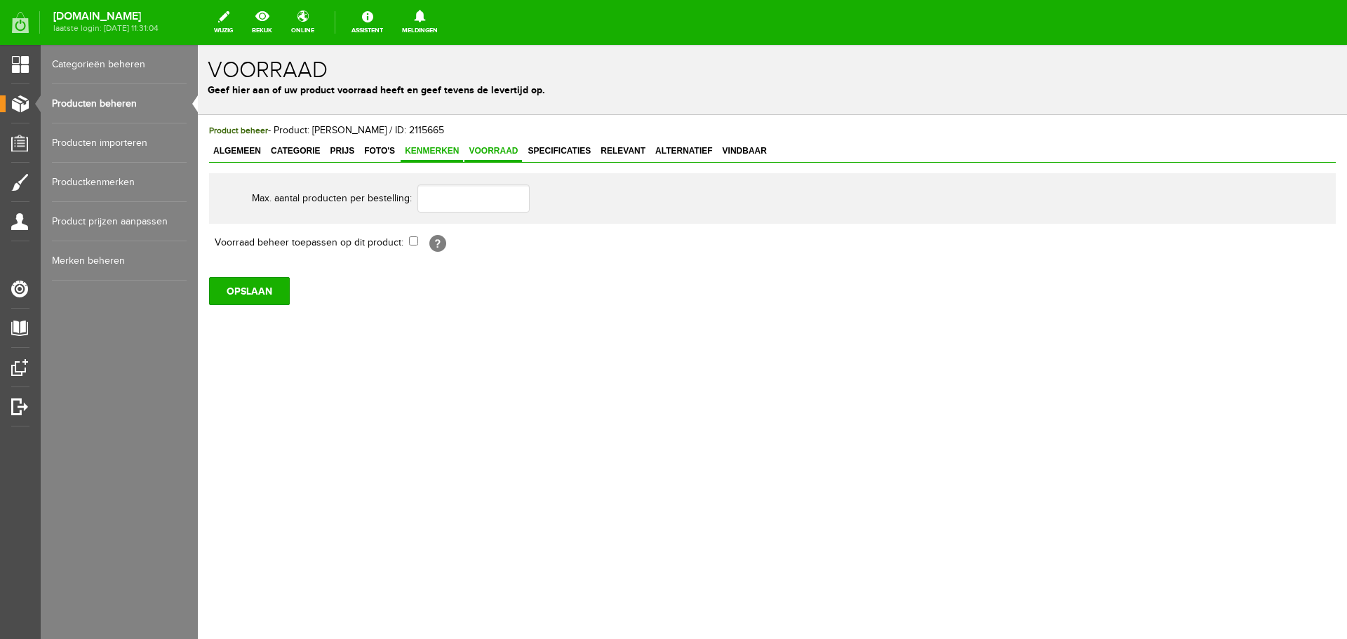
click at [441, 149] on span "Kenmerken" at bounding box center [432, 151] width 62 height 10
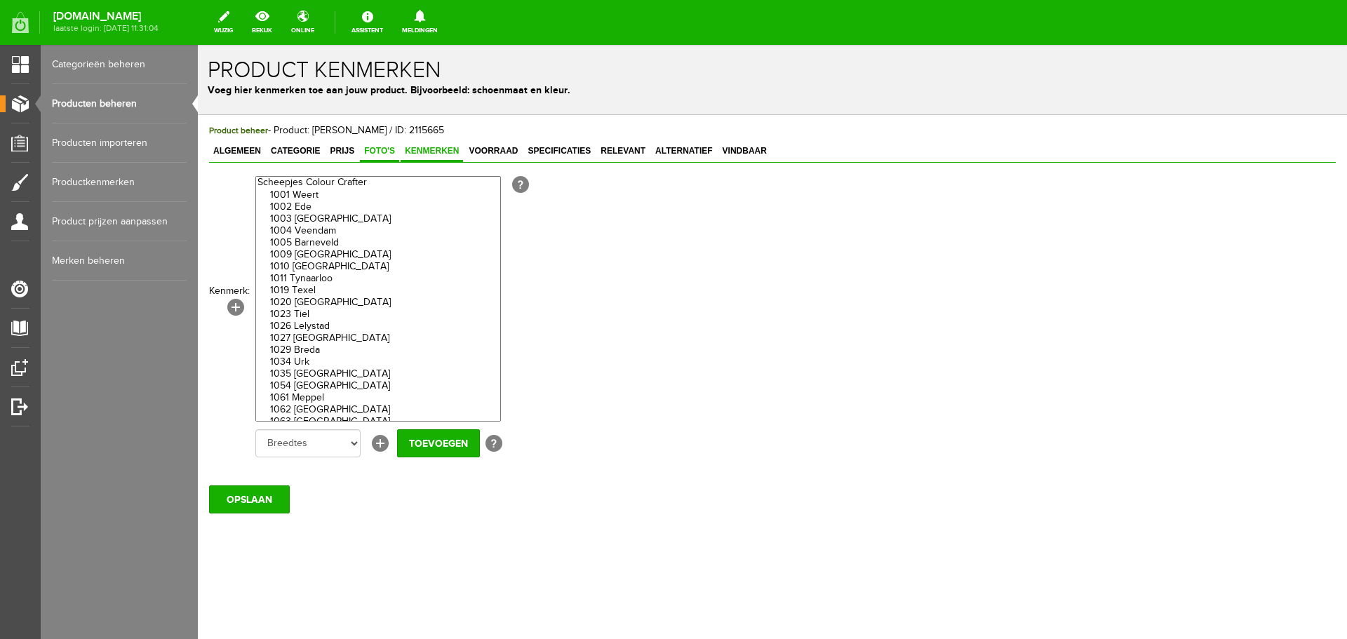
click at [375, 152] on span "Foto's" at bounding box center [379, 151] width 39 height 10
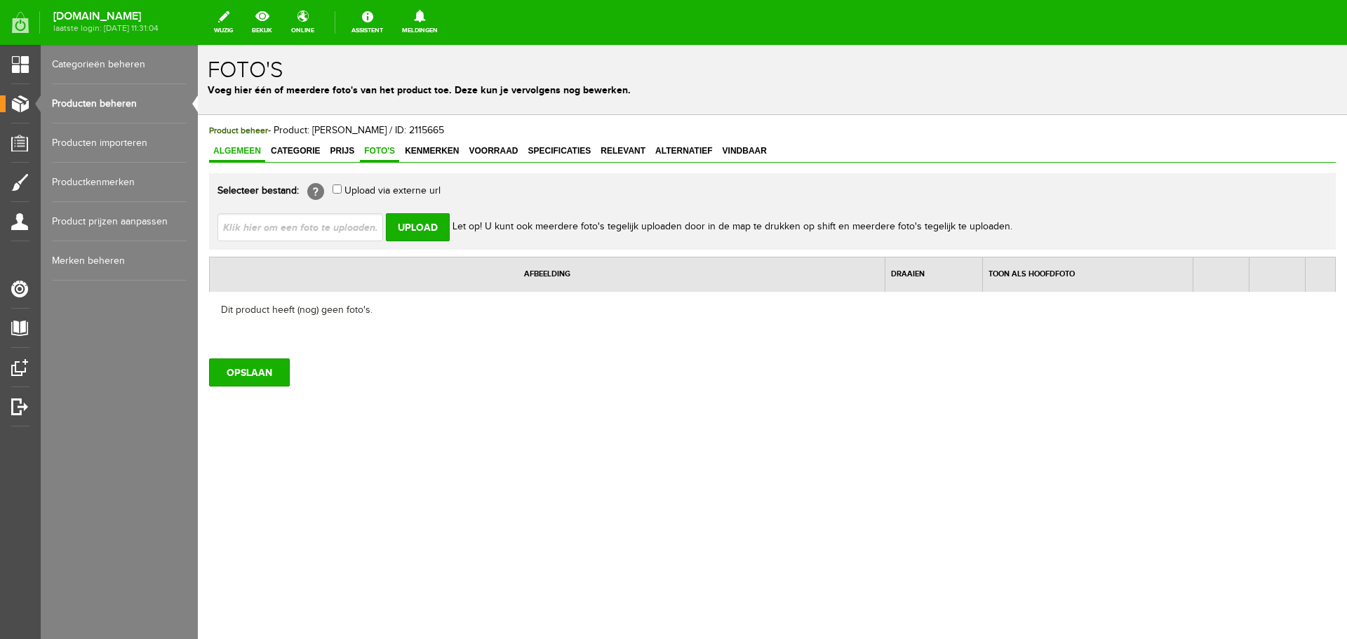
click at [230, 149] on span "Algemeen" at bounding box center [237, 151] width 56 height 10
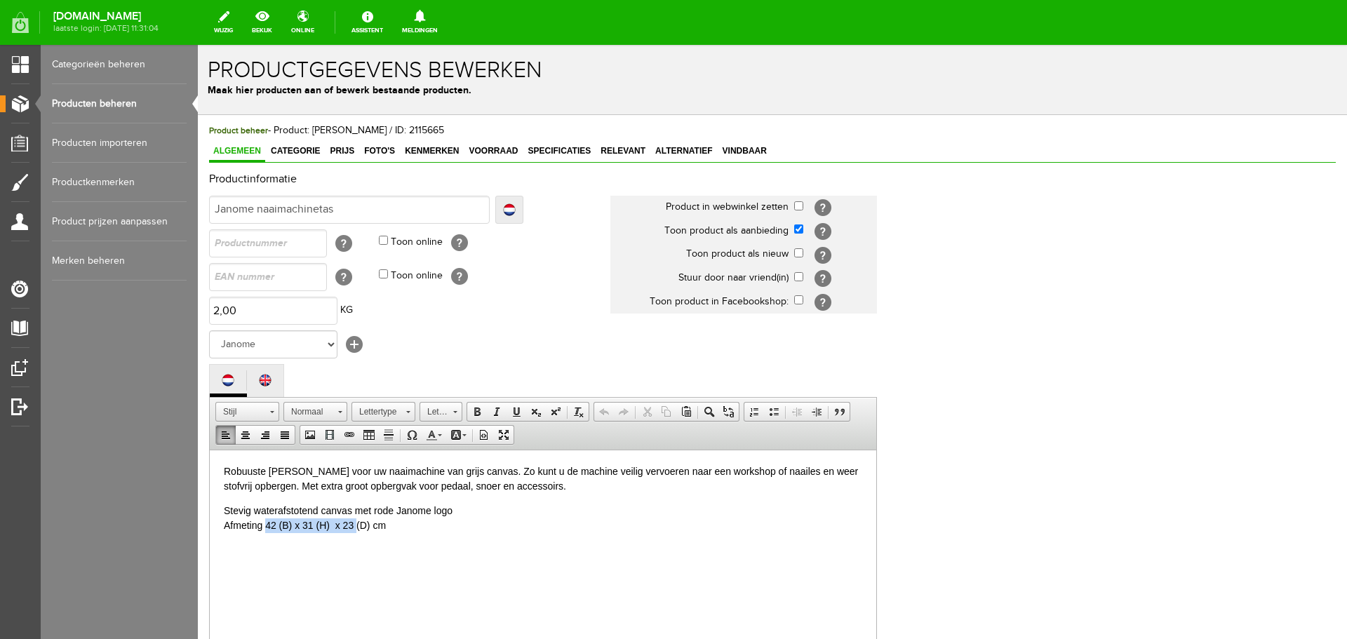
drag, startPoint x: 265, startPoint y: 526, endPoint x: 357, endPoint y: 526, distance: 91.9
click at [357, 526] on p "Stevig waterafstotend canvas met rode Janome logo Afmeting 42 (B) x 31 (H) x 23…" at bounding box center [543, 517] width 638 height 29
copy p "42 (B) x 31 (H) x 23"
click at [427, 531] on p "Stevig waterafstotend canvas met rode Janome logo Afmeting 42 (B) x 31 (H) x 23…" at bounding box center [543, 517] width 638 height 29
drag, startPoint x: 392, startPoint y: 507, endPoint x: 423, endPoint y: 512, distance: 31.3
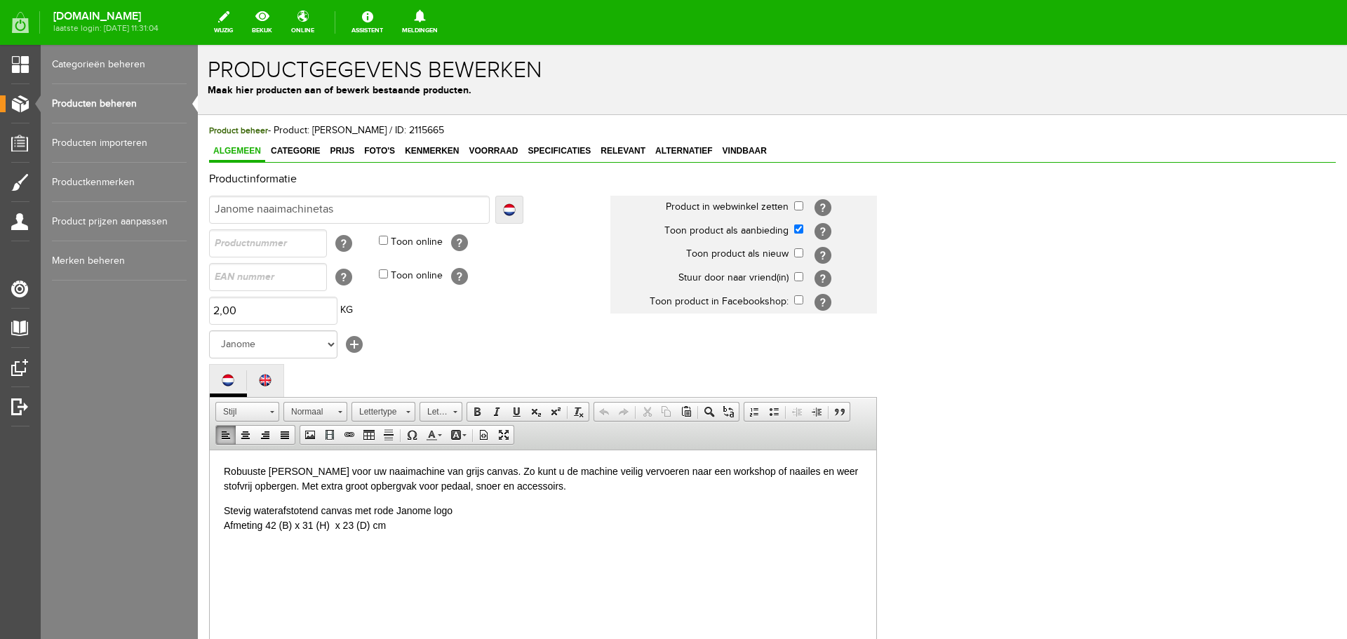
click at [394, 508] on p "Stevig waterafstotend canvas met rode Janome logo Afmeting 42 (B) x 31 (H) x 23…" at bounding box center [543, 517] width 638 height 29
click at [380, 511] on p "Stevig waterafstotend canvas met rode Janome logo Afmeting 42 (B) x 31 (H) x 23…" at bounding box center [543, 517] width 638 height 29
click at [382, 151] on span "Foto's" at bounding box center [379, 151] width 39 height 10
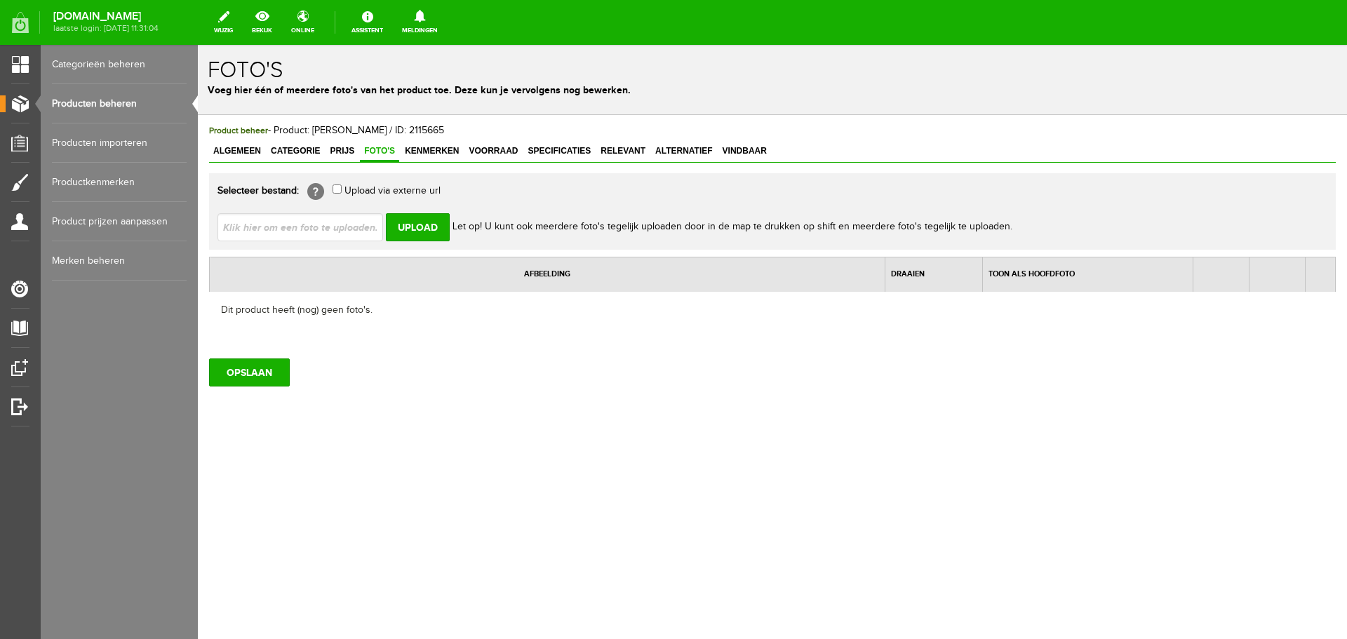
click at [289, 229] on input "file" at bounding box center [306, 226] width 177 height 27
click at [249, 372] on input "OPSLAAN" at bounding box center [249, 373] width 81 height 28
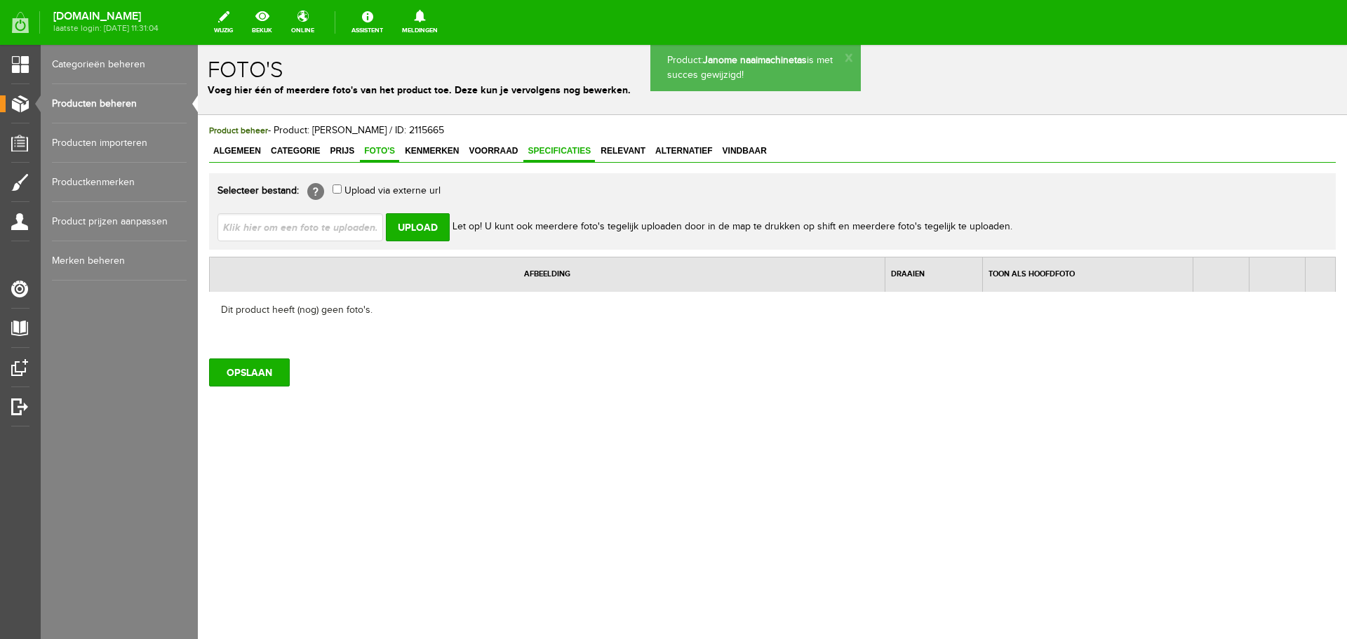
click at [558, 145] on link "Specificaties" at bounding box center [559, 152] width 72 height 20
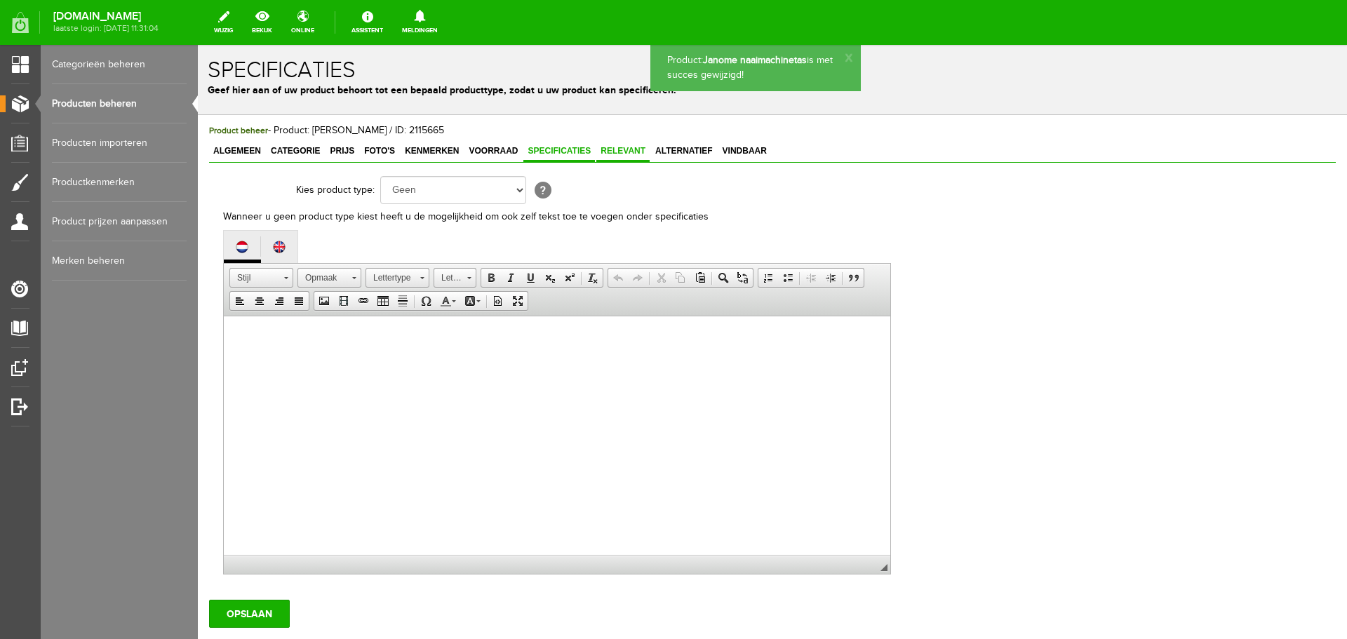
click at [627, 148] on span "Relevant" at bounding box center [622, 151] width 53 height 10
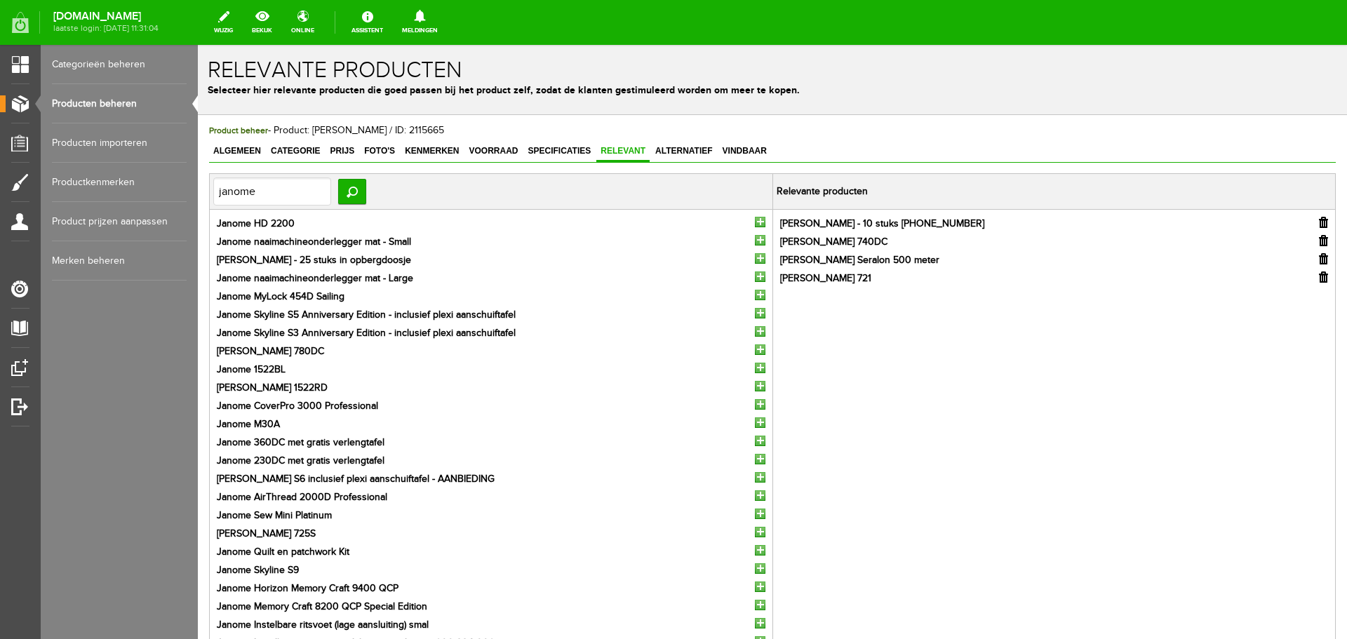
scroll to position [192, 0]
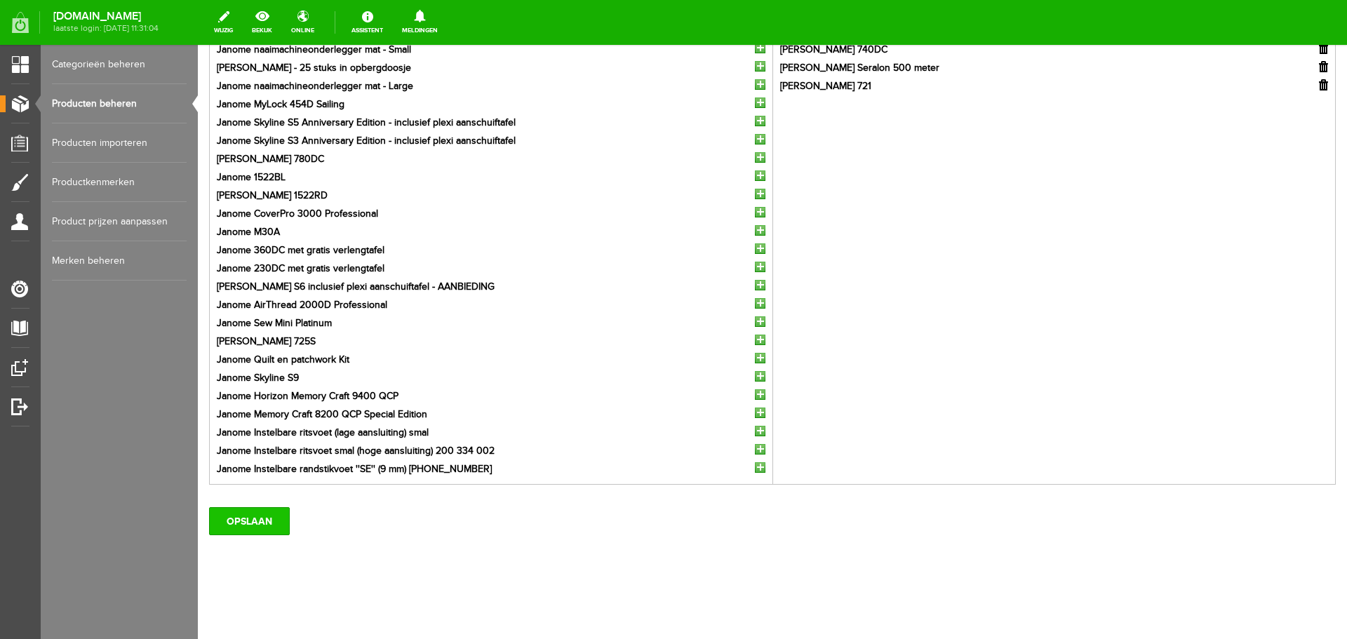
click at [257, 518] on input "OPSLAAN" at bounding box center [249, 521] width 81 height 28
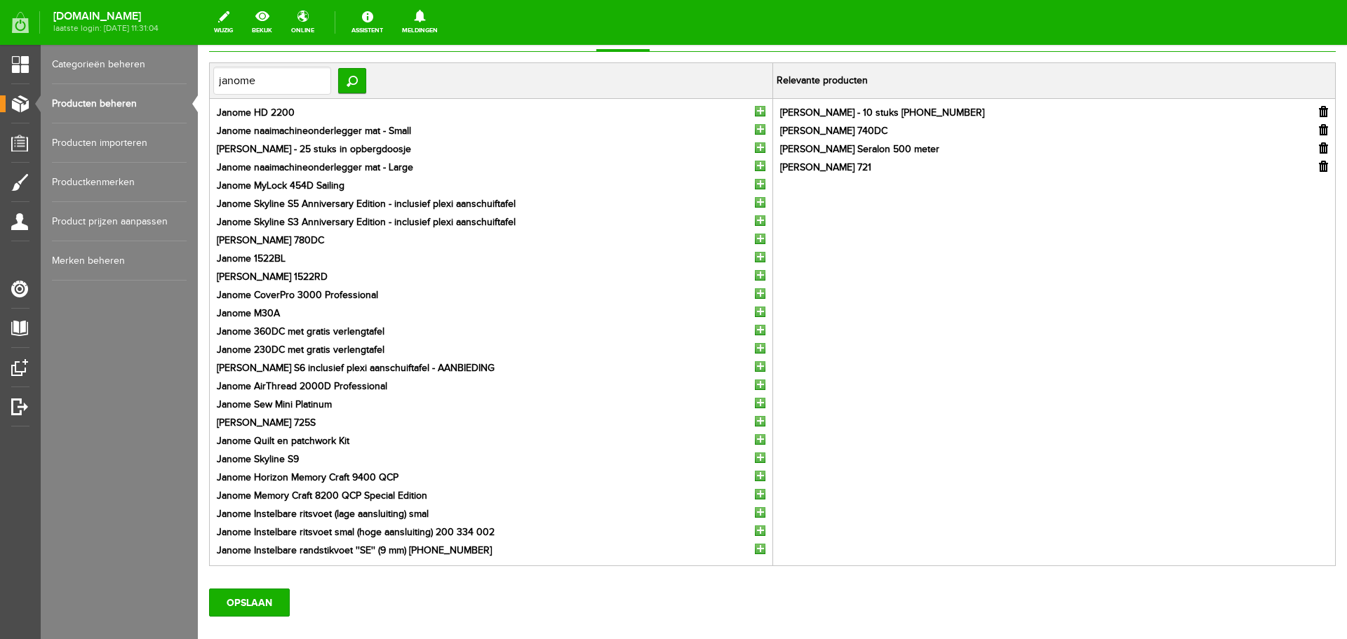
scroll to position [0, 0]
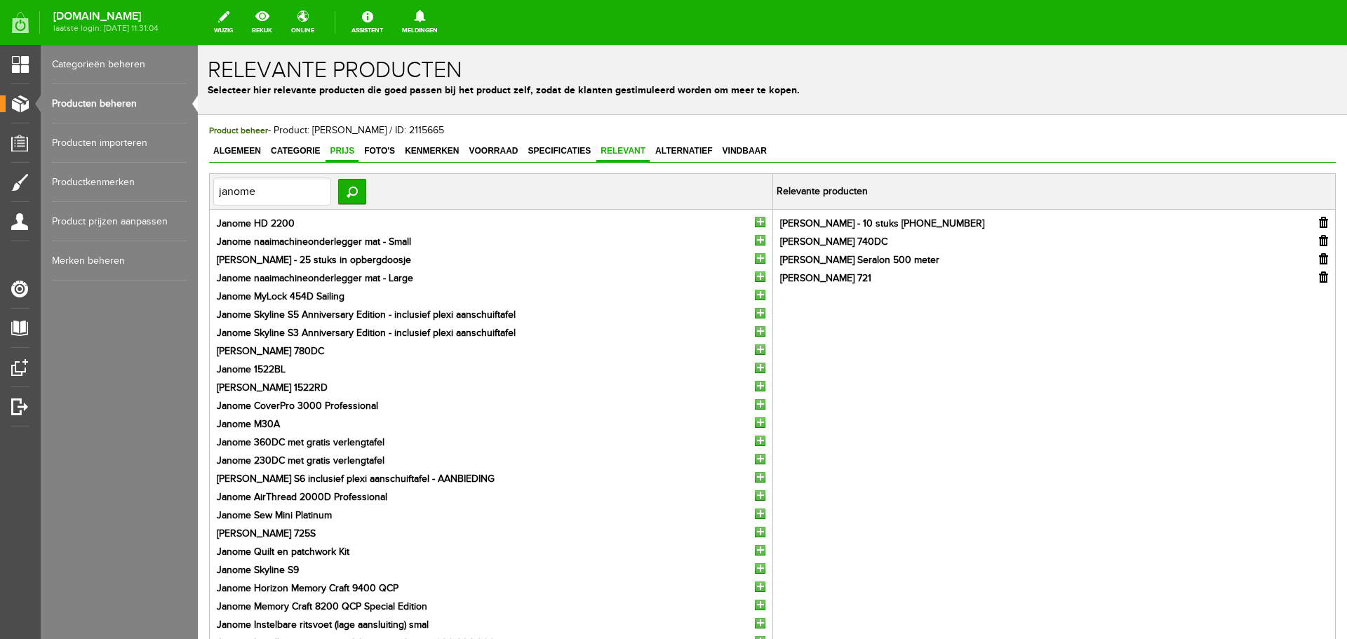
click at [342, 149] on span "Prijs" at bounding box center [342, 151] width 33 height 10
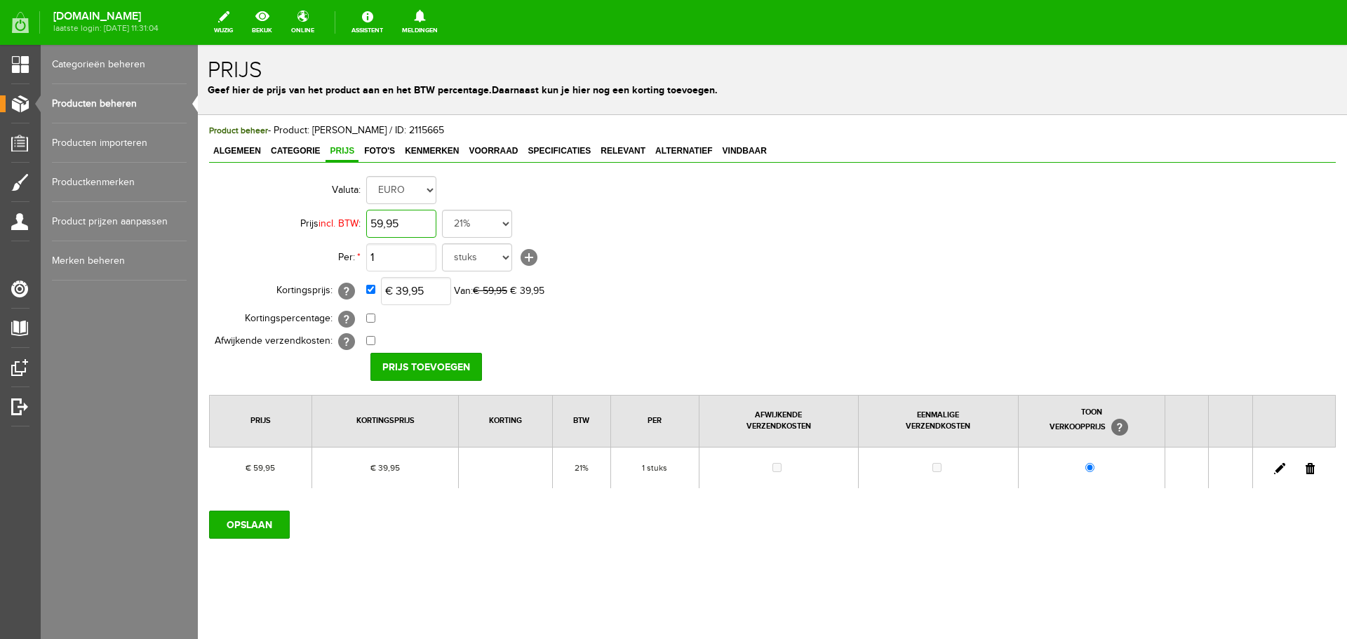
click at [377, 228] on input "59,95" at bounding box center [401, 224] width 70 height 28
click at [248, 530] on input "OPSLAAN" at bounding box center [249, 525] width 81 height 28
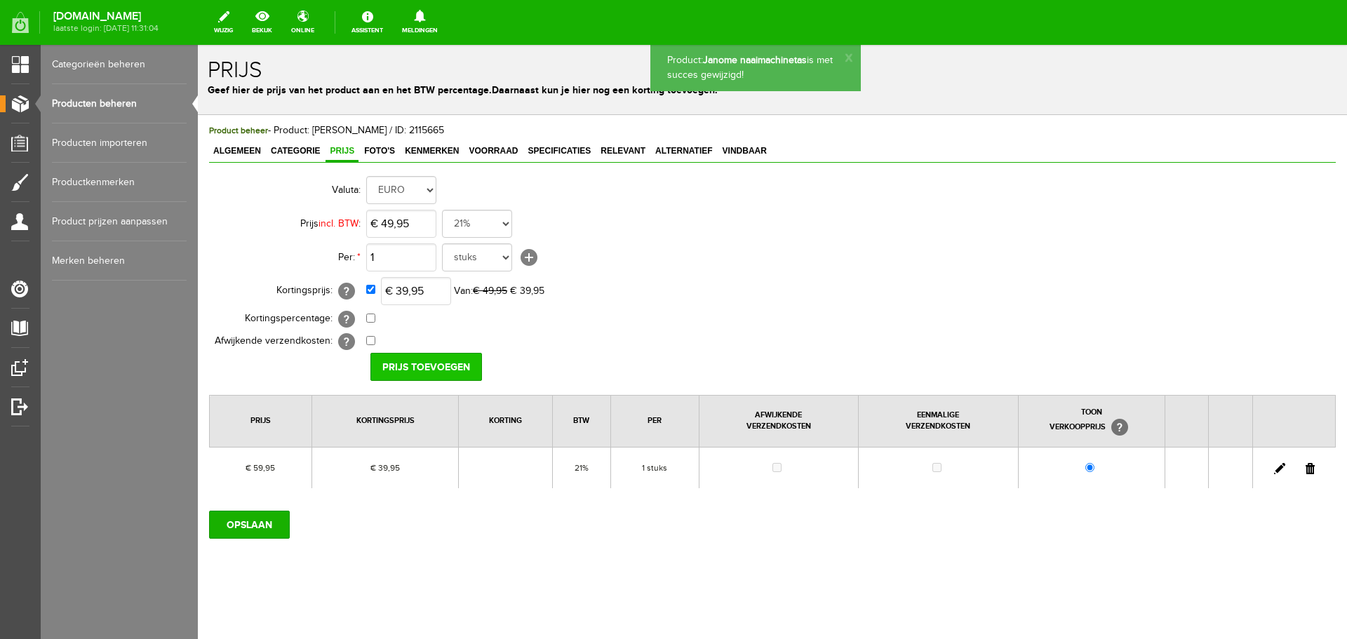
click at [412, 361] on input "Prijs toevoegen" at bounding box center [426, 367] width 112 height 28
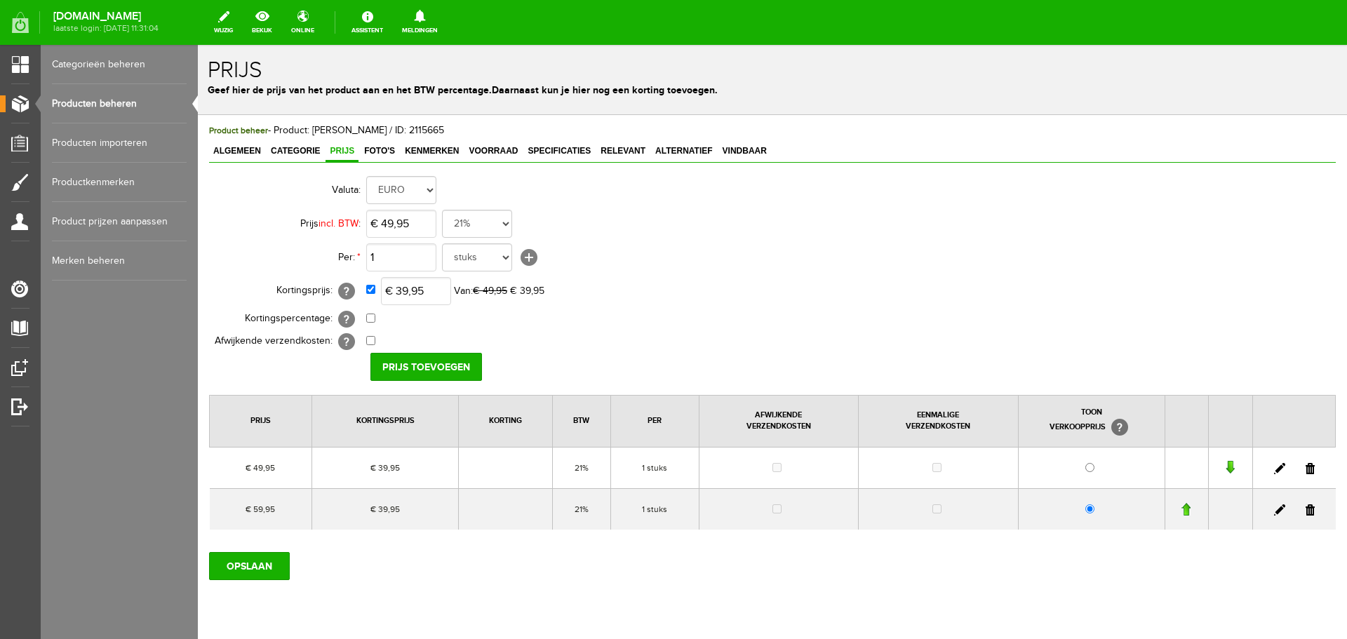
click at [1306, 509] on link at bounding box center [1310, 509] width 9 height 11
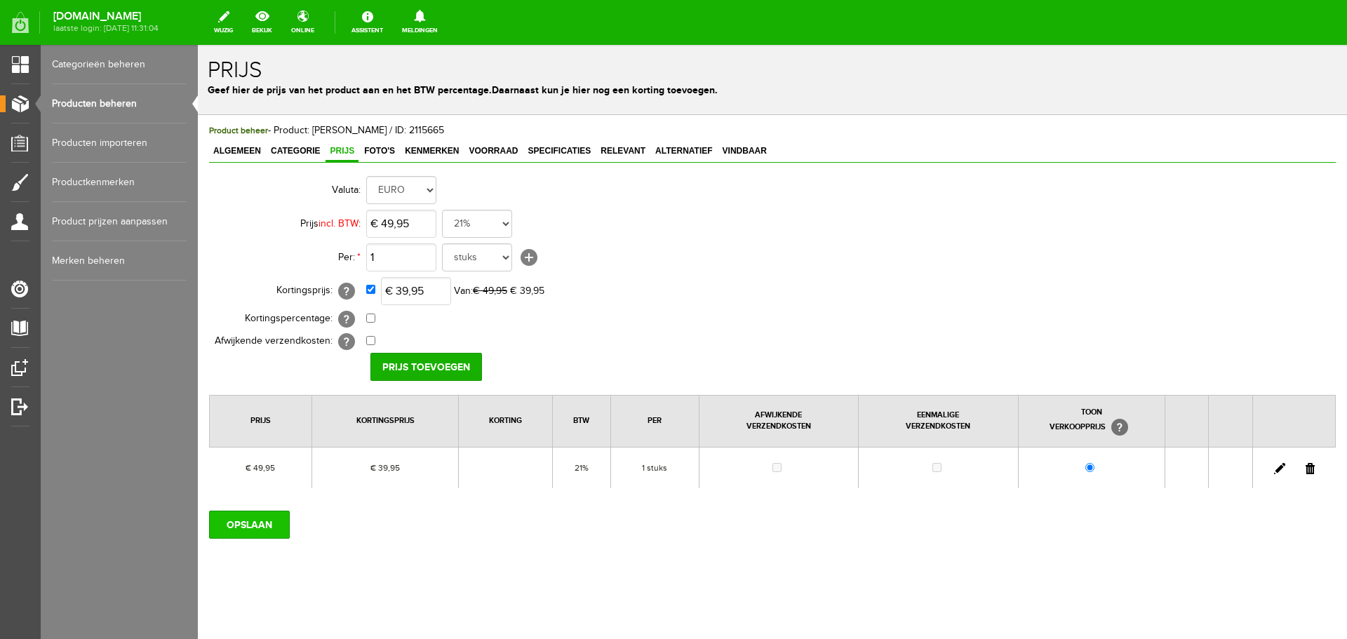
click at [247, 526] on input "OPSLAAN" at bounding box center [249, 525] width 81 height 28
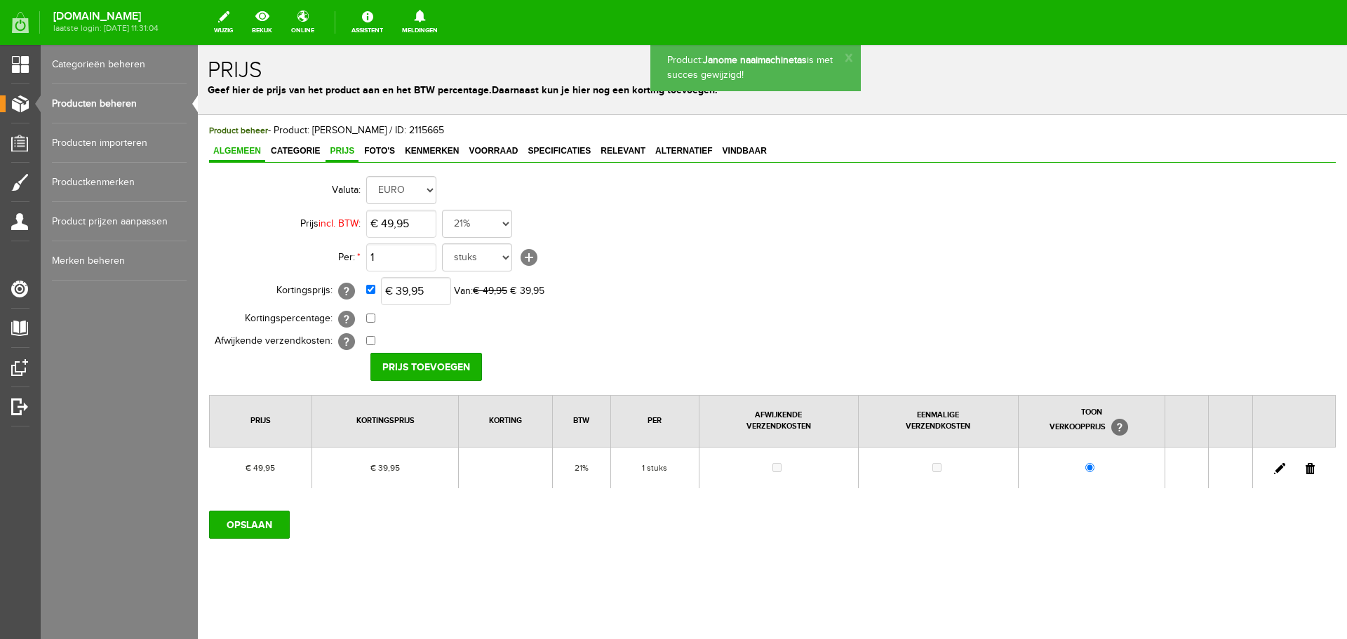
click at [227, 150] on span "Algemeen" at bounding box center [237, 151] width 56 height 10
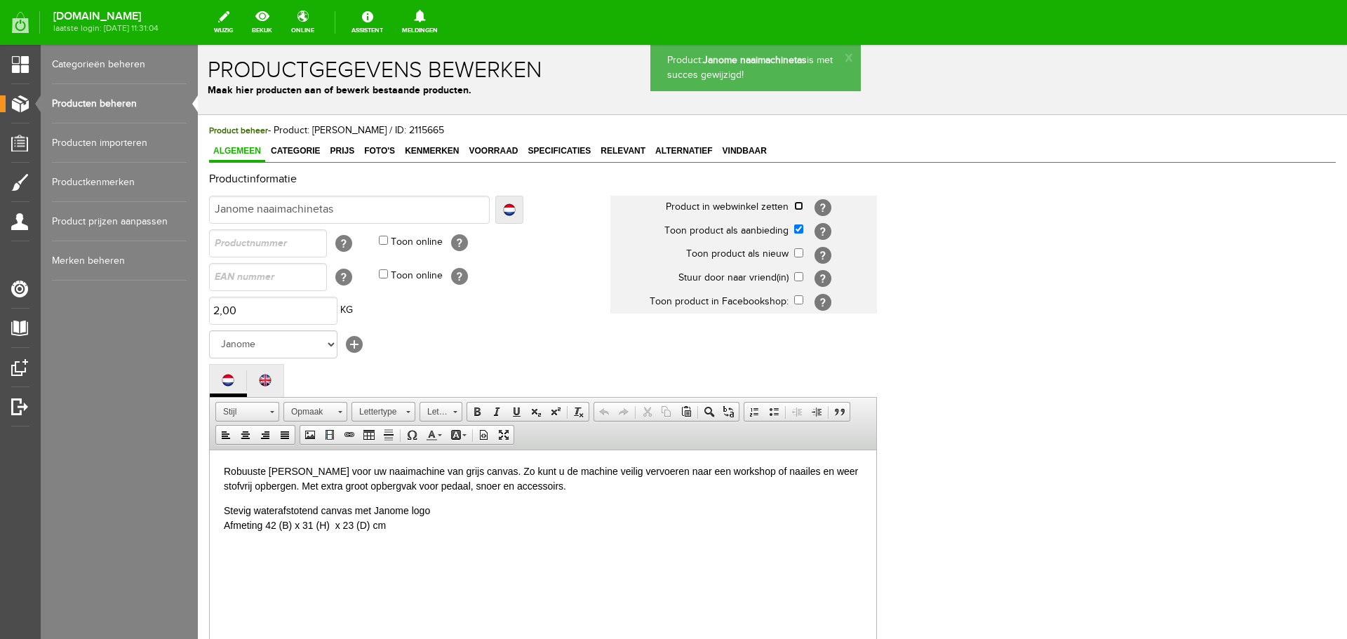
click at [798, 206] on input "checkbox" at bounding box center [798, 205] width 9 height 9
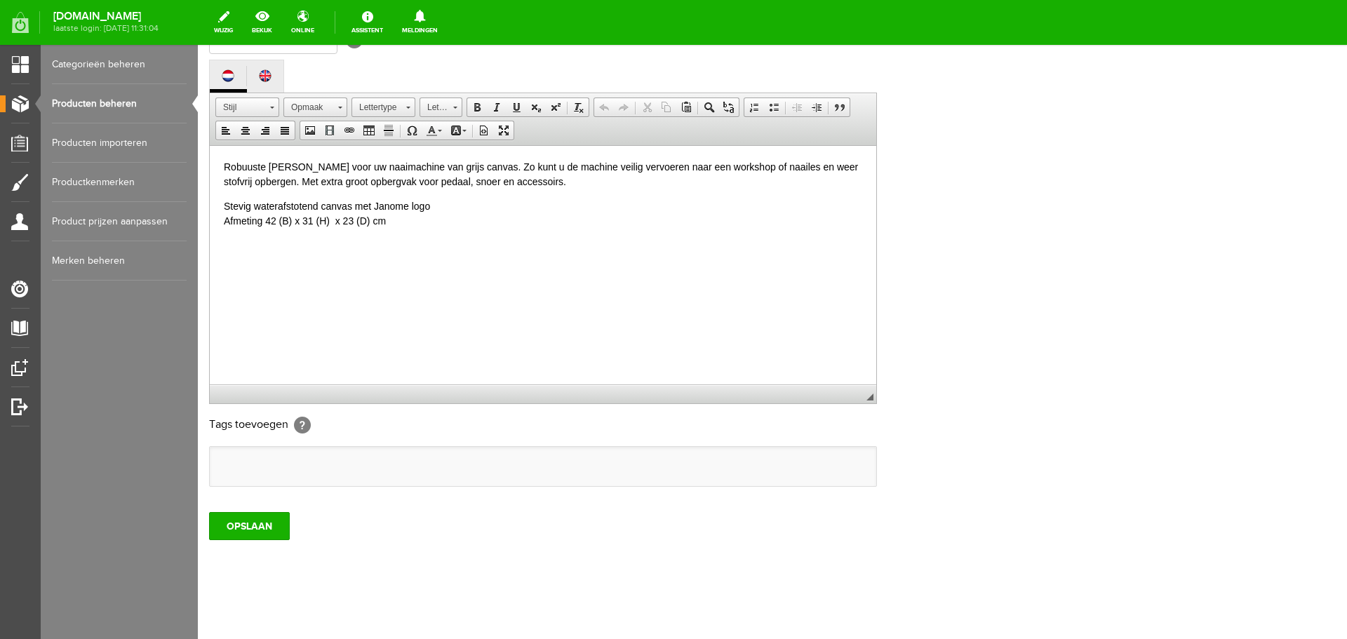
scroll to position [309, 0]
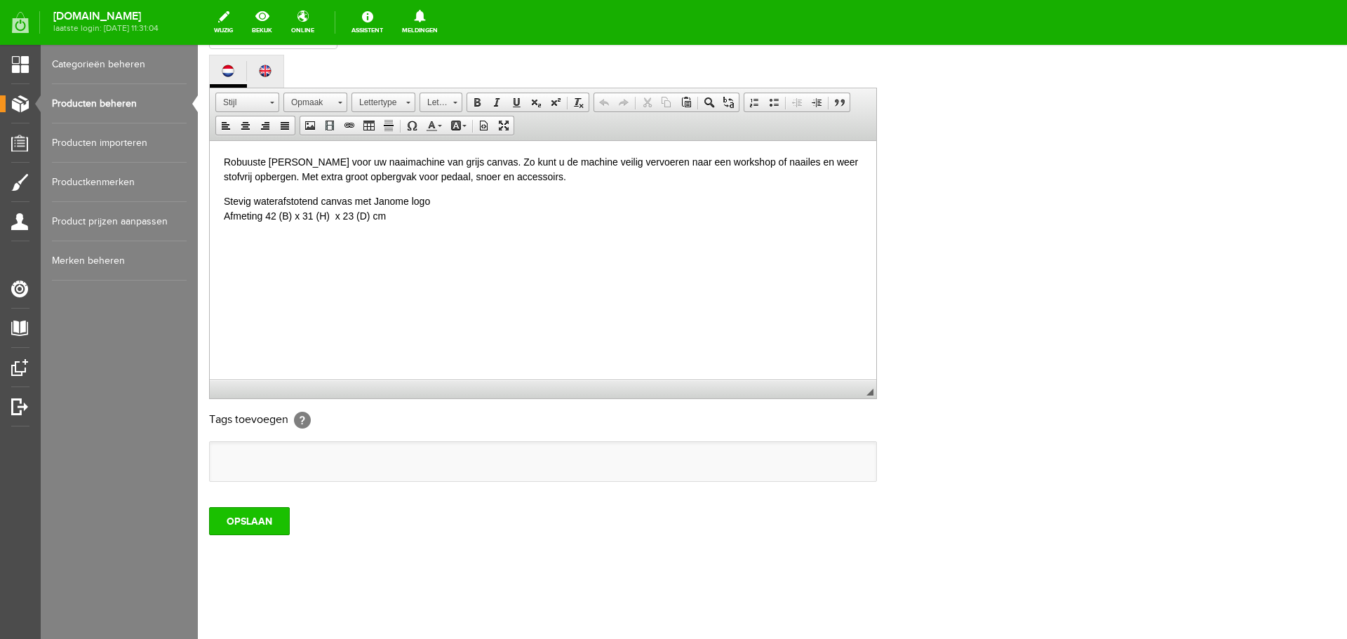
click at [266, 521] on input "OPSLAAN" at bounding box center [249, 521] width 81 height 28
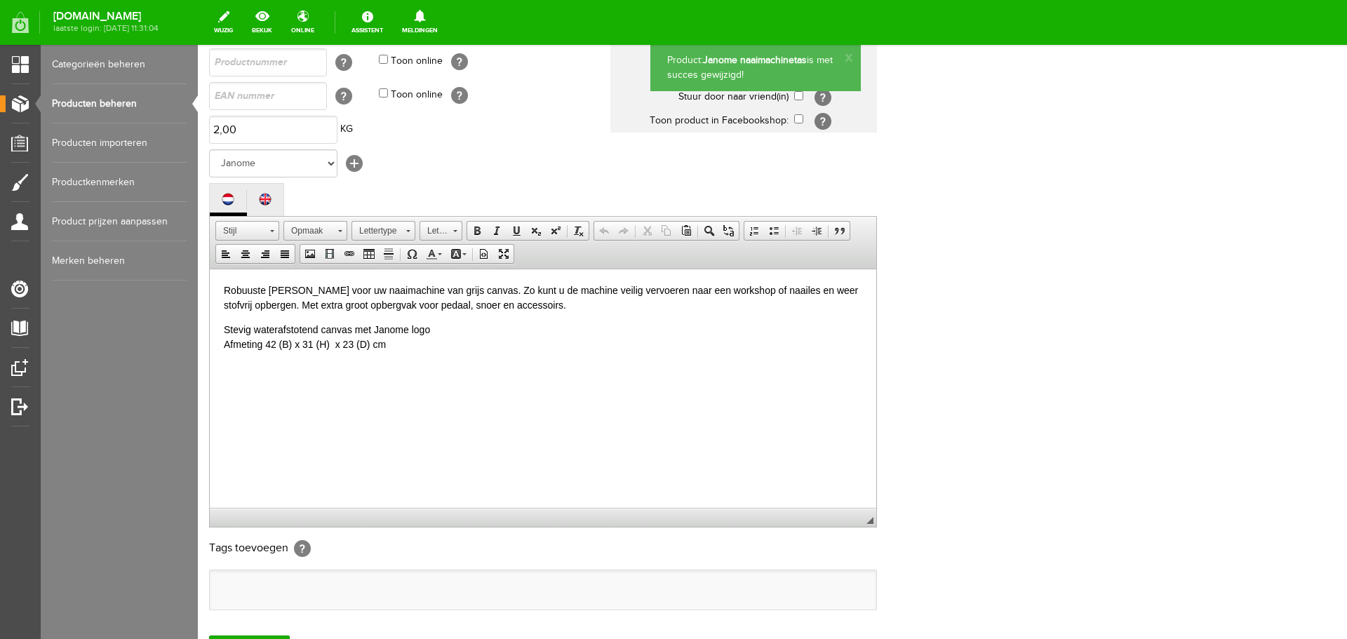
scroll to position [29, 0]
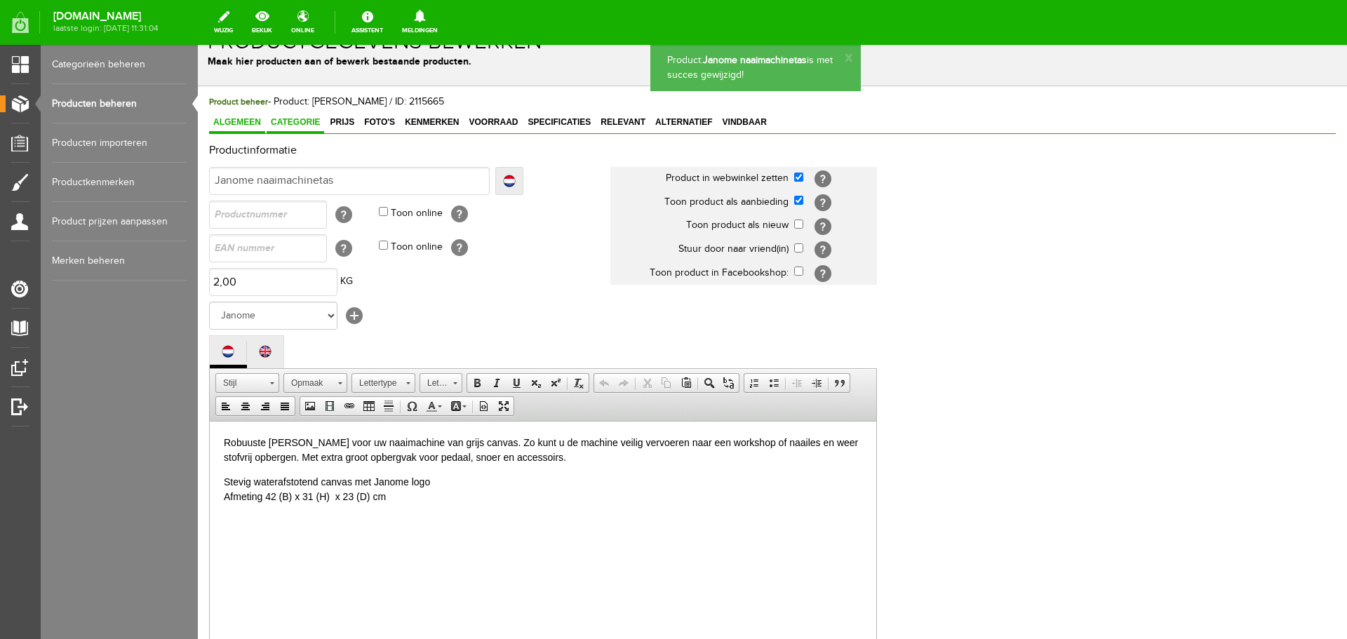
click at [302, 120] on span "Categorie" at bounding box center [296, 122] width 58 height 10
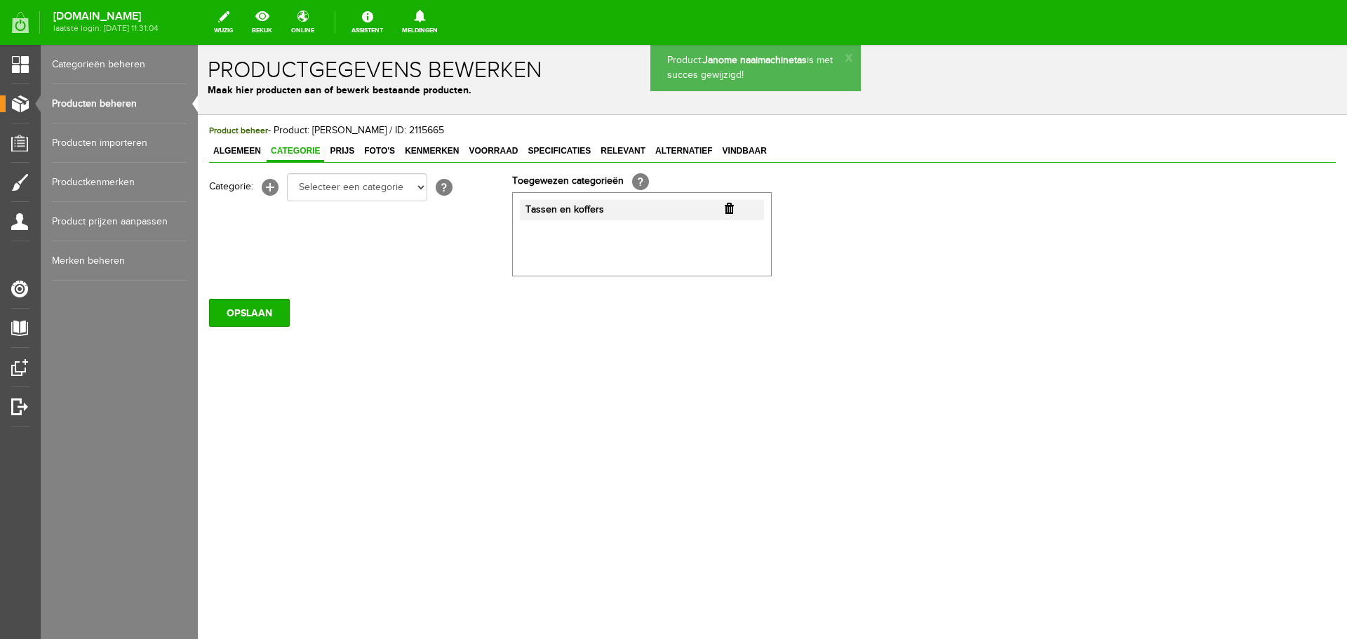
scroll to position [0, 0]
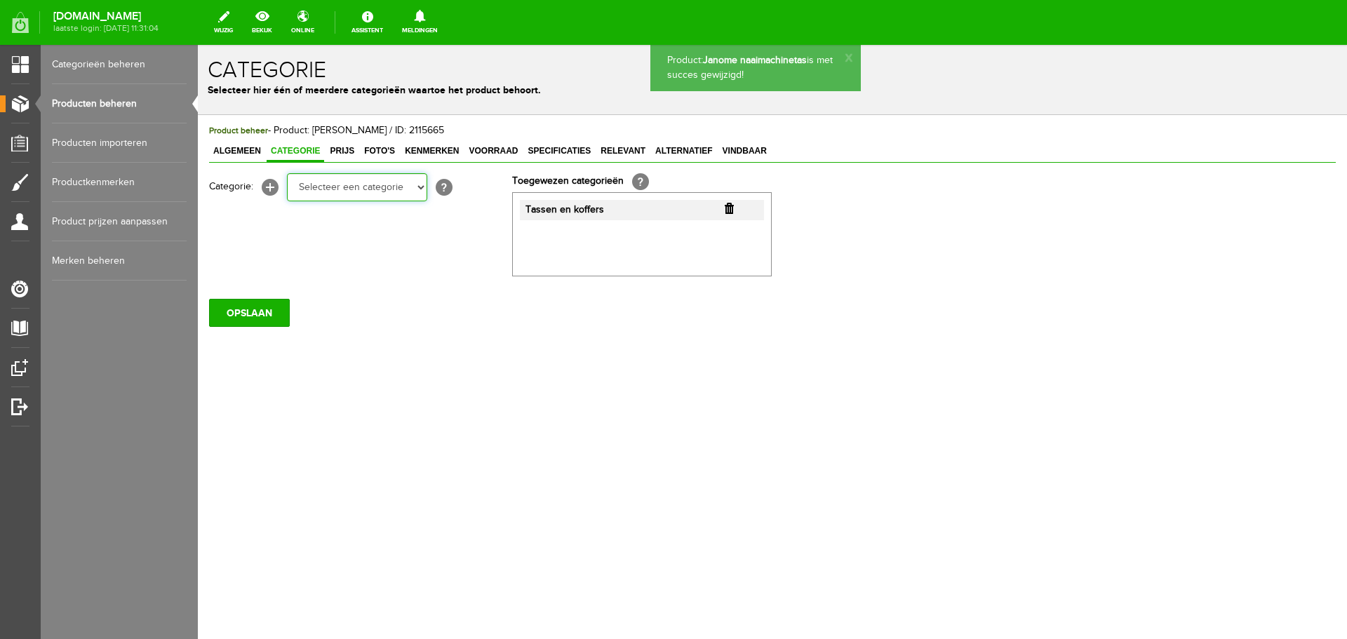
click at [419, 188] on select "Selecteer een categorie Cadeaubon [DATE][DATE] AANBIEDINGEN! Naai Tips en video…" at bounding box center [357, 187] width 140 height 28
click at [287, 173] on select "Selecteer een categorie Cadeaubon [DATE][DATE] AANBIEDINGEN! Naai Tips en video…" at bounding box center [357, 187] width 140 height 28
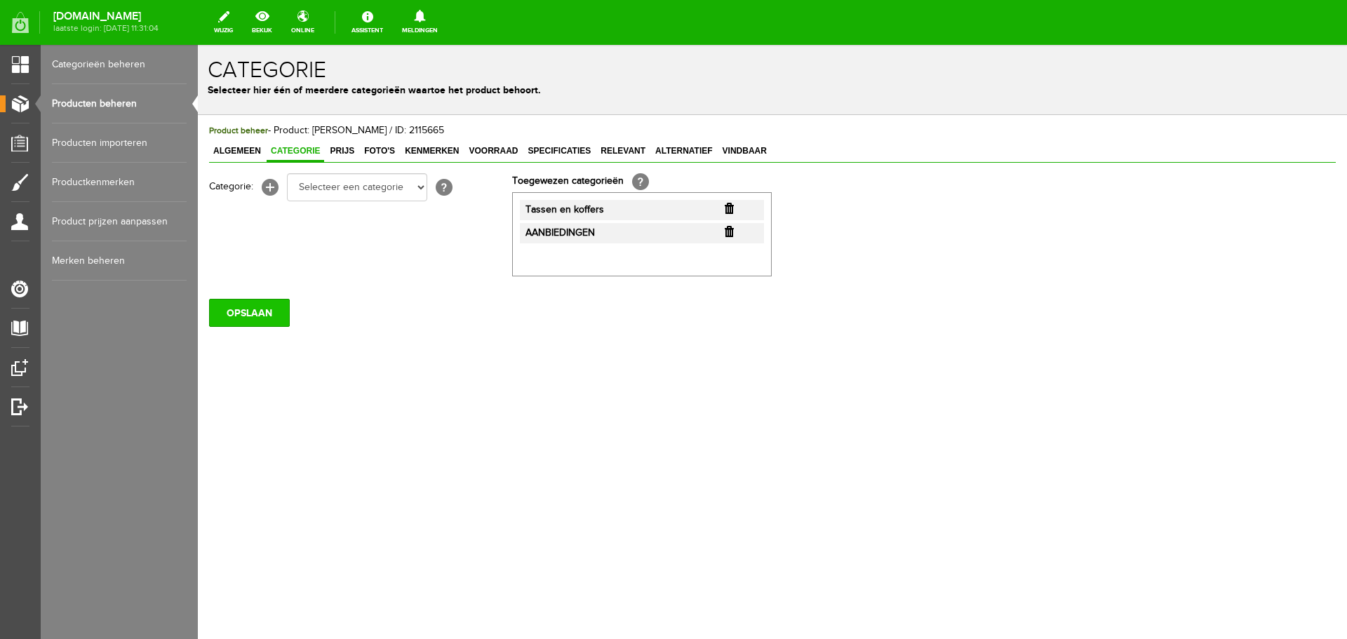
click at [249, 321] on input "OPSLAAN" at bounding box center [249, 313] width 81 height 28
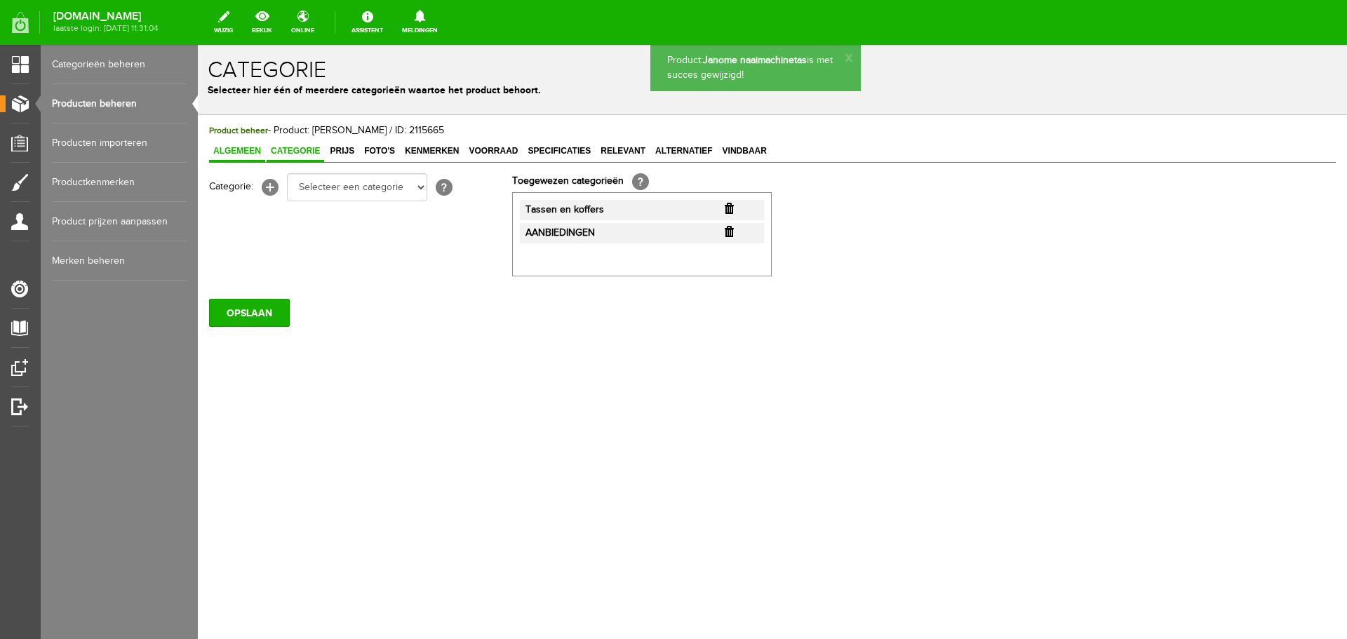
click at [228, 152] on span "Algemeen" at bounding box center [237, 151] width 56 height 10
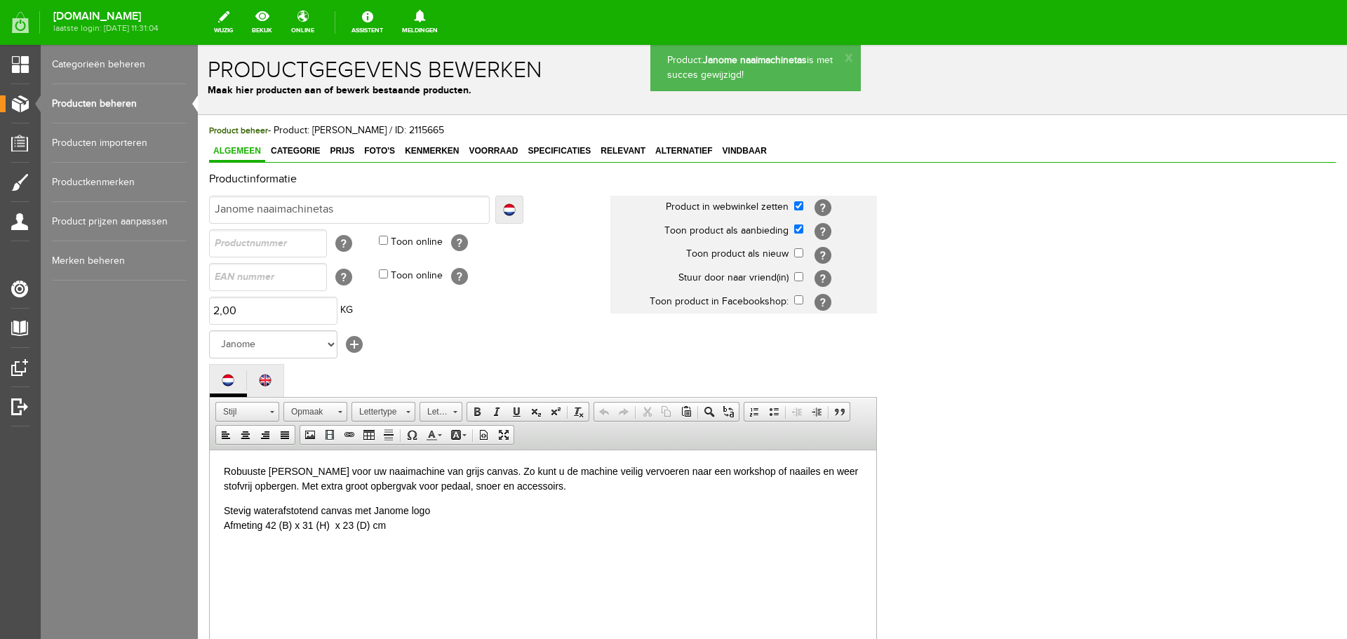
scroll to position [309, 0]
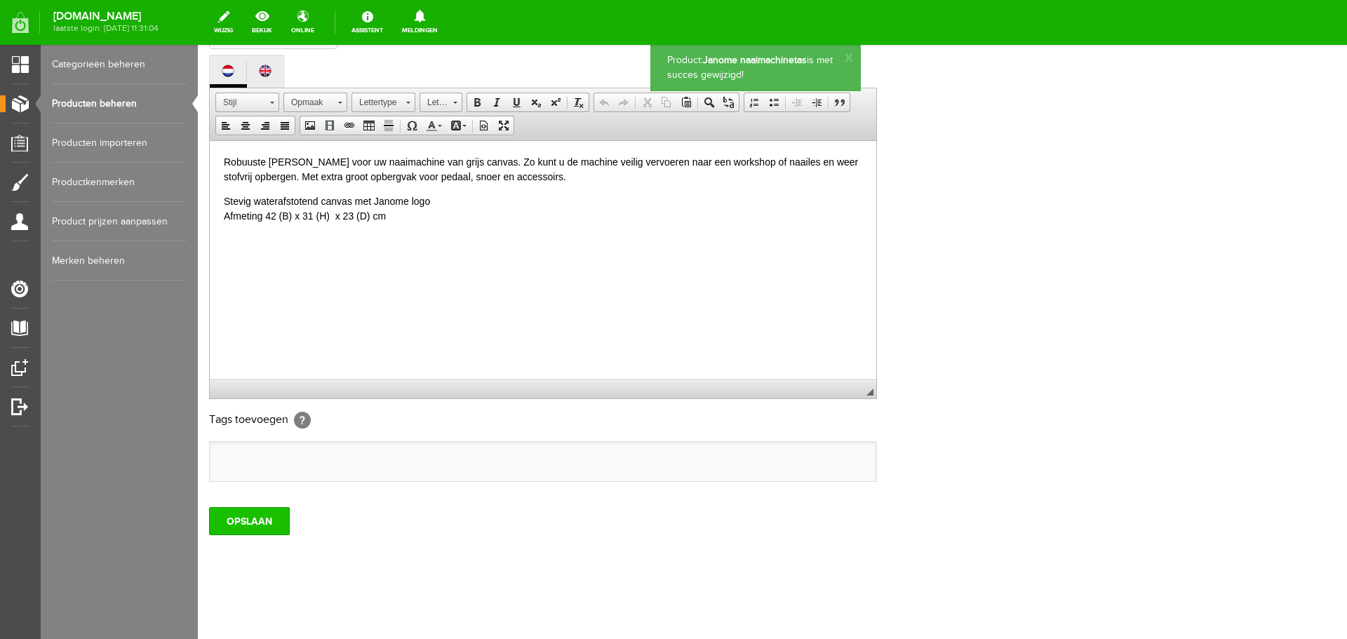
click at [252, 526] on input "OPSLAAN" at bounding box center [249, 521] width 81 height 28
click at [112, 103] on link "Producten beheren" at bounding box center [119, 103] width 135 height 39
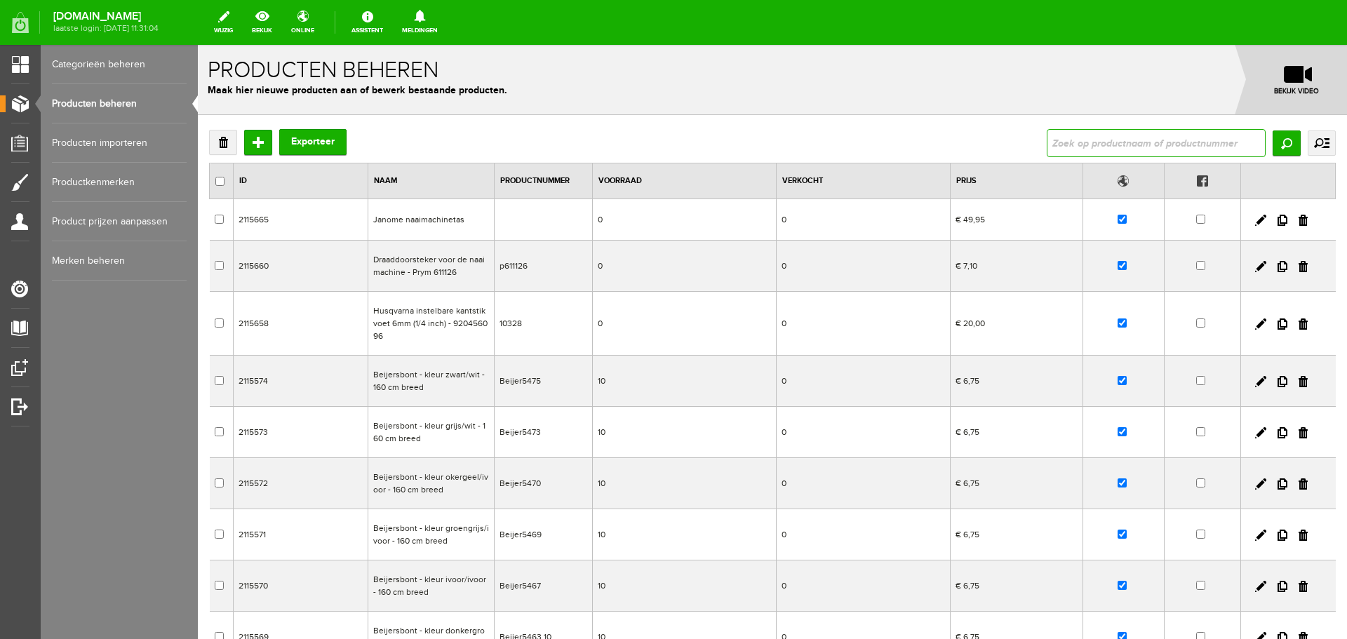
click at [1079, 139] on input "text" at bounding box center [1156, 143] width 219 height 28
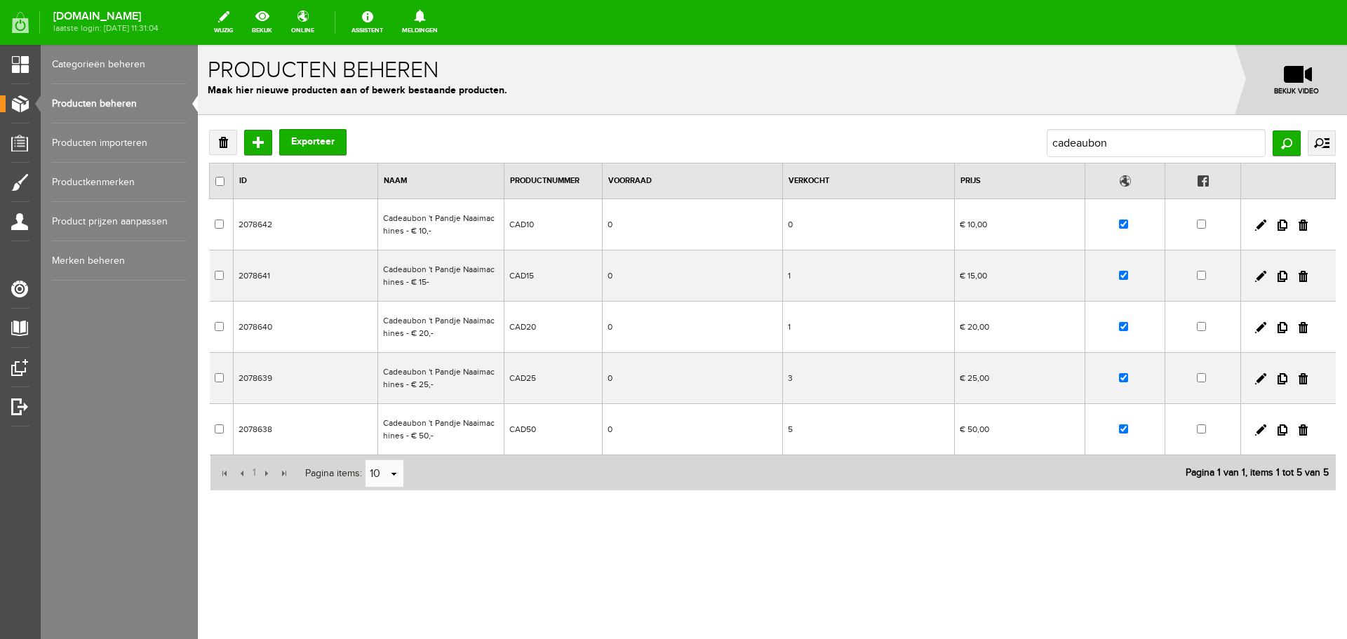
click at [111, 60] on link "Categorieën beheren" at bounding box center [119, 64] width 135 height 39
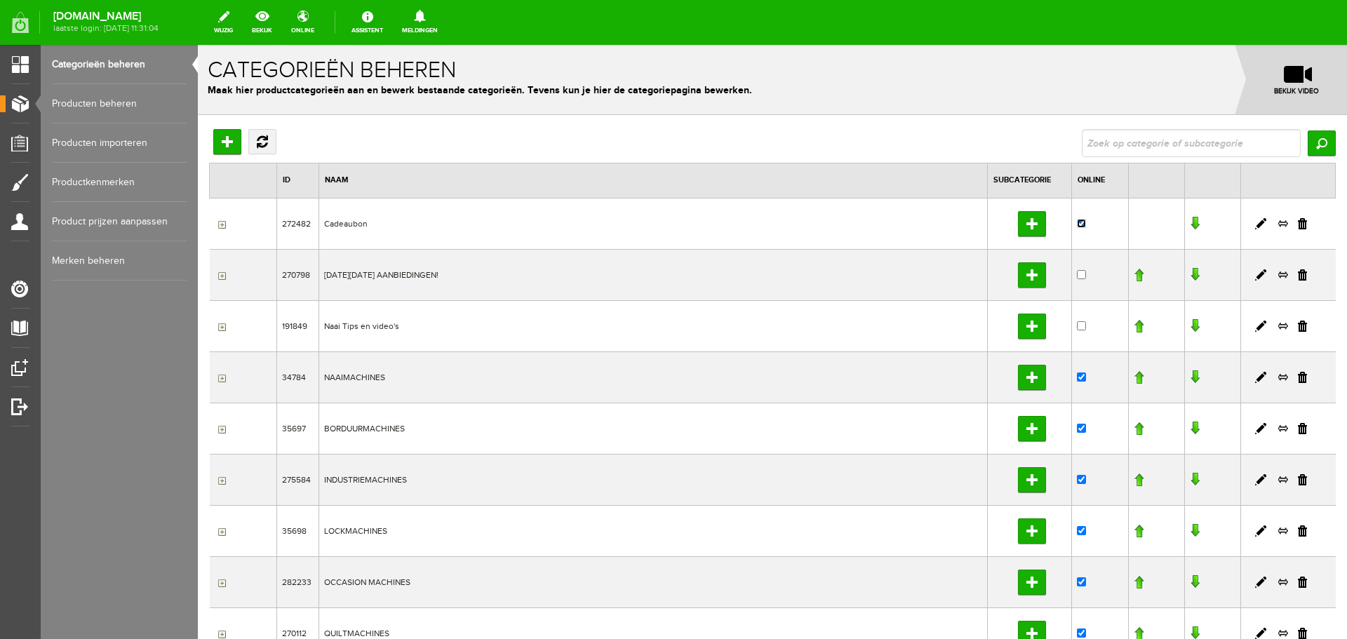
click at [1077, 224] on input "checkbox" at bounding box center [1081, 223] width 9 height 9
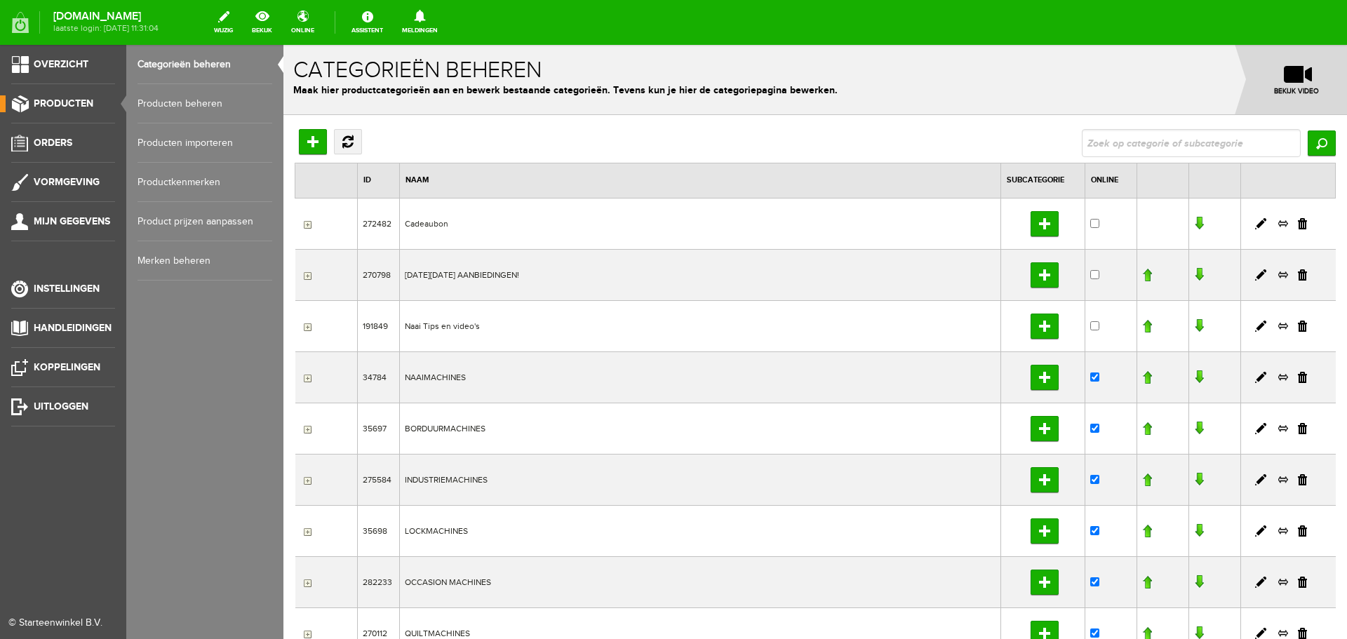
click at [175, 102] on link "Producten beheren" at bounding box center [205, 103] width 135 height 39
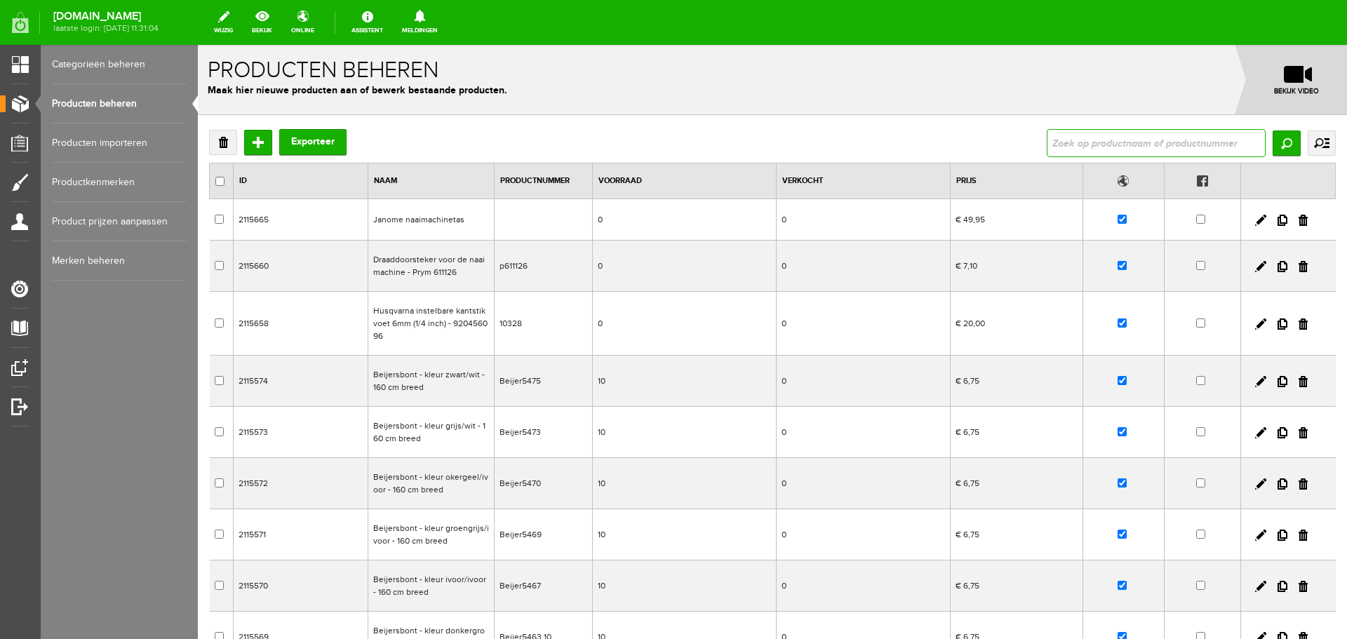
click at [1056, 142] on input "text" at bounding box center [1156, 143] width 219 height 28
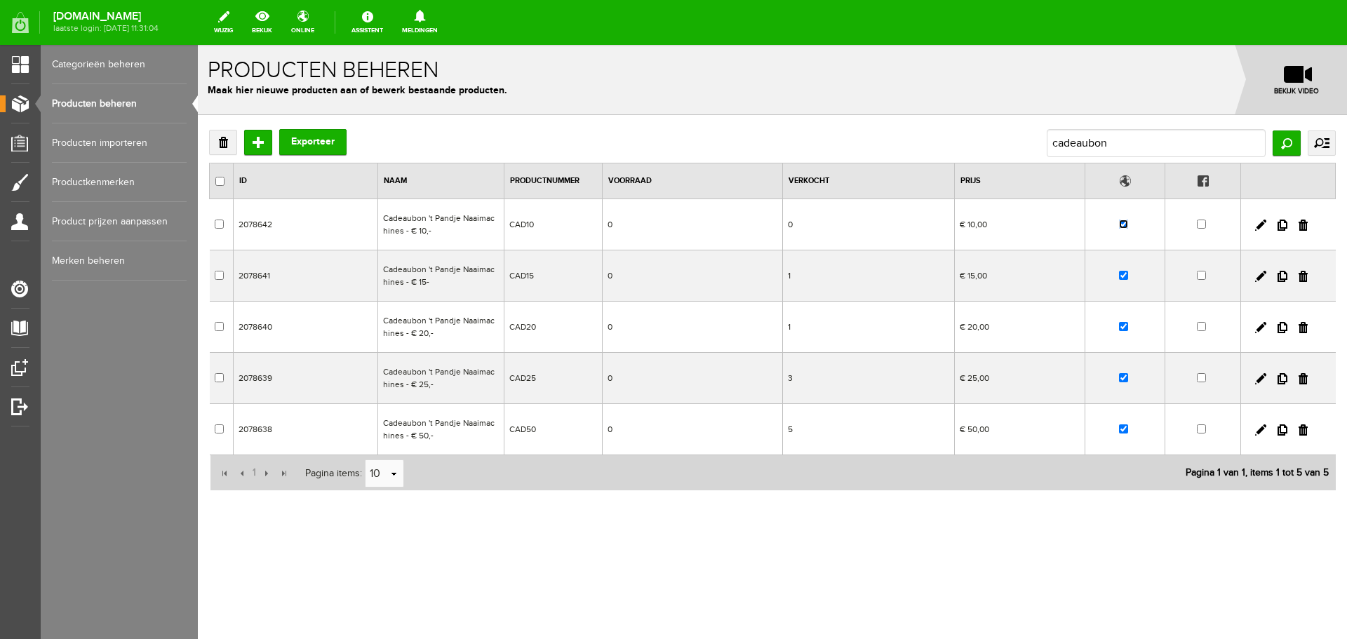
click at [1123, 223] on input "checkbox" at bounding box center [1123, 224] width 9 height 9
click at [1125, 276] on input "checkbox" at bounding box center [1123, 275] width 9 height 9
click at [1125, 327] on input "checkbox" at bounding box center [1123, 326] width 9 height 9
click at [1121, 377] on input "checkbox" at bounding box center [1123, 377] width 9 height 9
click at [1124, 430] on input "checkbox" at bounding box center [1123, 428] width 9 height 9
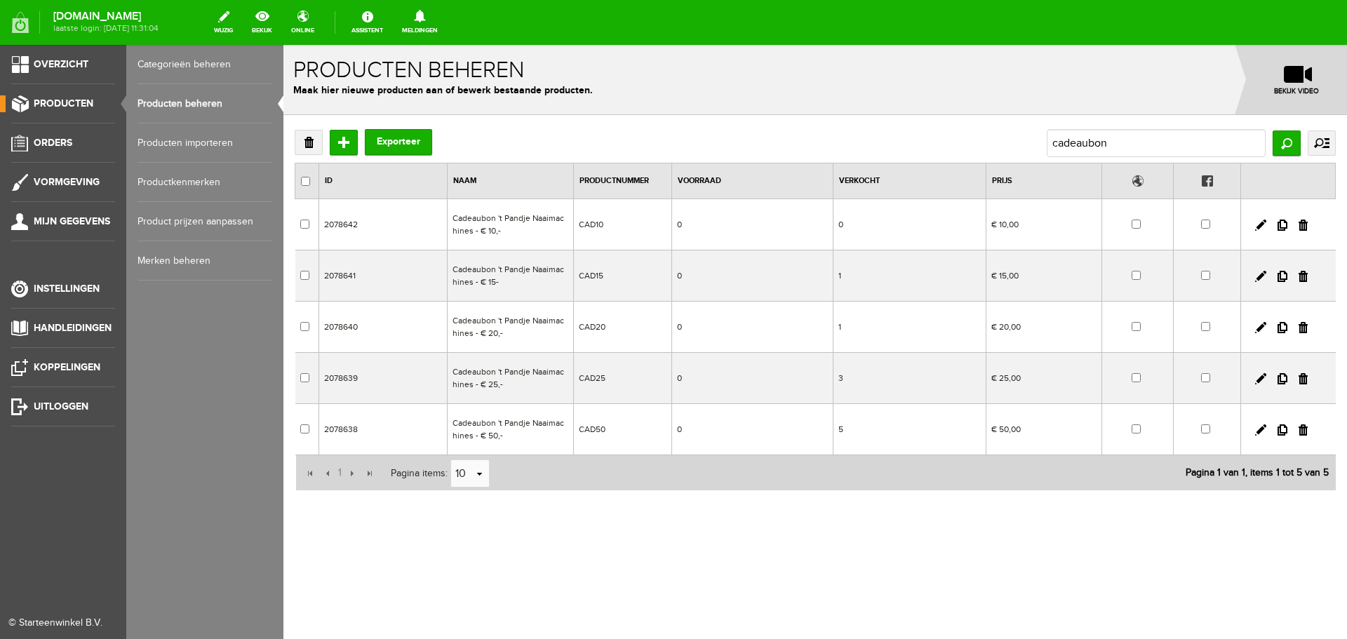
click at [170, 102] on link "Producten beheren" at bounding box center [205, 103] width 135 height 39
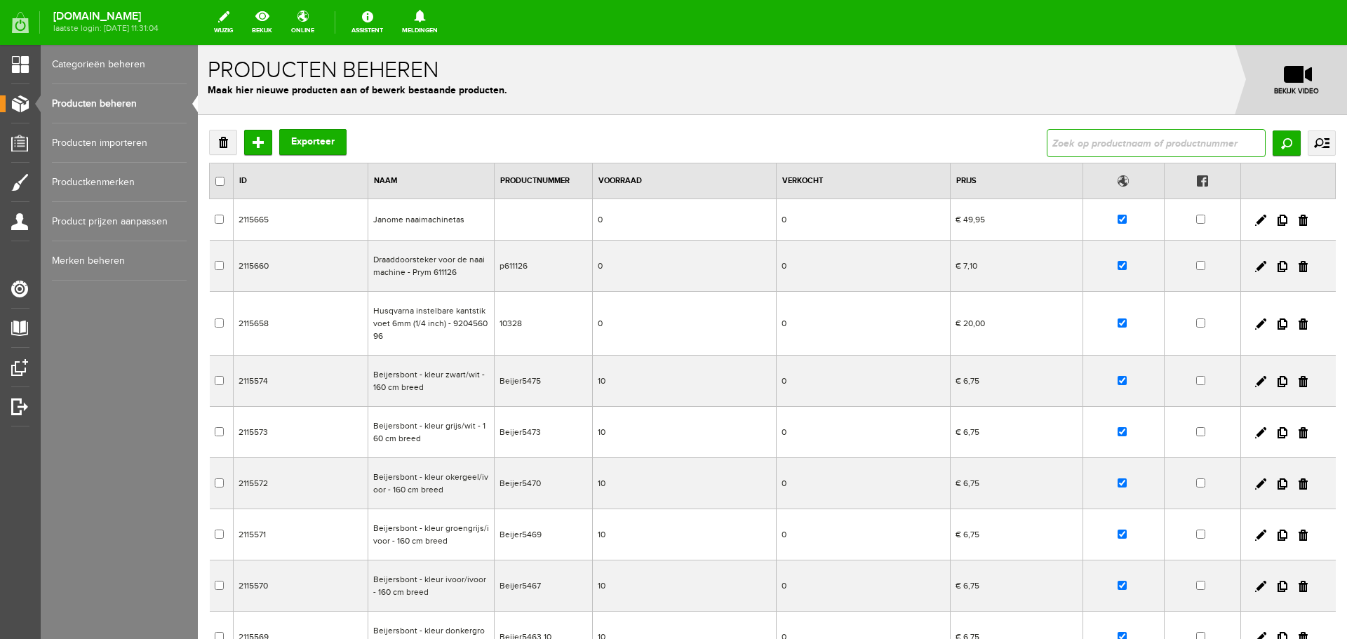
click at [1055, 138] on input "text" at bounding box center [1156, 143] width 219 height 28
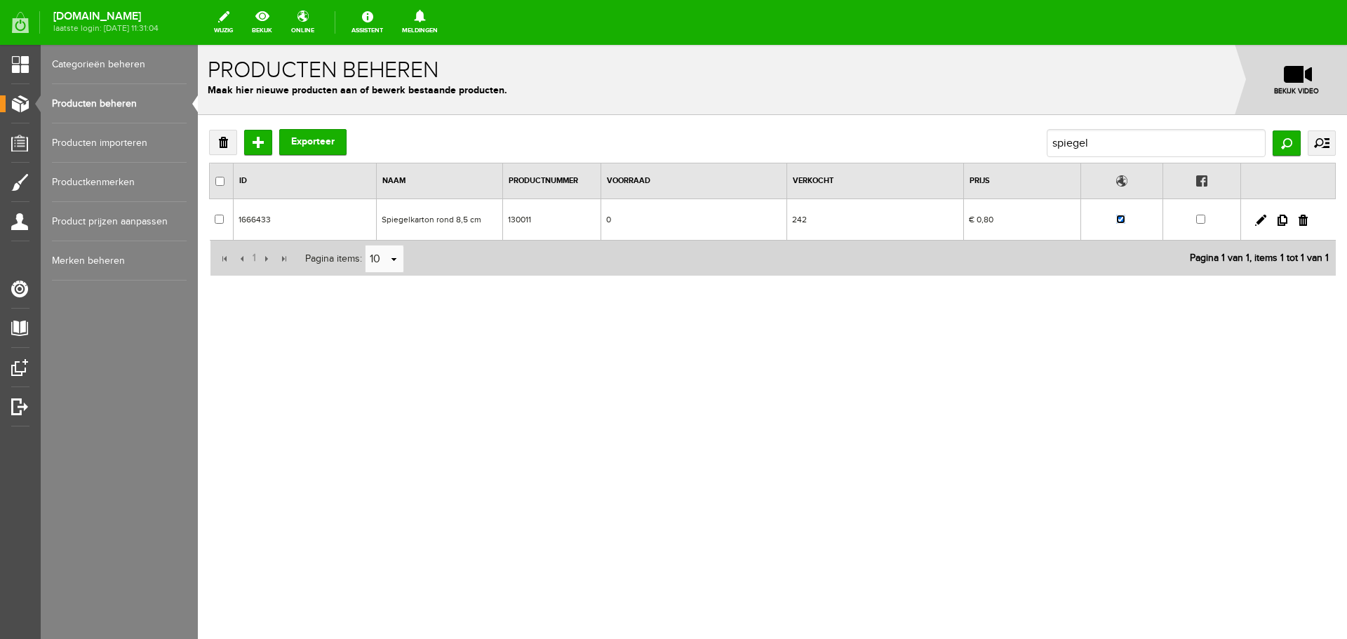
click at [1125, 221] on input "checkbox" at bounding box center [1120, 219] width 9 height 9
drag, startPoint x: 1095, startPoint y: 142, endPoint x: 1009, endPoint y: 154, distance: 87.0
click at [1009, 154] on div "Verwijderen Toevoegen Exporteer spiegel Zoeken uitgebreid zoeken Categorie Cade…" at bounding box center [772, 143] width 1127 height 28
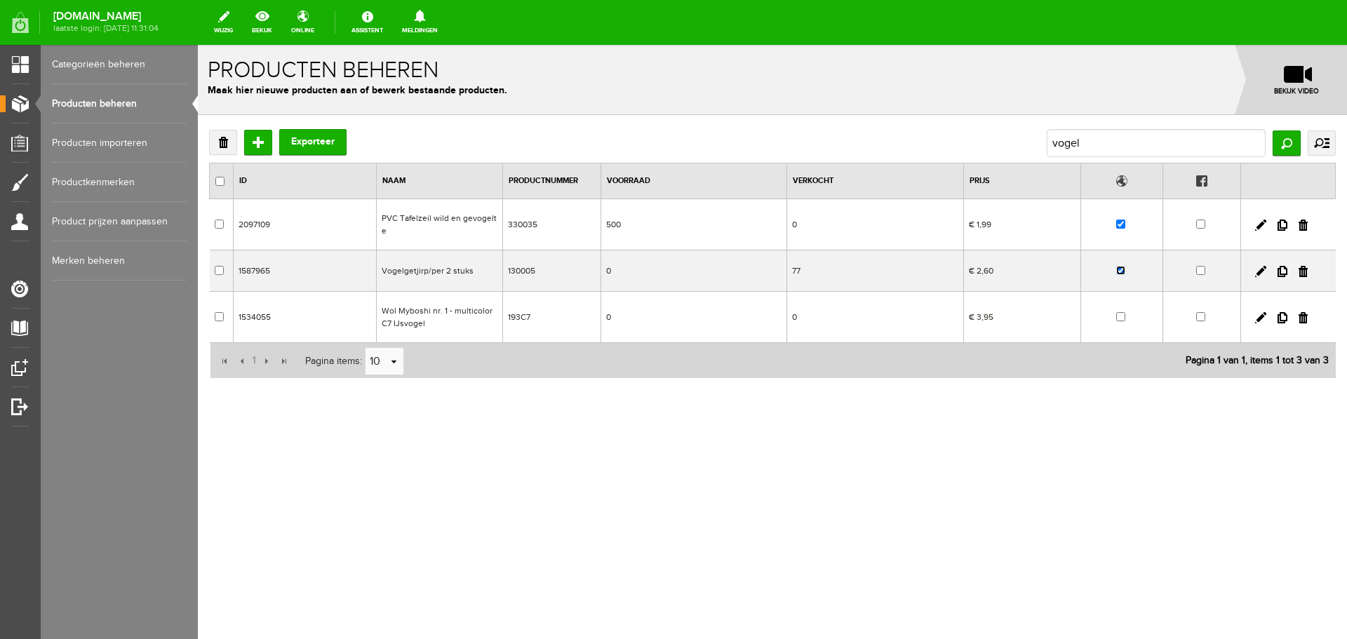
click at [1123, 274] on input "checkbox" at bounding box center [1120, 270] width 9 height 9
click at [1259, 227] on link at bounding box center [1260, 225] width 11 height 11
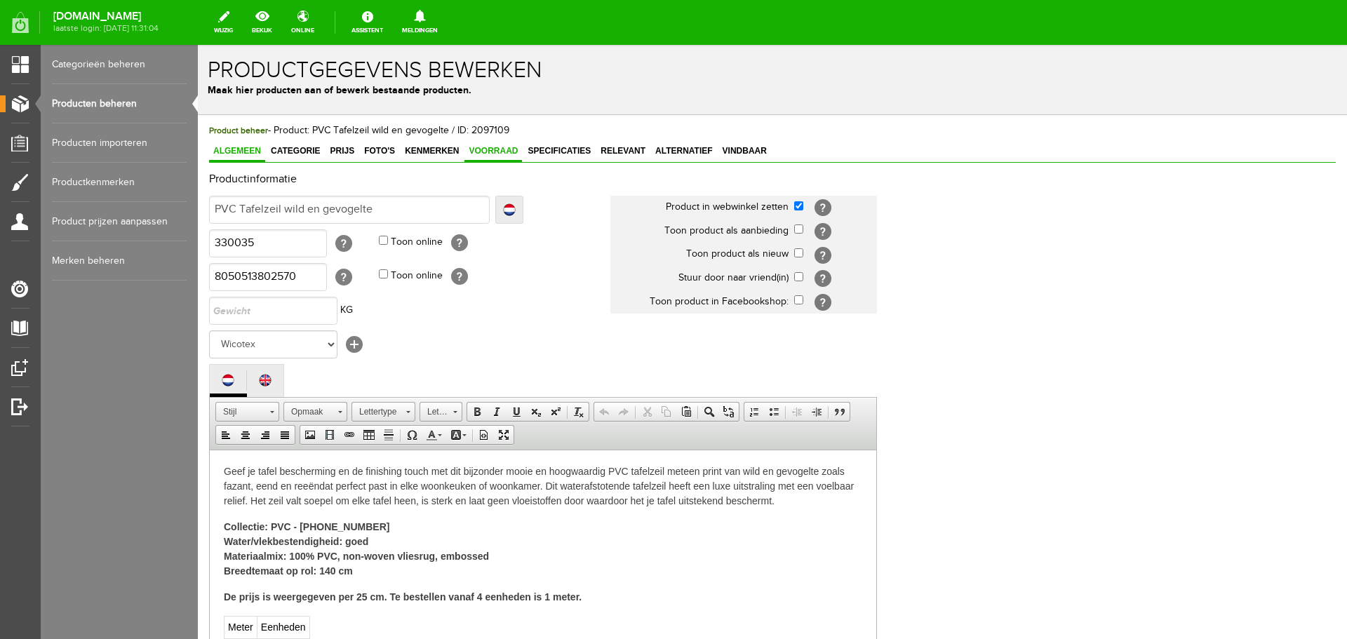
click at [483, 152] on span "Voorraad" at bounding box center [493, 151] width 58 height 10
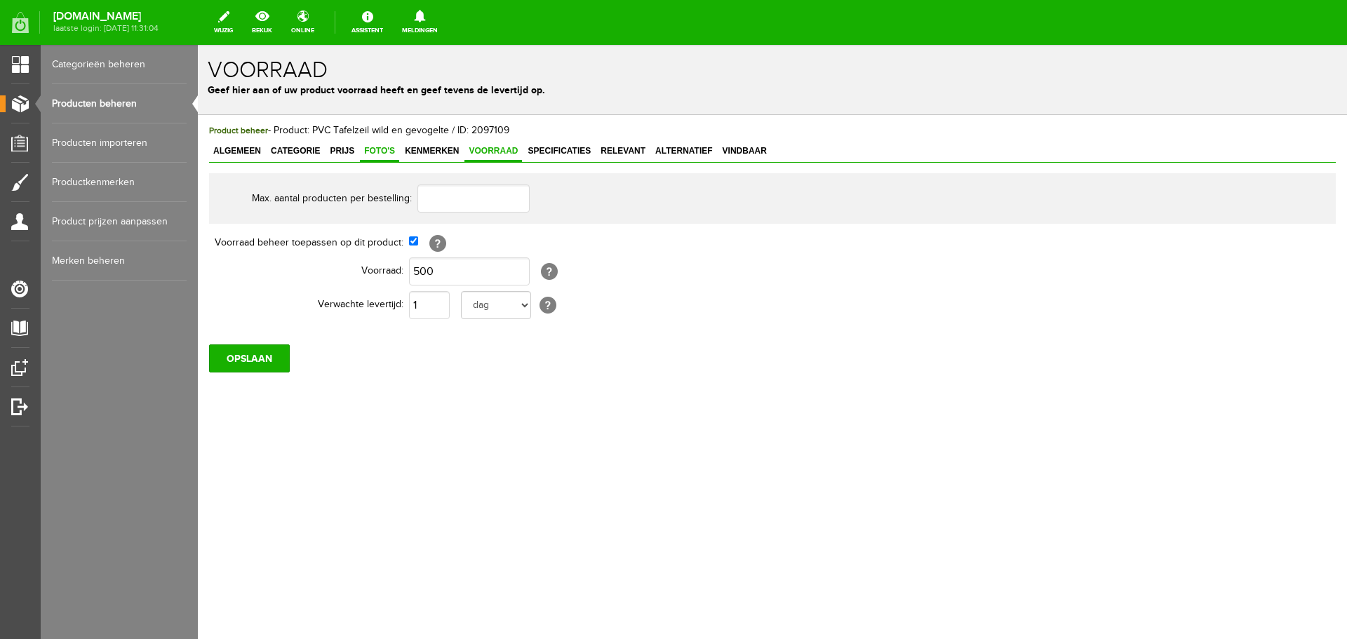
click at [377, 149] on span "Foto's" at bounding box center [379, 151] width 39 height 10
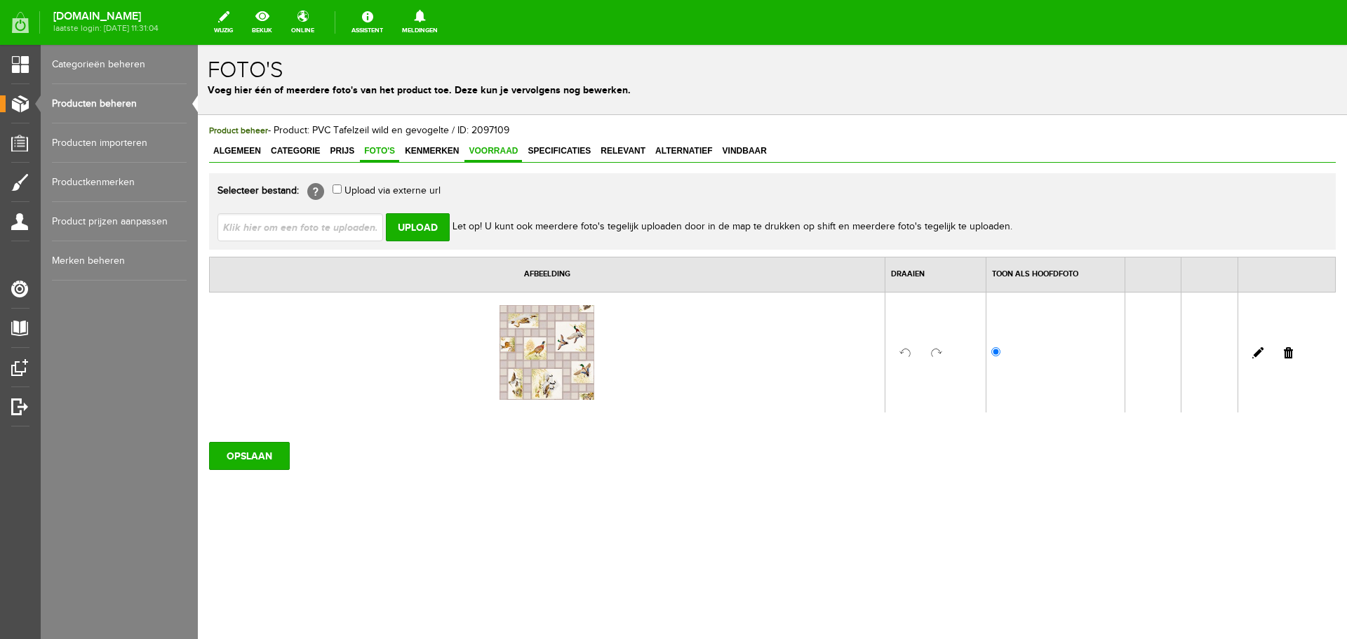
click at [490, 149] on span "Voorraad" at bounding box center [493, 151] width 58 height 10
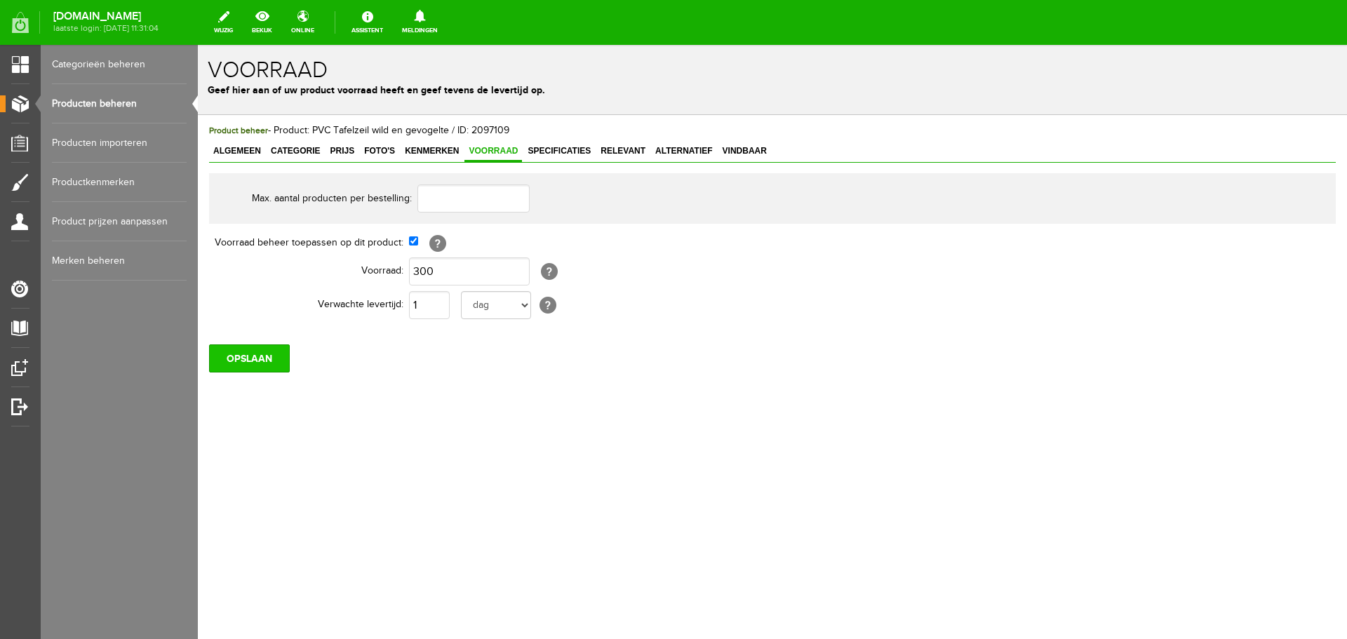
click at [229, 357] on input "OPSLAAN" at bounding box center [249, 358] width 81 height 28
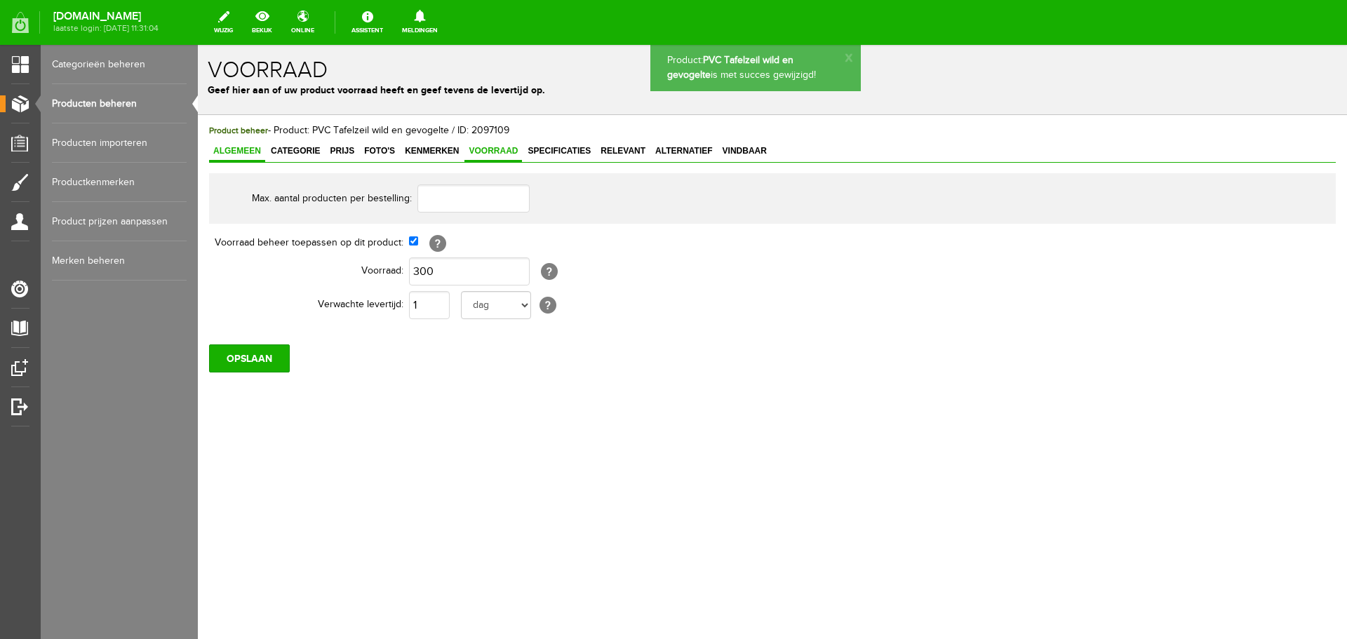
click at [225, 149] on span "Algemeen" at bounding box center [237, 151] width 56 height 10
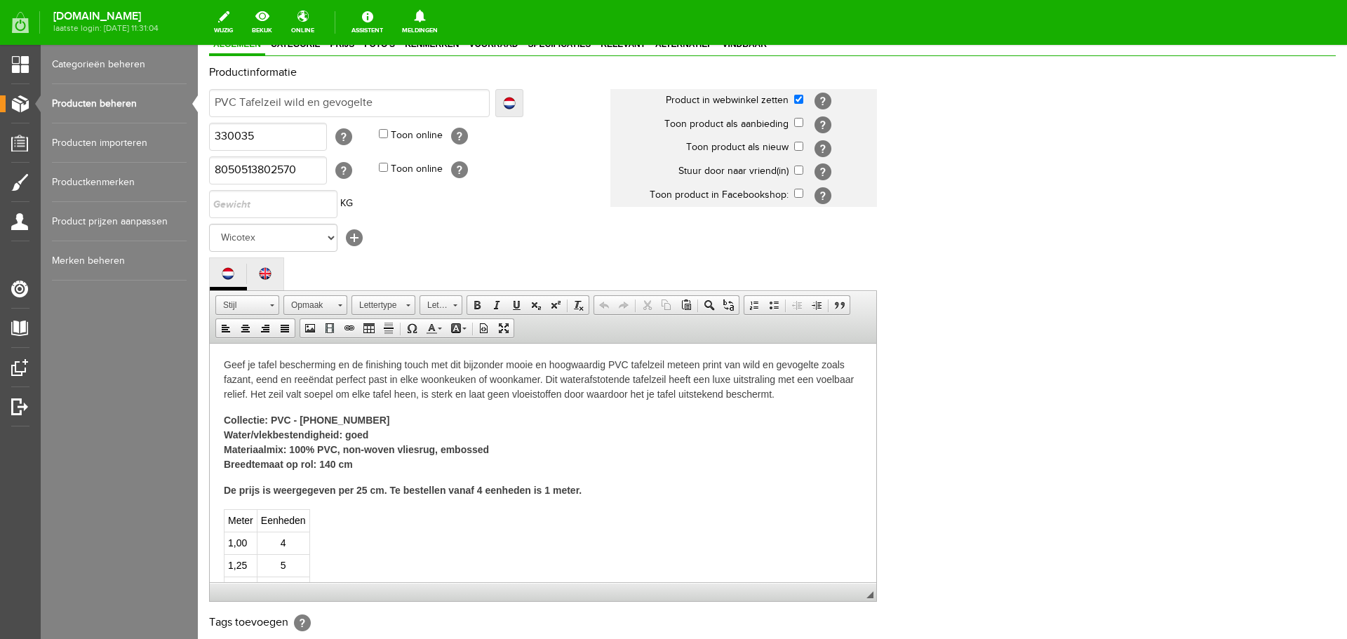
scroll to position [309, 0]
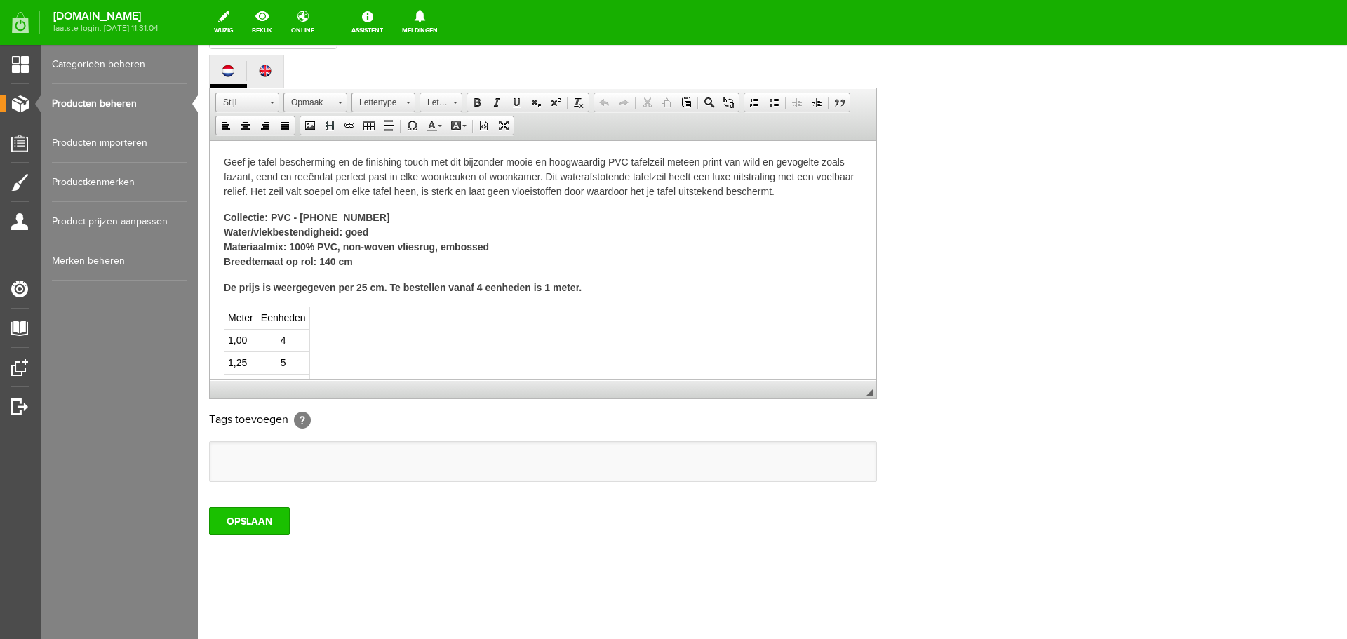
click at [272, 516] on input "OPSLAAN" at bounding box center [249, 521] width 81 height 28
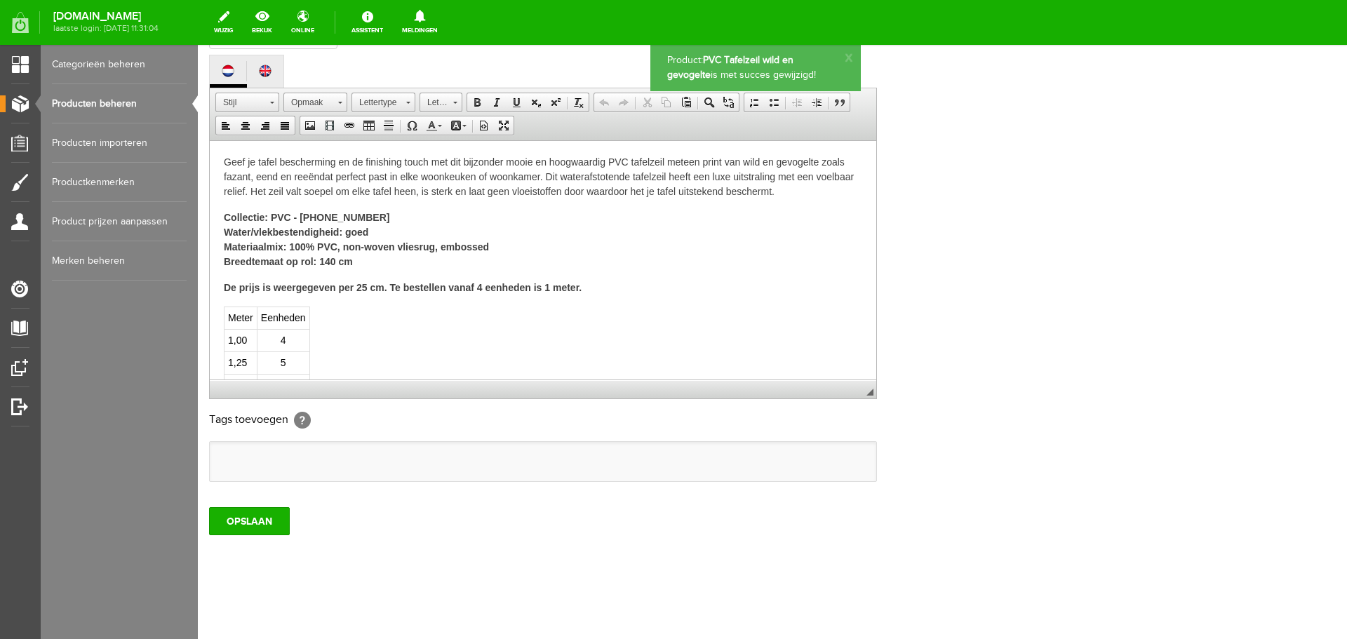
scroll to position [0, 0]
click at [102, 103] on link "Producten beheren" at bounding box center [119, 103] width 135 height 39
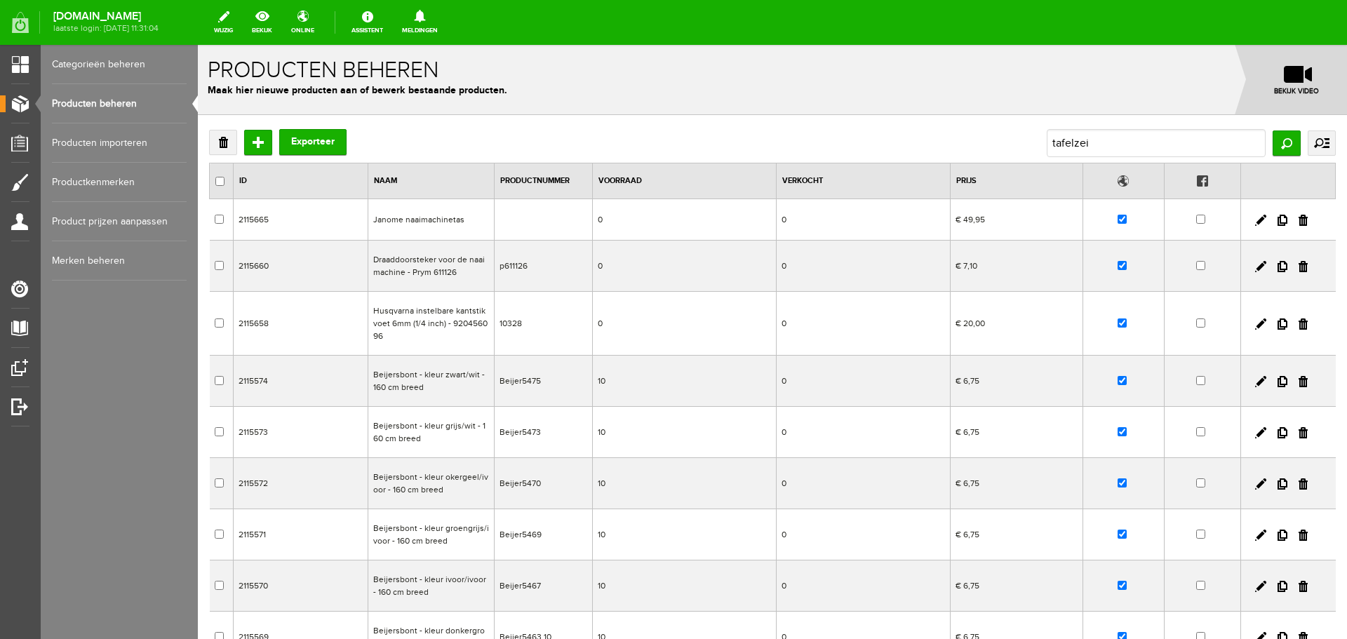
type input "tafelzeil"
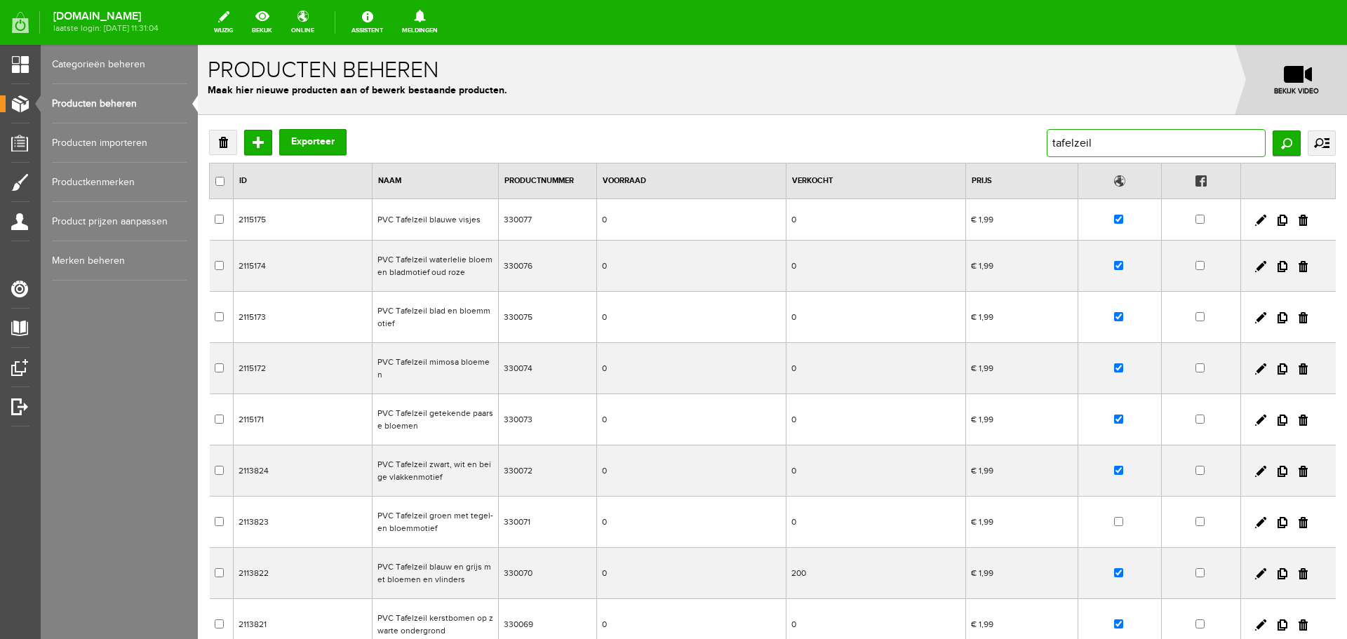
drag, startPoint x: 1091, startPoint y: 149, endPoint x: 1005, endPoint y: 149, distance: 85.6
click at [1005, 149] on div "Verwijderen Toevoegen Exporteer tafelzeil Zoeken uitgebreid zoeken Categorie Ca…" at bounding box center [772, 143] width 1127 height 28
type input "b"
click at [1050, 152] on input "text" at bounding box center [1156, 143] width 219 height 28
type input "taupe"
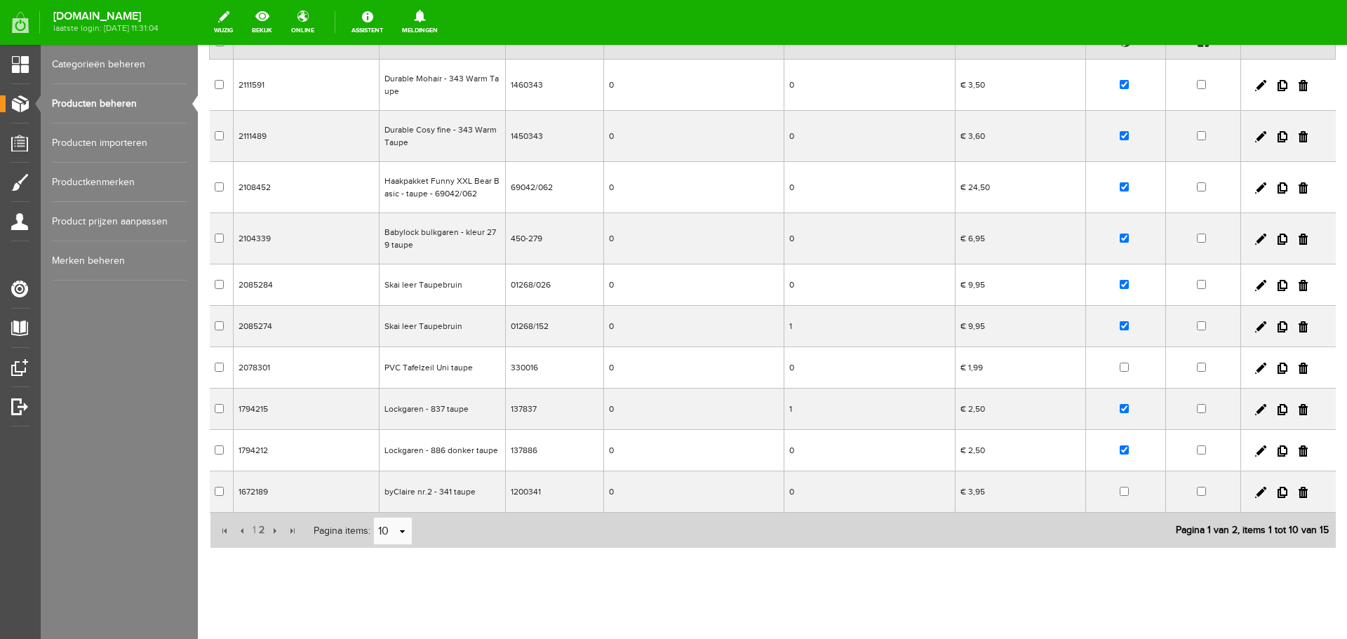
scroll to position [140, 0]
click at [1120, 370] on input "checkbox" at bounding box center [1124, 366] width 9 height 9
checkbox input "true"
click at [1255, 365] on link at bounding box center [1260, 367] width 11 height 11
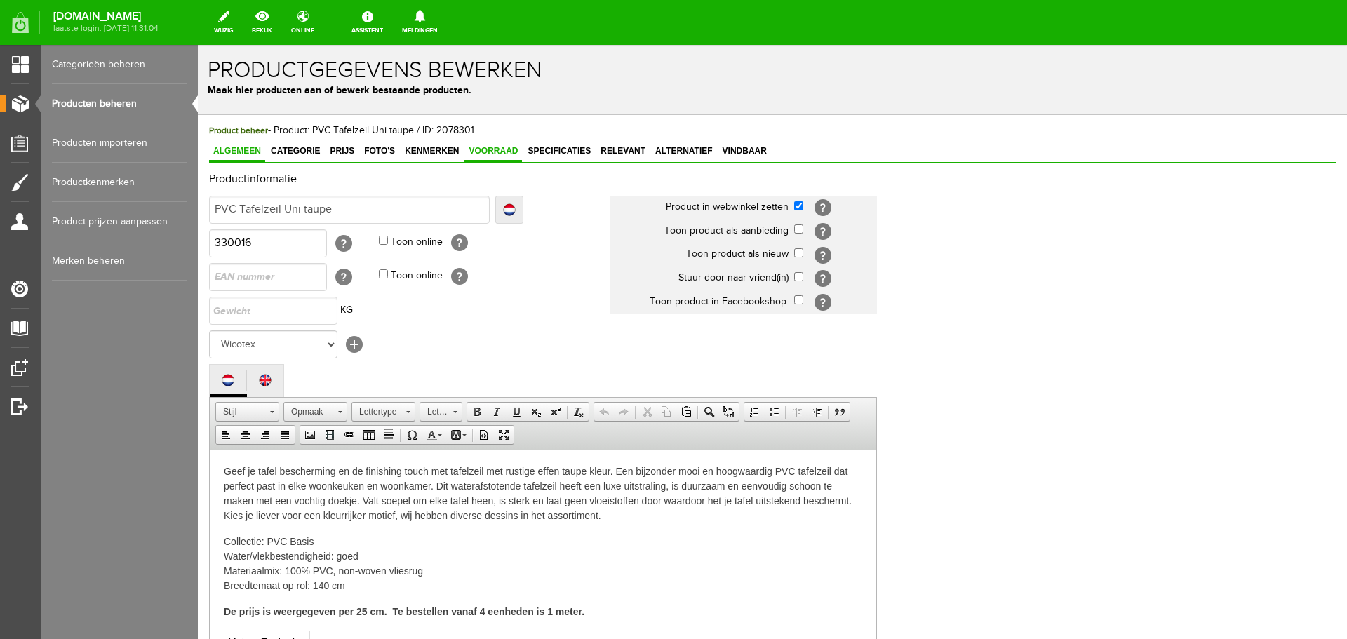
click at [481, 148] on span "Voorraad" at bounding box center [493, 151] width 58 height 10
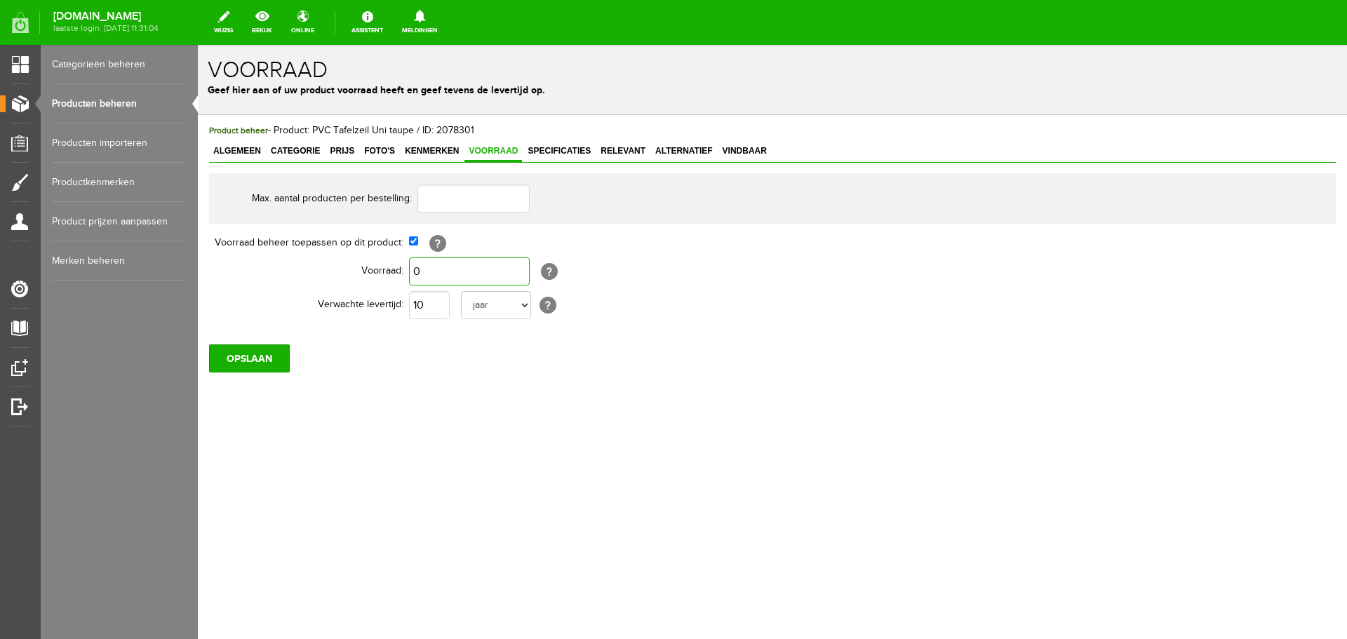
click at [428, 269] on input "0" at bounding box center [469, 271] width 121 height 28
type input "150"
click at [437, 307] on input "10" at bounding box center [429, 305] width 41 height 28
type input "1"
click at [523, 305] on select "dag dagen week weken maand maanden jaar jaren werkdagen" at bounding box center [496, 305] width 70 height 28
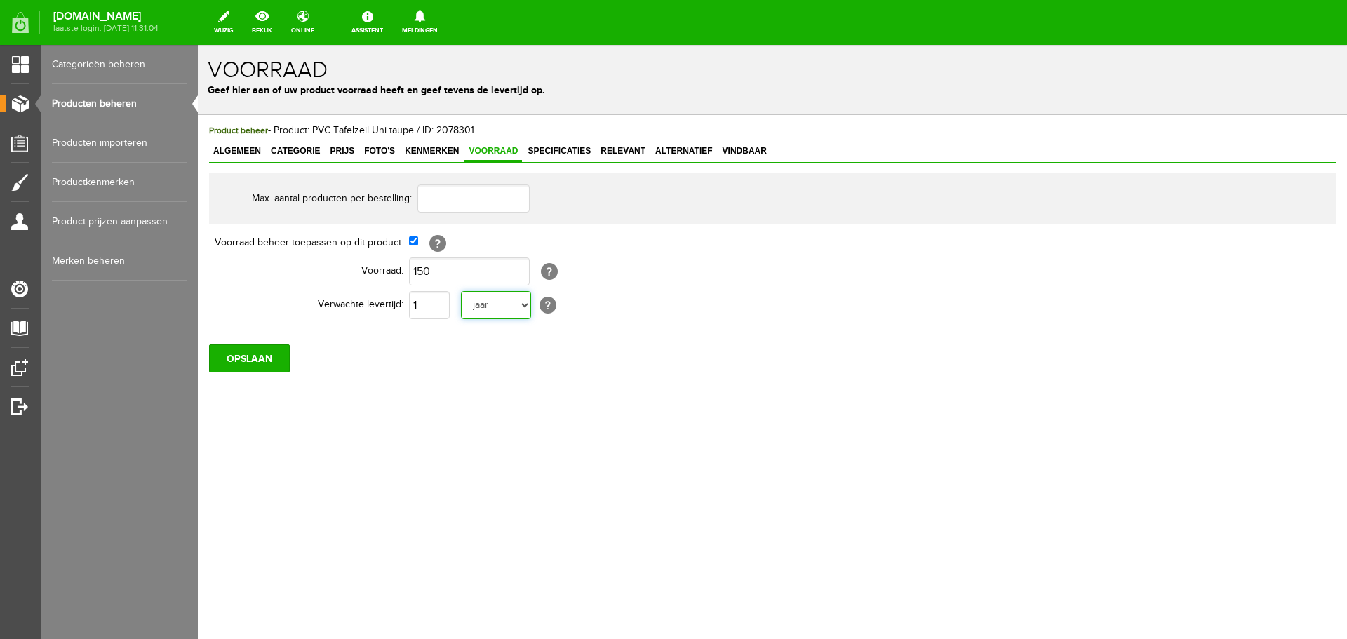
select select "day"
click at [461, 291] on select "dag dagen week weken maand maanden jaar jaren werkdagen" at bounding box center [496, 305] width 70 height 28
click at [250, 366] on input "OPSLAAN" at bounding box center [249, 358] width 81 height 28
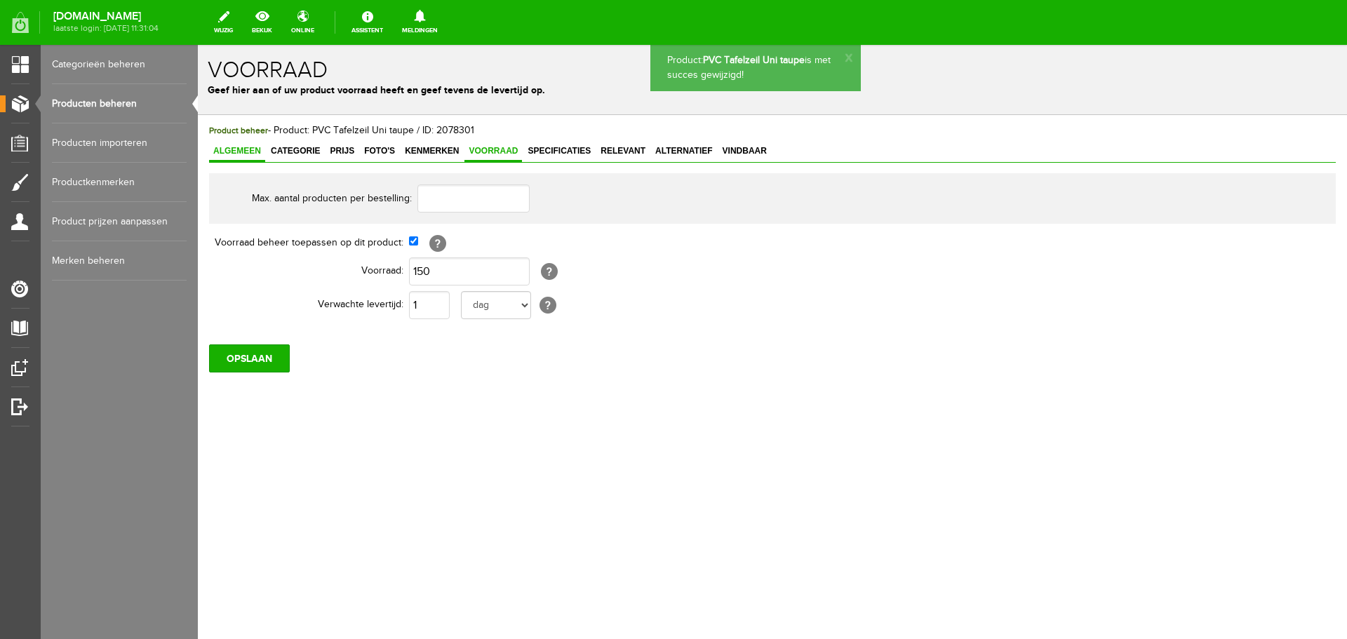
click at [230, 148] on span "Algemeen" at bounding box center [237, 151] width 56 height 10
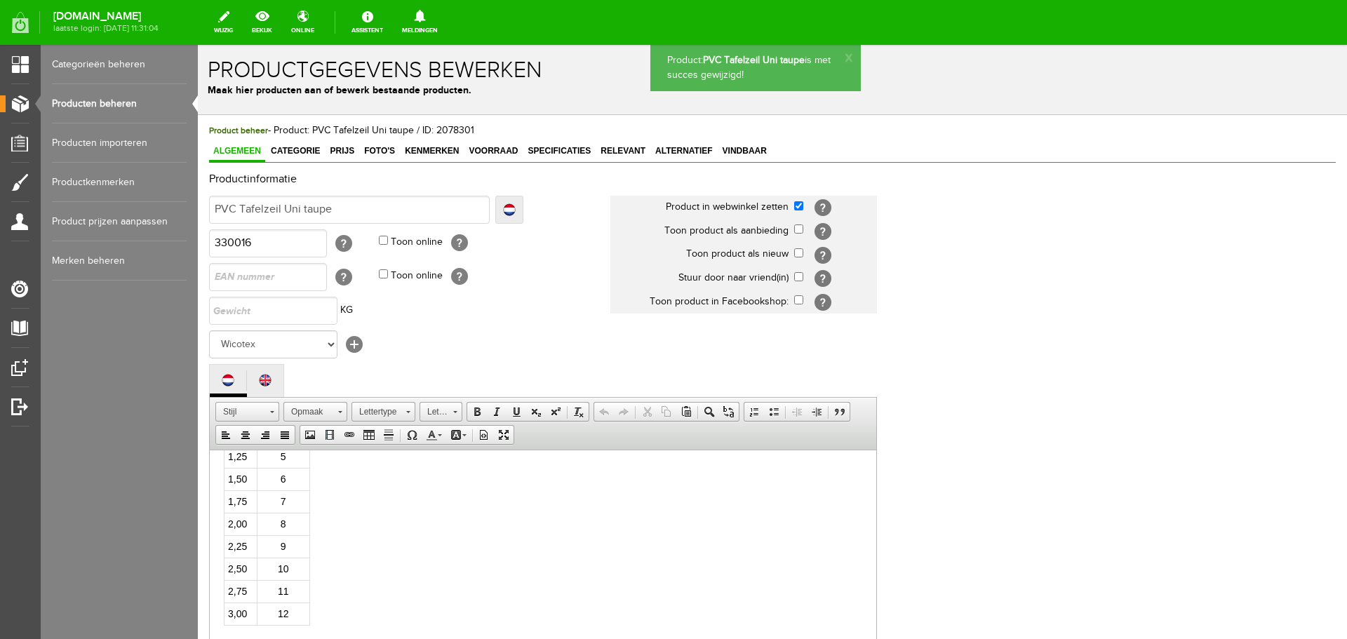
scroll to position [309, 0]
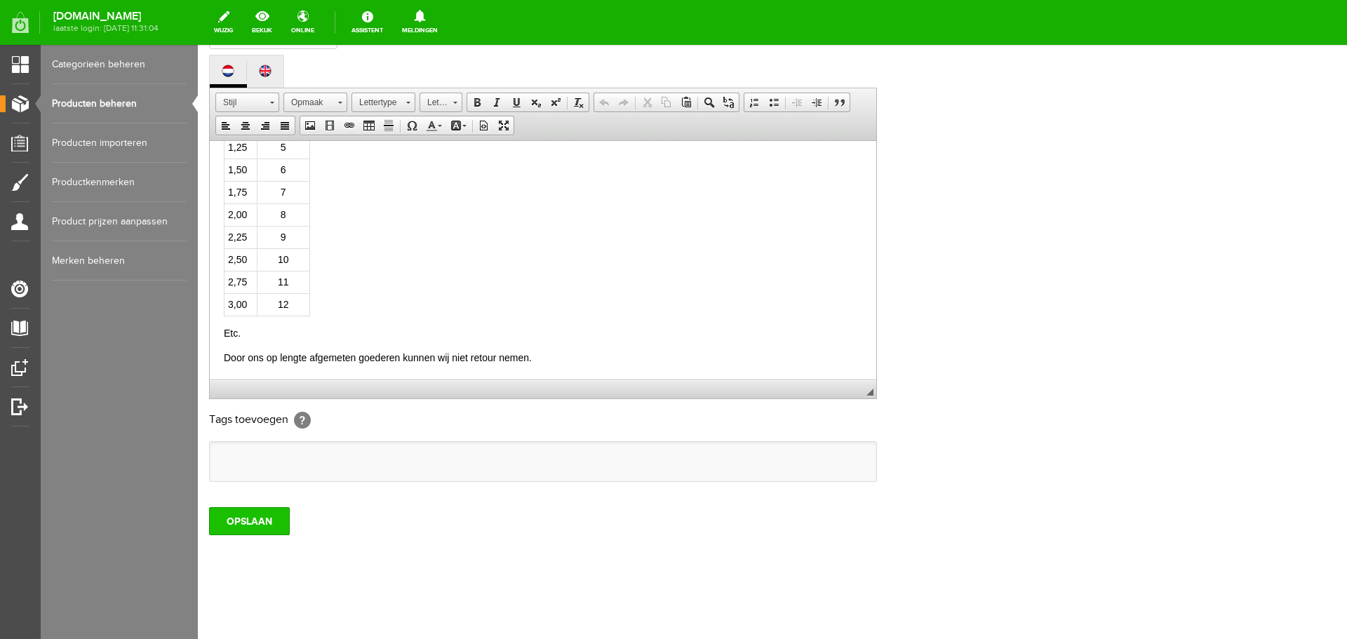
click at [262, 526] on input "OPSLAAN" at bounding box center [249, 521] width 81 height 28
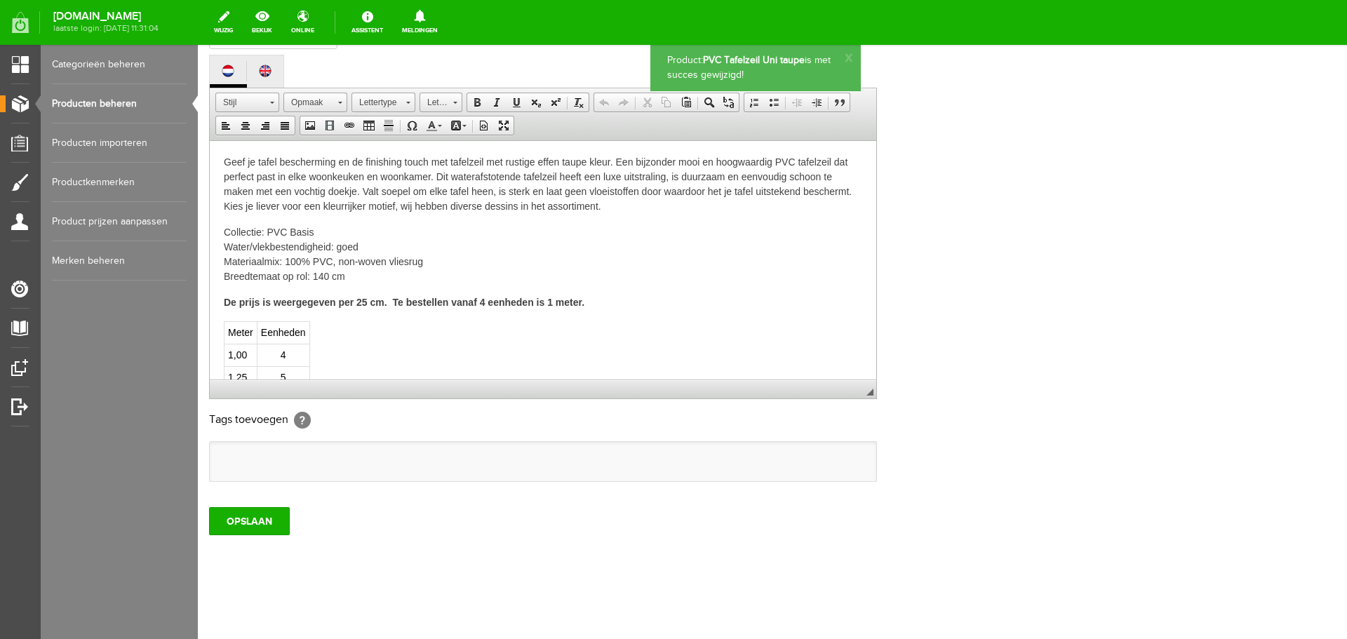
scroll to position [0, 0]
click at [94, 106] on link "Producten beheren" at bounding box center [119, 103] width 135 height 39
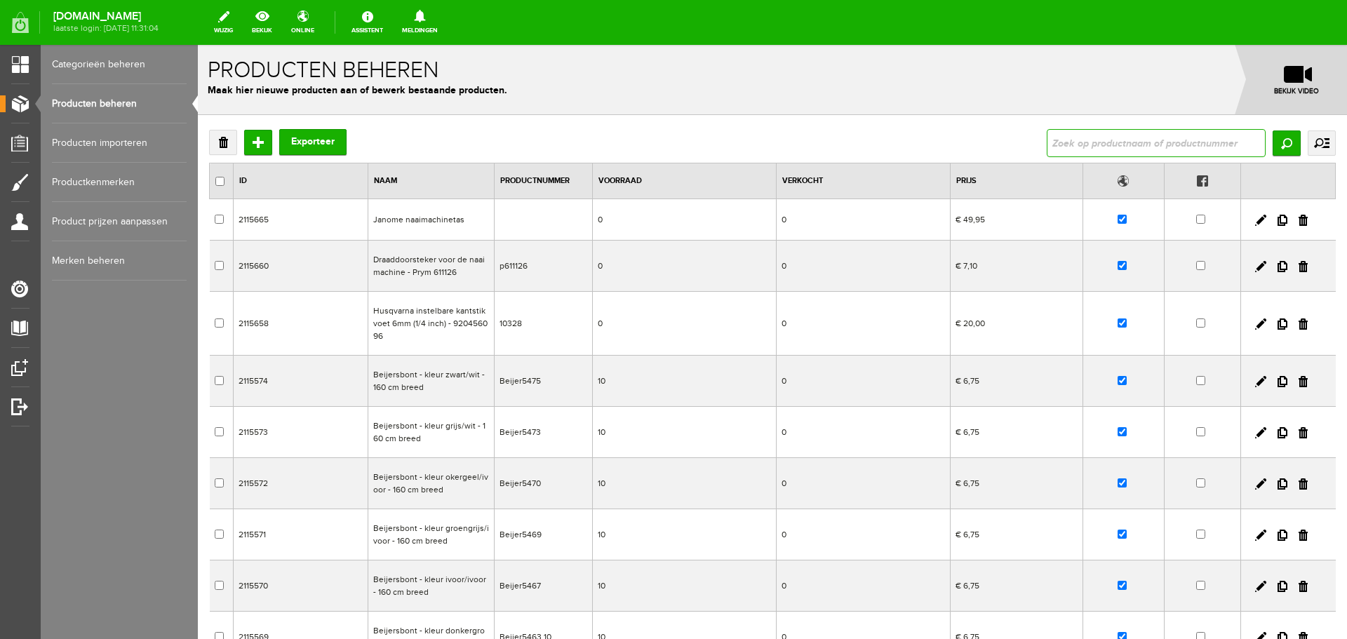
click at [1064, 149] on input "text" at bounding box center [1156, 143] width 219 height 28
type input "1"
